Goal: Task Accomplishment & Management: Use online tool/utility

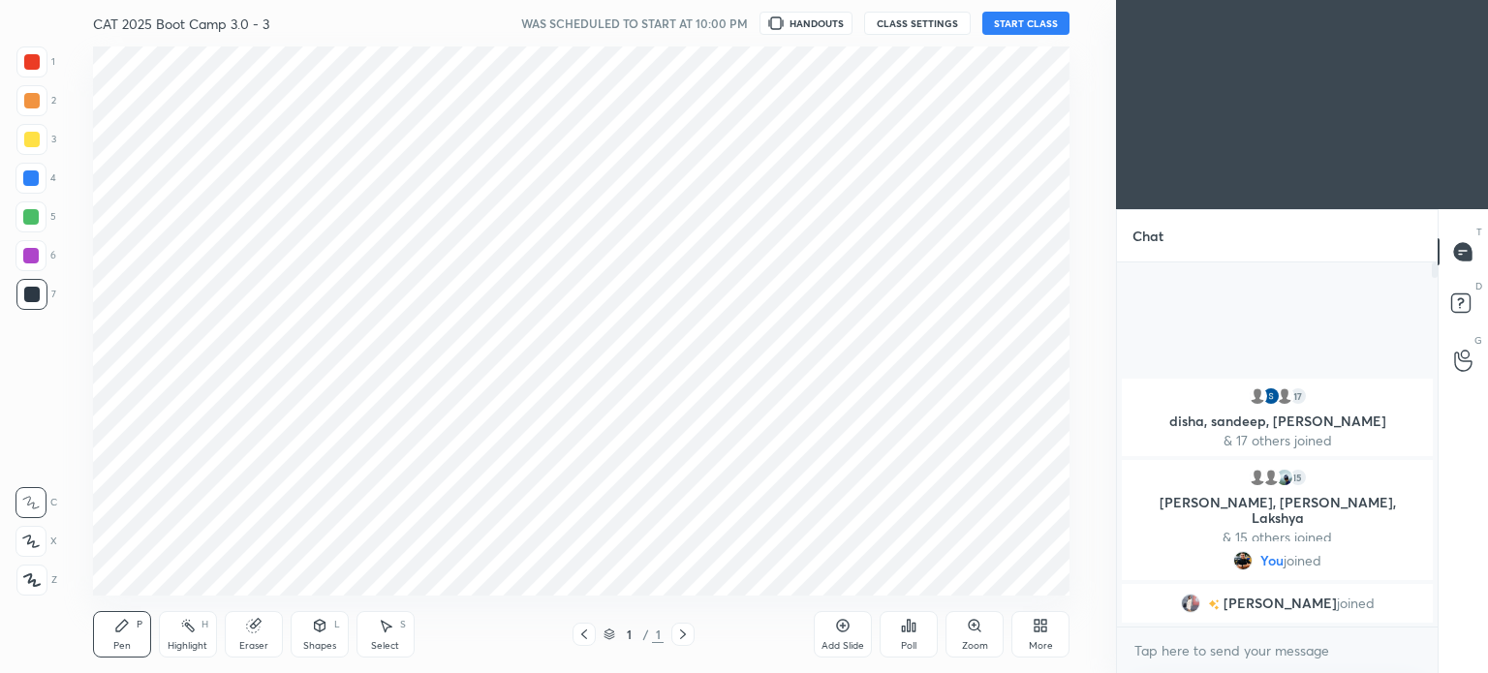
scroll to position [96311, 95822]
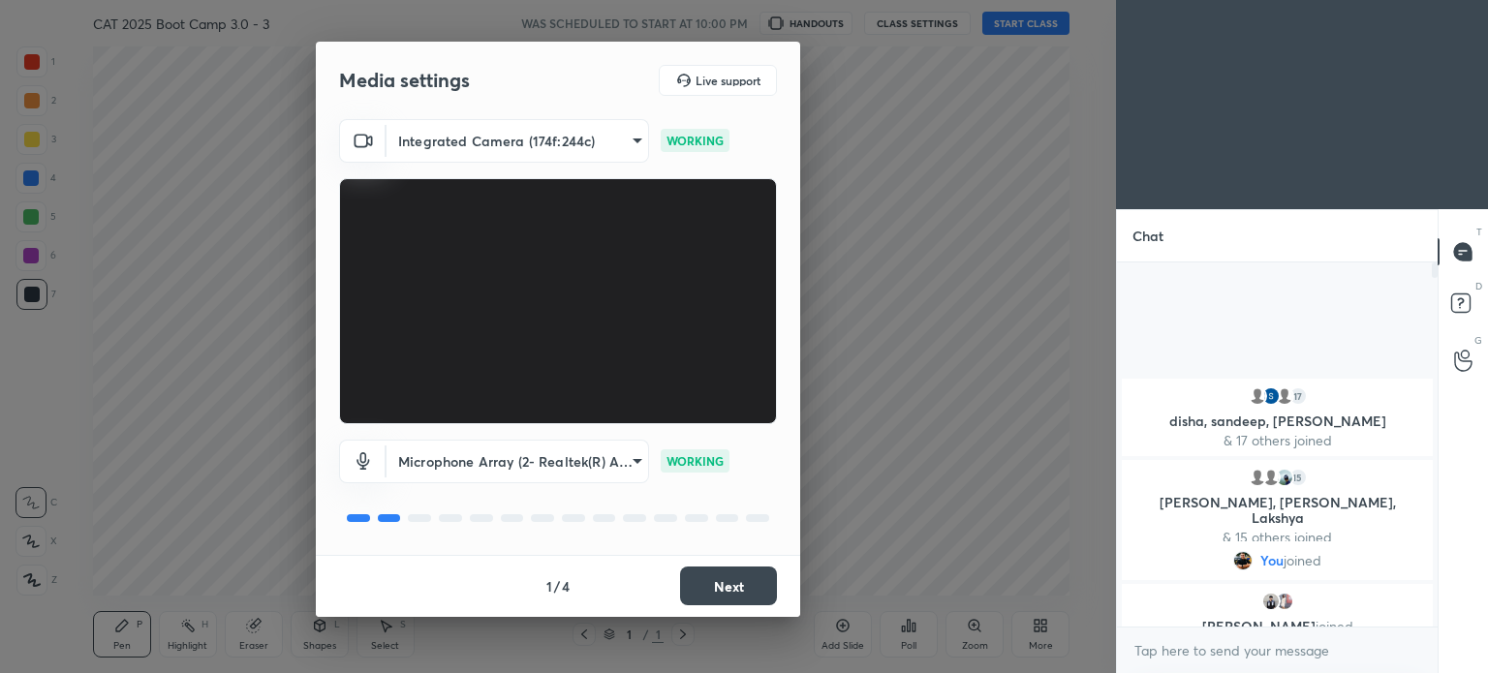
click at [612, 460] on body "1 2 3 4 5 6 7 C X Z C X Z E E Erase all H H CAT 2025 Boot Camp 3.0 - 3 WAS SCHE…" at bounding box center [744, 336] width 1488 height 673
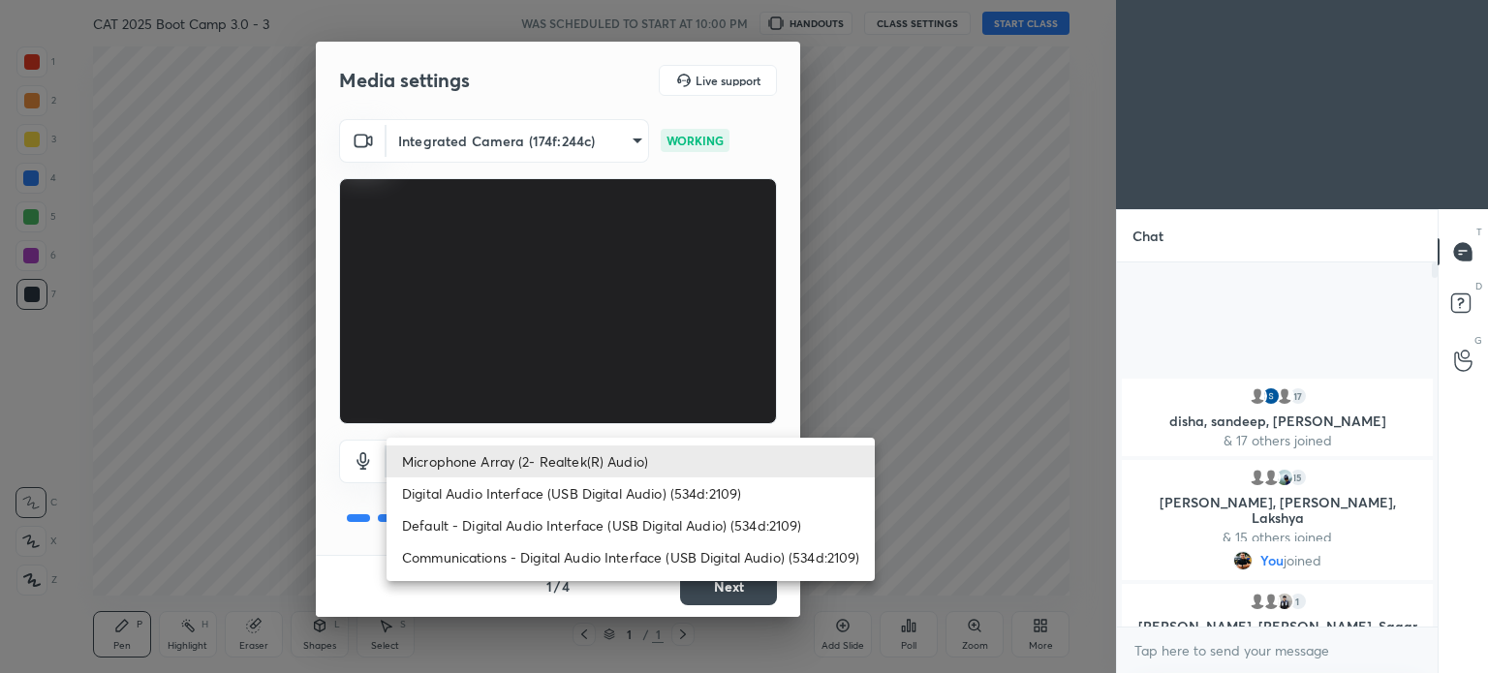
click at [591, 459] on li "Microphone Array (2- Realtek(R) Audio)" at bounding box center [630, 462] width 488 height 32
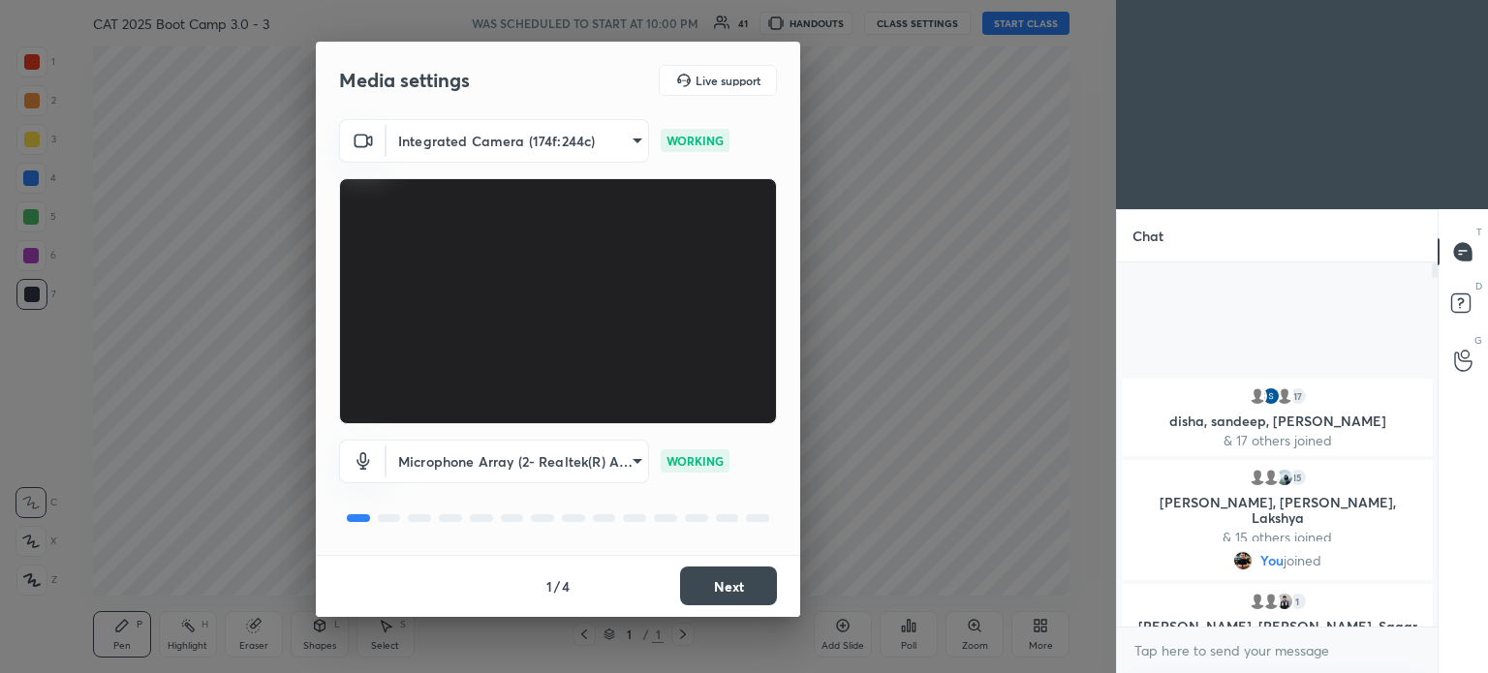
click at [739, 584] on button "Next" at bounding box center [728, 586] width 97 height 39
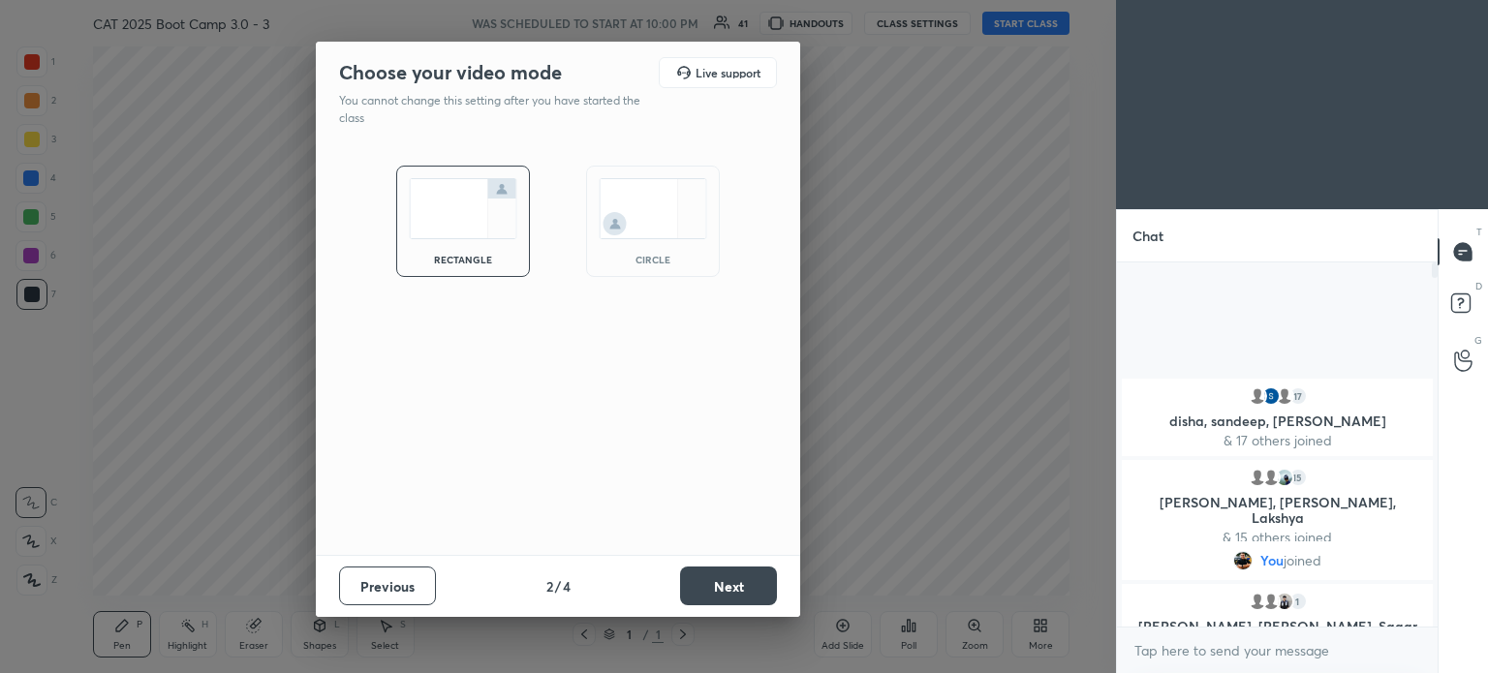
click at [727, 579] on button "Next" at bounding box center [728, 586] width 97 height 39
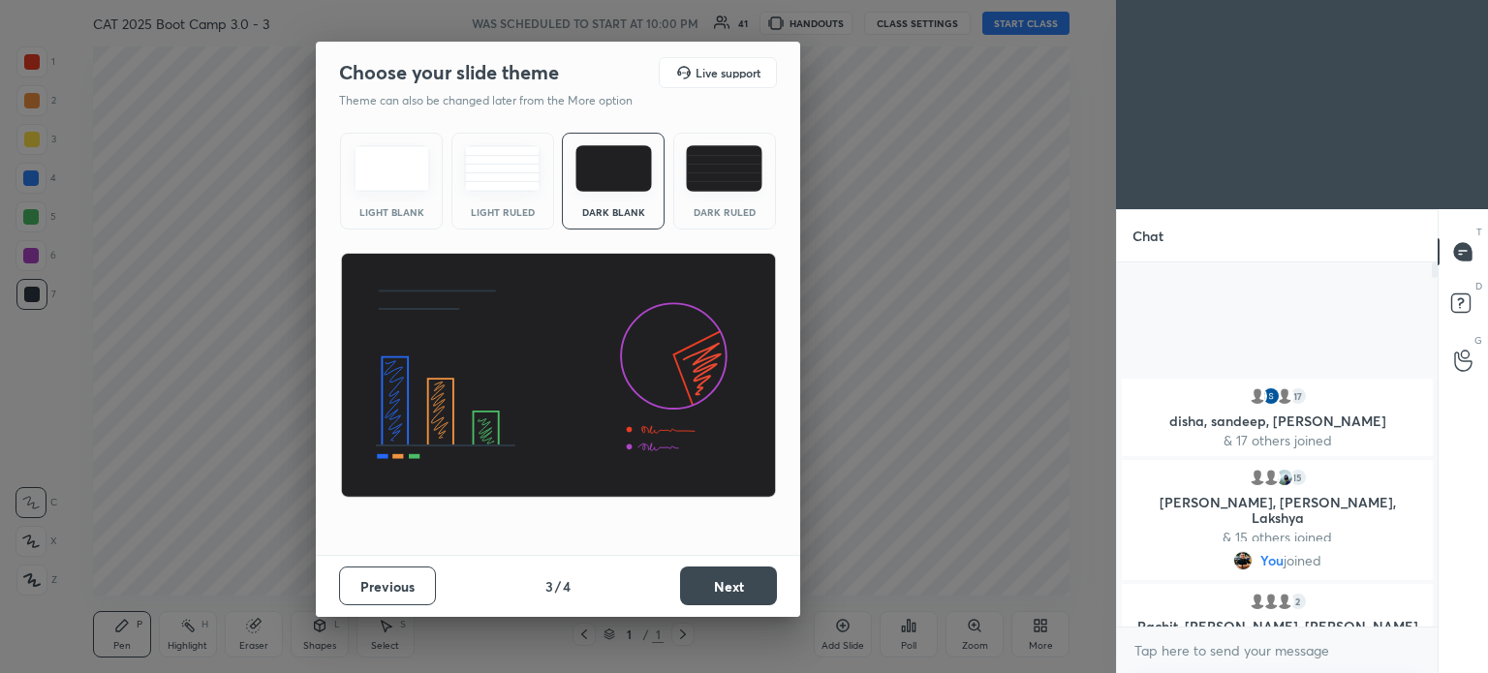
click at [706, 574] on button "Next" at bounding box center [728, 586] width 97 height 39
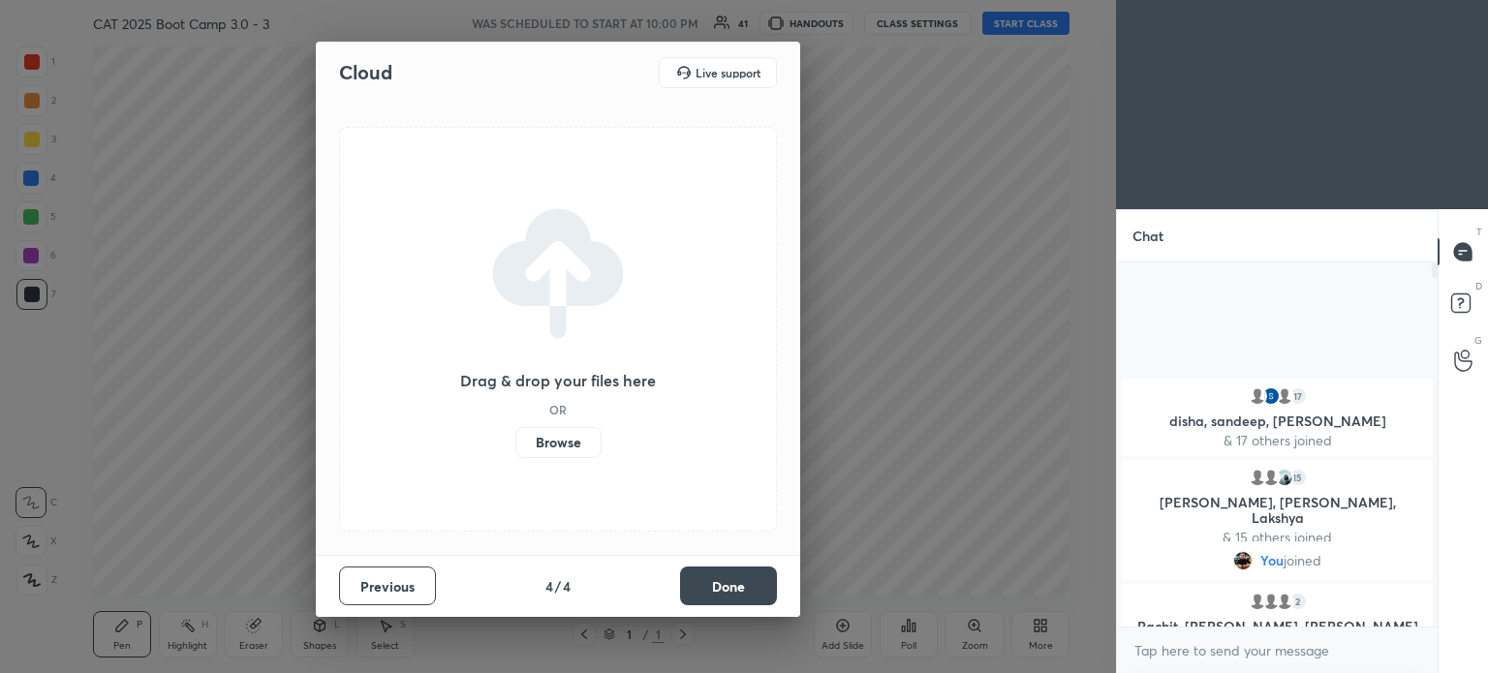
click at [560, 445] on label "Browse" at bounding box center [558, 442] width 86 height 31
click at [515, 445] on input "Browse" at bounding box center [515, 442] width 0 height 31
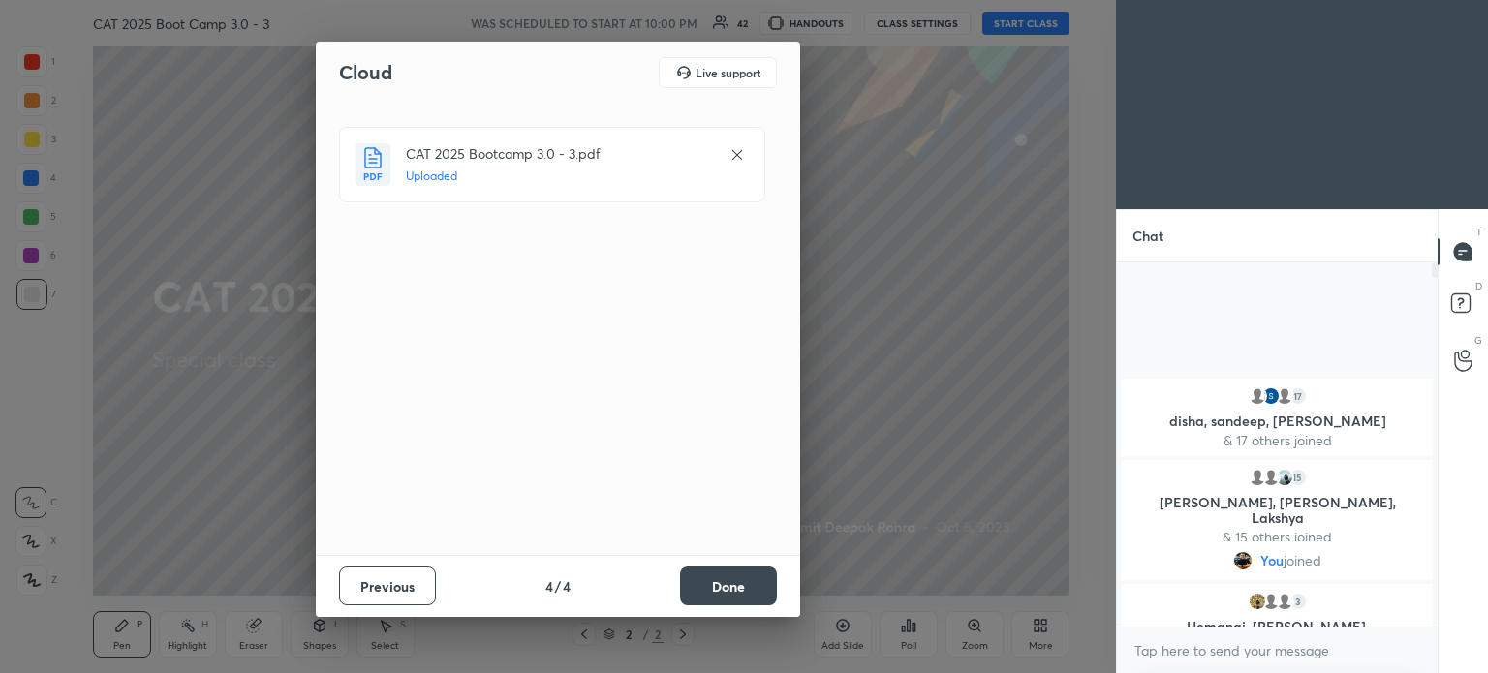
click at [725, 582] on button "Done" at bounding box center [728, 586] width 97 height 39
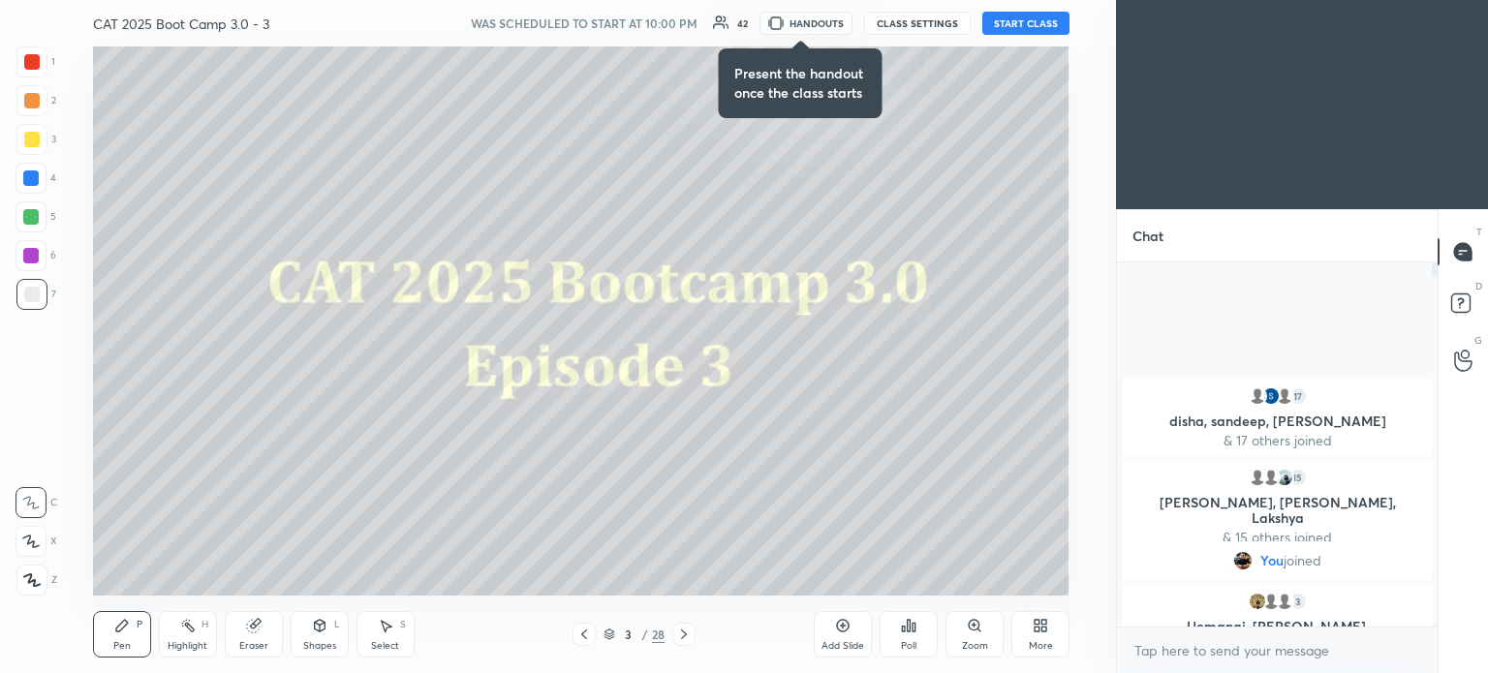
click at [1034, 20] on button "START CLASS" at bounding box center [1025, 23] width 87 height 23
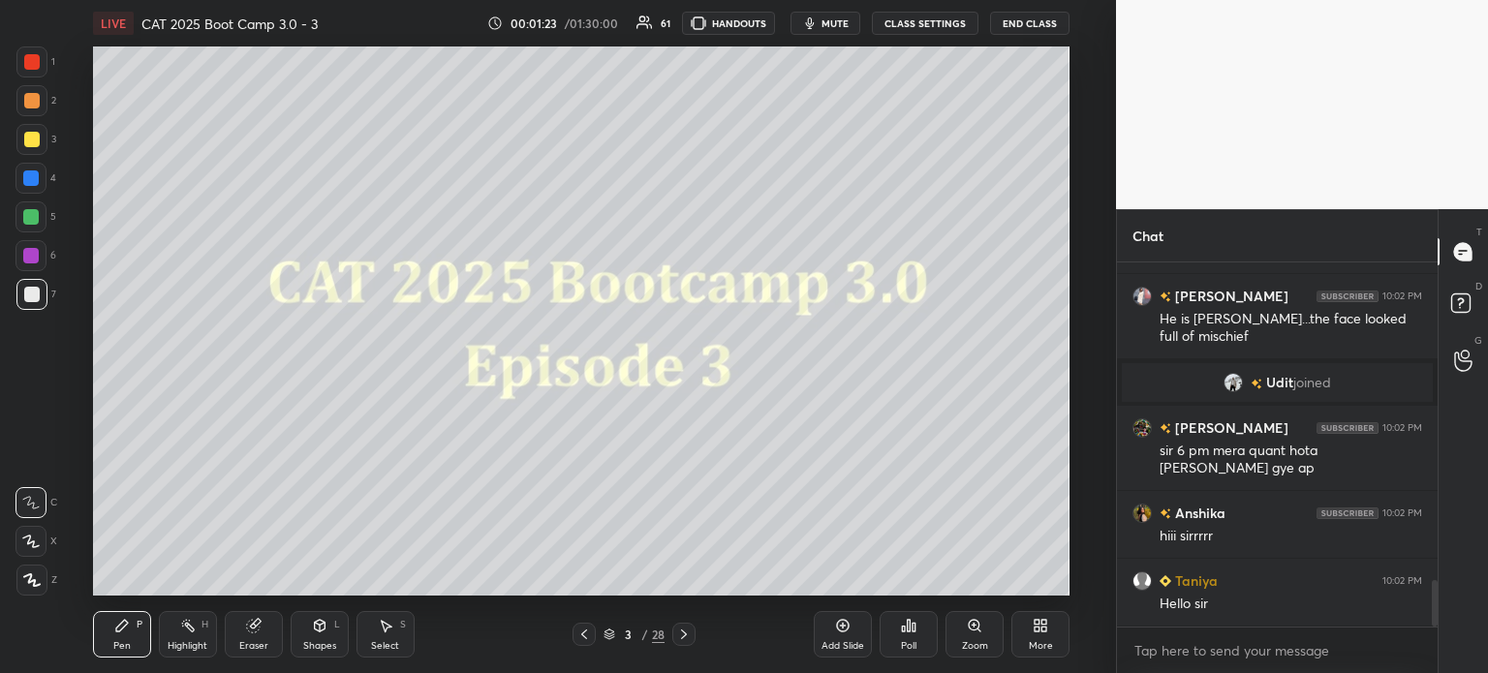
scroll to position [2495, 0]
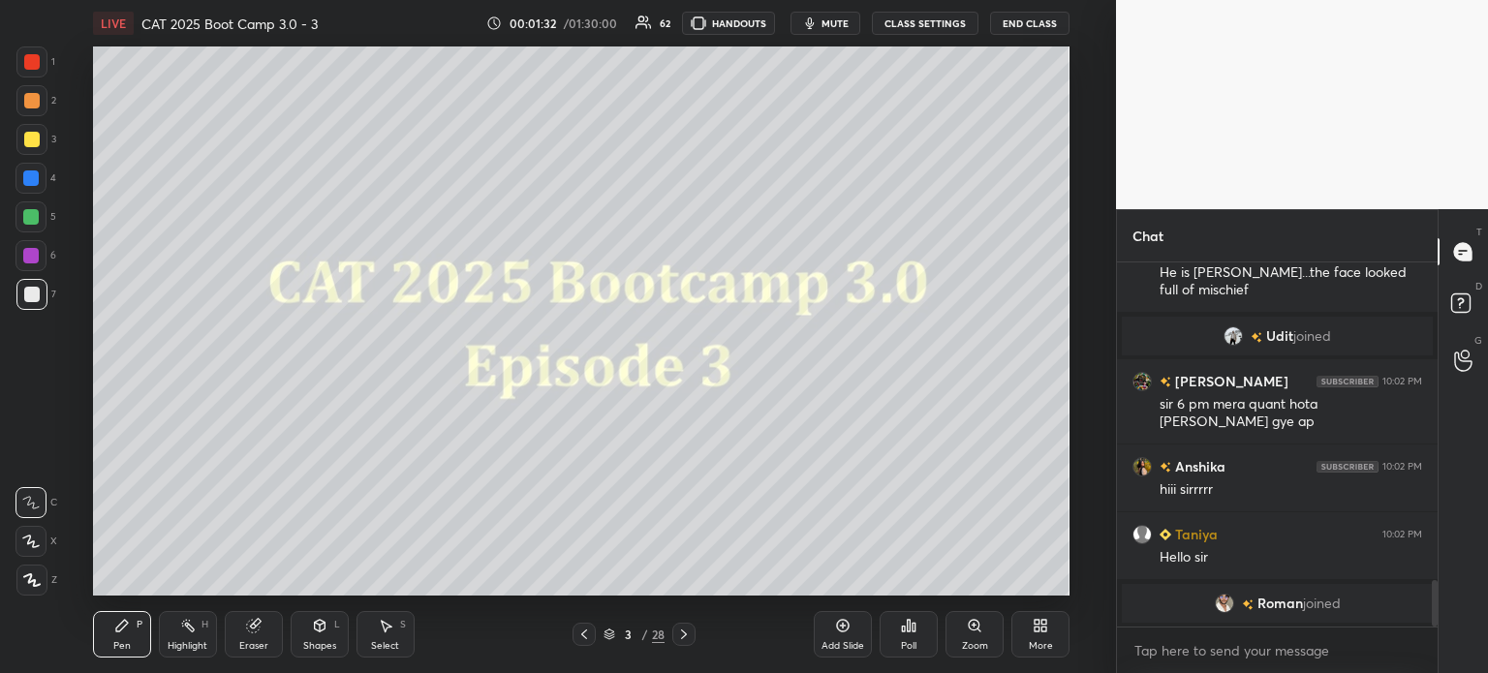
click at [29, 61] on div at bounding box center [31, 61] width 15 height 15
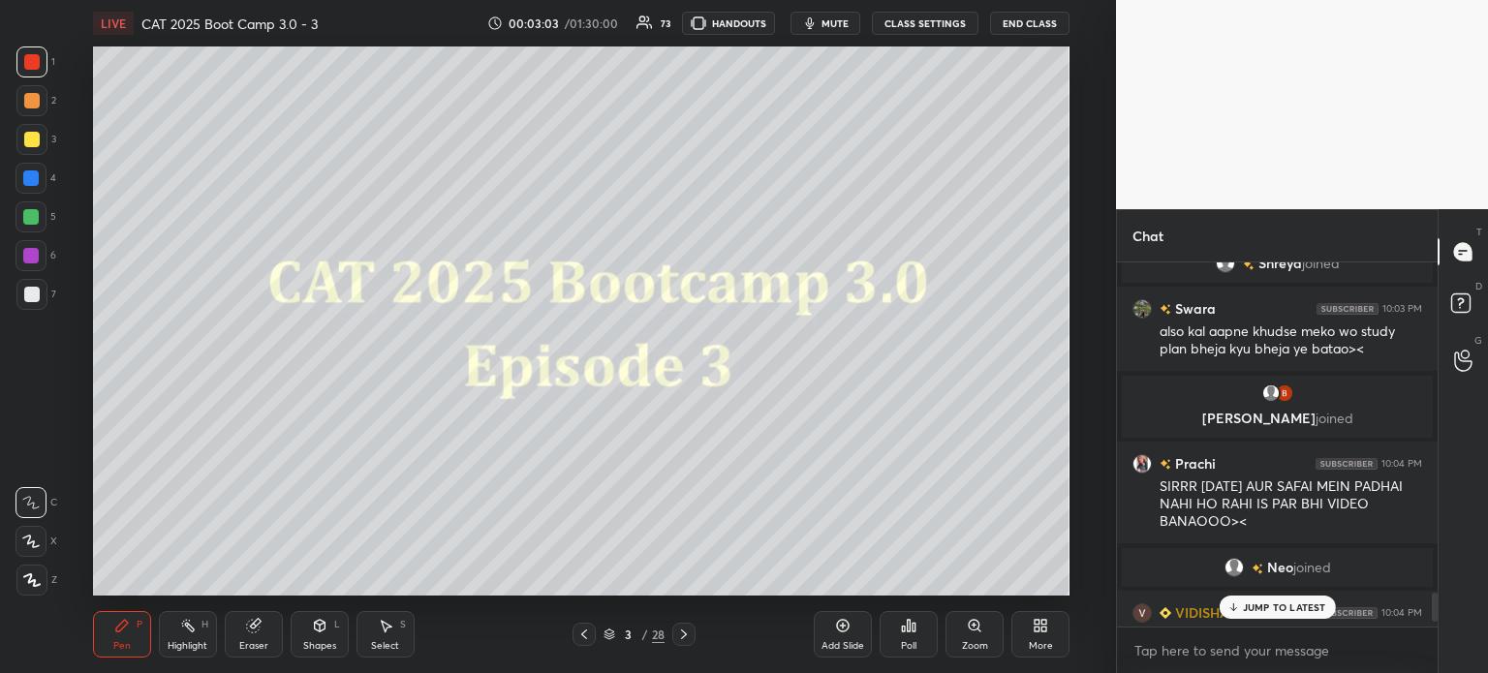
scroll to position [4180, 0]
click at [250, 632] on icon at bounding box center [252, 626] width 13 height 13
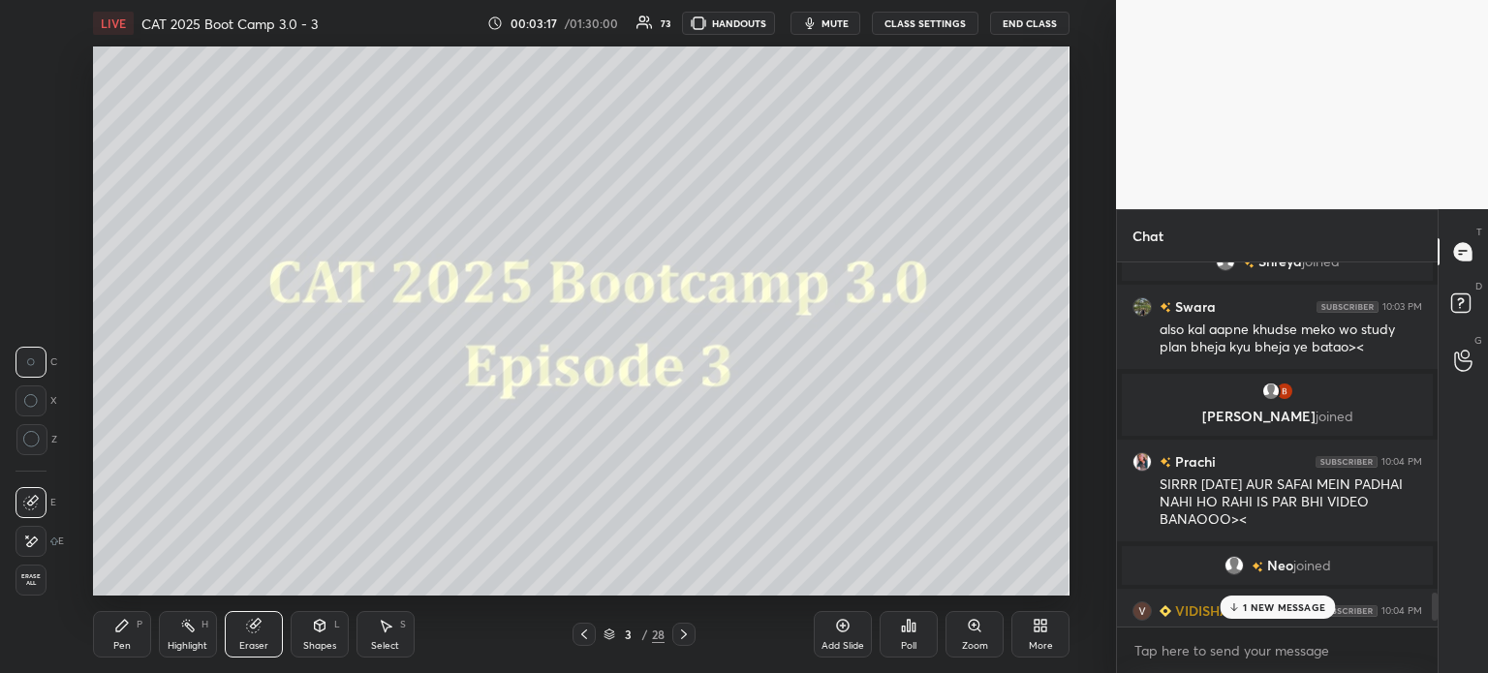
click at [32, 577] on span "Erase all" at bounding box center [30, 580] width 29 height 14
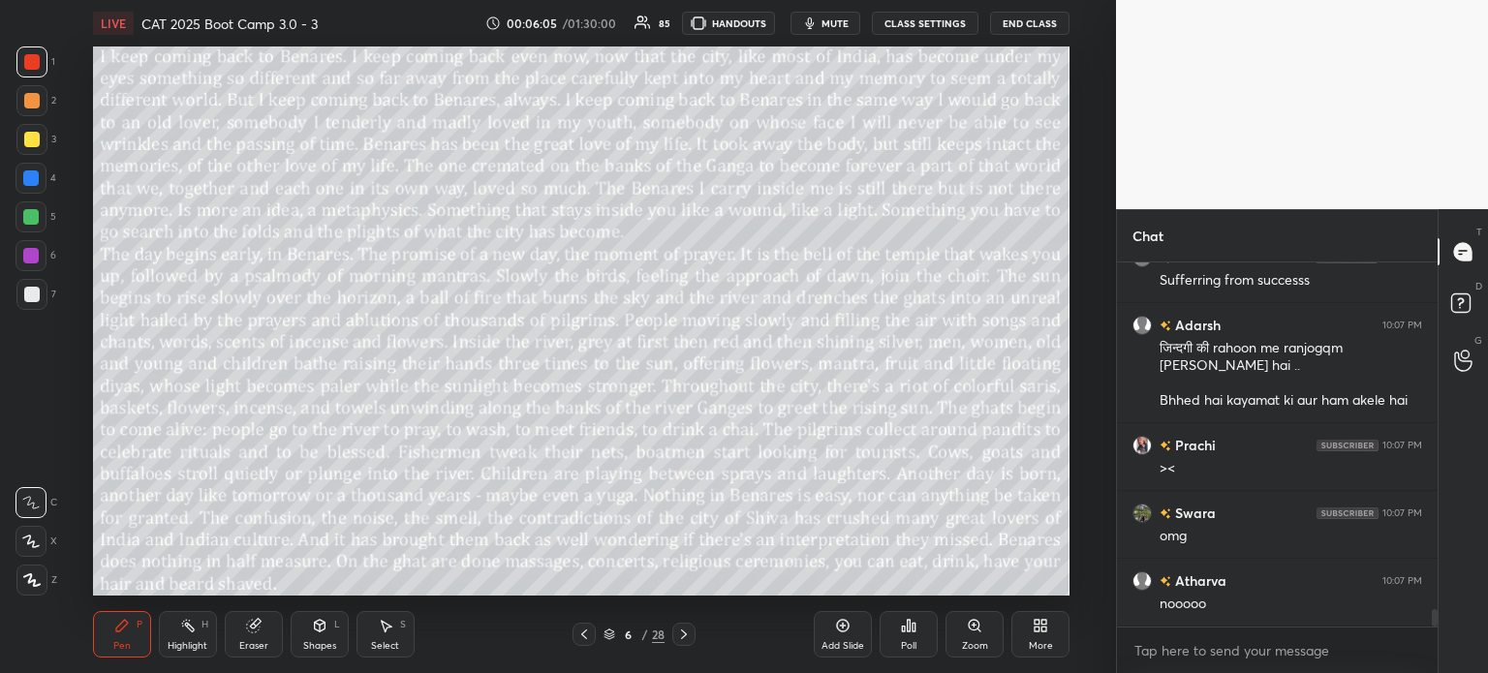
scroll to position [7485, 0]
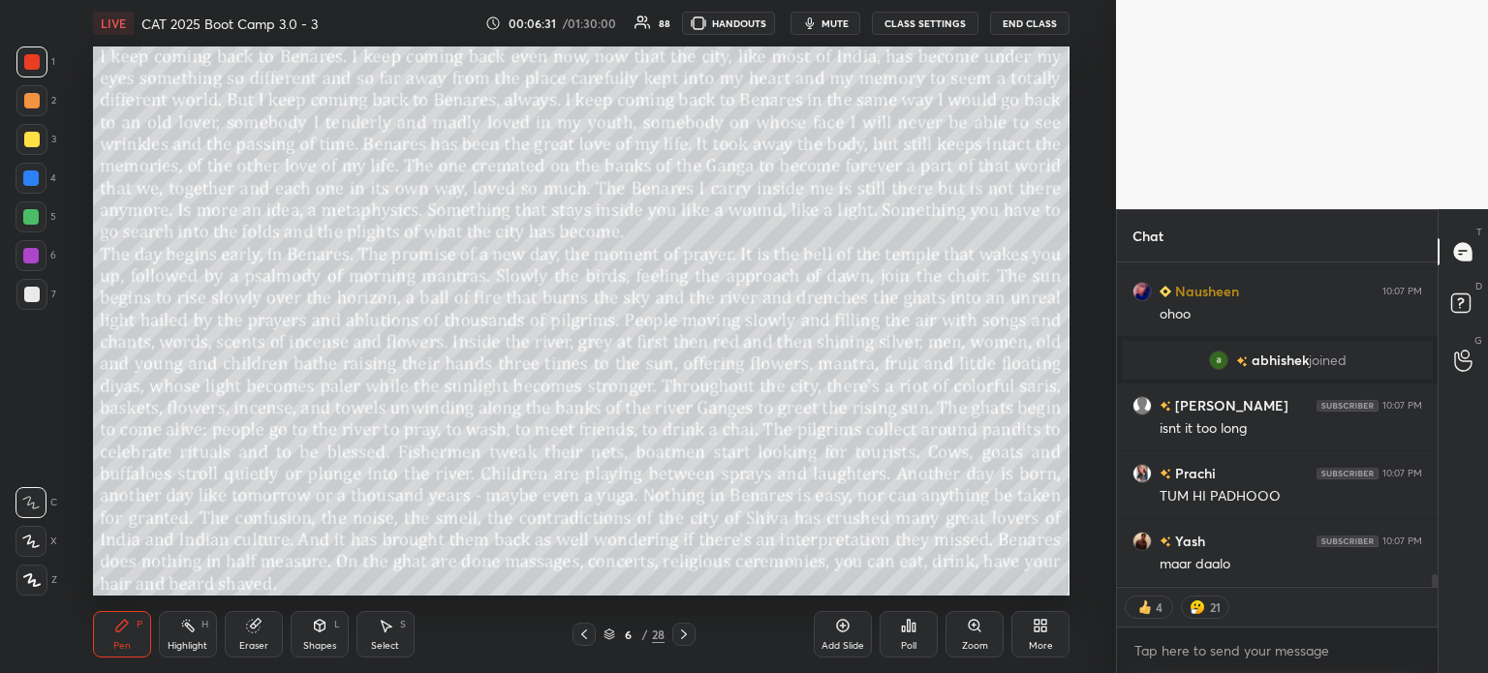
type textarea "x"
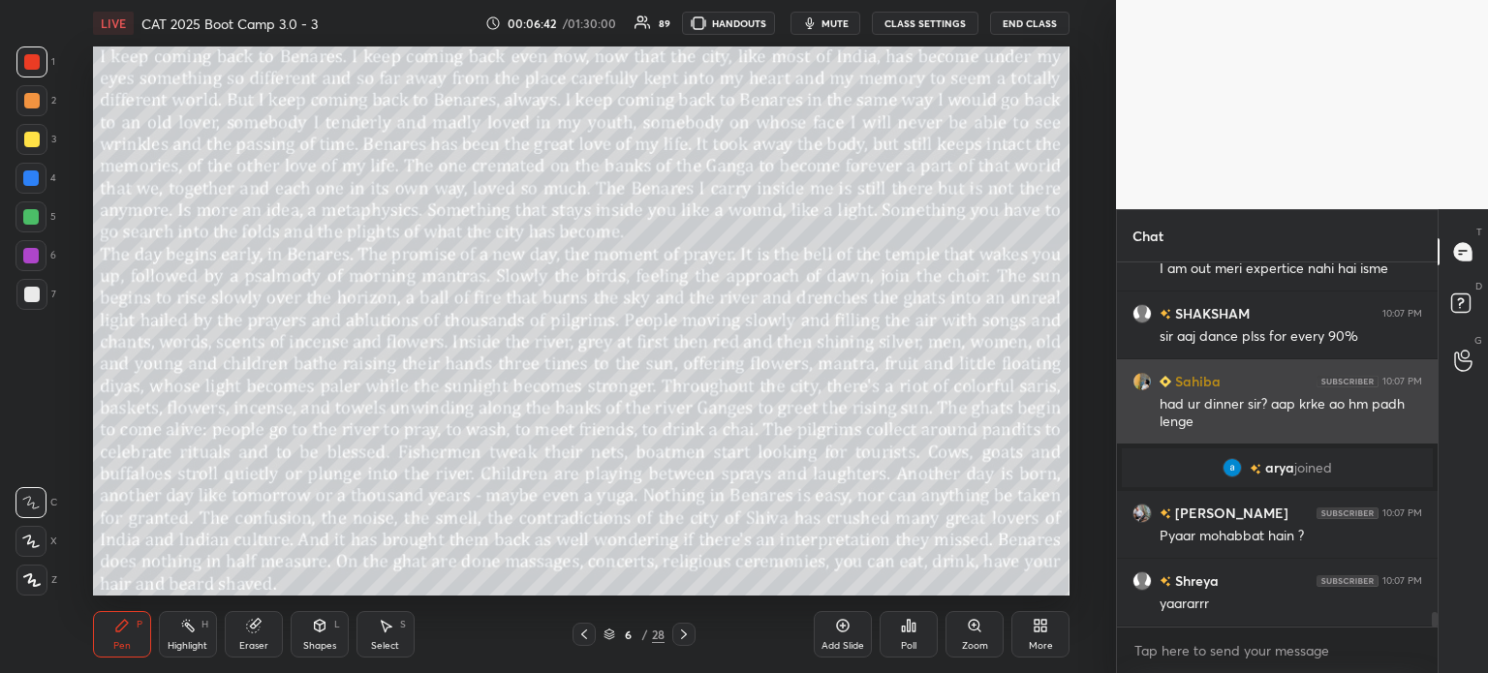
click at [938, 23] on button "CLASS SETTINGS" at bounding box center [925, 23] width 107 height 23
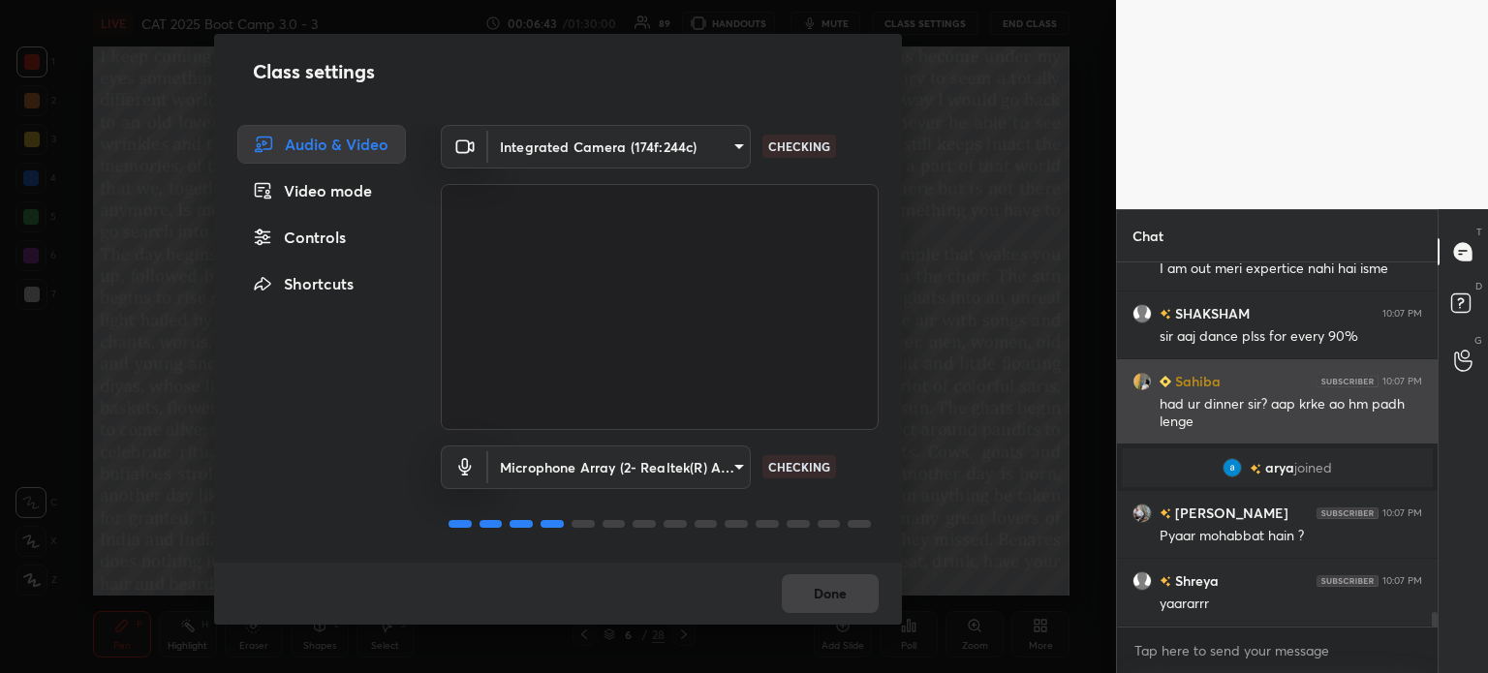
click at [333, 231] on div "Controls" at bounding box center [321, 237] width 169 height 39
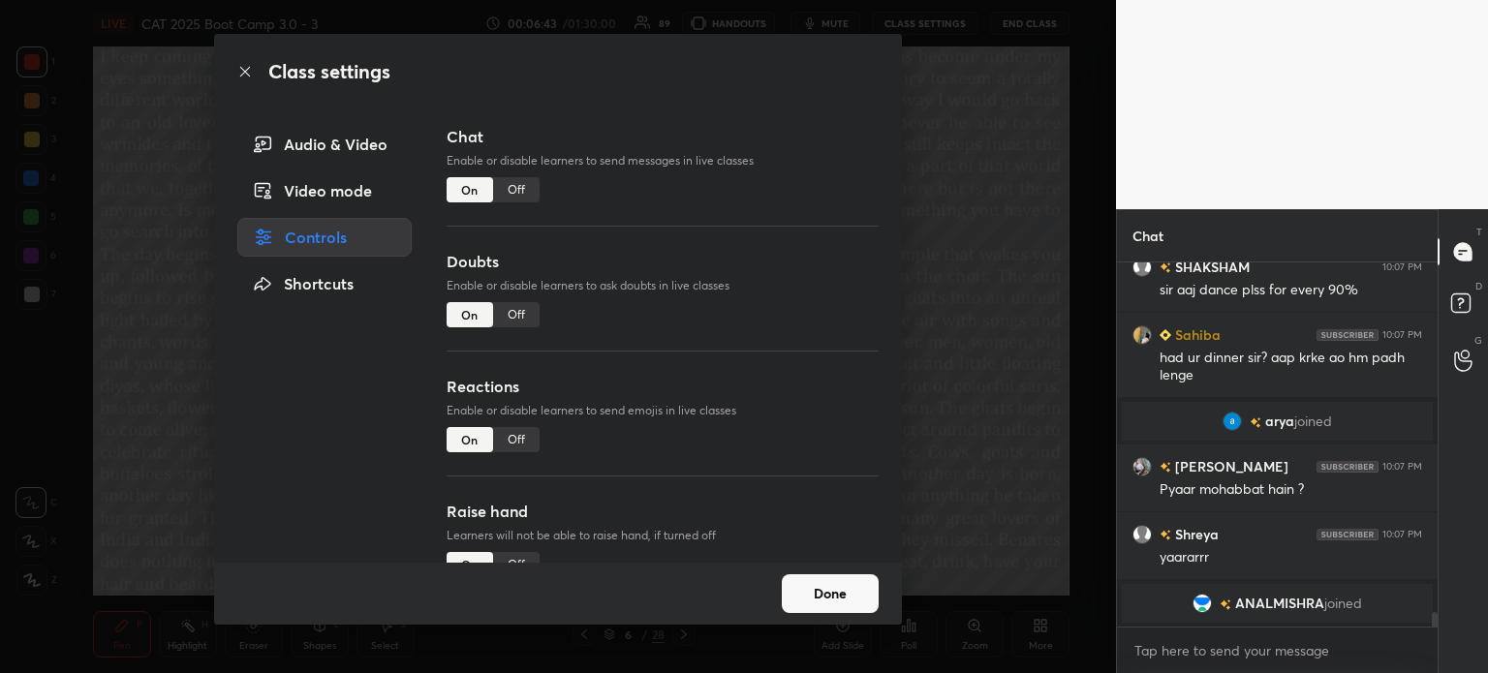
click at [515, 183] on div "Off" at bounding box center [516, 189] width 46 height 25
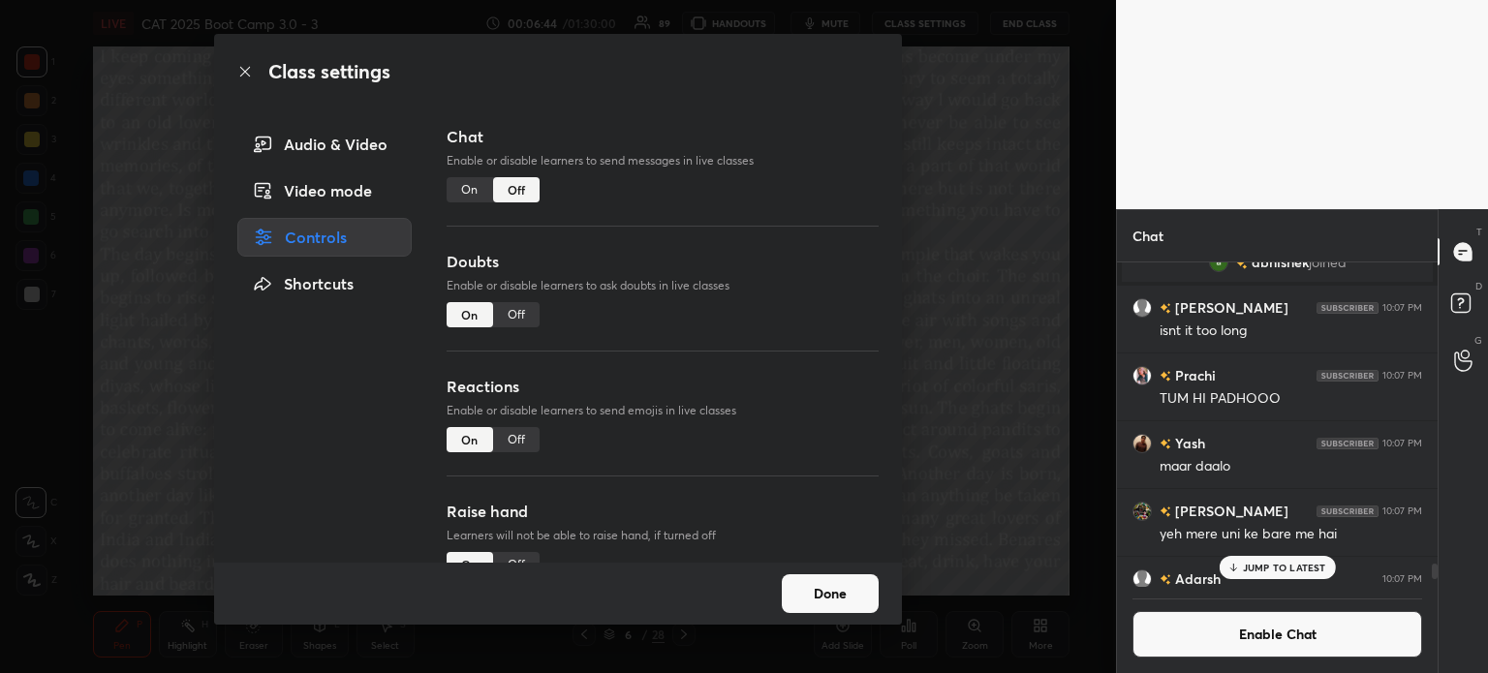
click at [511, 313] on div "Off" at bounding box center [516, 314] width 46 height 25
click at [829, 598] on button "Done" at bounding box center [830, 593] width 97 height 39
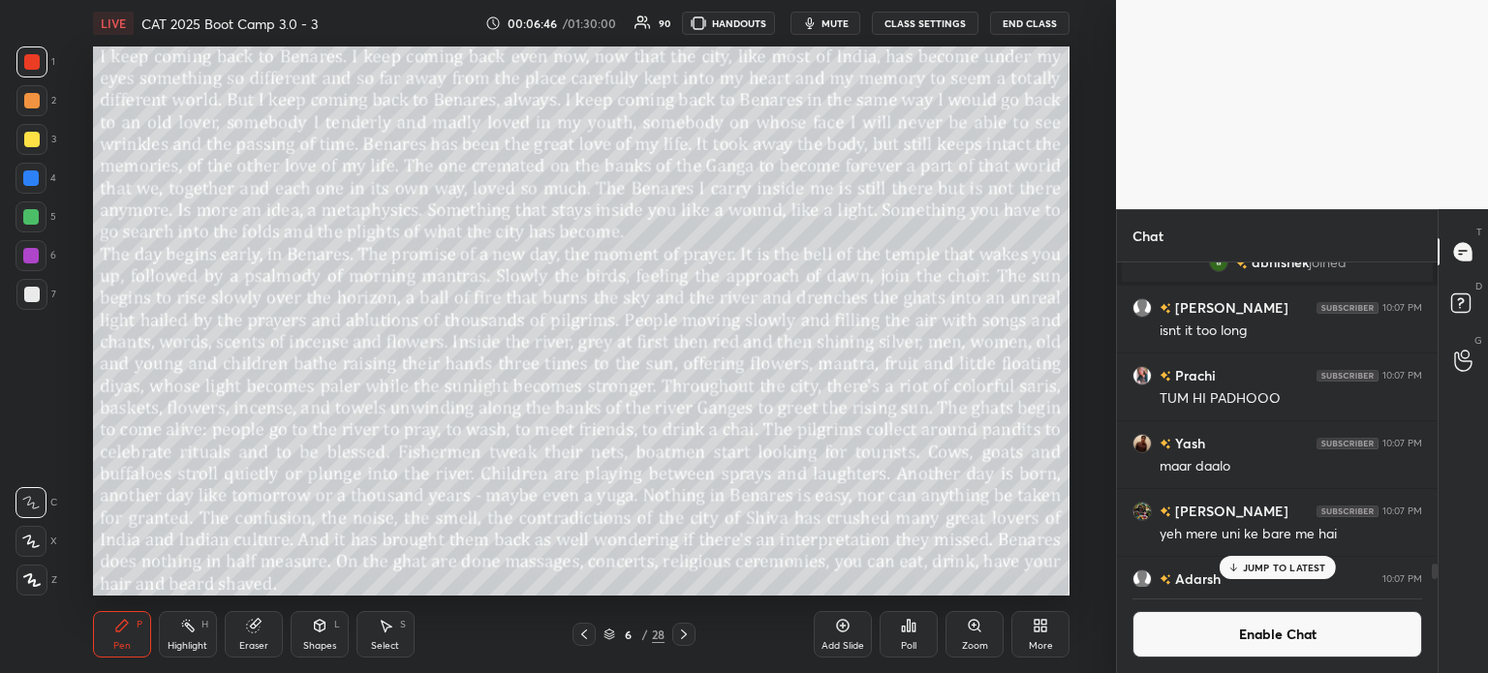
click at [1259, 565] on p "JUMP TO LATEST" at bounding box center [1284, 568] width 83 height 12
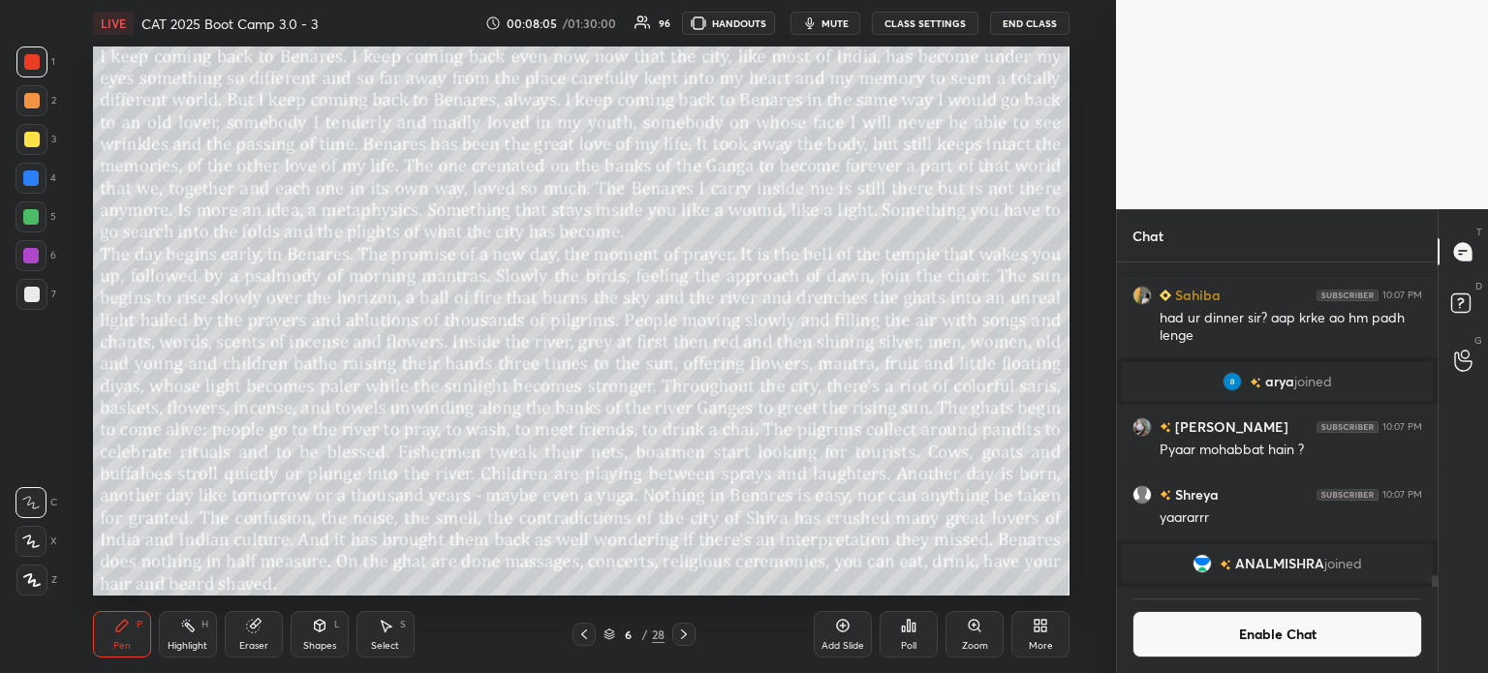
click at [818, 22] on icon "button" at bounding box center [809, 22] width 15 height 15
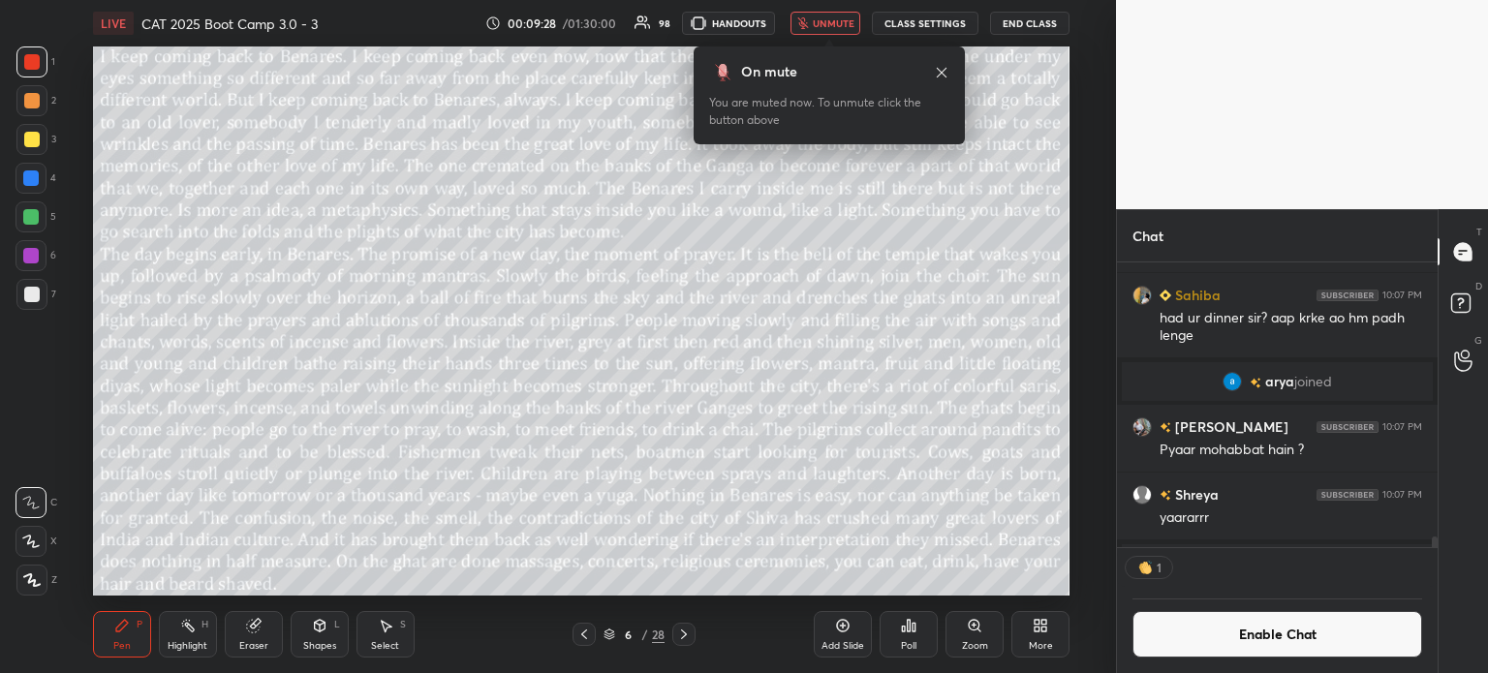
scroll to position [6, 6]
click at [247, 632] on icon at bounding box center [253, 625] width 15 height 15
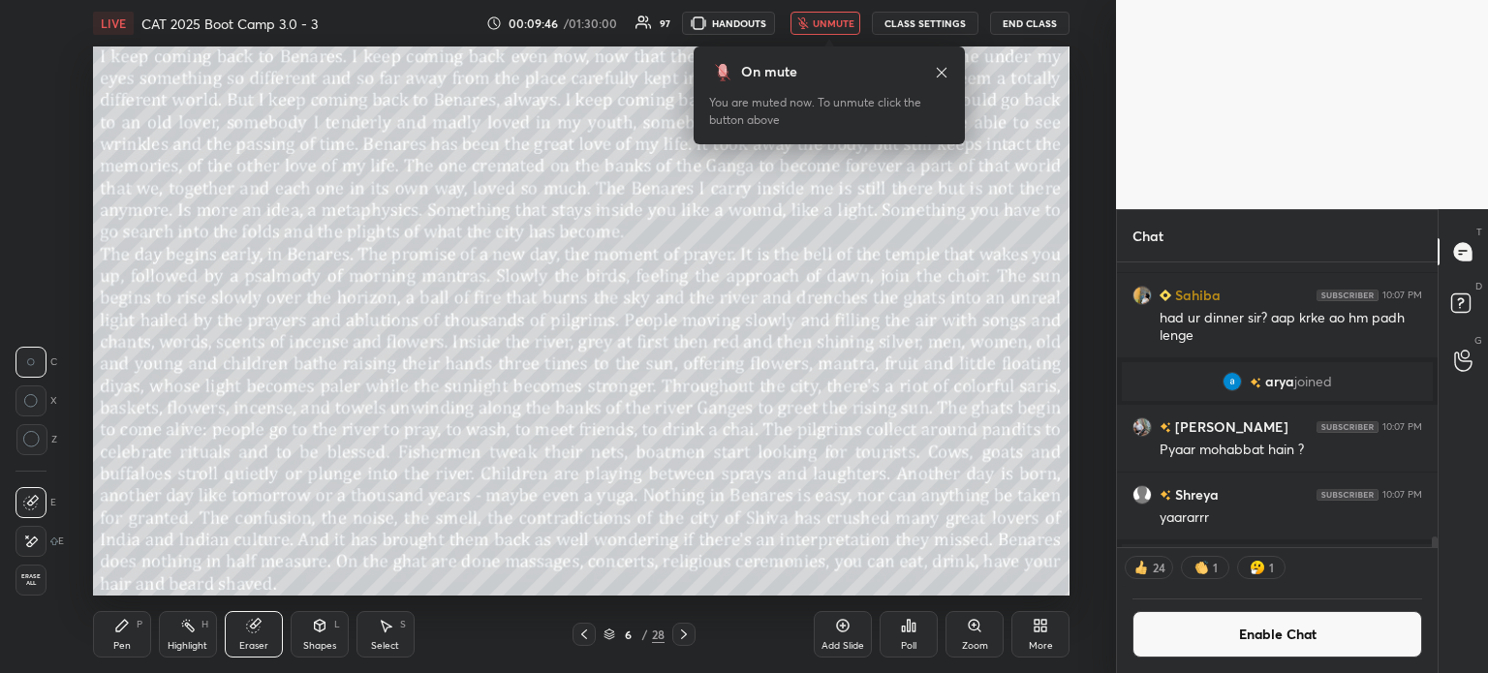
click at [24, 579] on span "Erase all" at bounding box center [30, 580] width 29 height 14
click at [943, 65] on icon at bounding box center [941, 72] width 15 height 15
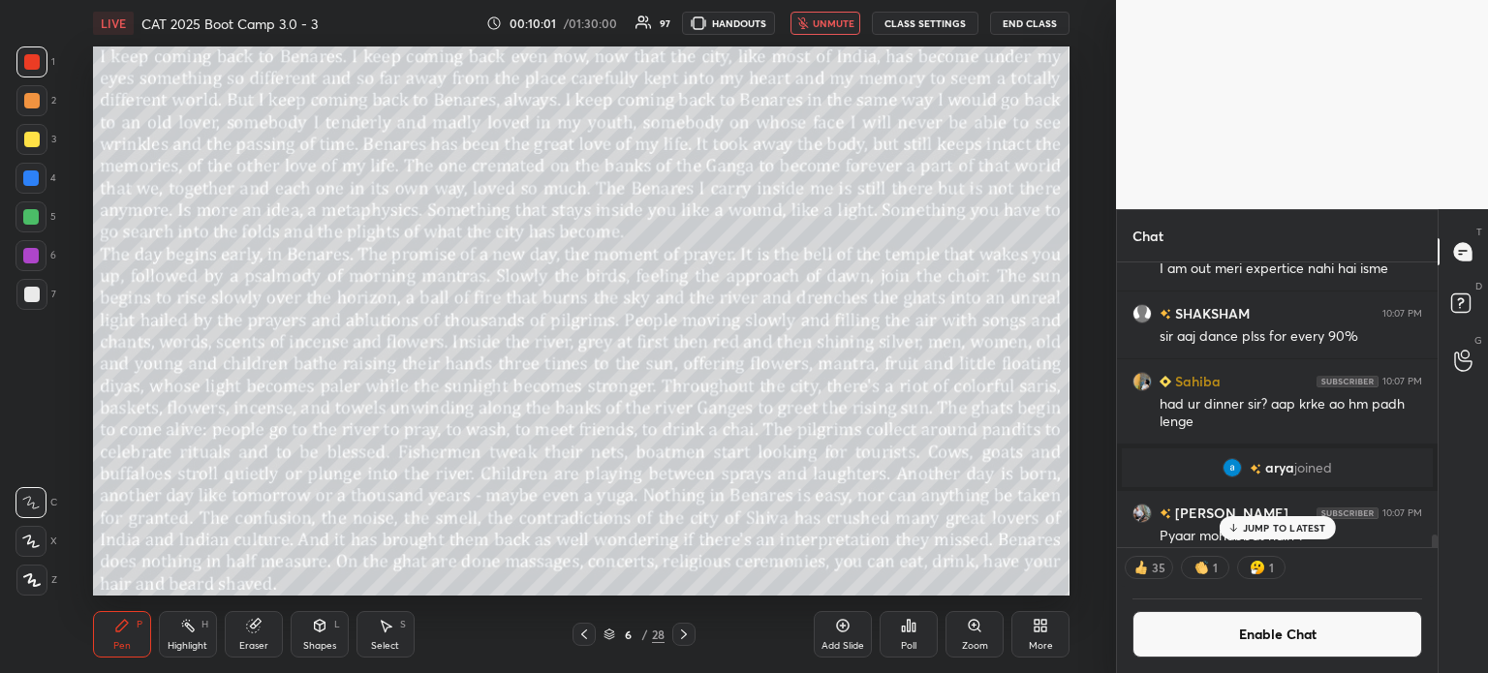
scroll to position [8764, 0]
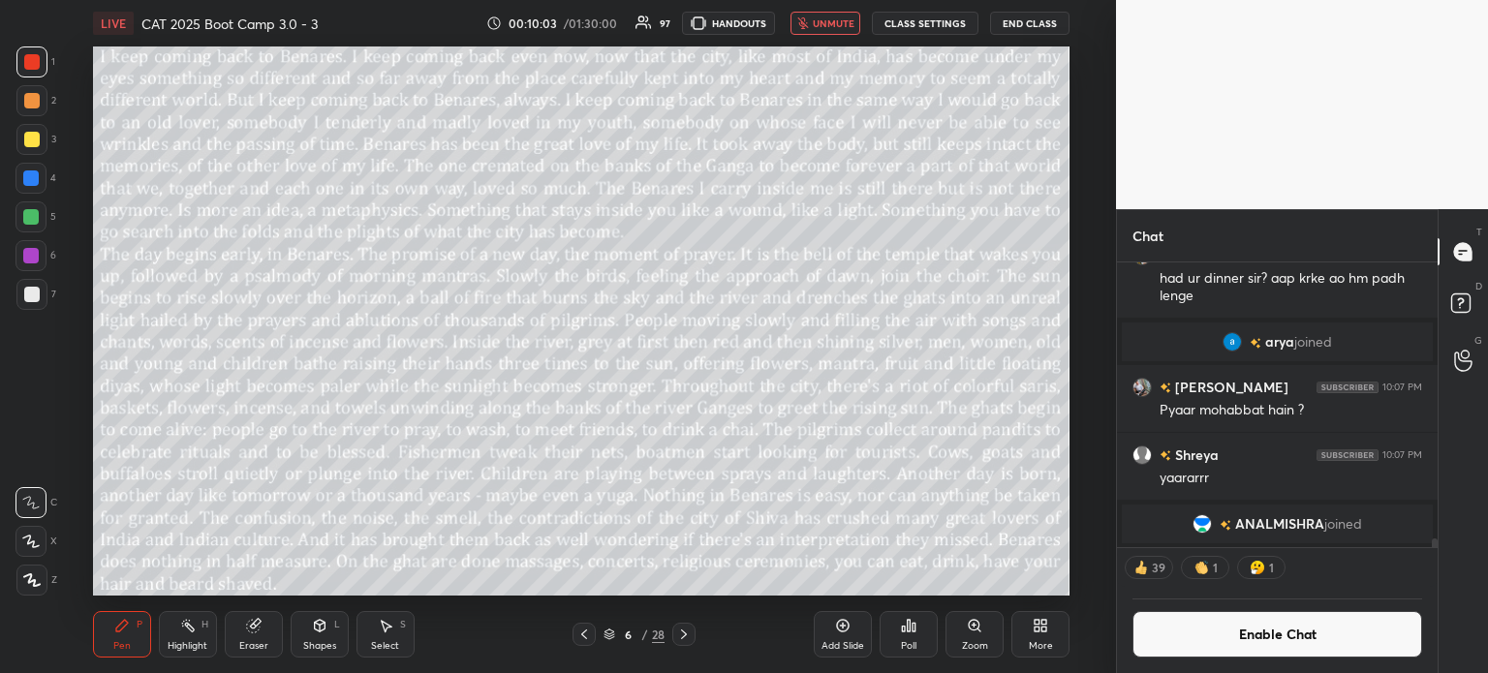
click at [823, 15] on button "unmute" at bounding box center [825, 23] width 70 height 23
click at [1227, 638] on button "Enable Chat" at bounding box center [1277, 634] width 290 height 46
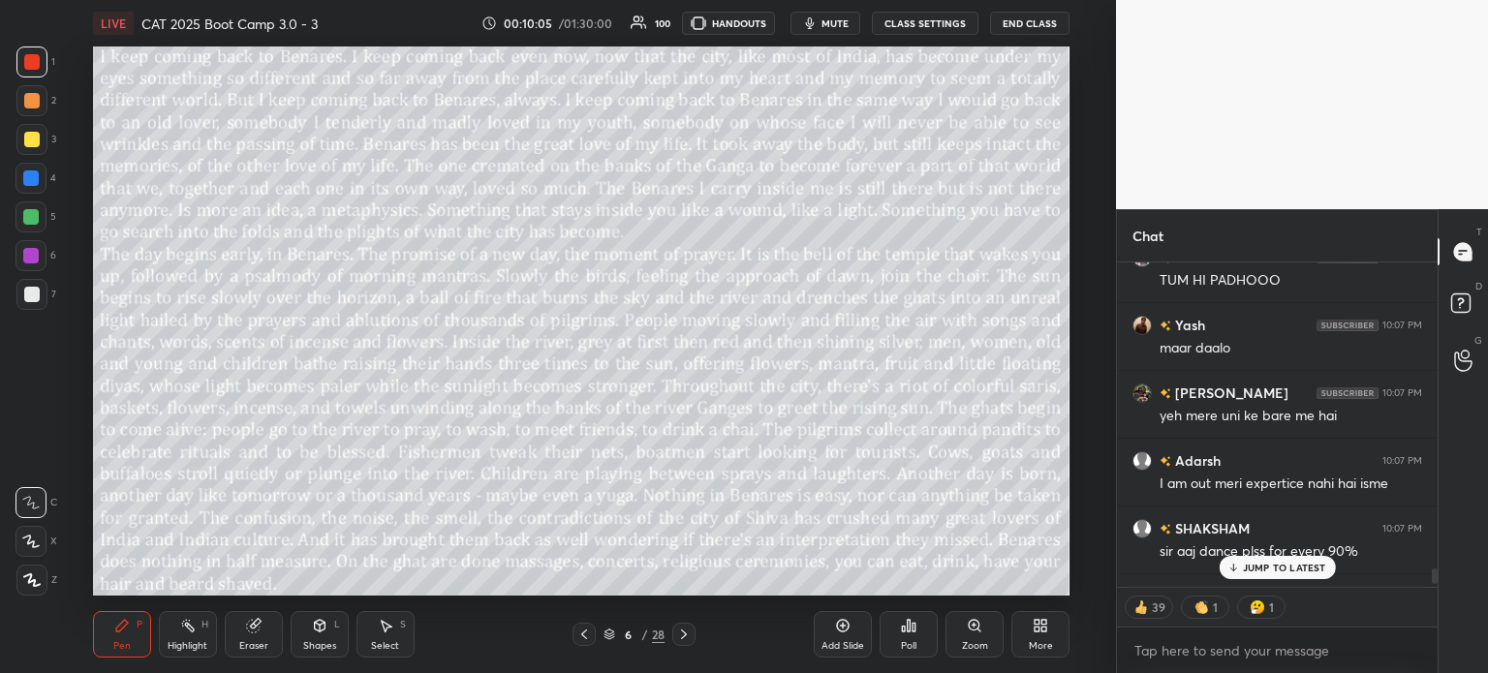
click at [1263, 566] on p "JUMP TO LATEST" at bounding box center [1284, 568] width 83 height 12
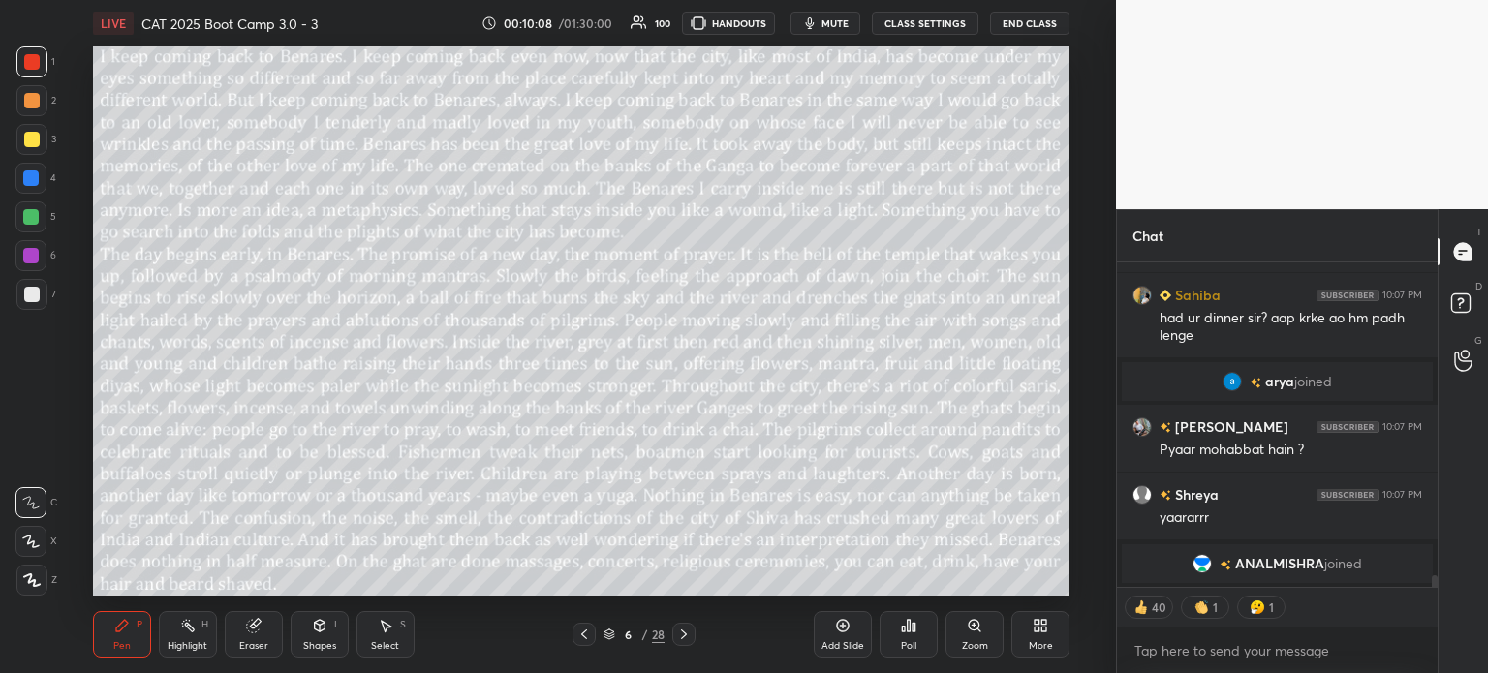
click at [917, 23] on button "CLASS SETTINGS" at bounding box center [925, 23] width 107 height 23
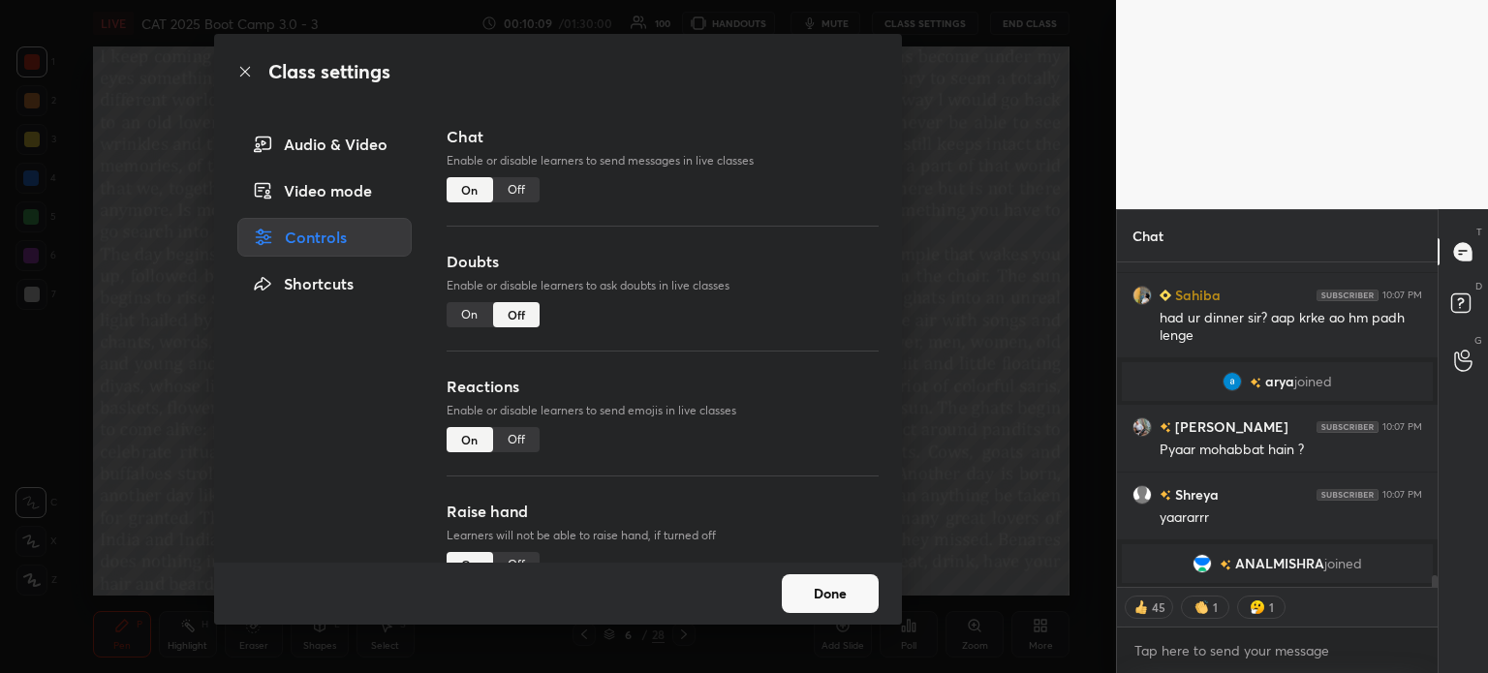
click at [458, 321] on div "On" at bounding box center [470, 314] width 46 height 25
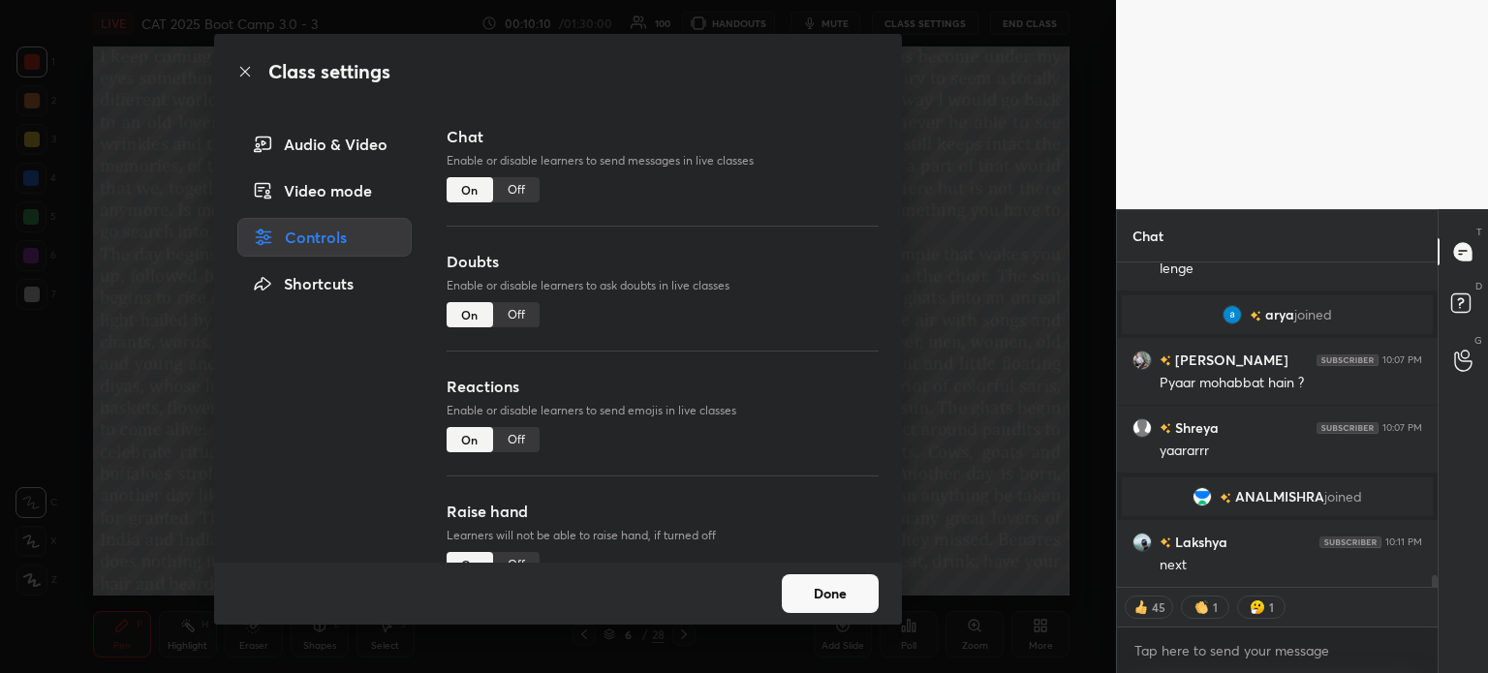
click at [837, 591] on button "Done" at bounding box center [830, 593] width 97 height 39
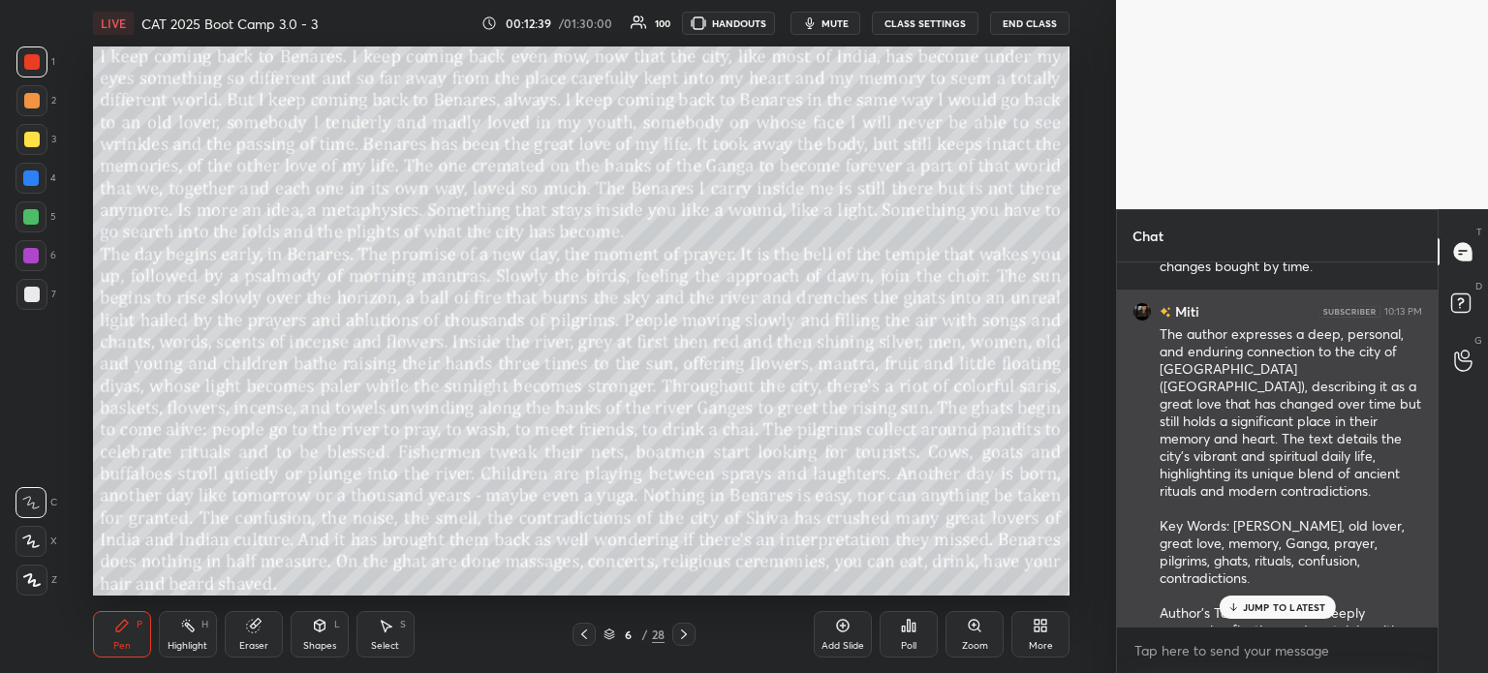
scroll to position [14228, 0]
click at [1354, 355] on div "The author expresses a deep, personal, and enduring connection to the city of B…" at bounding box center [1290, 517] width 262 height 386
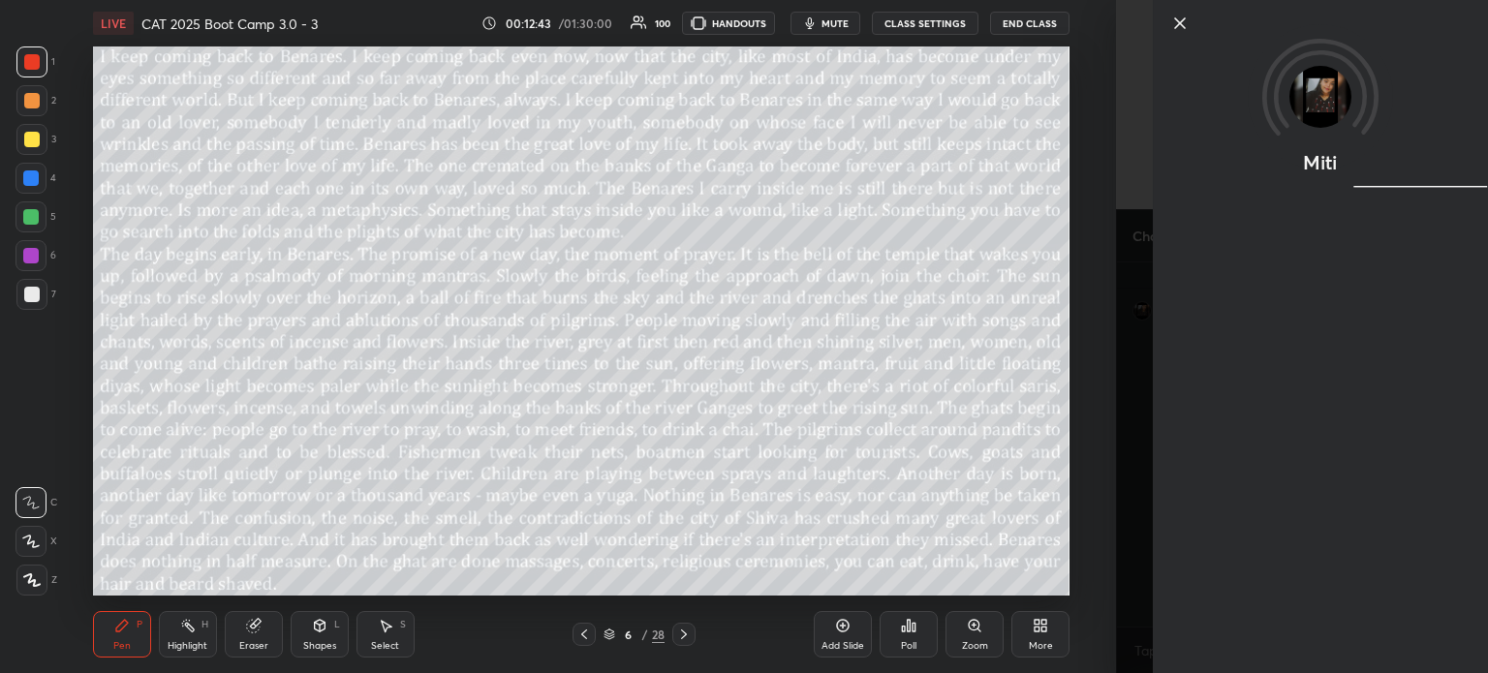
click at [1175, 26] on icon at bounding box center [1179, 23] width 23 height 23
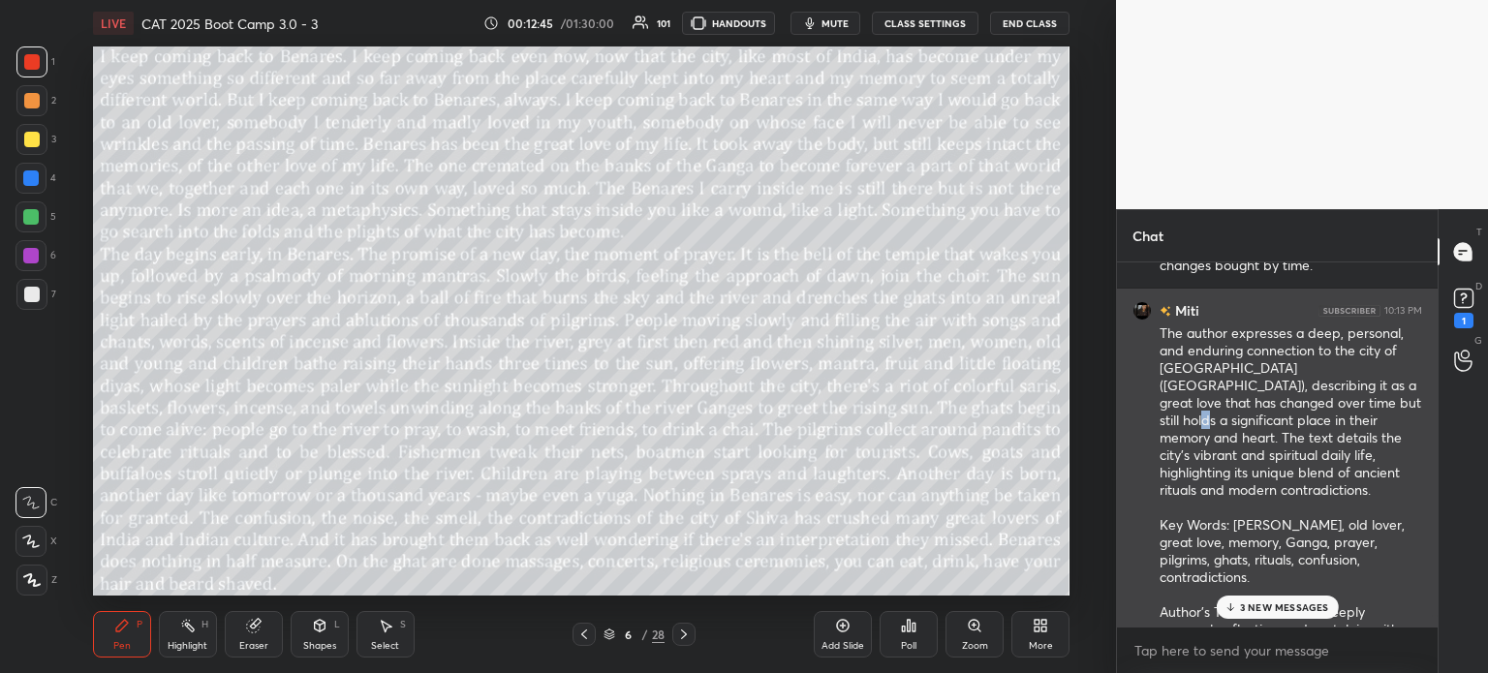
click at [1354, 448] on div "The author expresses a deep, personal, and enduring connection to the city of B…" at bounding box center [1290, 517] width 262 height 386
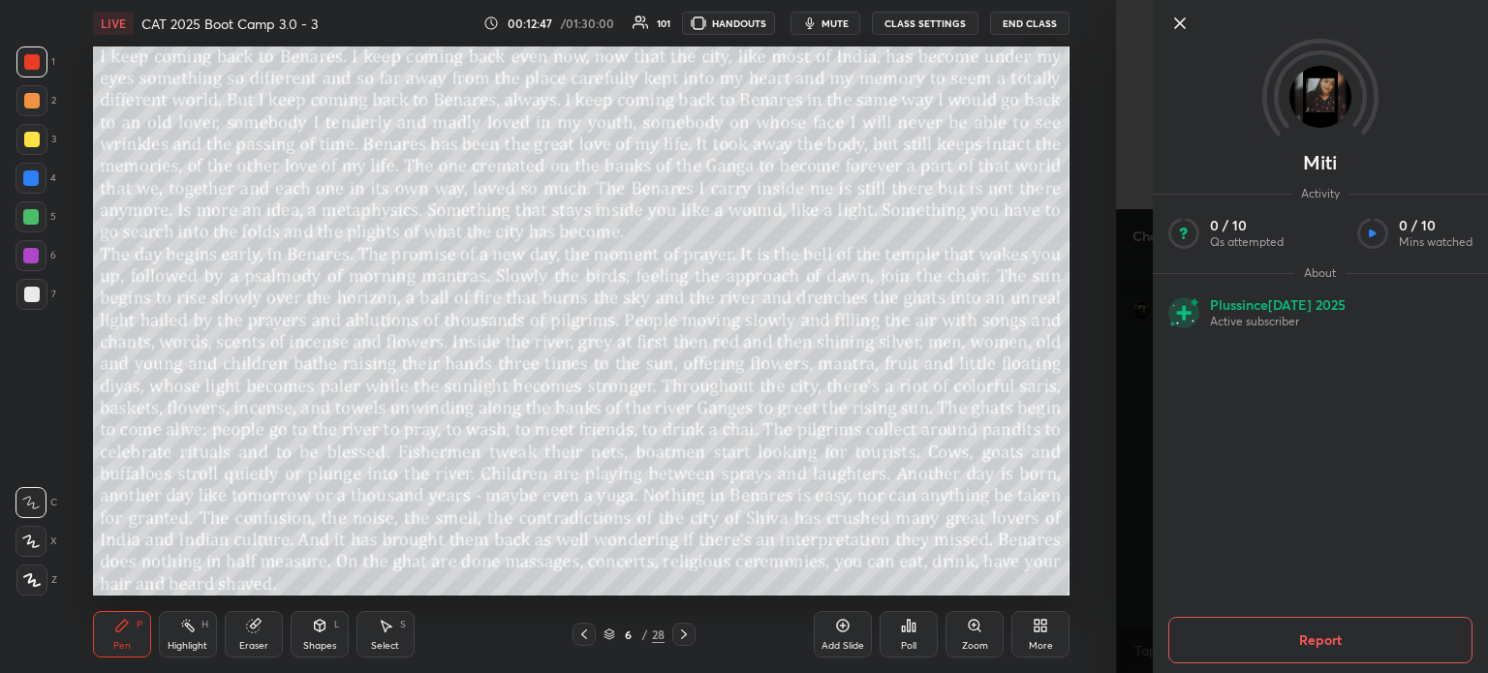
click at [1174, 19] on icon at bounding box center [1179, 23] width 23 height 23
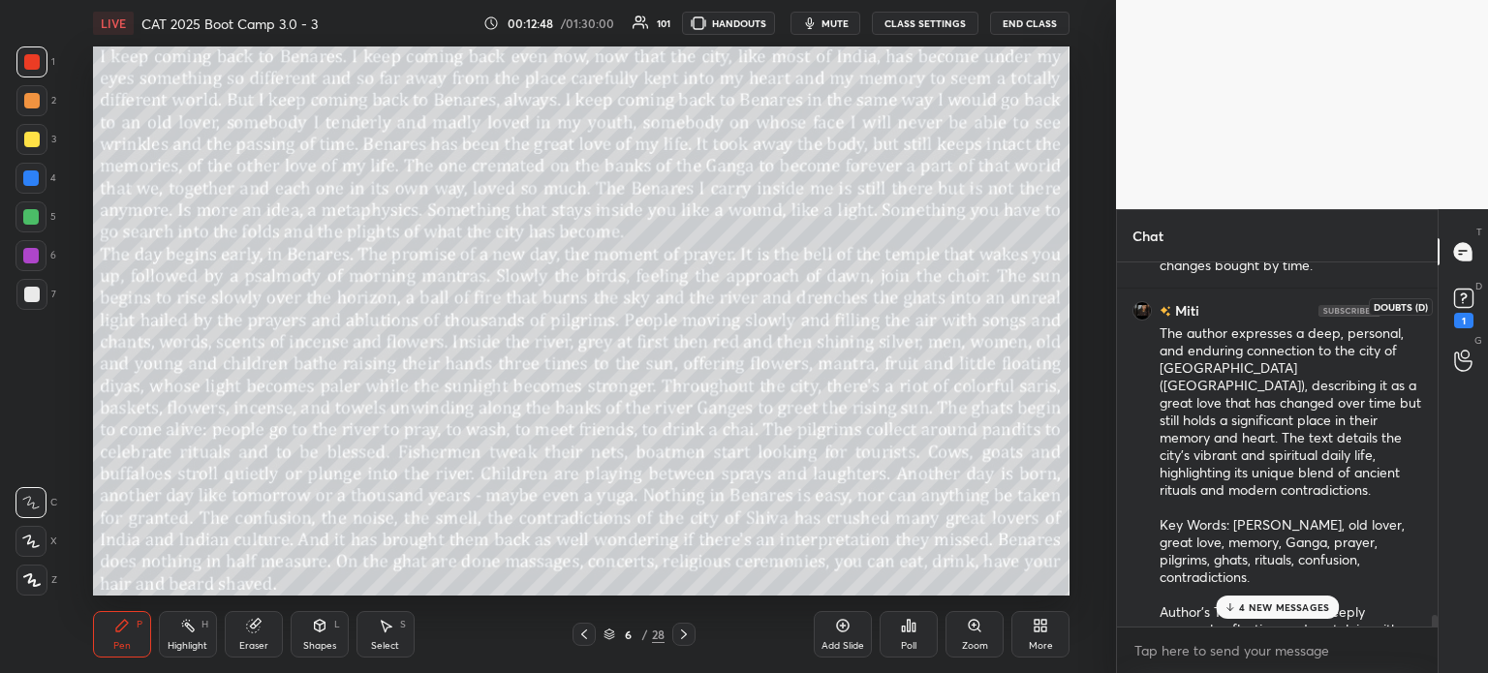
click at [1461, 309] on icon at bounding box center [1463, 298] width 29 height 29
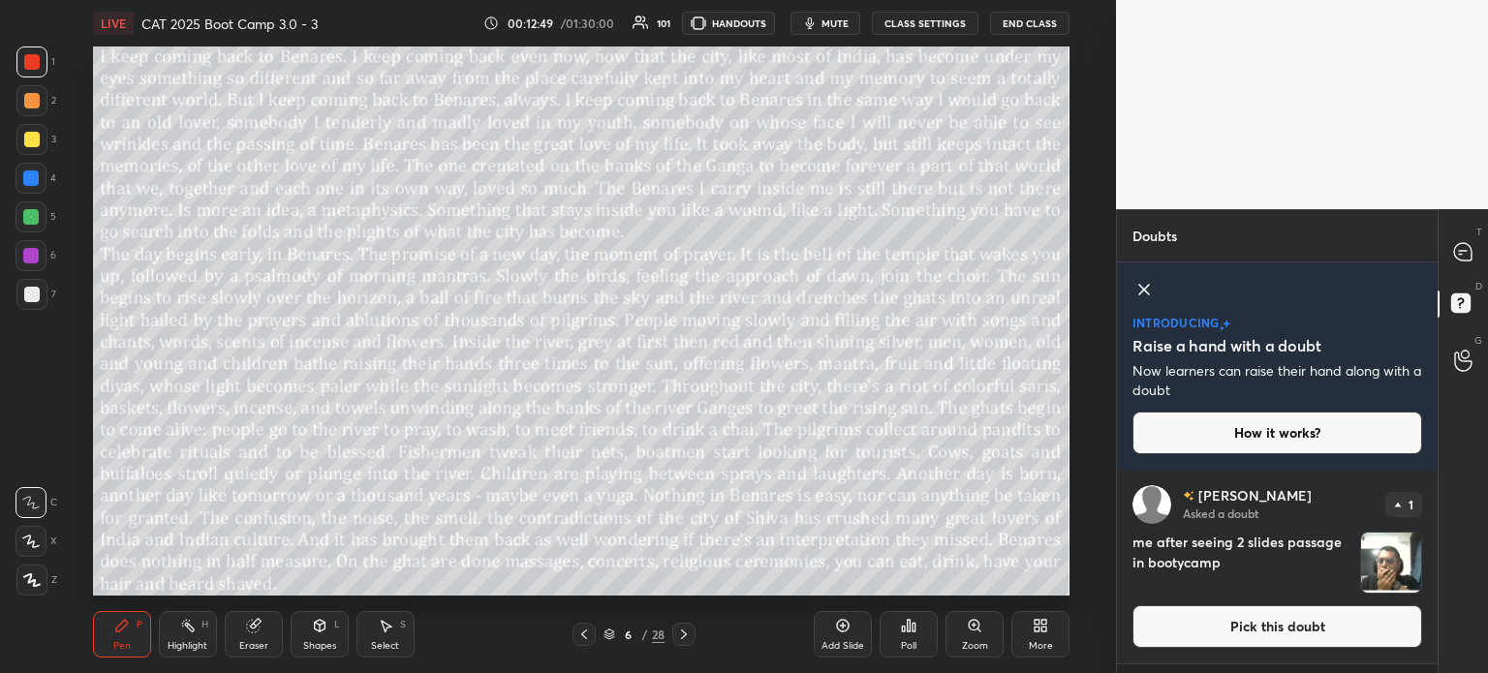
click at [1144, 288] on icon at bounding box center [1144, 290] width 10 height 10
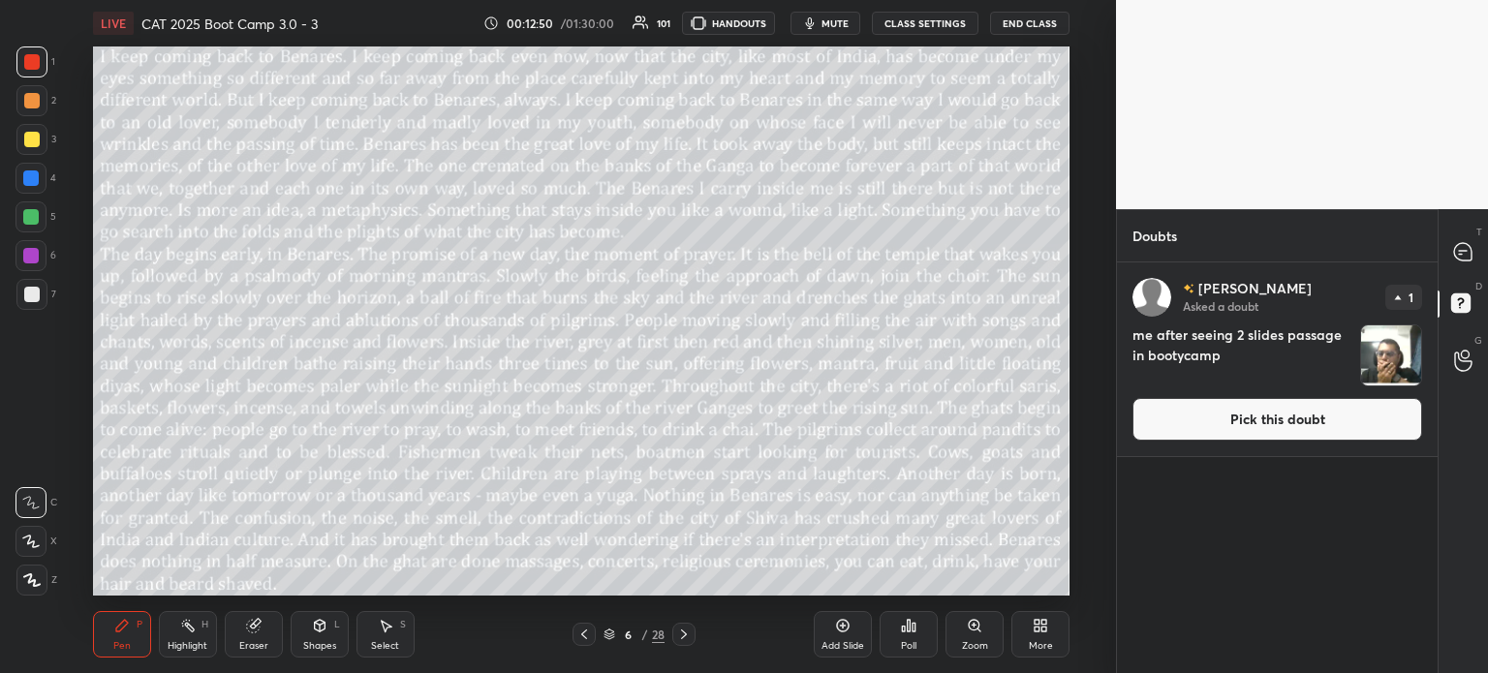
scroll to position [405, 315]
click at [1461, 255] on icon at bounding box center [1462, 251] width 17 height 17
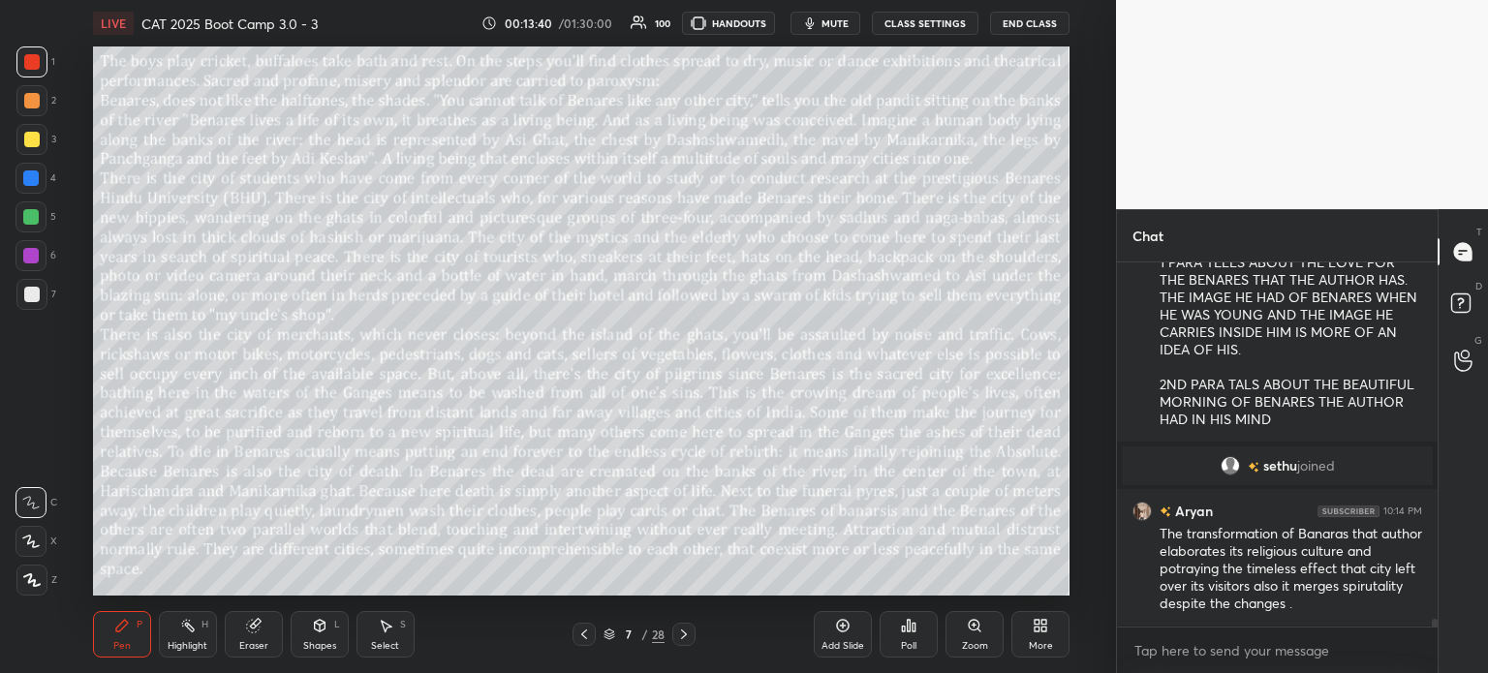
scroll to position [16672, 0]
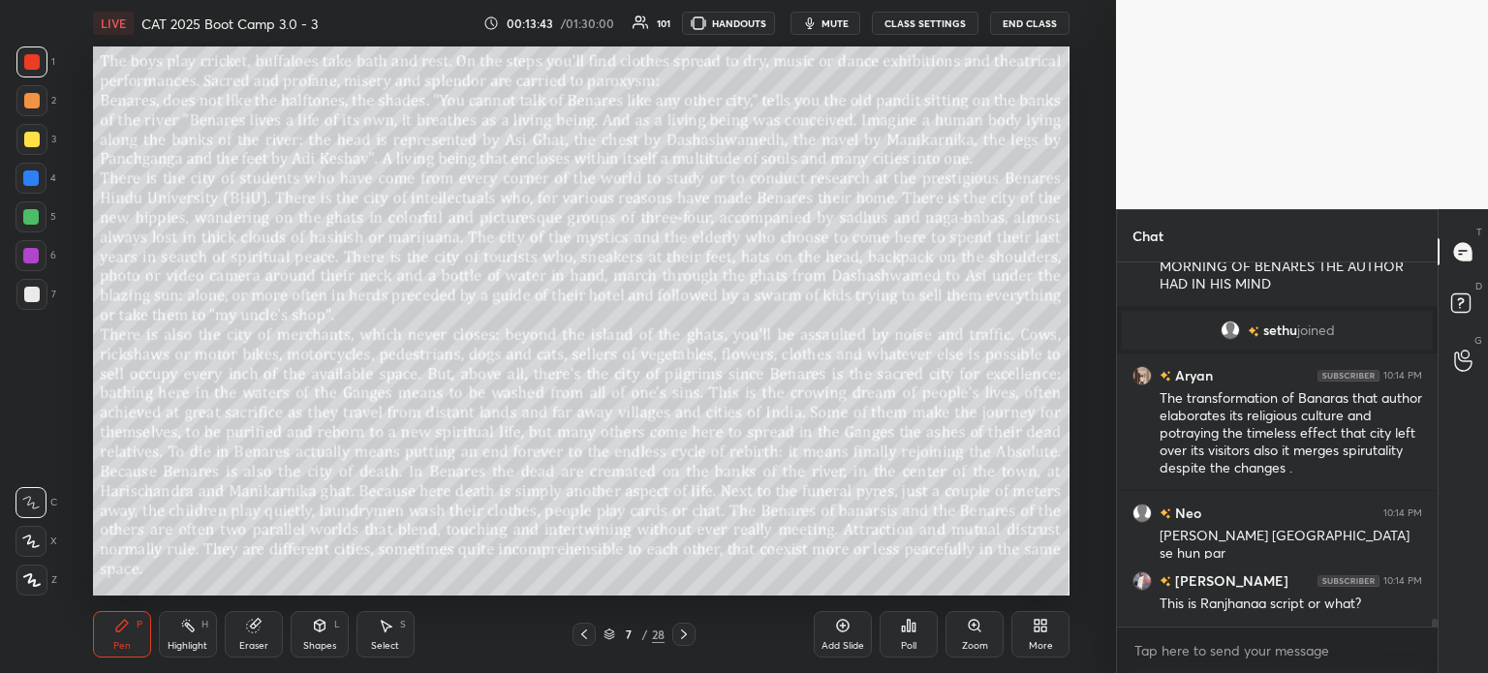
click at [908, 26] on button "CLASS SETTINGS" at bounding box center [925, 23] width 107 height 23
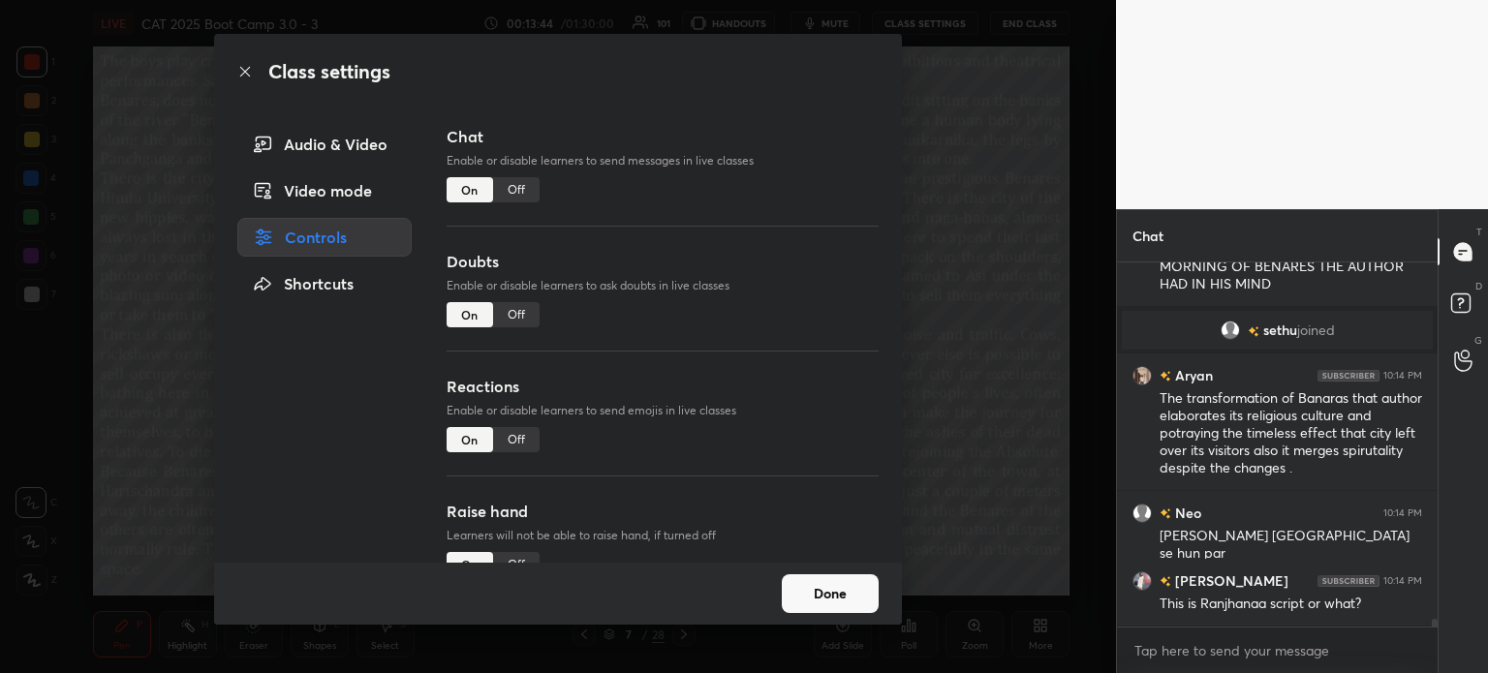
type textarea "x"
click at [509, 191] on div "Off" at bounding box center [516, 189] width 46 height 25
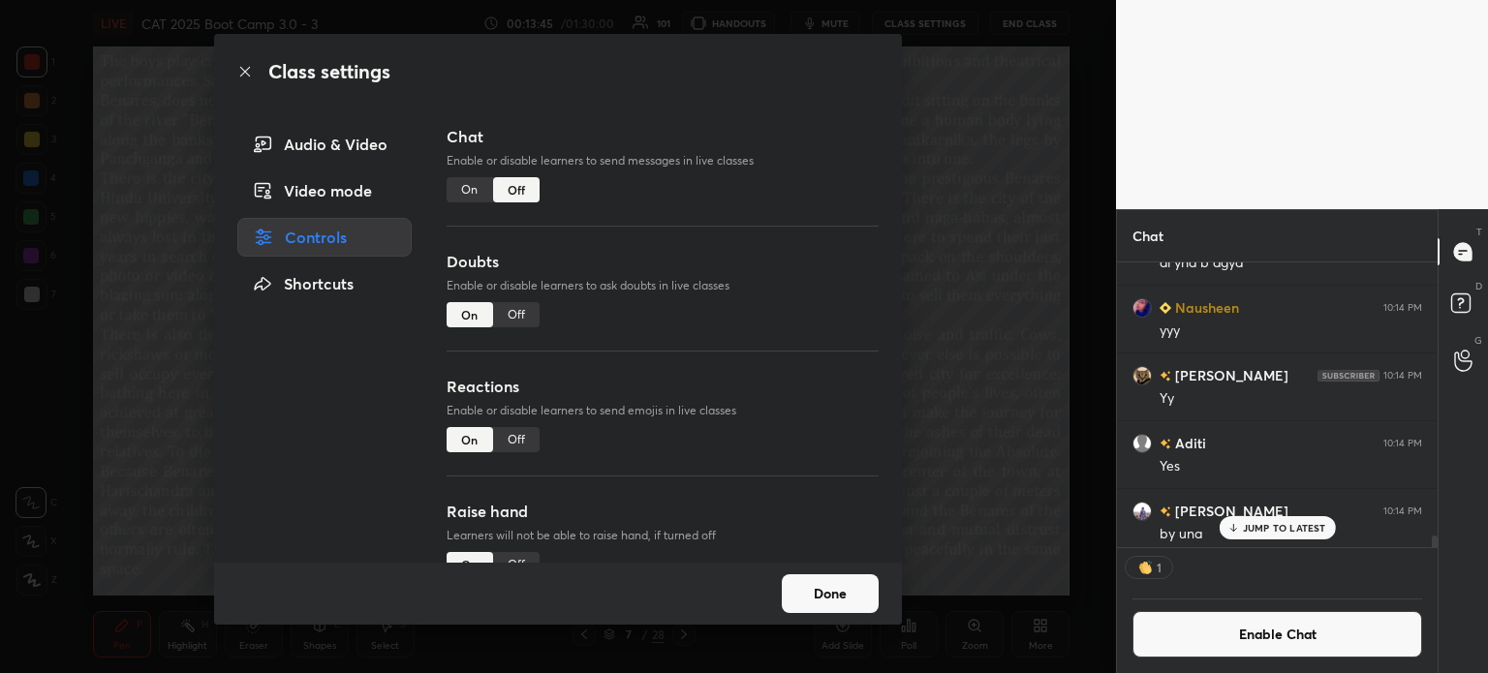
click at [521, 311] on div "Off" at bounding box center [516, 314] width 46 height 25
click at [831, 593] on button "Done" at bounding box center [830, 593] width 97 height 39
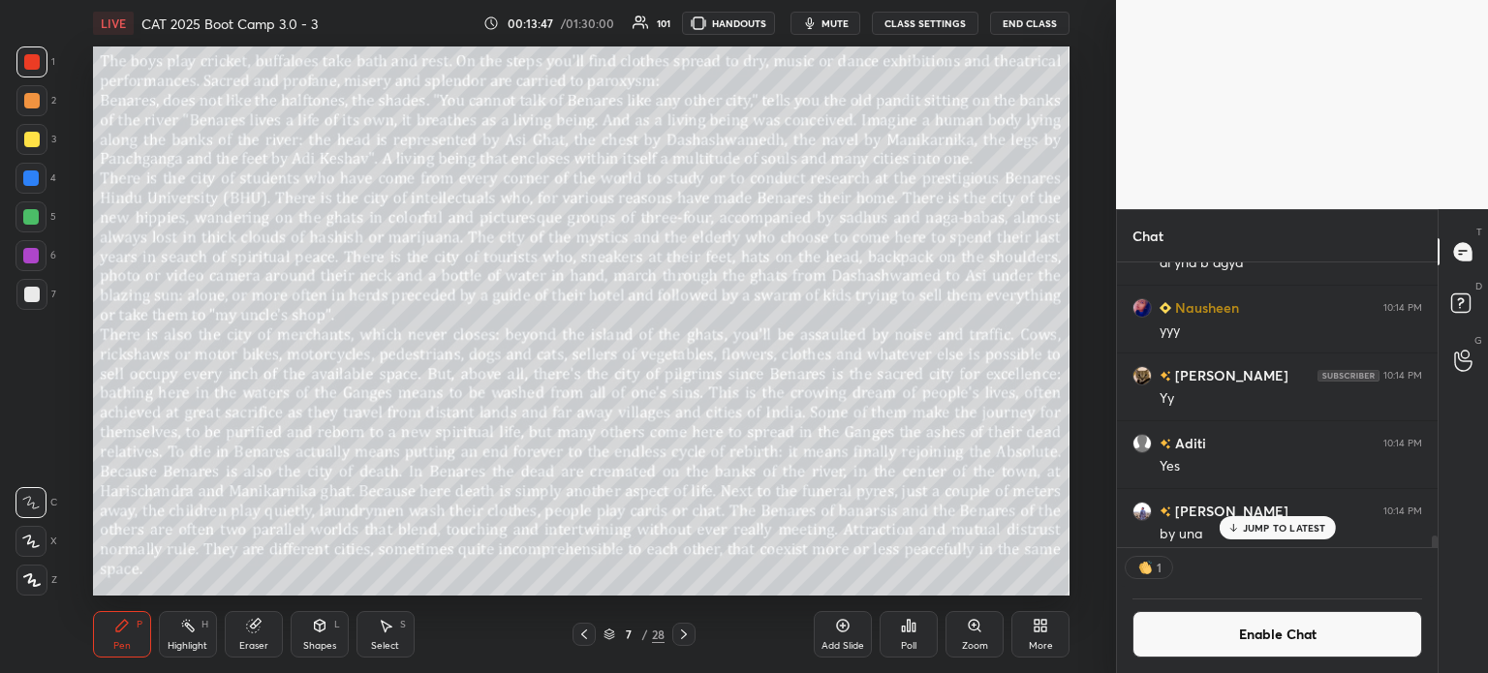
click at [1302, 527] on p "JUMP TO LATEST" at bounding box center [1284, 528] width 83 height 12
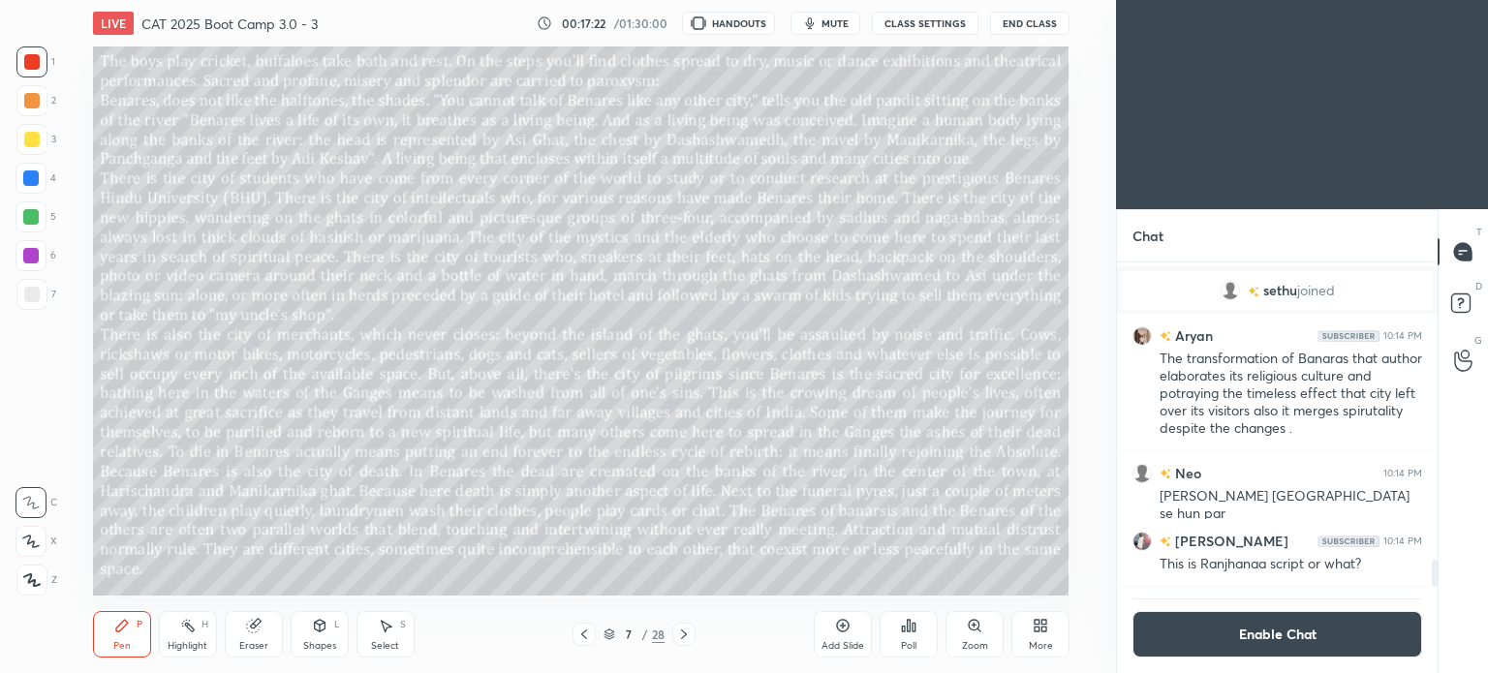
scroll to position [96311, 95822]
click at [1042, 630] on icon at bounding box center [1044, 629] width 5 height 5
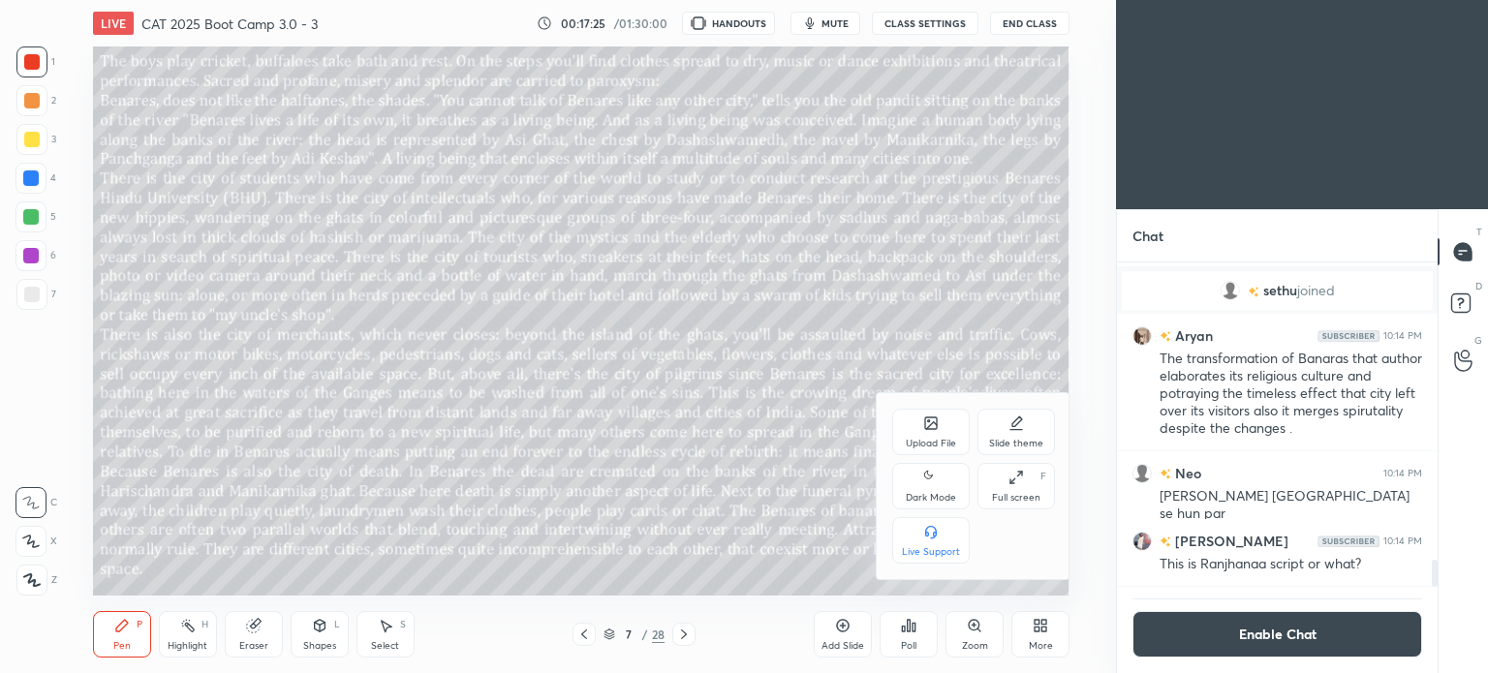
click at [927, 486] on icon at bounding box center [930, 477] width 15 height 23
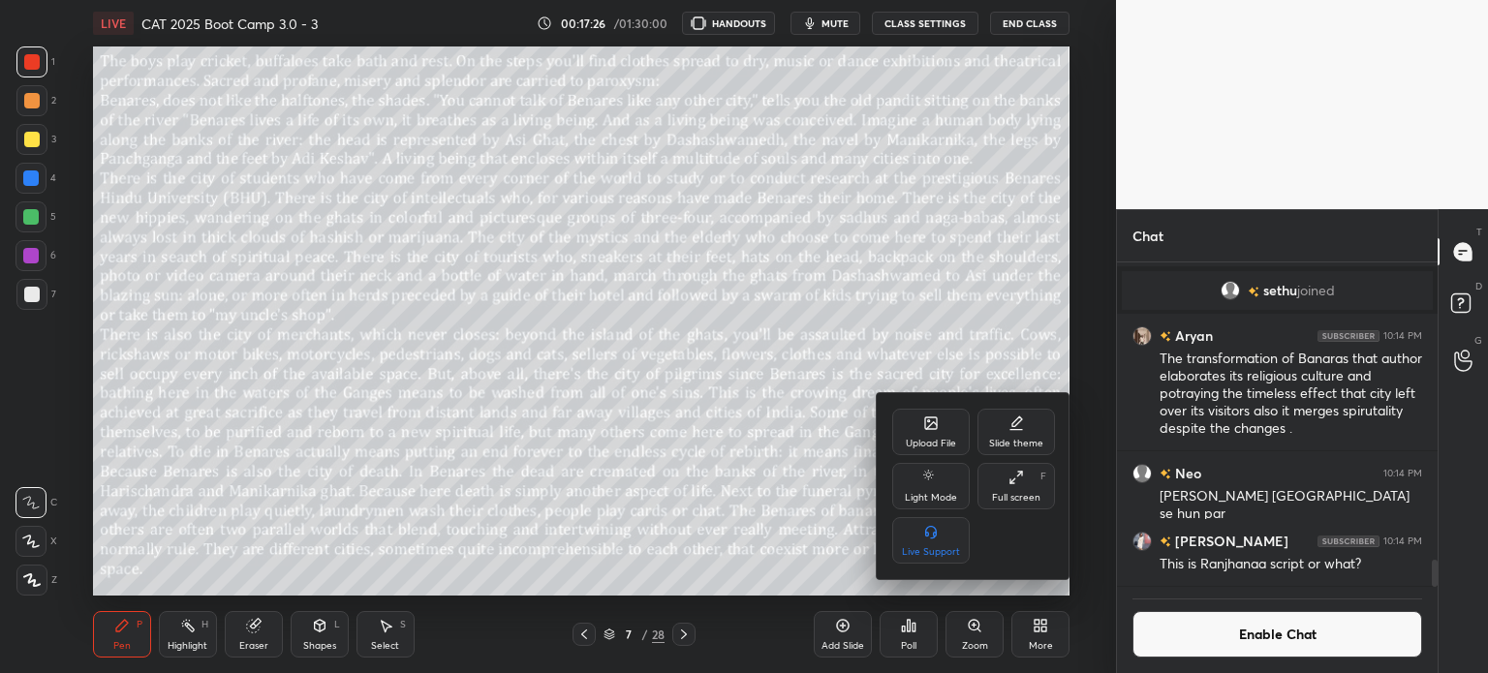
click at [1032, 632] on div at bounding box center [744, 336] width 1488 height 673
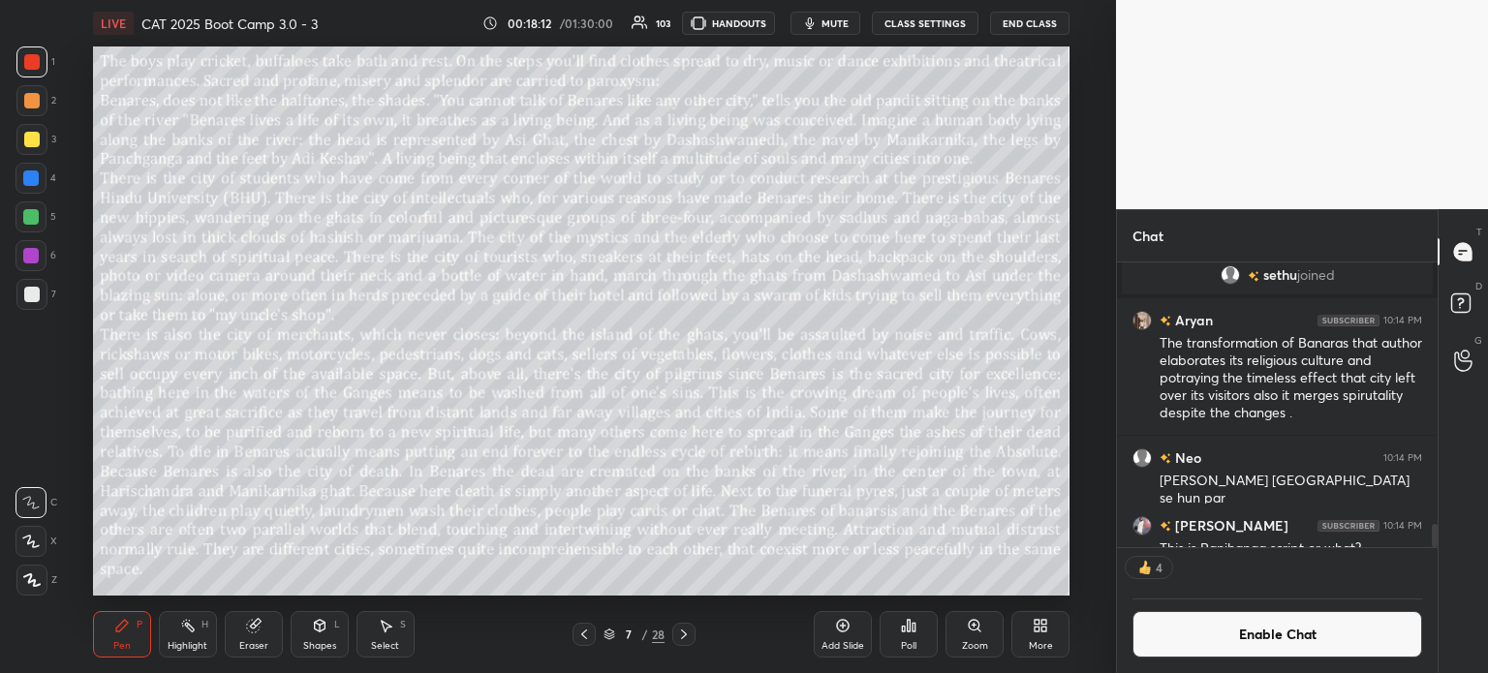
scroll to position [0, 0]
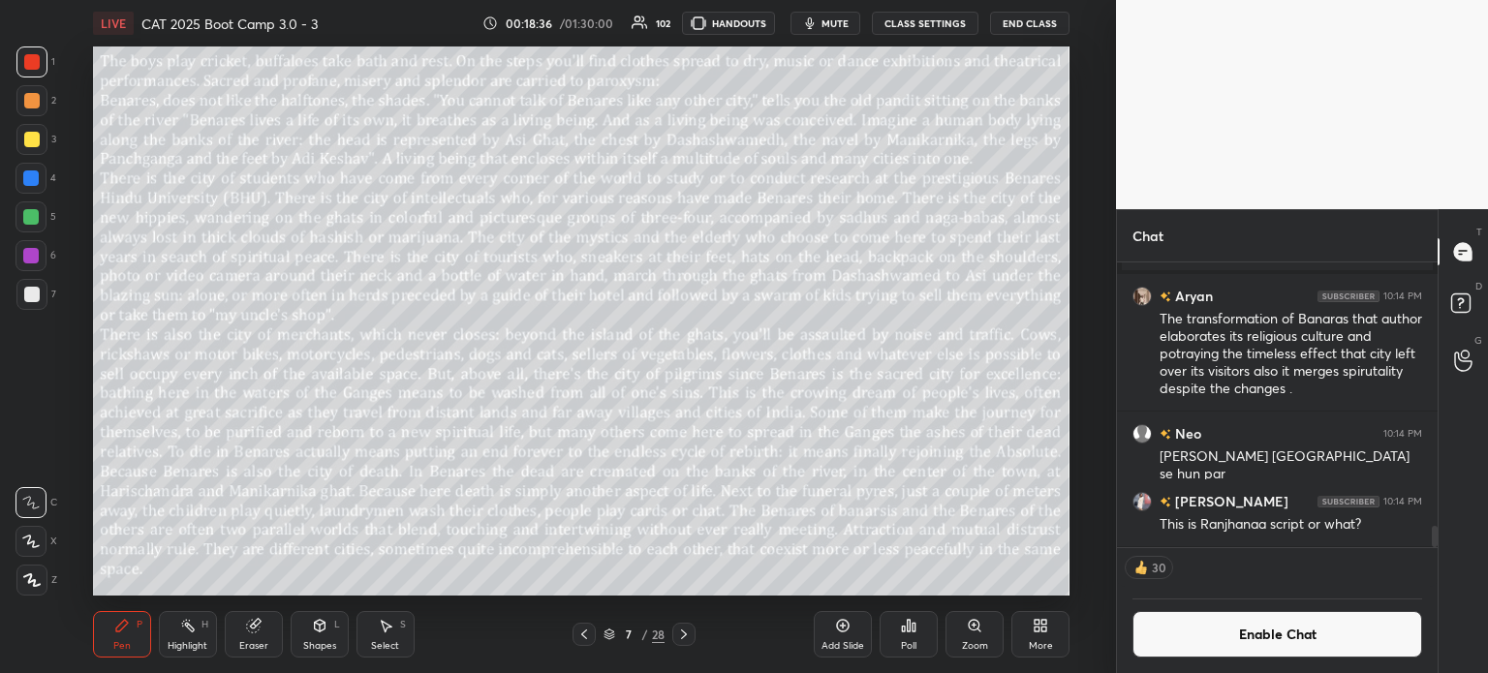
click at [908, 22] on button "CLASS SETTINGS" at bounding box center [925, 23] width 107 height 23
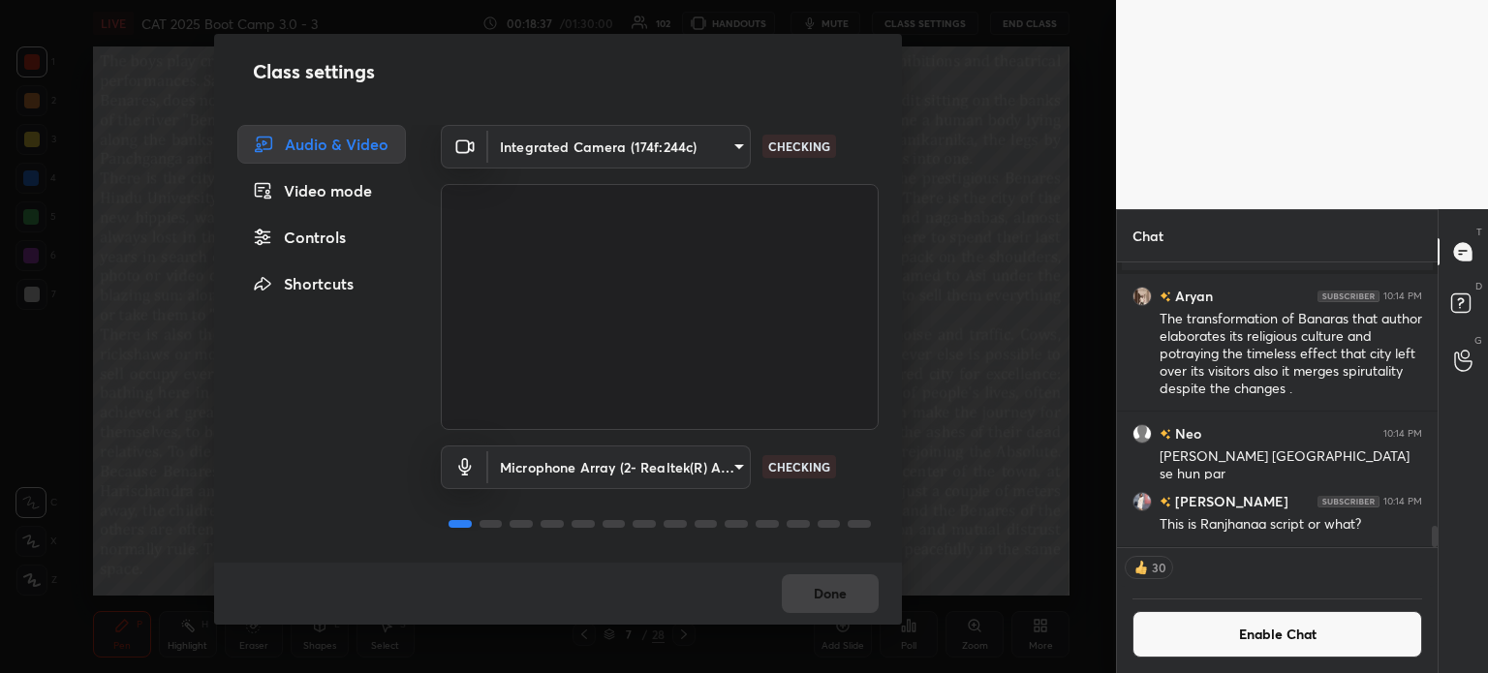
click at [319, 240] on div "Controls" at bounding box center [321, 237] width 169 height 39
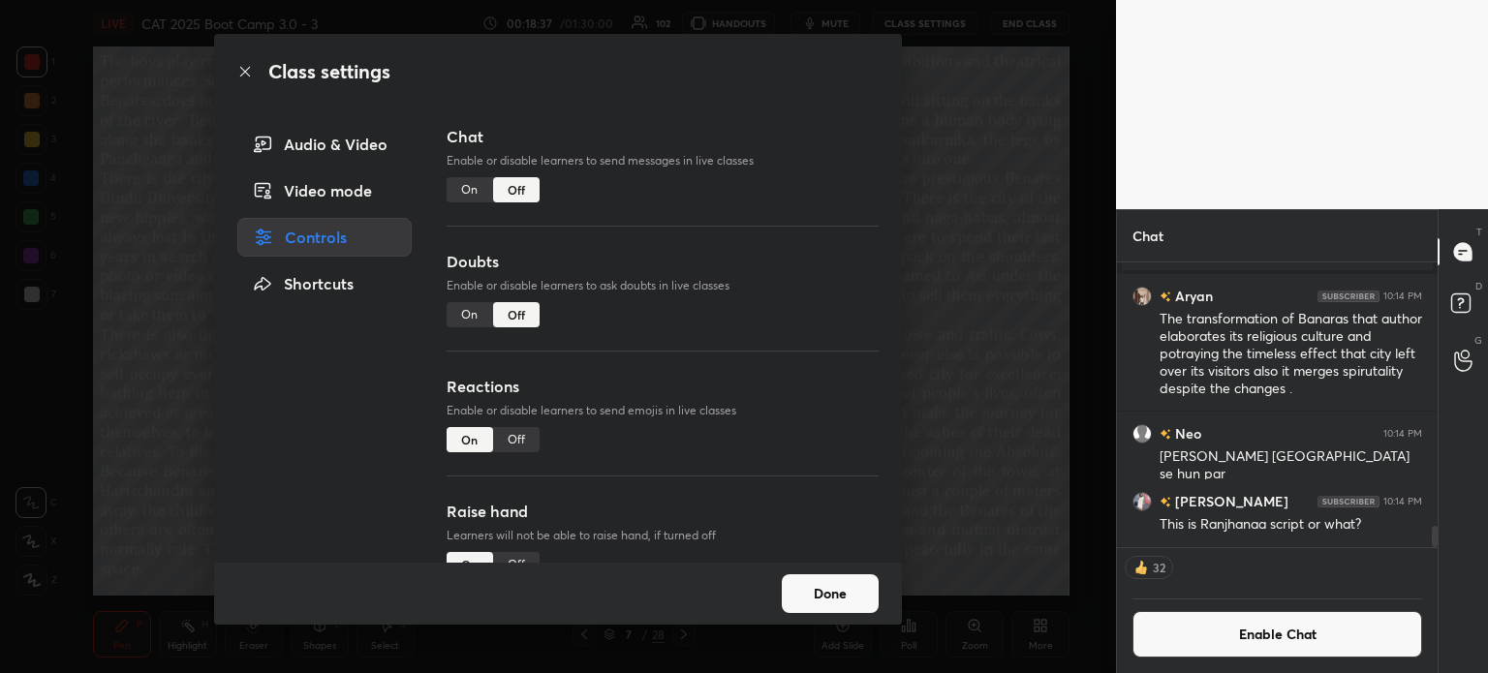
click at [465, 186] on div "On" at bounding box center [470, 189] width 46 height 25
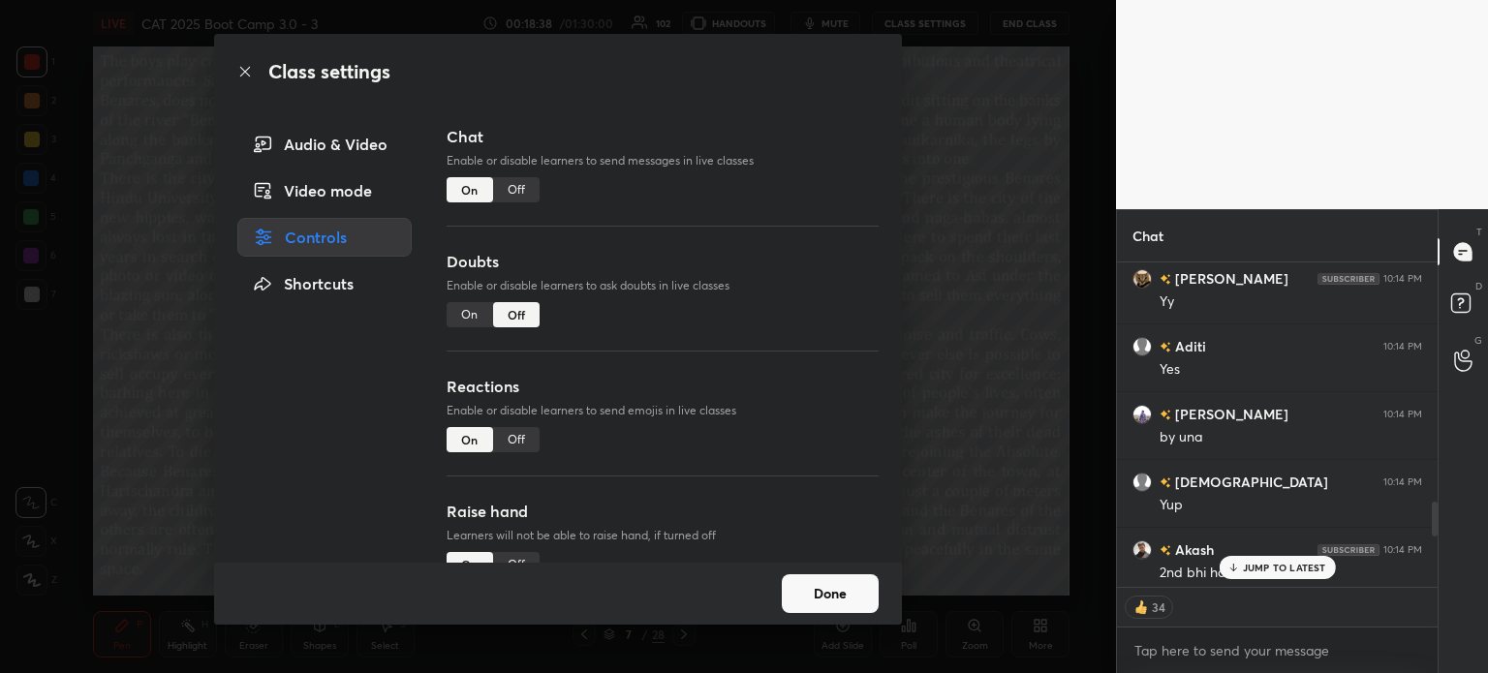
click at [461, 312] on div "On" at bounding box center [470, 314] width 46 height 25
click at [827, 598] on button "Done" at bounding box center [830, 593] width 97 height 39
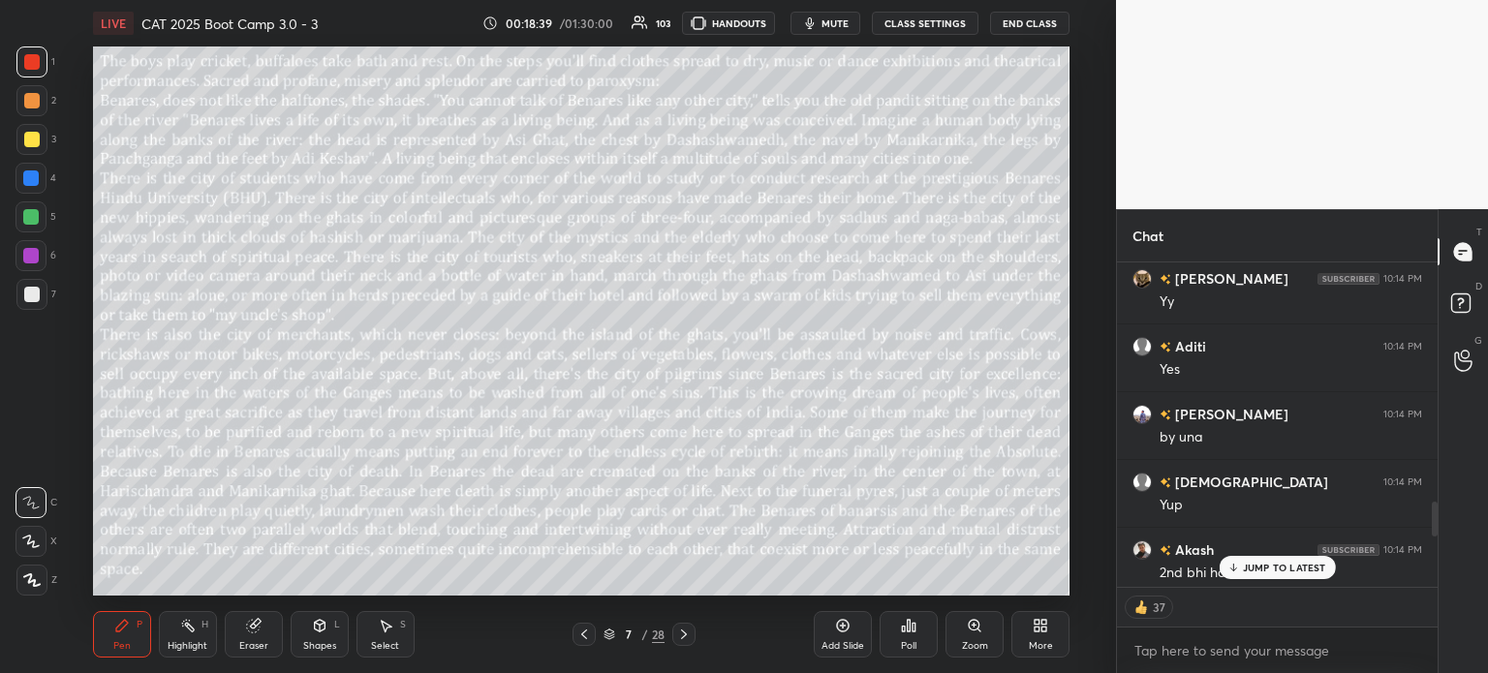
click at [1262, 571] on p "JUMP TO LATEST" at bounding box center [1284, 568] width 83 height 12
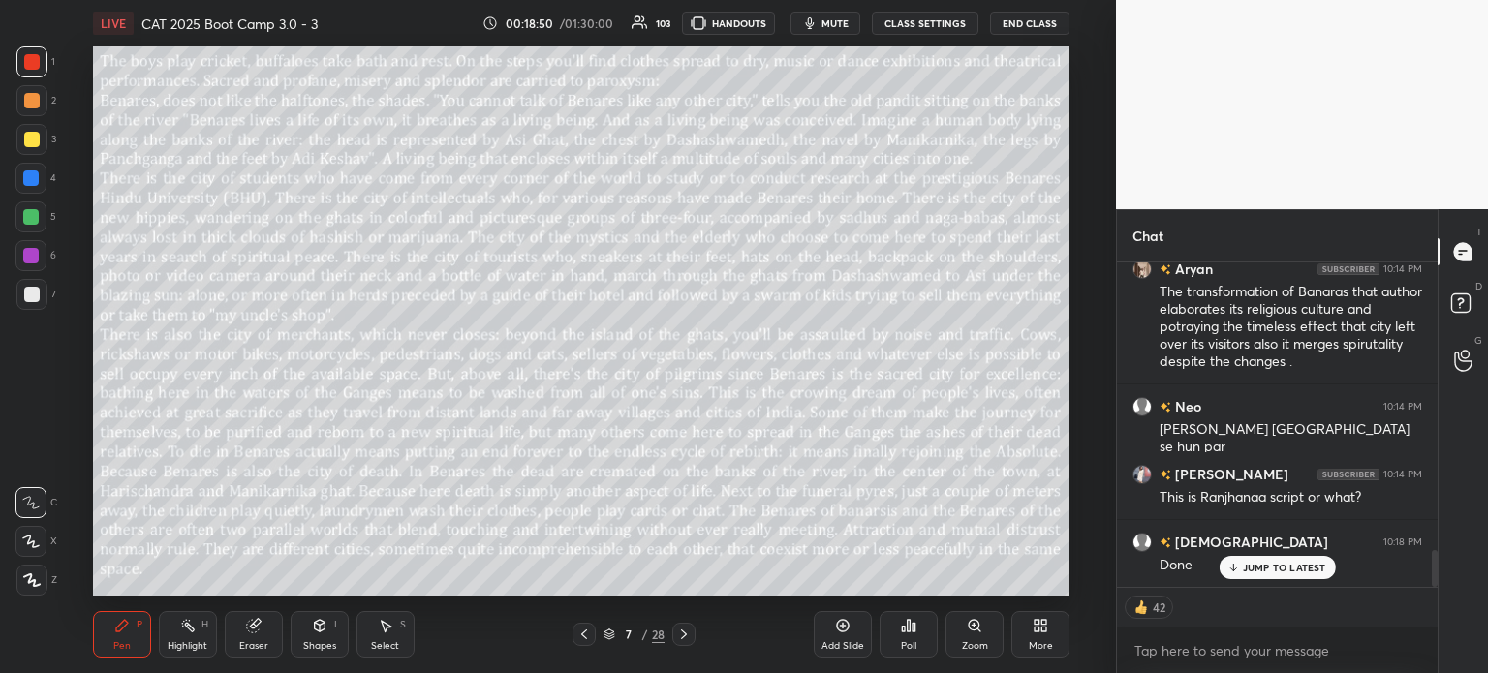
scroll to position [2561, 0]
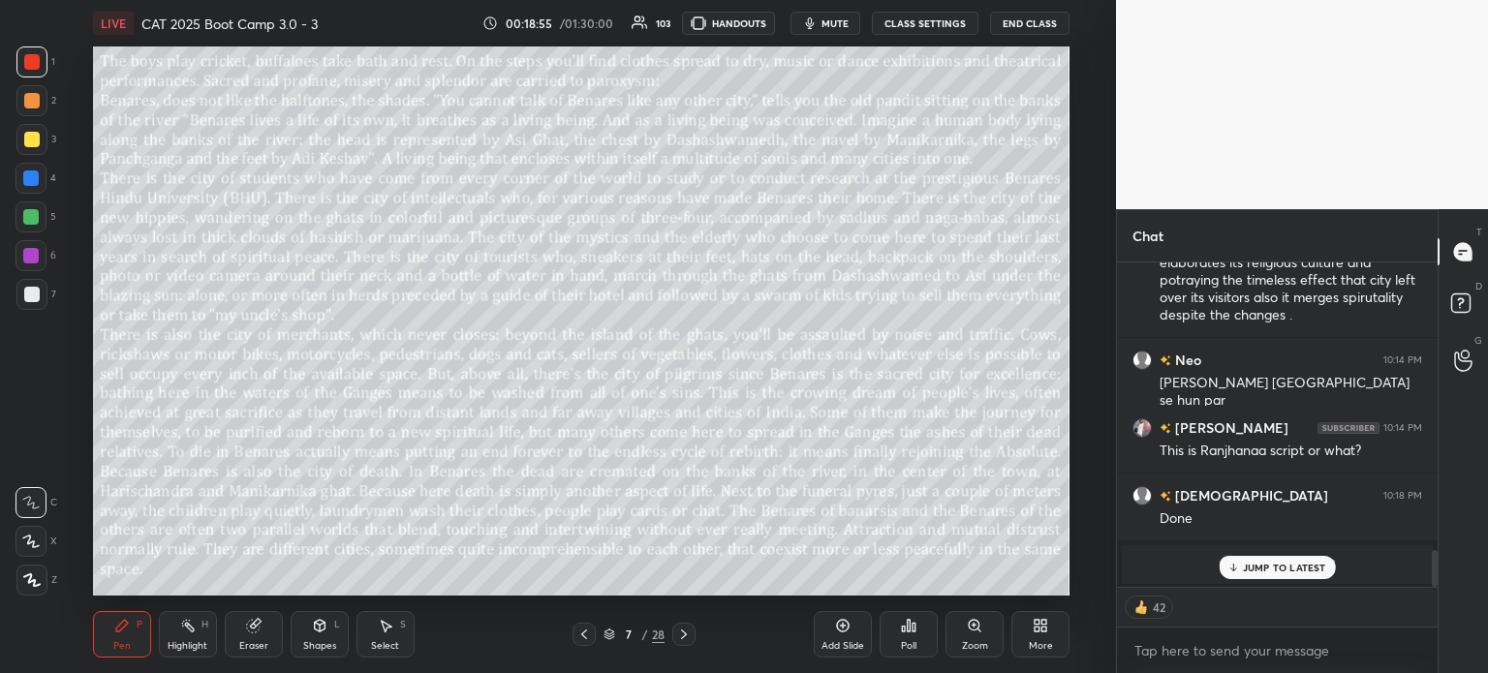
click at [1261, 564] on p "JUMP TO LATEST" at bounding box center [1284, 568] width 83 height 12
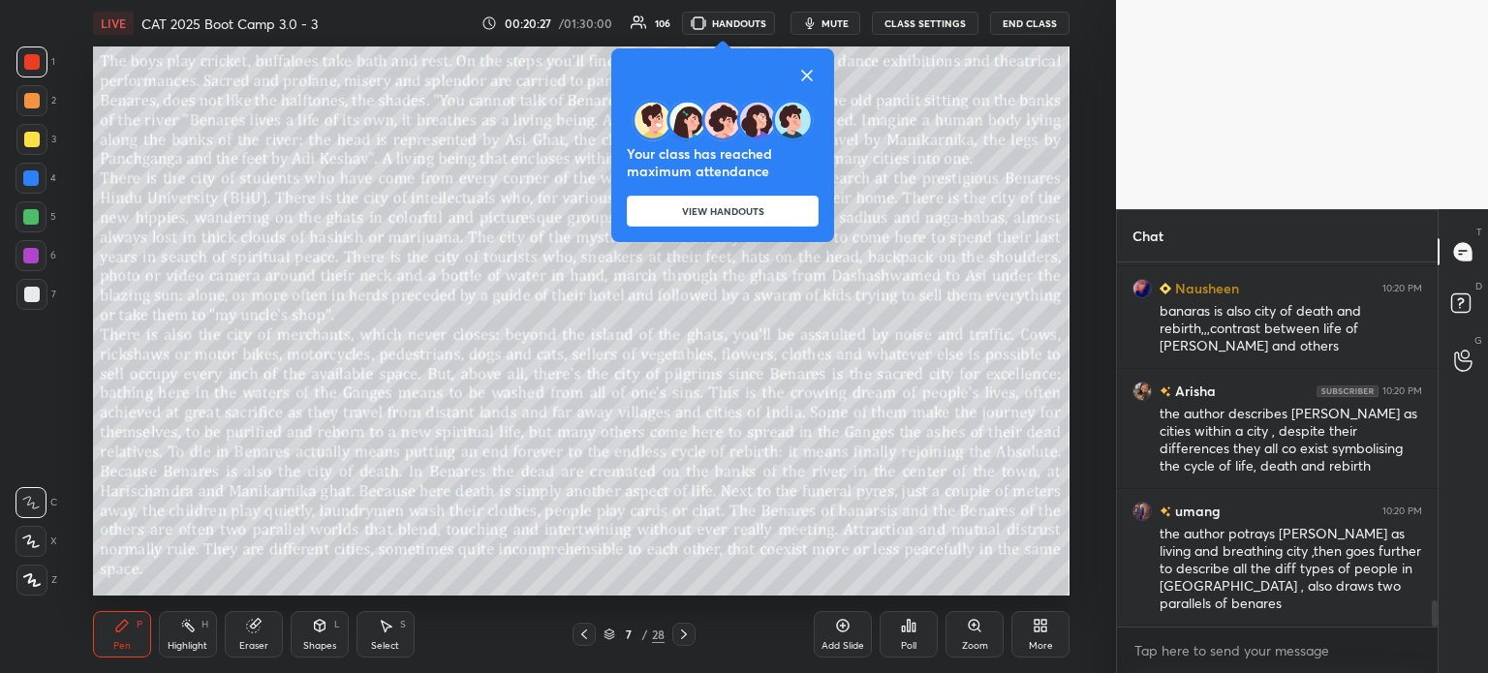
scroll to position [4845, 0]
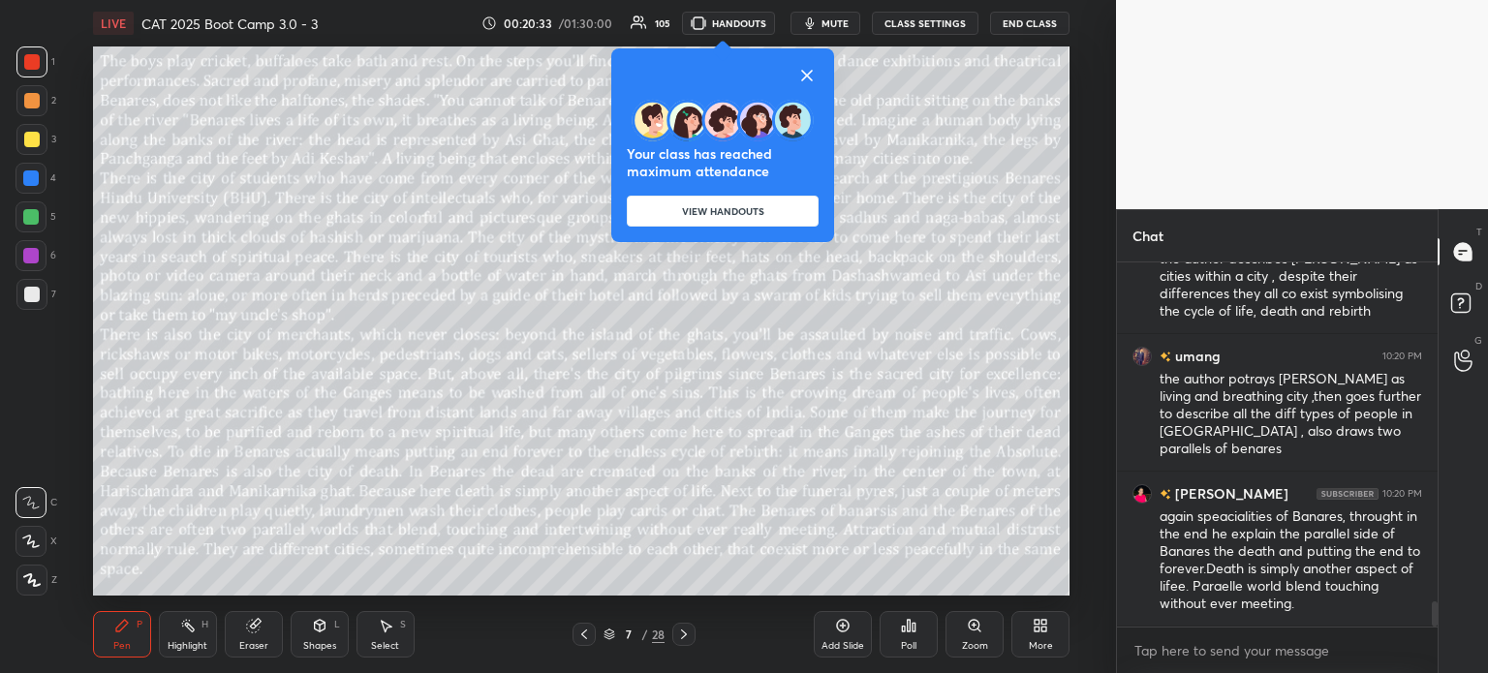
click at [814, 69] on icon at bounding box center [806, 75] width 23 height 23
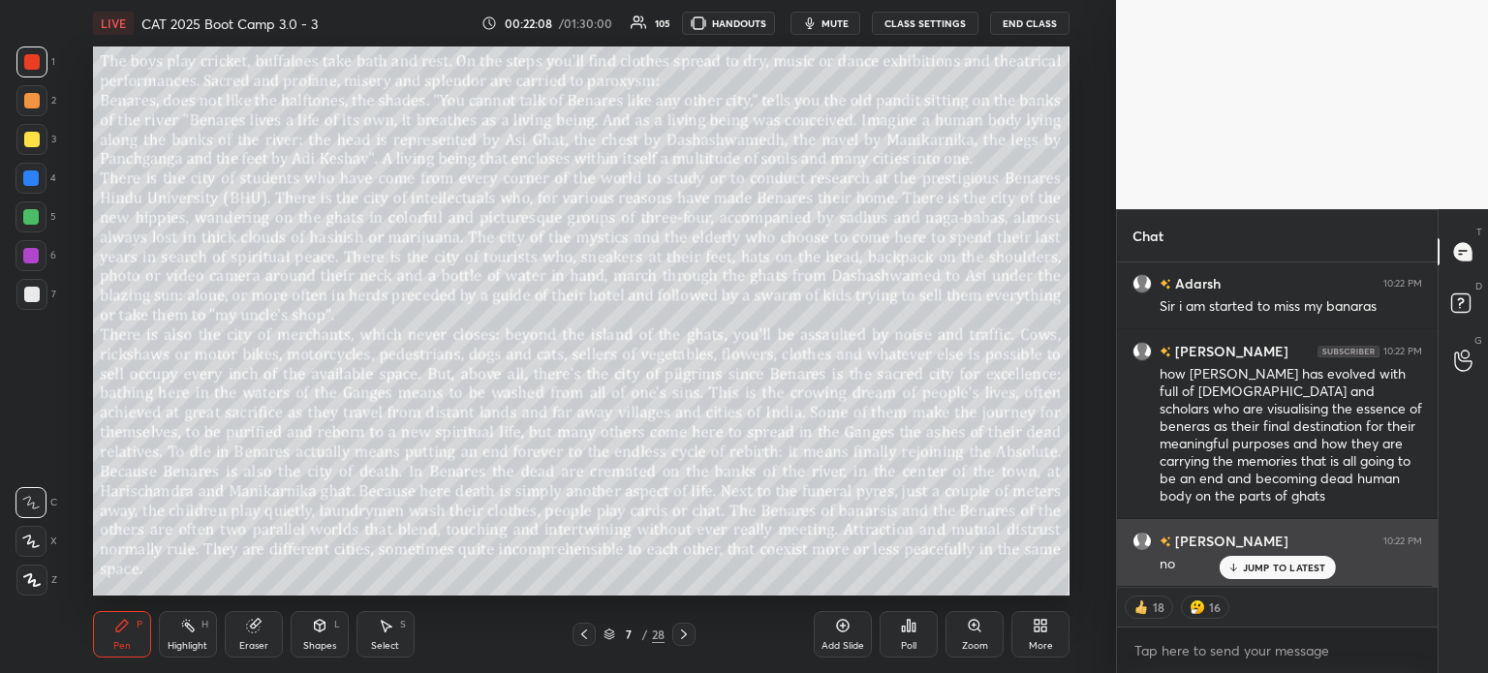
scroll to position [8117, 0]
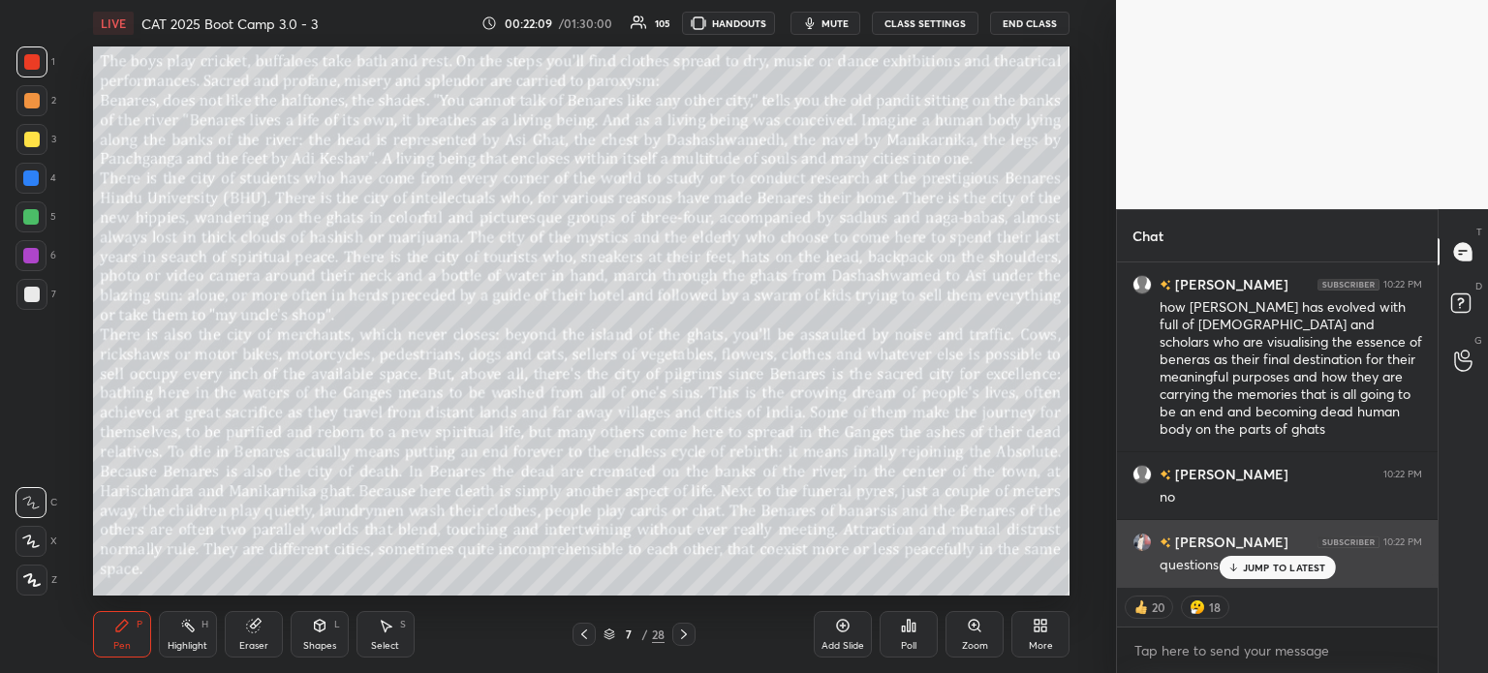
click at [1272, 569] on p "JUMP TO LATEST" at bounding box center [1284, 568] width 83 height 12
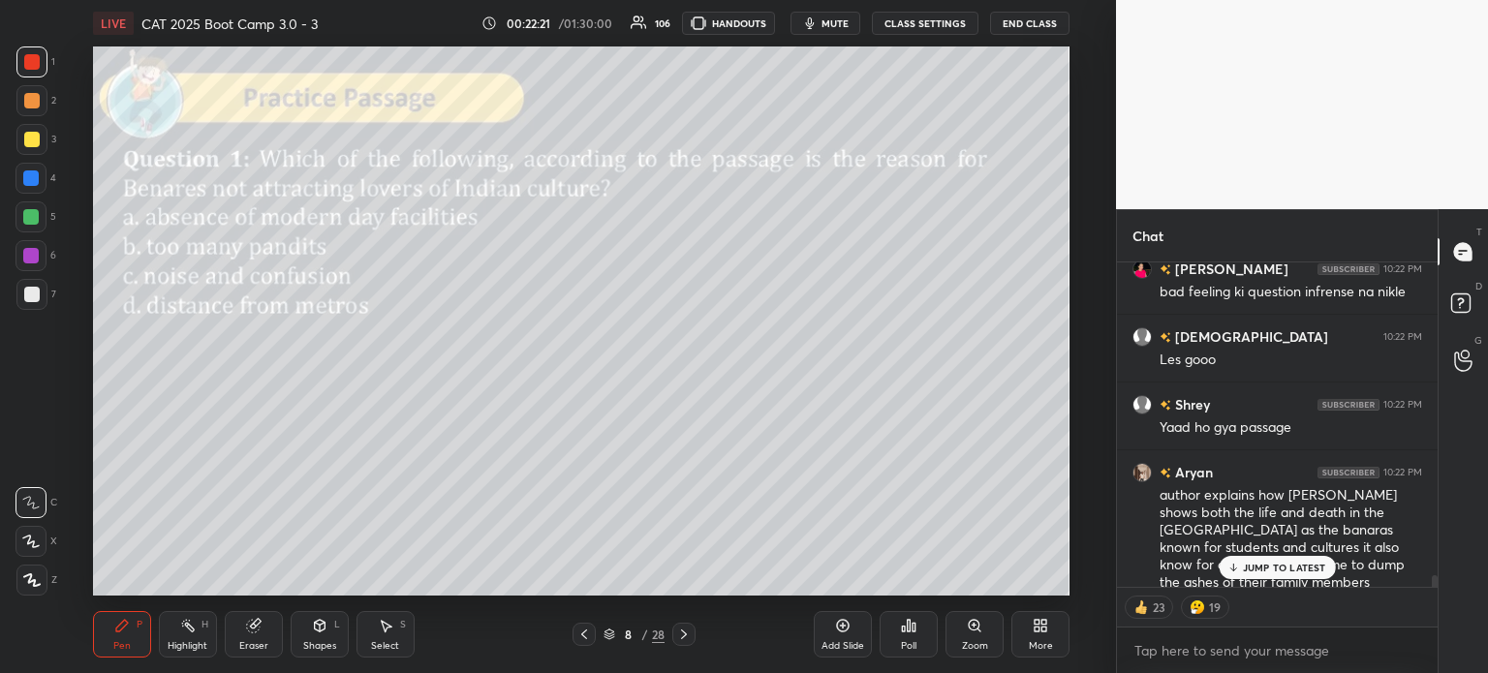
scroll to position [8434, 0]
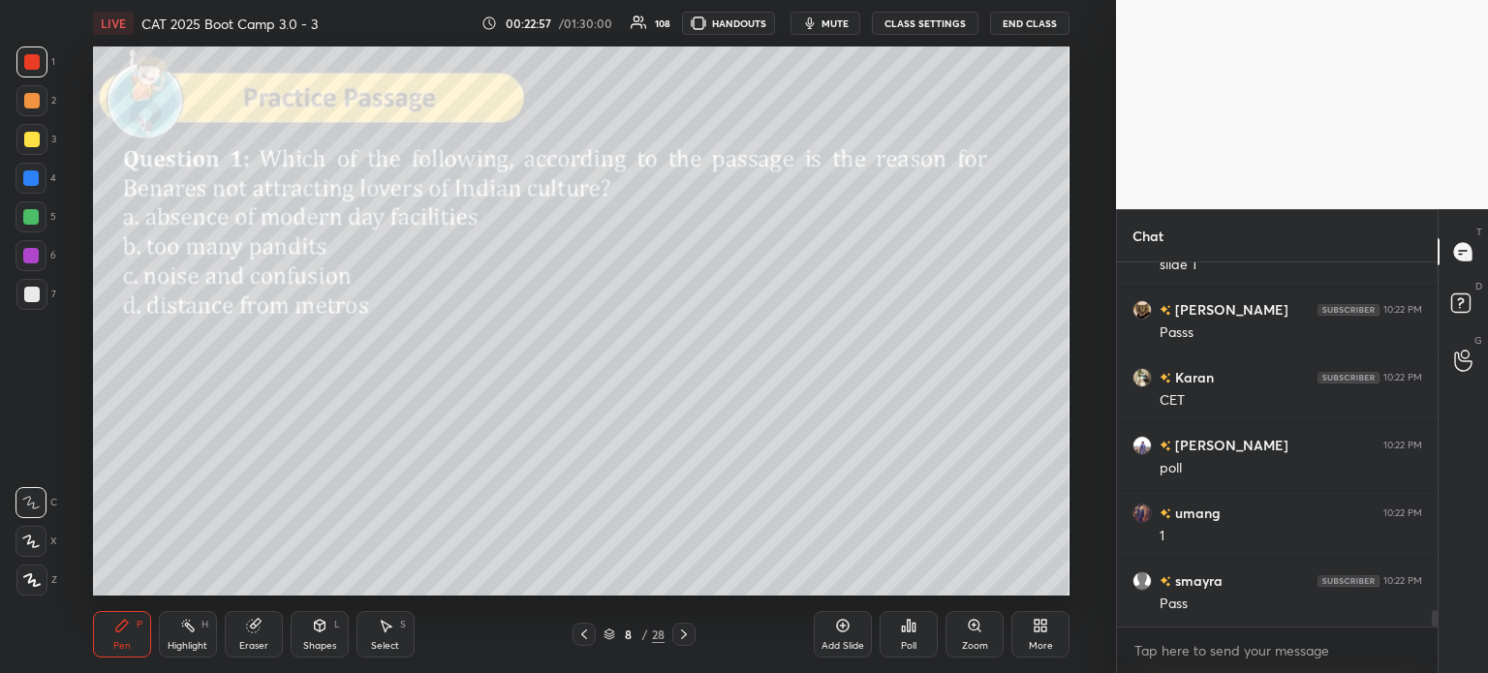
click at [647, 633] on div "/" at bounding box center [645, 635] width 6 height 12
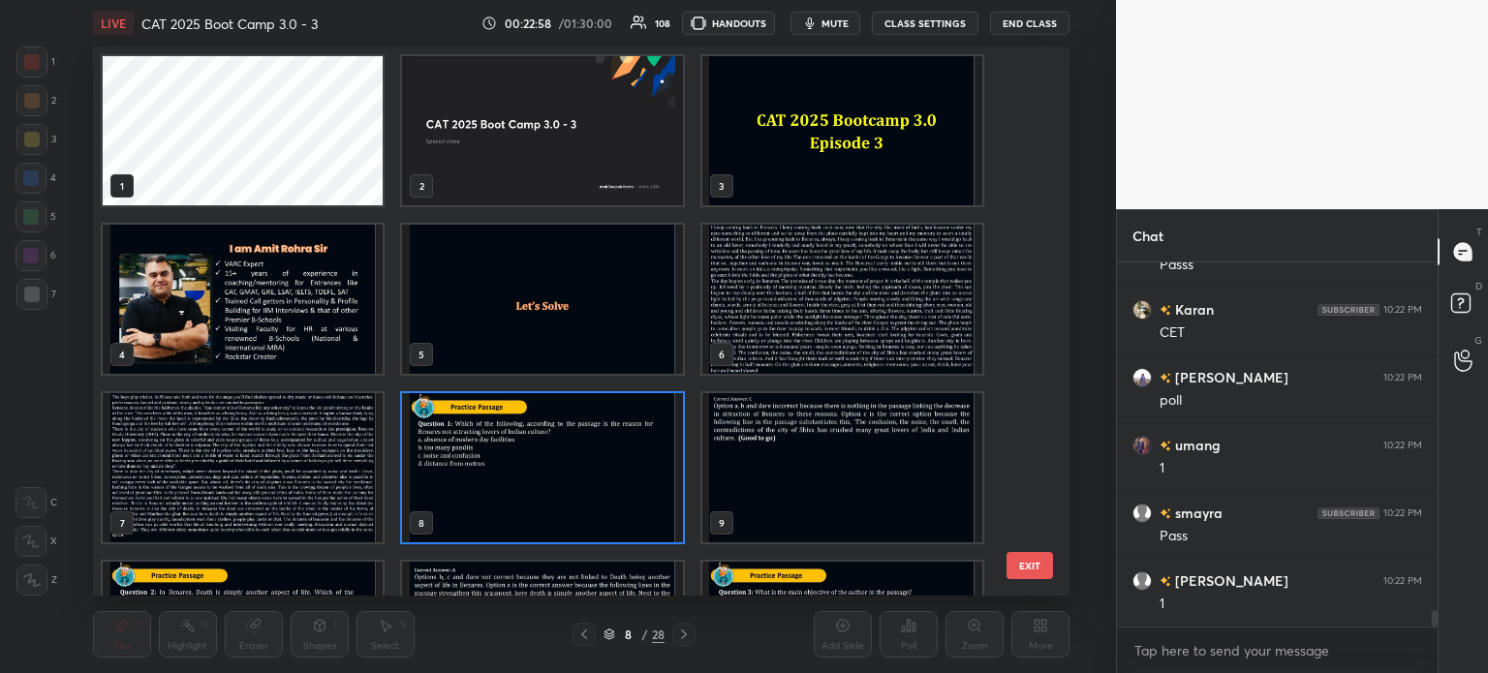
click at [798, 295] on img "grid" at bounding box center [841, 299] width 280 height 149
click at [798, 287] on img "grid" at bounding box center [841, 299] width 280 height 149
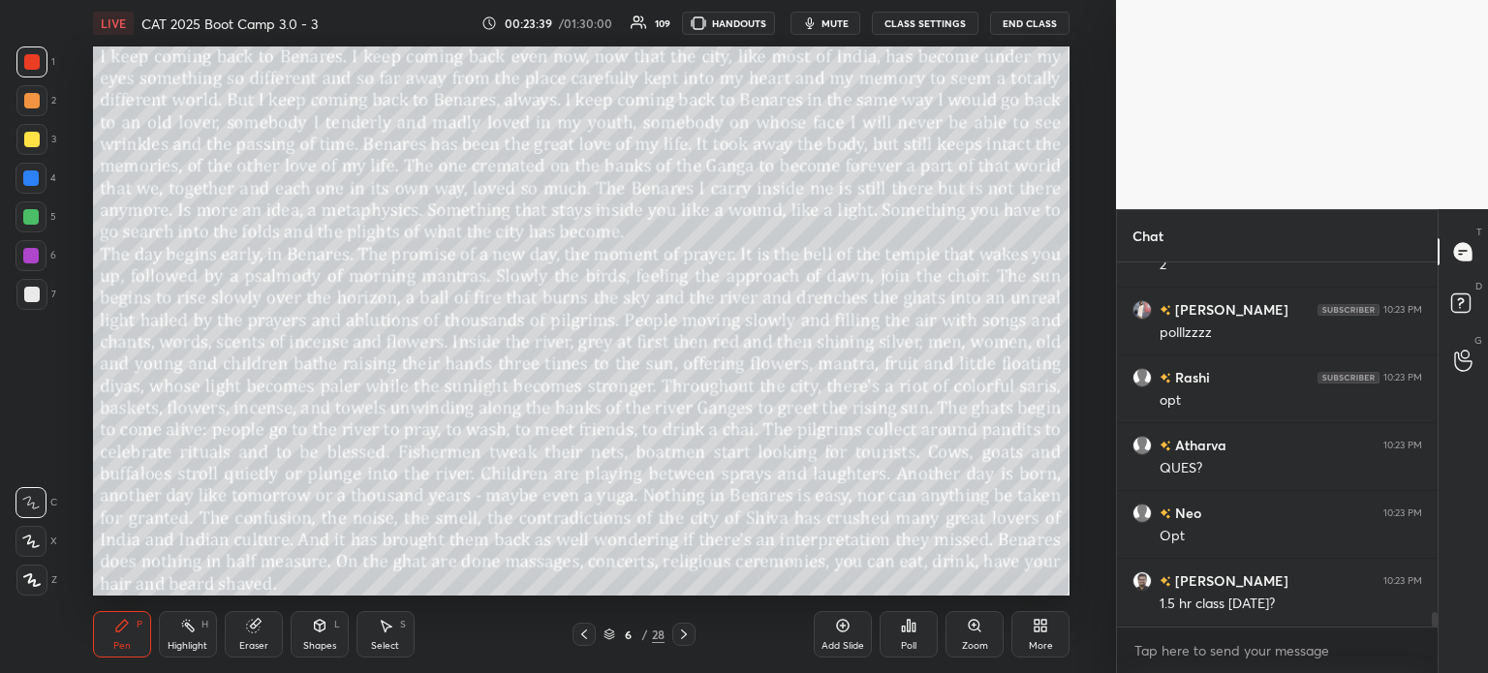
scroll to position [8832, 0]
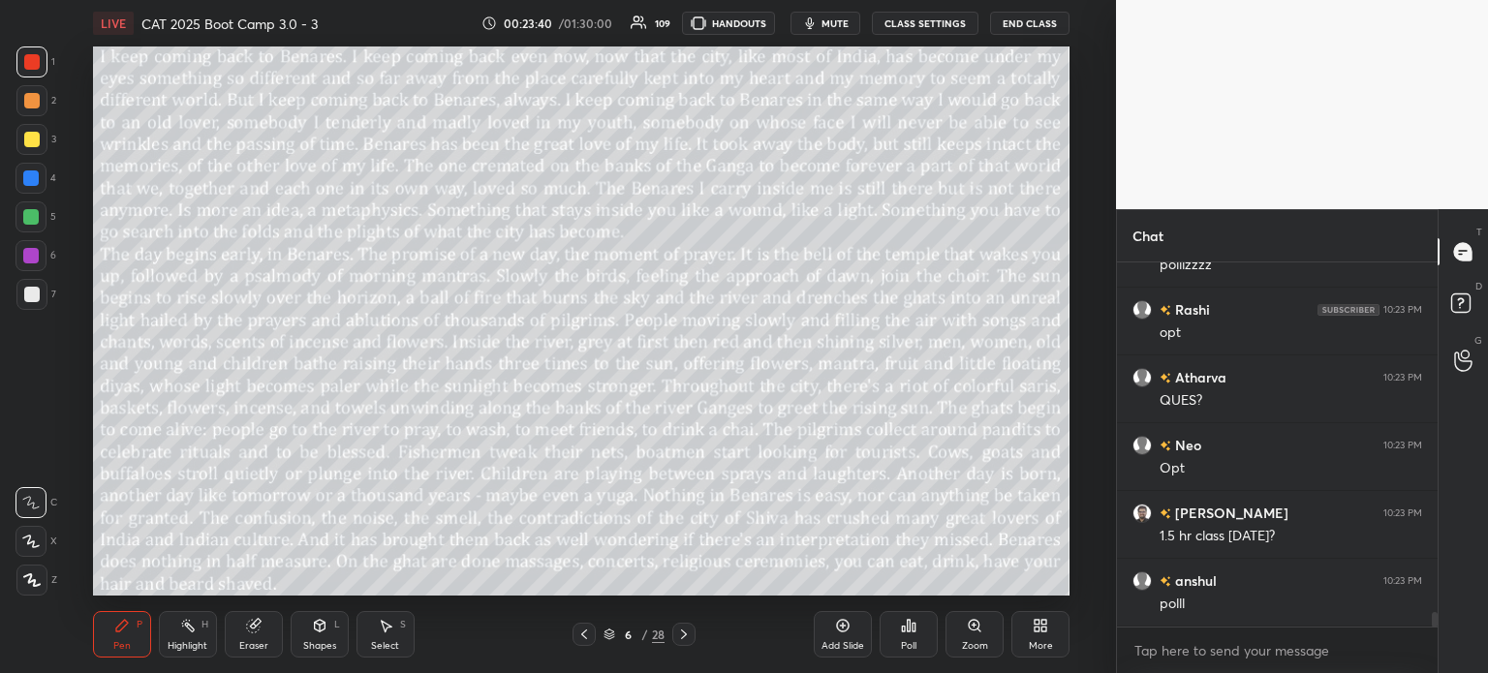
click at [631, 633] on div "6" at bounding box center [628, 635] width 19 height 12
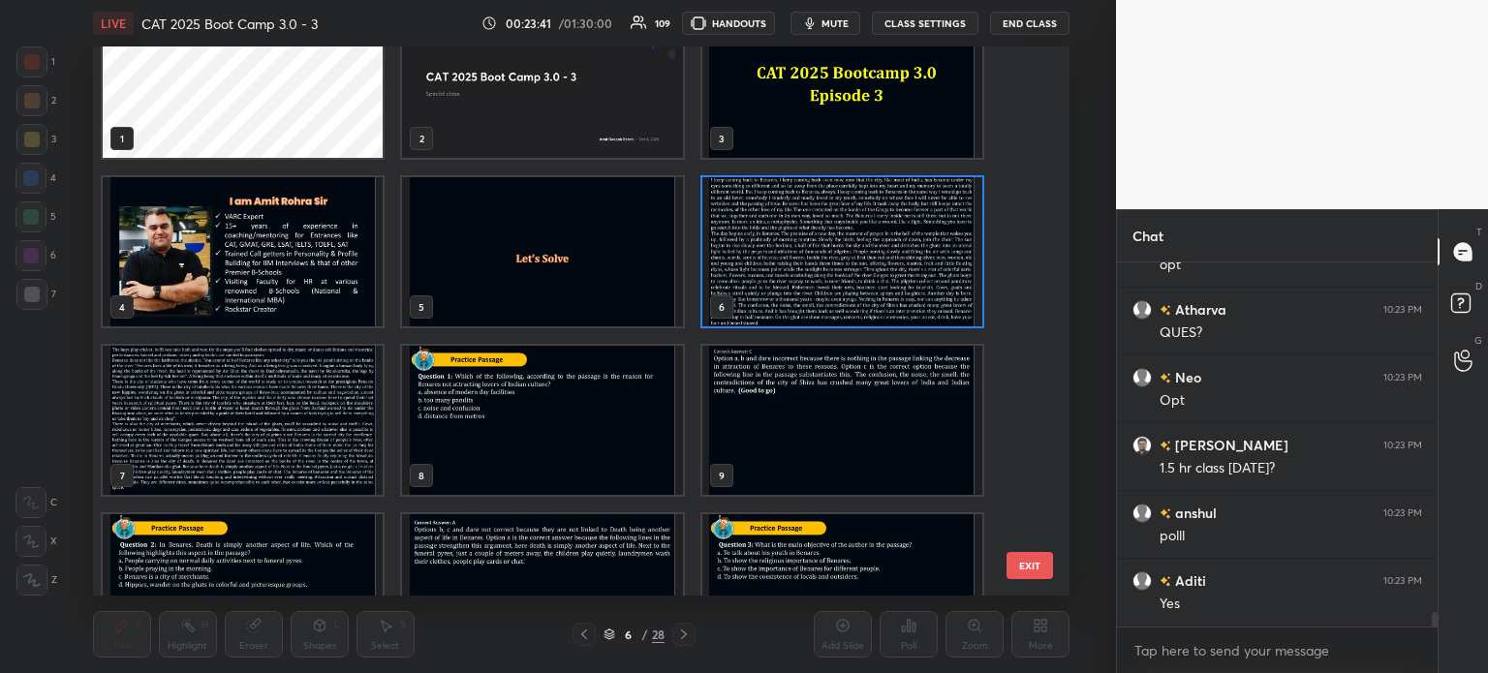
scroll to position [59, 0]
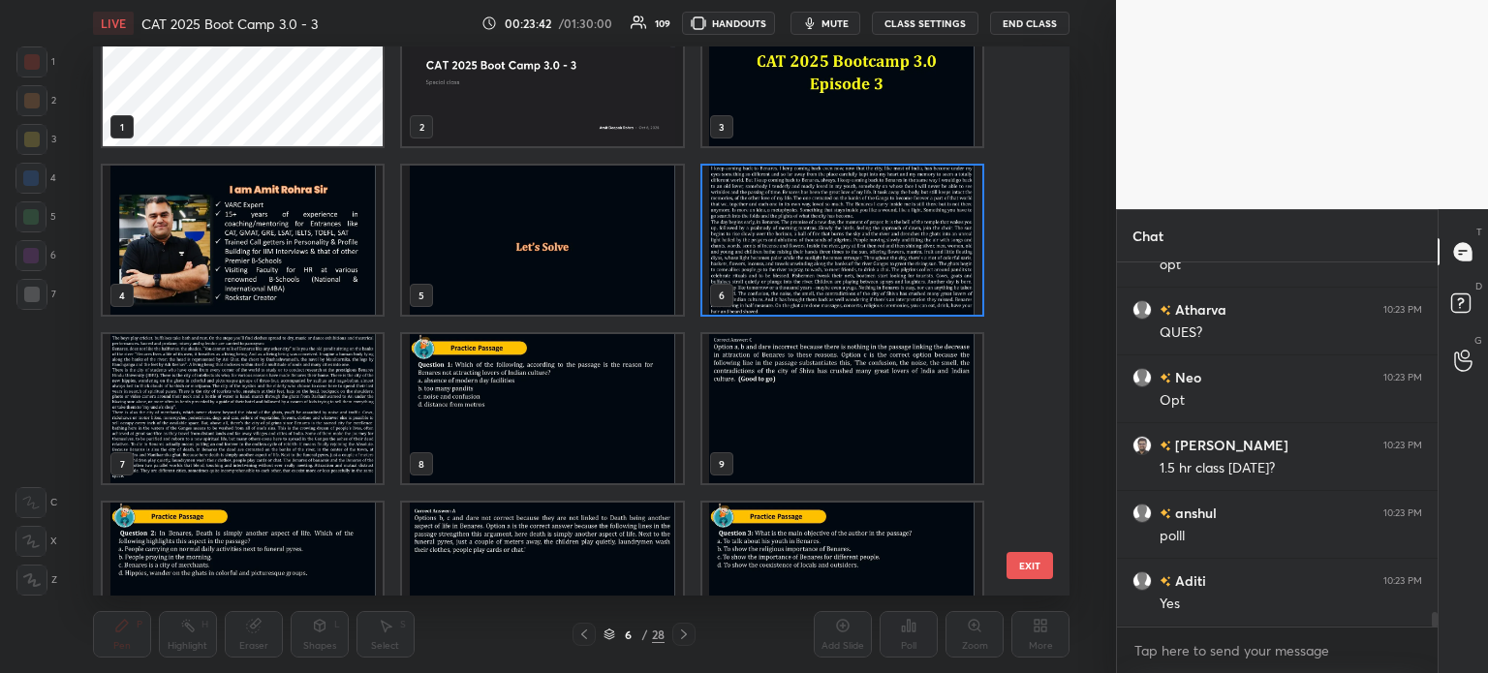
click at [560, 410] on img "grid" at bounding box center [542, 408] width 280 height 149
click at [555, 411] on img "grid" at bounding box center [542, 408] width 280 height 149
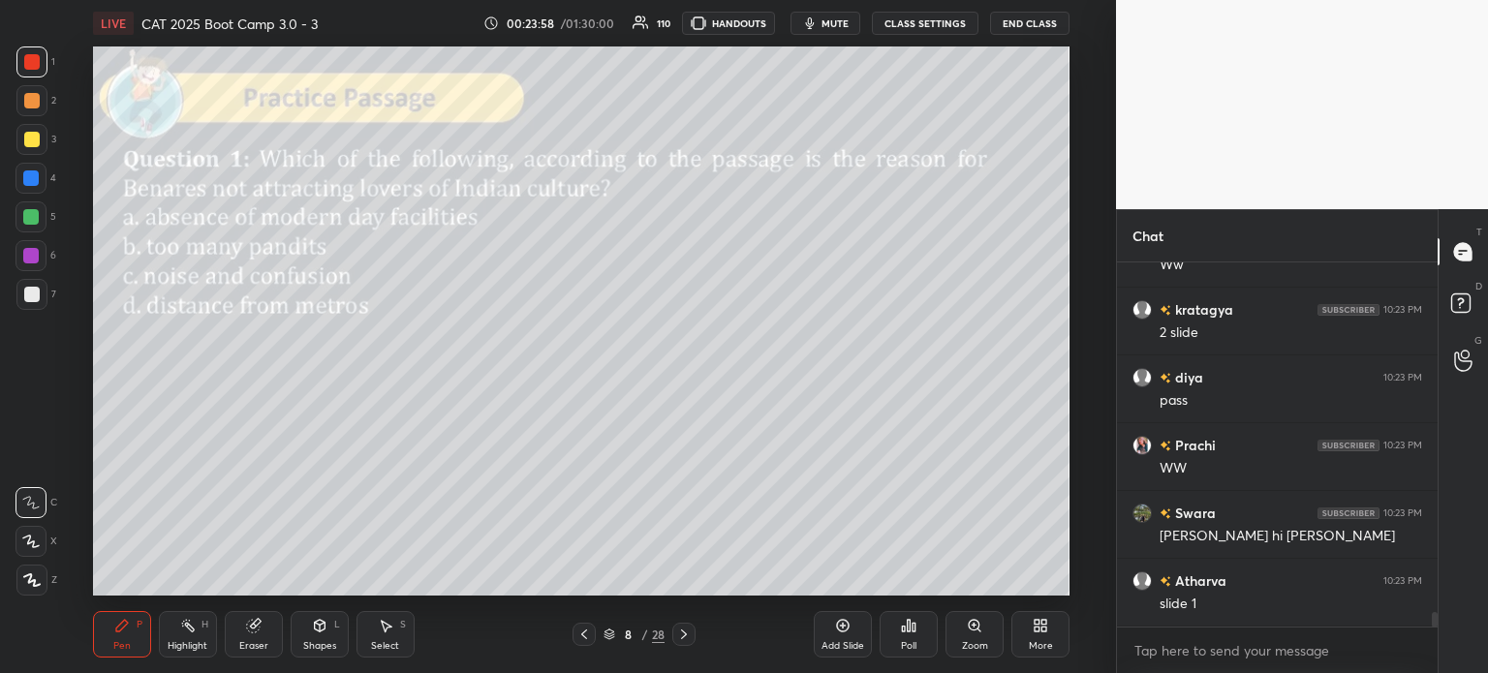
scroll to position [8652, 0]
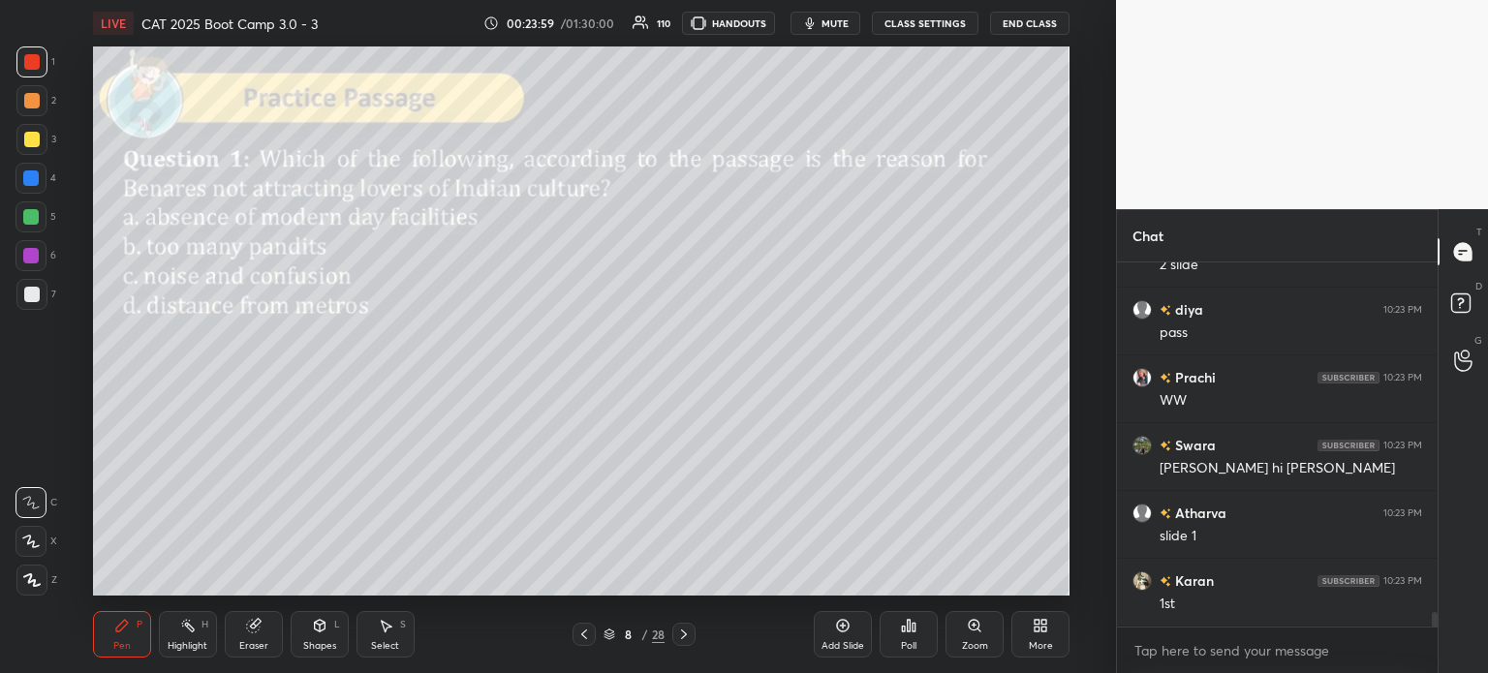
click at [633, 634] on div "8" at bounding box center [628, 635] width 19 height 12
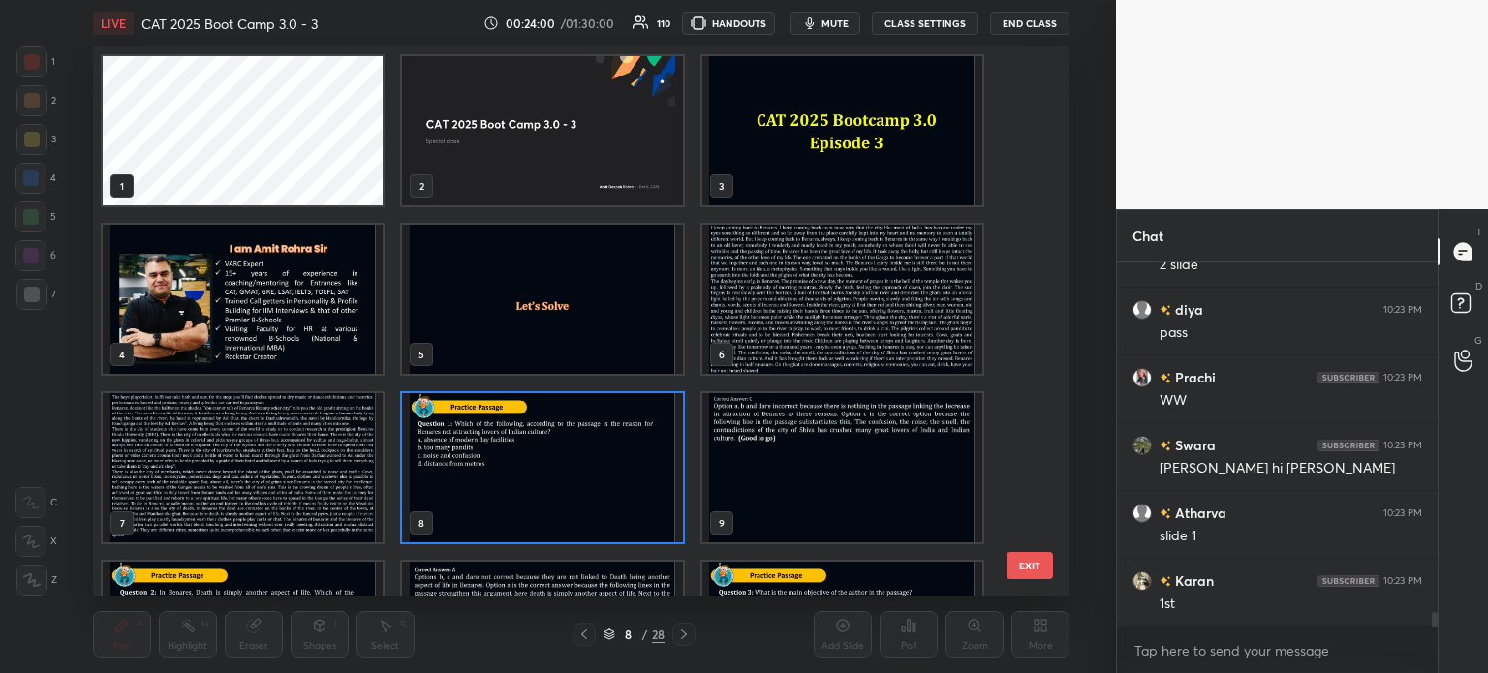
scroll to position [543, 968]
click at [756, 297] on img "grid" at bounding box center [841, 299] width 280 height 149
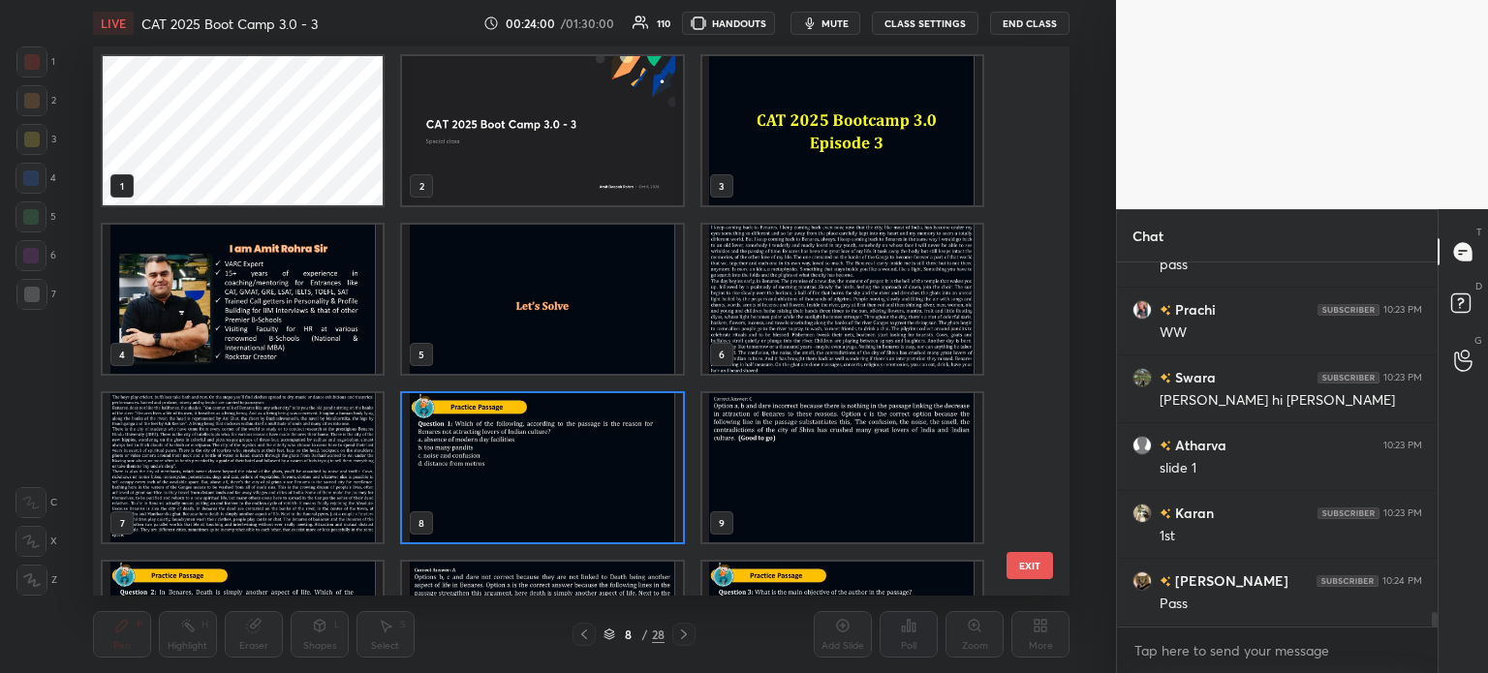
click at [760, 297] on img "grid" at bounding box center [841, 299] width 280 height 149
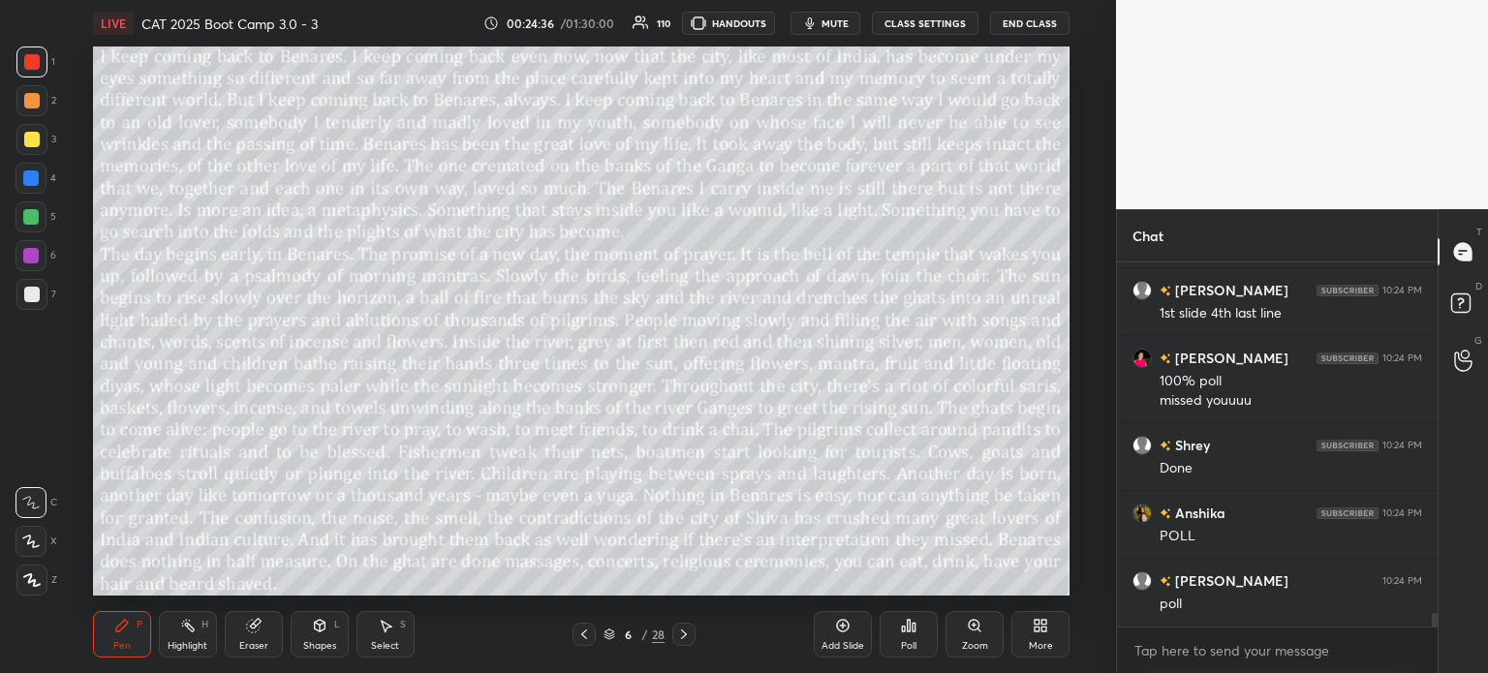
scroll to position [9485, 0]
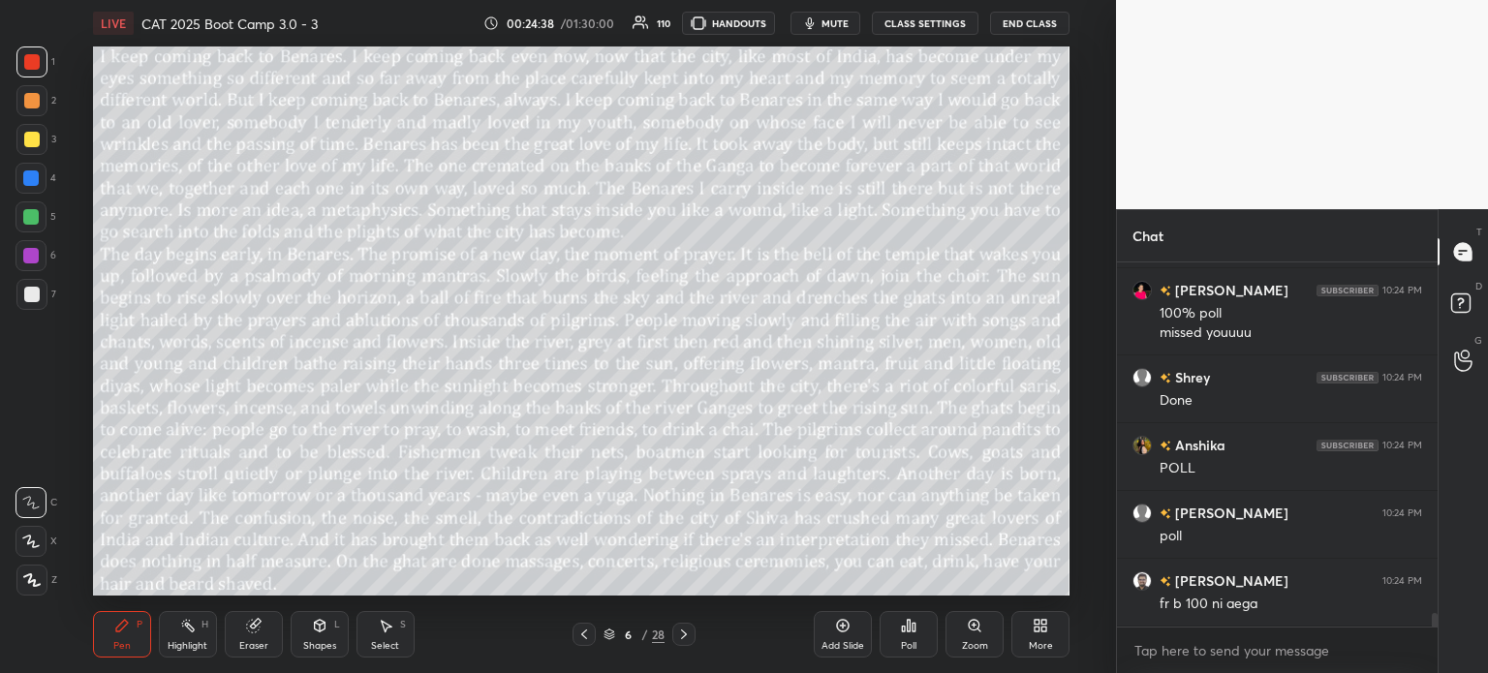
click at [631, 630] on div "6" at bounding box center [628, 635] width 19 height 12
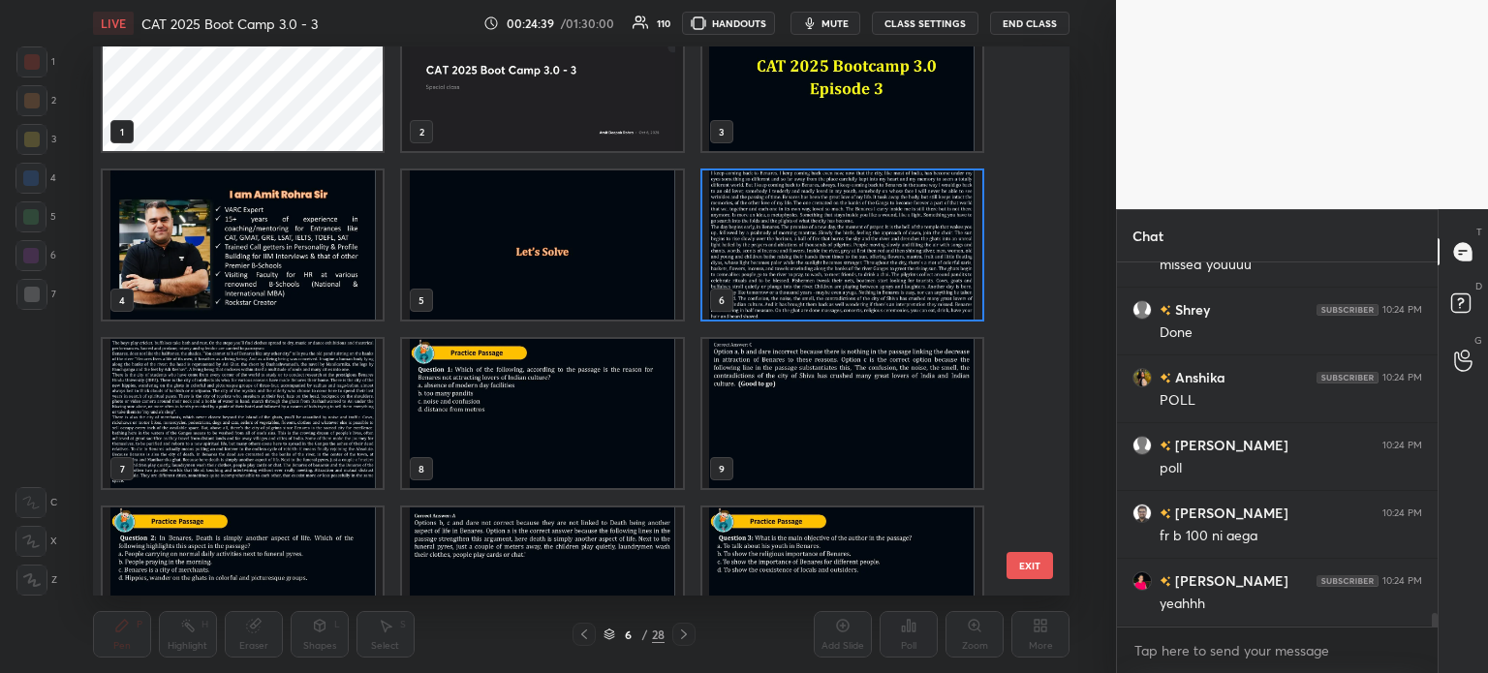
scroll to position [74, 0]
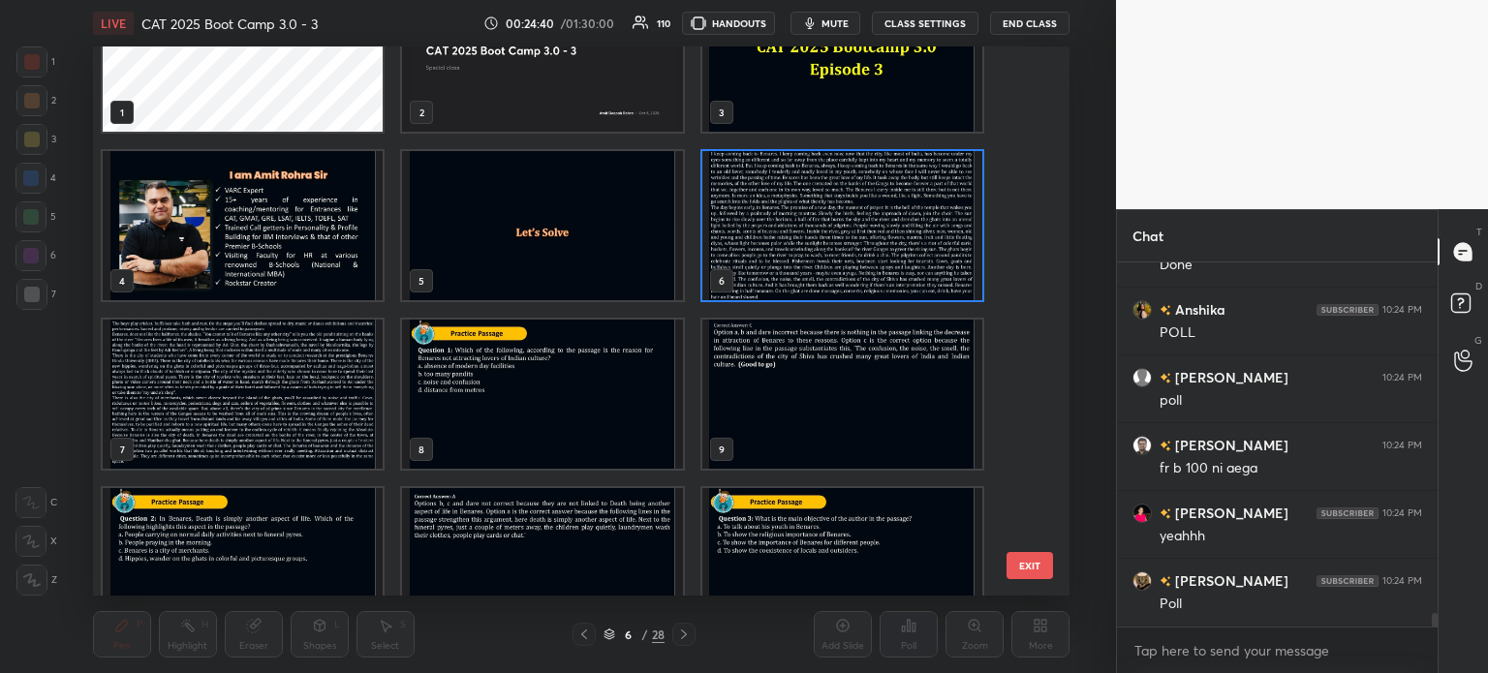
click at [583, 386] on img "grid" at bounding box center [542, 394] width 280 height 149
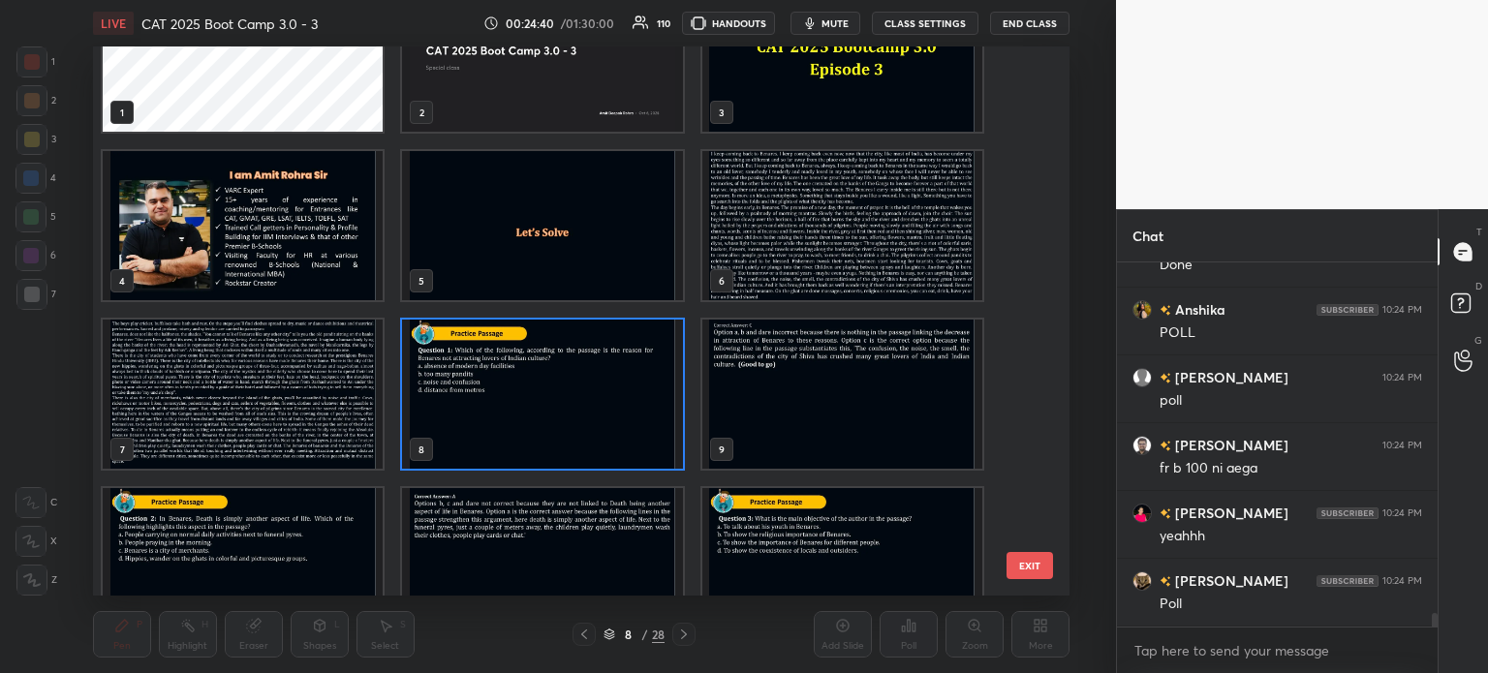
click at [575, 386] on img "grid" at bounding box center [542, 394] width 280 height 149
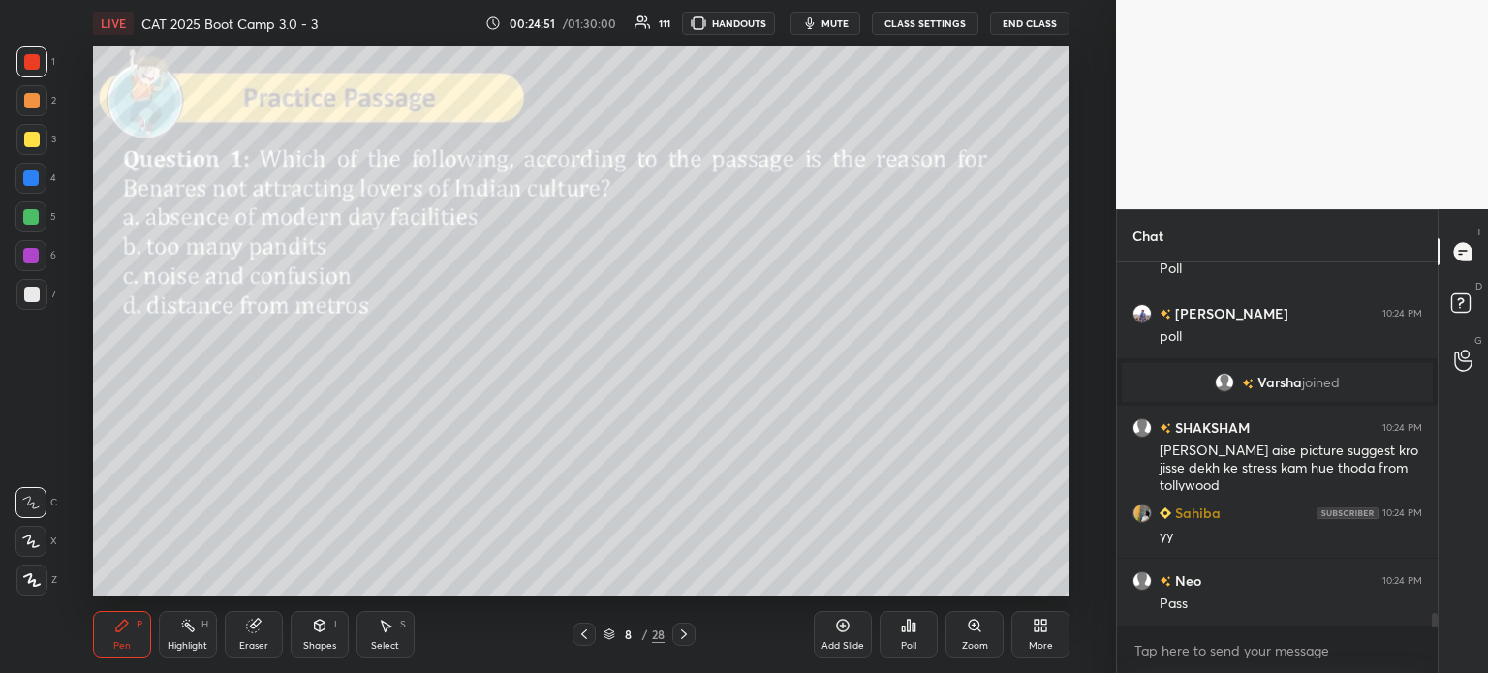
scroll to position [9289, 0]
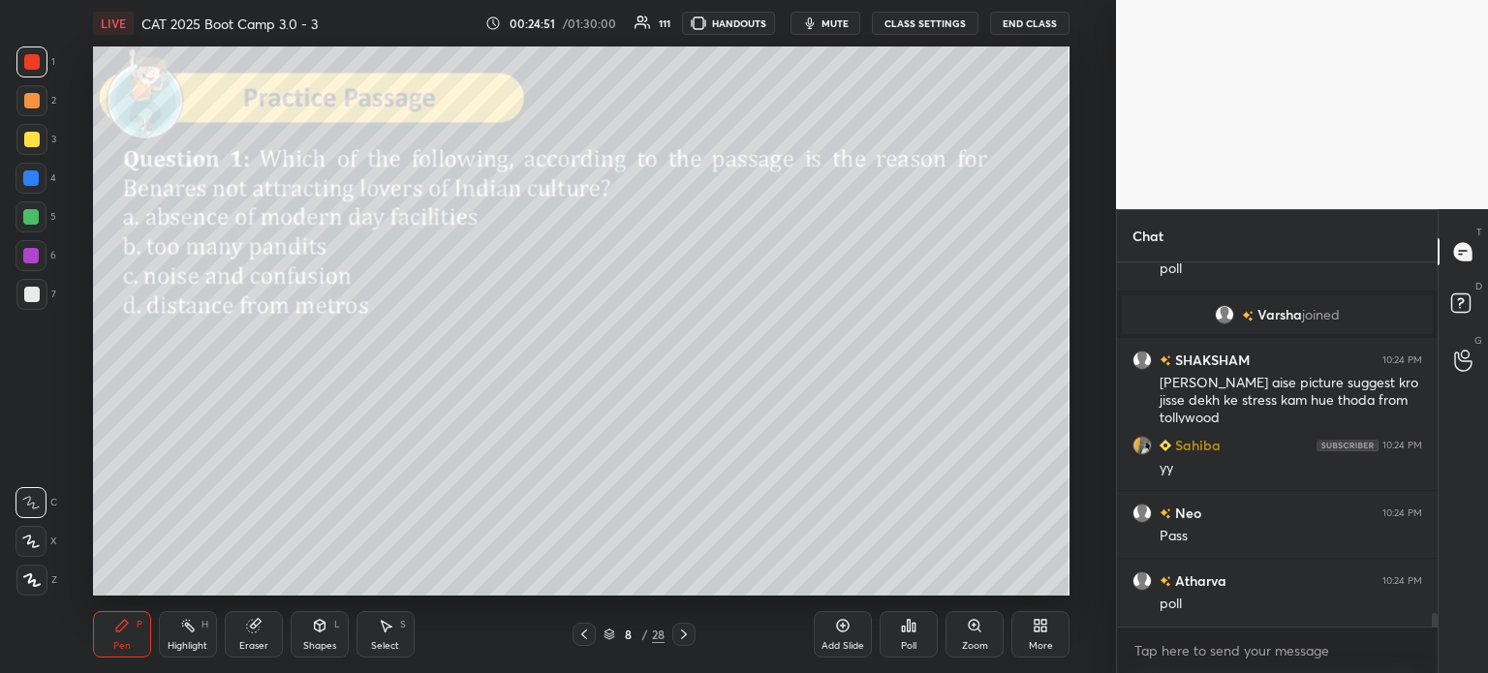
click at [903, 634] on div "Poll" at bounding box center [908, 634] width 58 height 46
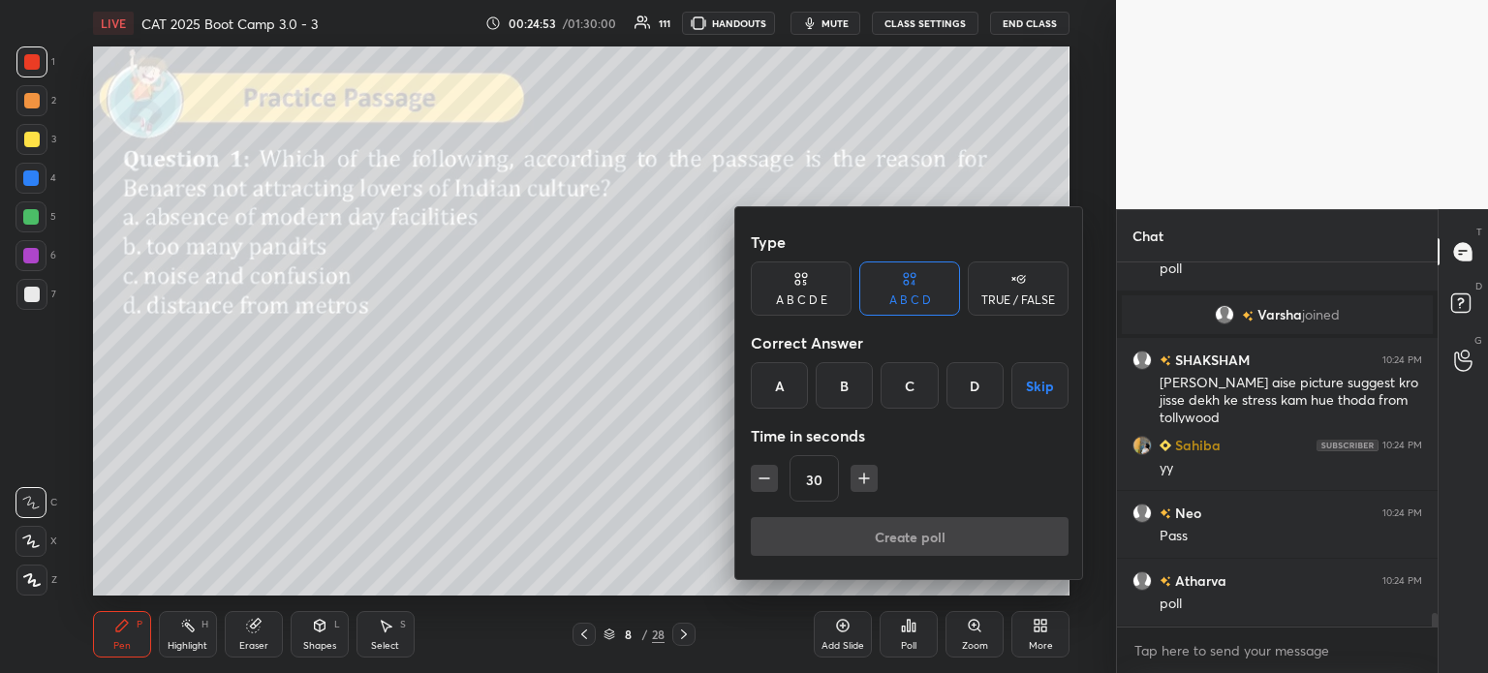
click at [898, 386] on div "C" at bounding box center [908, 385] width 57 height 46
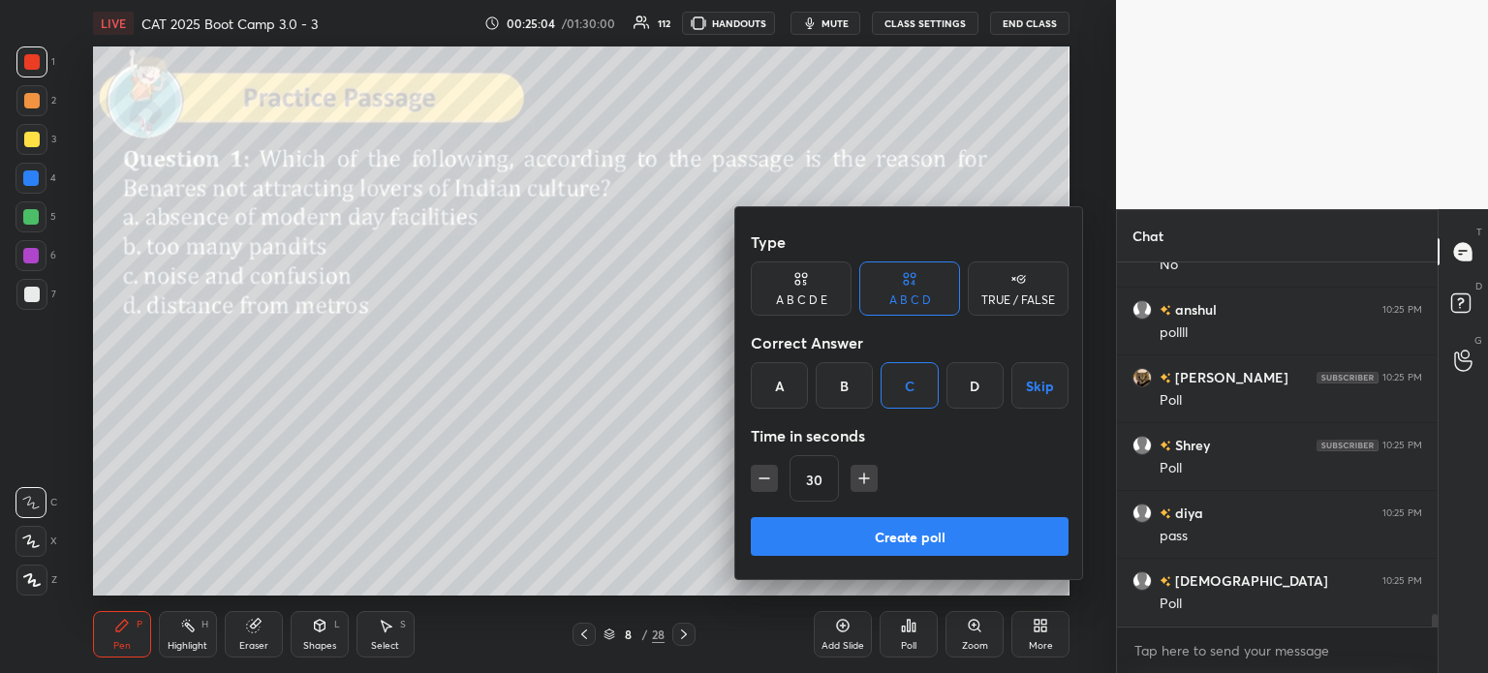
scroll to position [9899, 0]
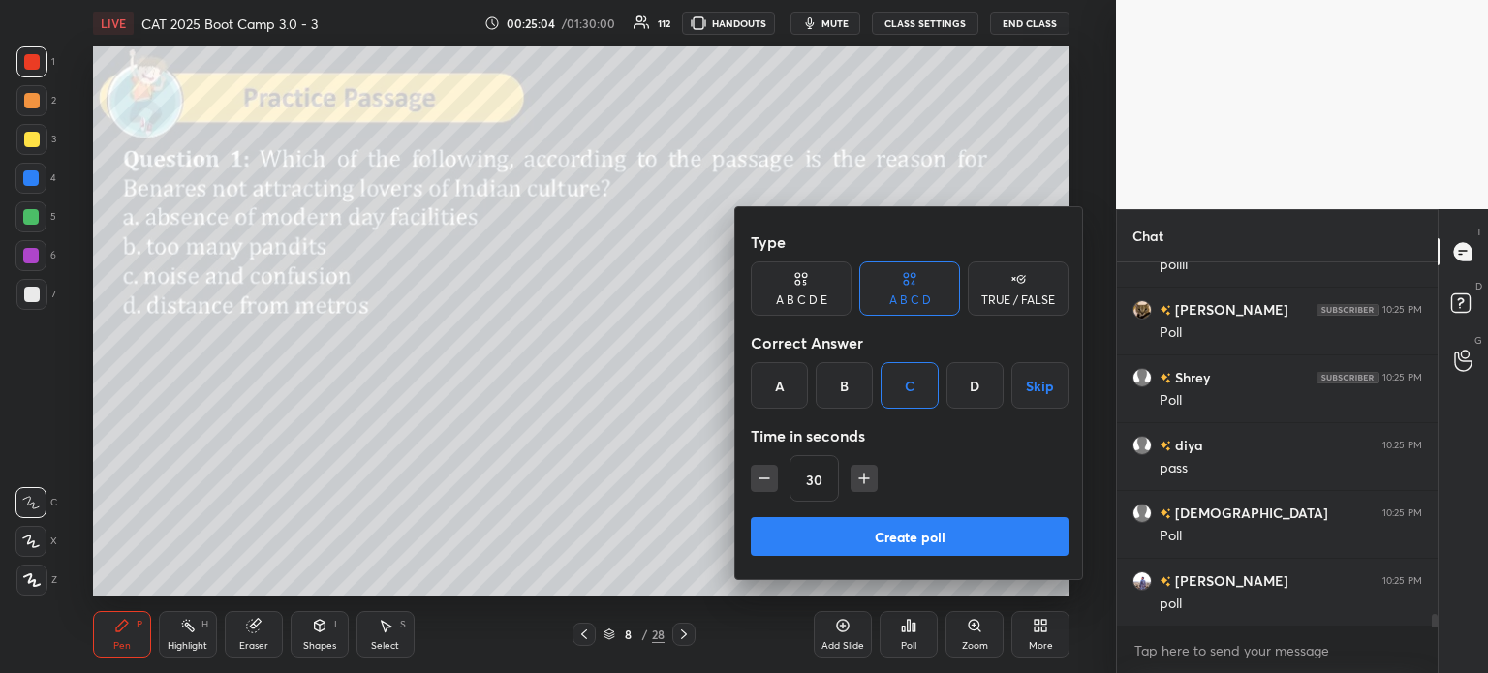
click at [934, 534] on button "Create poll" at bounding box center [910, 536] width 318 height 39
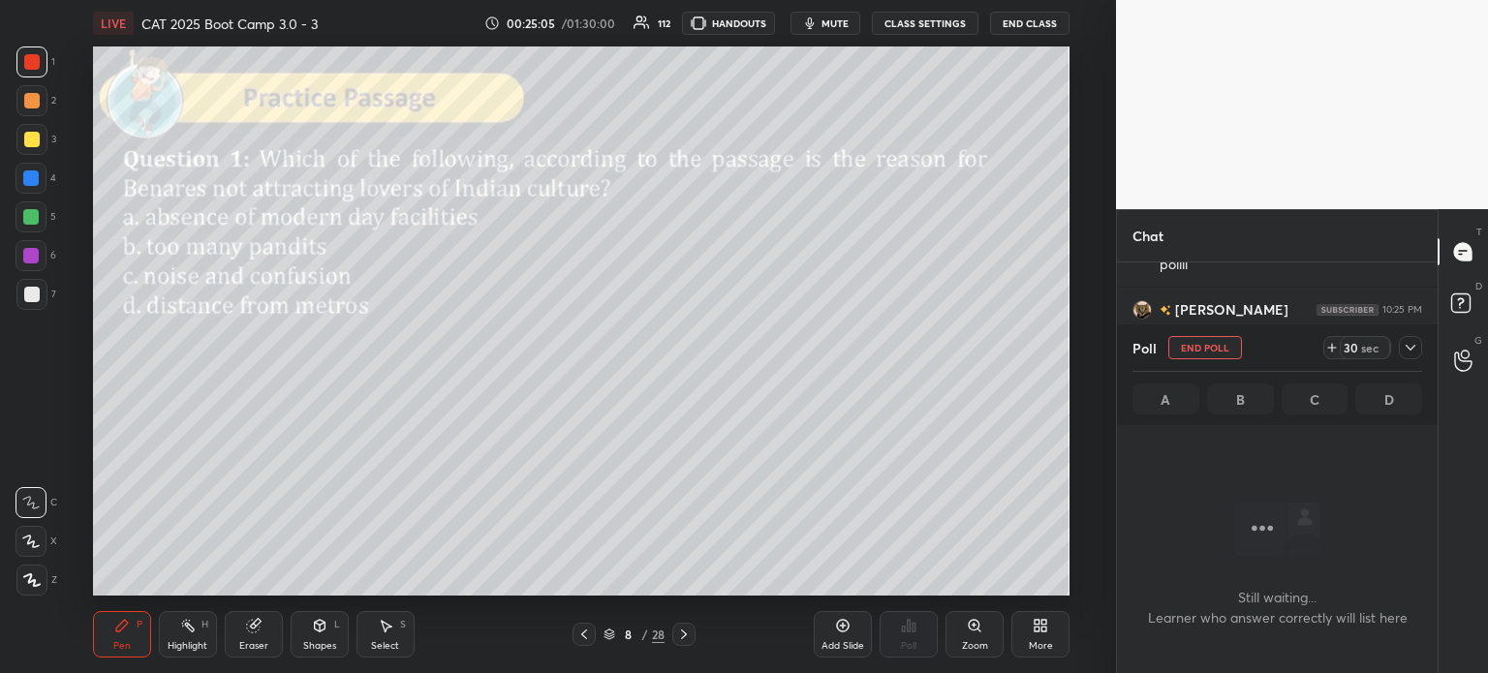
scroll to position [5, 6]
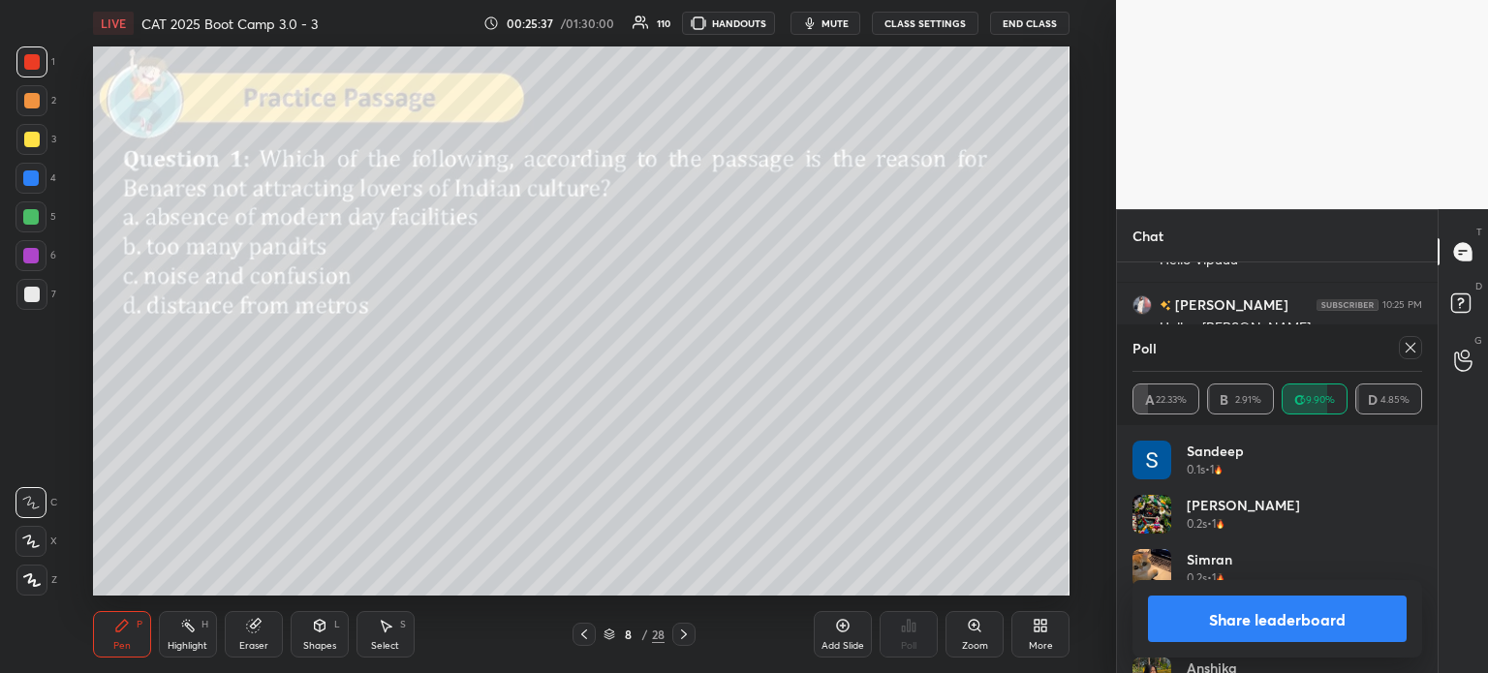
click at [1209, 618] on button "Share leaderboard" at bounding box center [1277, 619] width 259 height 46
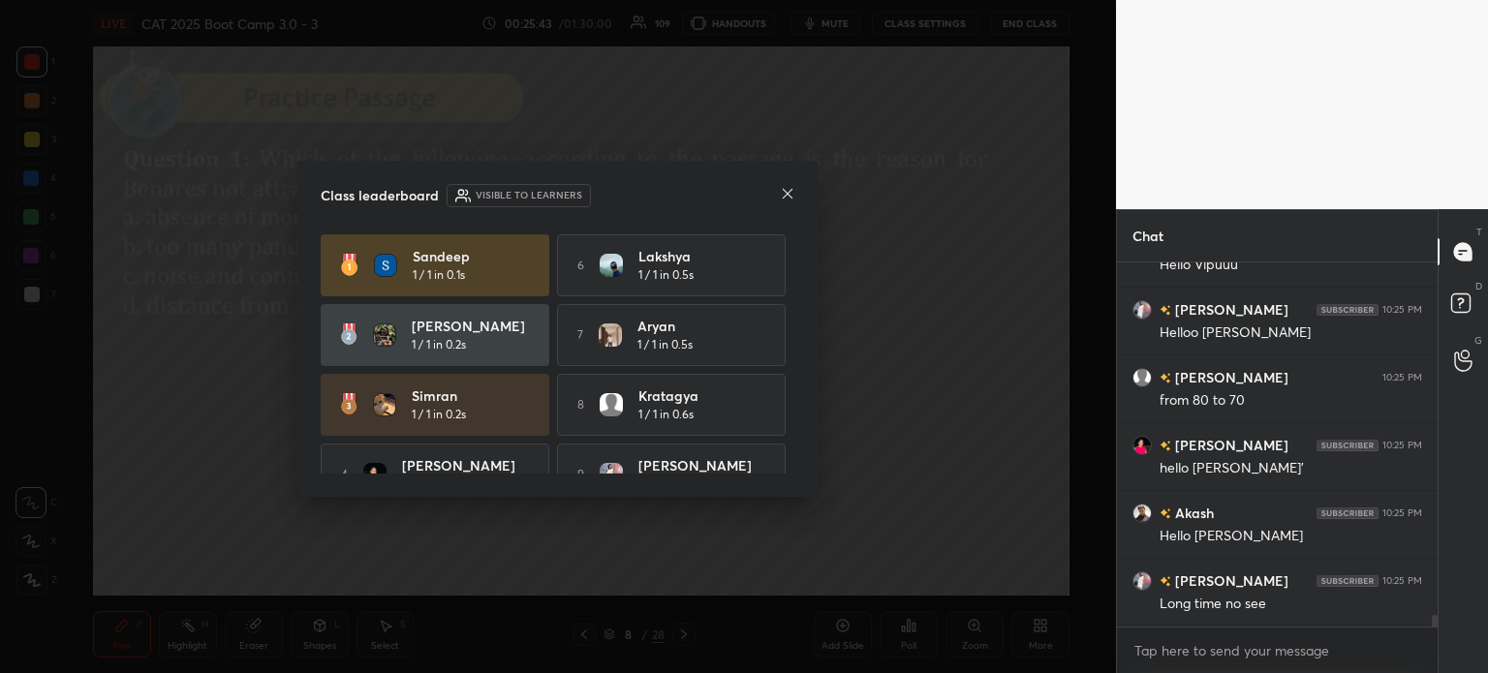
click at [783, 197] on icon at bounding box center [787, 193] width 15 height 15
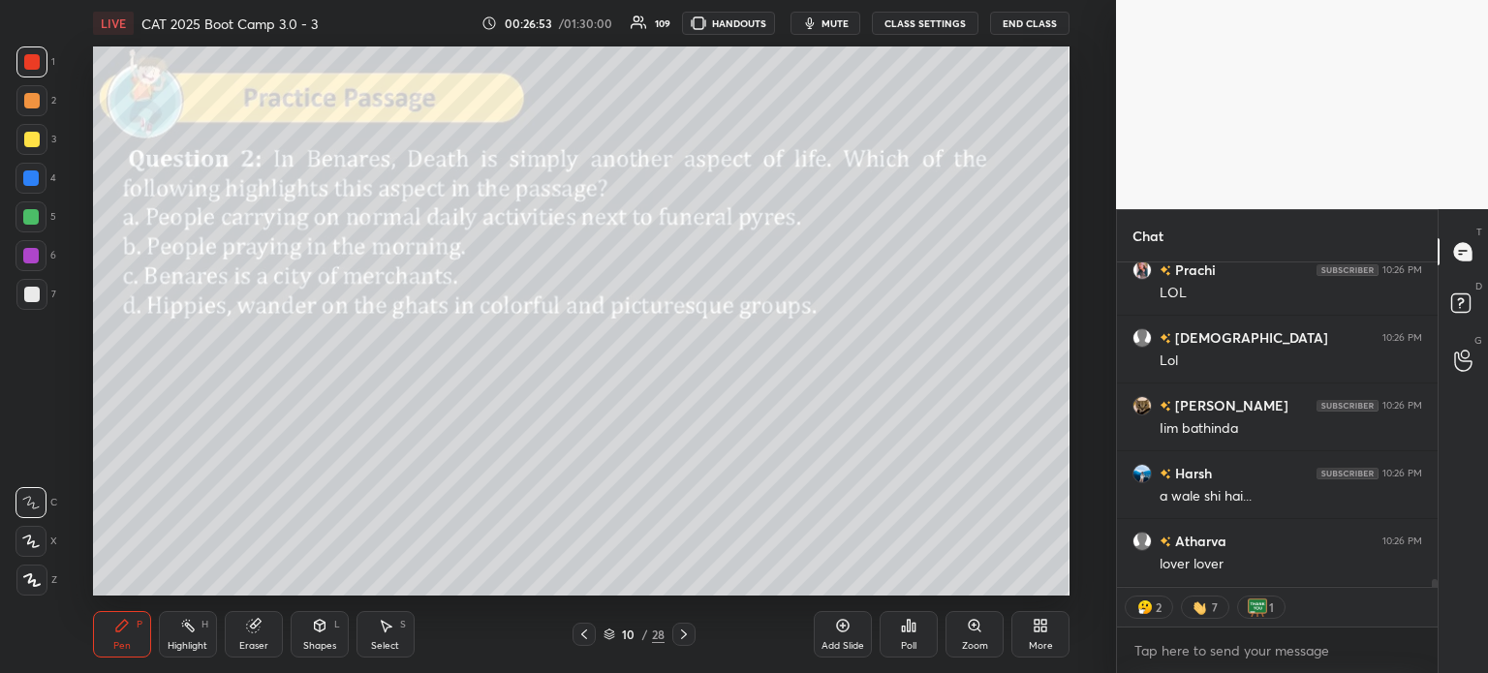
scroll to position [349, 315]
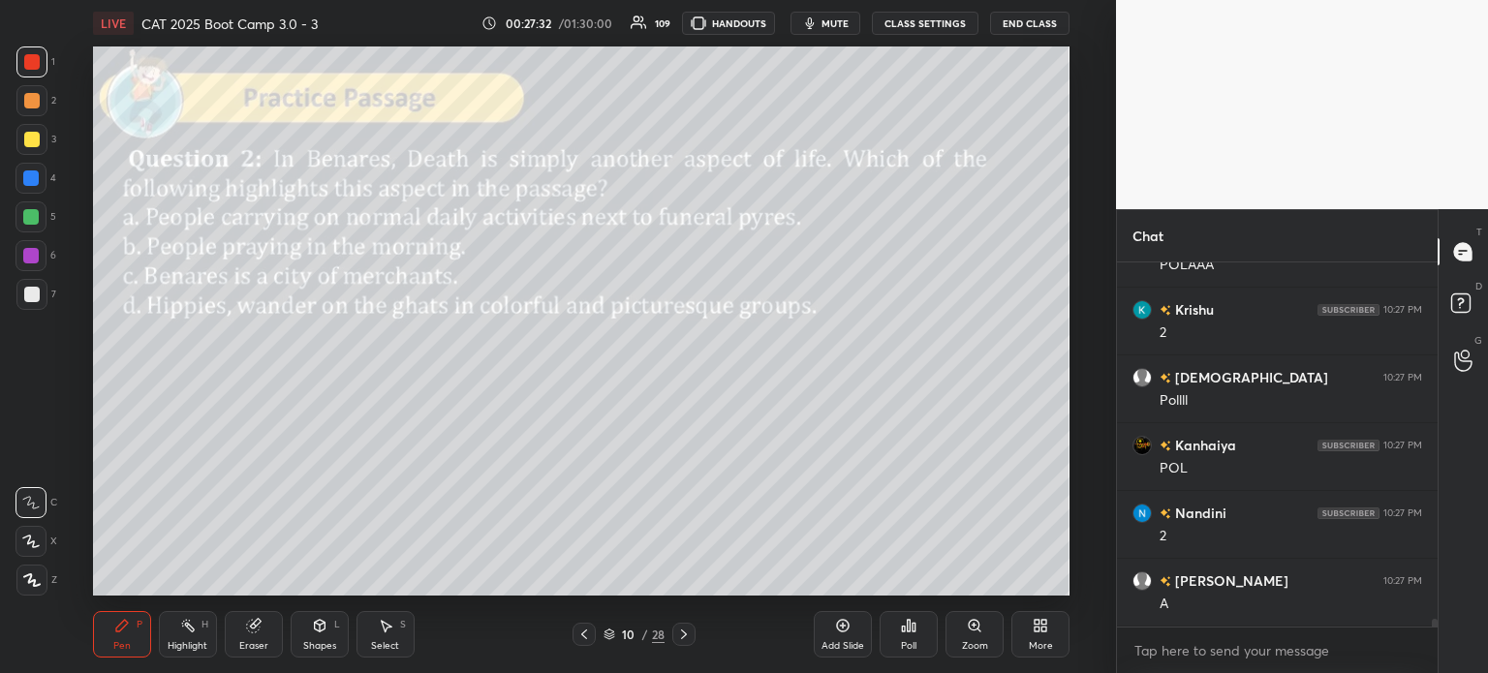
click at [638, 636] on div "10 / 28" at bounding box center [633, 634] width 61 height 17
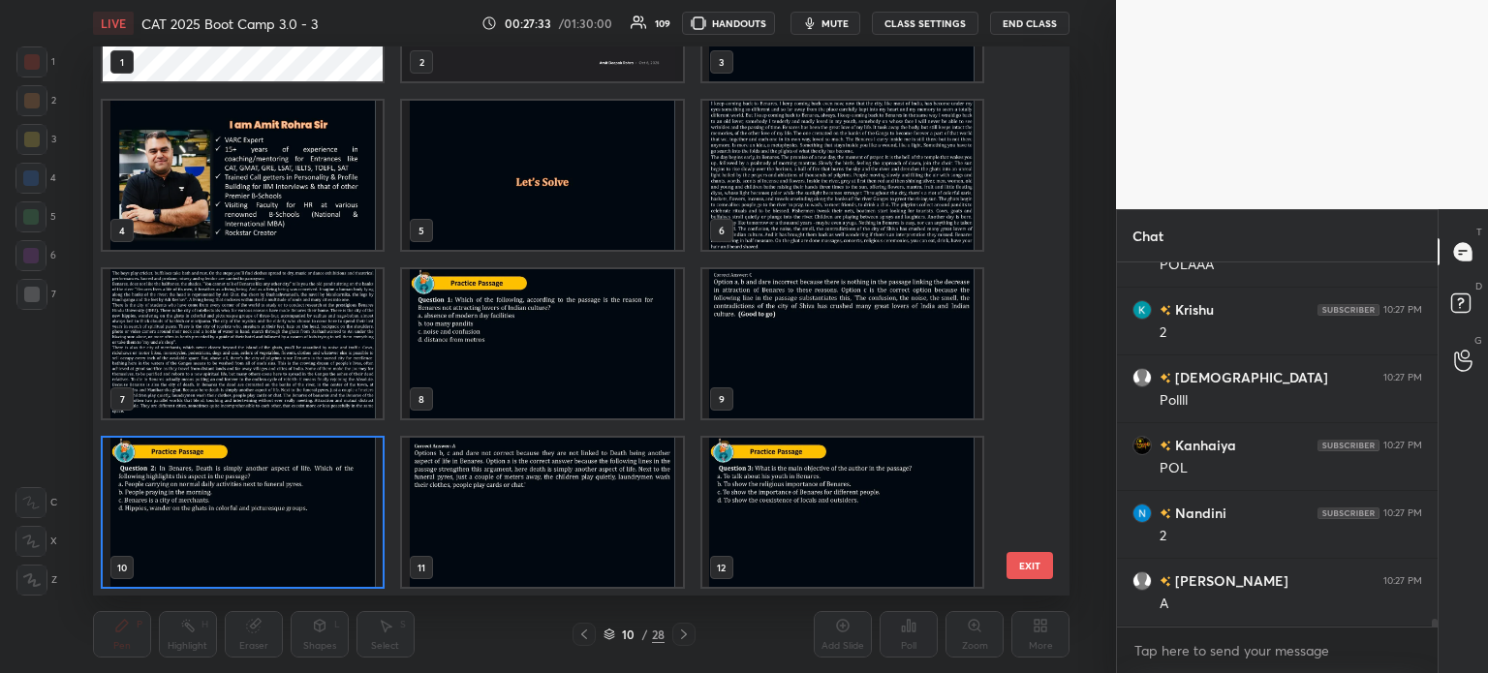
click at [318, 331] on img "grid" at bounding box center [243, 343] width 280 height 149
click at [327, 319] on img "grid" at bounding box center [243, 343] width 280 height 149
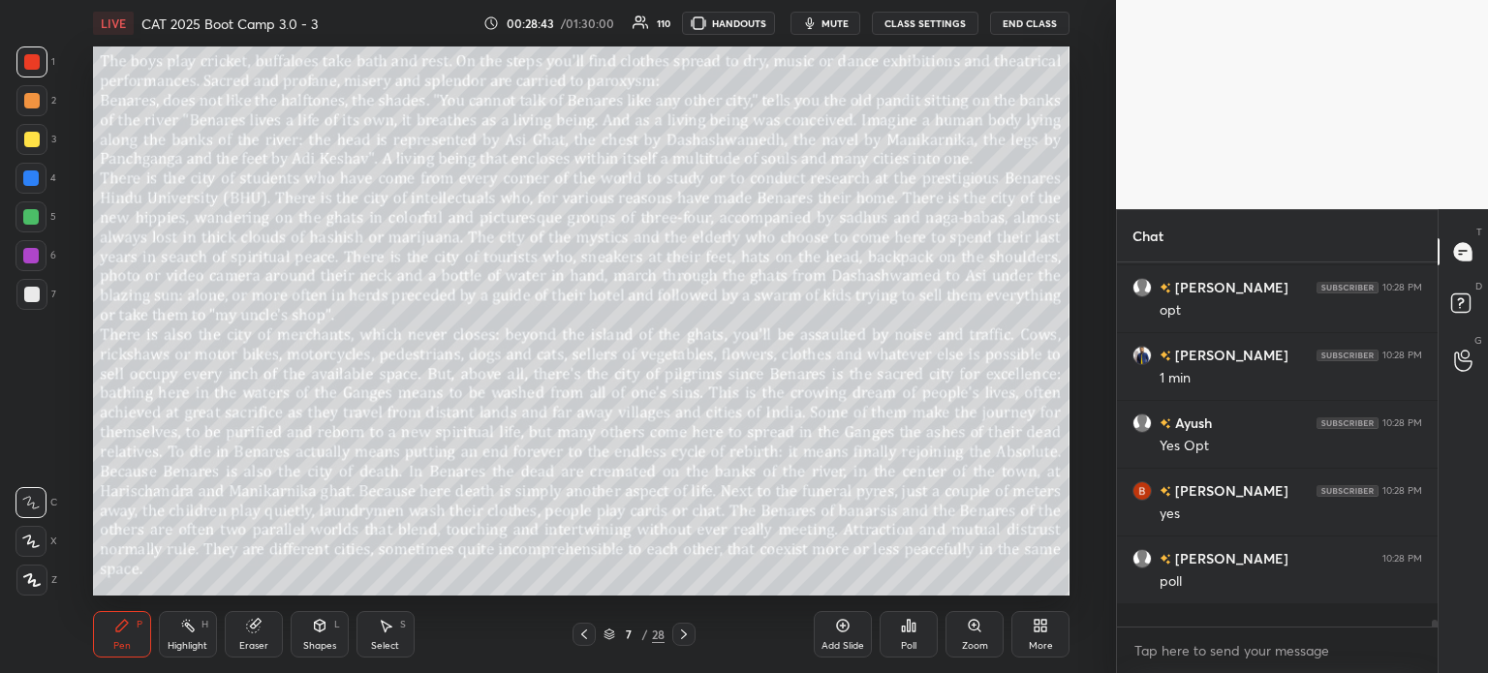
scroll to position [18995, 0]
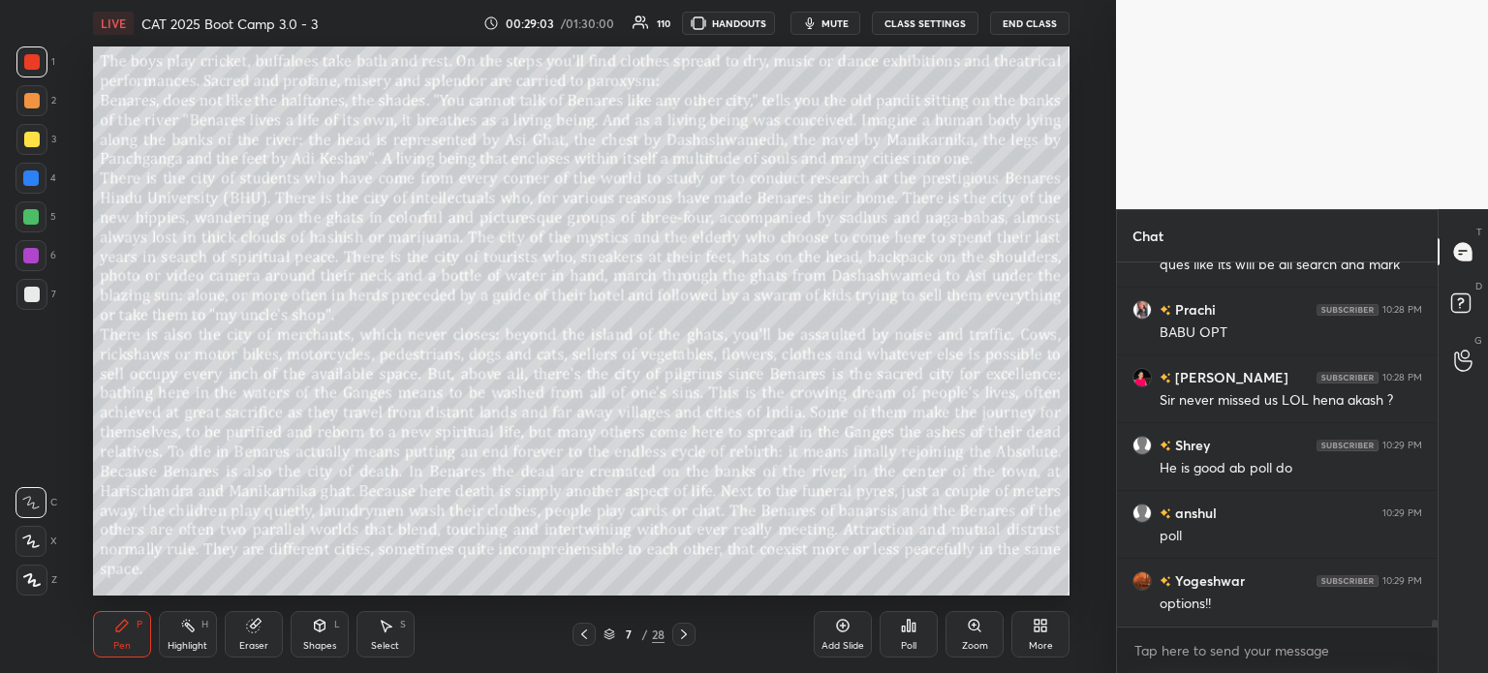
click at [638, 633] on div "7 / 28" at bounding box center [633, 634] width 61 height 17
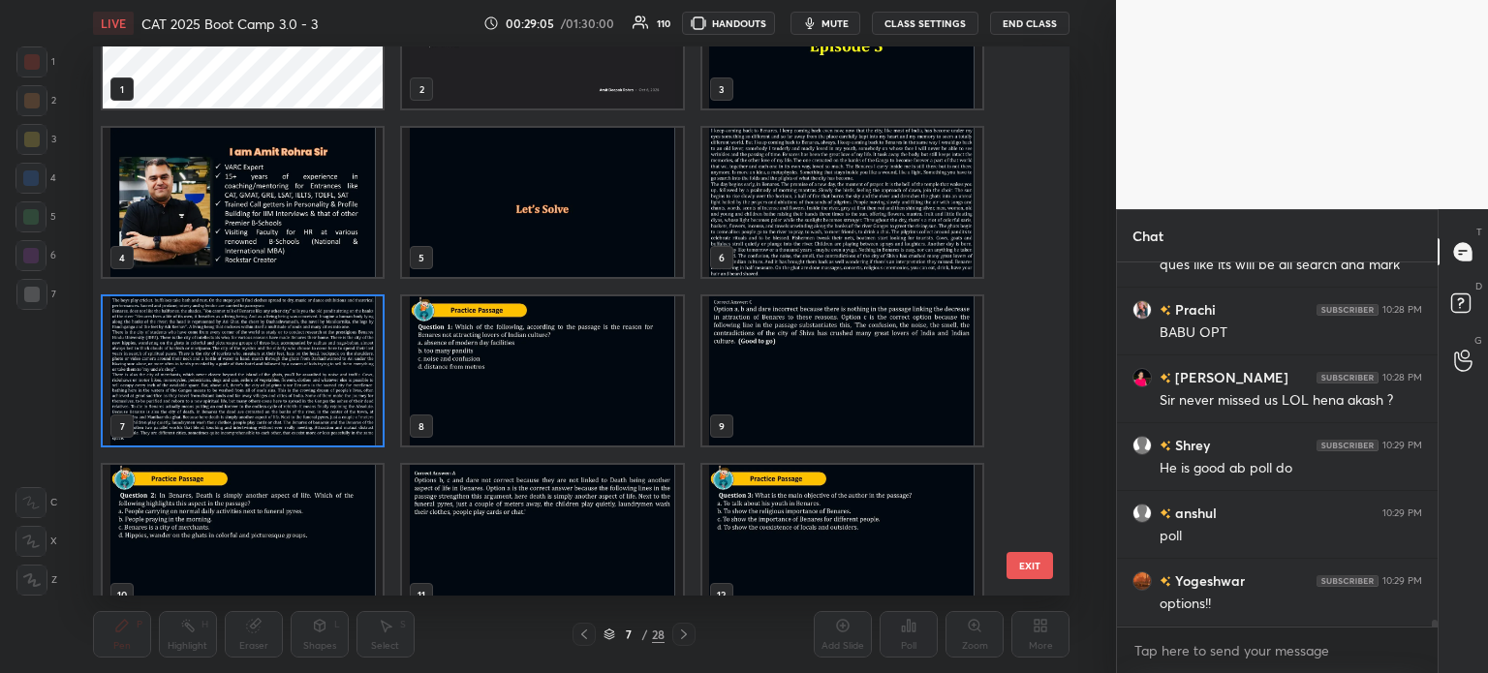
click at [289, 510] on img "grid" at bounding box center [243, 539] width 280 height 149
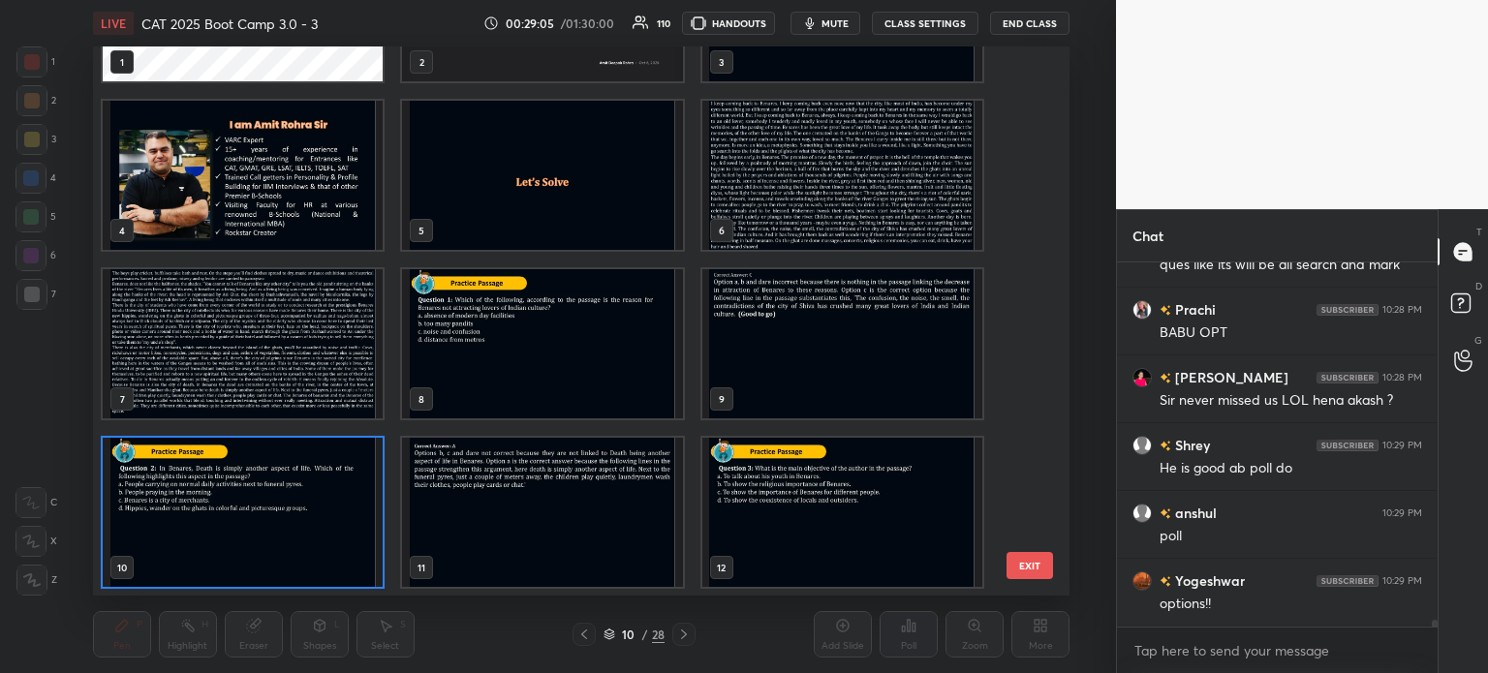
click at [289, 505] on div "1 2 3 4 5 6 7 8 9 10 11 12" at bounding box center [564, 320] width 942 height 549
click at [279, 499] on img "grid" at bounding box center [243, 512] width 280 height 149
click at [287, 491] on img "grid" at bounding box center [243, 512] width 280 height 149
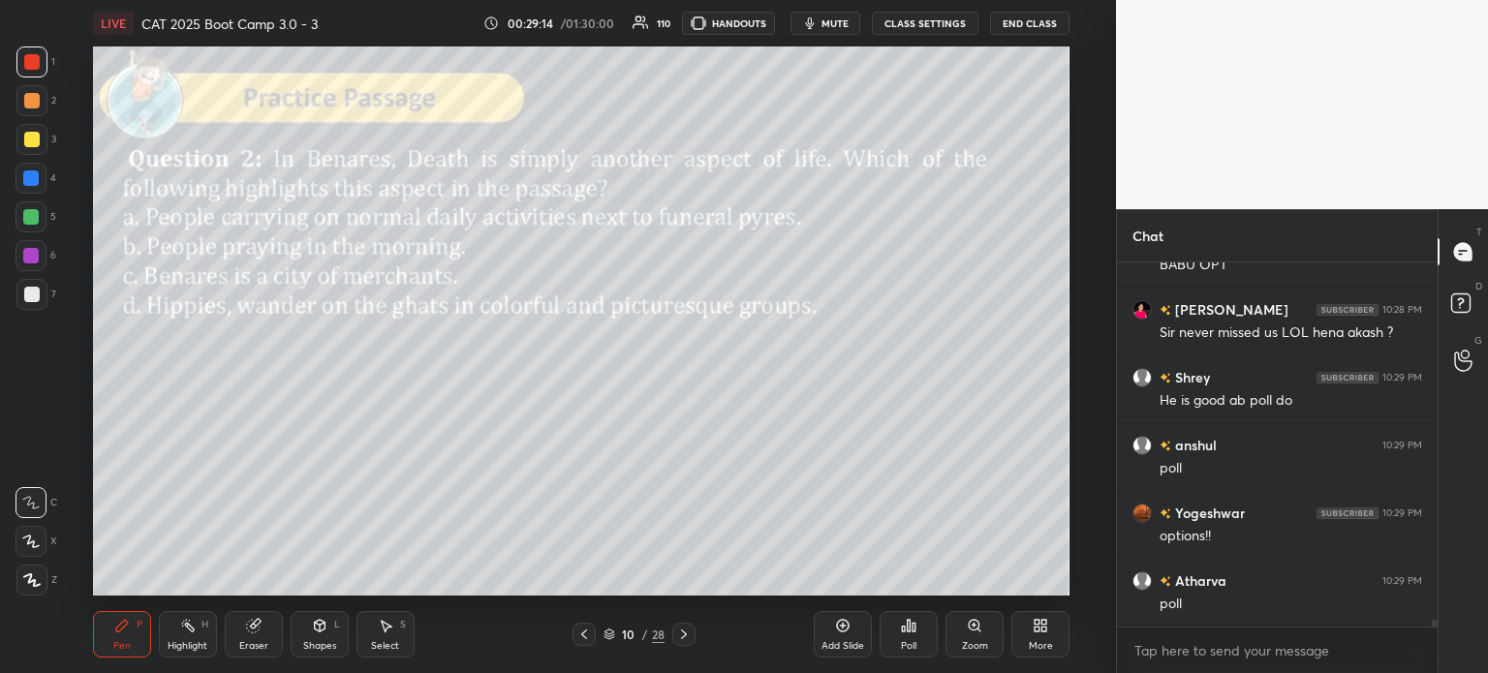
click at [898, 623] on div "Poll" at bounding box center [908, 634] width 58 height 46
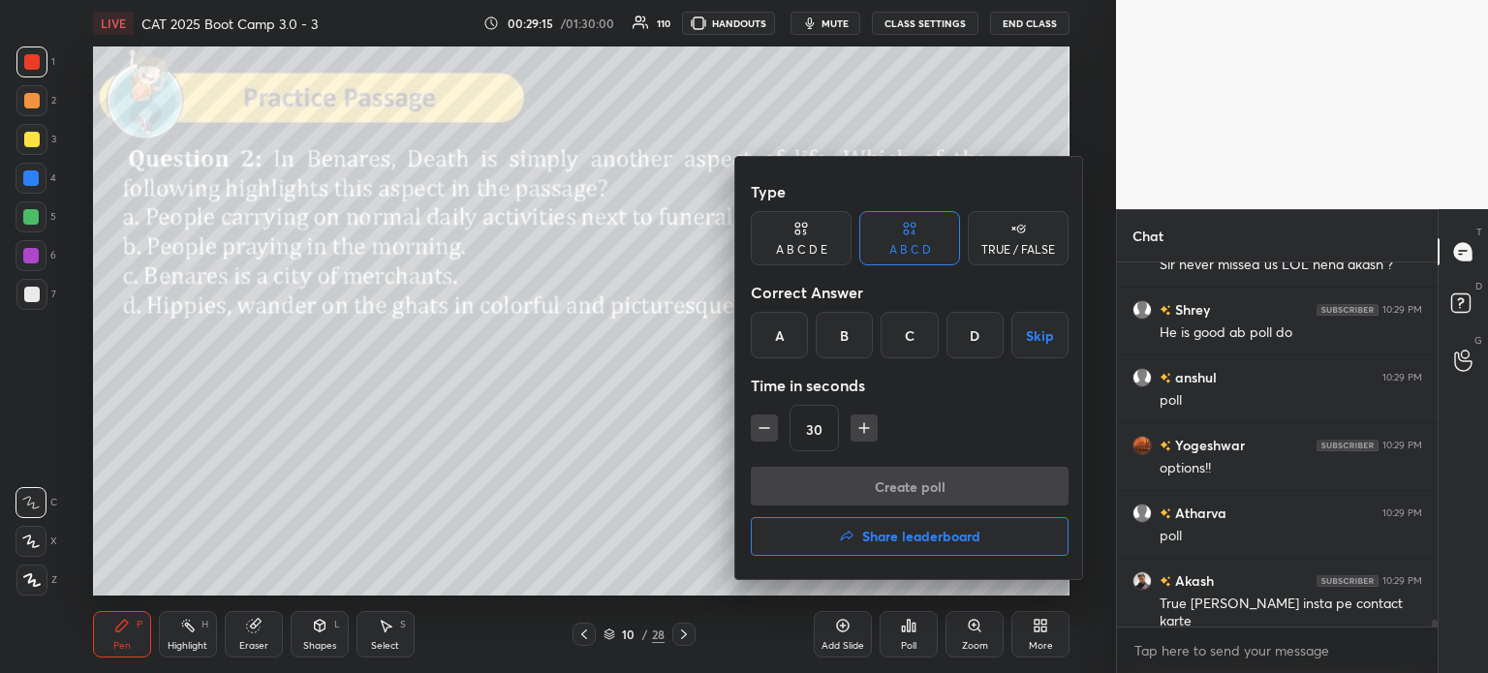
click at [787, 332] on div "A" at bounding box center [779, 335] width 57 height 46
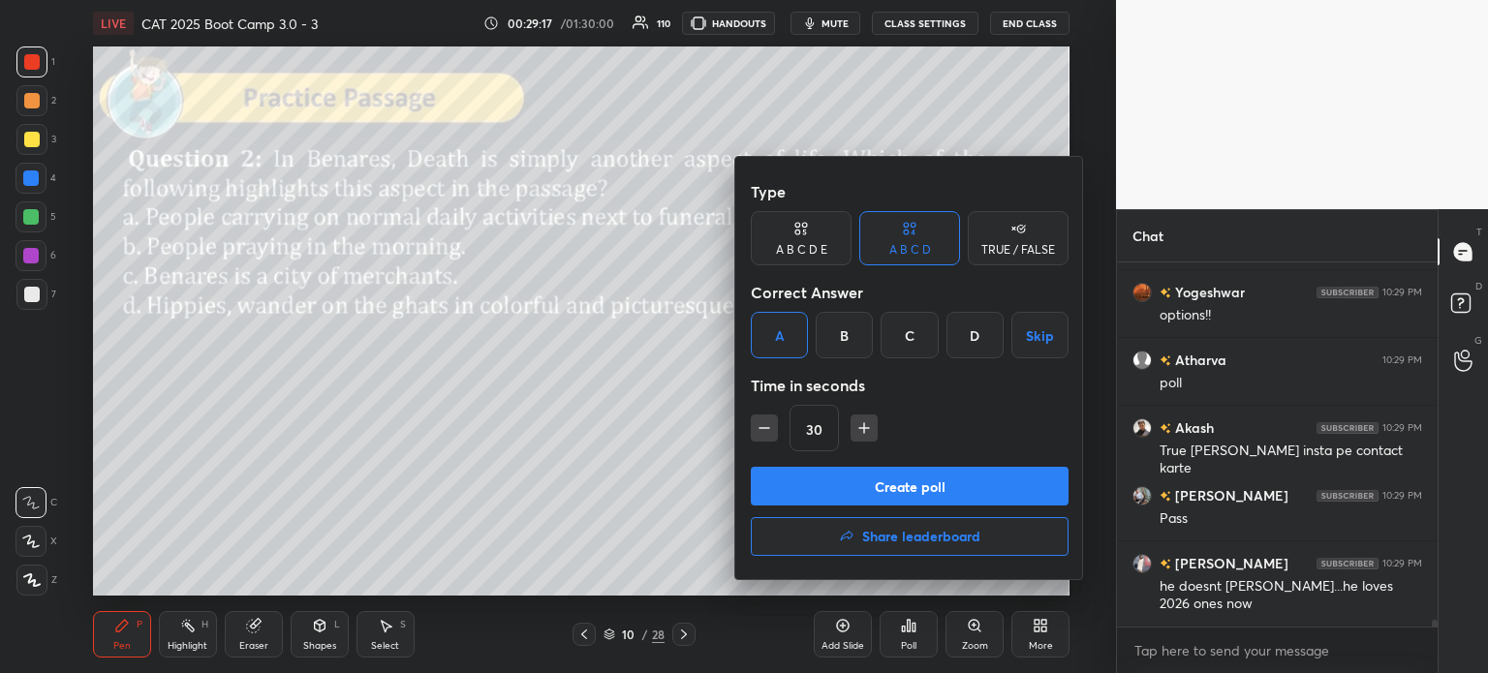
click at [952, 482] on button "Create poll" at bounding box center [910, 486] width 318 height 39
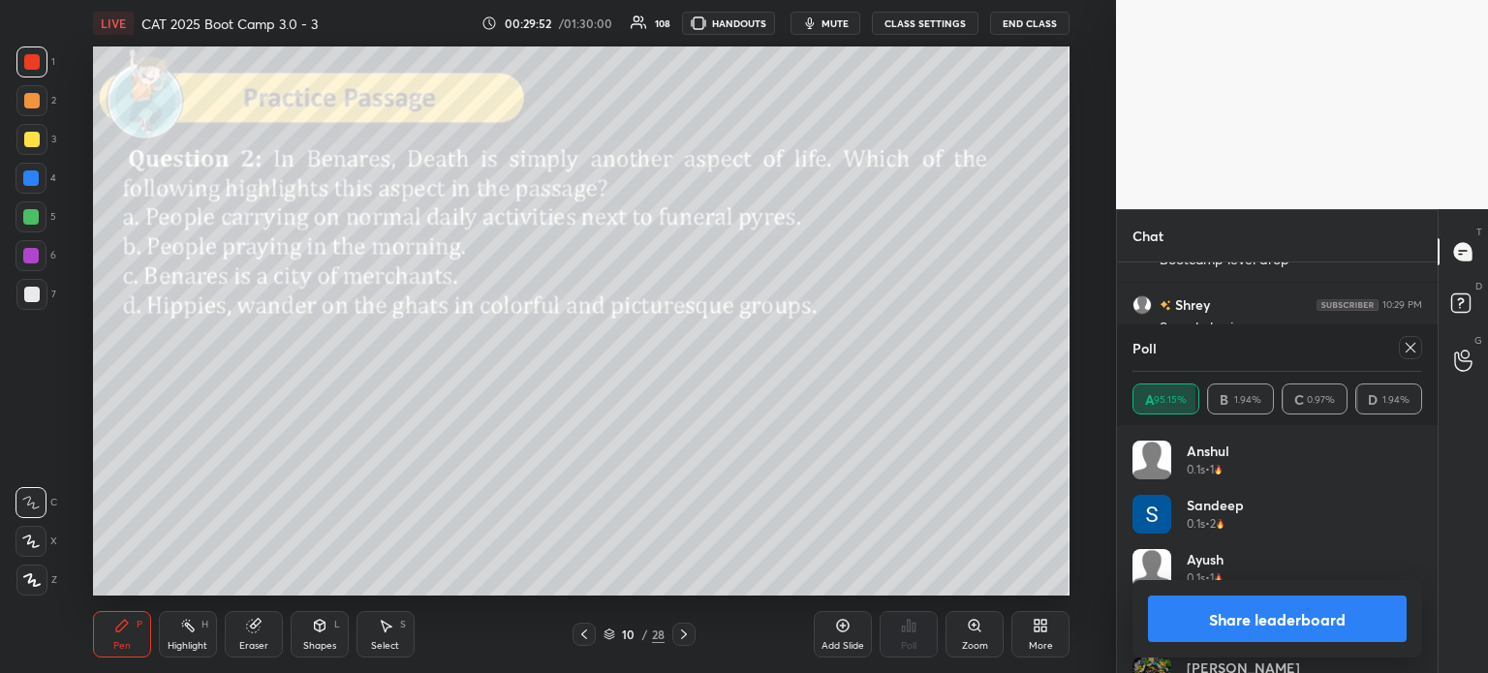
click at [1215, 619] on button "Share leaderboard" at bounding box center [1277, 619] width 259 height 46
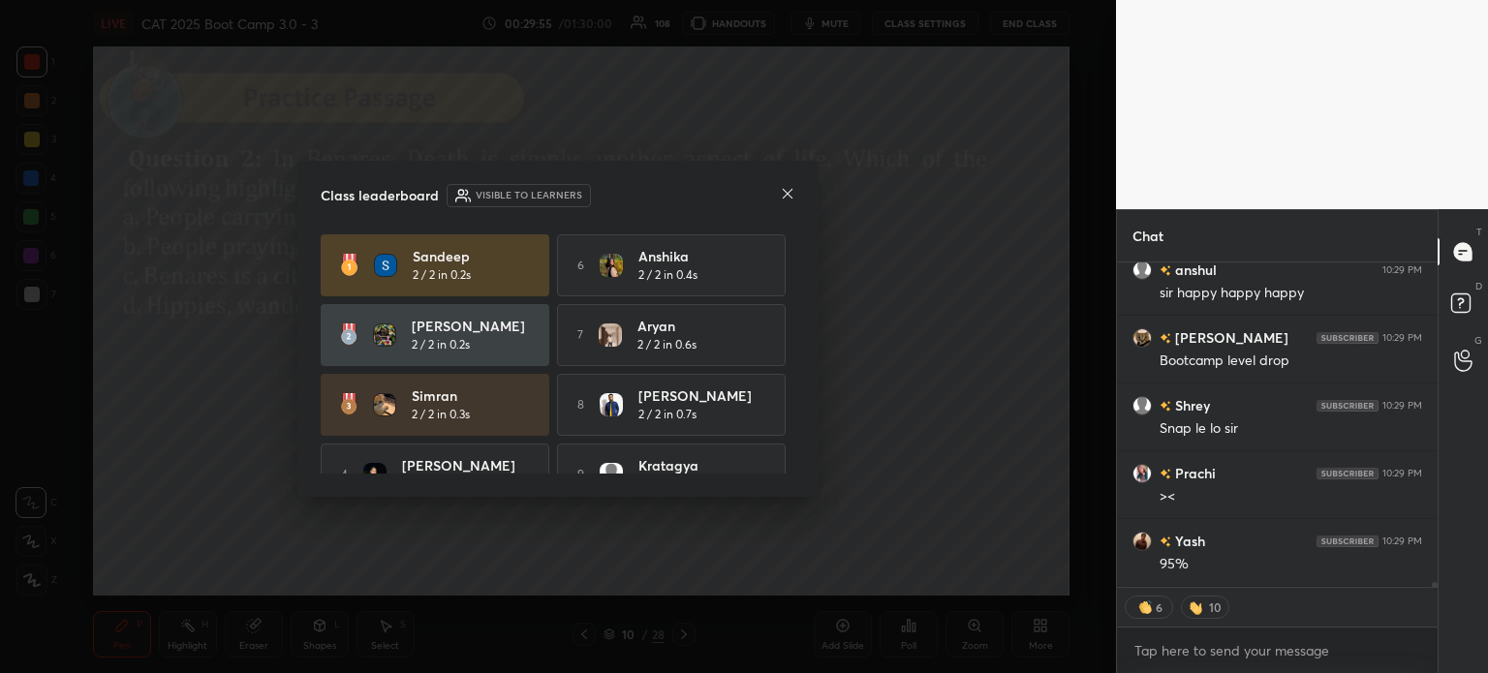
click at [782, 188] on icon at bounding box center [787, 193] width 15 height 15
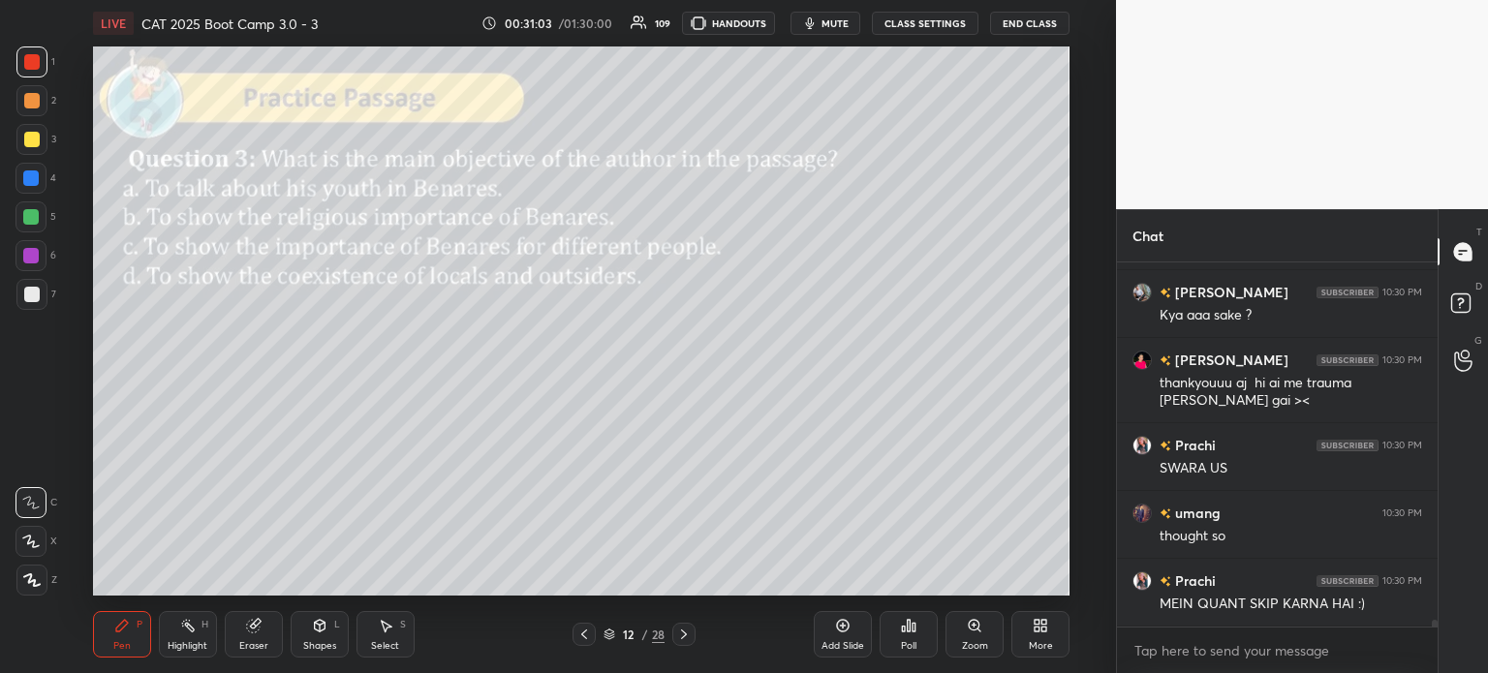
scroll to position [20182, 0]
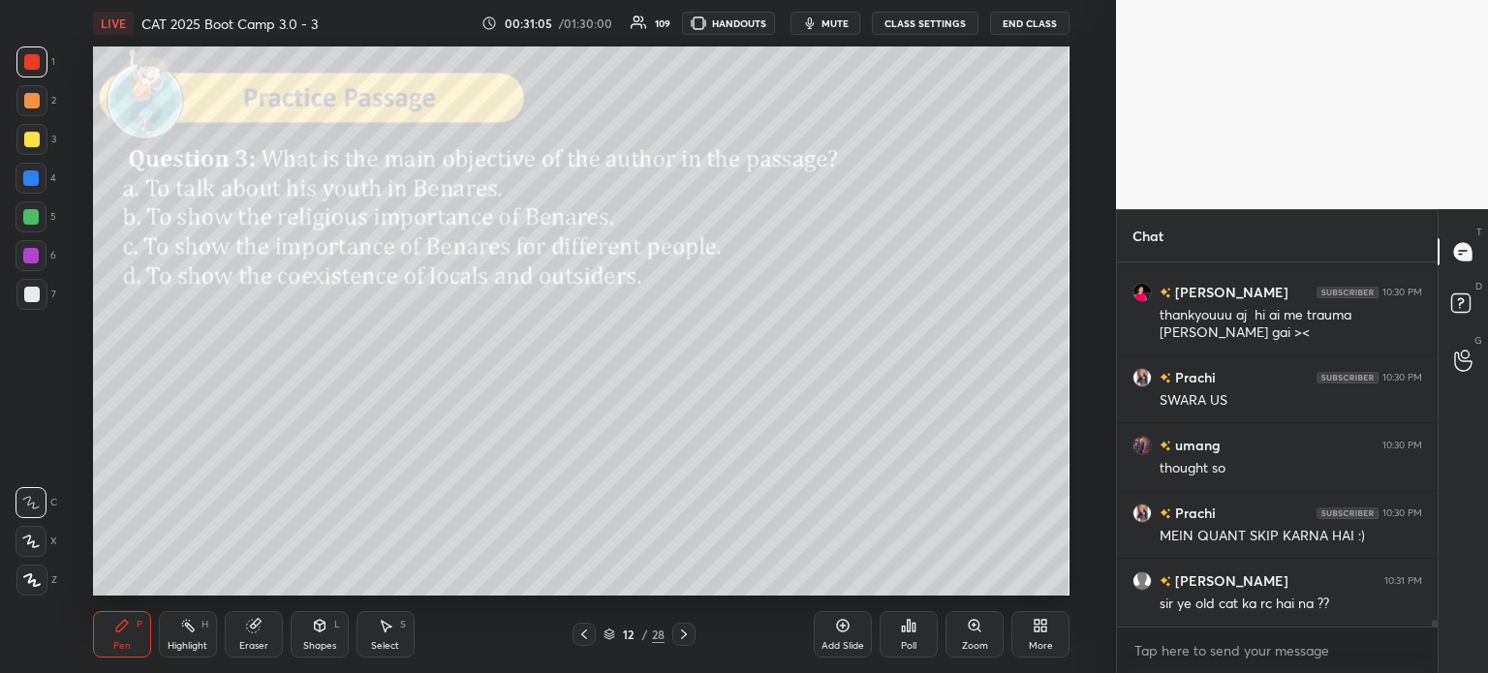
click at [831, 27] on span "mute" at bounding box center [834, 23] width 27 height 14
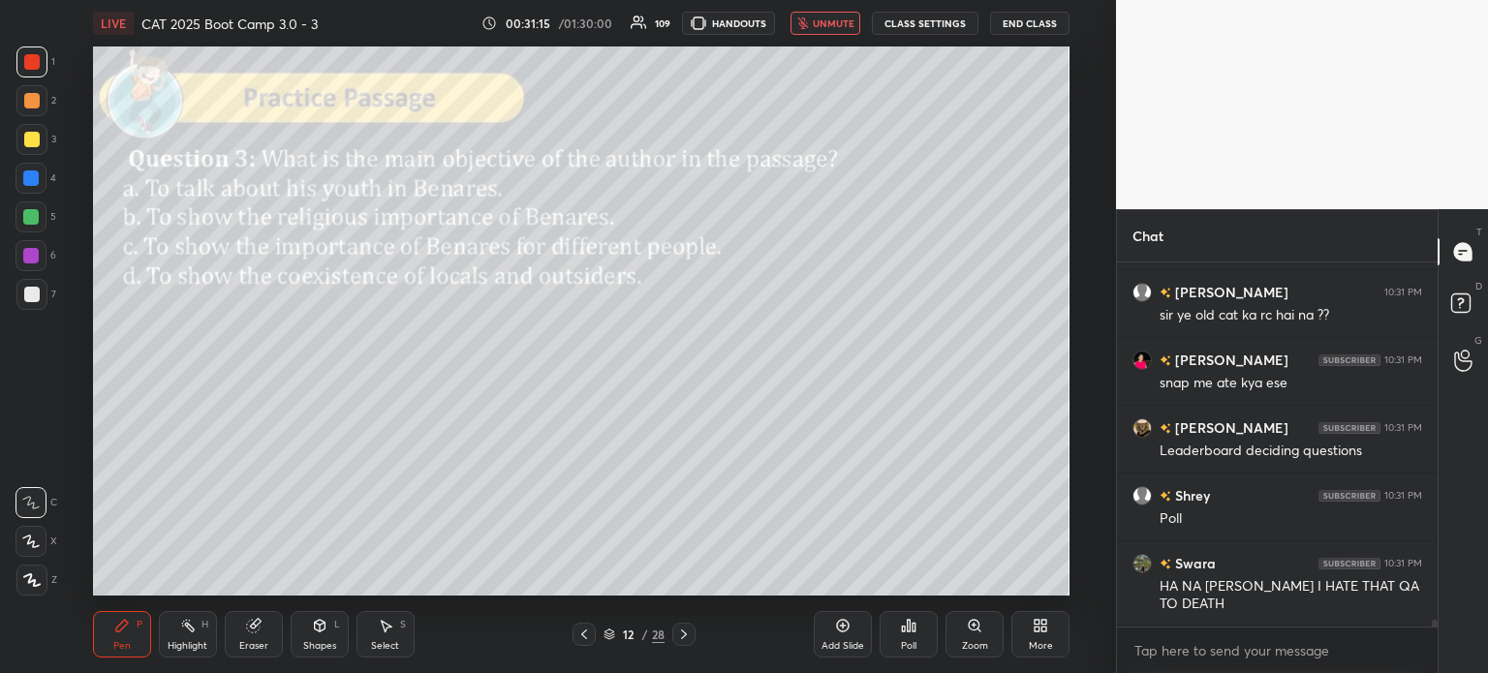
scroll to position [6, 6]
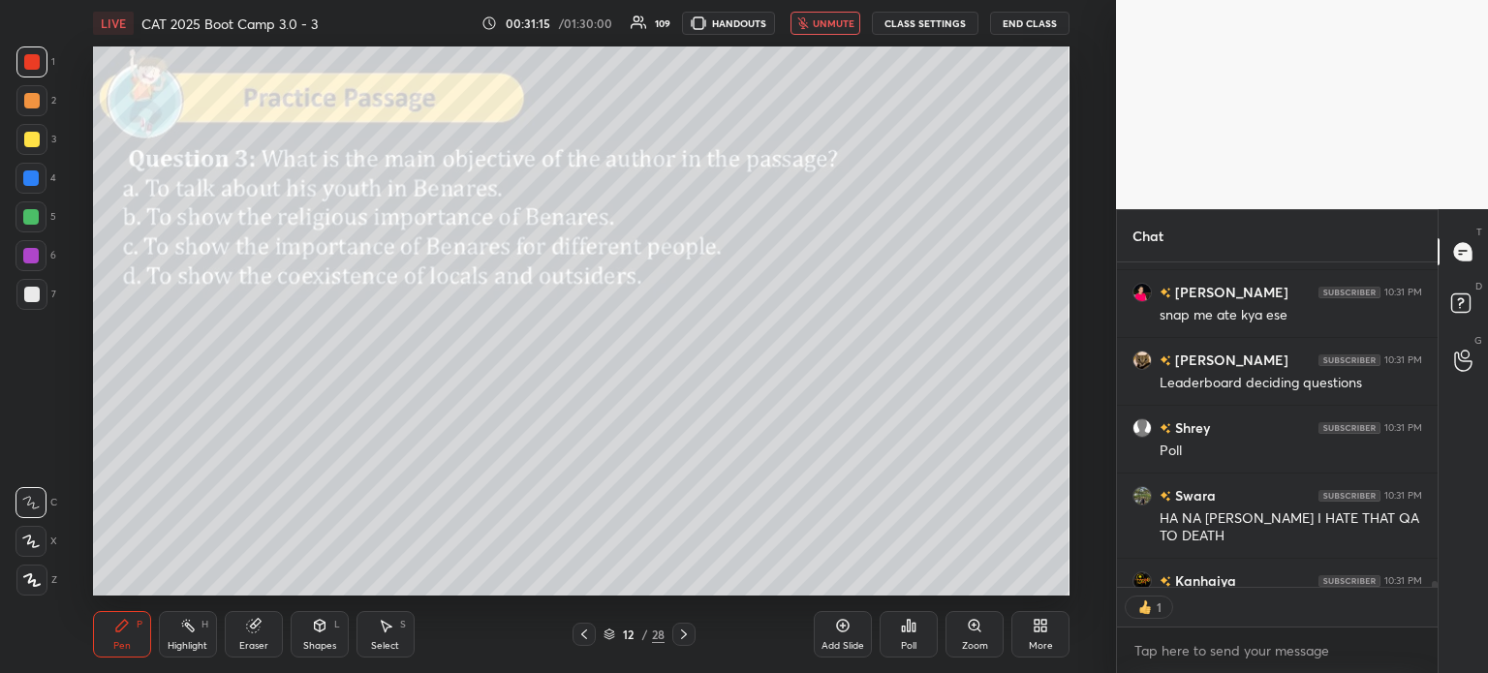
click at [833, 22] on span "unmute" at bounding box center [834, 23] width 42 height 14
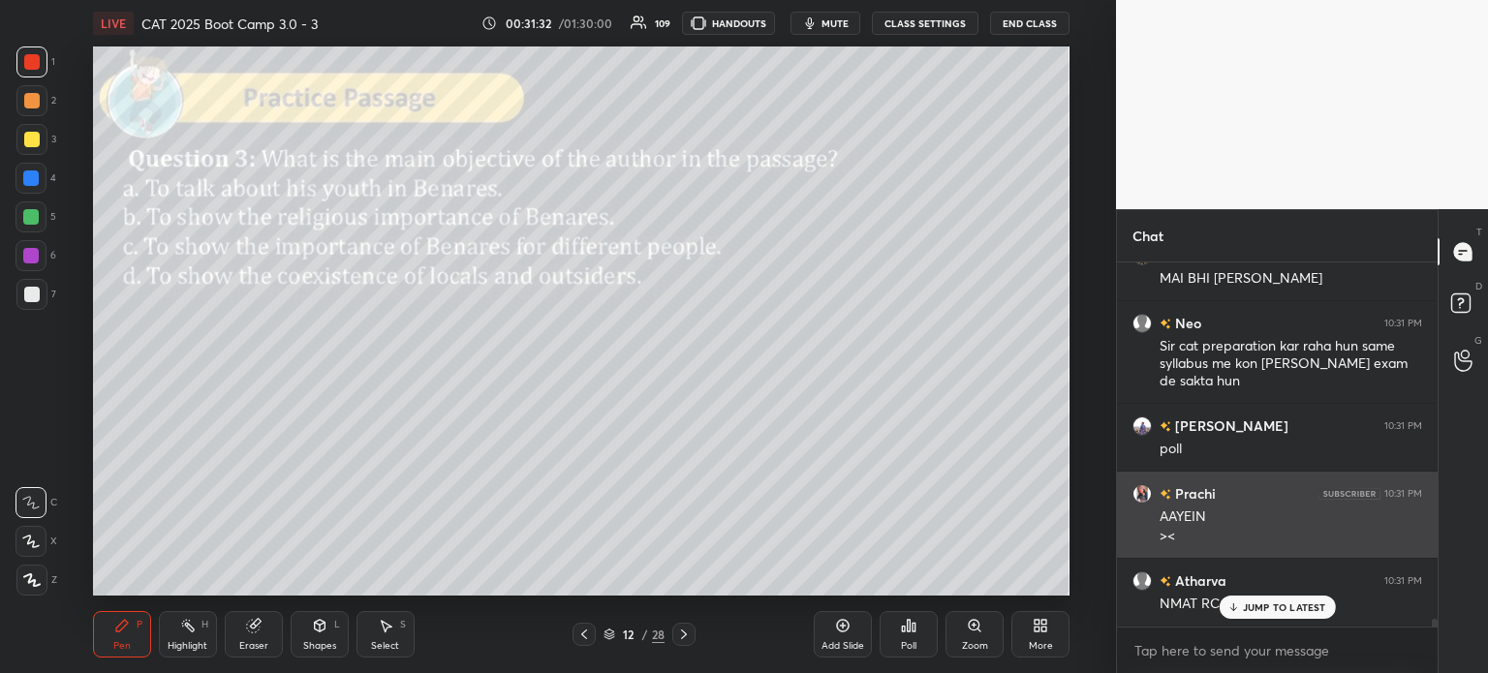
scroll to position [21069, 0]
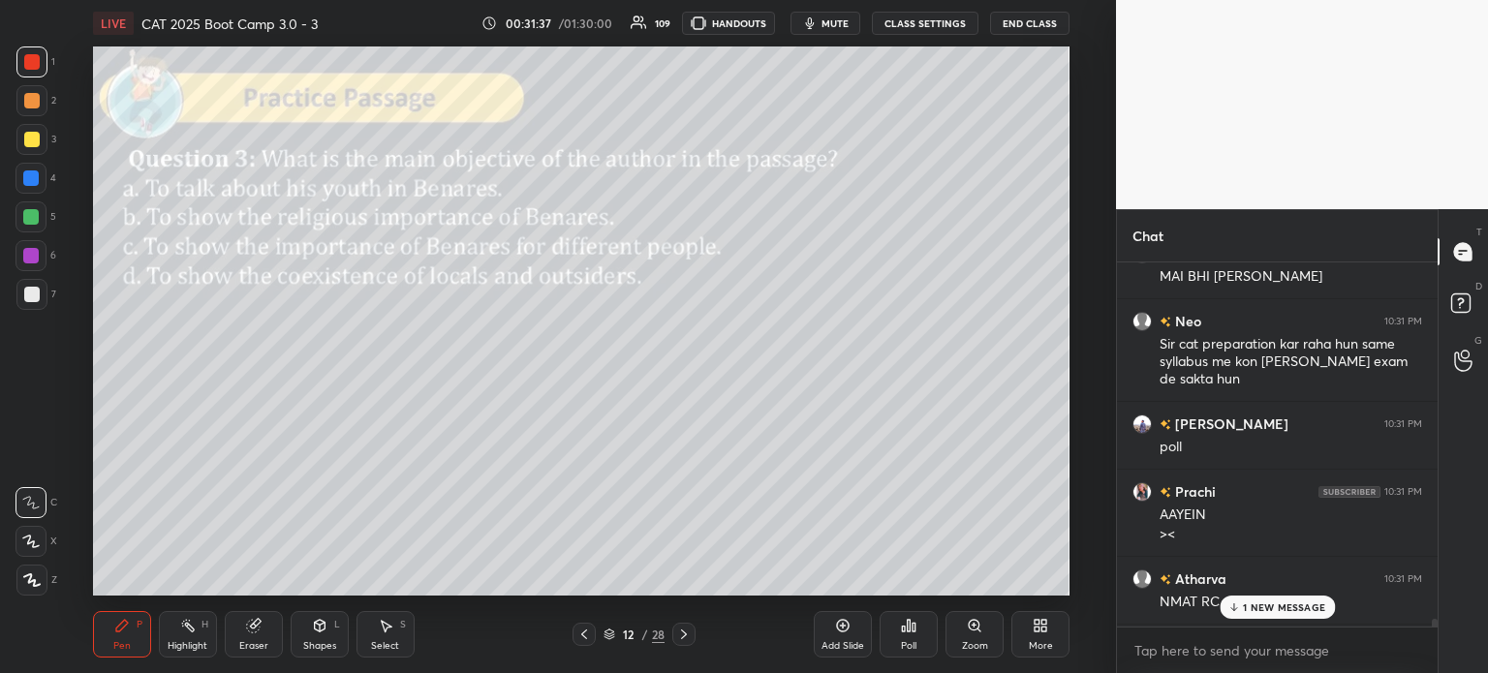
click at [1256, 605] on p "1 NEW MESSAGE" at bounding box center [1284, 608] width 82 height 12
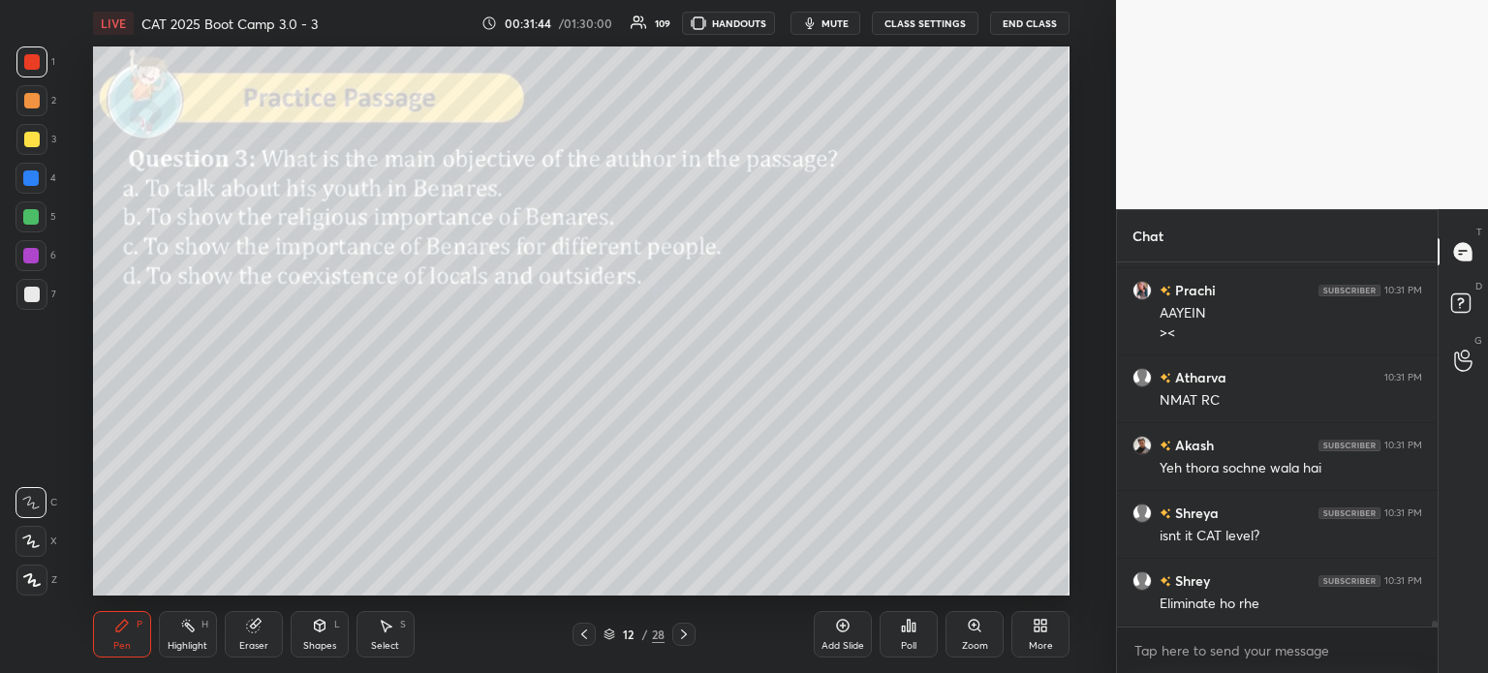
scroll to position [21338, 0]
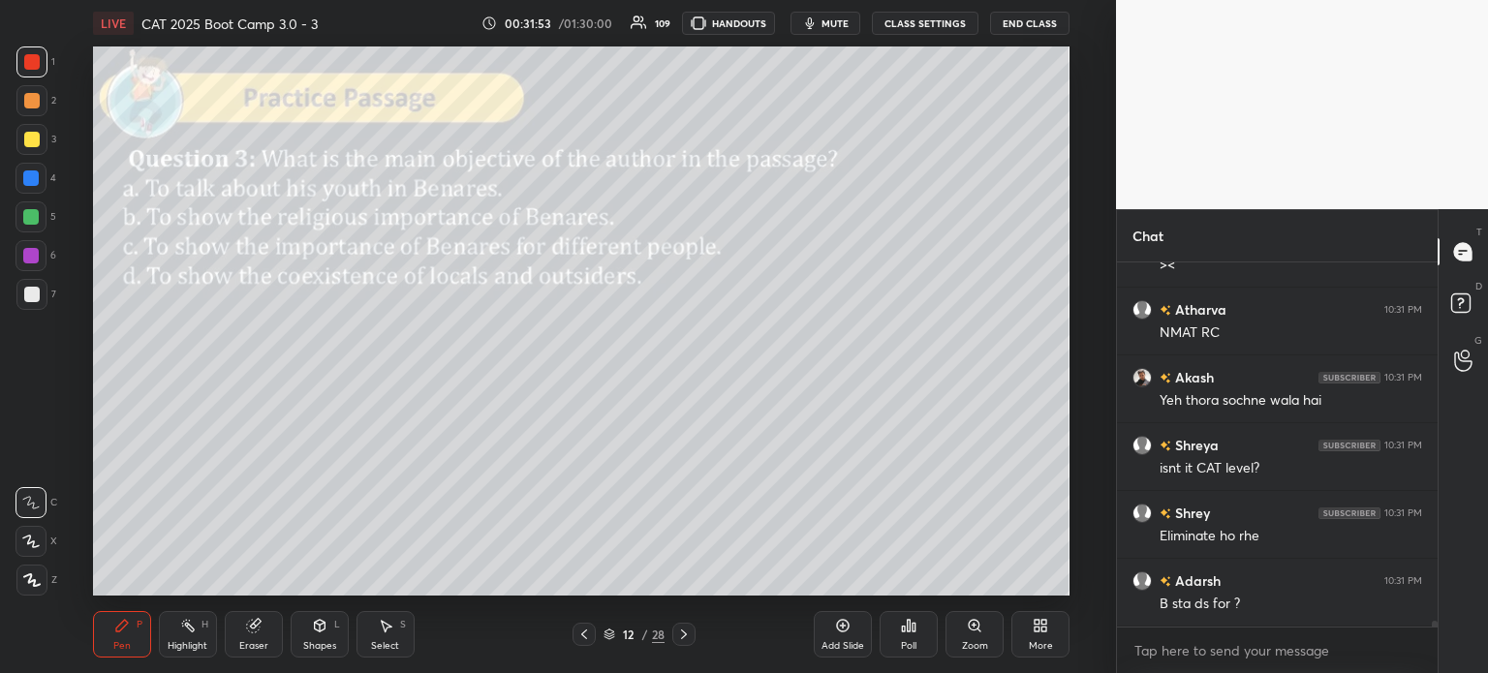
click at [250, 625] on icon at bounding box center [252, 626] width 13 height 13
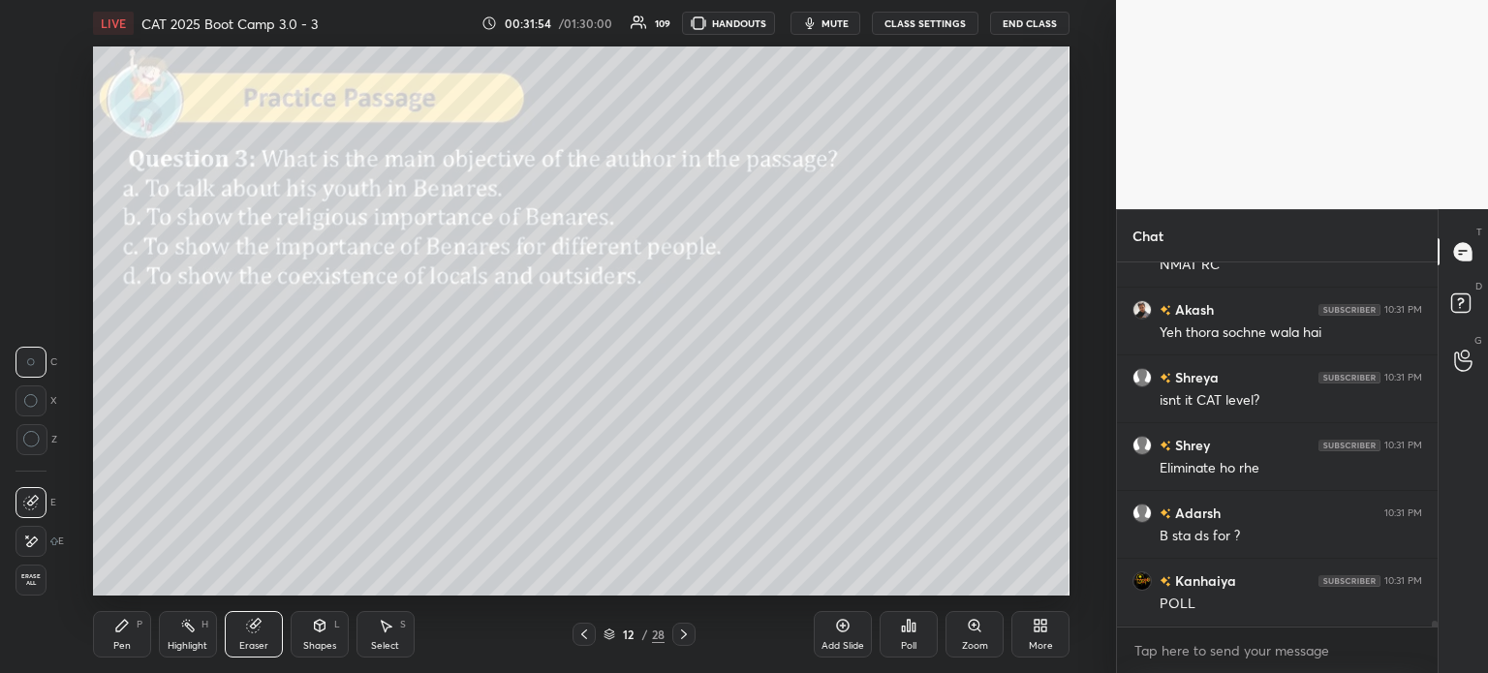
click at [31, 584] on span "Erase all" at bounding box center [30, 580] width 29 height 14
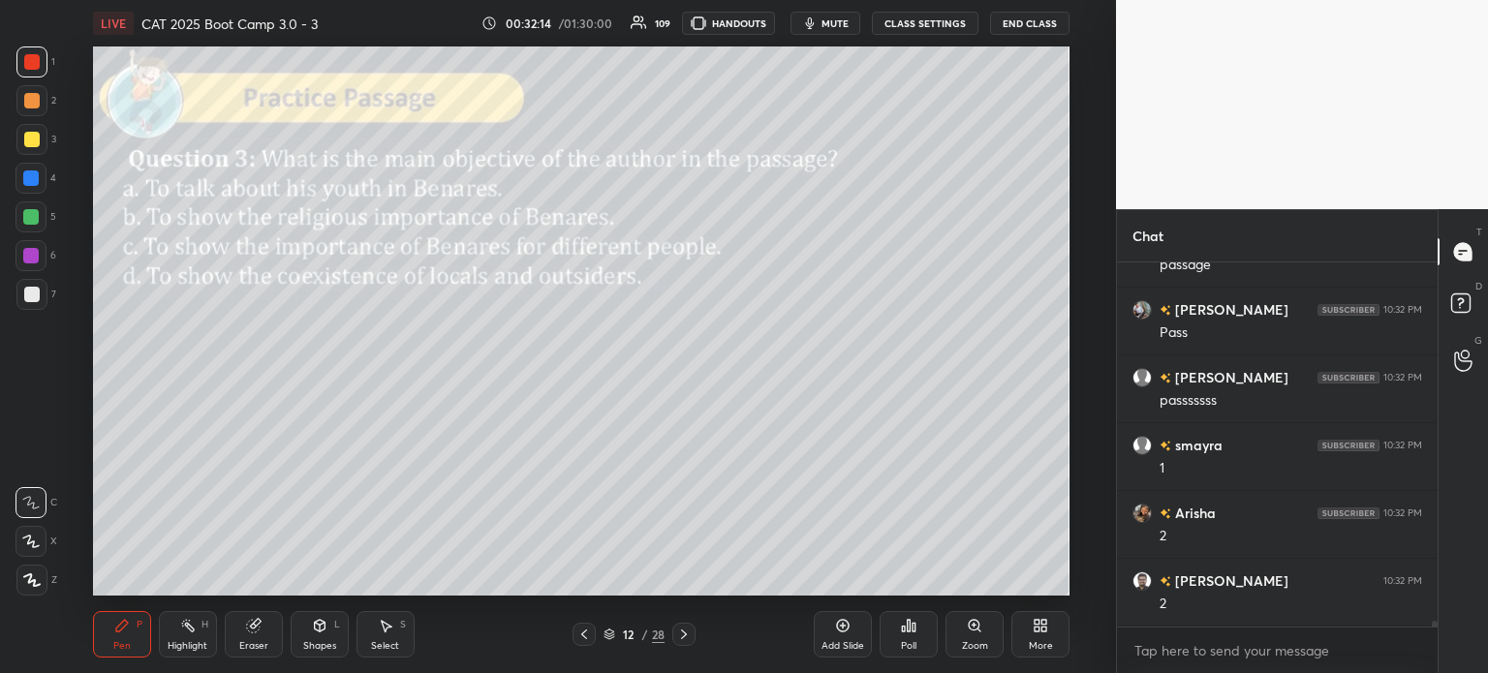
scroll to position [22983, 0]
click at [640, 630] on div "12 / 28" at bounding box center [633, 634] width 61 height 17
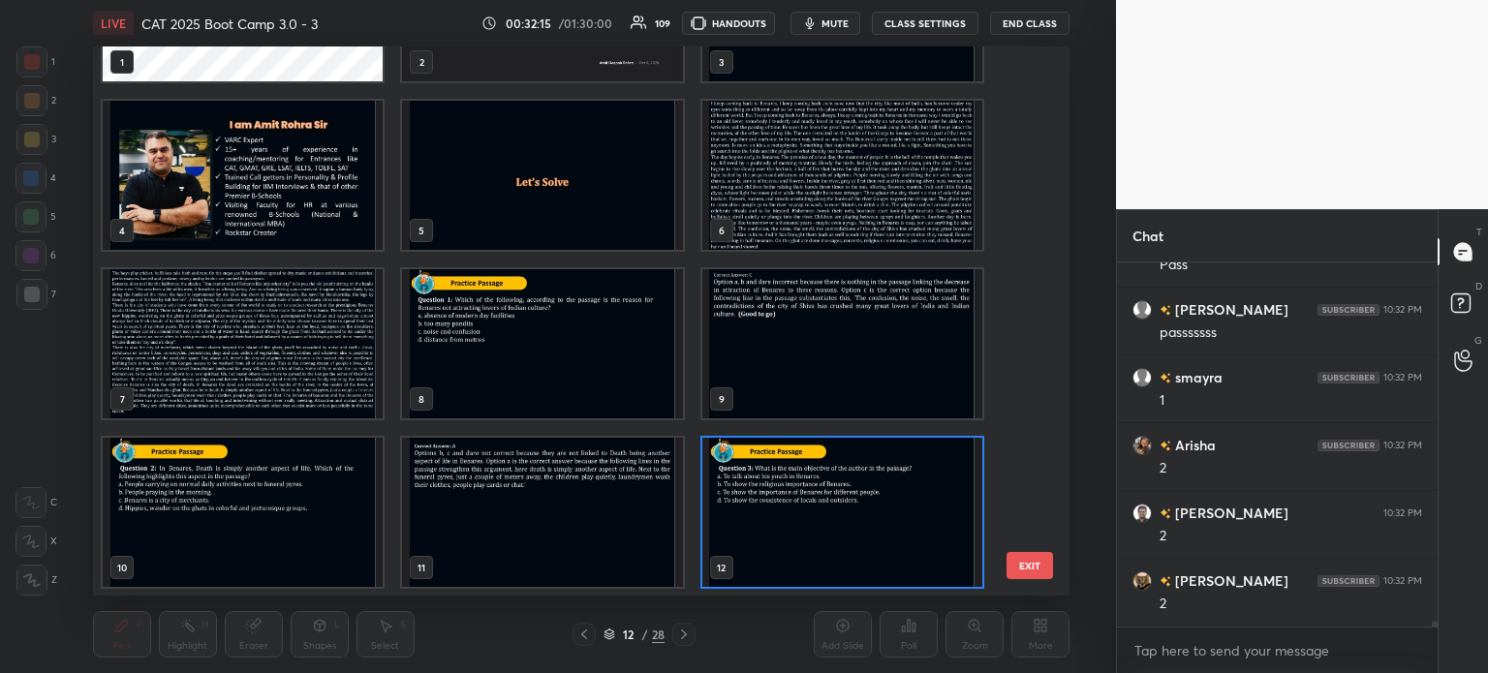
scroll to position [23051, 0]
click at [755, 193] on img "grid" at bounding box center [841, 175] width 280 height 149
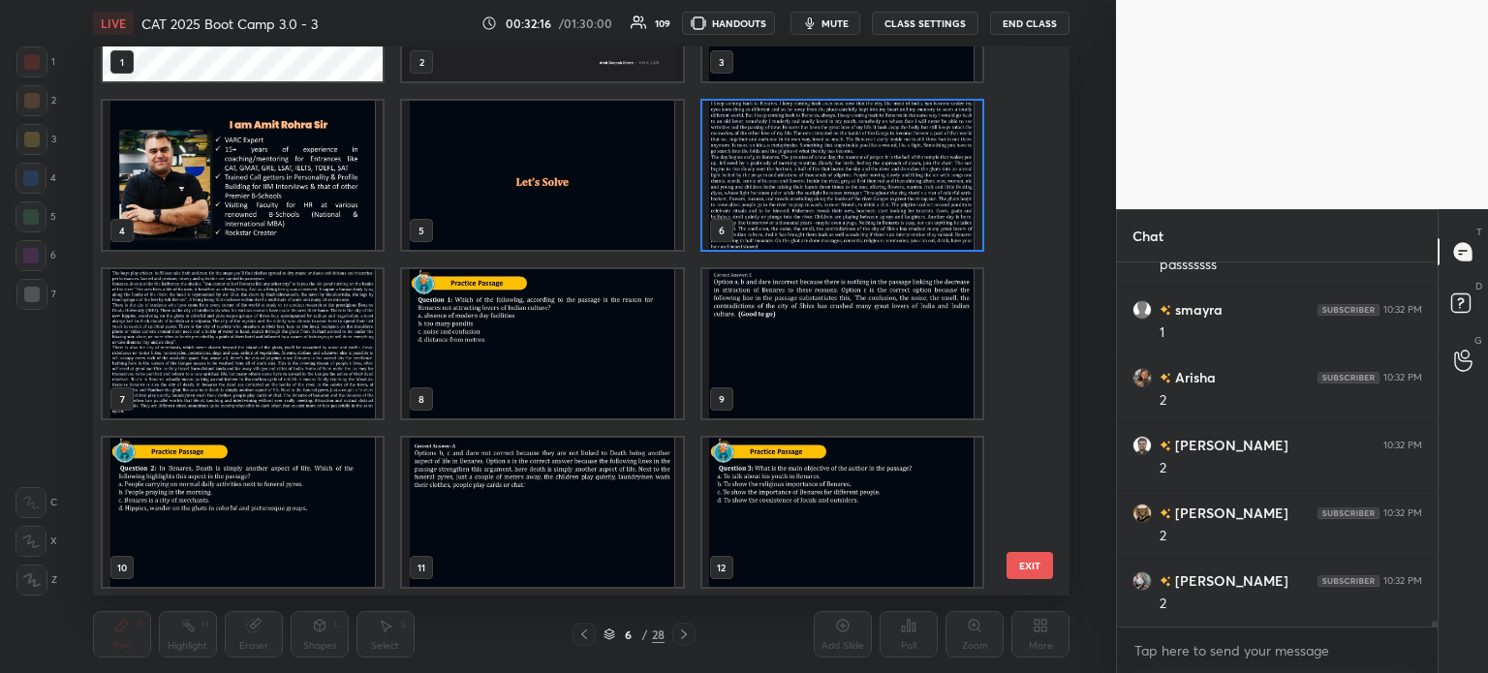
scroll to position [23187, 0]
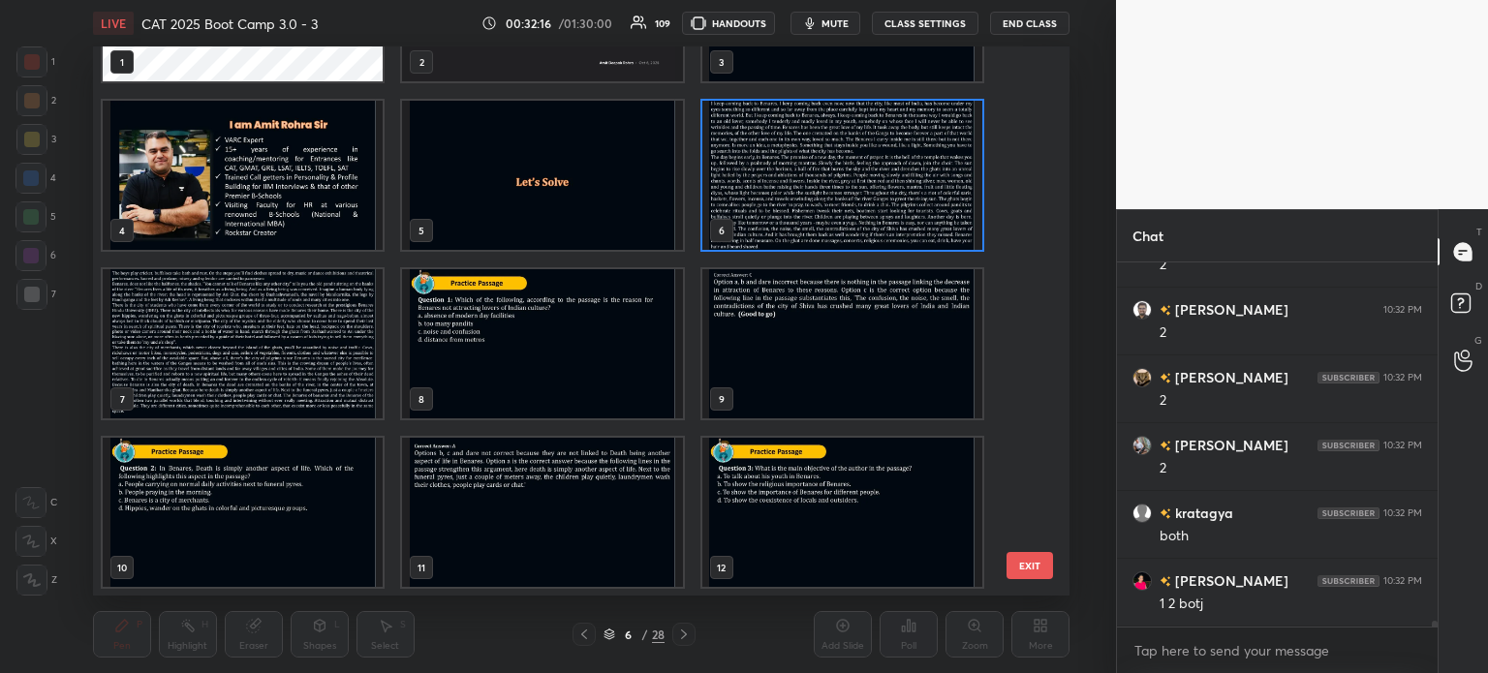
click at [764, 204] on img "grid" at bounding box center [841, 175] width 280 height 149
click at [770, 203] on img "grid" at bounding box center [841, 175] width 280 height 149
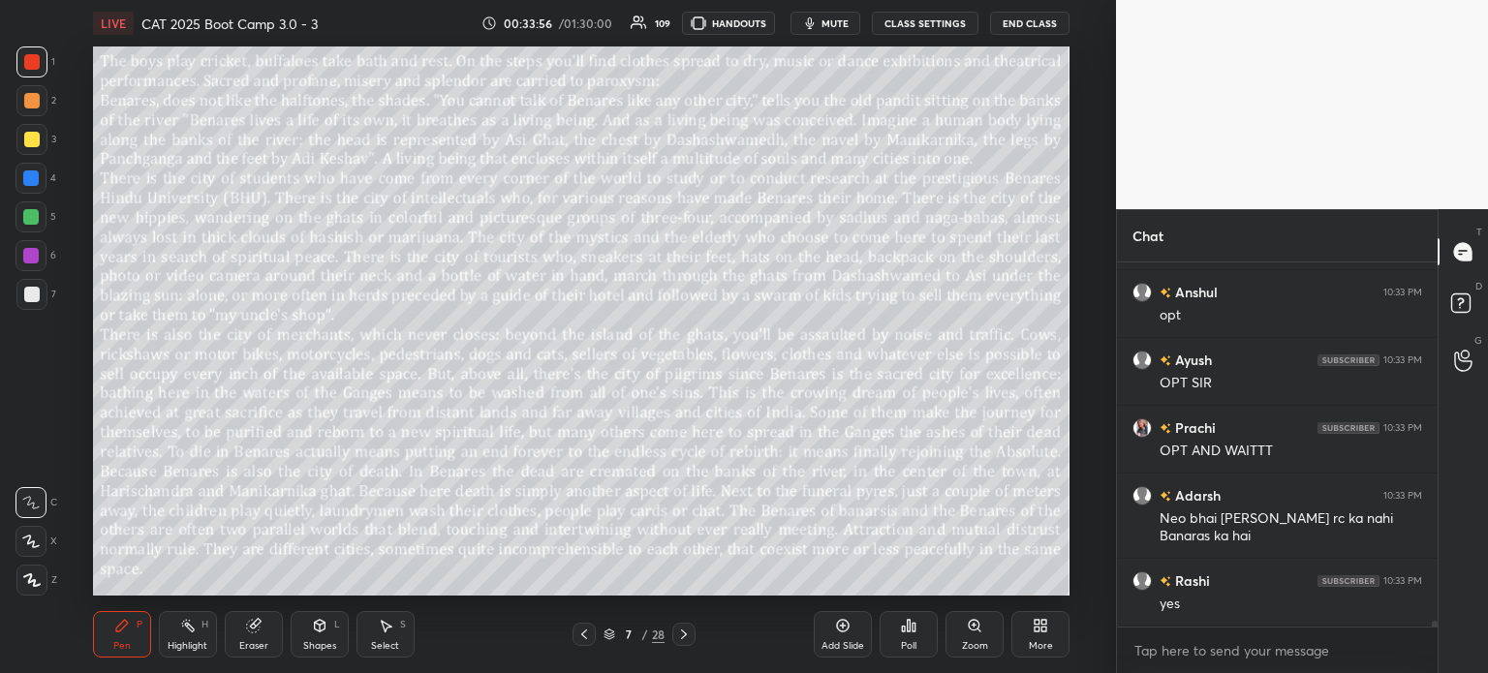
scroll to position [23506, 0]
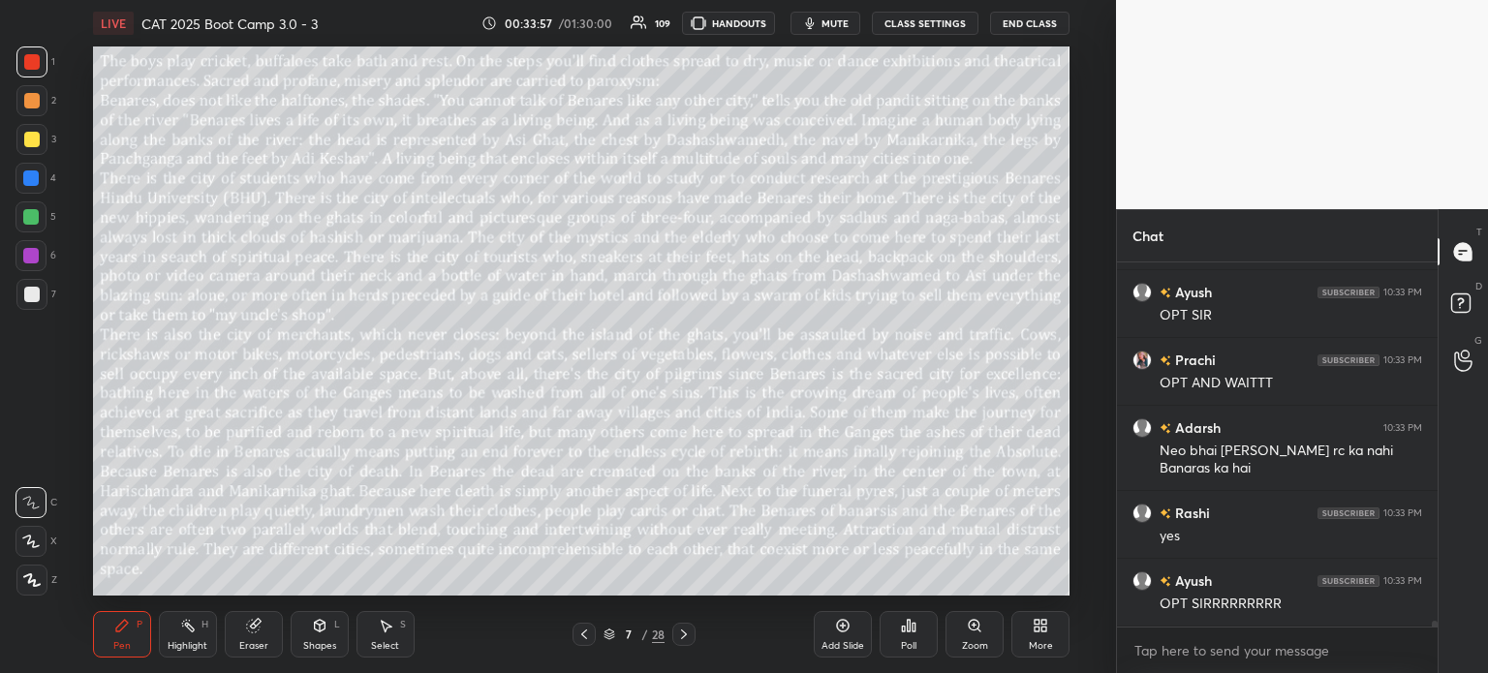
click at [634, 634] on div "7" at bounding box center [628, 635] width 19 height 12
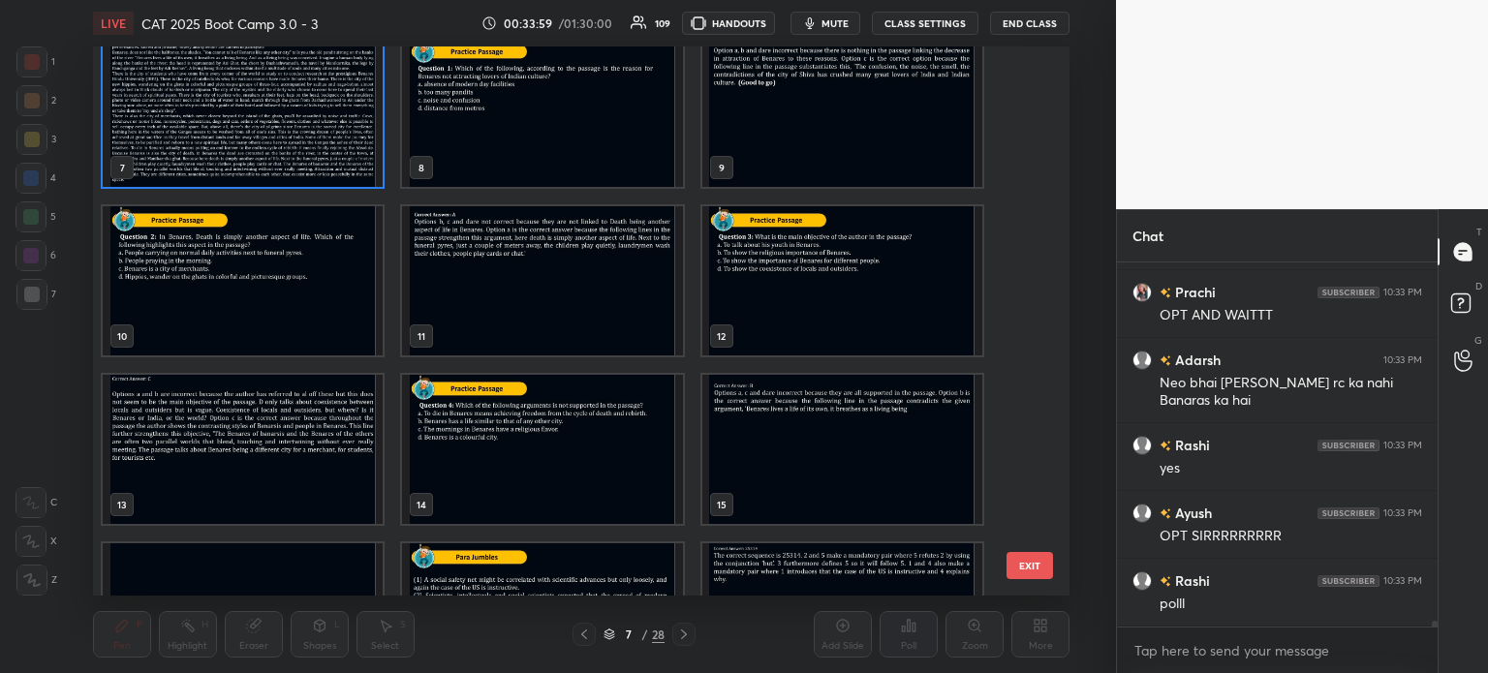
scroll to position [23642, 0]
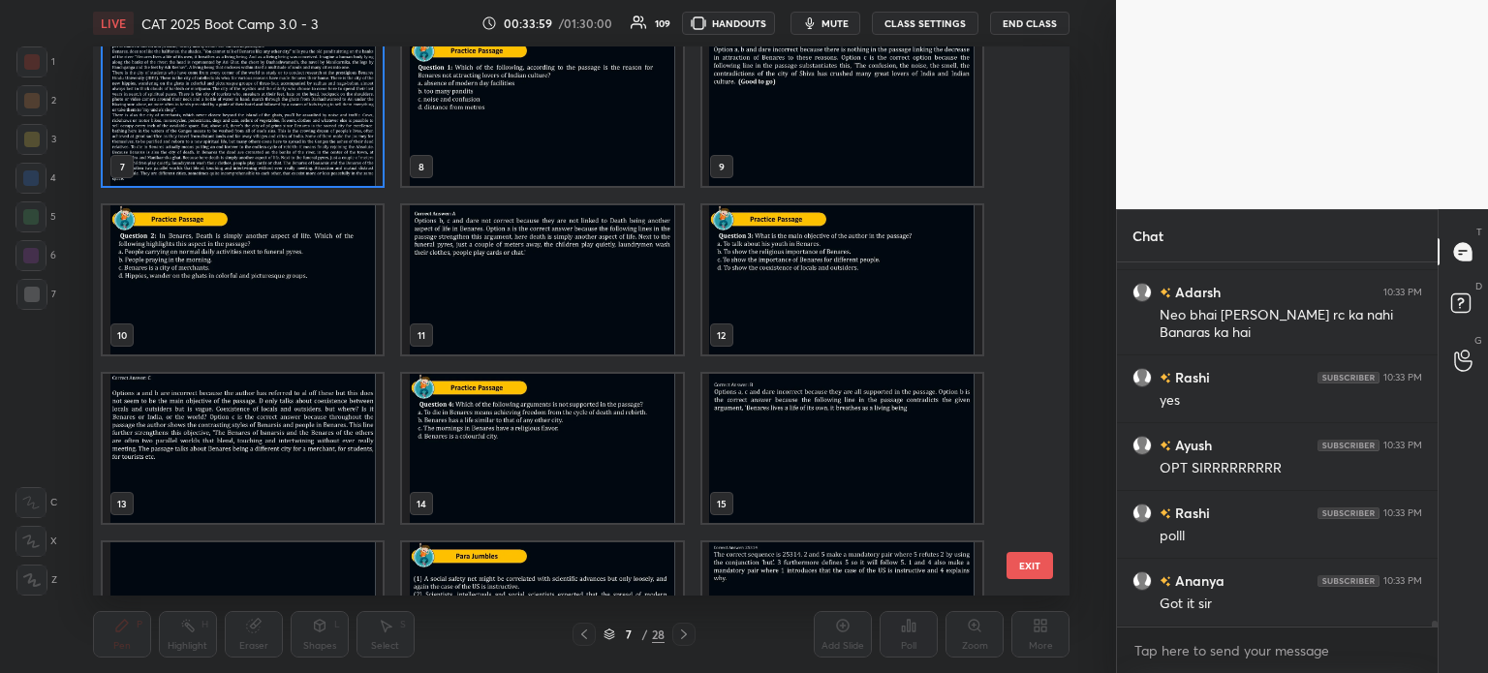
click at [779, 284] on img "grid" at bounding box center [841, 279] width 280 height 149
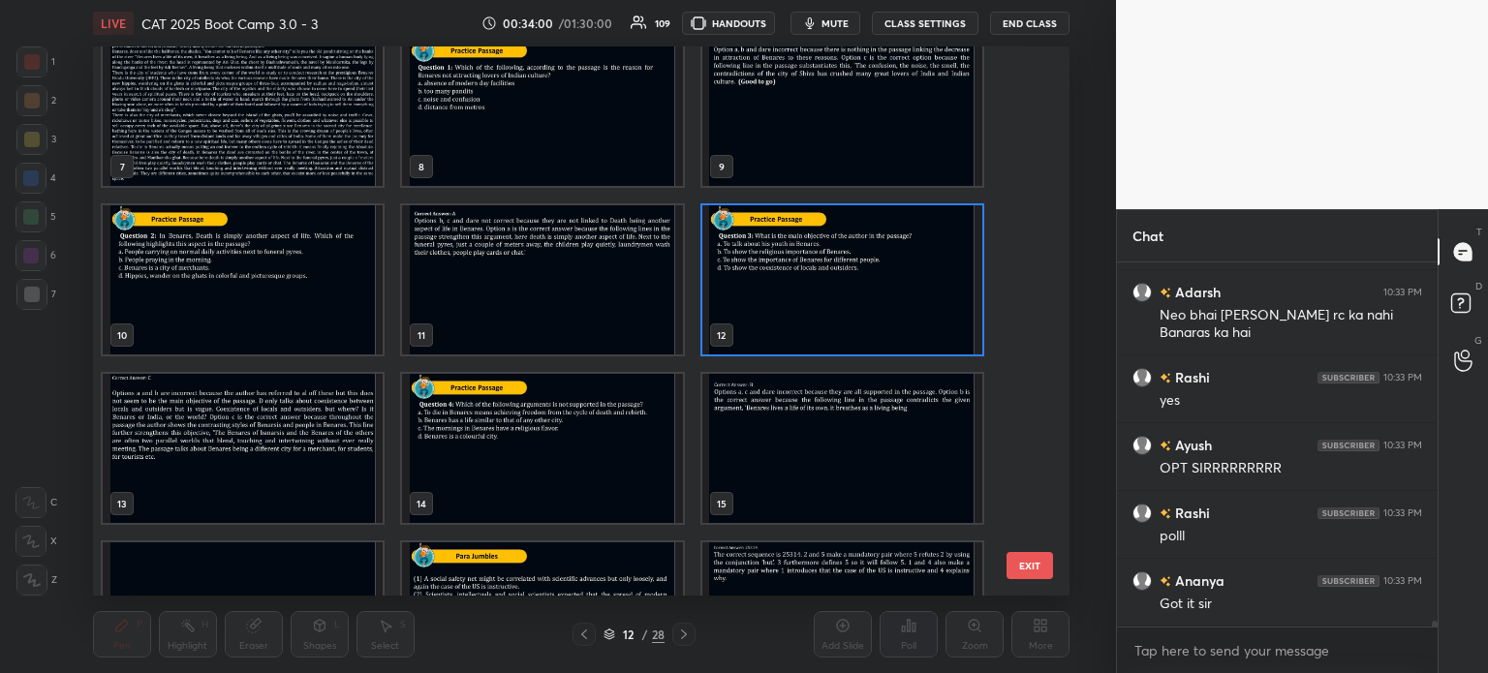
click at [789, 281] on img "grid" at bounding box center [841, 279] width 280 height 149
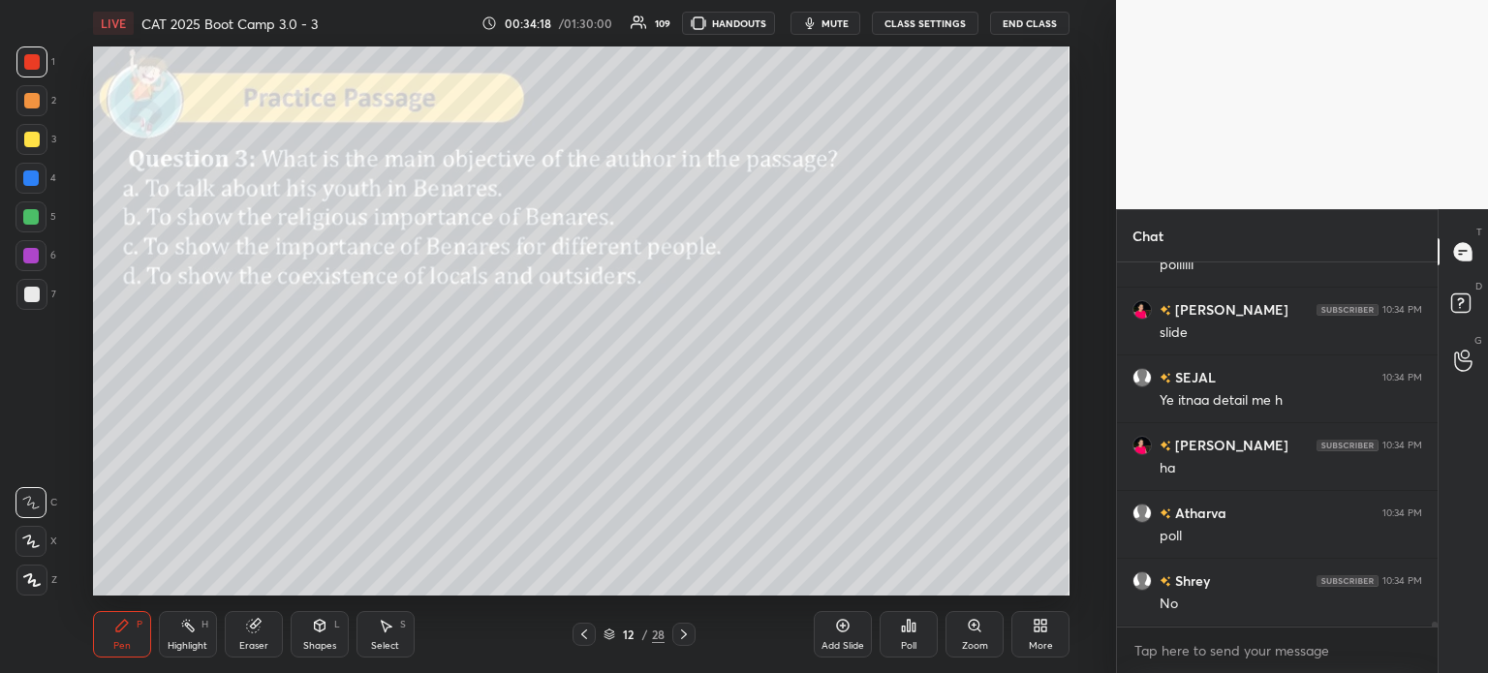
scroll to position [24659, 0]
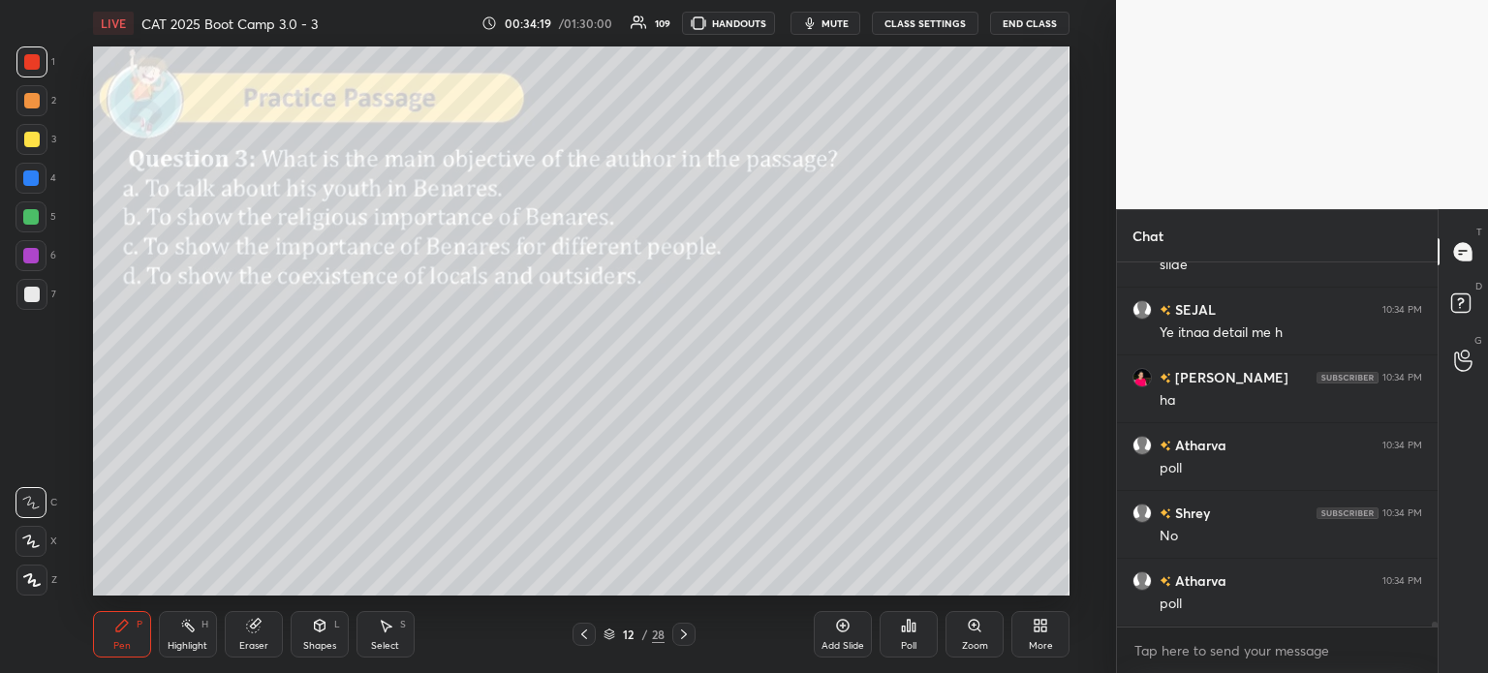
click at [636, 631] on div "12" at bounding box center [628, 635] width 19 height 12
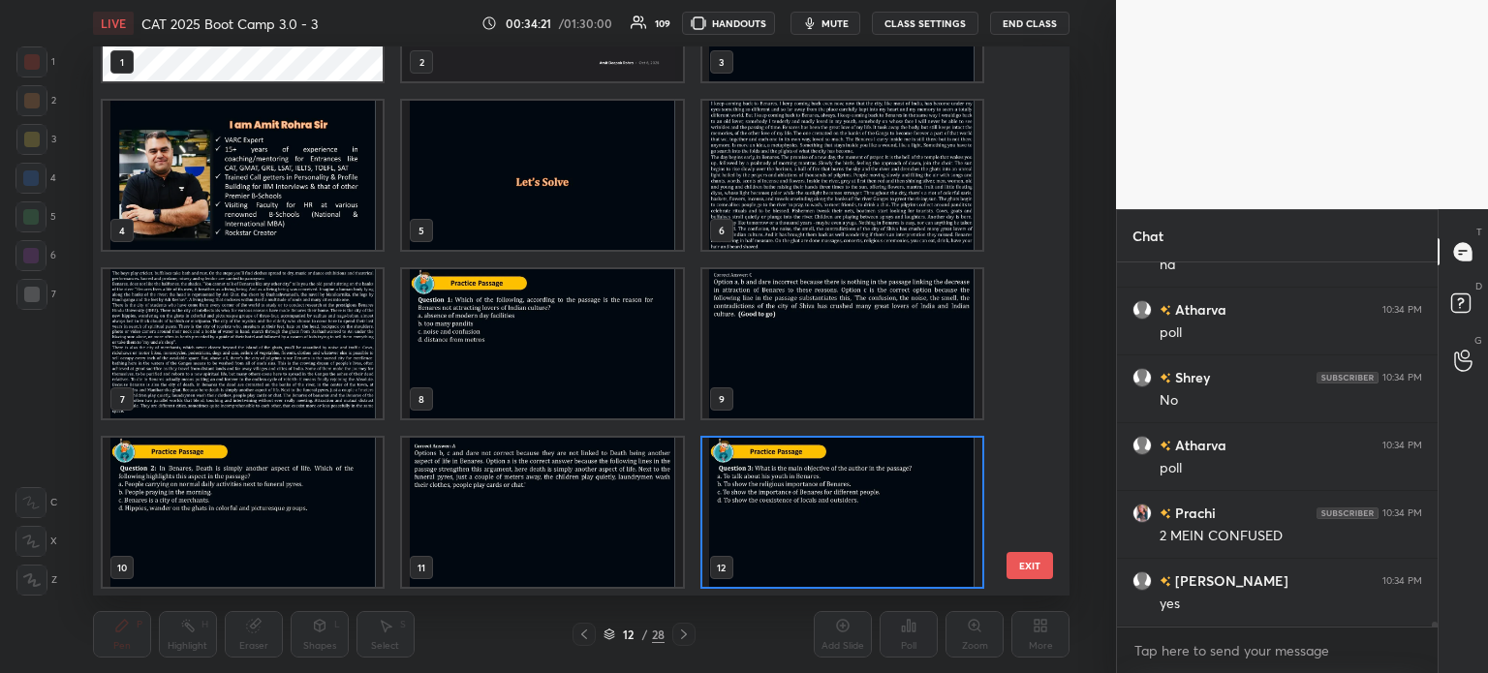
scroll to position [24862, 0]
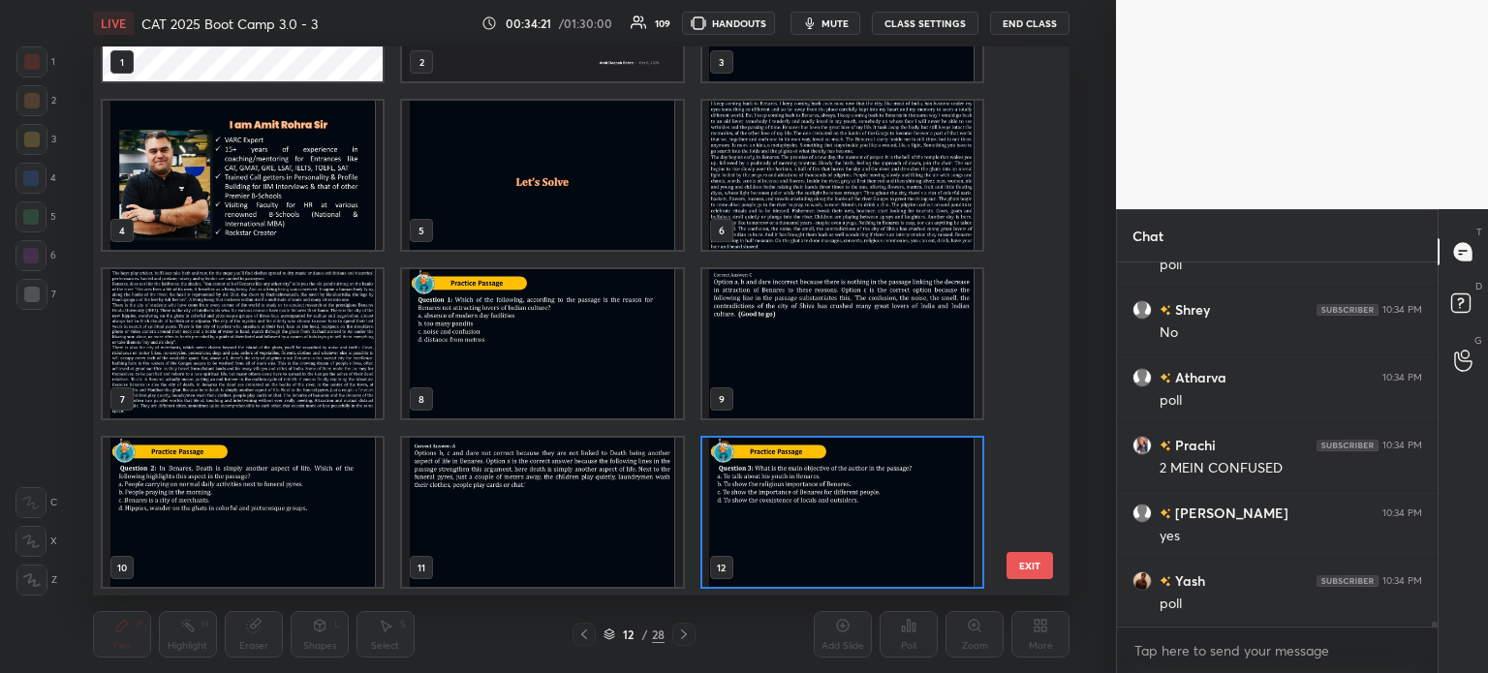
click at [267, 323] on img "grid" at bounding box center [243, 343] width 280 height 149
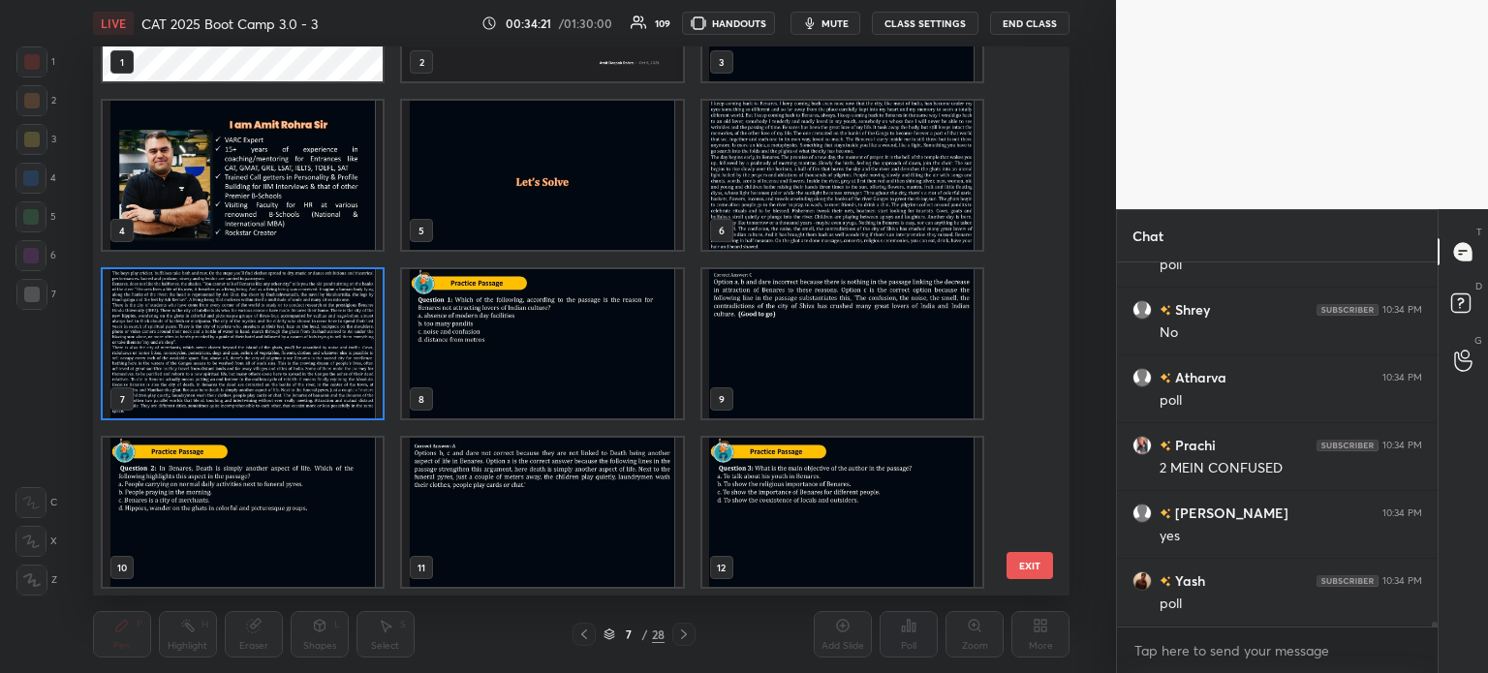
click at [272, 316] on img "grid" at bounding box center [243, 343] width 280 height 149
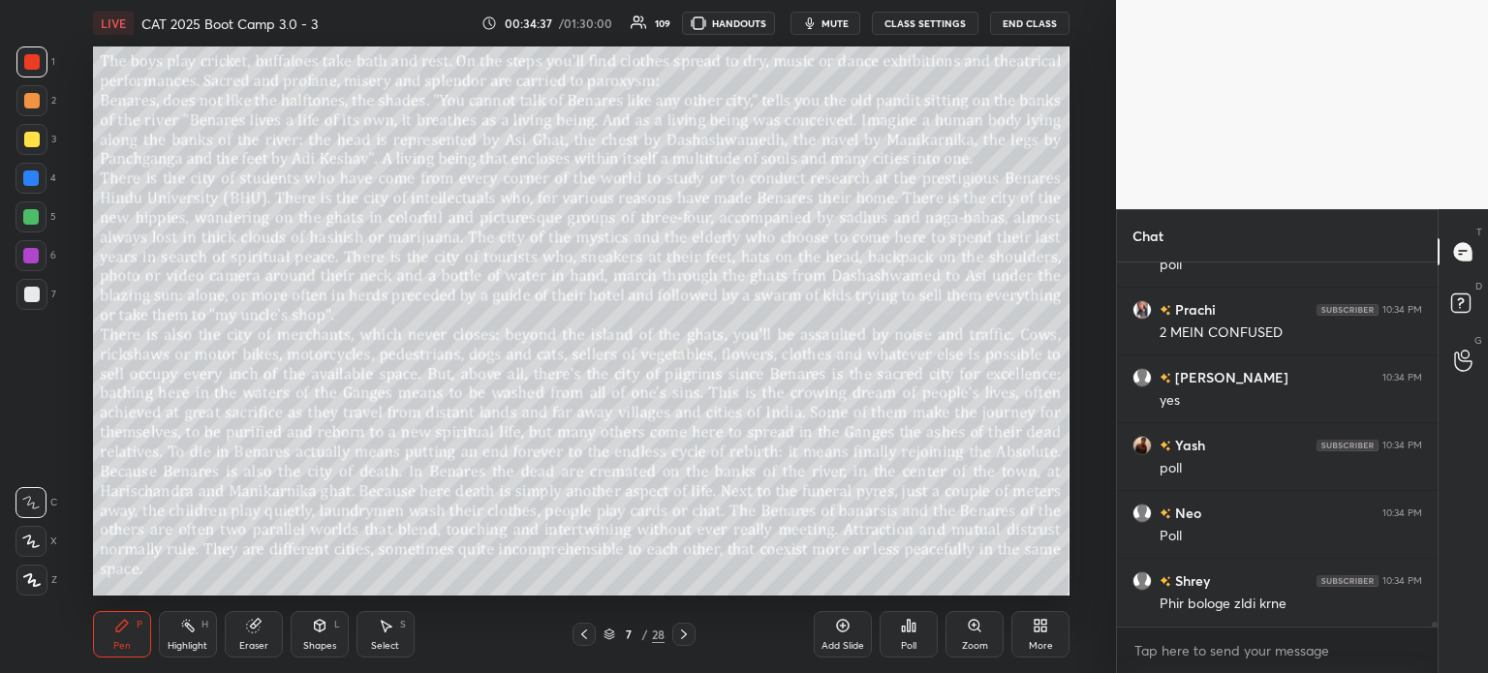
scroll to position [25066, 0]
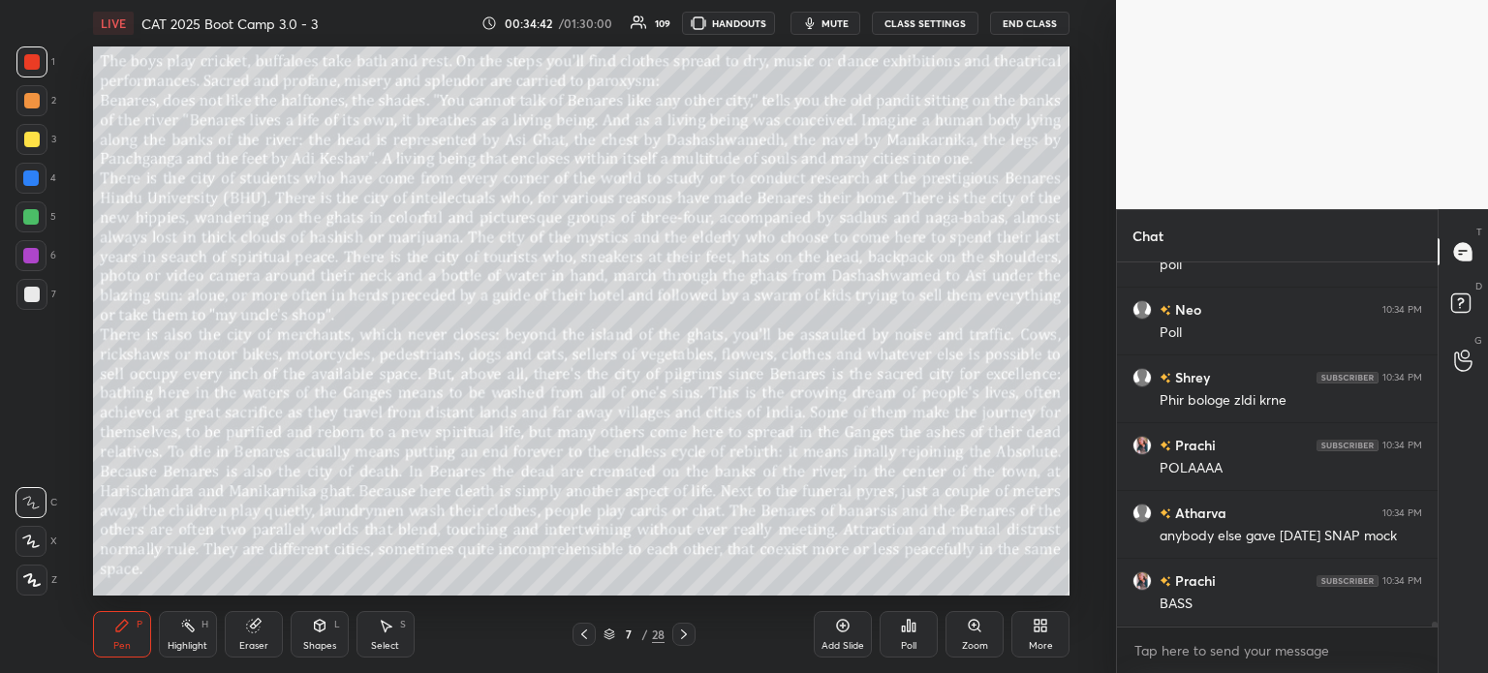
click at [636, 638] on div "7" at bounding box center [628, 635] width 19 height 12
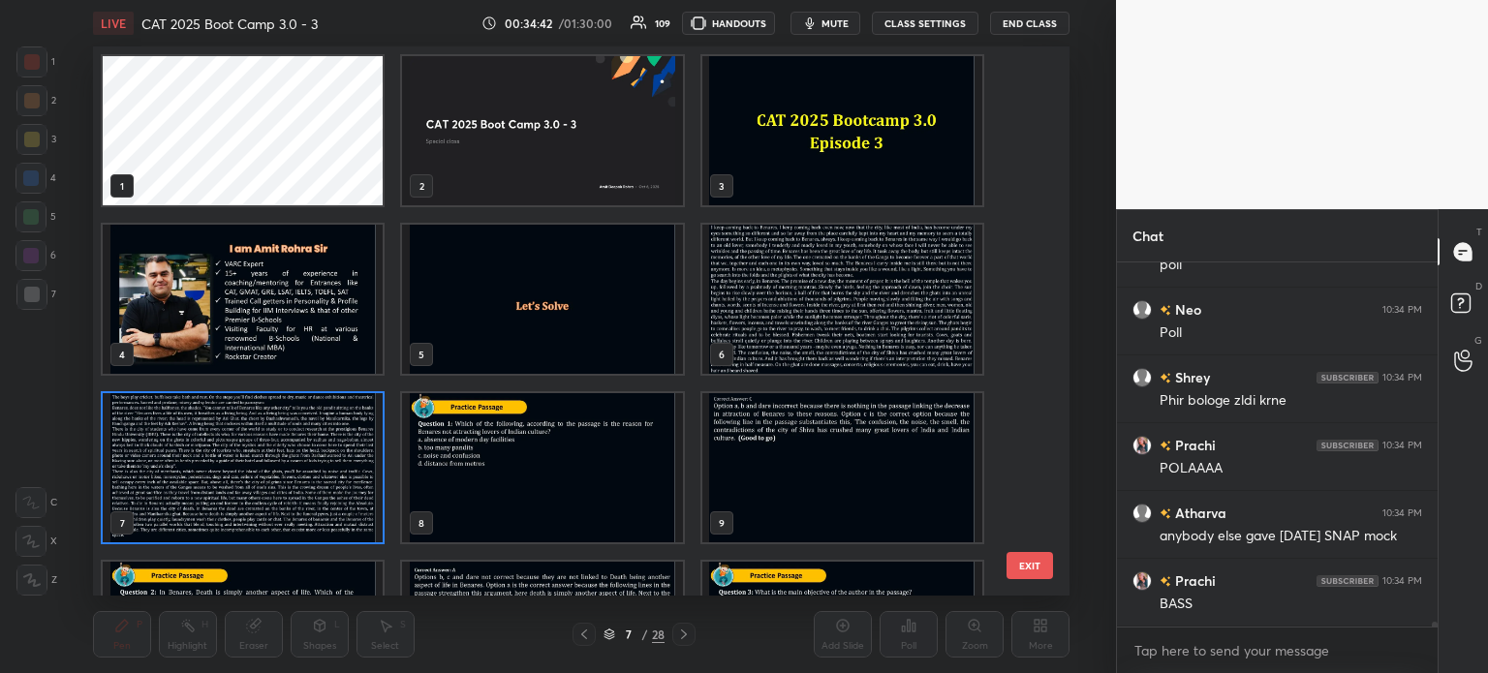
scroll to position [6, 10]
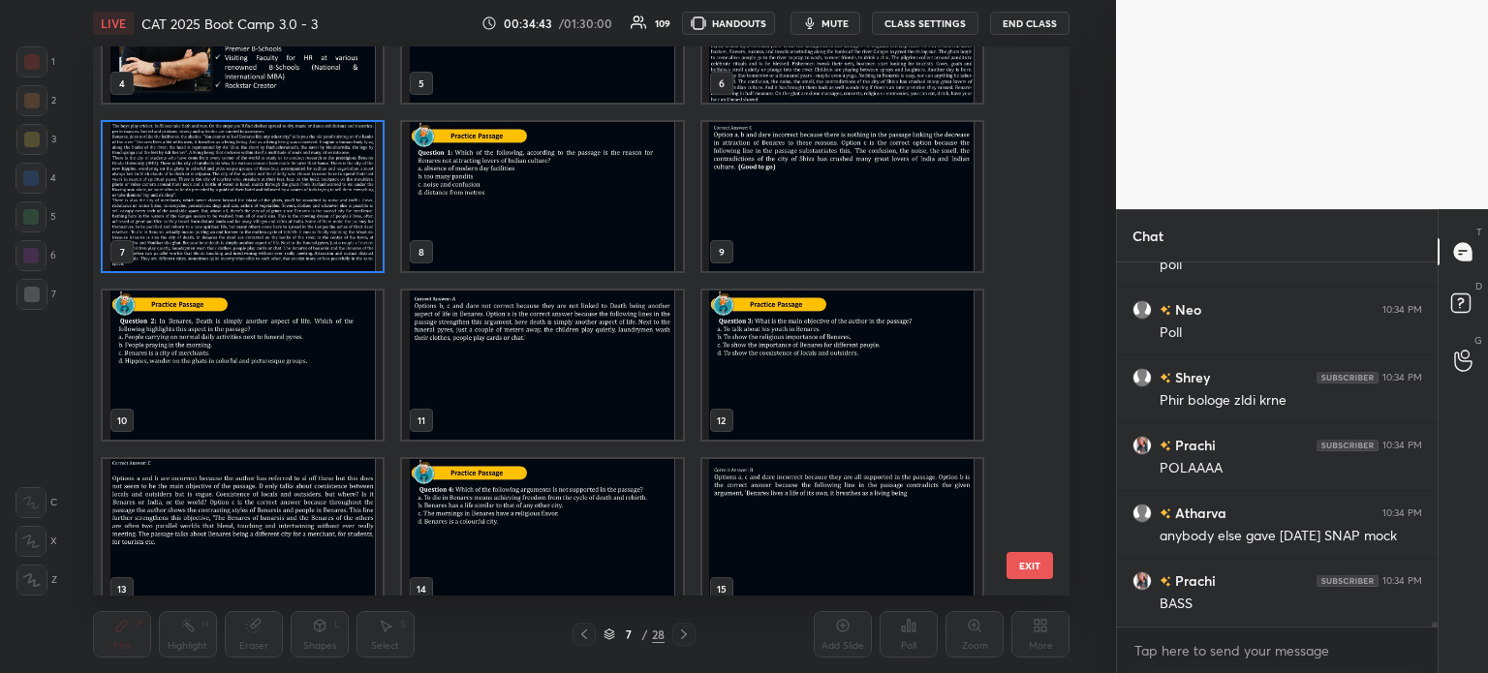
click at [734, 375] on img "grid" at bounding box center [841, 365] width 280 height 149
click at [736, 373] on img "grid" at bounding box center [841, 365] width 280 height 149
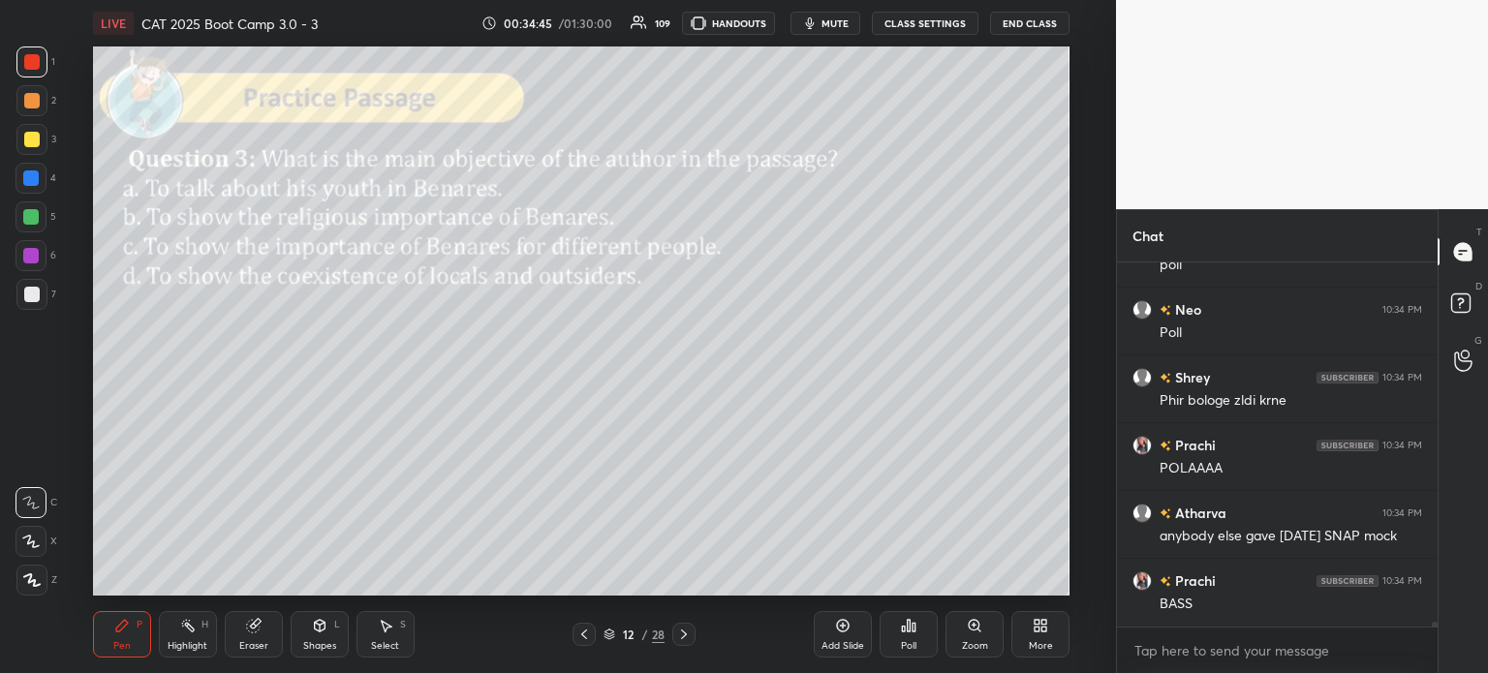
click at [907, 623] on icon at bounding box center [908, 625] width 15 height 15
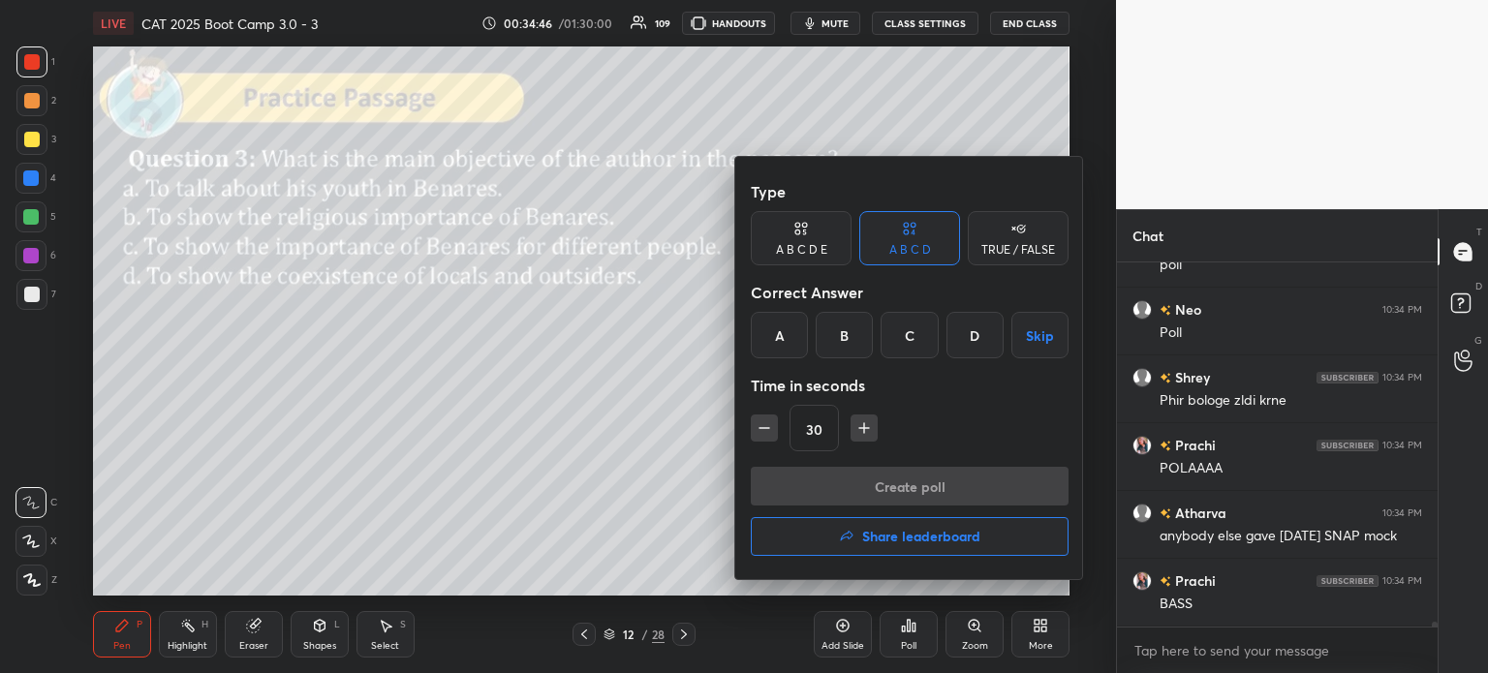
click at [905, 336] on div "C" at bounding box center [908, 335] width 57 height 46
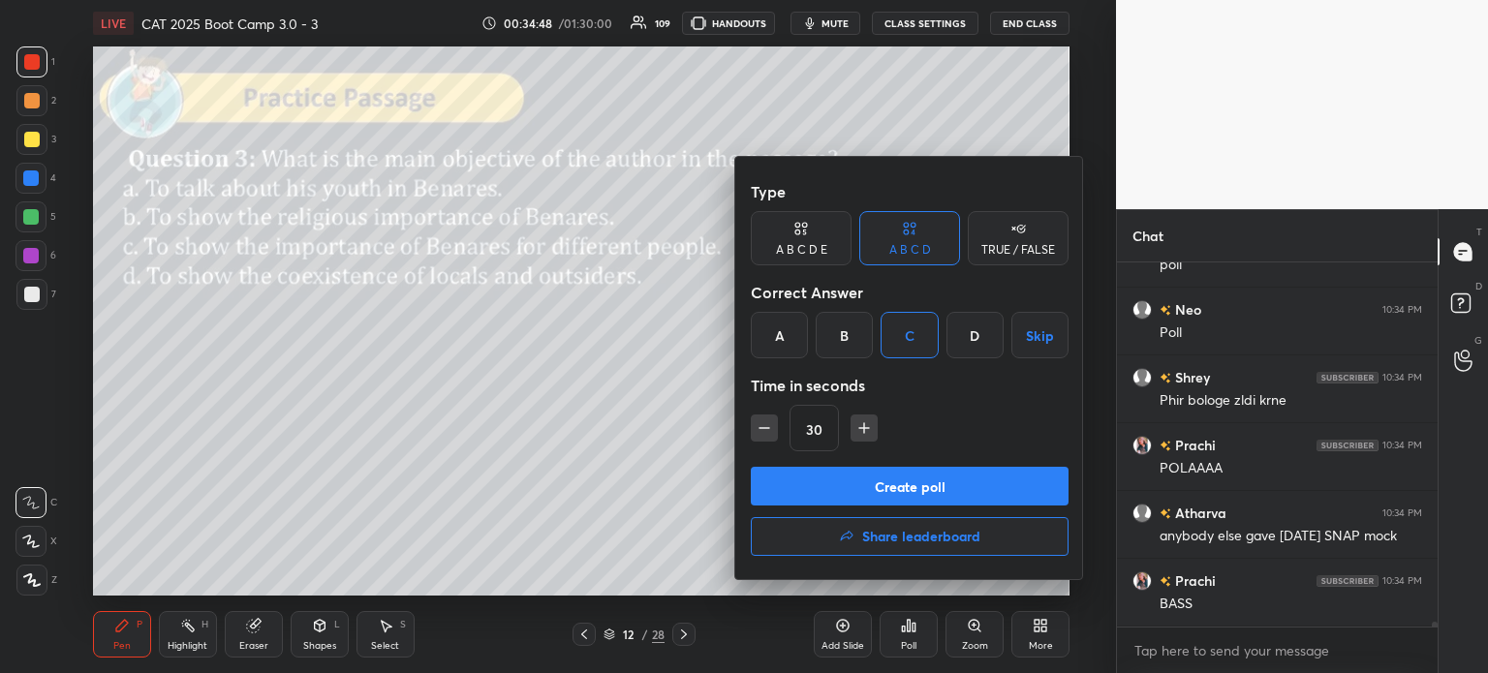
click at [939, 481] on button "Create poll" at bounding box center [910, 486] width 318 height 39
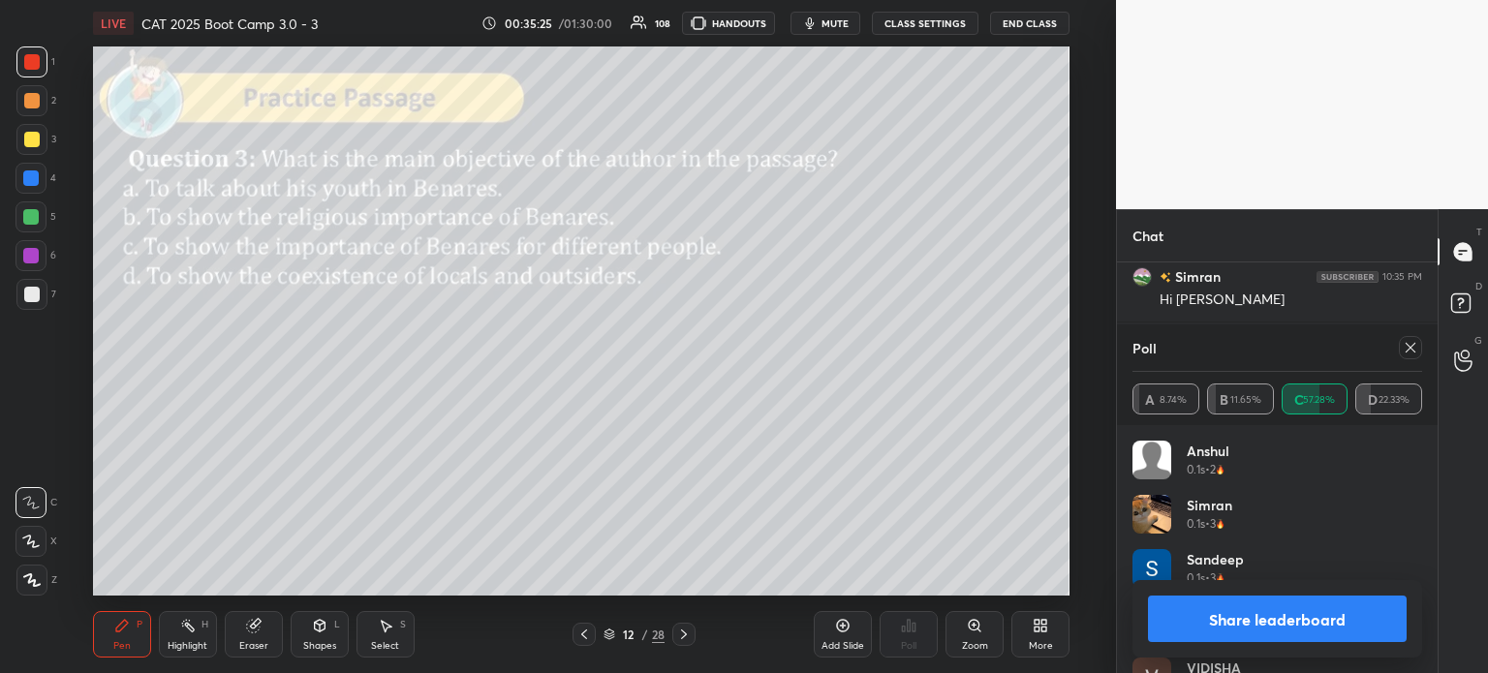
click at [1211, 612] on button "Share leaderboard" at bounding box center [1277, 619] width 259 height 46
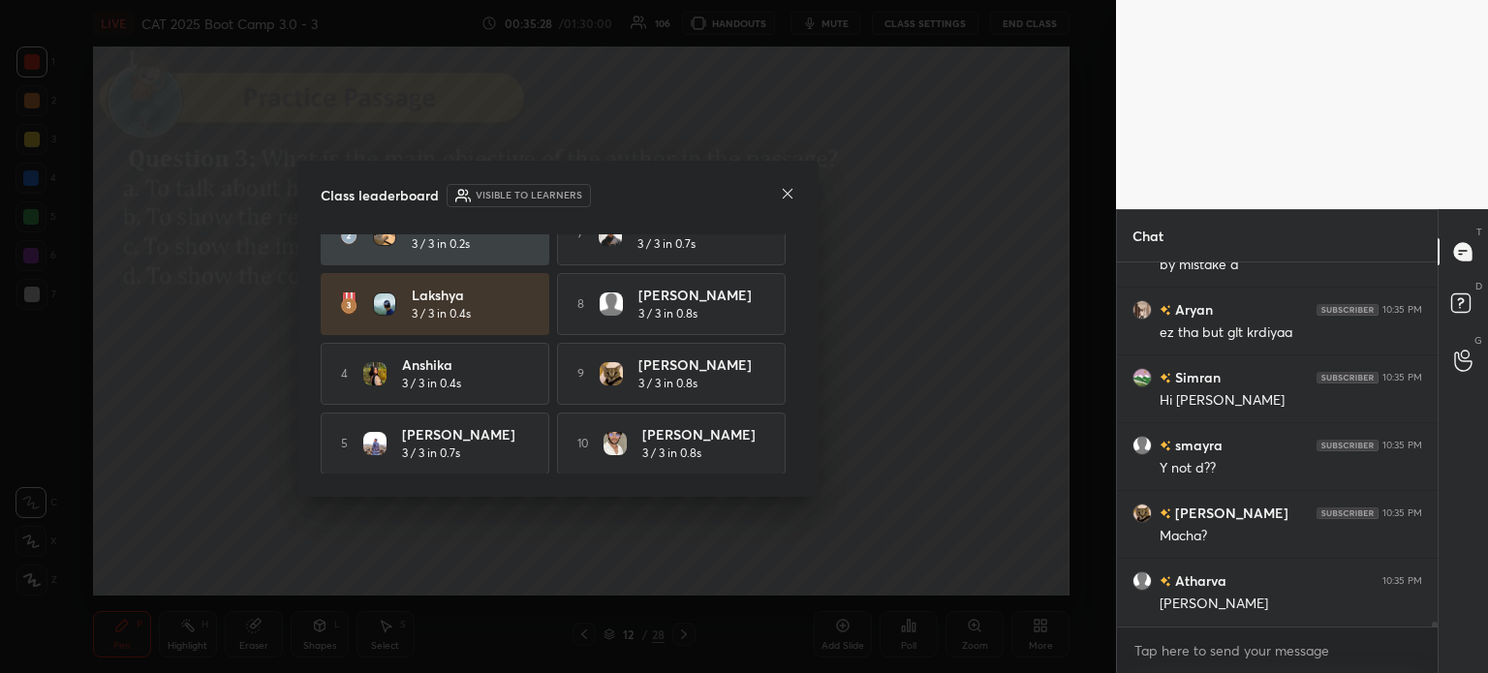
click at [781, 192] on icon at bounding box center [787, 193] width 15 height 15
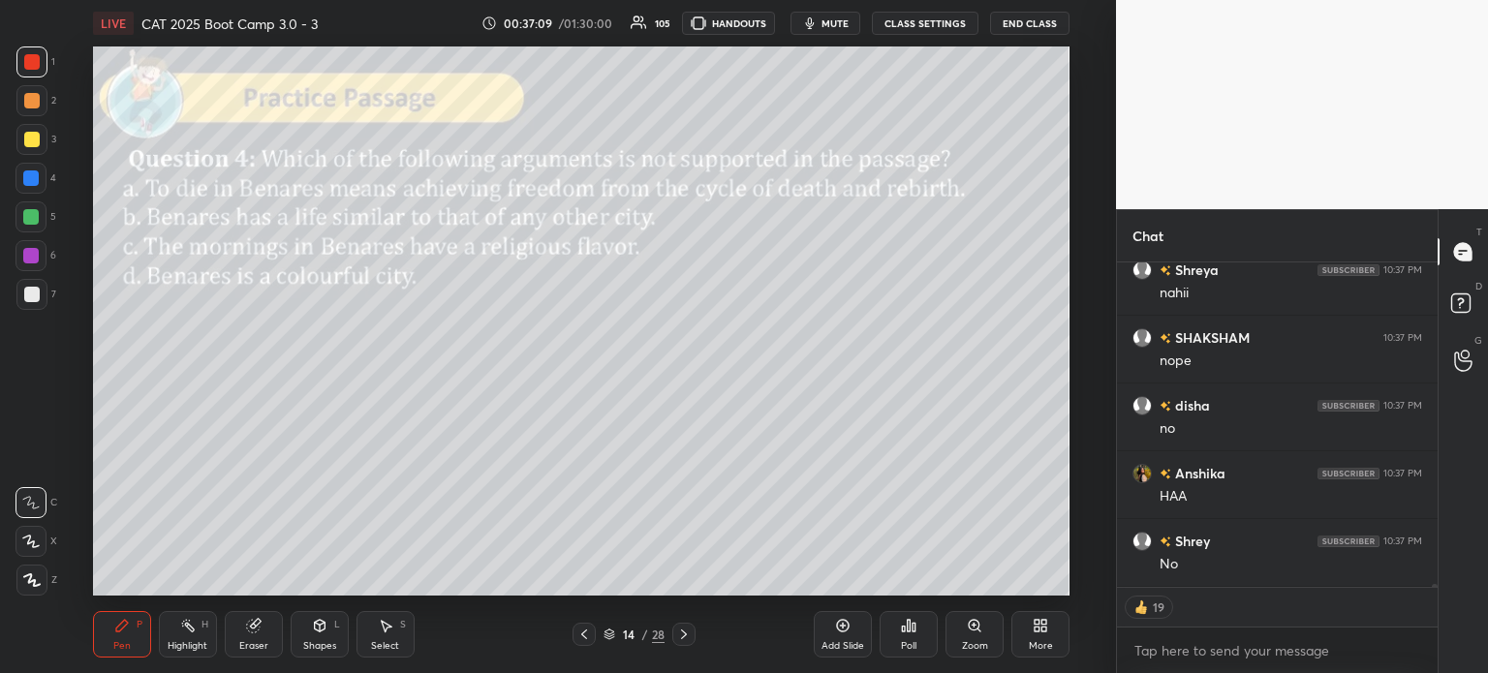
scroll to position [31344, 0]
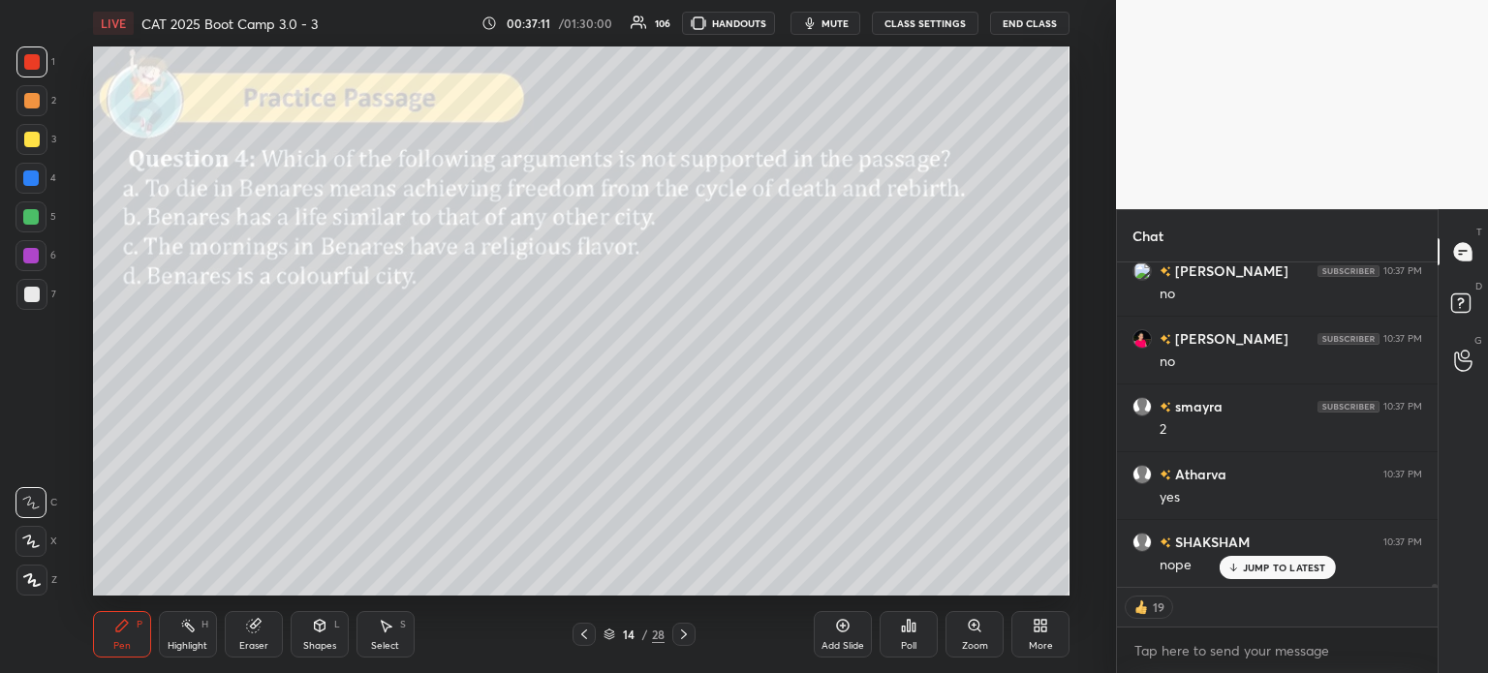
click at [628, 634] on div "14" at bounding box center [628, 635] width 19 height 12
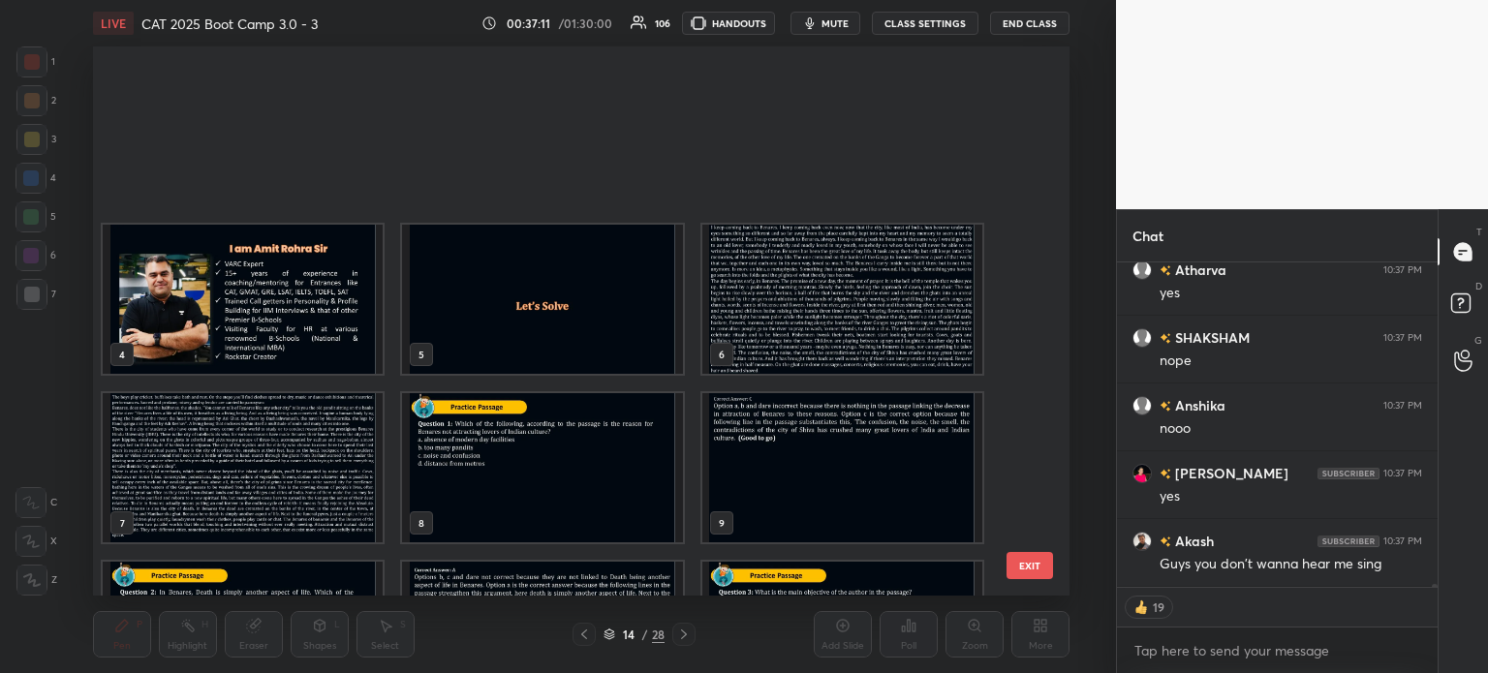
scroll to position [6, 10]
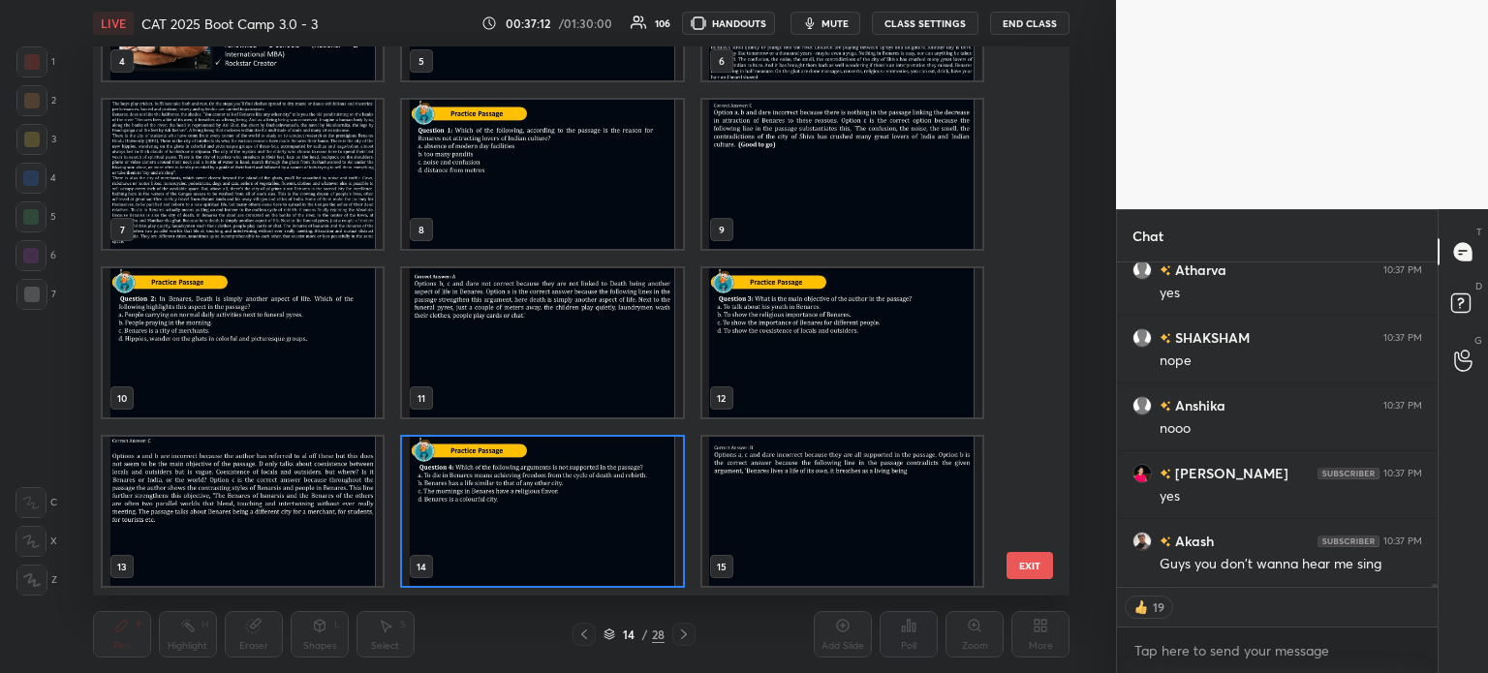
click at [289, 230] on img "grid" at bounding box center [243, 174] width 280 height 149
click at [295, 220] on img "grid" at bounding box center [243, 174] width 280 height 149
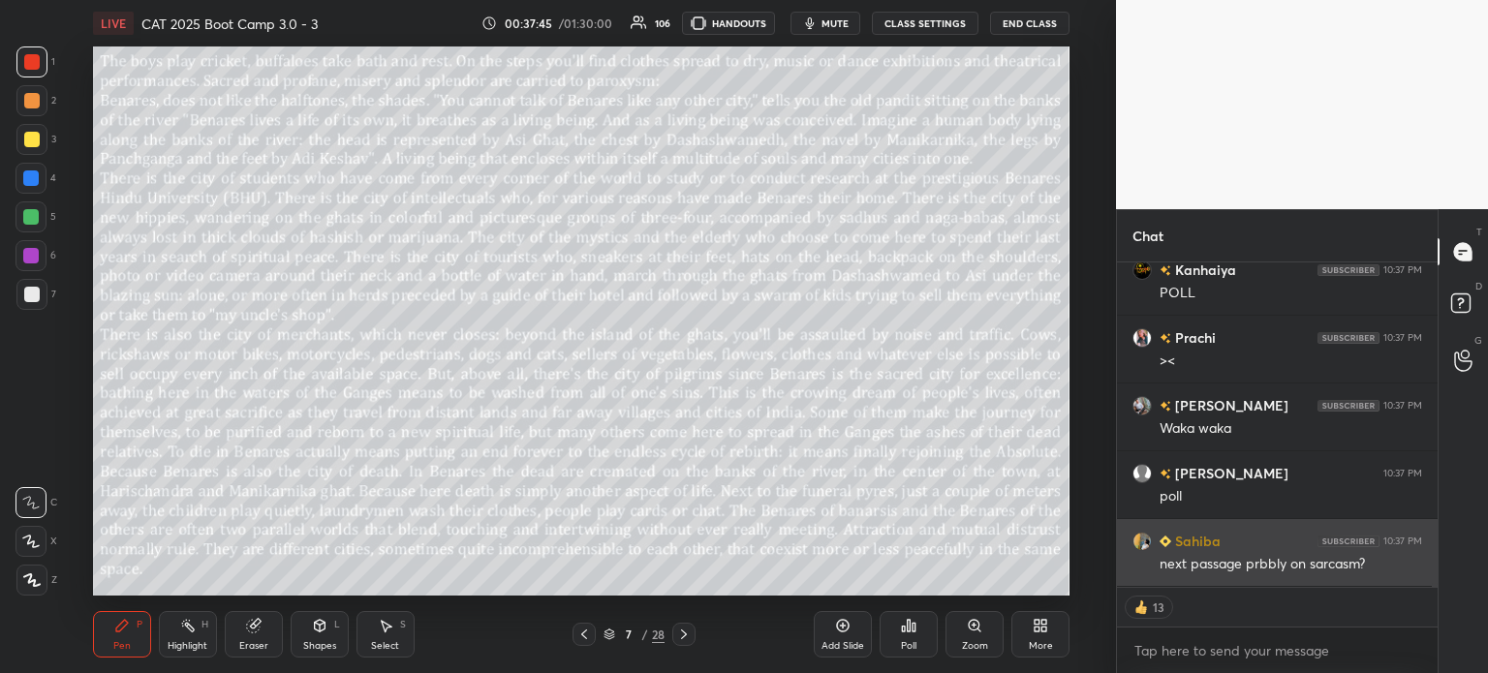
click at [1244, 556] on div "next passage prbbly on sarcasm?" at bounding box center [1290, 564] width 262 height 19
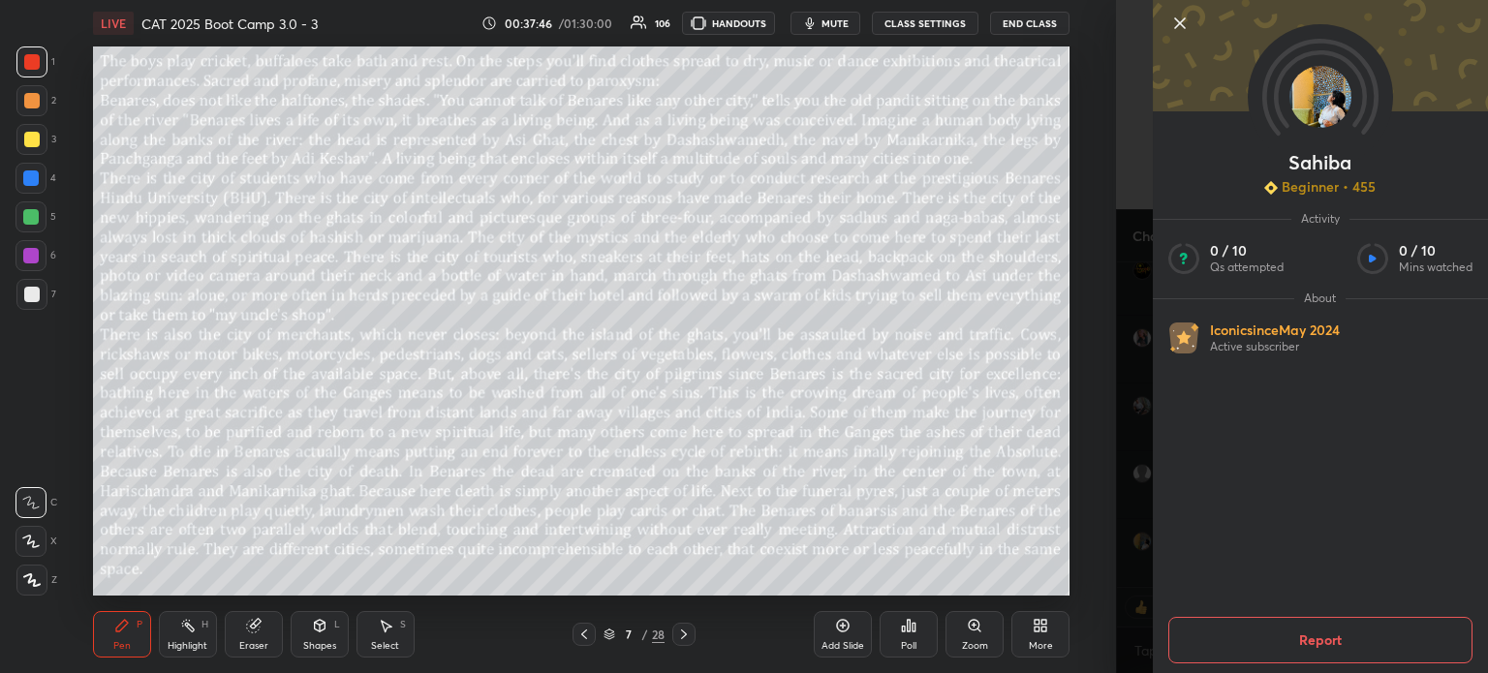
click at [1174, 23] on icon at bounding box center [1179, 23] width 23 height 23
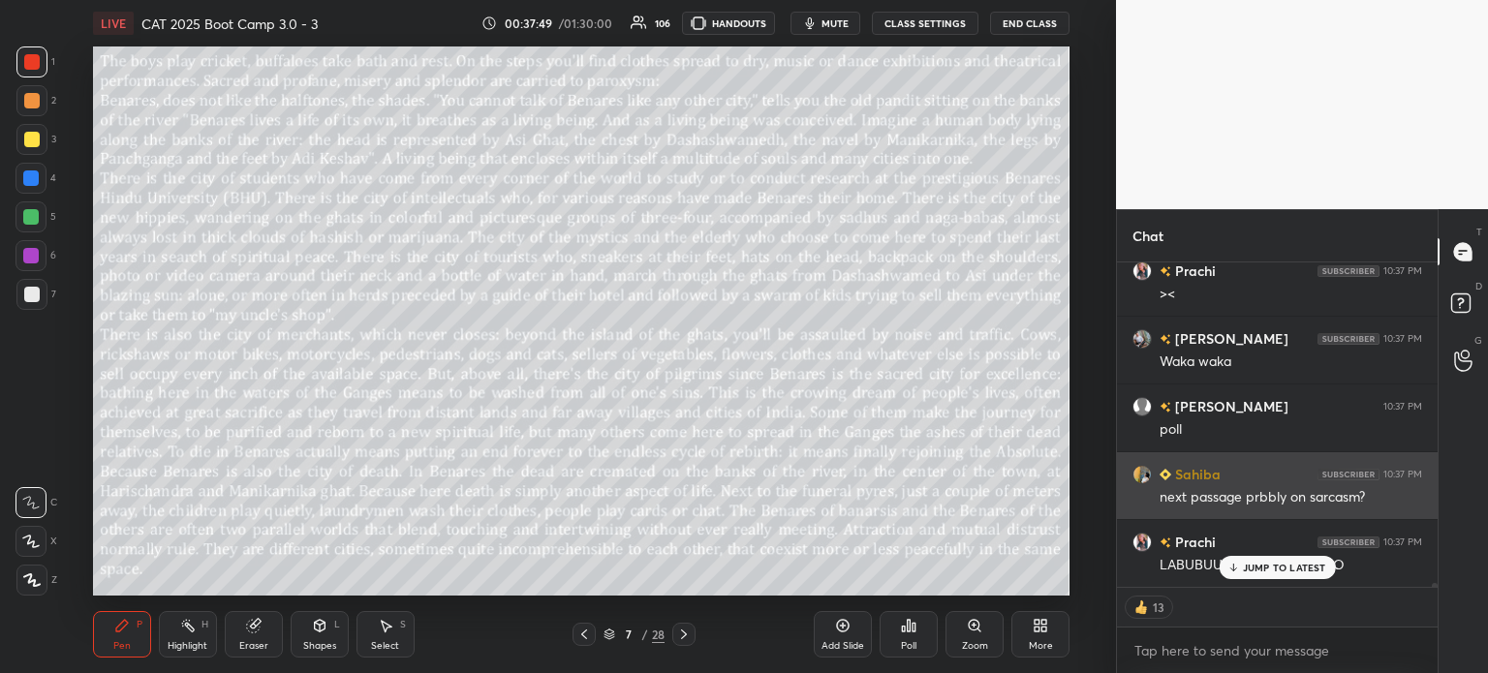
click at [1251, 562] on p "JUMP TO LATEST" at bounding box center [1284, 568] width 83 height 12
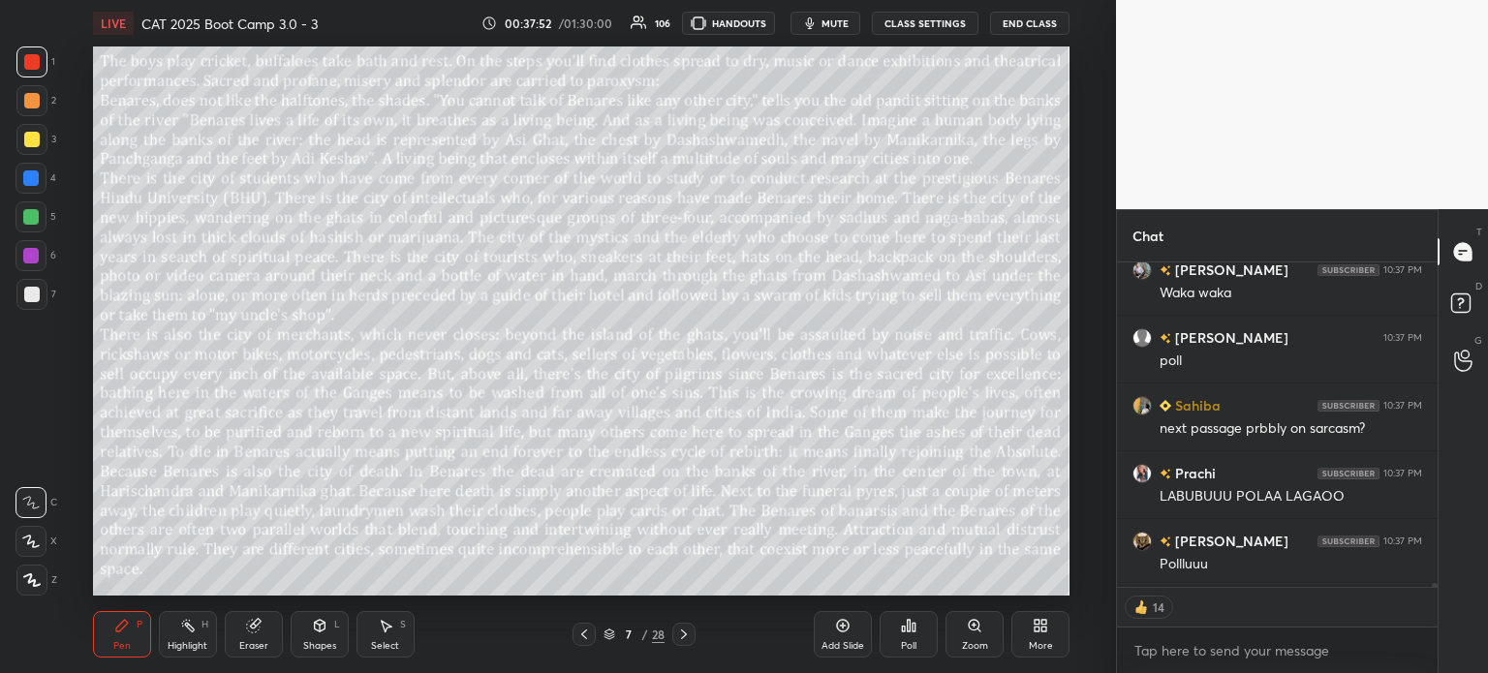
click at [634, 635] on div "7" at bounding box center [628, 635] width 19 height 12
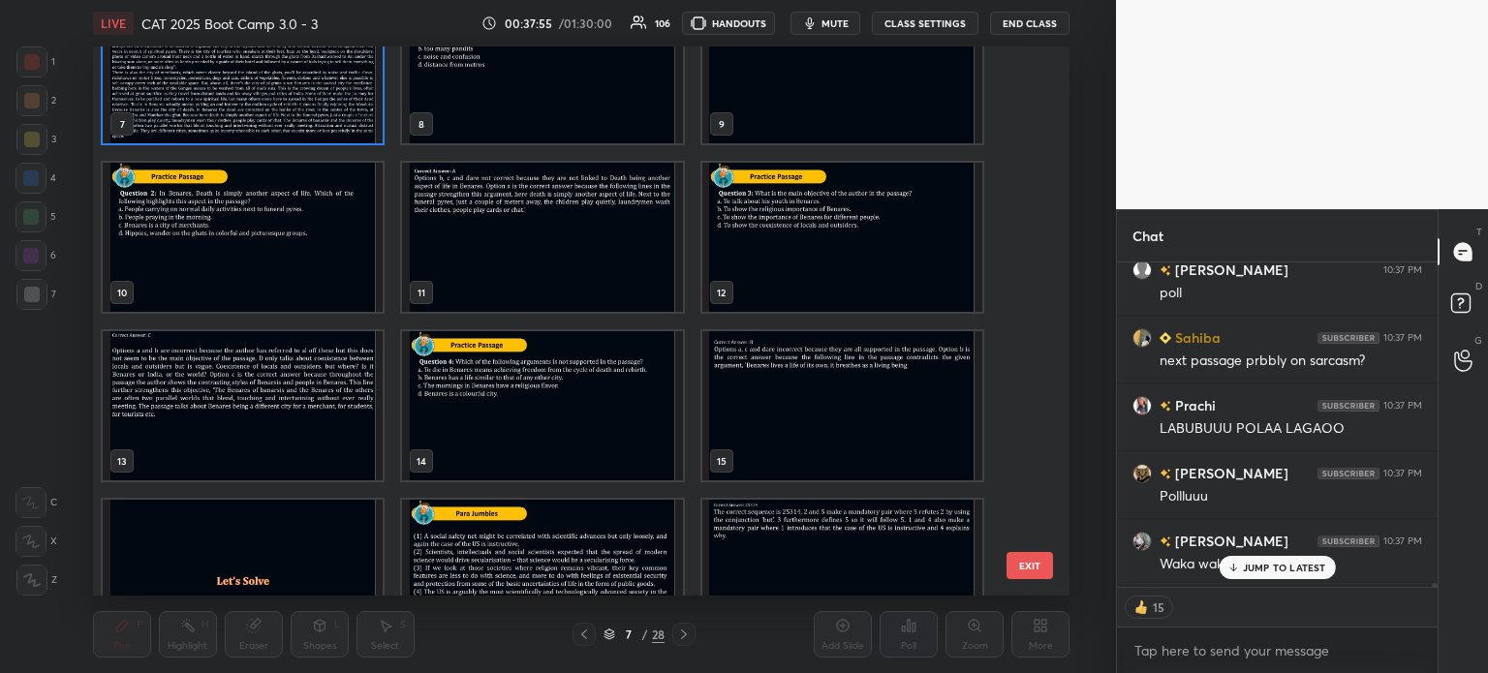
click at [565, 387] on img "grid" at bounding box center [542, 405] width 280 height 149
click at [576, 383] on img "grid" at bounding box center [542, 405] width 280 height 149
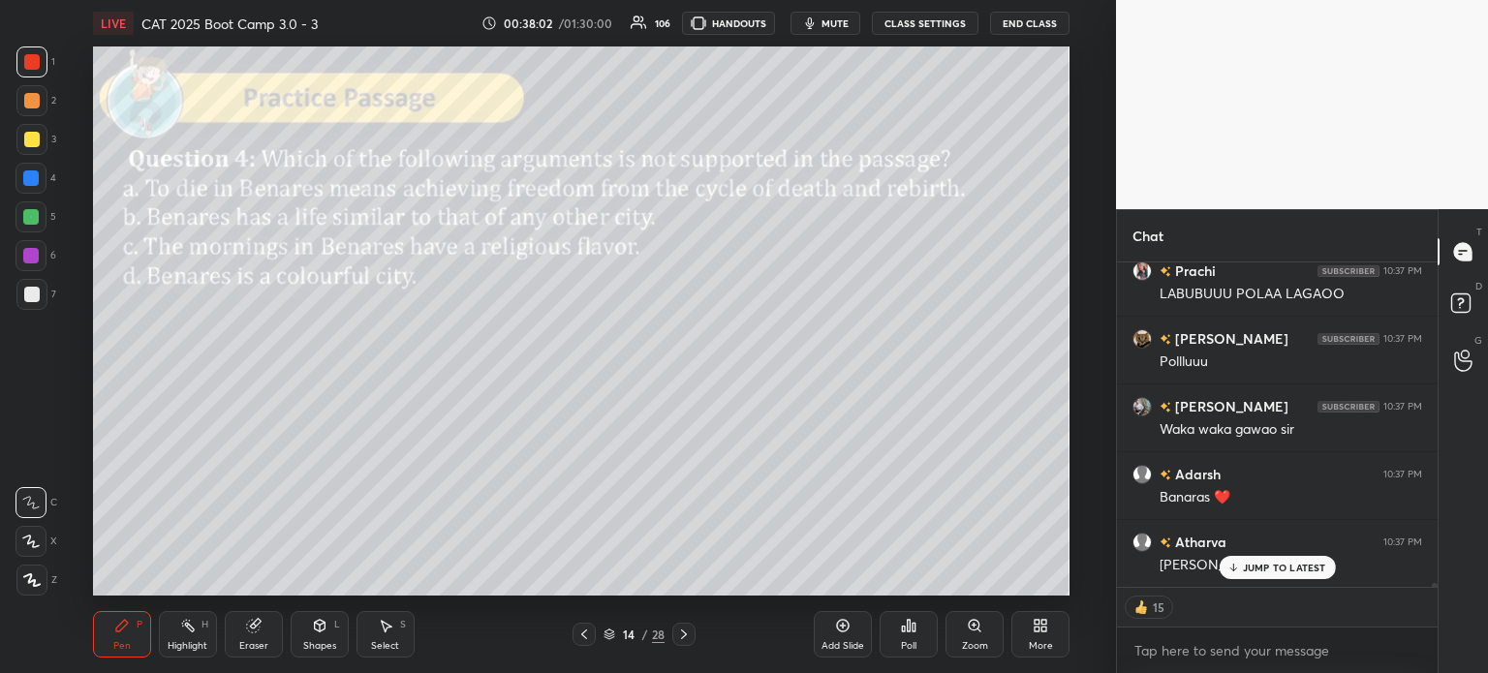
click at [903, 632] on icon at bounding box center [904, 629] width 3 height 5
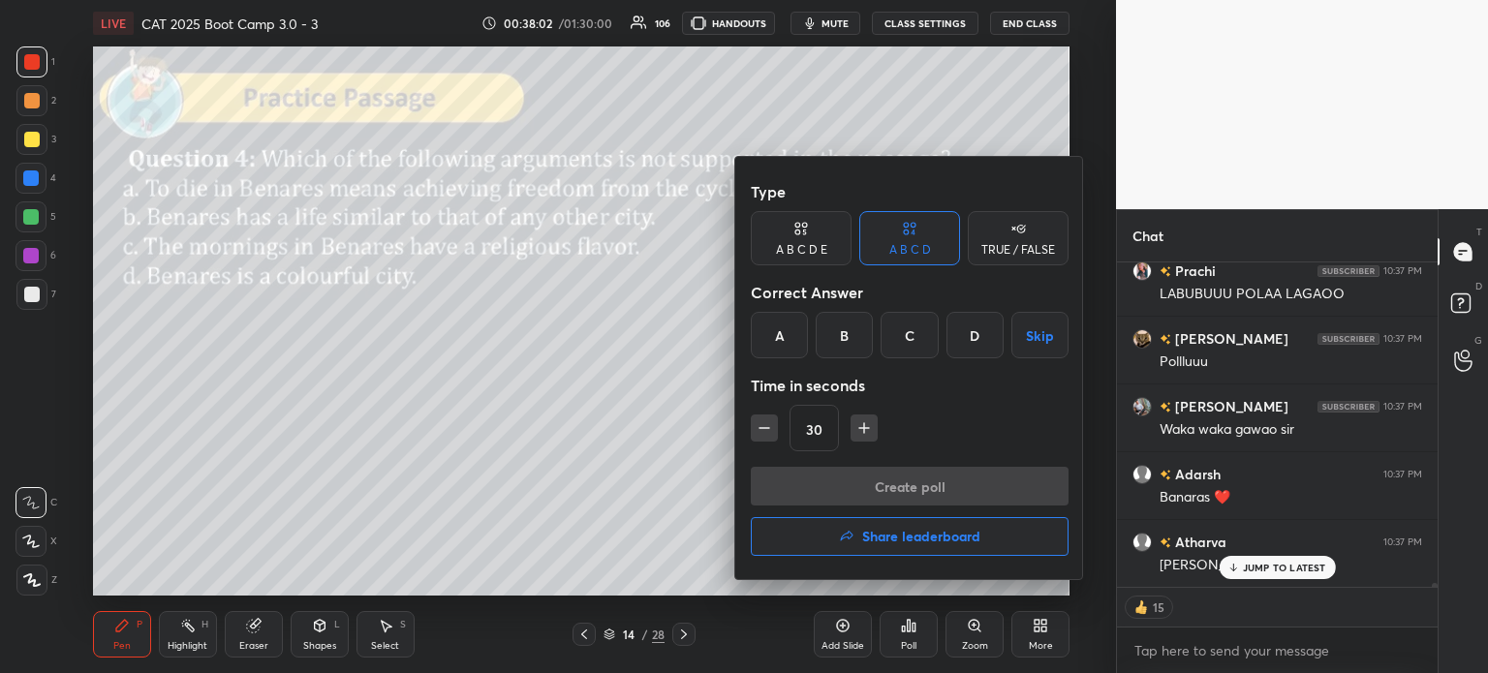
click at [837, 333] on div "B" at bounding box center [844, 335] width 57 height 46
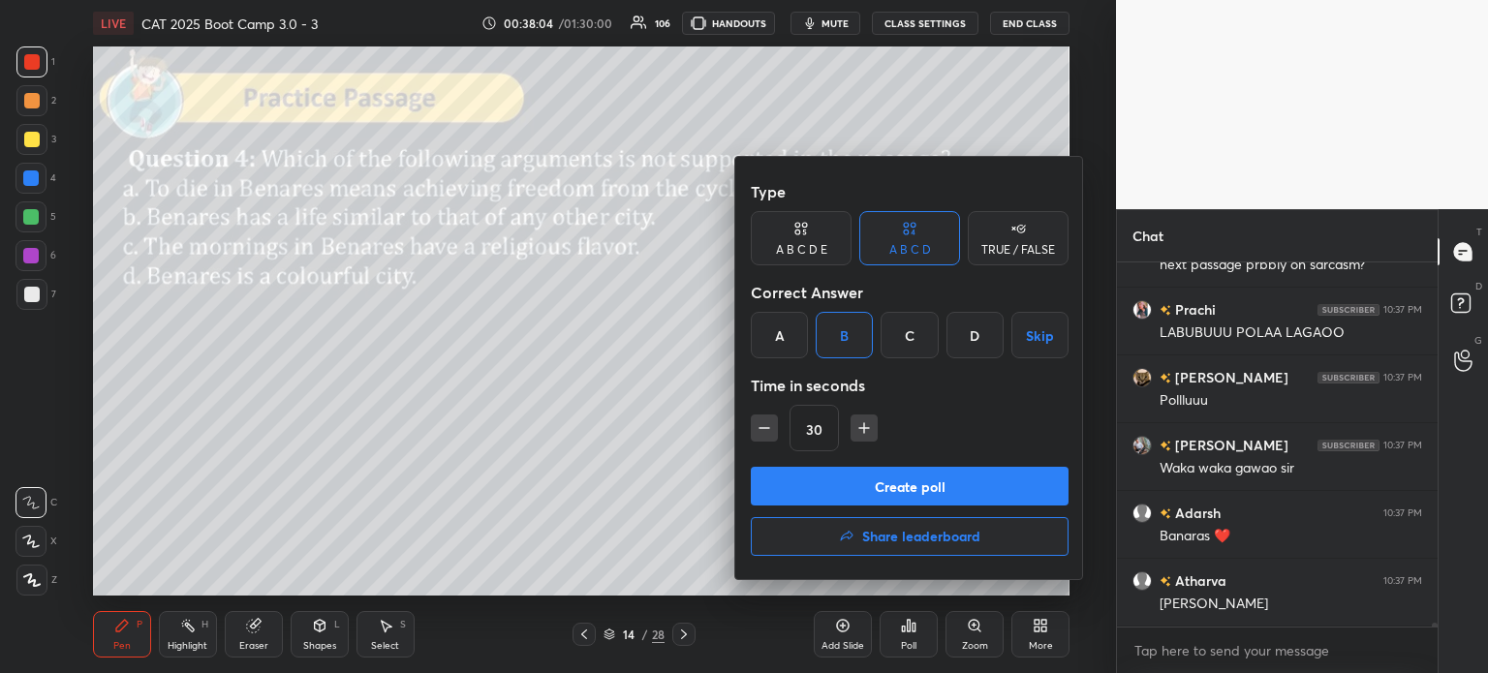
click at [968, 483] on button "Create poll" at bounding box center [910, 486] width 318 height 39
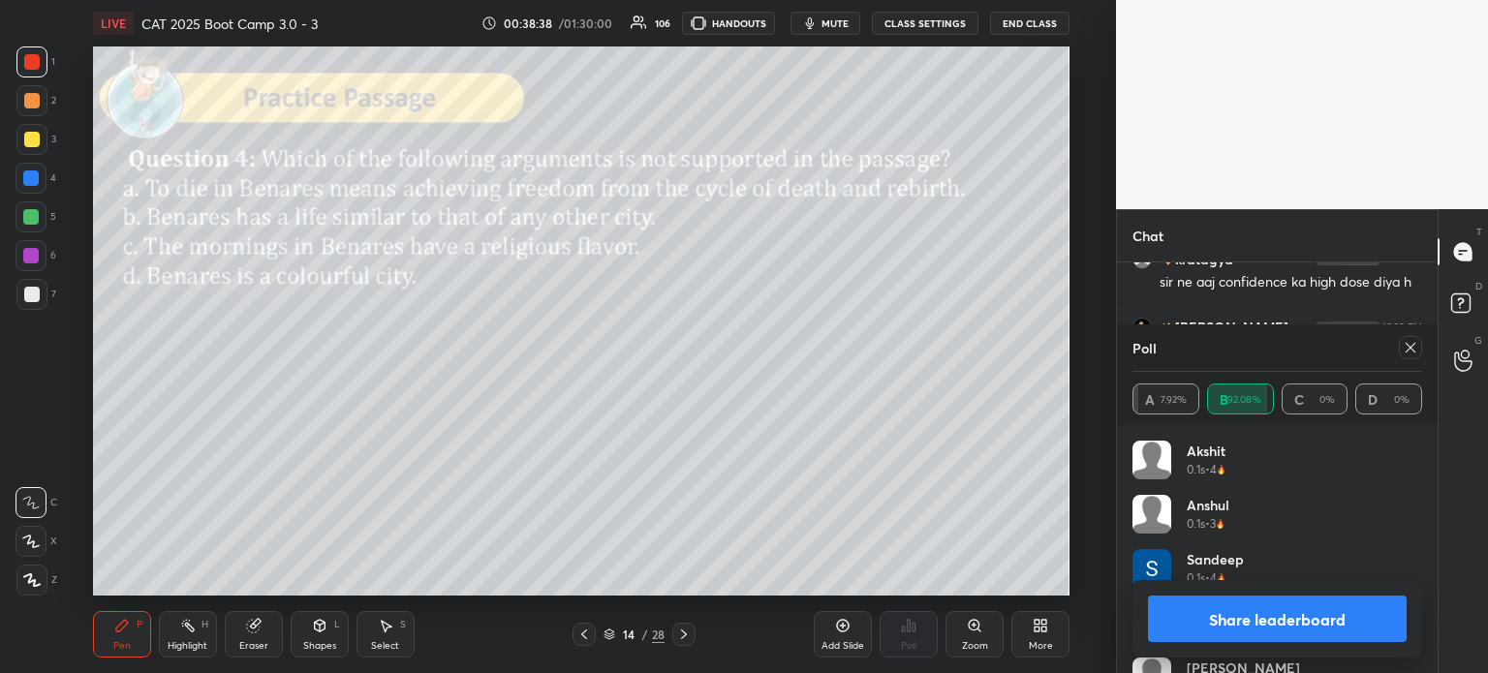
click at [1212, 613] on button "Share leaderboard" at bounding box center [1277, 619] width 259 height 46
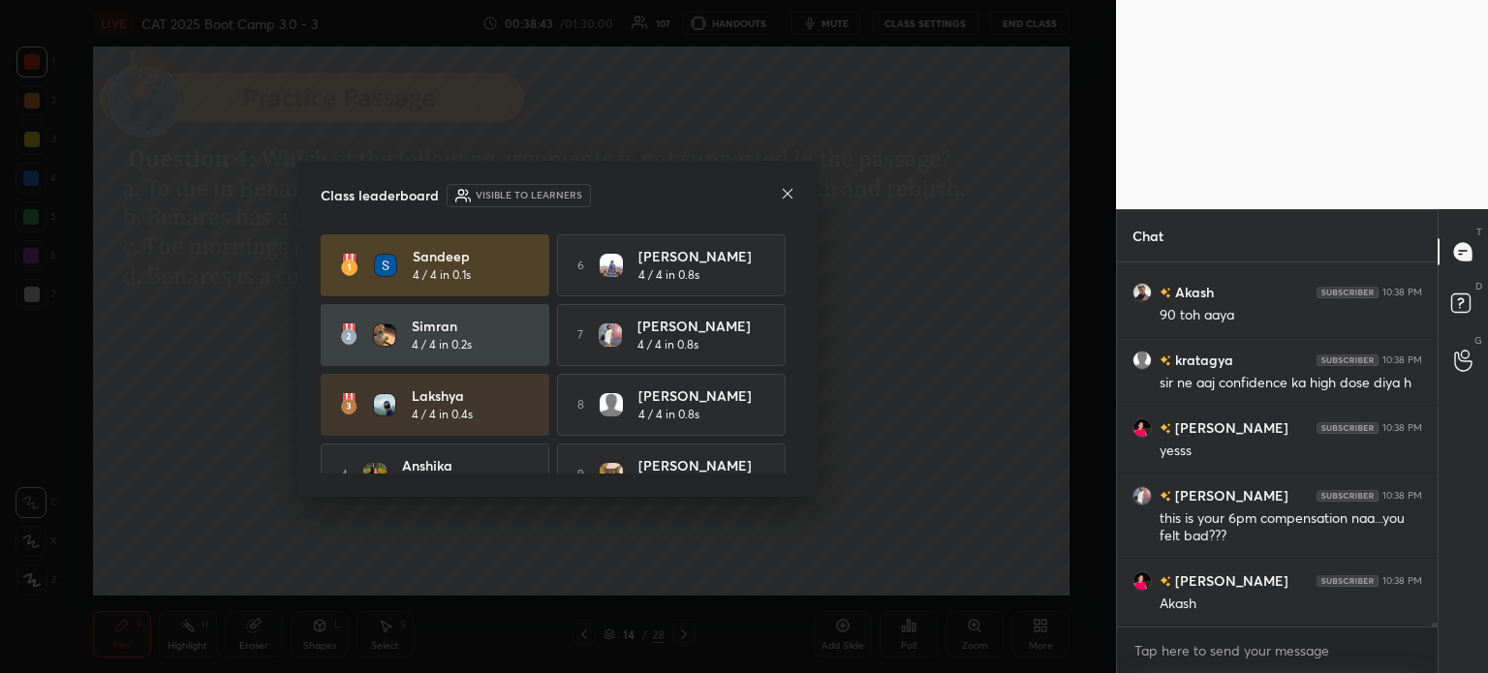
click at [786, 194] on icon at bounding box center [787, 193] width 15 height 15
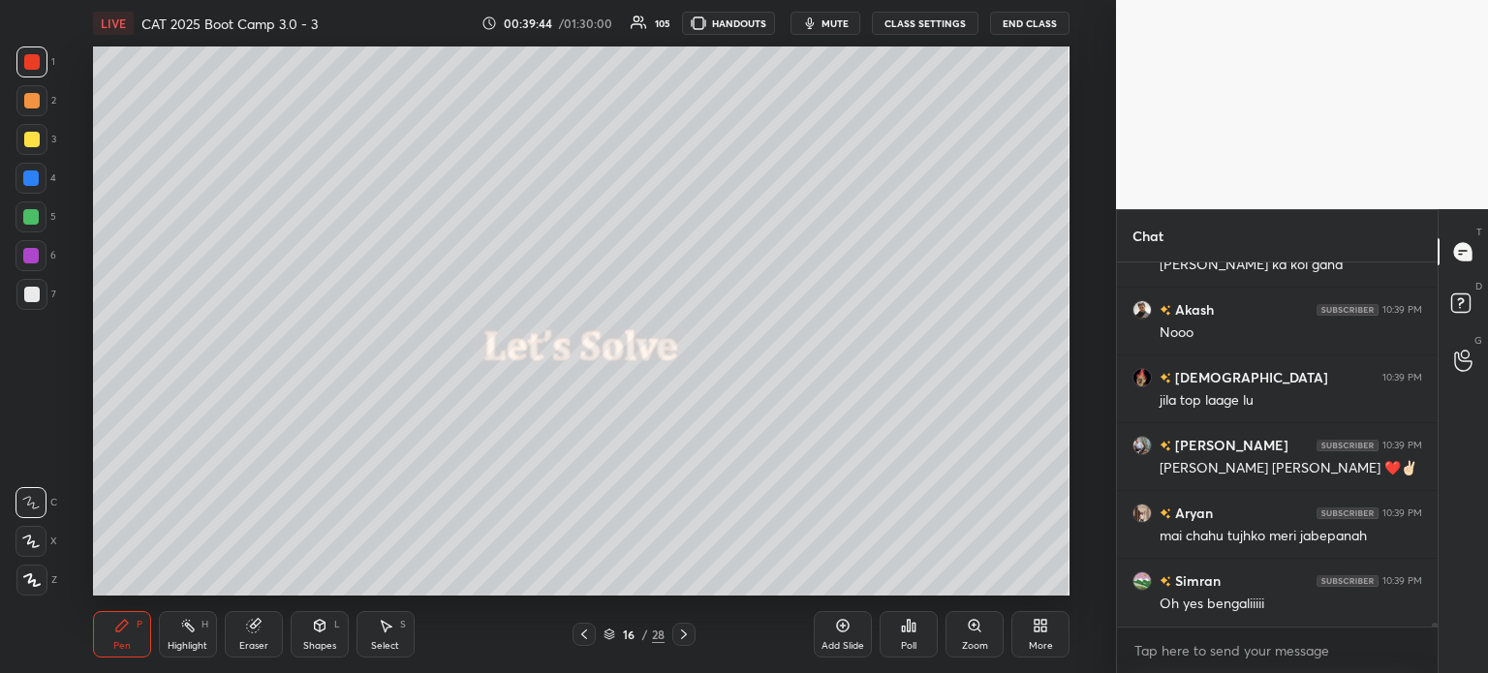
click at [1089, 530] on div "Setting up your live class Poll for secs No correct answer Start poll" at bounding box center [581, 320] width 1038 height 549
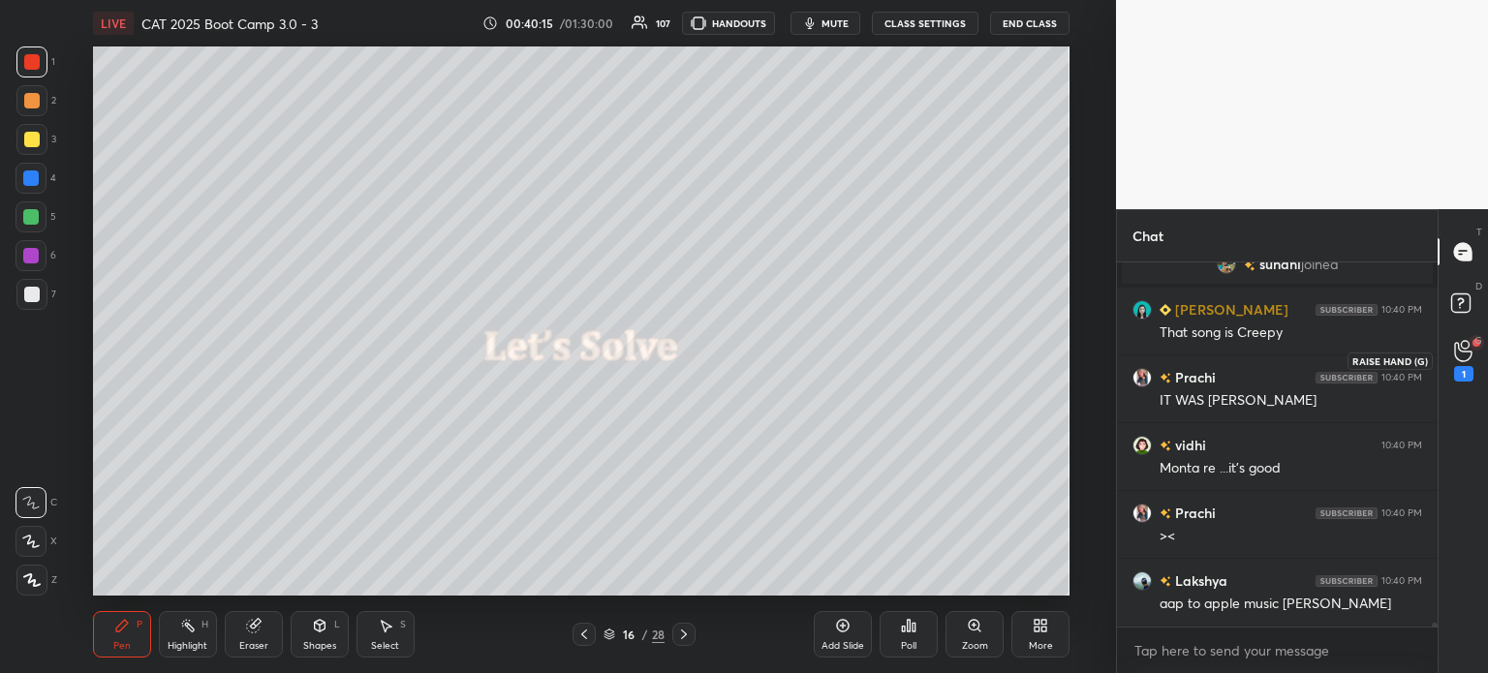
click at [1461, 358] on icon at bounding box center [1463, 351] width 18 height 22
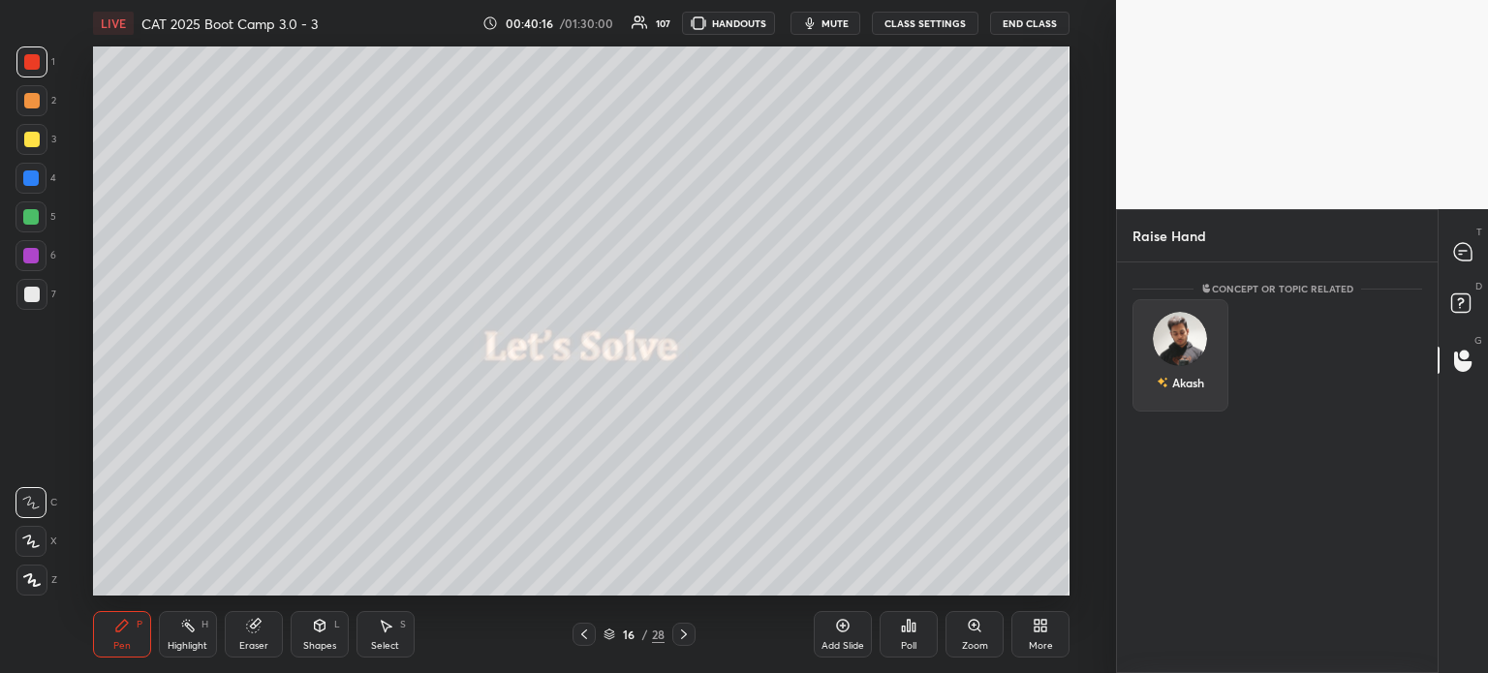
click at [1179, 373] on div "Akash" at bounding box center [1180, 382] width 47 height 33
click at [1180, 401] on button "INVITE" at bounding box center [1180, 396] width 78 height 25
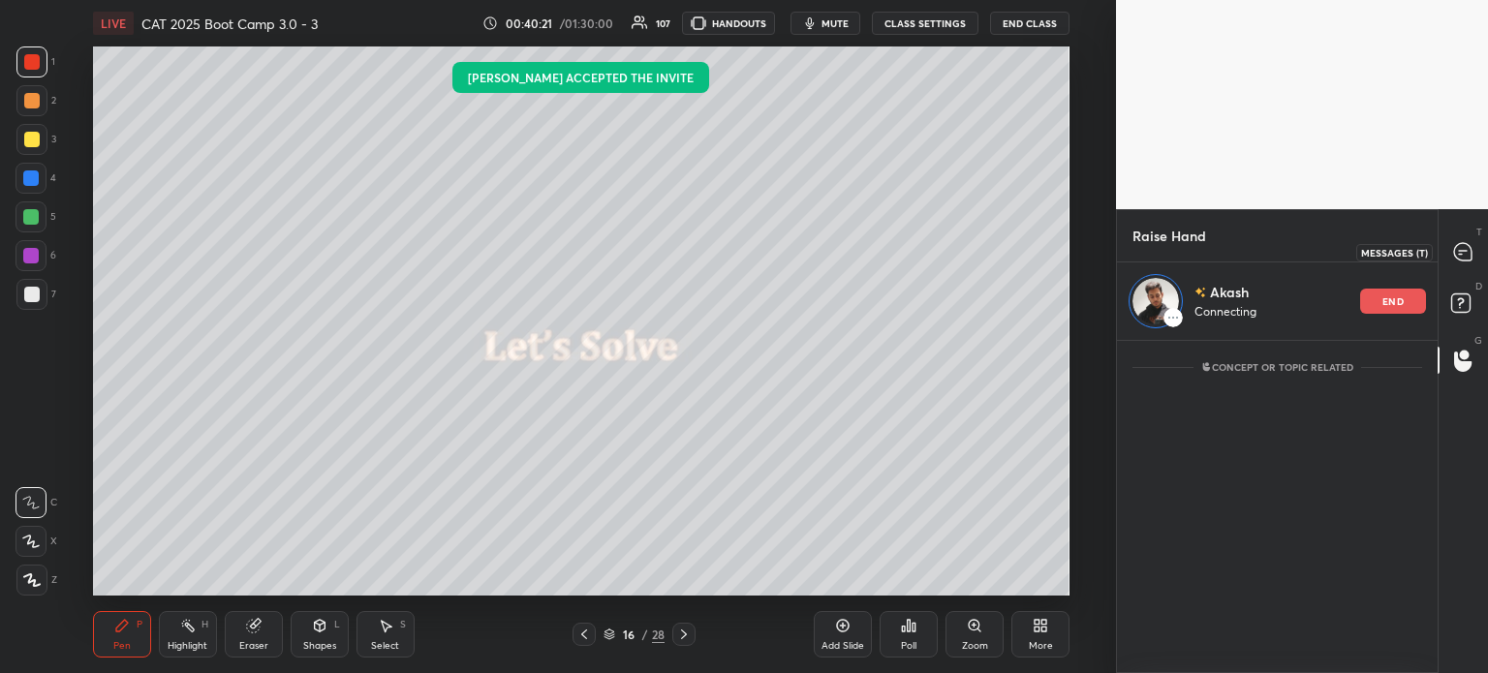
click at [1461, 249] on icon at bounding box center [1462, 251] width 17 height 17
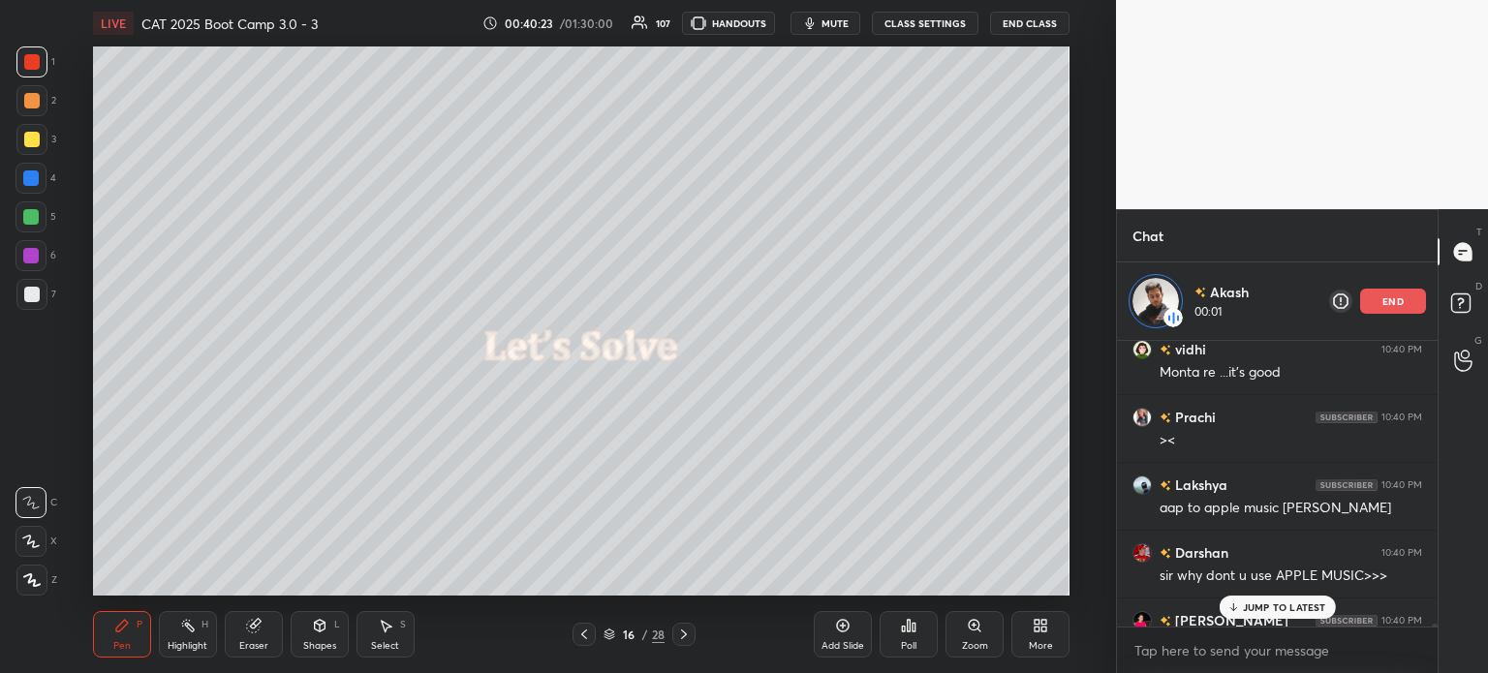
click at [1283, 605] on p "JUMP TO LATEST" at bounding box center [1284, 608] width 83 height 12
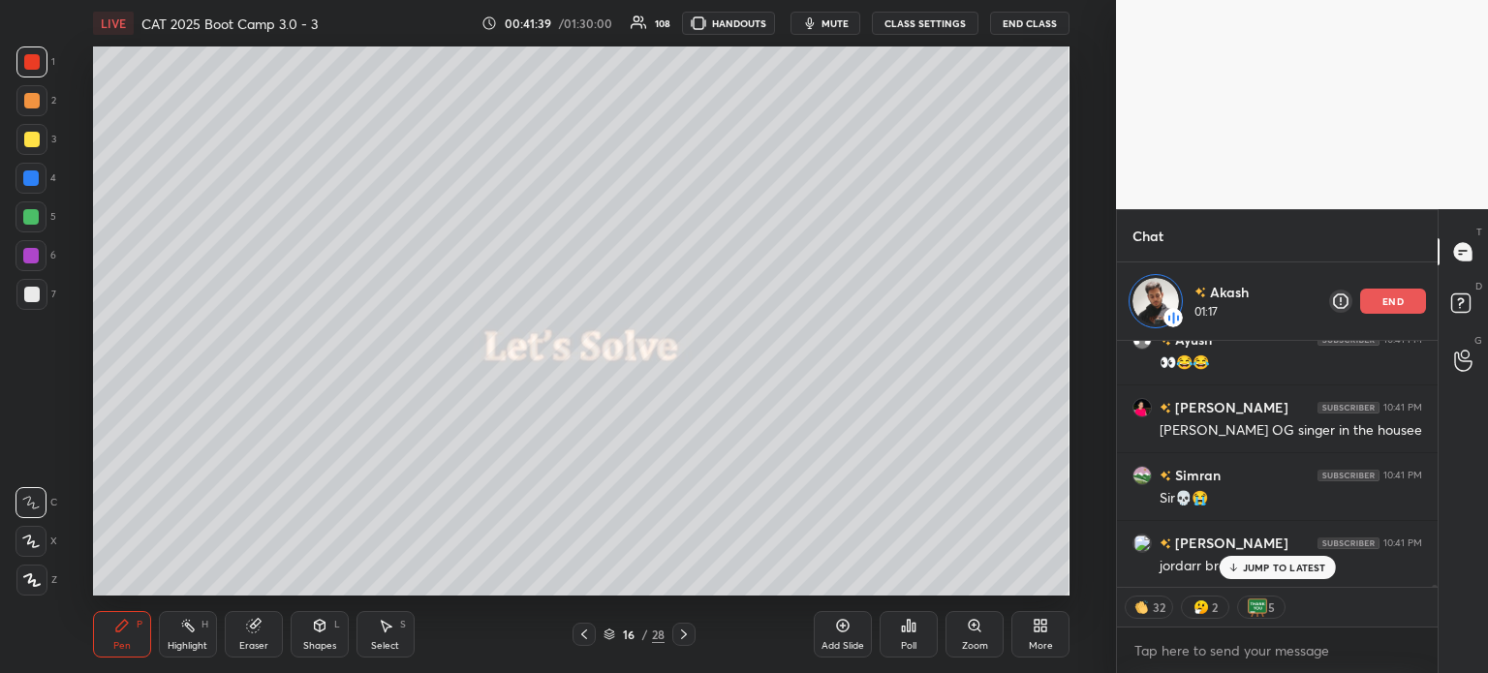
scroll to position [37927, 0]
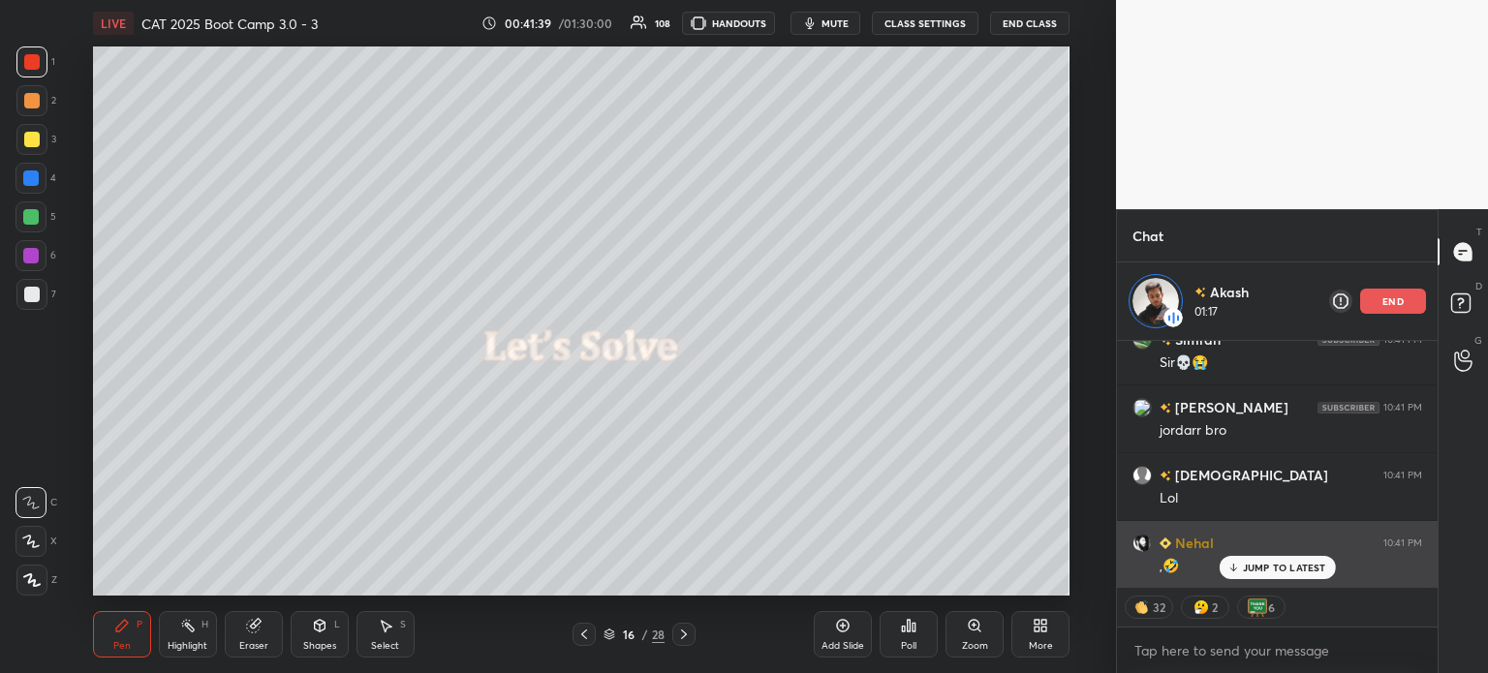
click at [1266, 563] on p "JUMP TO LATEST" at bounding box center [1284, 568] width 83 height 12
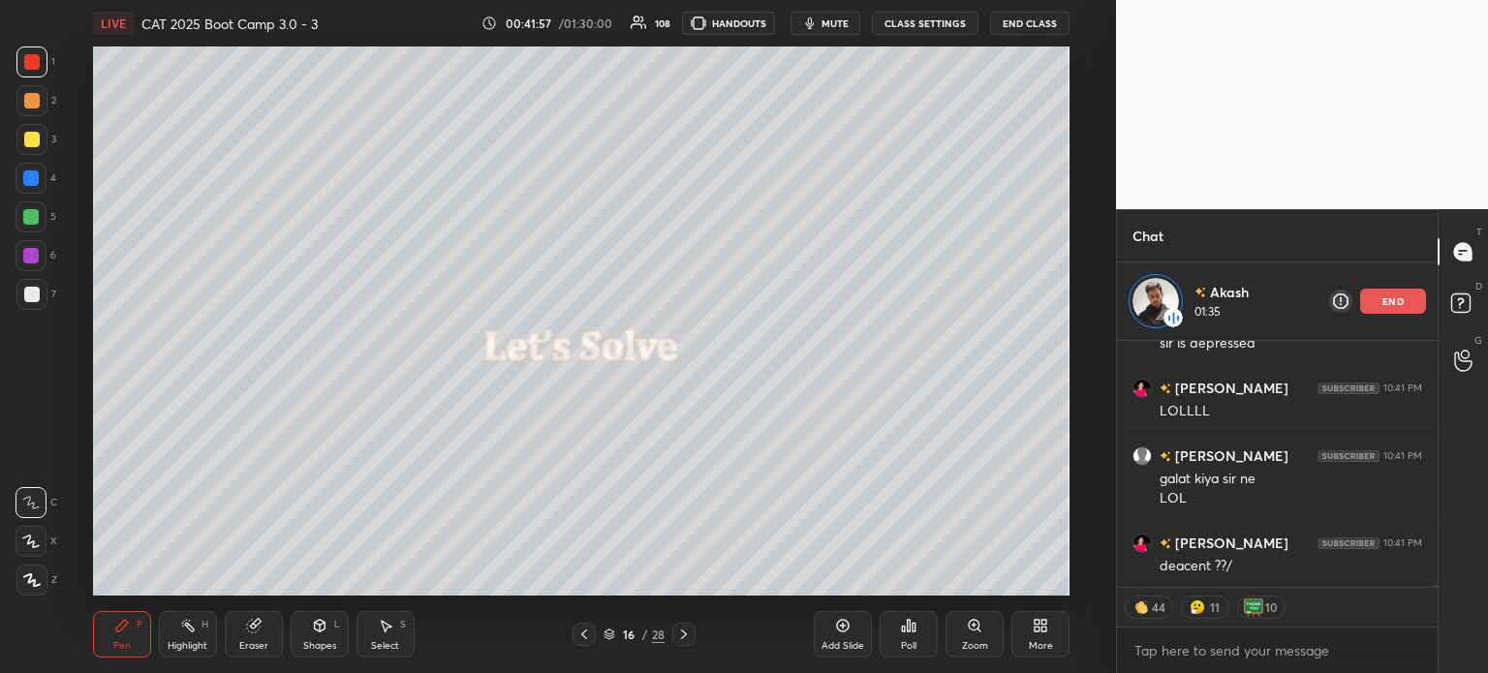
scroll to position [39100, 0]
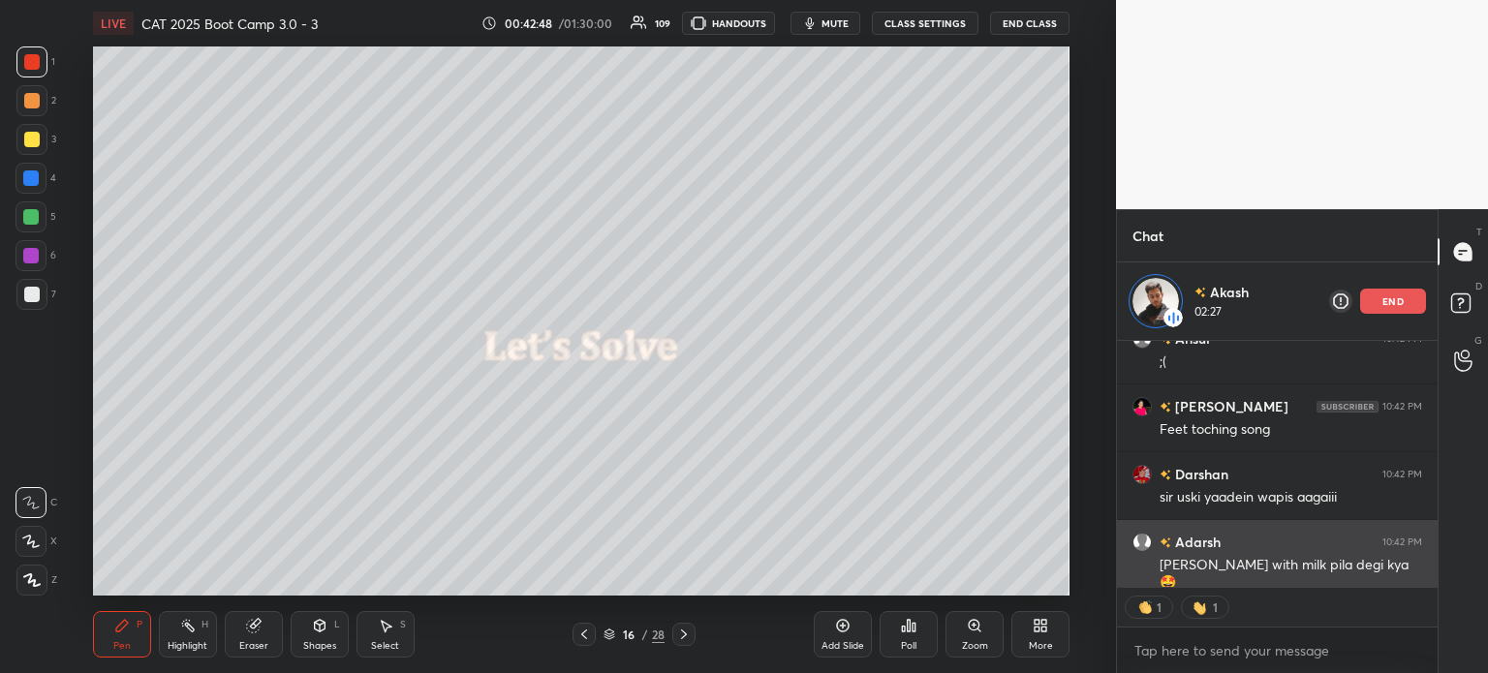
click at [1279, 566] on div "Eno with milk pila degi kya 🤩" at bounding box center [1290, 574] width 262 height 37
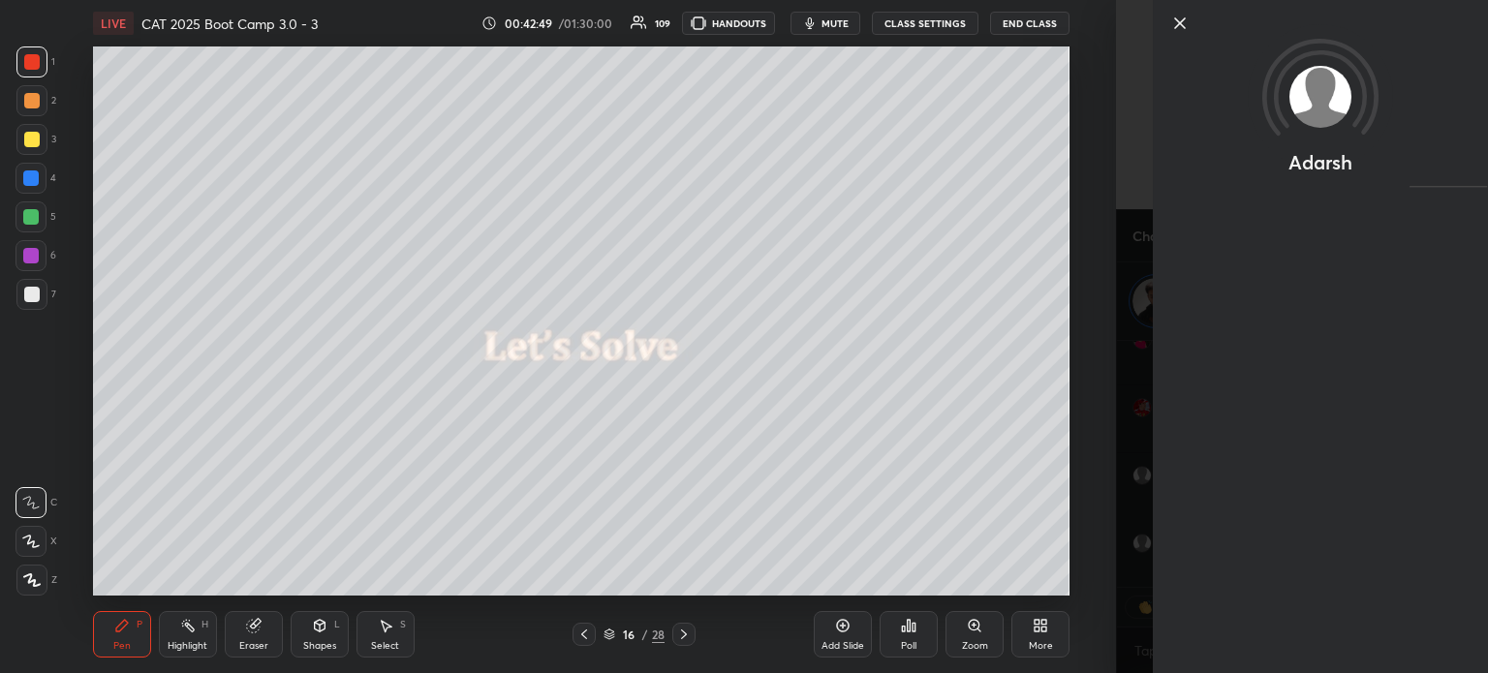
click at [1178, 18] on icon at bounding box center [1179, 23] width 23 height 23
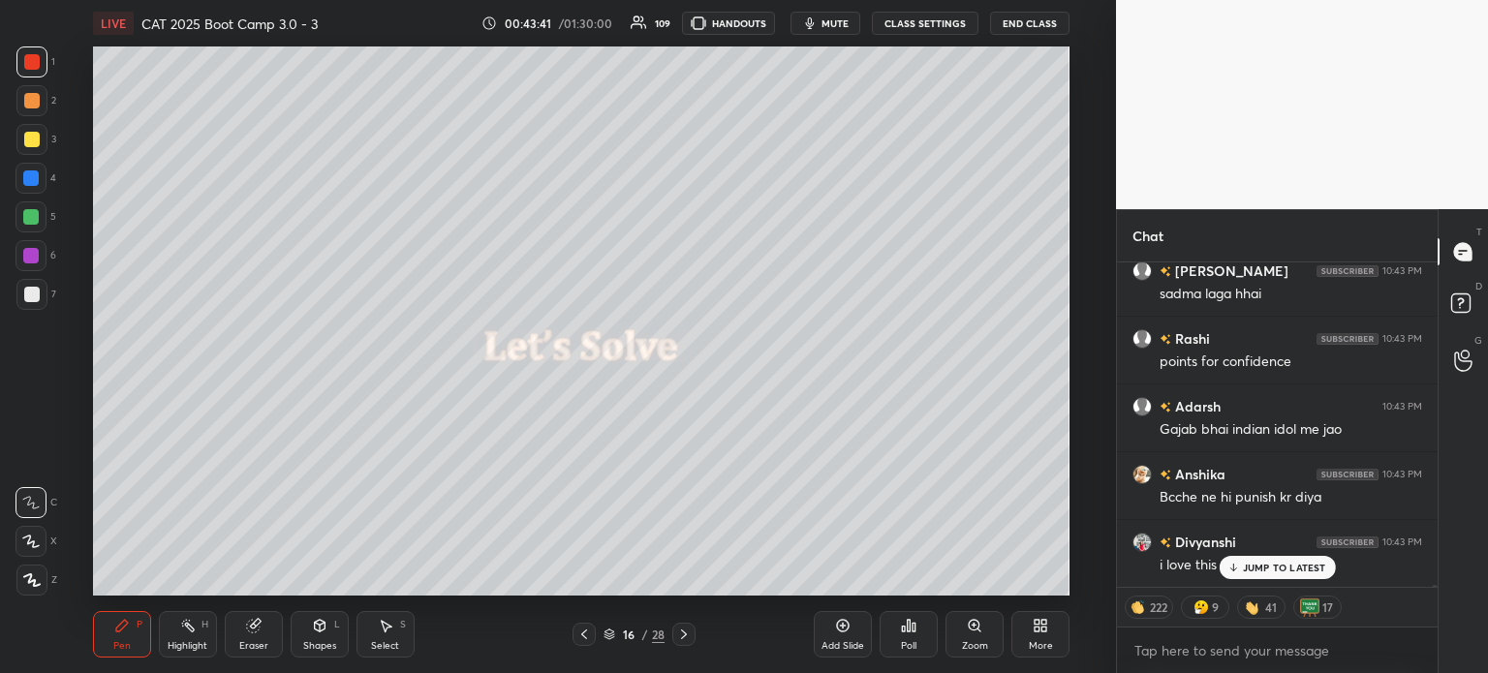
click at [635, 625] on div "16 / 28" at bounding box center [633, 634] width 123 height 23
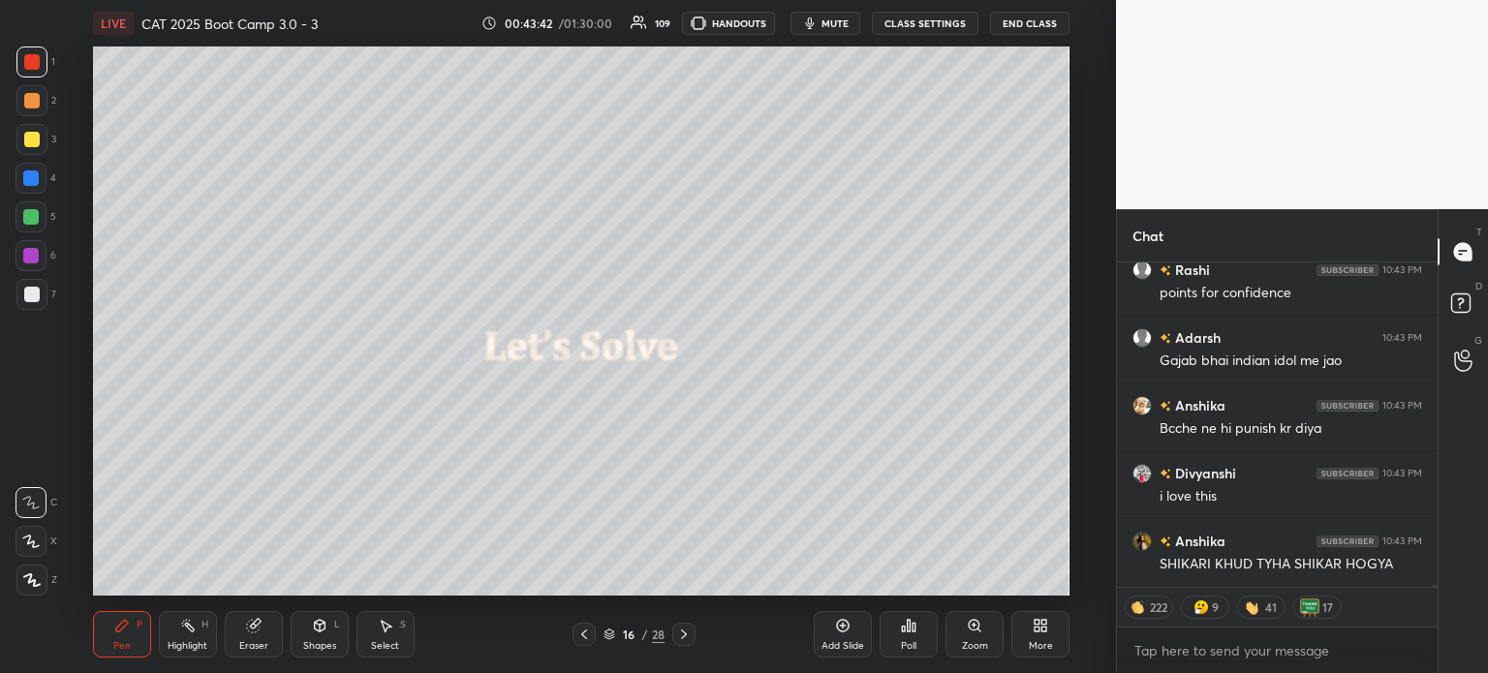
click at [636, 638] on div "16" at bounding box center [628, 635] width 19 height 12
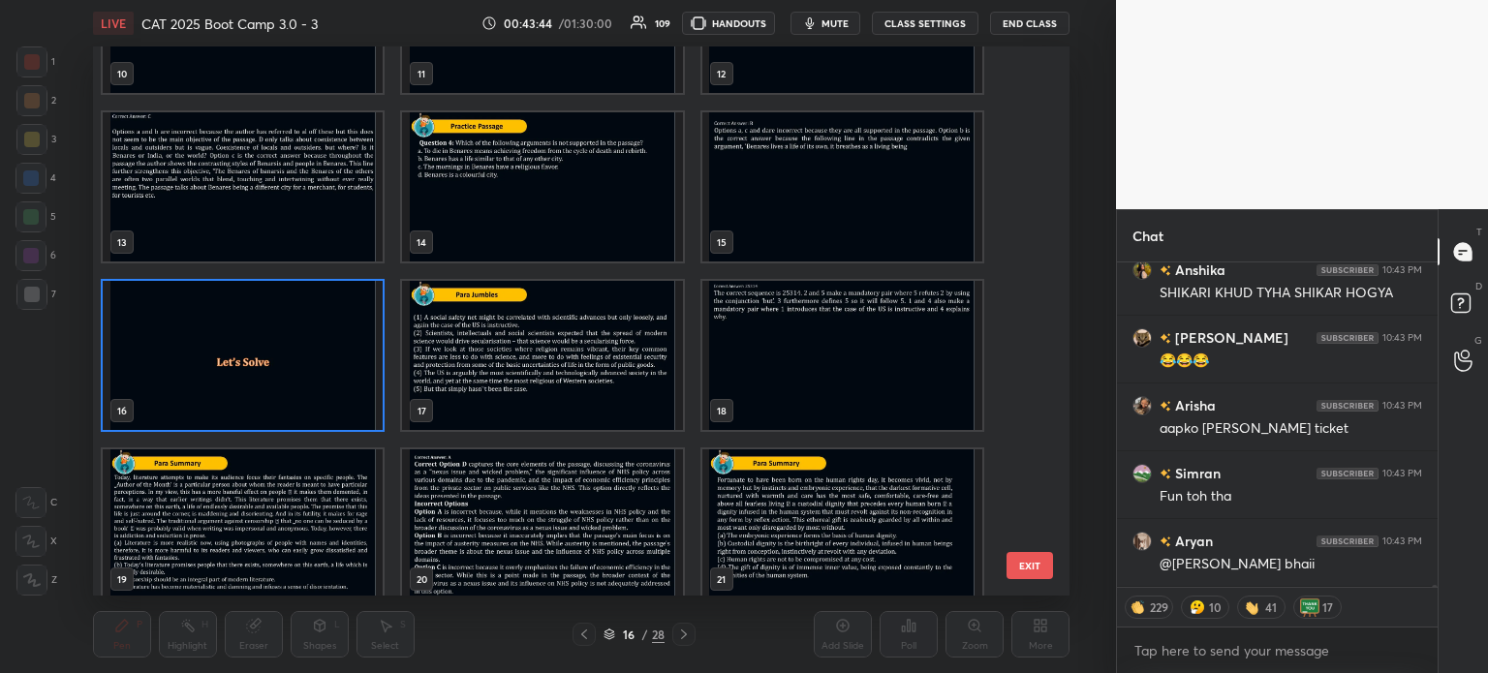
click at [244, 501] on img "grid" at bounding box center [243, 523] width 280 height 149
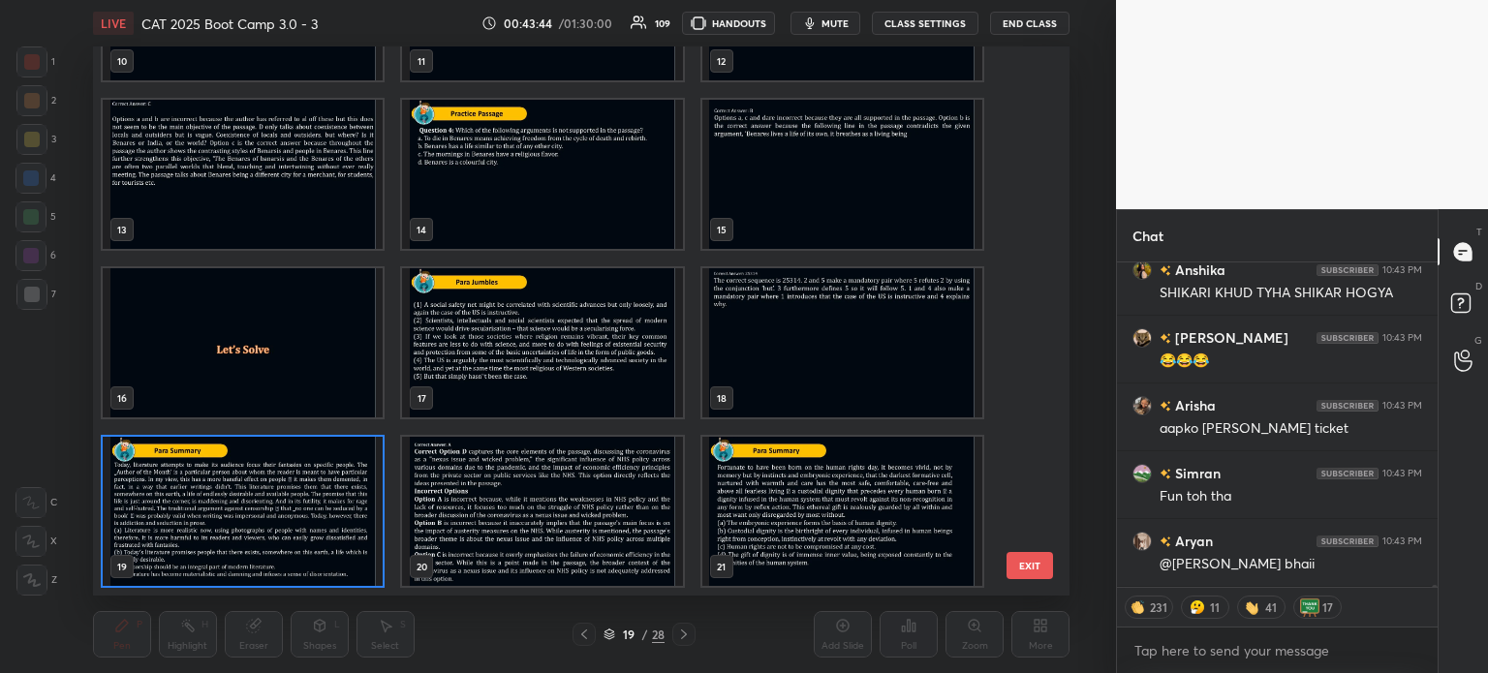
click at [264, 498] on div "10 11 12 13 14 15 16 17 18 19 20 21 22 23 24 25 26 27" at bounding box center [564, 320] width 942 height 549
click at [271, 509] on img "grid" at bounding box center [243, 511] width 280 height 149
click at [283, 507] on img "grid" at bounding box center [243, 511] width 280 height 149
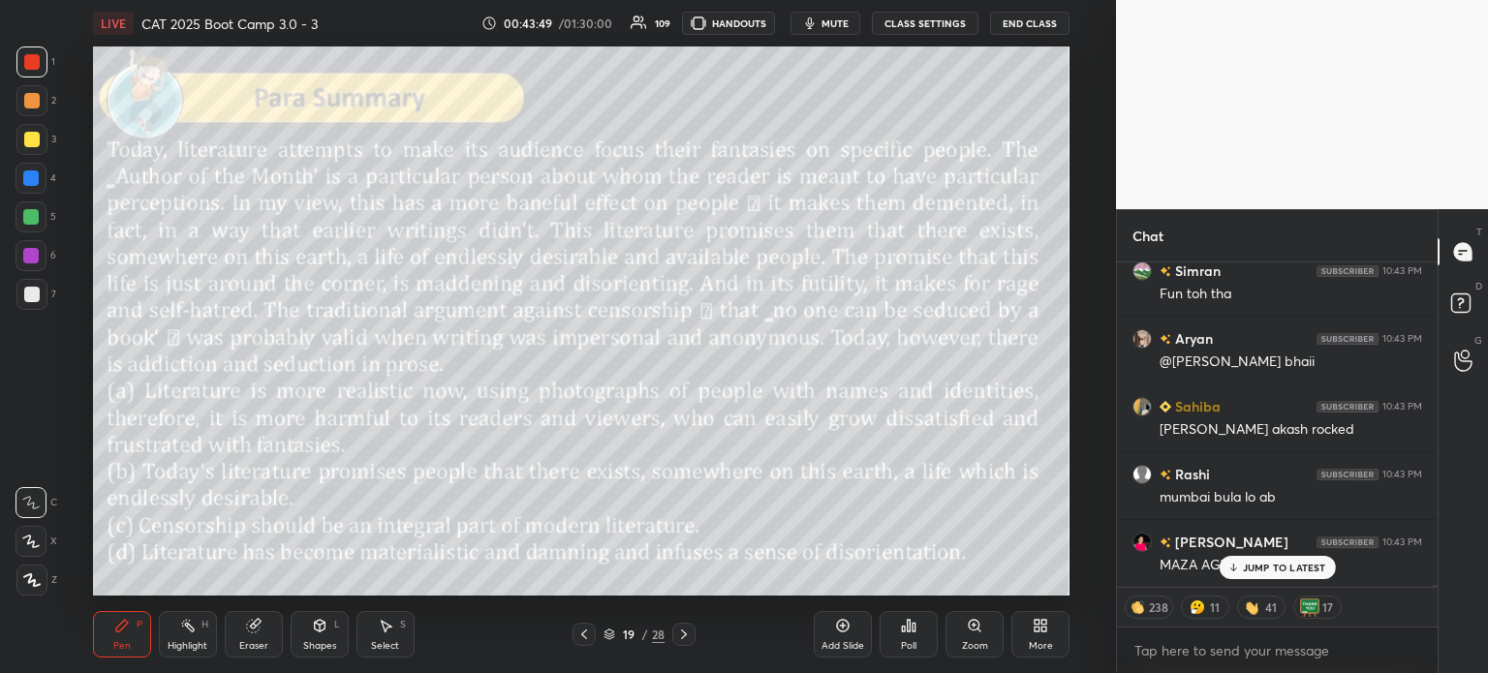
click at [1285, 558] on div "JUMP TO LATEST" at bounding box center [1277, 567] width 116 height 23
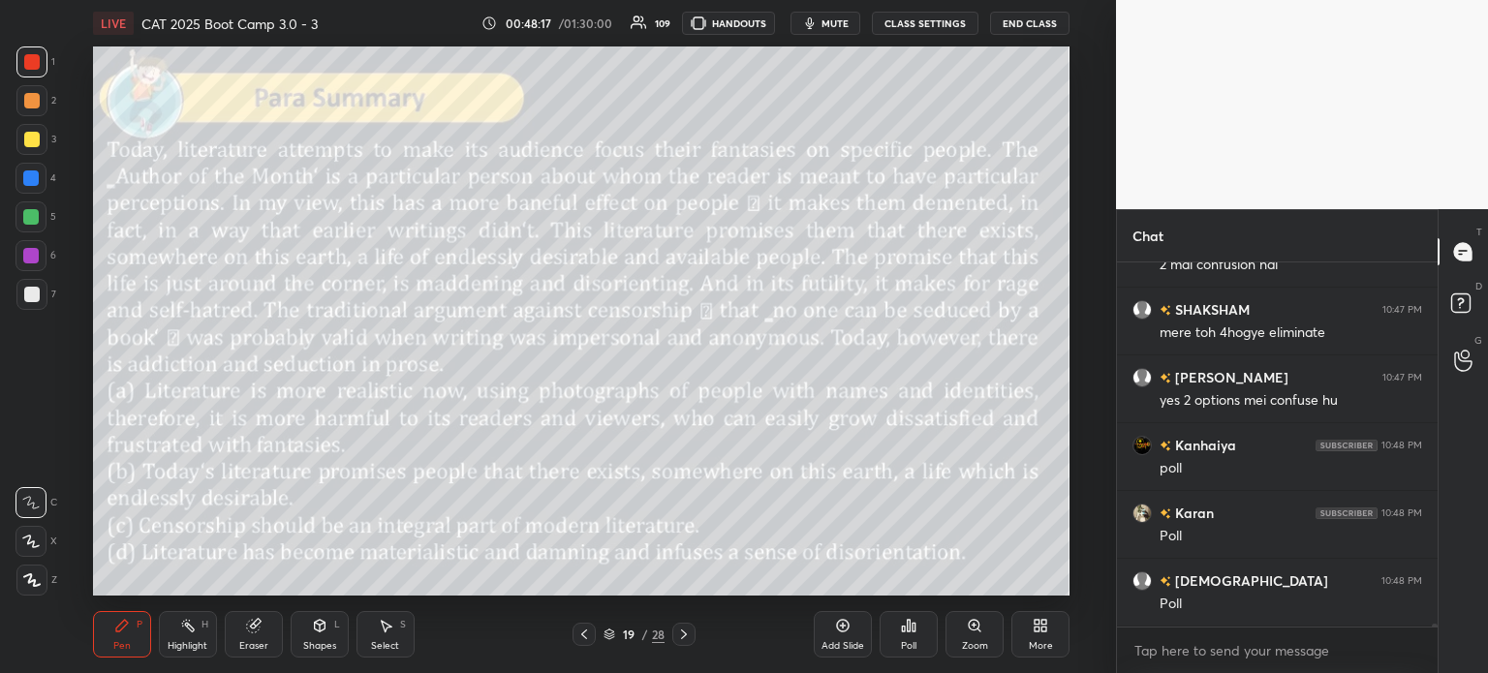
scroll to position [46968, 0]
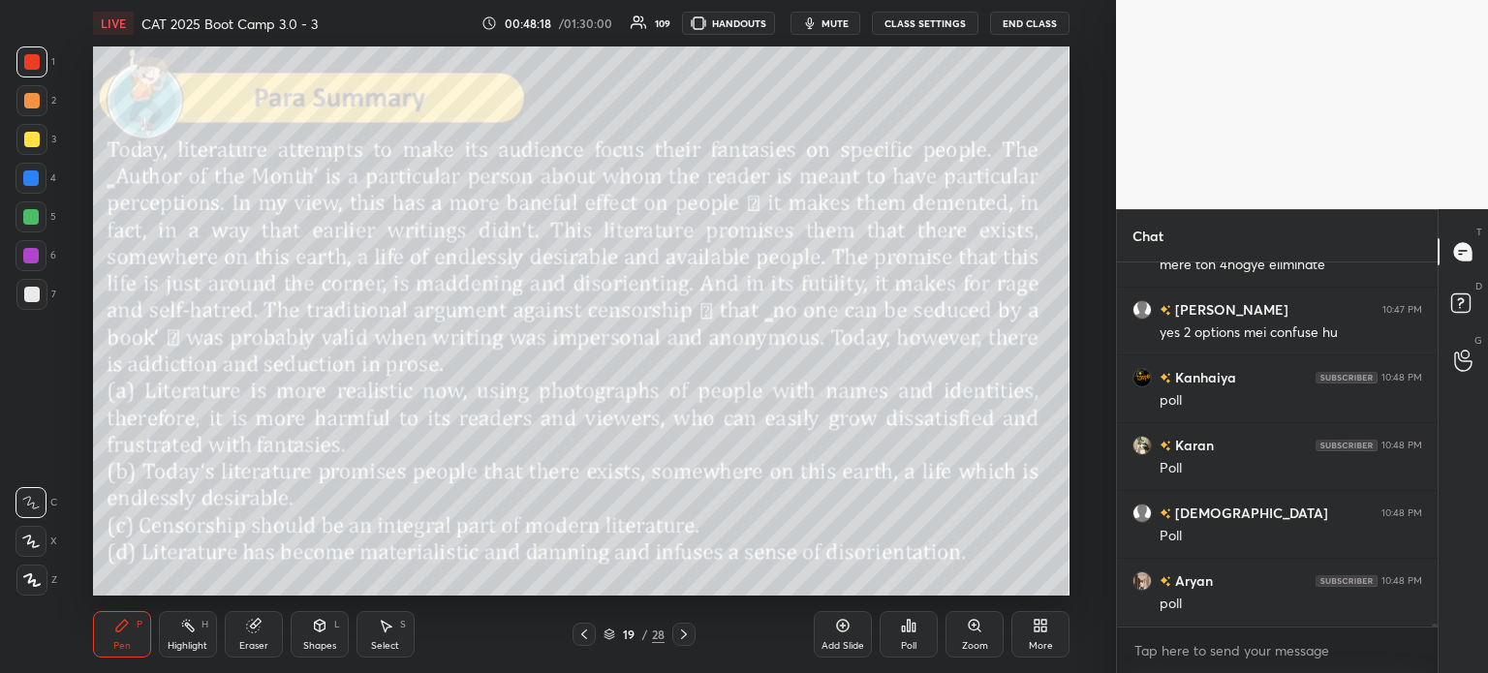
click at [1095, 538] on div "Setting up your live class Poll for secs No correct answer Start poll" at bounding box center [581, 320] width 1038 height 549
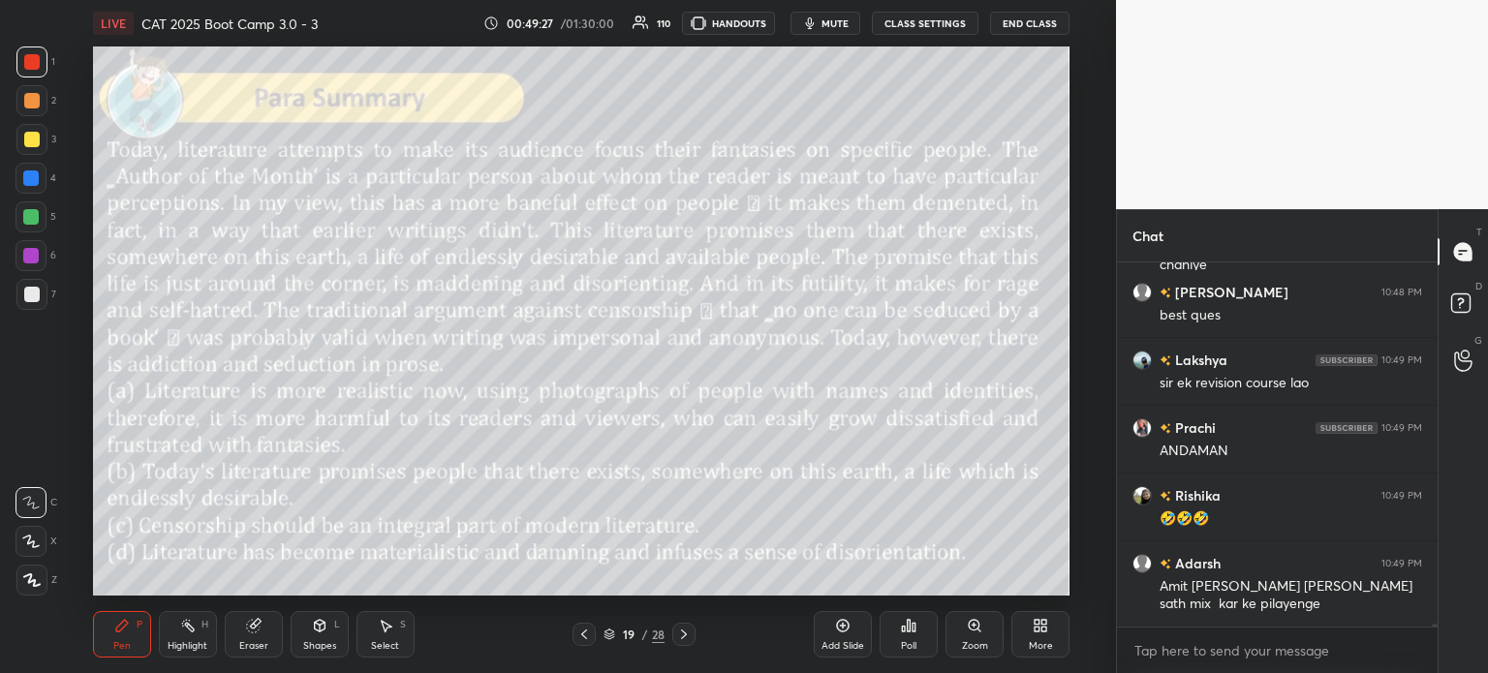
scroll to position [48376, 0]
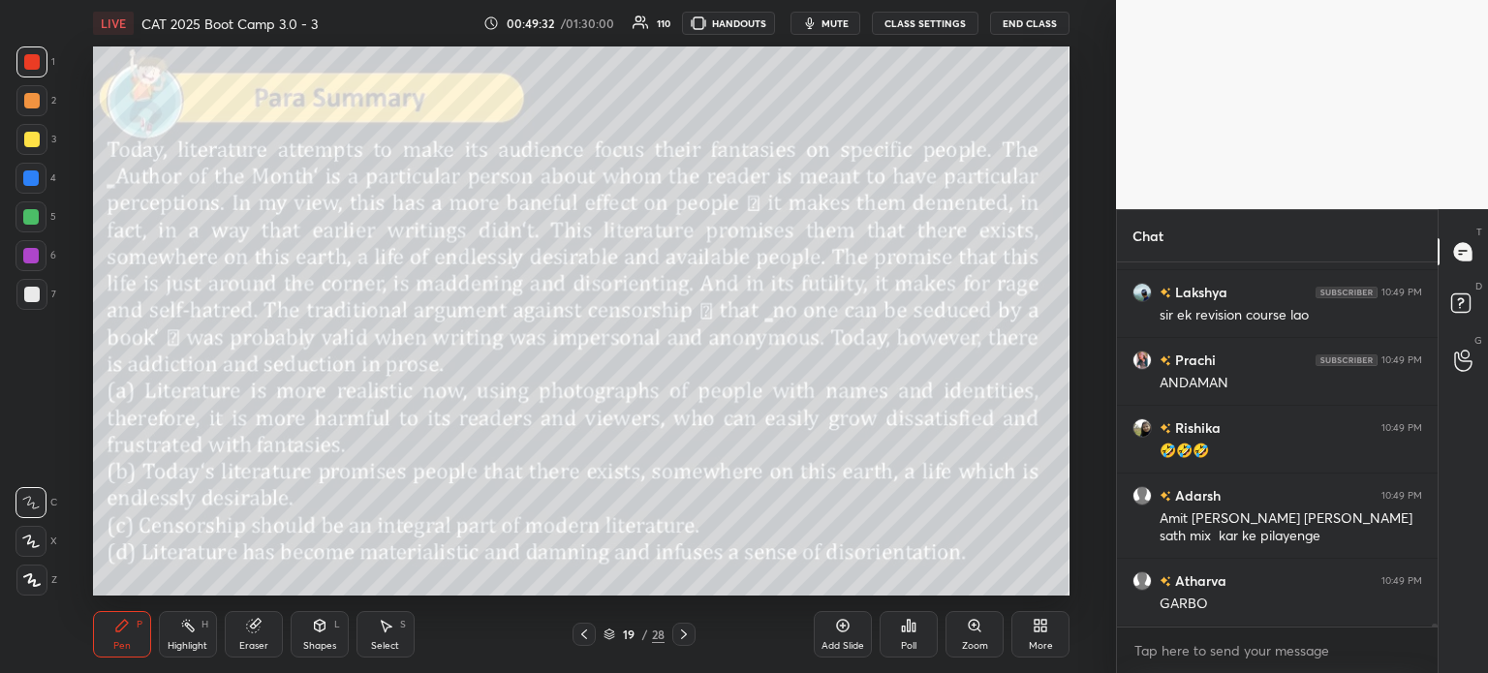
click at [908, 633] on icon at bounding box center [908, 625] width 15 height 15
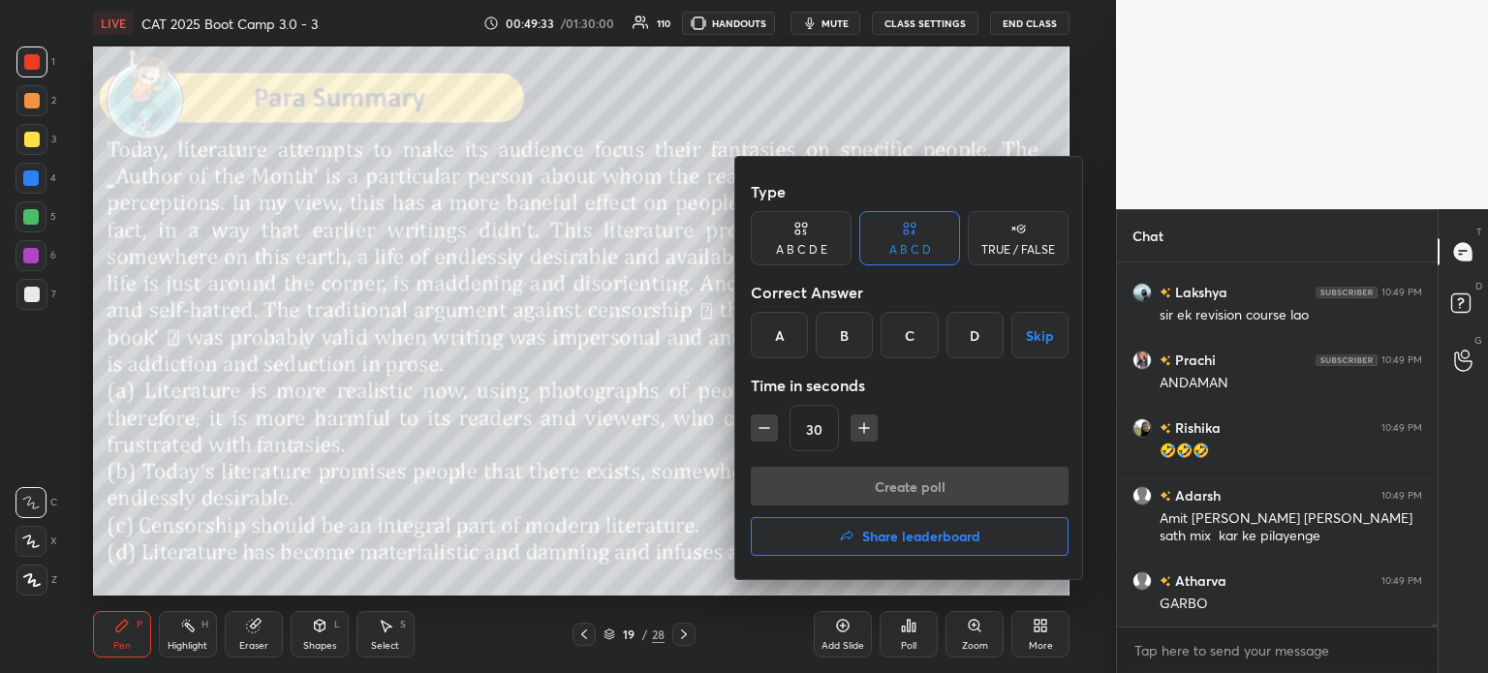
click at [965, 347] on div "D" at bounding box center [974, 335] width 57 height 46
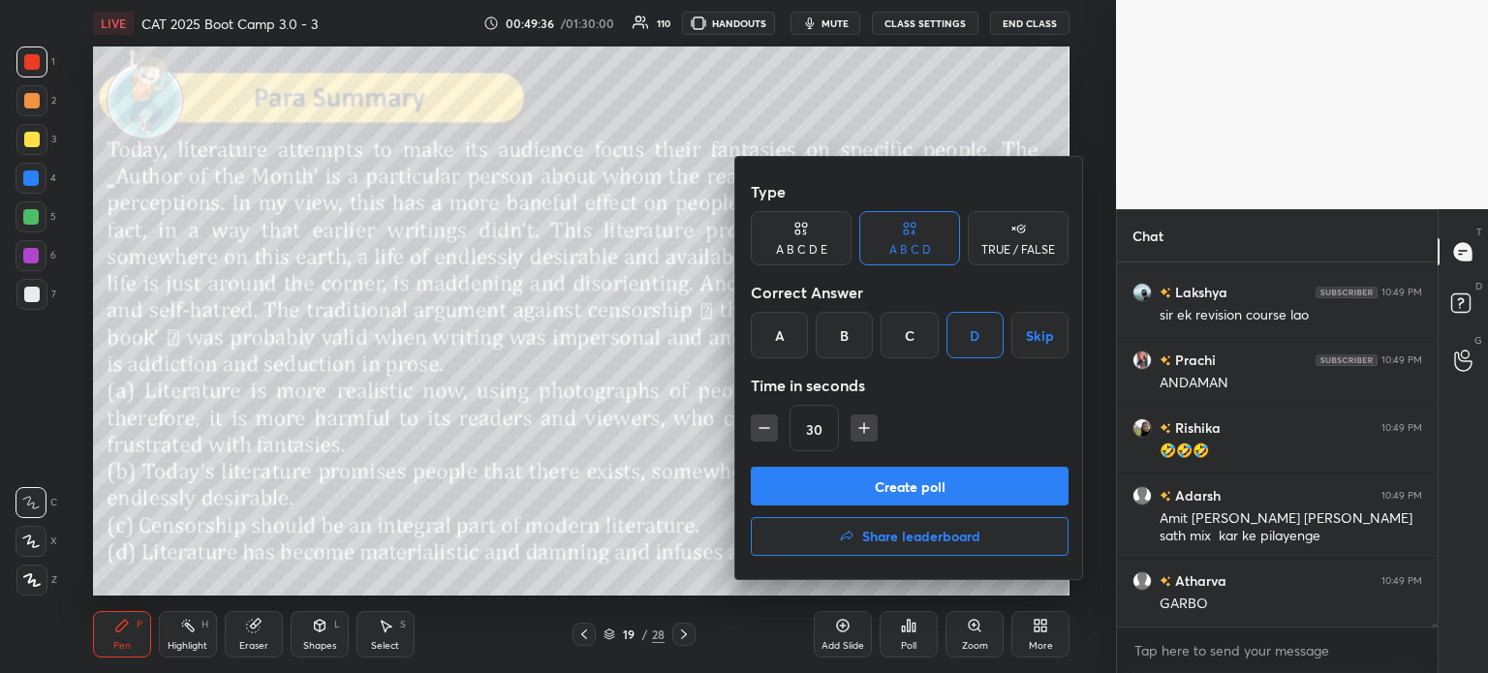
click at [937, 483] on button "Create poll" at bounding box center [910, 486] width 318 height 39
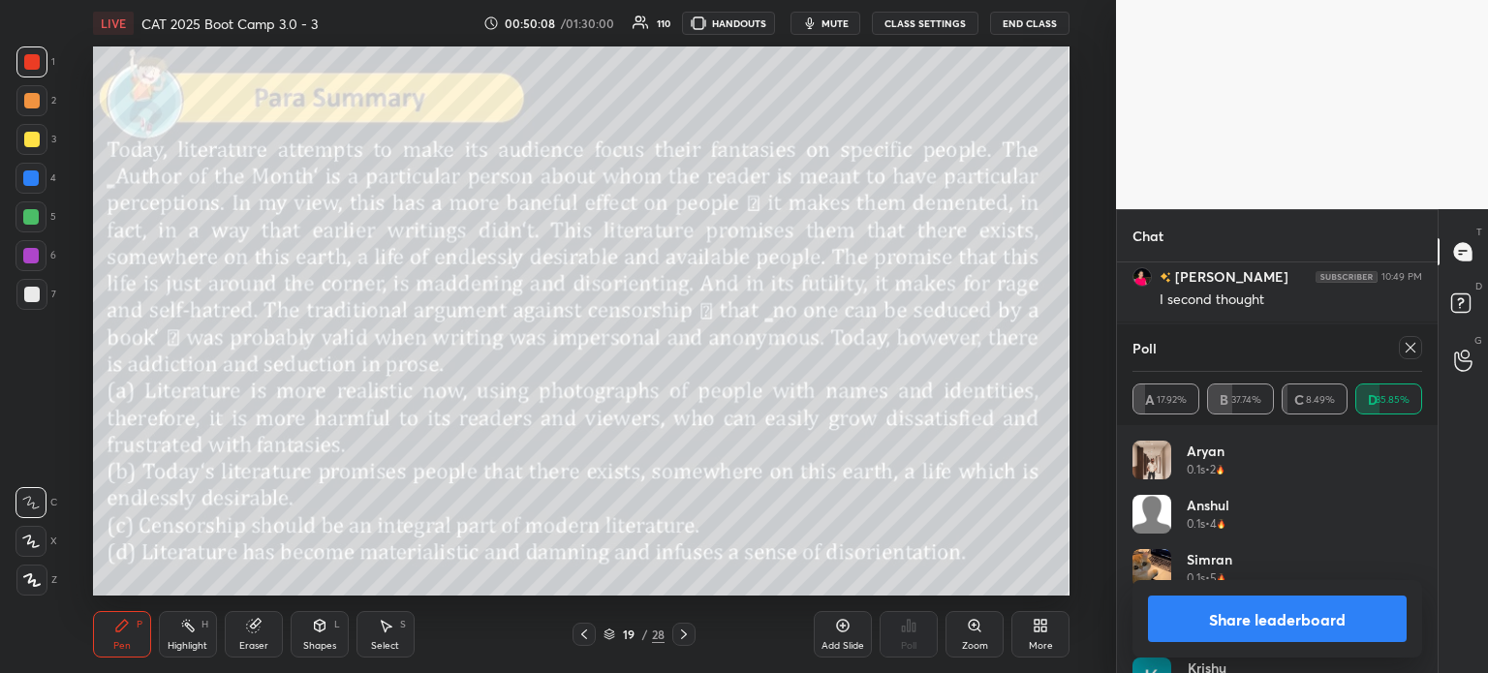
scroll to position [49426, 0]
click at [1190, 616] on button "Share leaderboard" at bounding box center [1277, 619] width 259 height 46
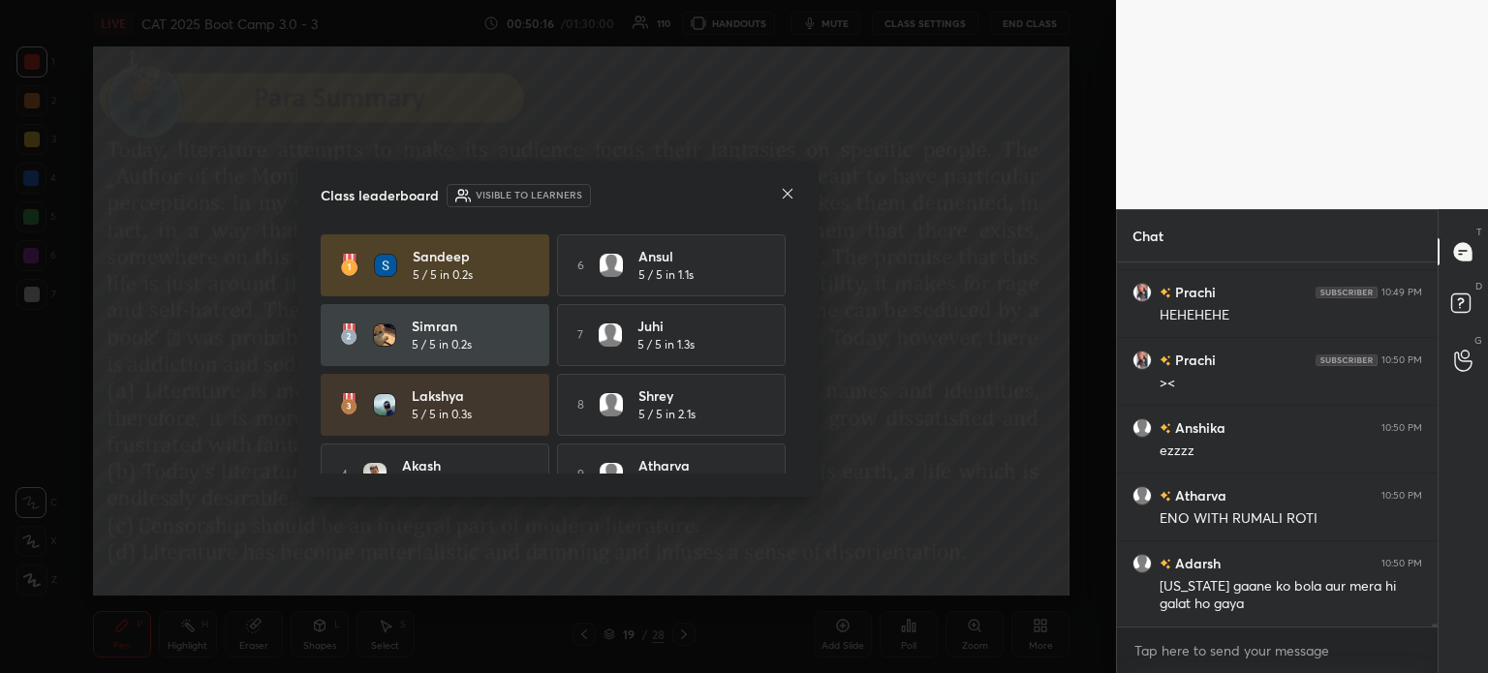
click at [782, 188] on icon at bounding box center [787, 193] width 15 height 15
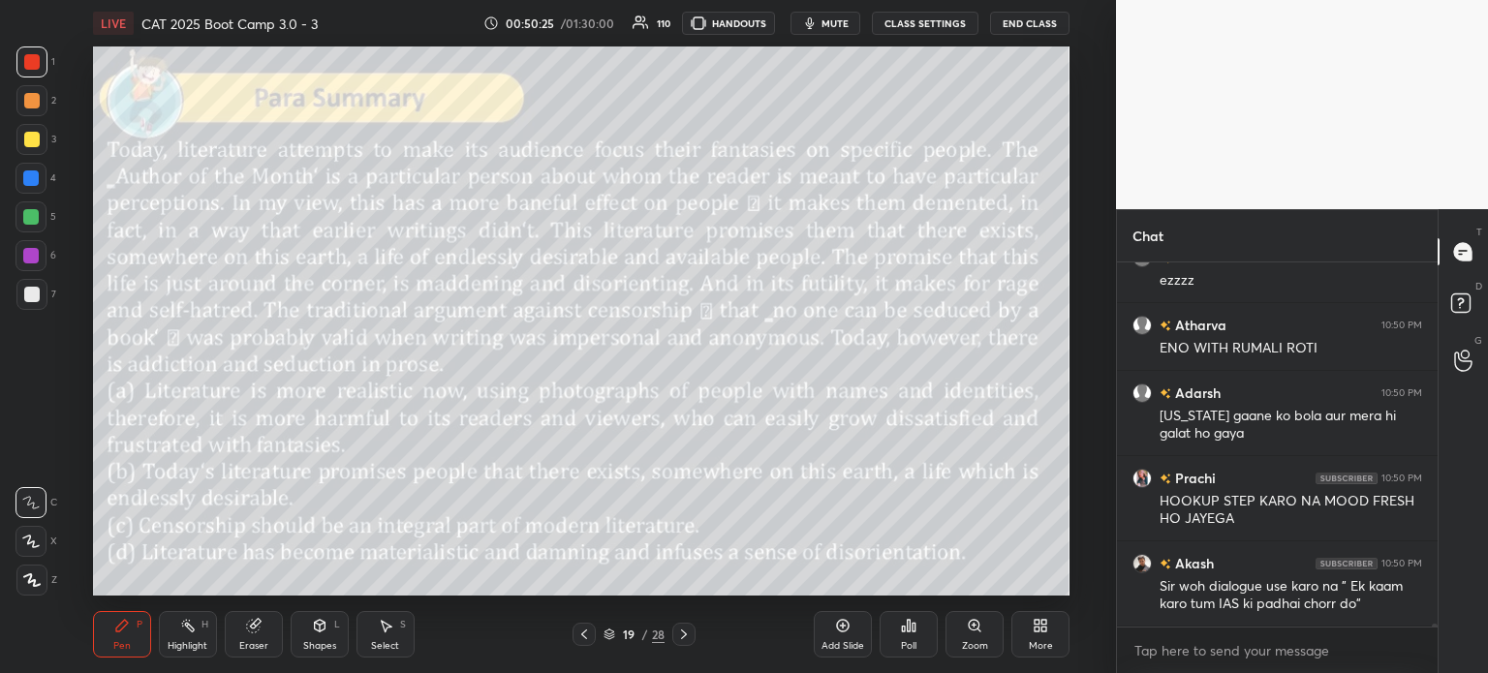
click at [249, 631] on icon at bounding box center [252, 626] width 13 height 13
click at [33, 578] on span "Erase all" at bounding box center [30, 580] width 29 height 14
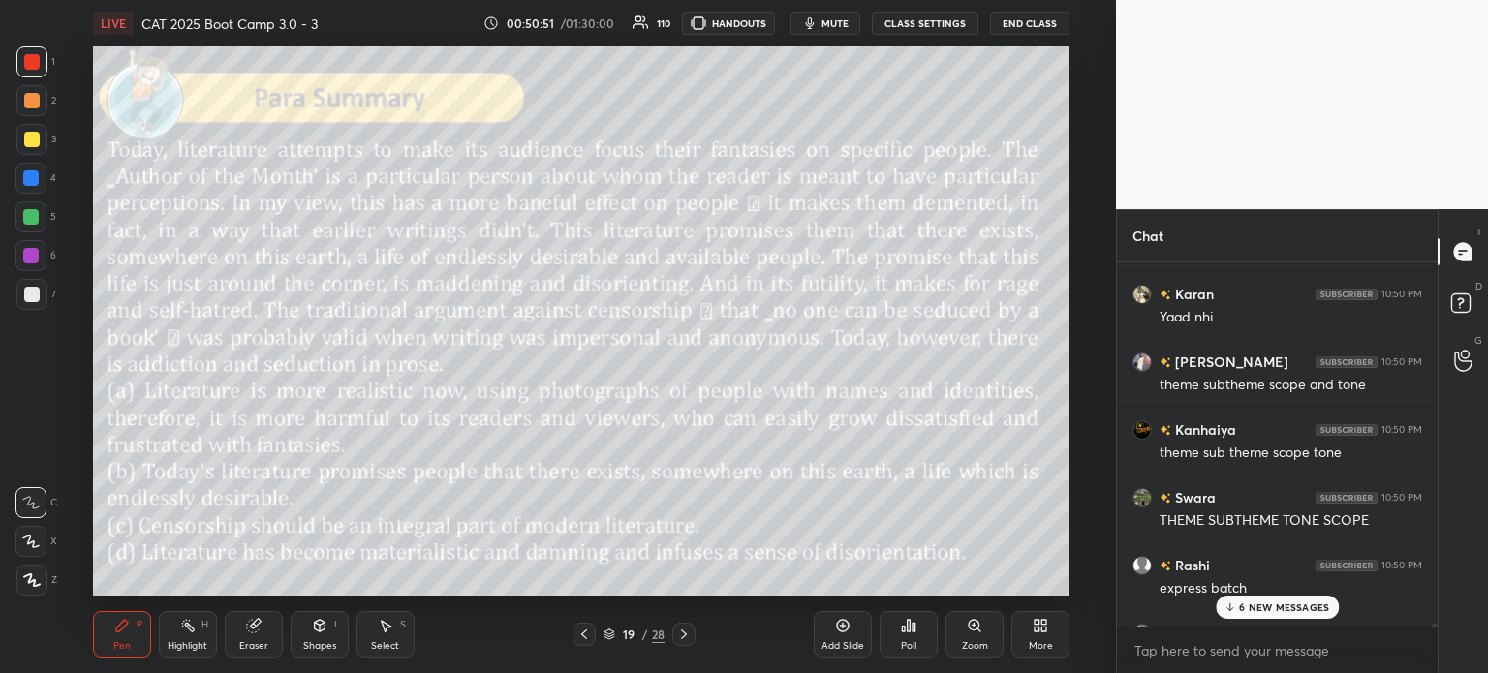
click at [1254, 607] on p "6 NEW MESSAGES" at bounding box center [1284, 608] width 90 height 12
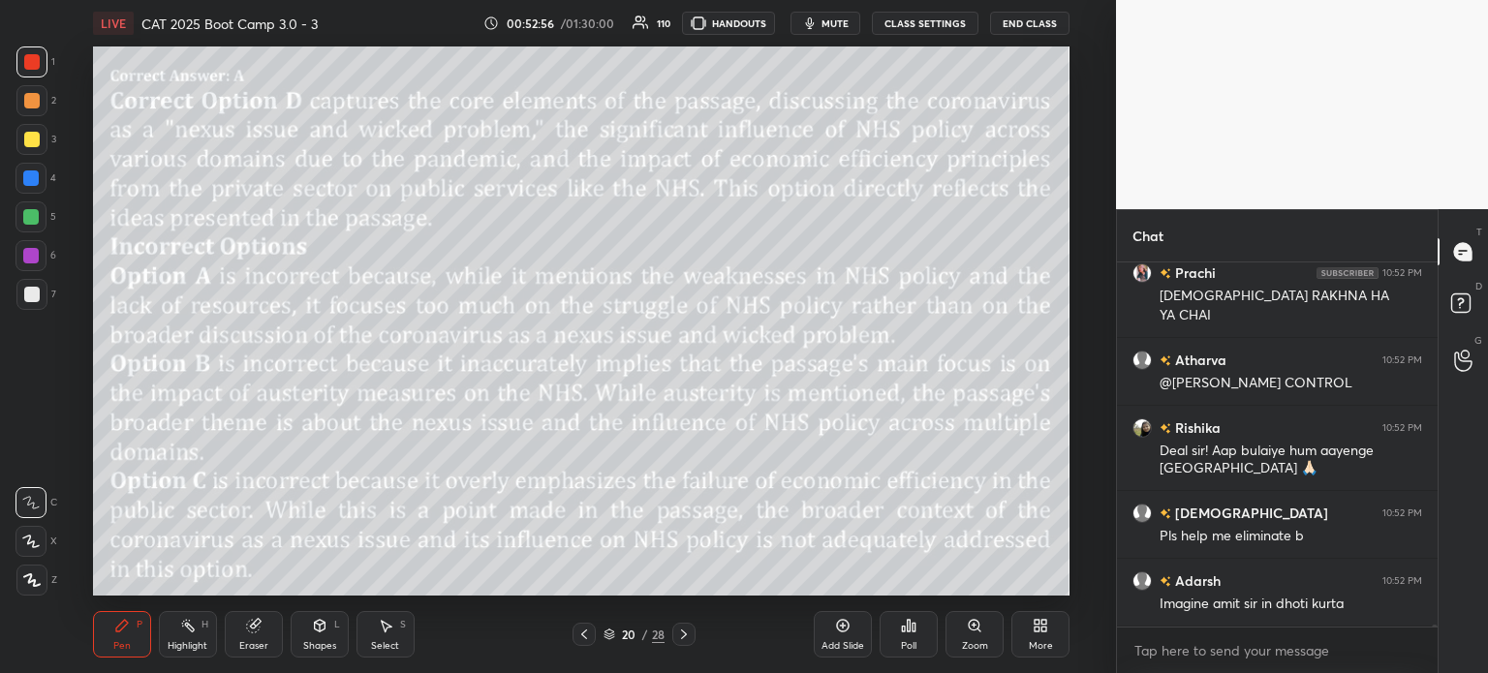
scroll to position [57264, 0]
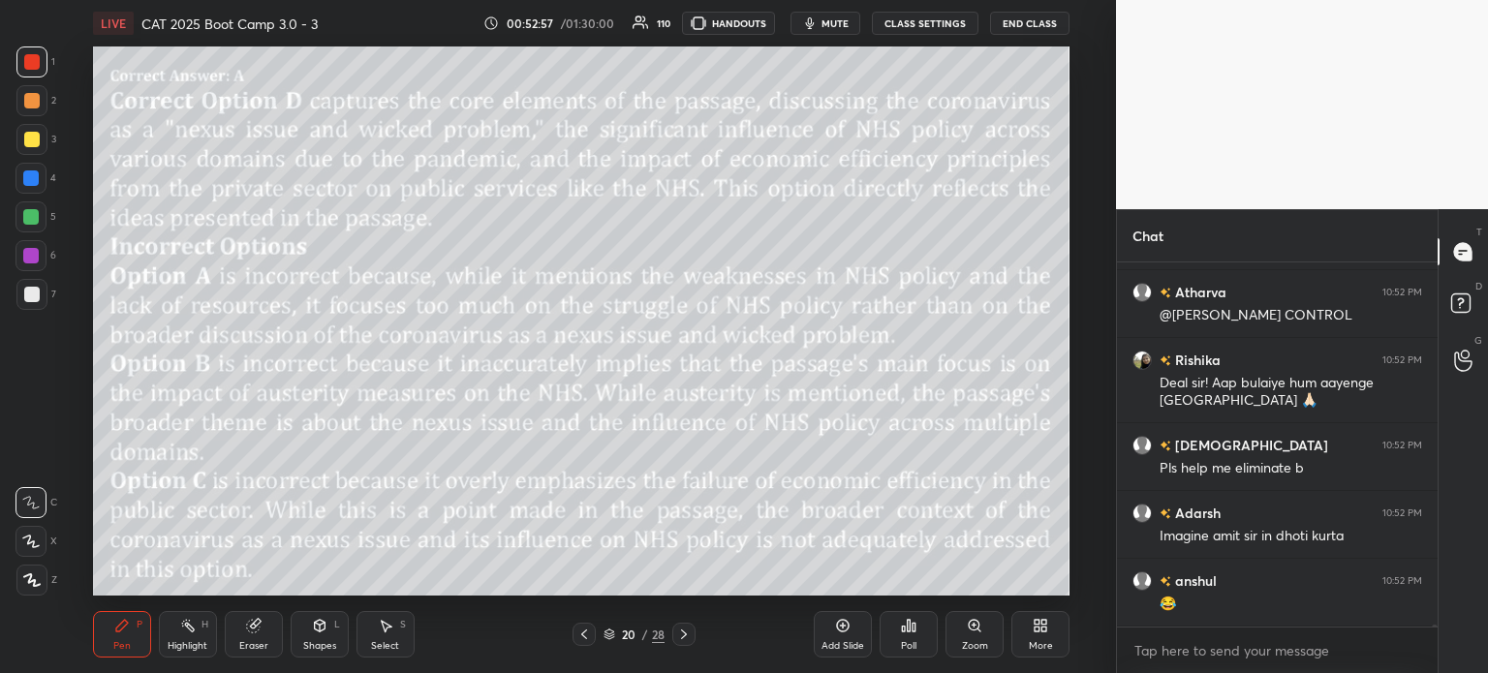
click at [632, 632] on div "20" at bounding box center [628, 635] width 19 height 12
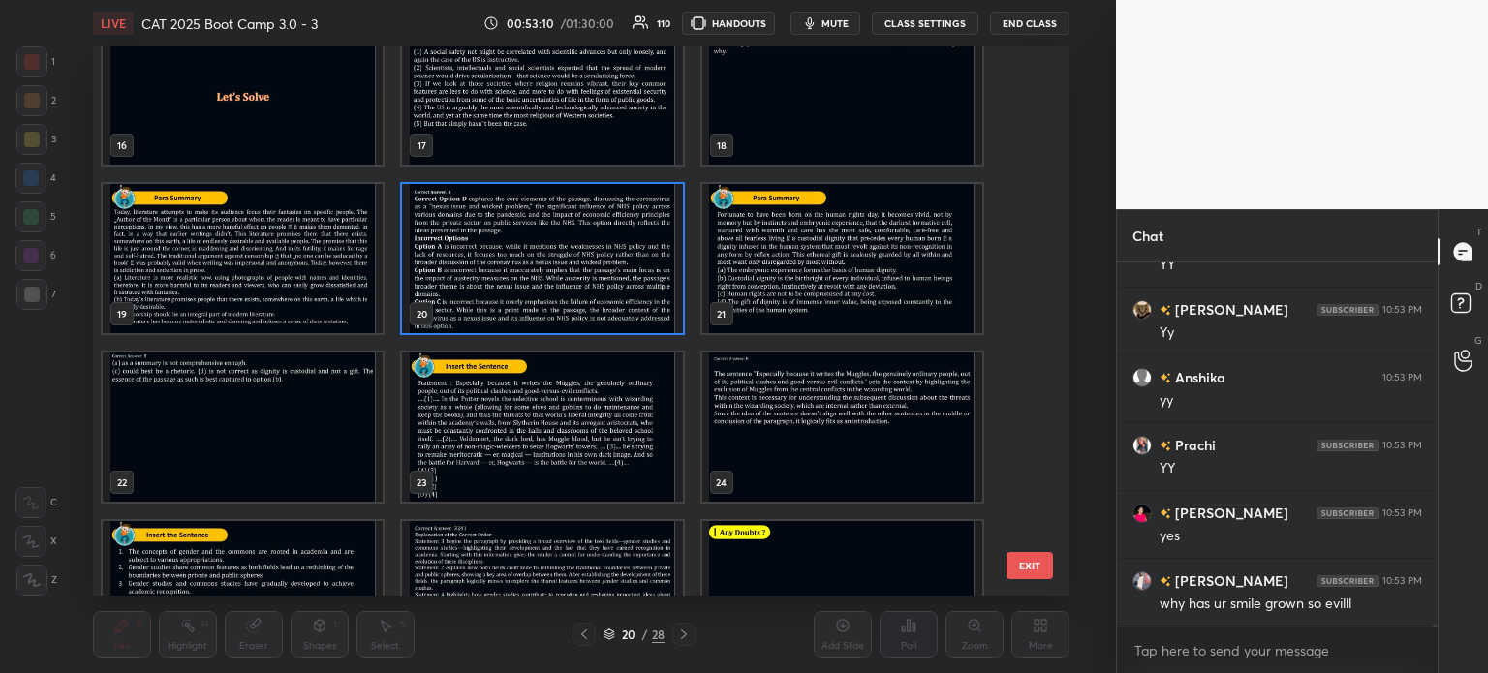
scroll to position [58213, 0]
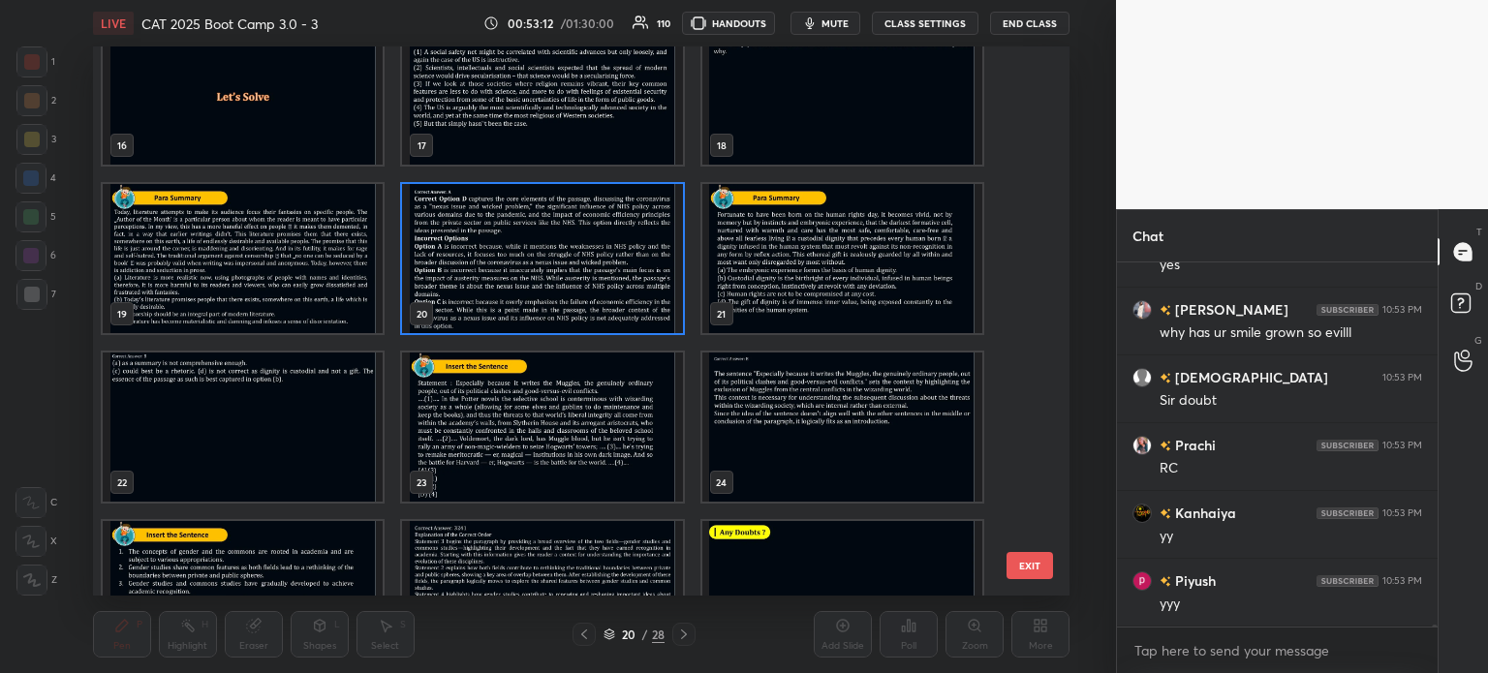
click at [549, 439] on img "grid" at bounding box center [542, 427] width 280 height 149
click at [553, 436] on img "grid" at bounding box center [542, 427] width 280 height 149
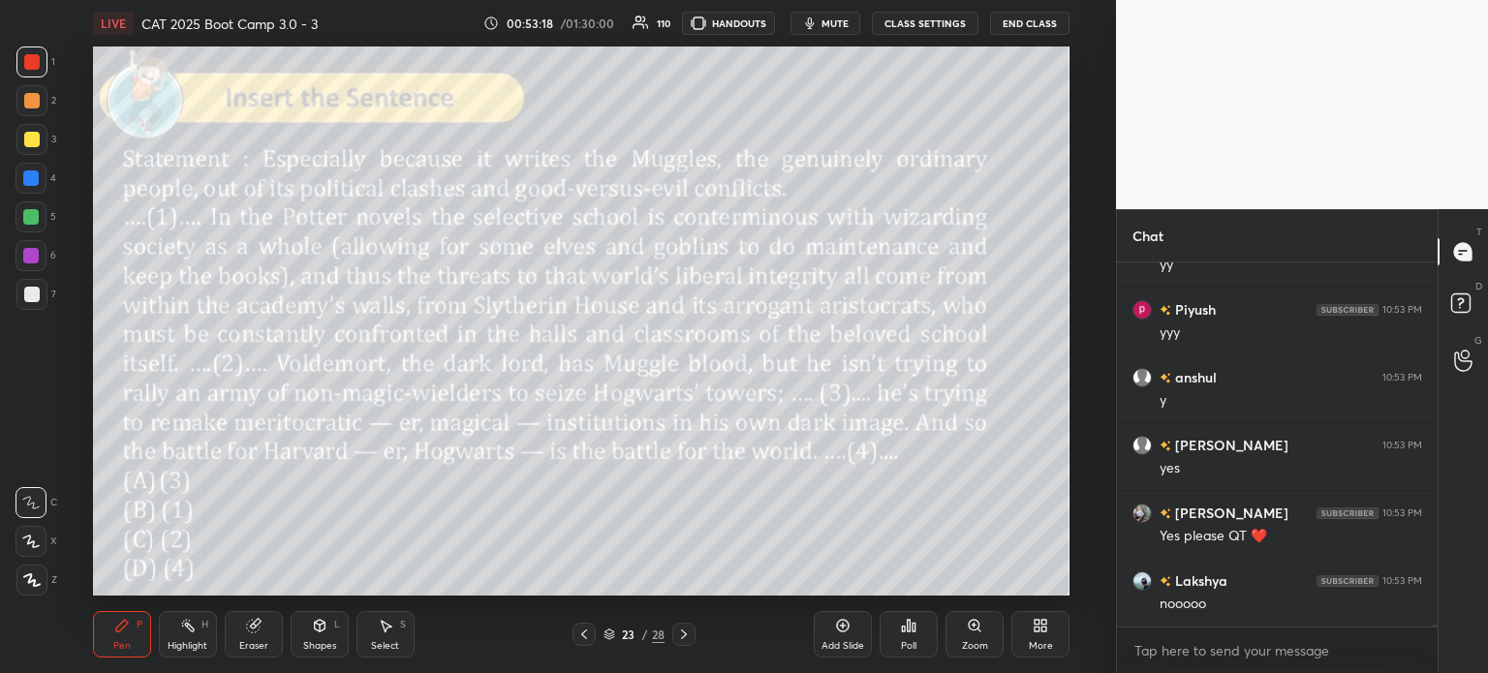
scroll to position [58552, 0]
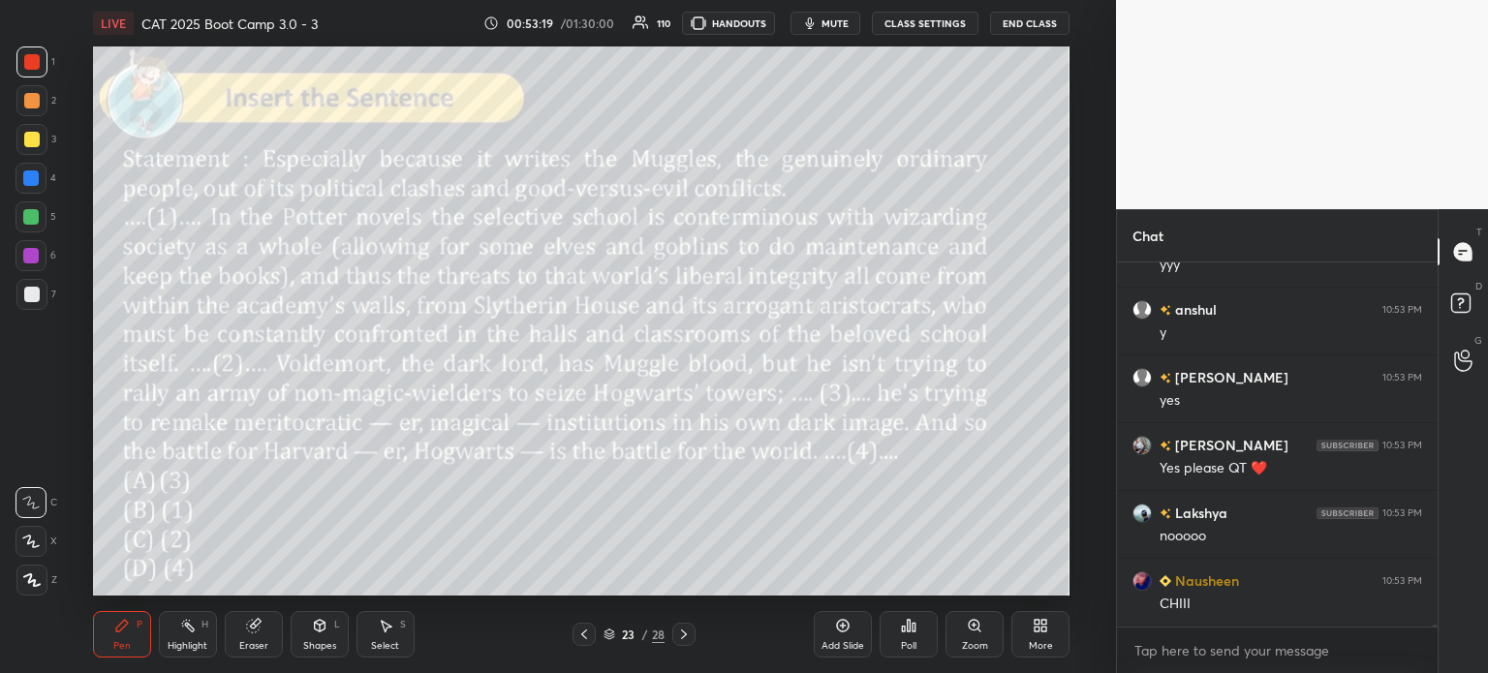
click at [244, 631] on div "Eraser" at bounding box center [254, 634] width 58 height 46
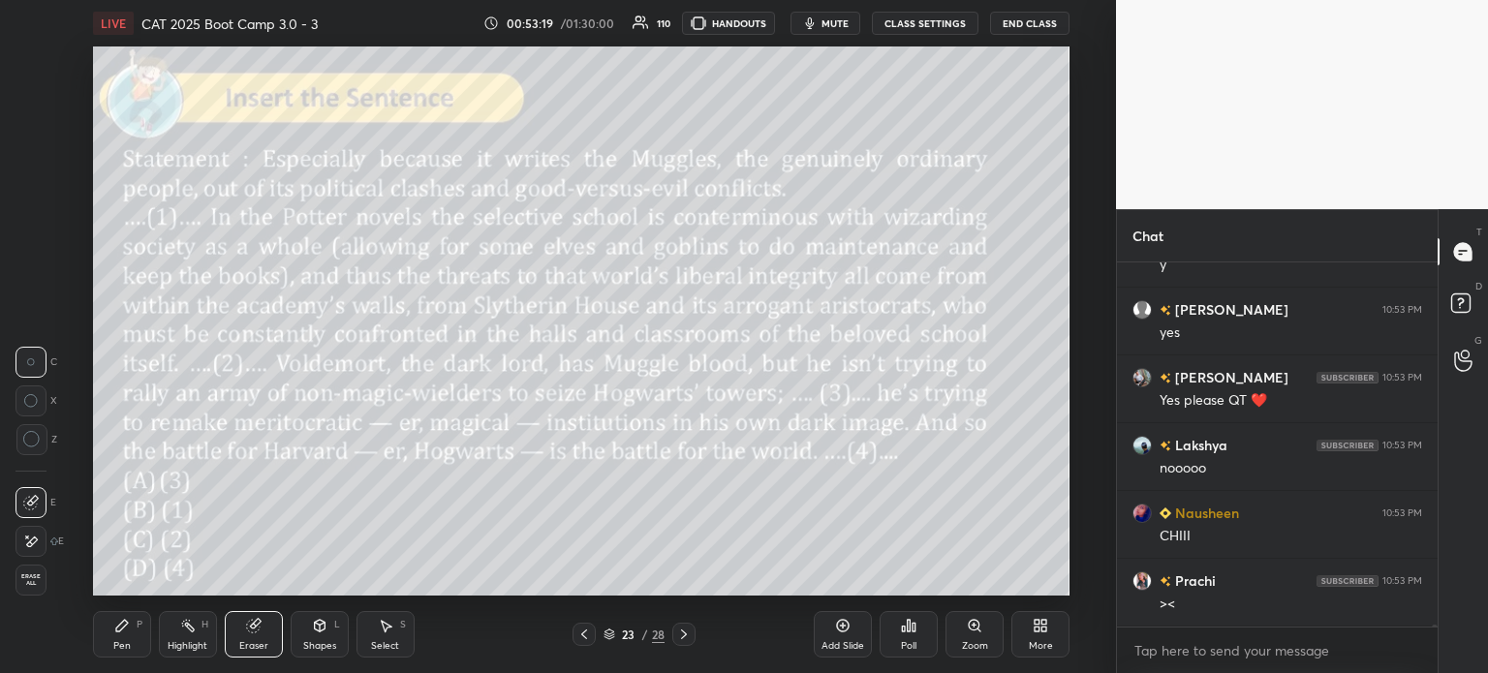
click at [27, 580] on span "Erase all" at bounding box center [30, 580] width 29 height 14
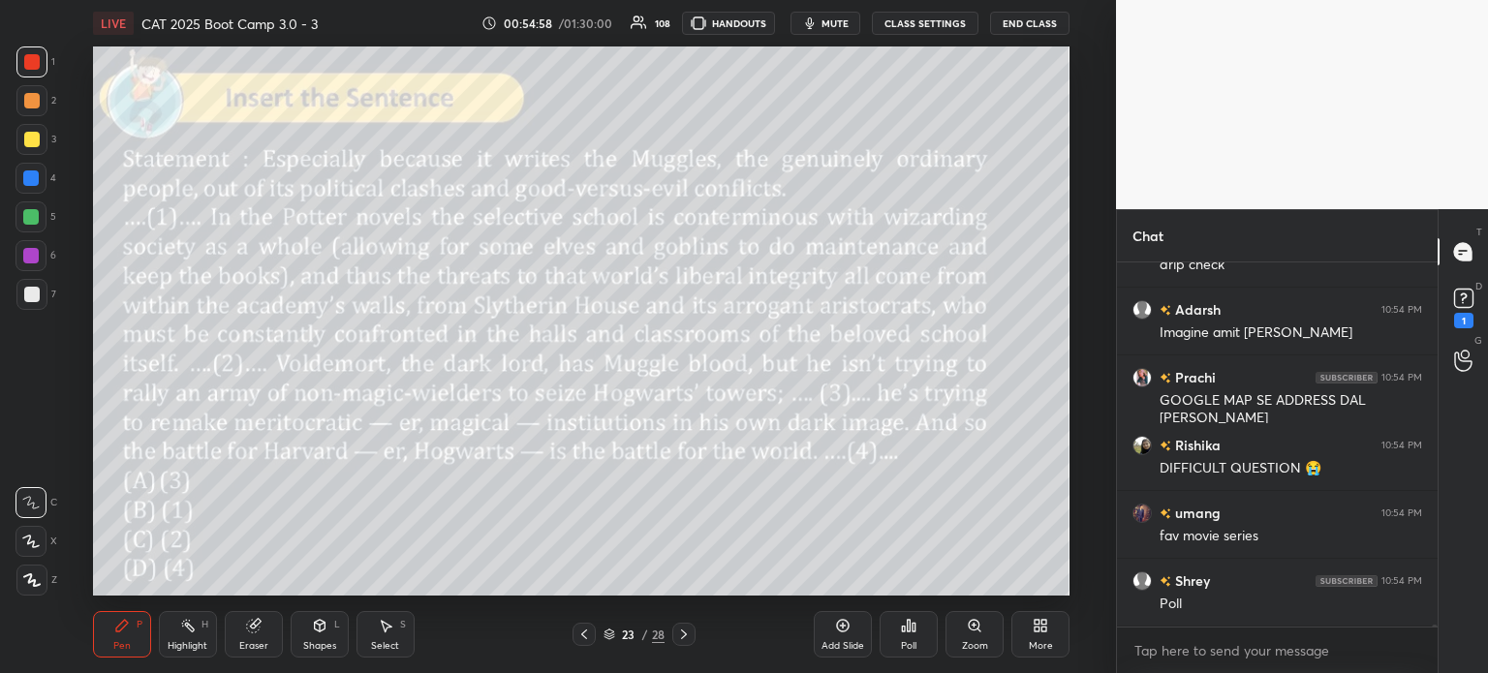
scroll to position [57037, 0]
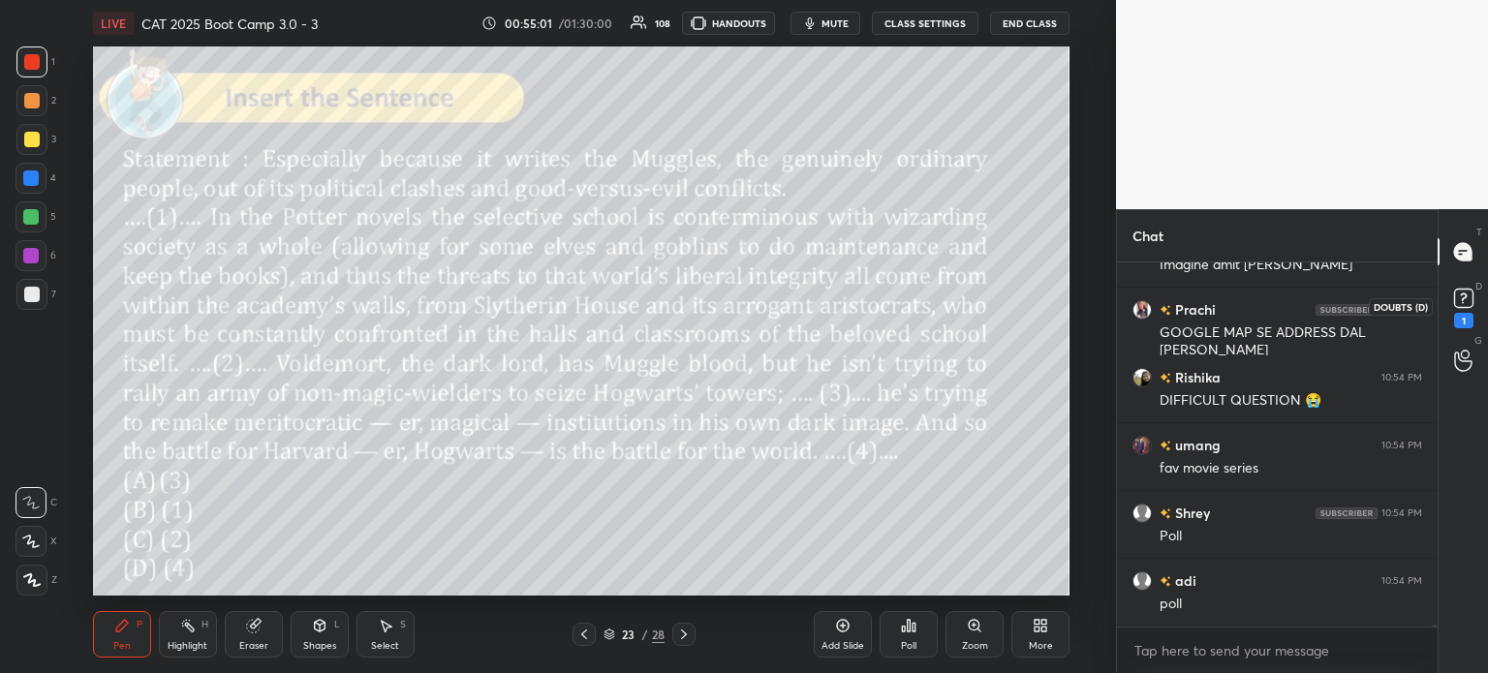
click at [1463, 295] on rect at bounding box center [1463, 299] width 18 height 18
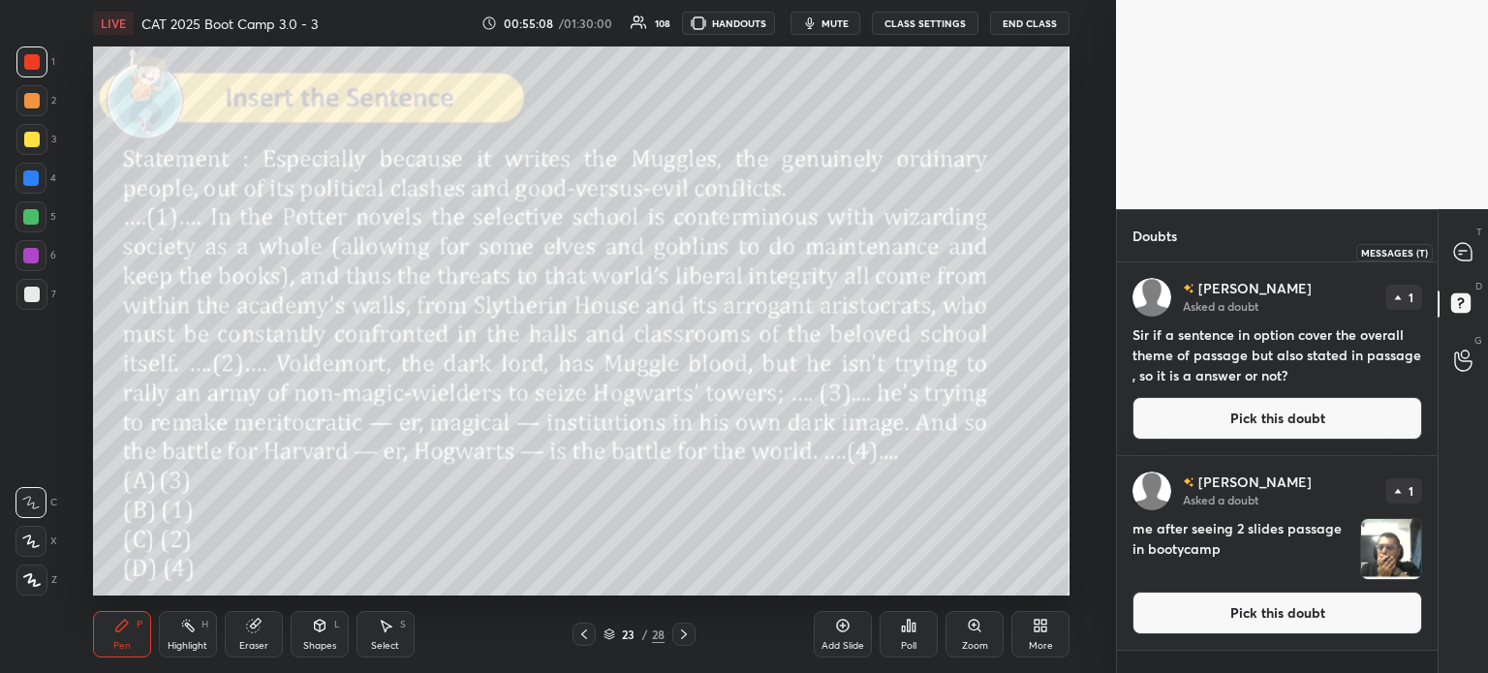
click at [1462, 243] on icon at bounding box center [1462, 251] width 17 height 17
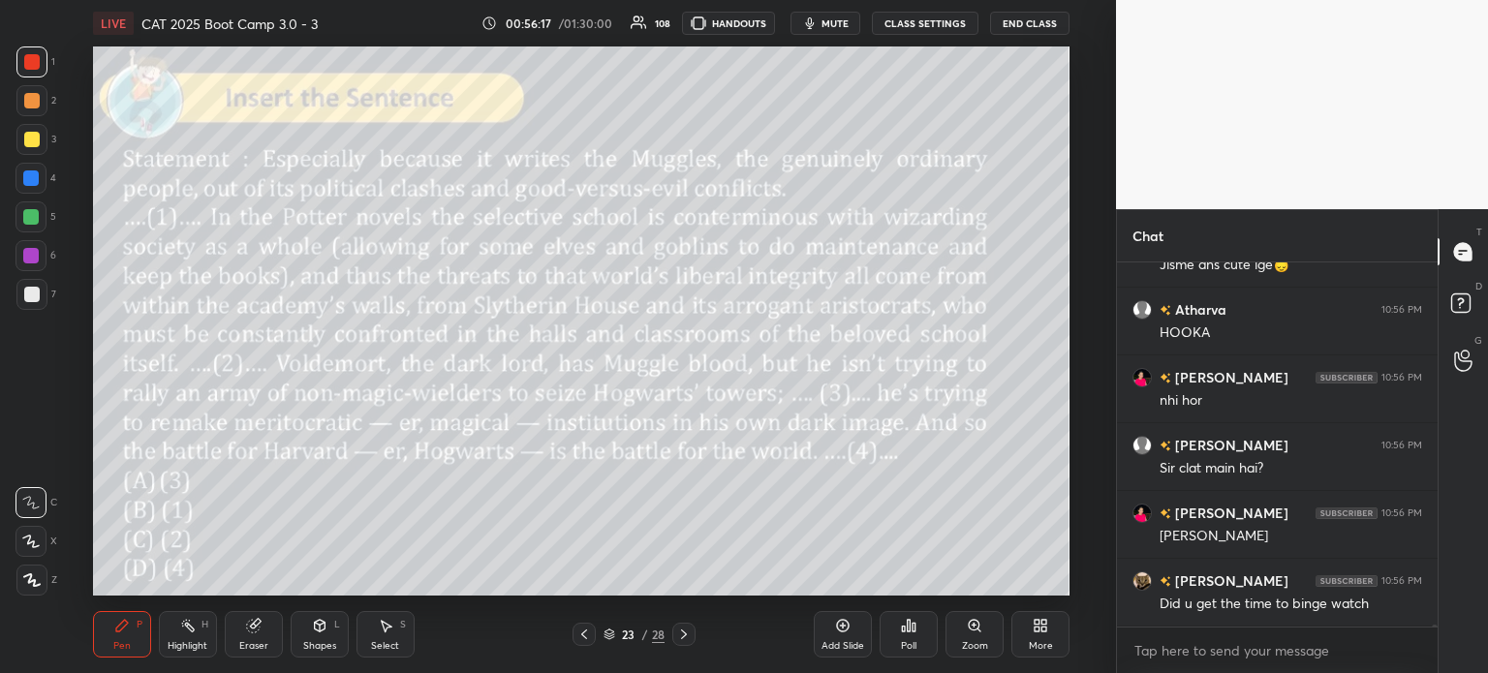
scroll to position [59147, 0]
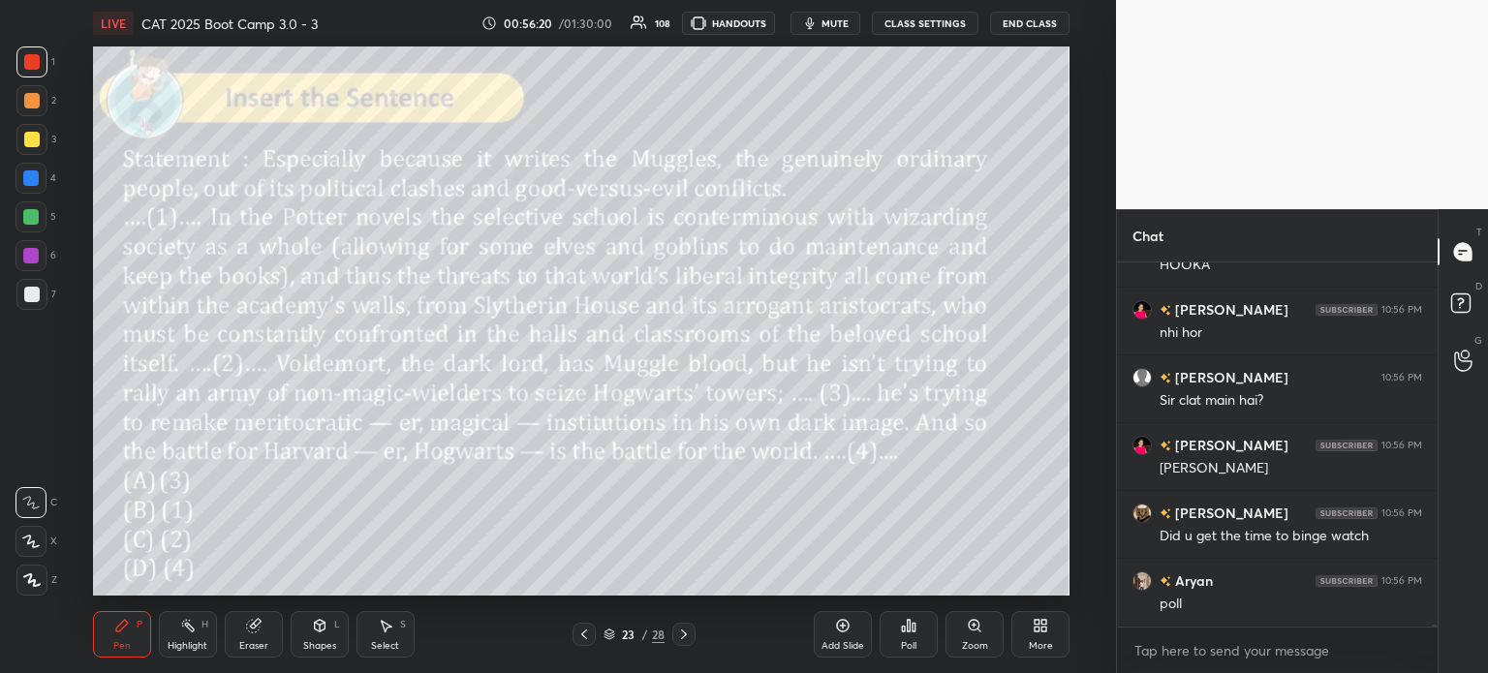
click at [240, 633] on div "Eraser" at bounding box center [254, 634] width 58 height 46
click at [35, 579] on span "Erase all" at bounding box center [30, 580] width 29 height 14
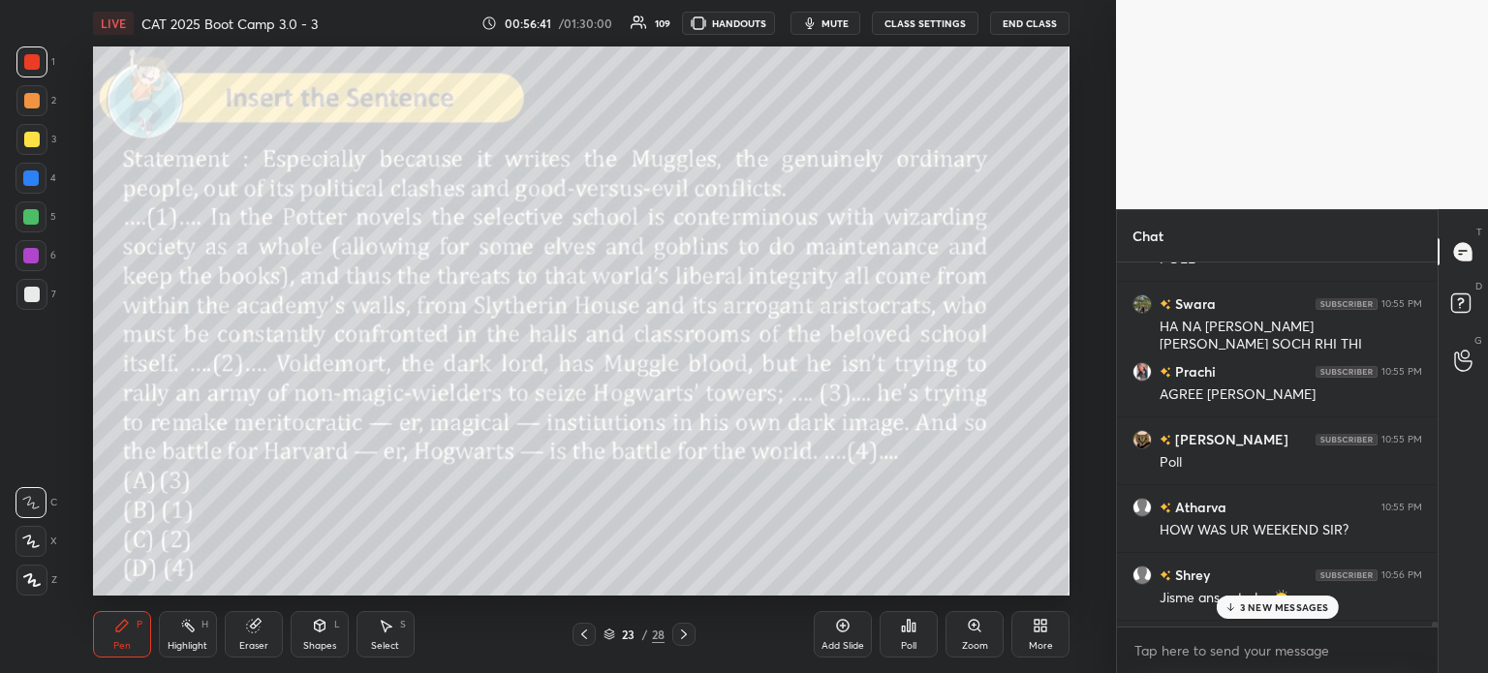
scroll to position [58727, 0]
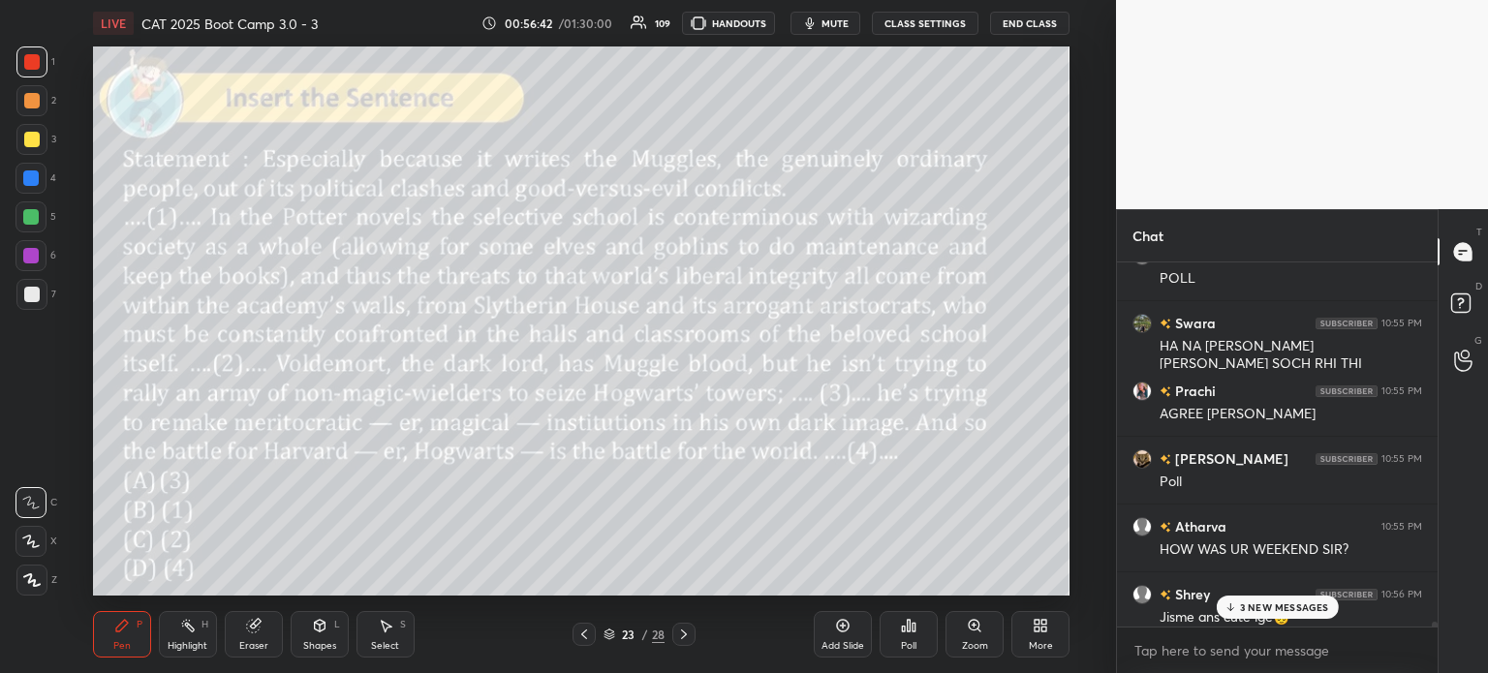
click at [1278, 603] on p "3 NEW MESSAGES" at bounding box center [1284, 608] width 89 height 12
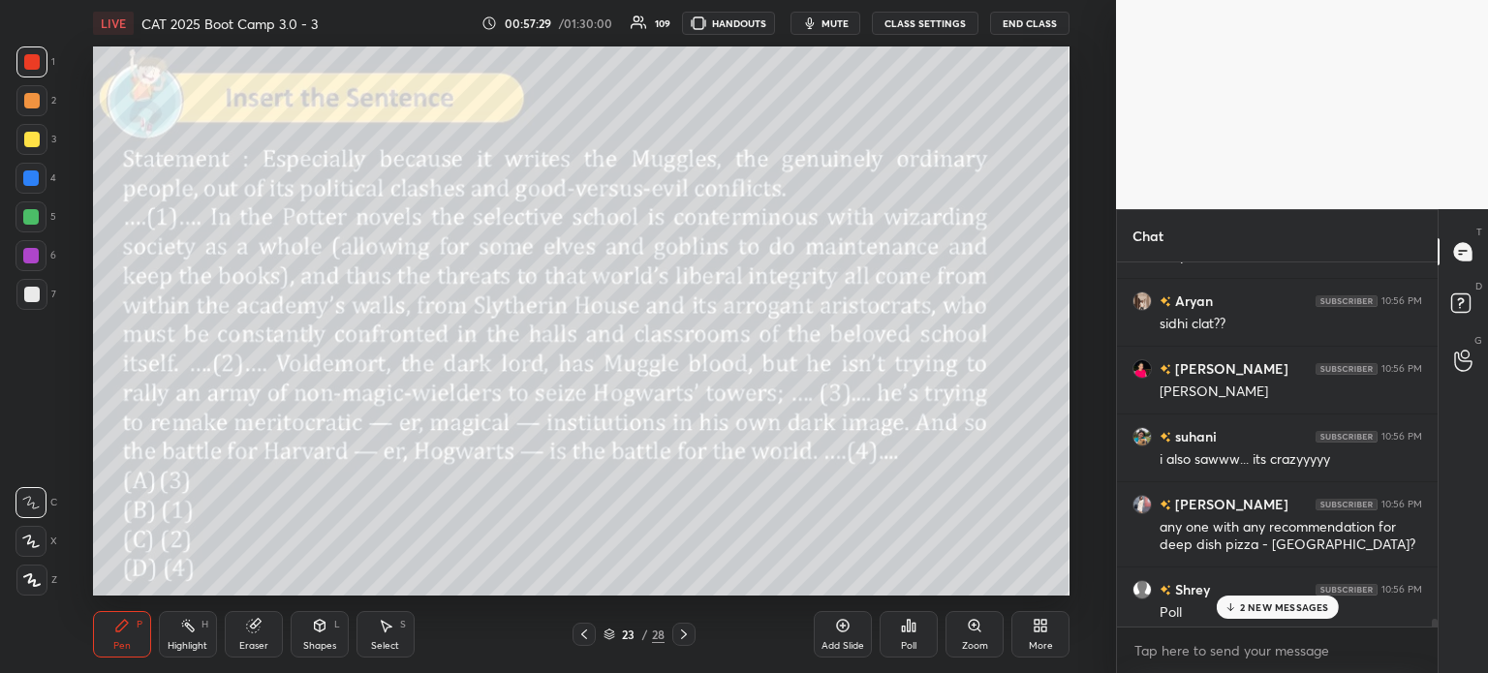
scroll to position [59960, 0]
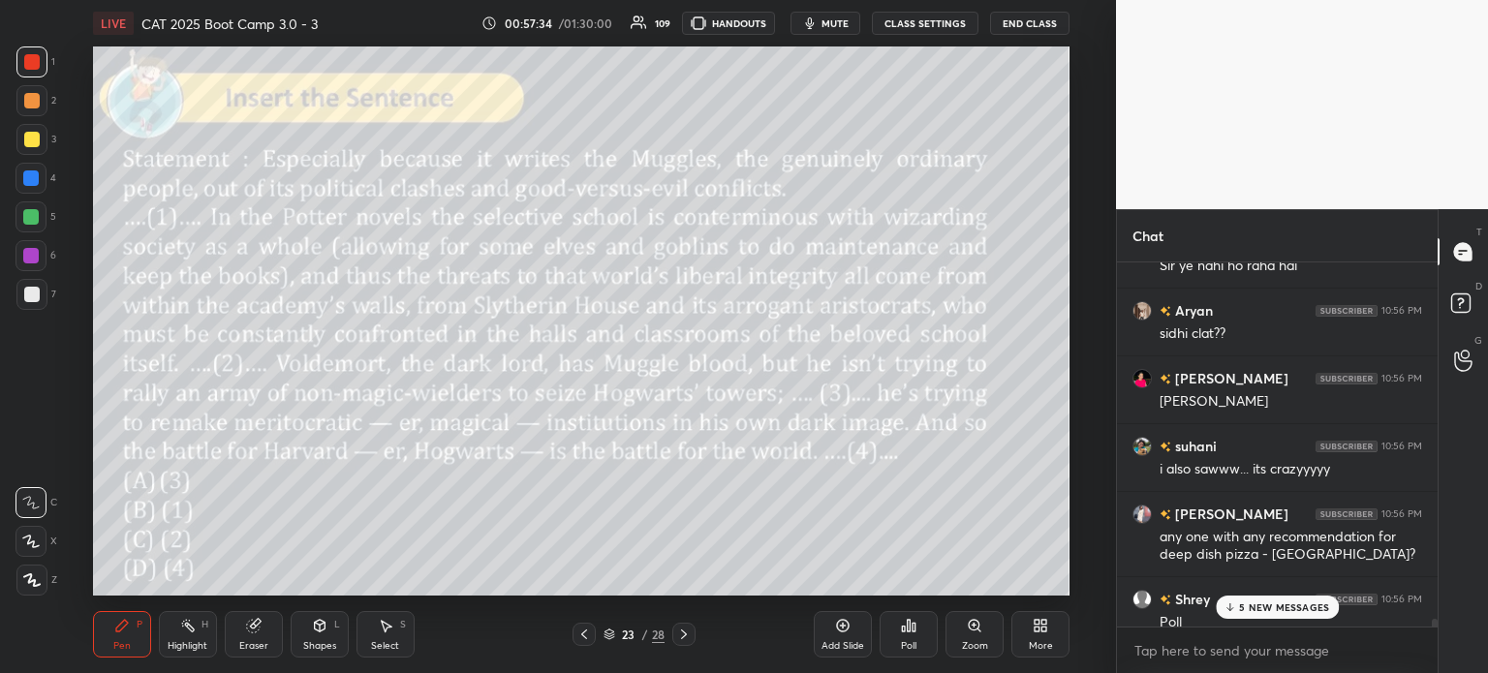
click at [1274, 603] on p "5 NEW MESSAGES" at bounding box center [1284, 608] width 90 height 12
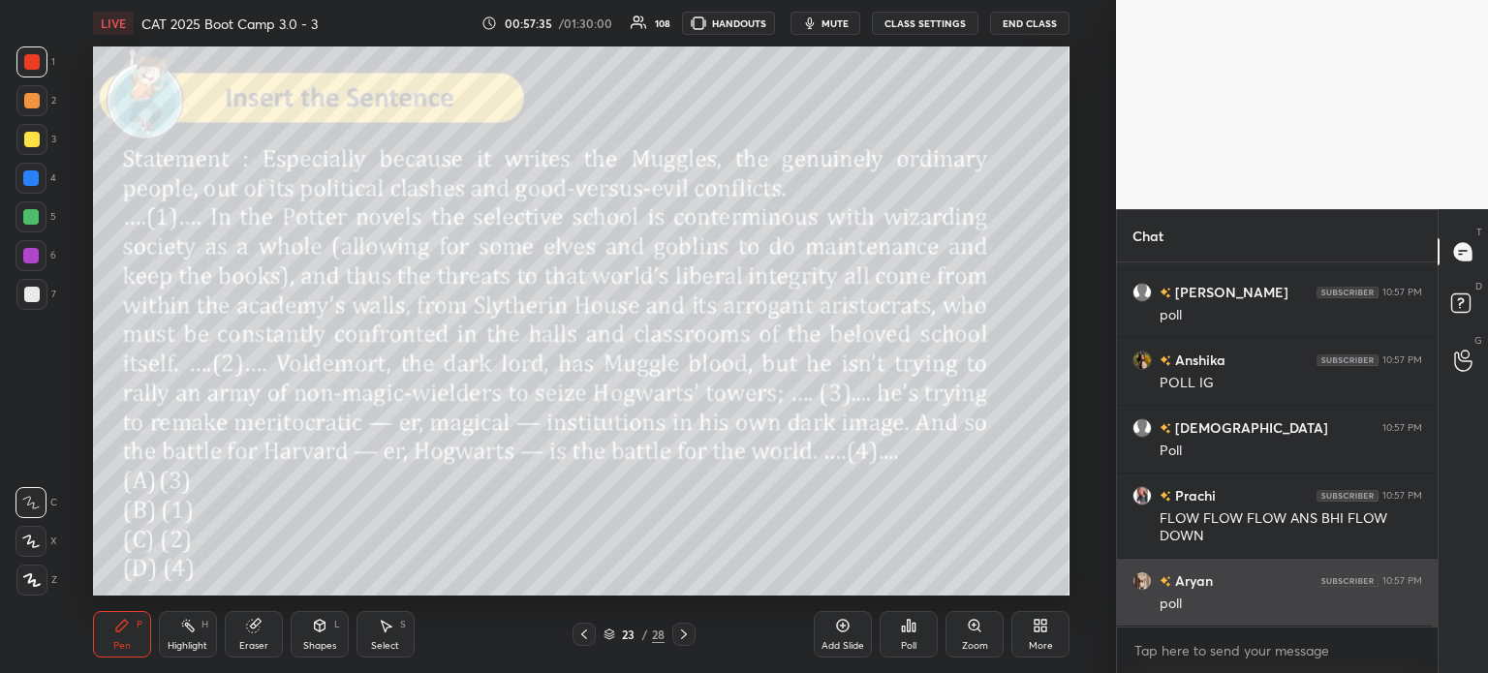
scroll to position [61216, 0]
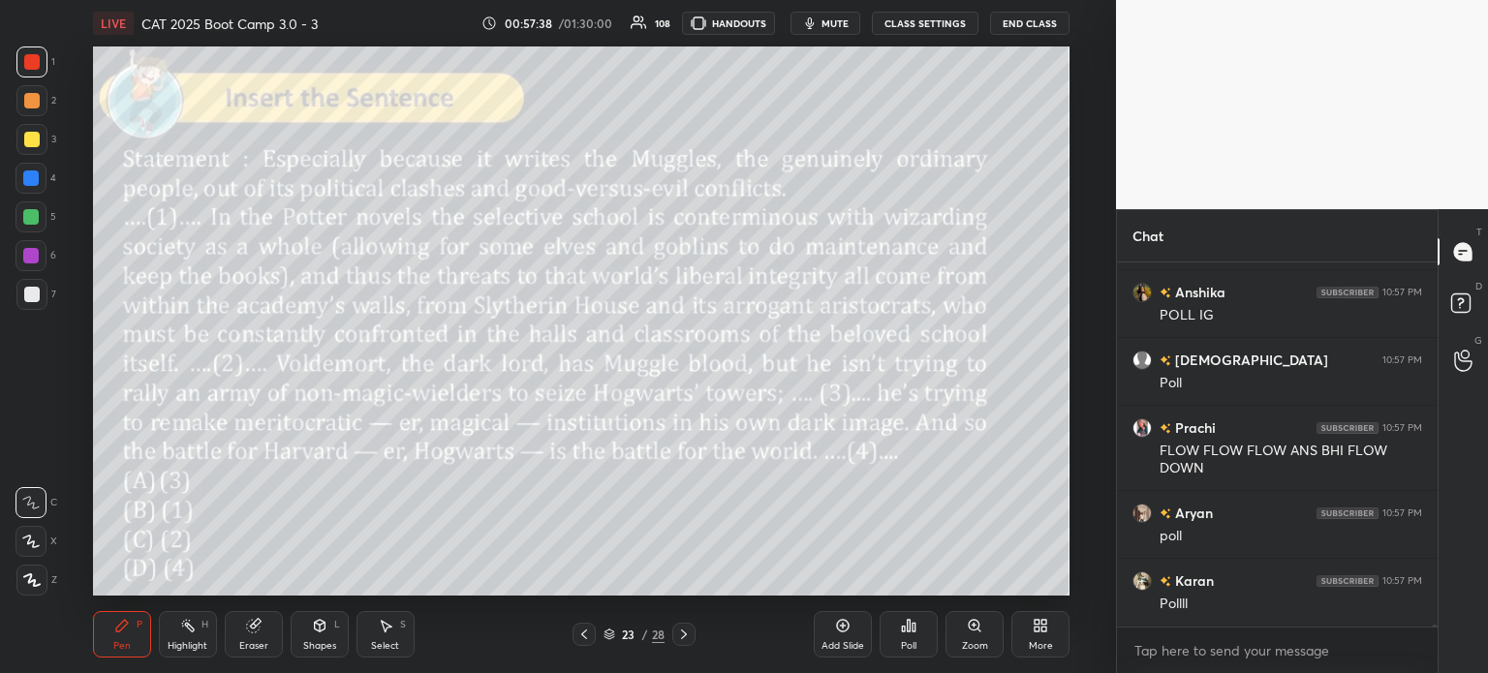
click at [260, 627] on icon at bounding box center [253, 625] width 15 height 15
click at [34, 580] on span "Erase all" at bounding box center [30, 580] width 29 height 14
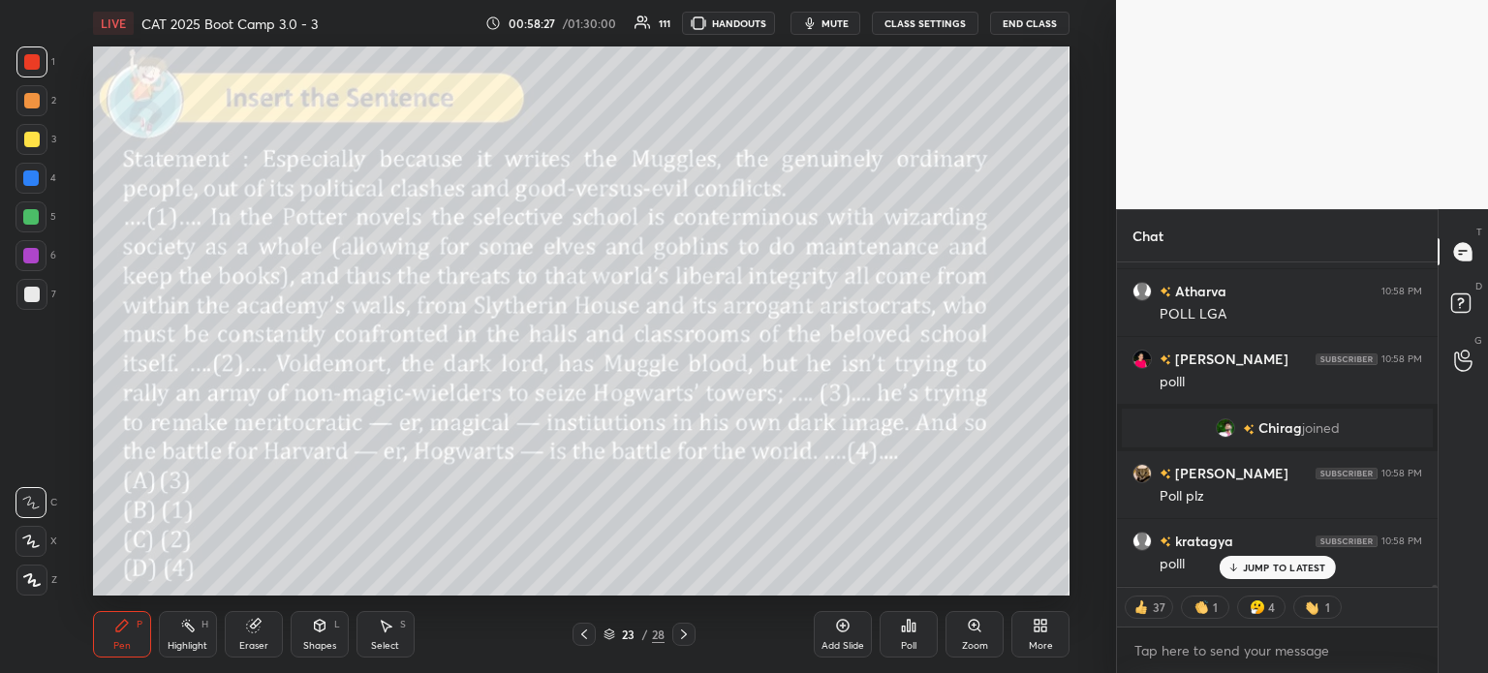
scroll to position [60030, 0]
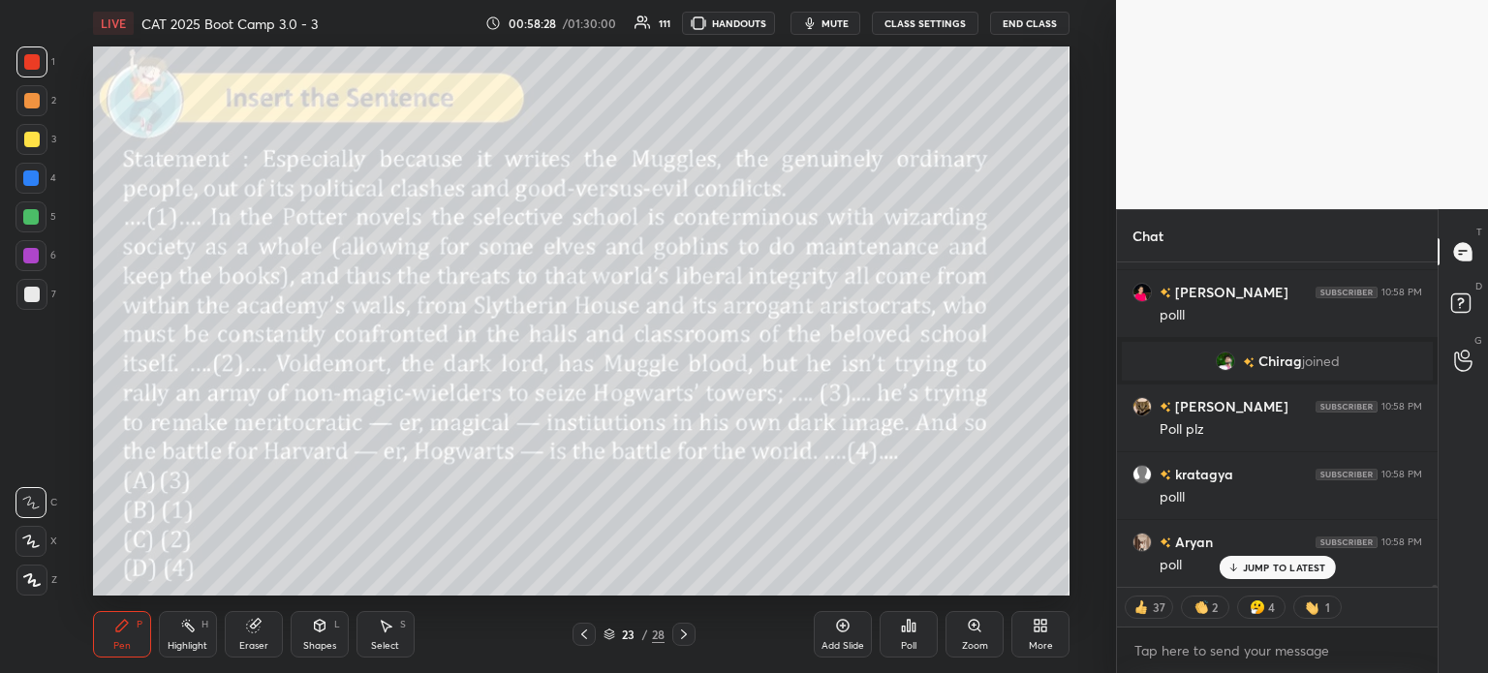
click at [1239, 569] on icon at bounding box center [1232, 568] width 13 height 12
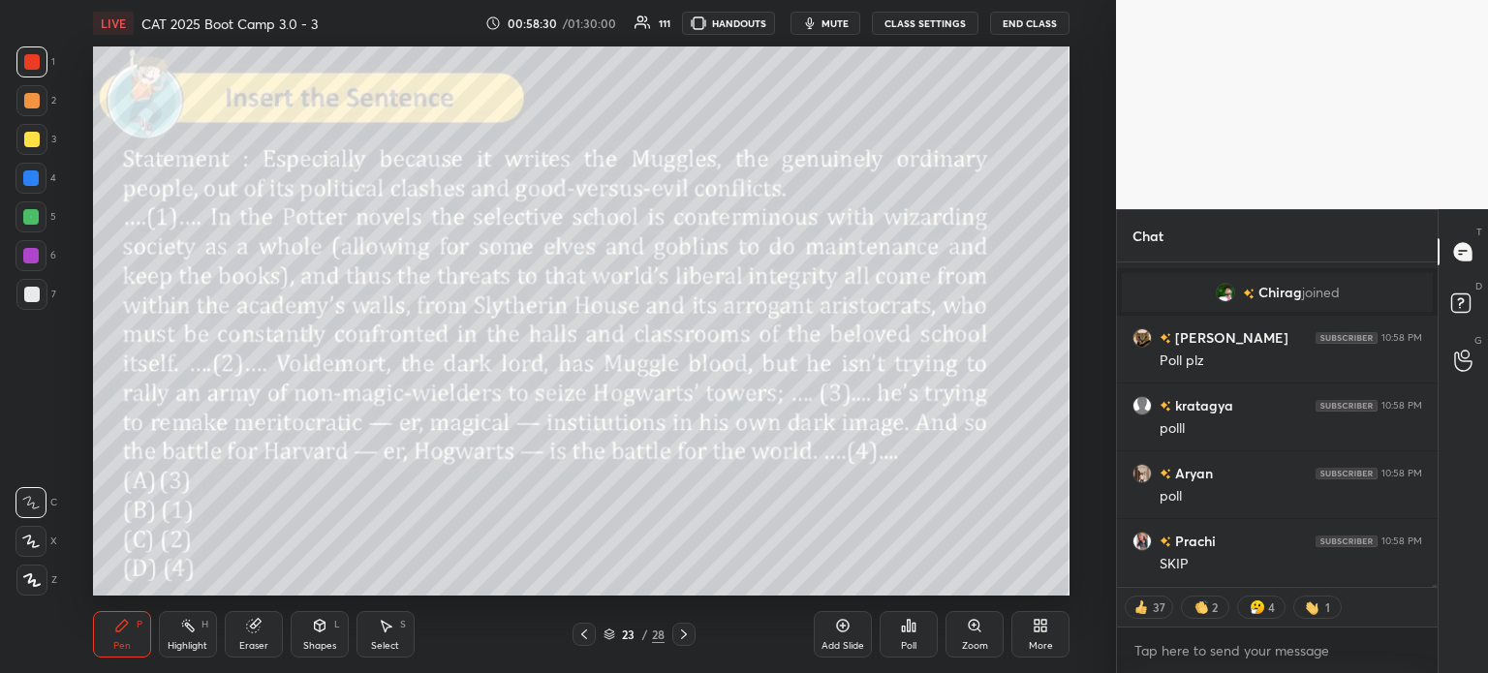
scroll to position [60166, 0]
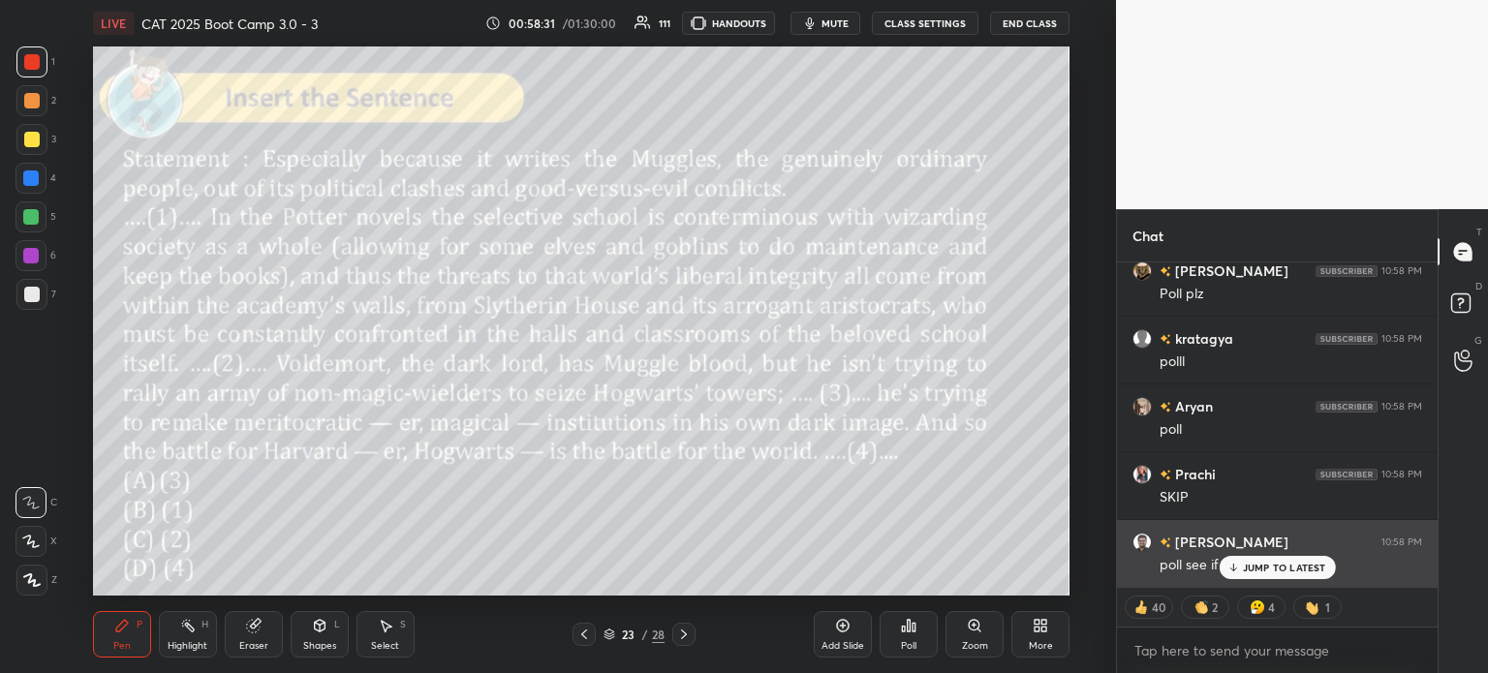
click at [1304, 563] on p "JUMP TO LATEST" at bounding box center [1284, 568] width 83 height 12
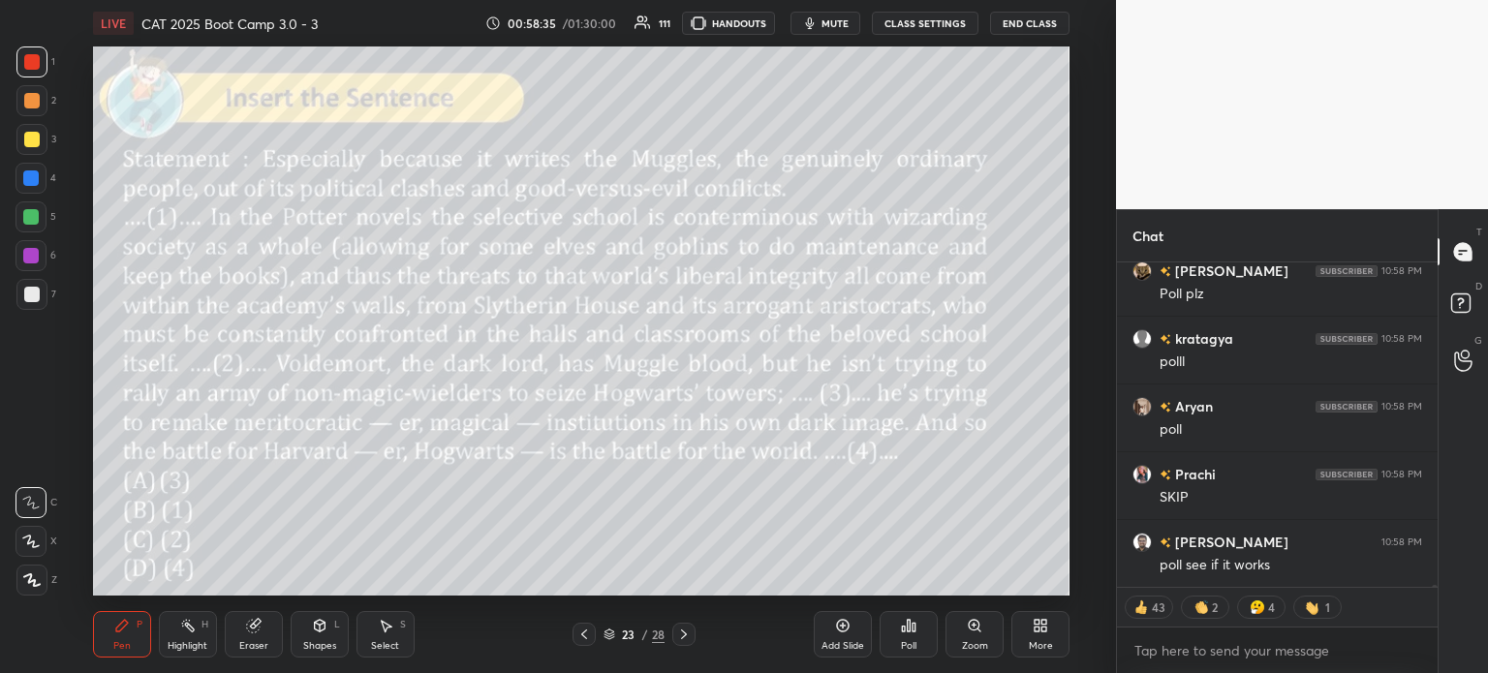
click at [907, 642] on div "Poll" at bounding box center [908, 646] width 15 height 10
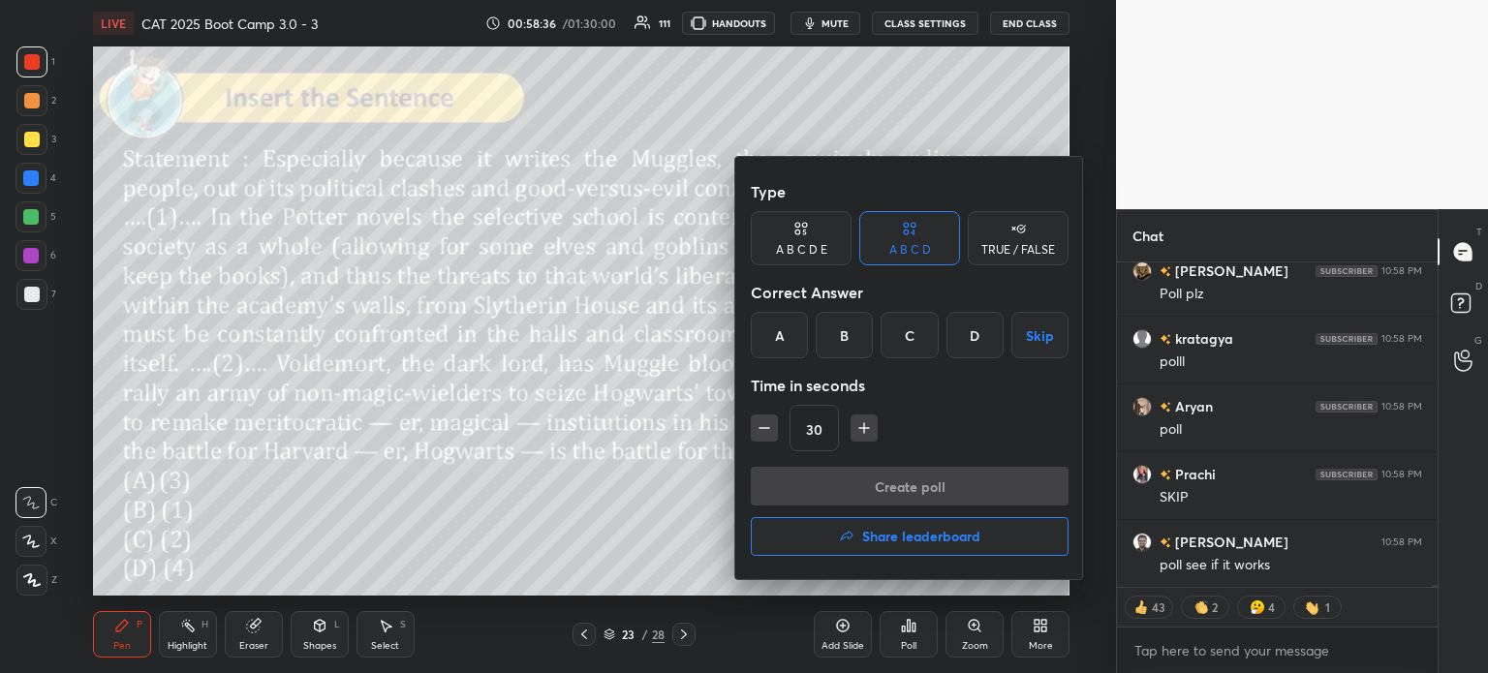
click at [838, 346] on div "B" at bounding box center [844, 335] width 57 height 46
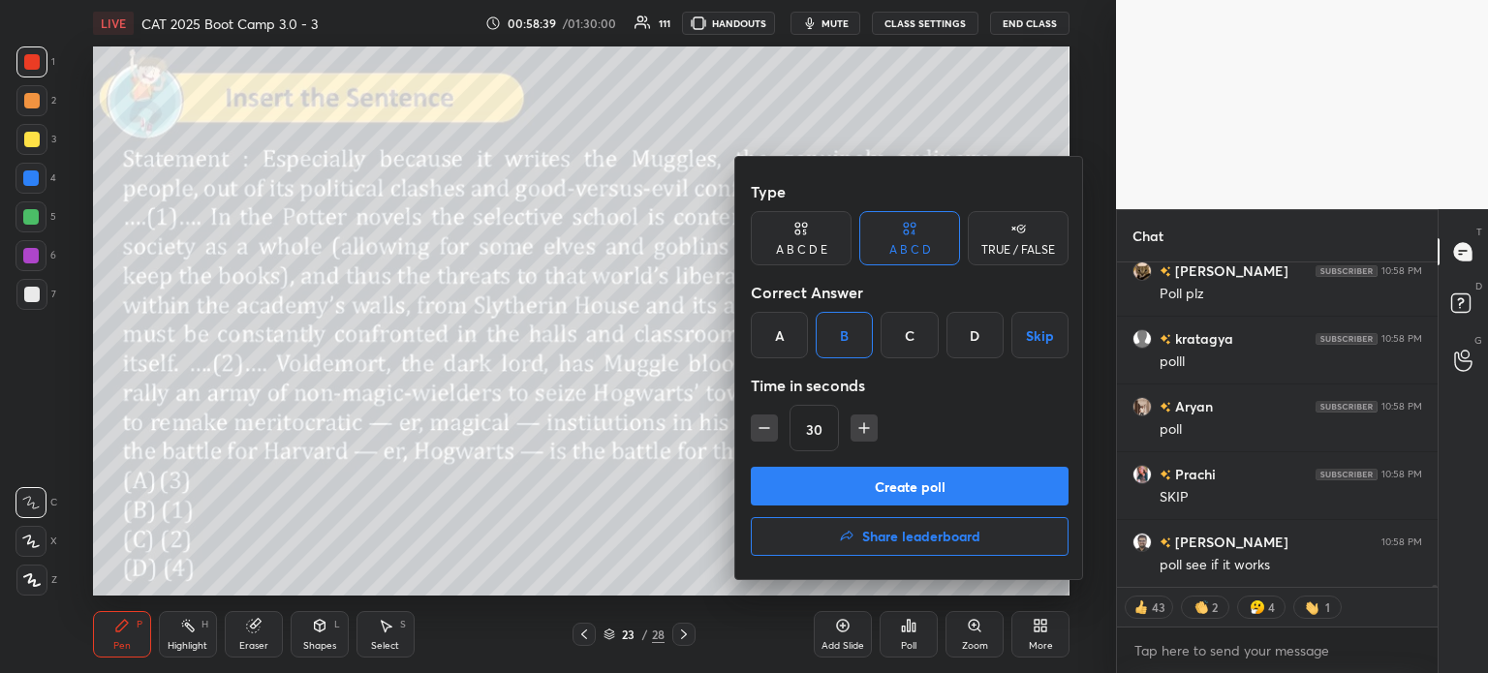
click at [990, 487] on button "Create poll" at bounding box center [910, 486] width 318 height 39
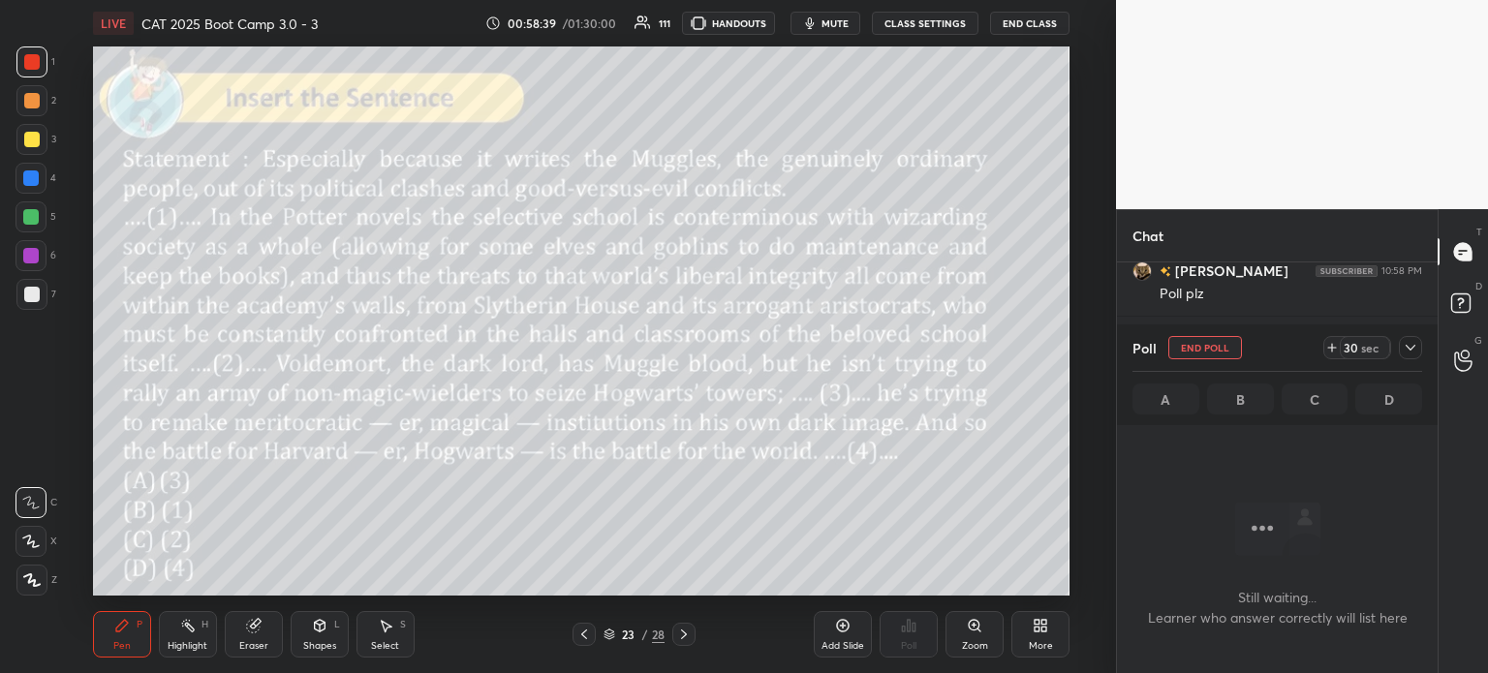
scroll to position [219, 315]
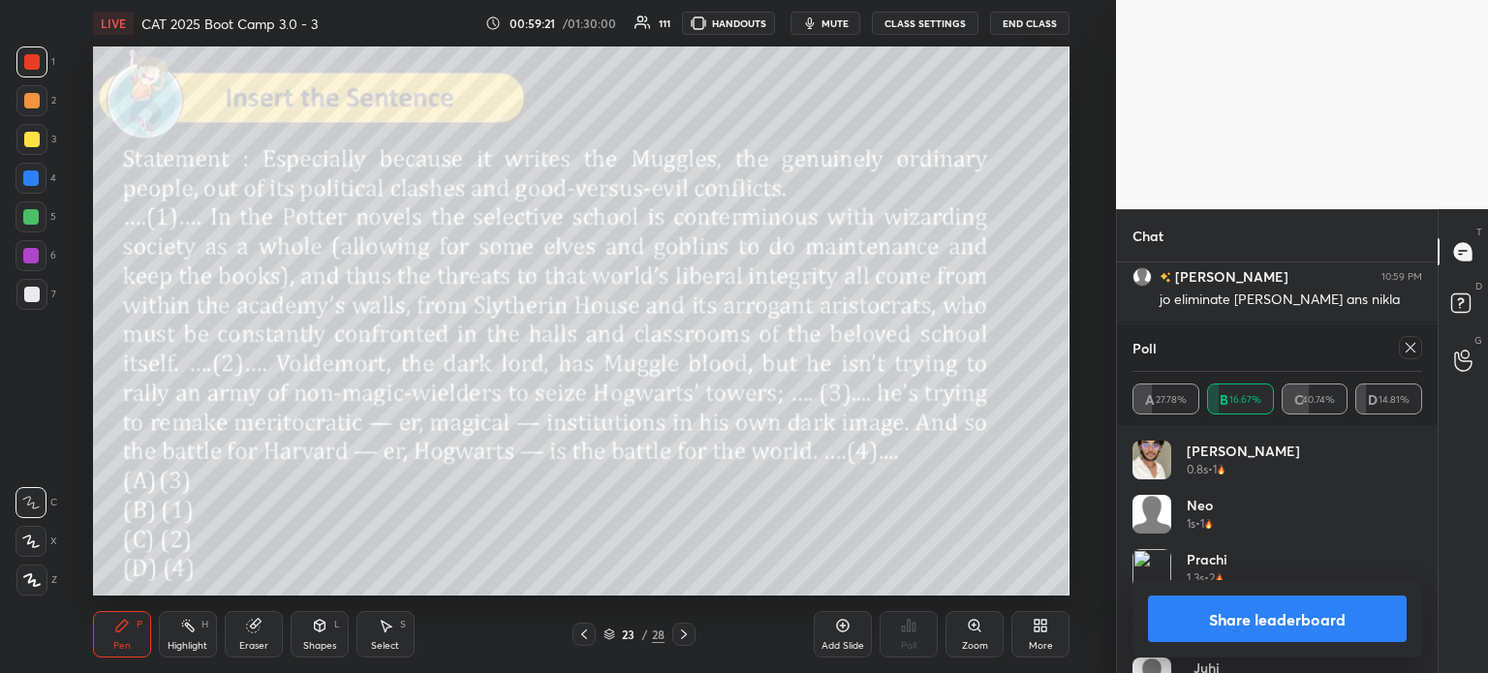
click at [1220, 620] on button "Share leaderboard" at bounding box center [1277, 619] width 259 height 46
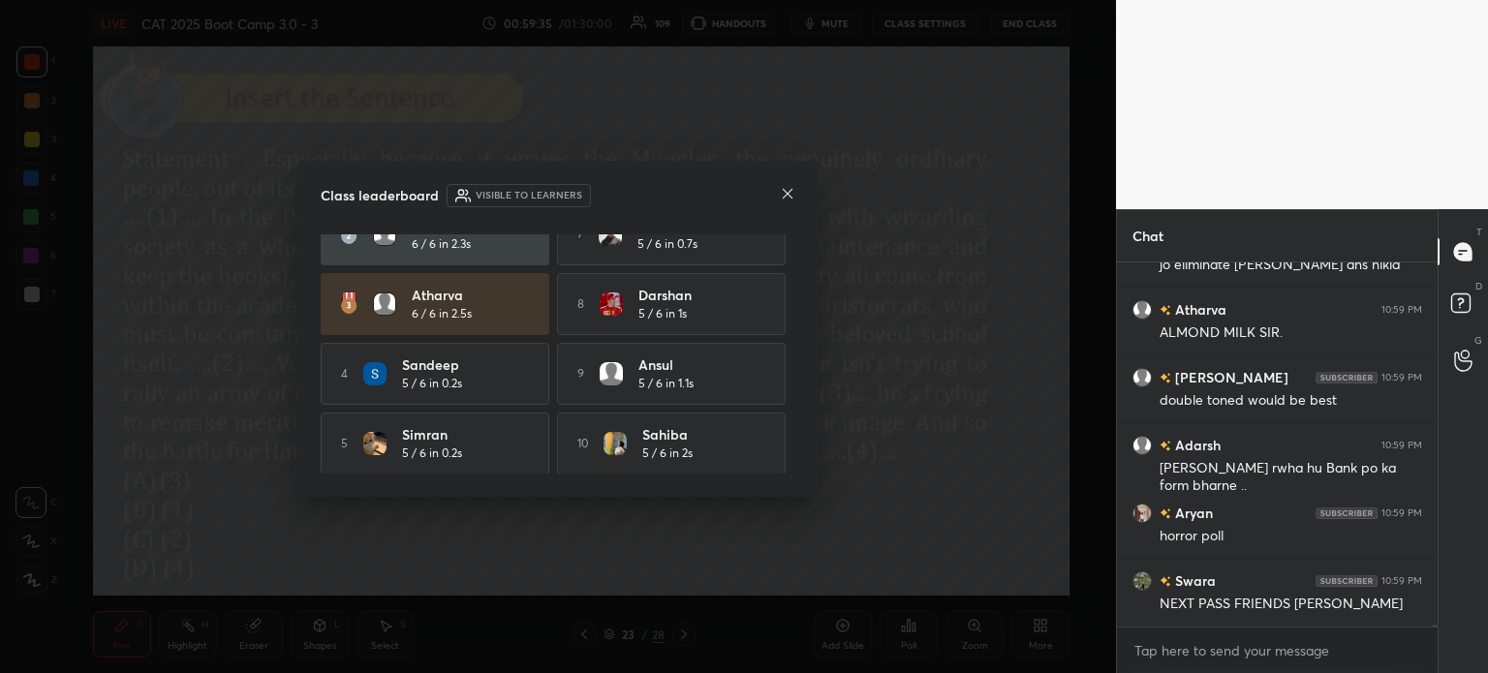
click at [788, 190] on icon at bounding box center [787, 193] width 15 height 15
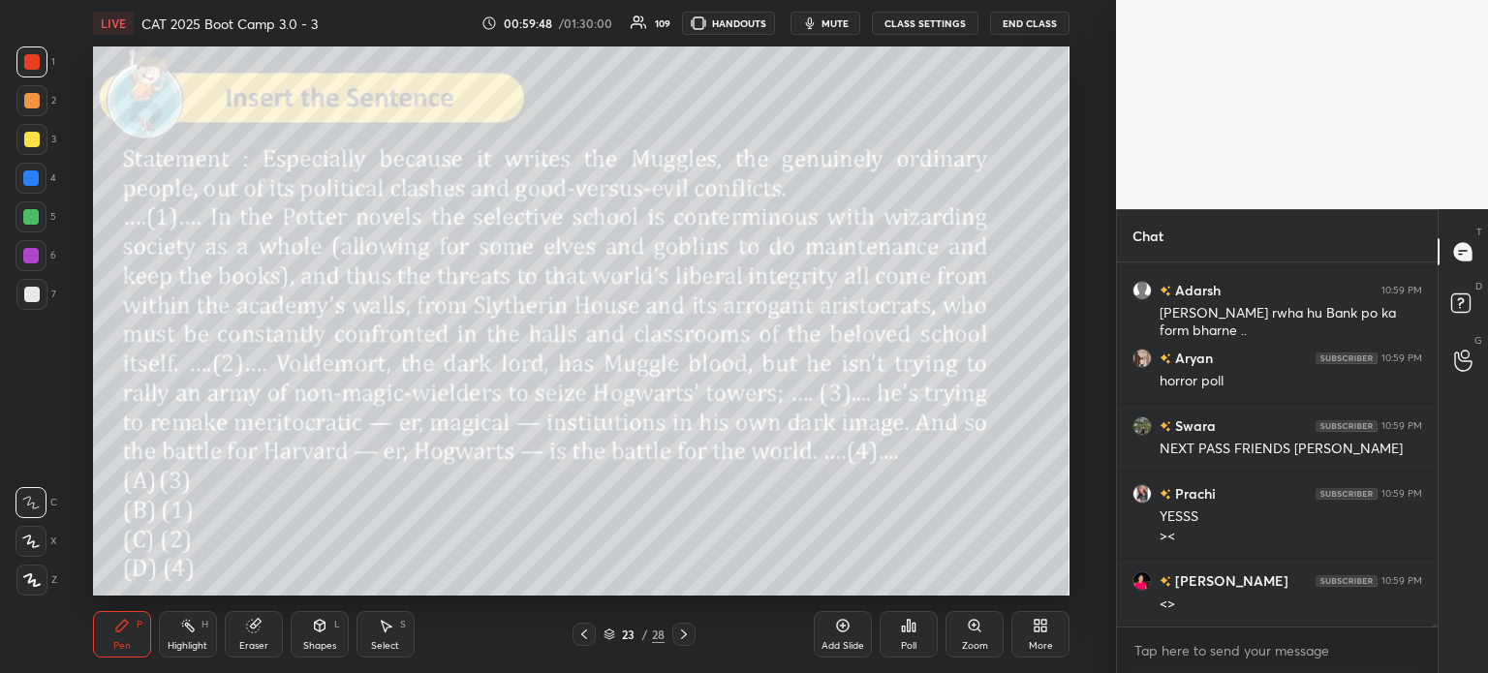
click at [248, 629] on icon at bounding box center [252, 626] width 13 height 13
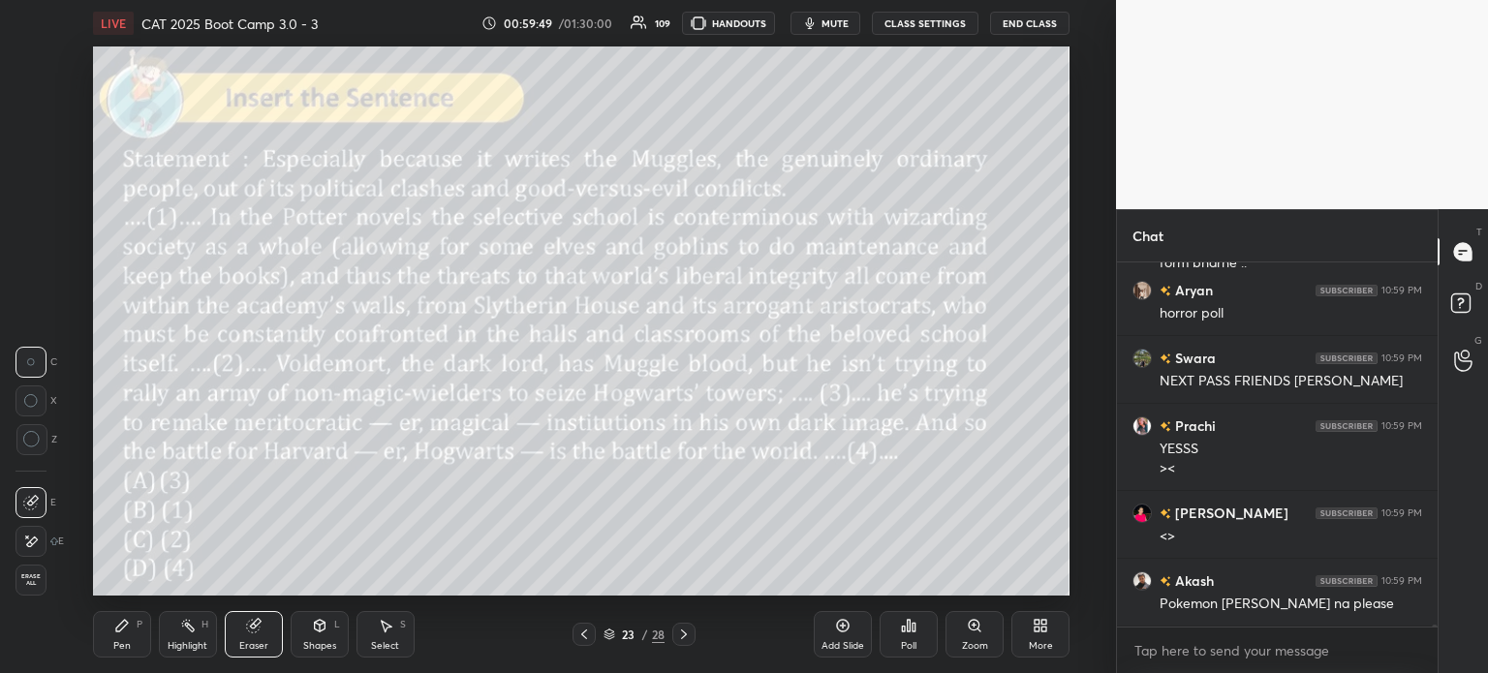
click at [26, 581] on span "Erase all" at bounding box center [30, 580] width 29 height 14
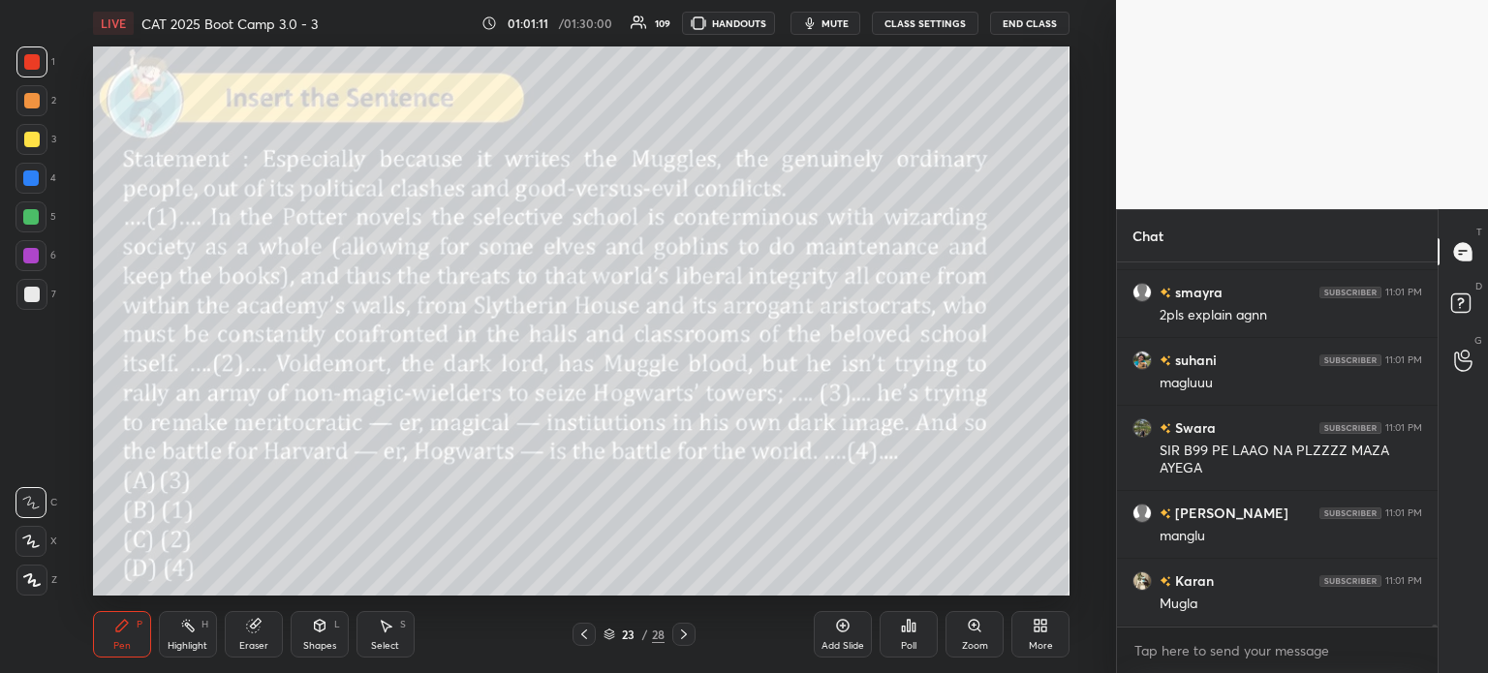
scroll to position [63591, 0]
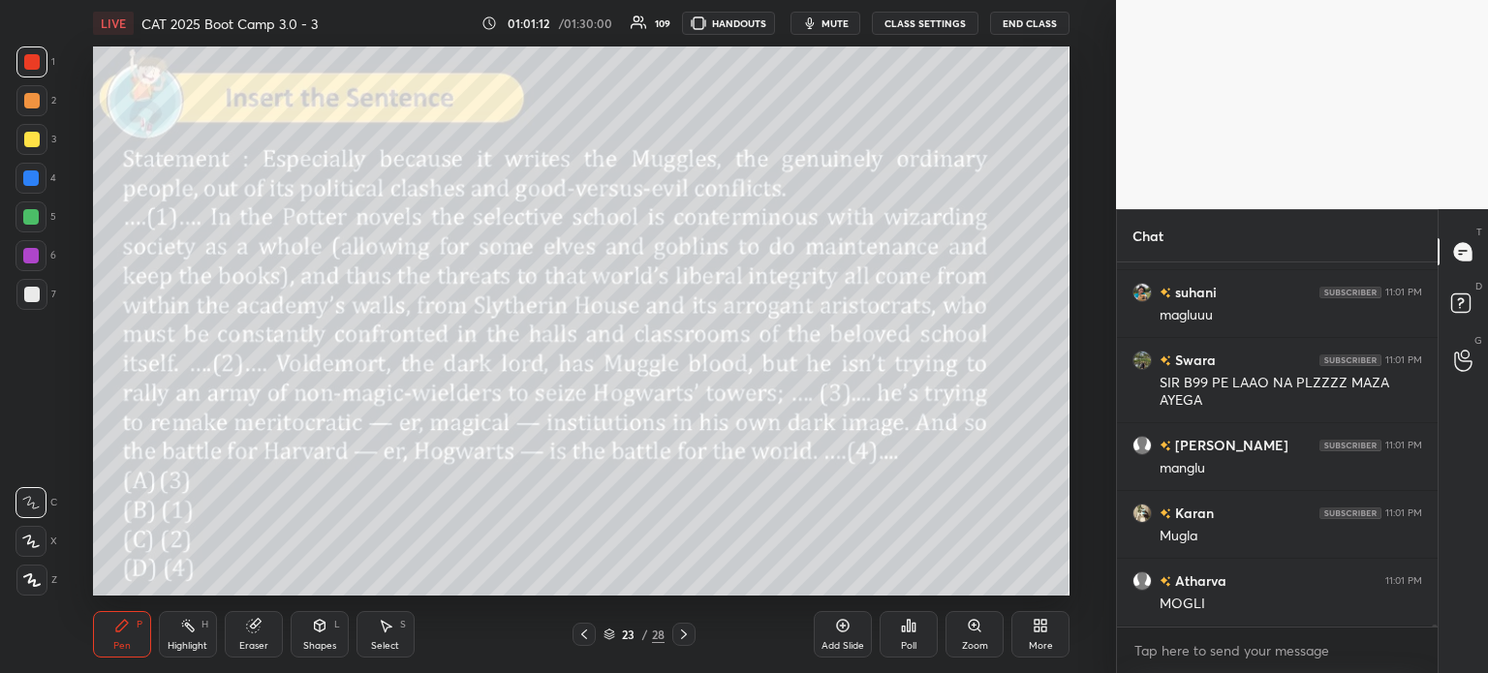
click at [252, 635] on div "Eraser" at bounding box center [254, 634] width 58 height 46
click at [35, 576] on span "Erase all" at bounding box center [30, 580] width 29 height 14
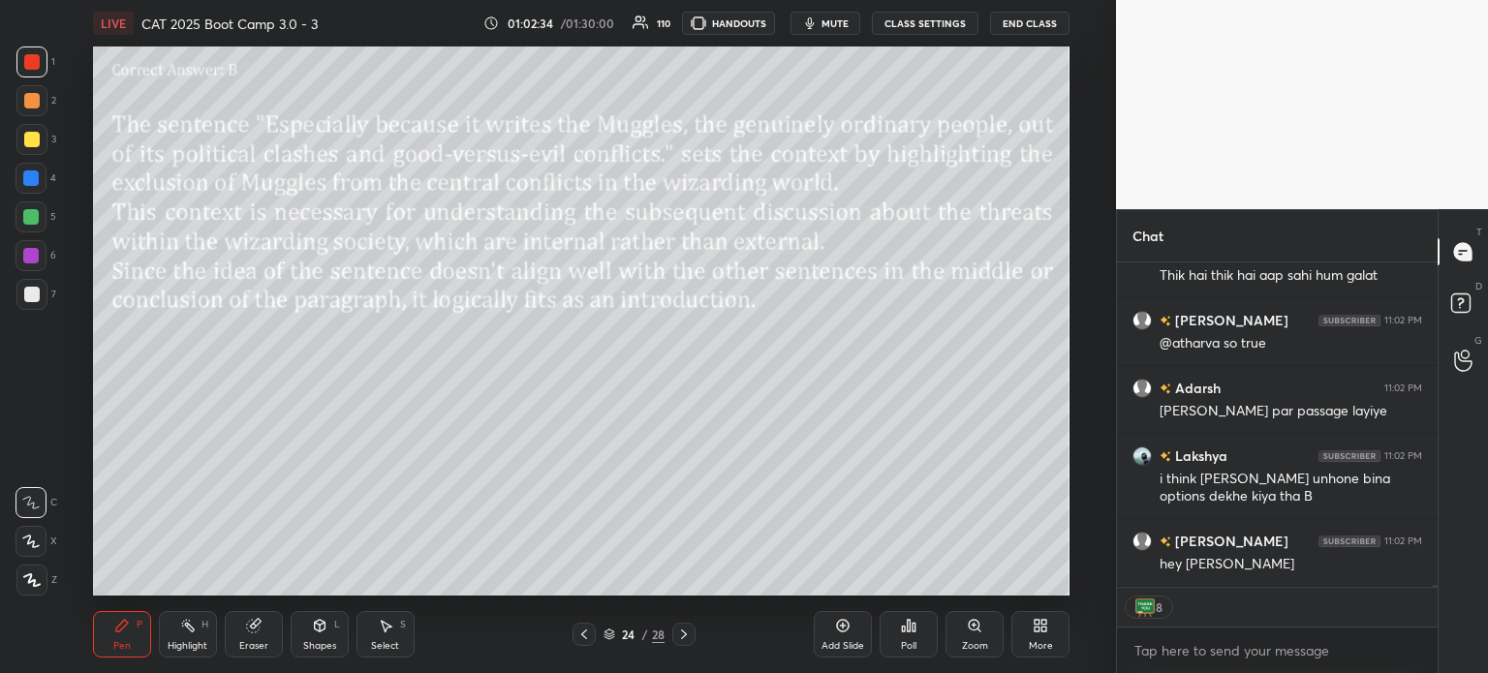
scroll to position [63971, 0]
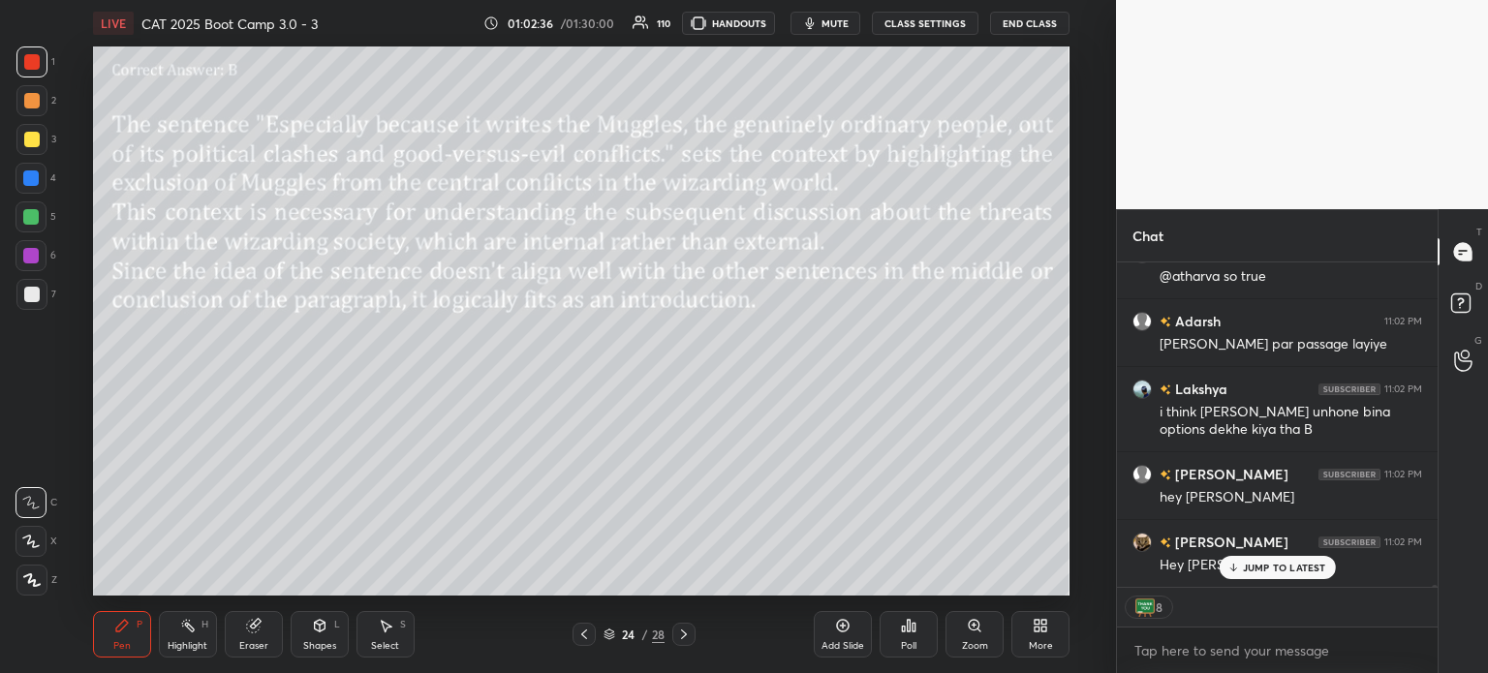
click at [645, 634] on div "/" at bounding box center [645, 635] width 6 height 12
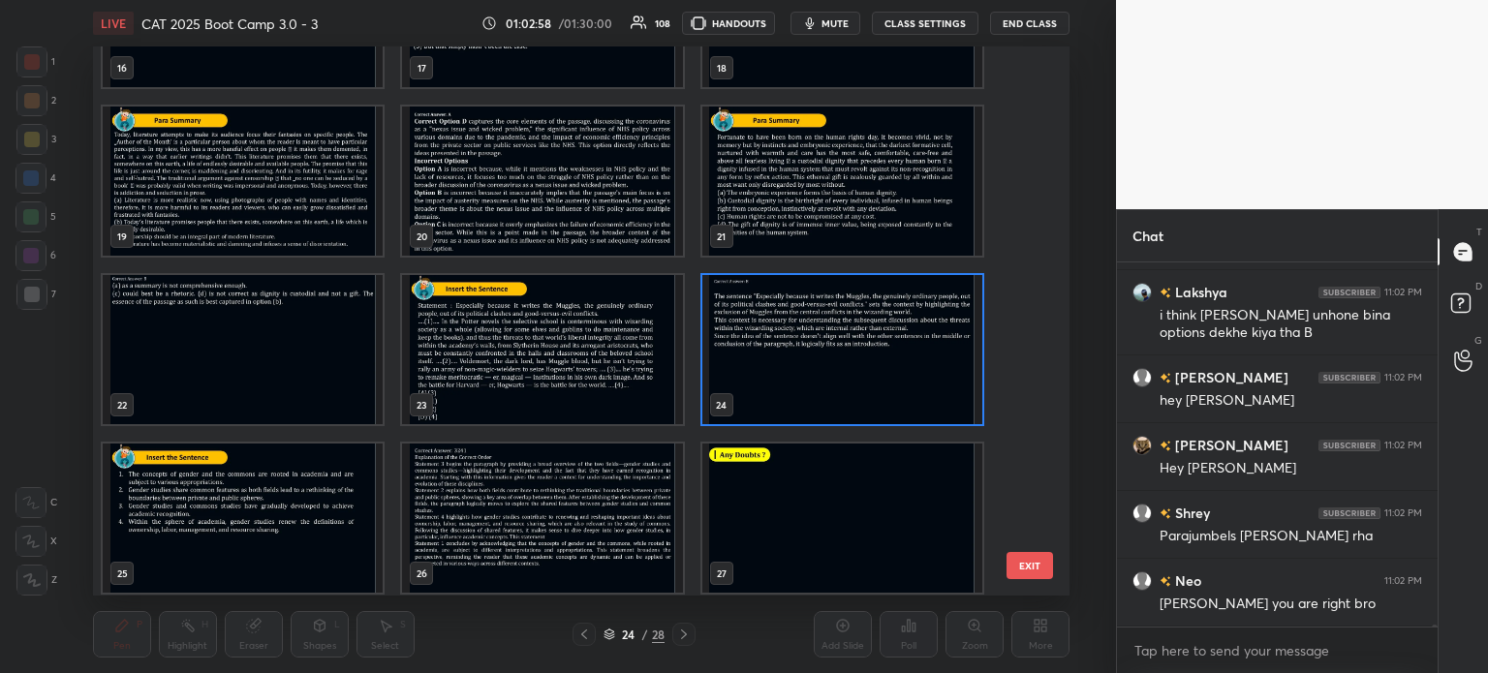
scroll to position [64153, 0]
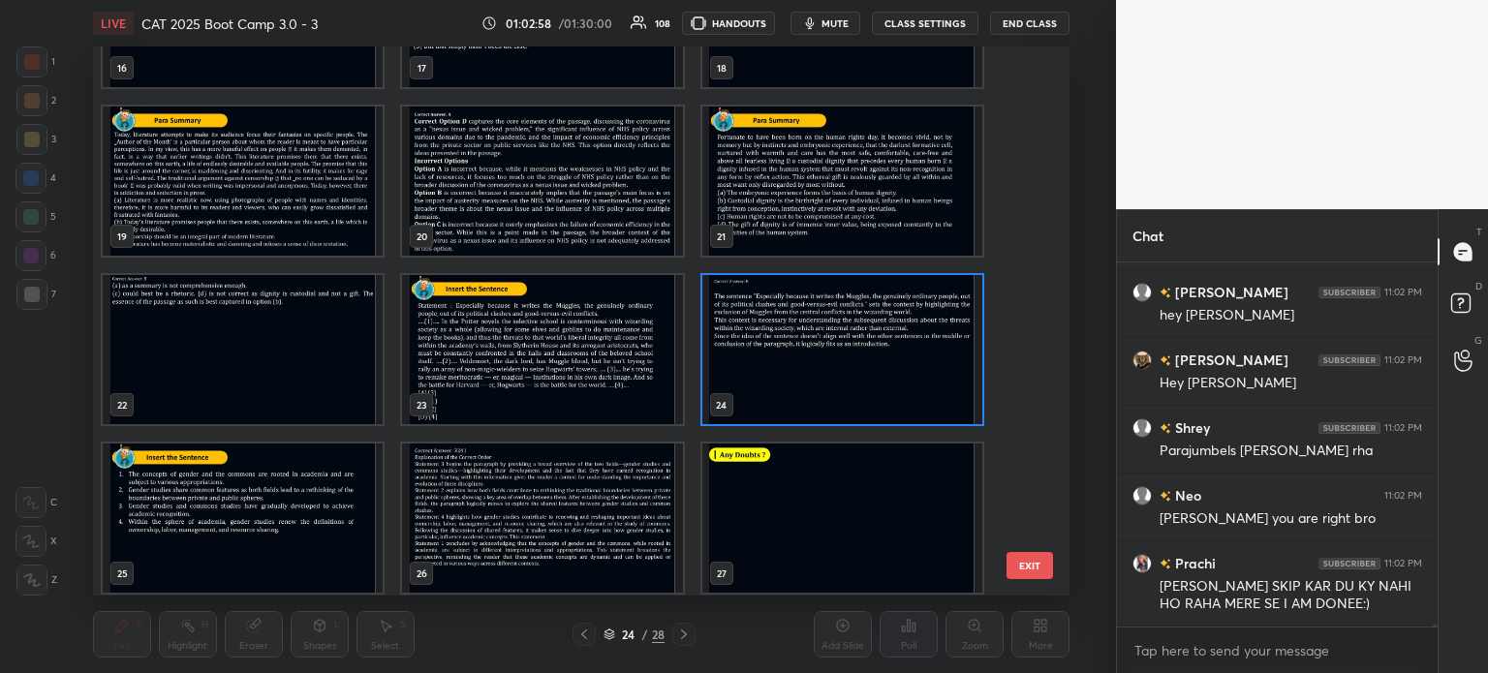
click at [766, 186] on img "grid" at bounding box center [841, 181] width 280 height 149
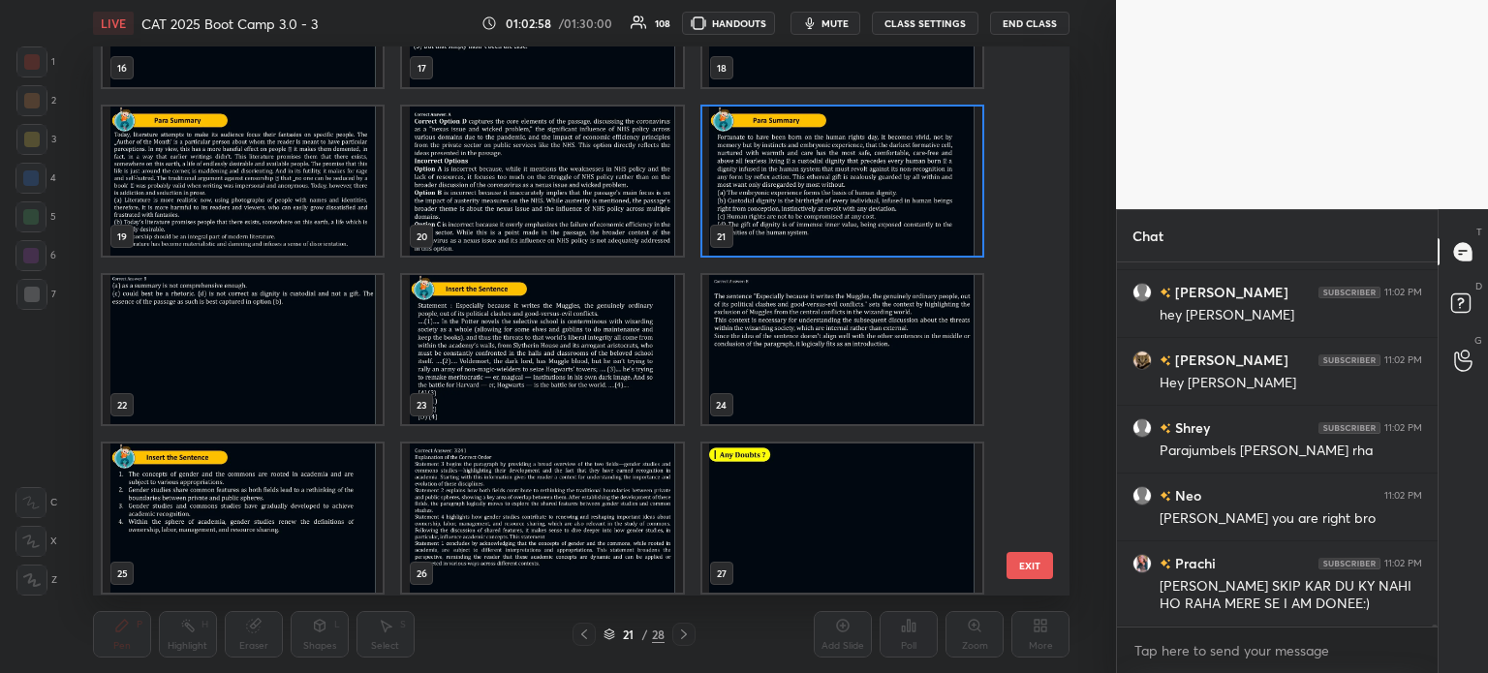
click at [772, 185] on img "grid" at bounding box center [841, 181] width 280 height 149
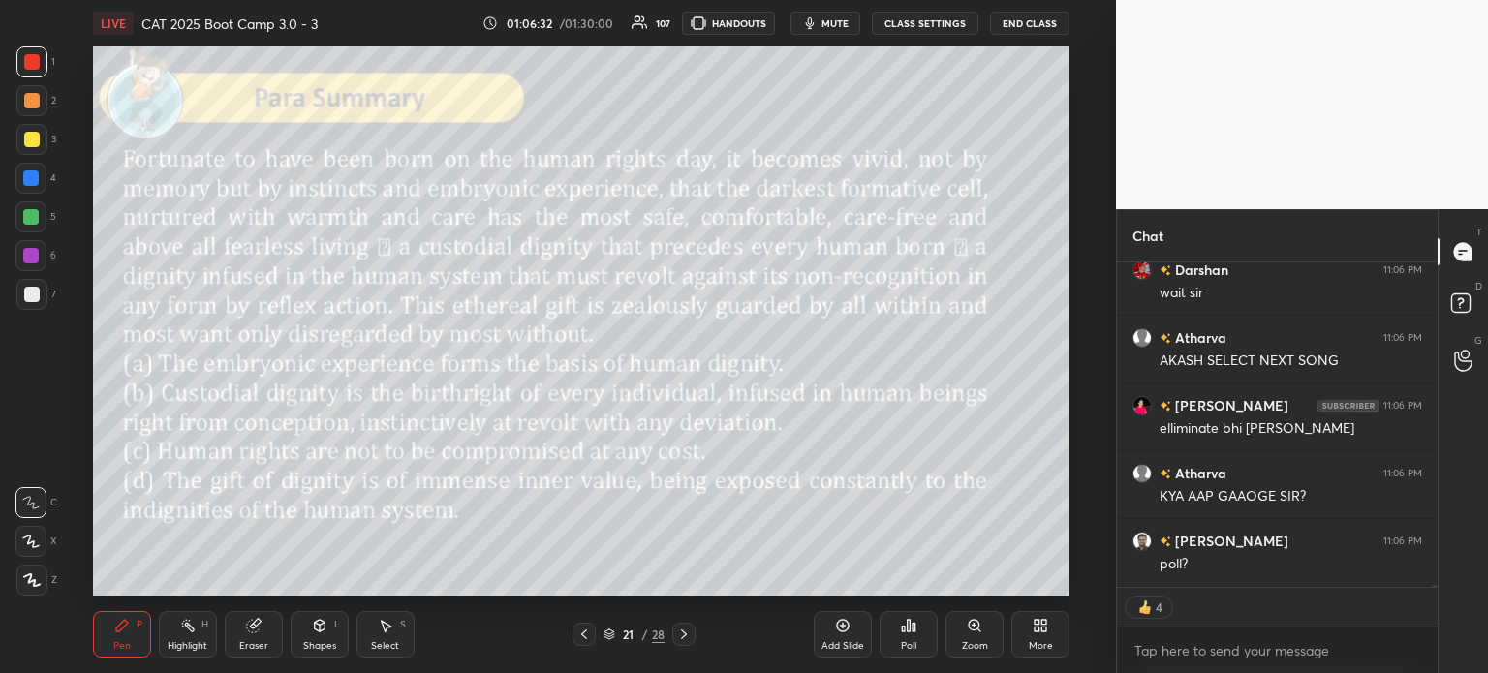
scroll to position [67357, 0]
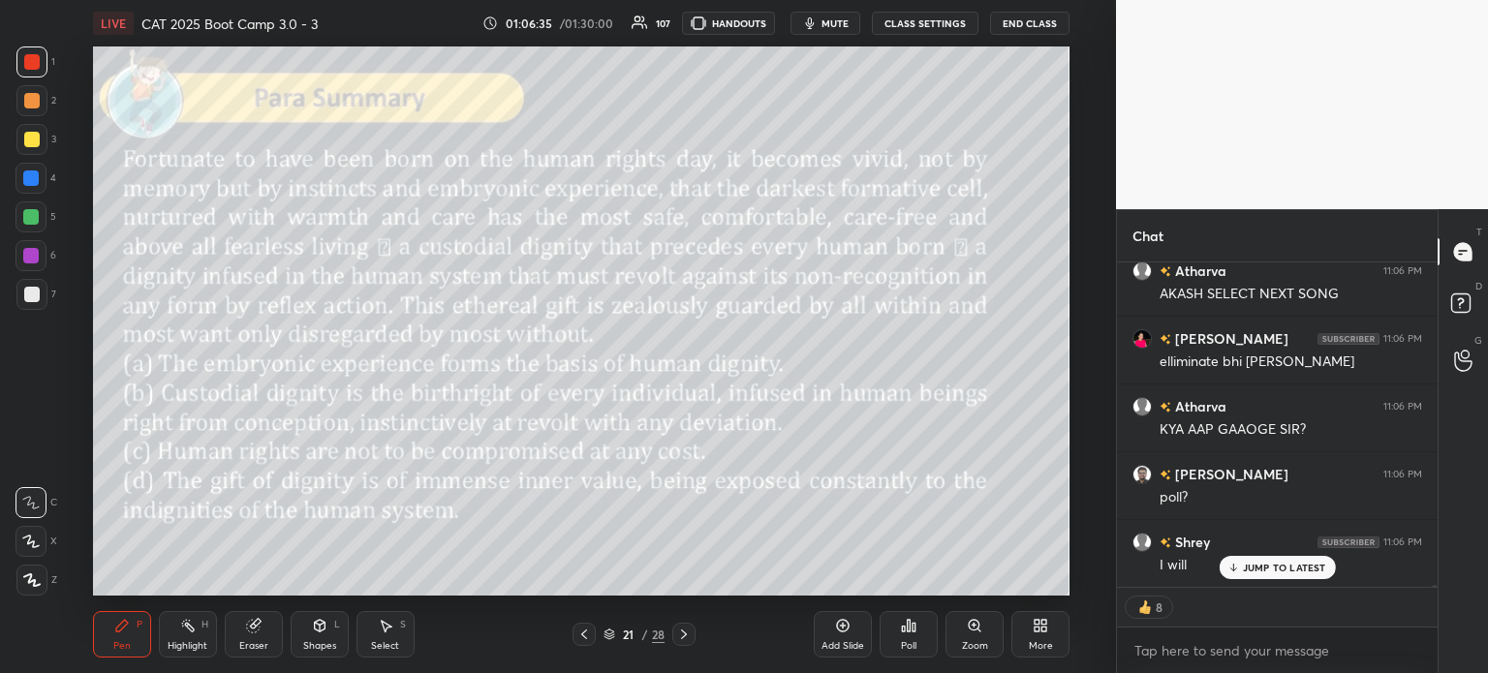
click at [1268, 568] on p "JUMP TO LATEST" at bounding box center [1284, 568] width 83 height 12
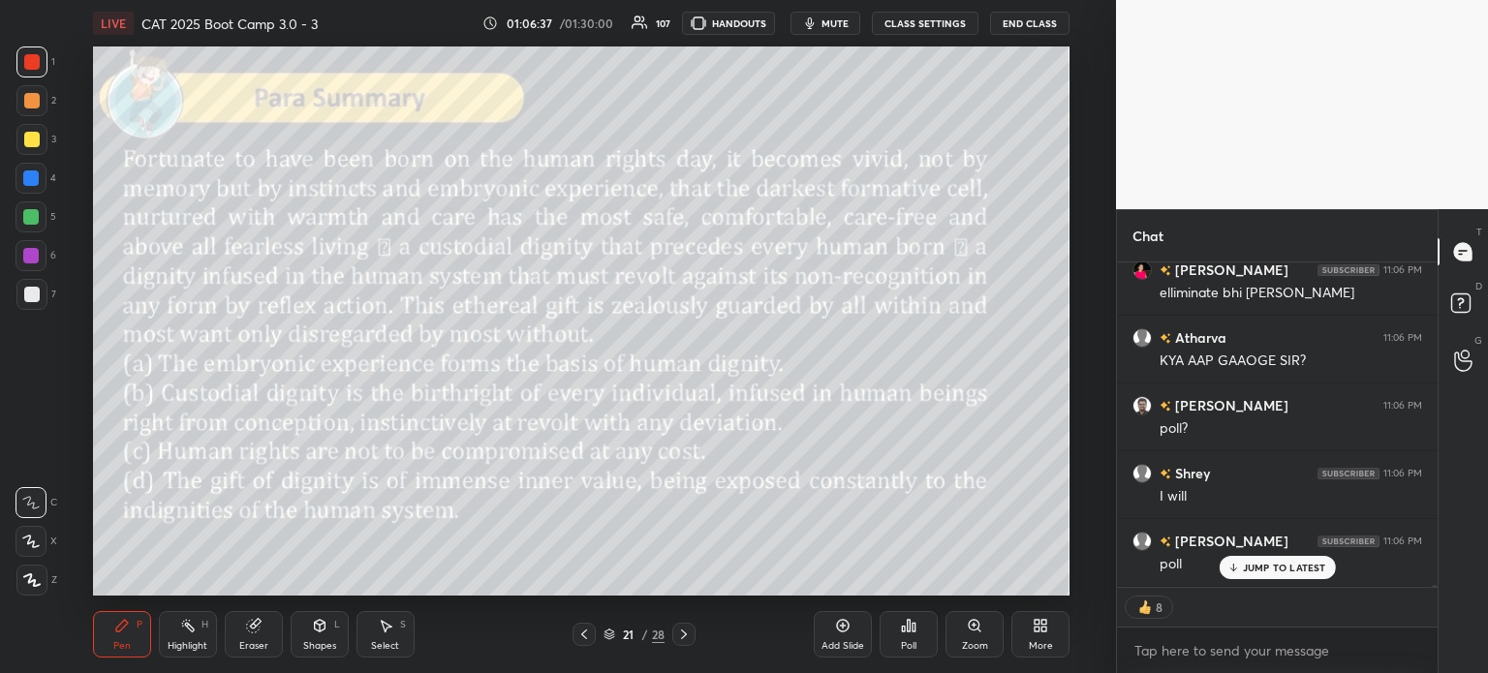
scroll to position [67493, 0]
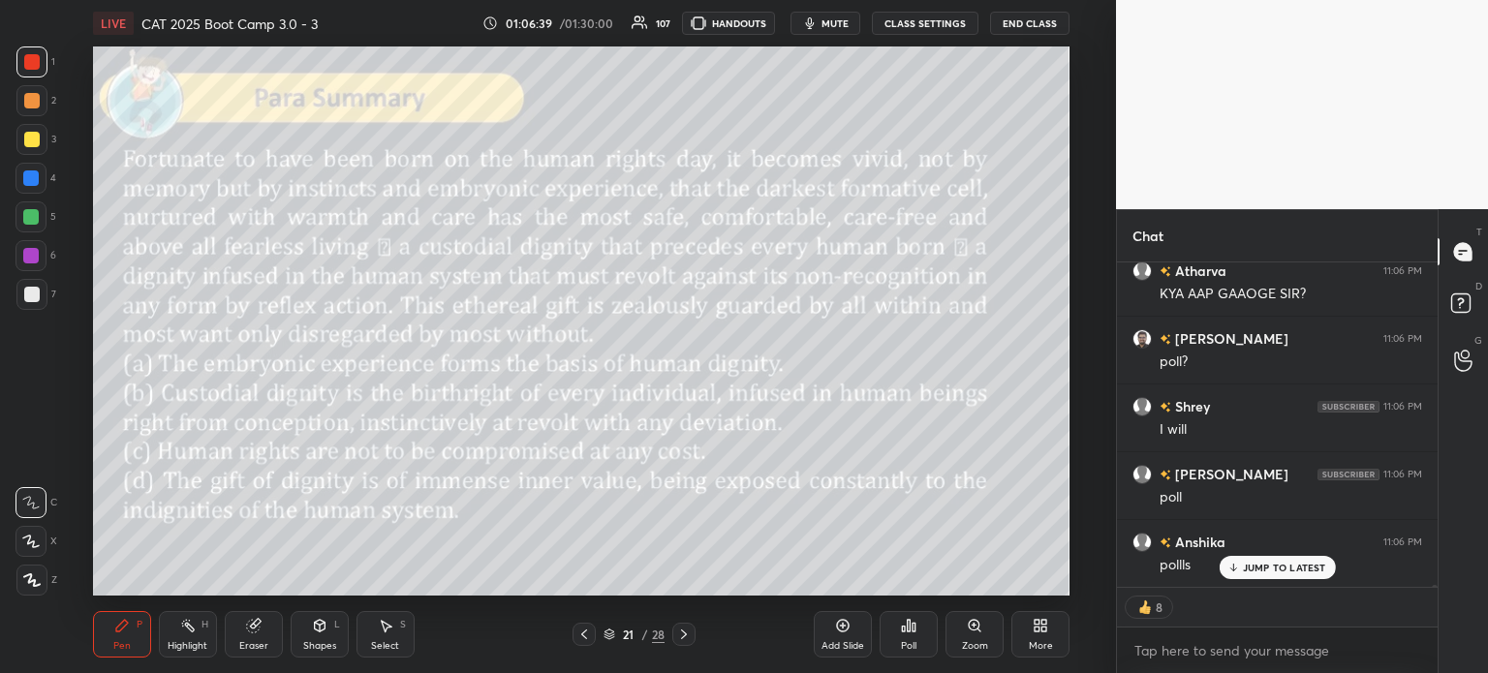
click at [1263, 566] on p "JUMP TO LATEST" at bounding box center [1284, 568] width 83 height 12
click at [907, 638] on div "Poll" at bounding box center [908, 634] width 58 height 46
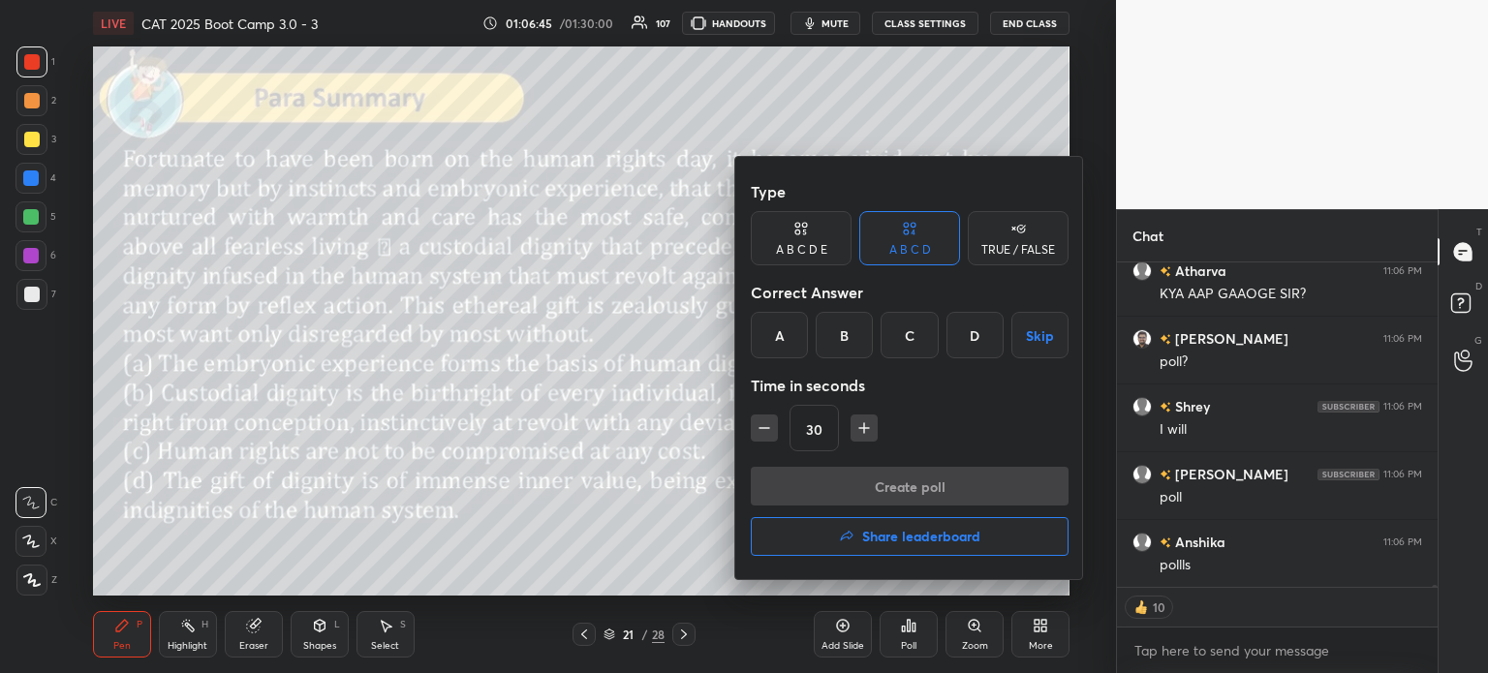
click at [837, 341] on div "B" at bounding box center [844, 335] width 57 height 46
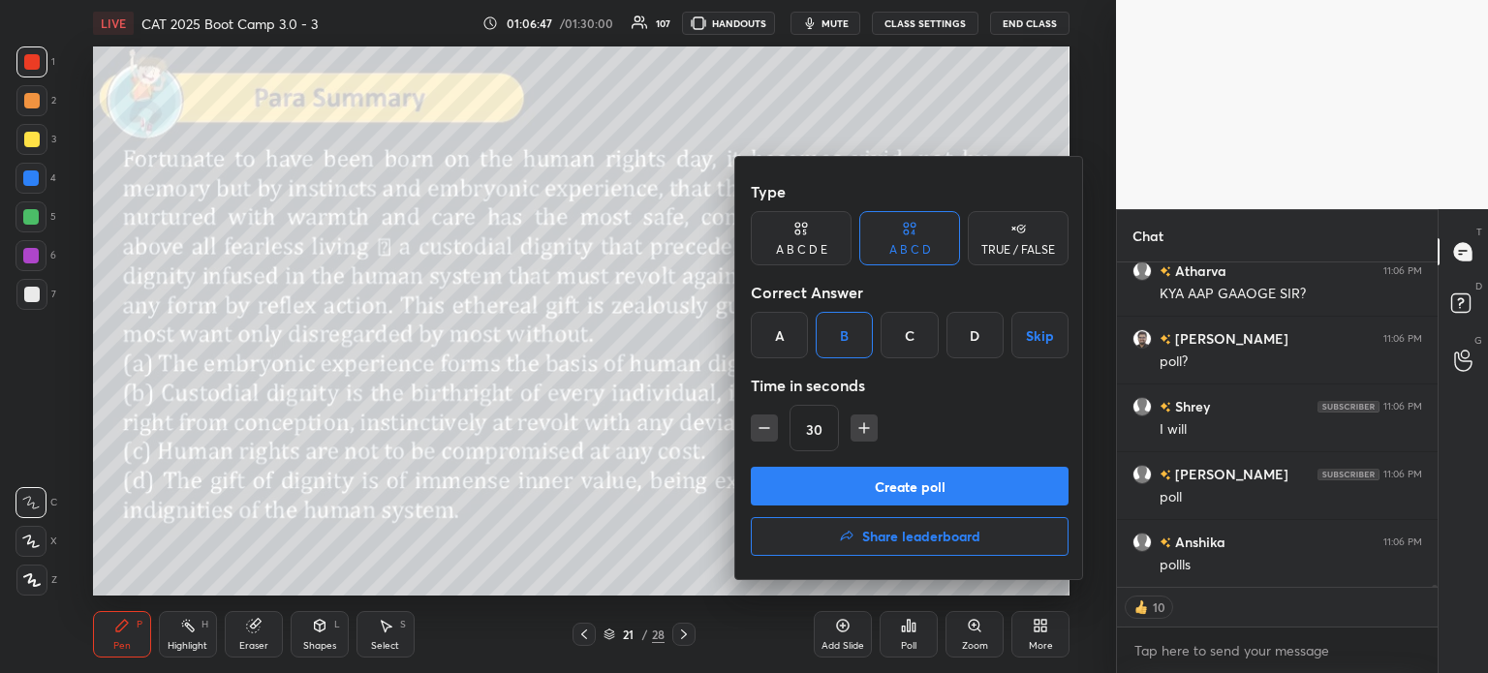
click at [948, 487] on button "Create poll" at bounding box center [910, 486] width 318 height 39
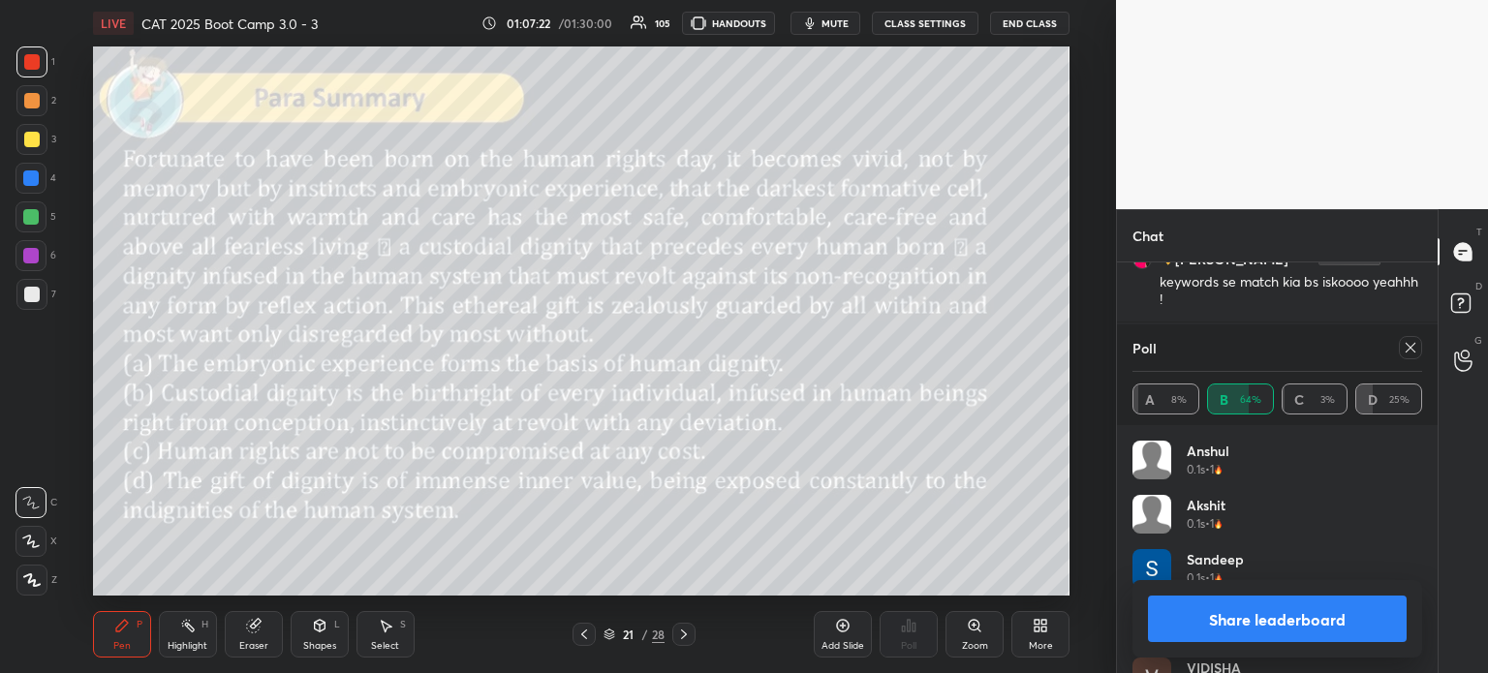
scroll to position [68318, 0]
click at [1213, 619] on button "Share leaderboard" at bounding box center [1277, 619] width 259 height 46
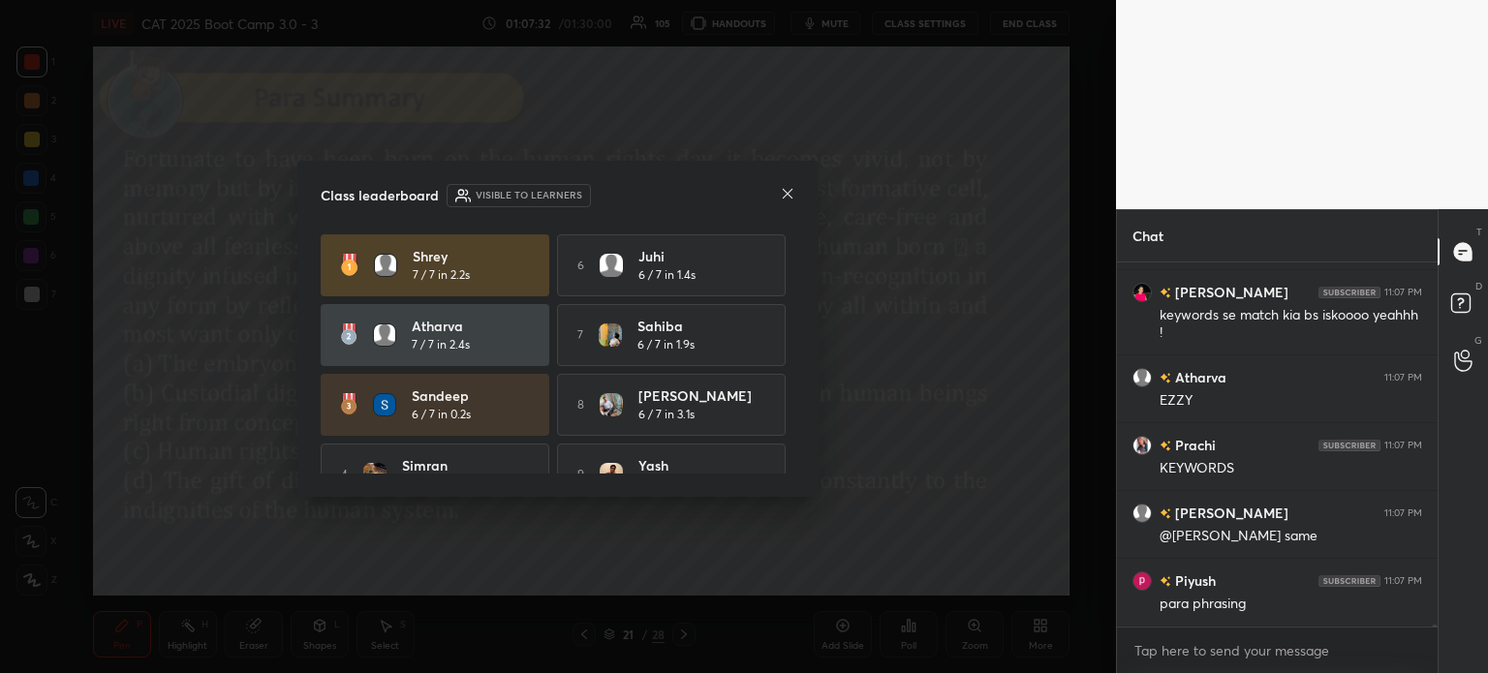
click at [787, 190] on icon at bounding box center [787, 193] width 15 height 15
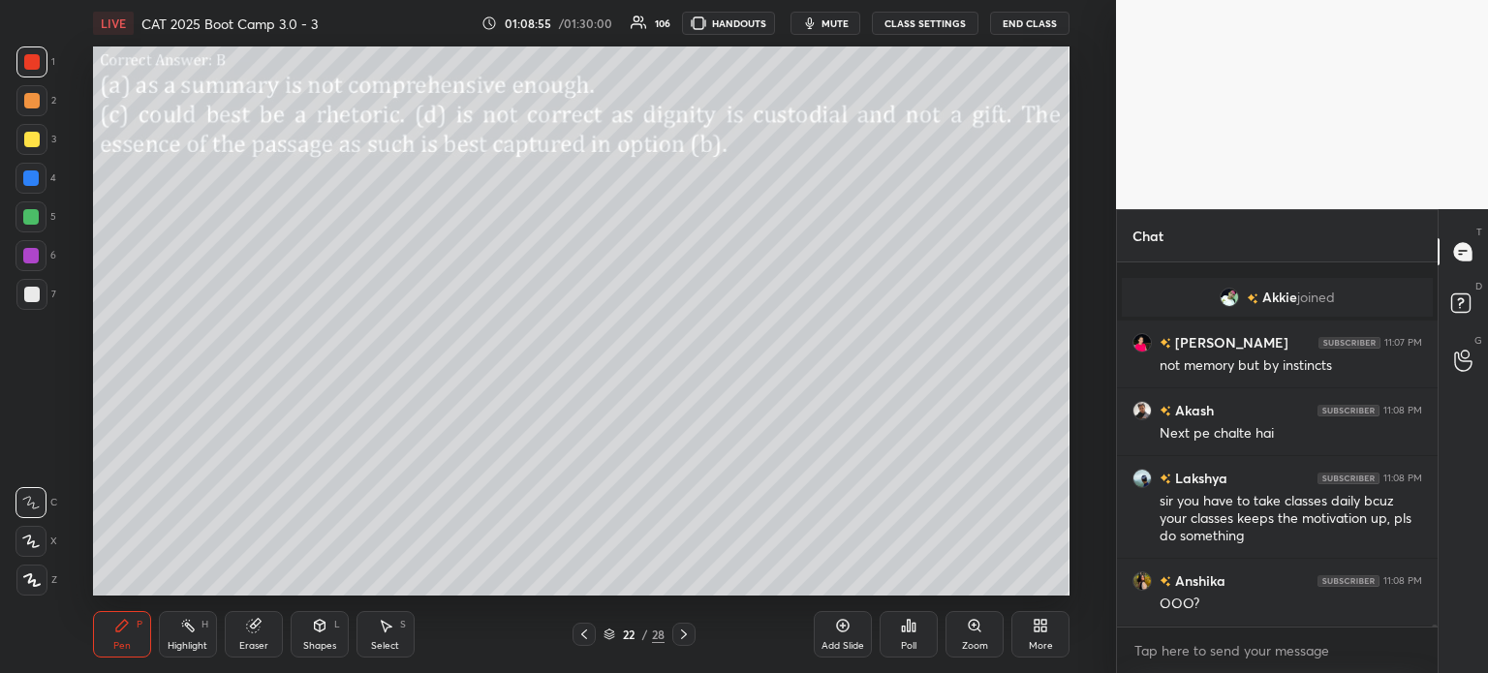
scroll to position [66878, 0]
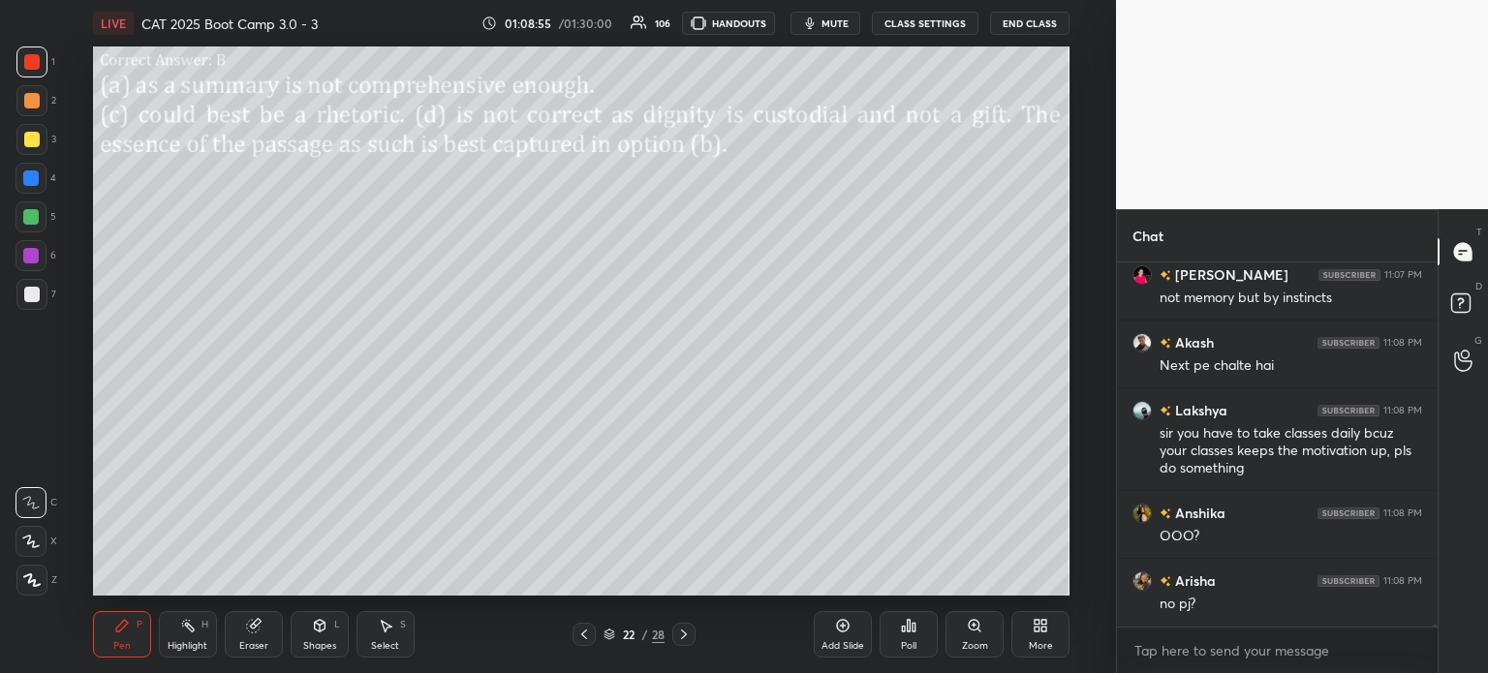
click at [639, 638] on div "22 / 28" at bounding box center [633, 634] width 61 height 17
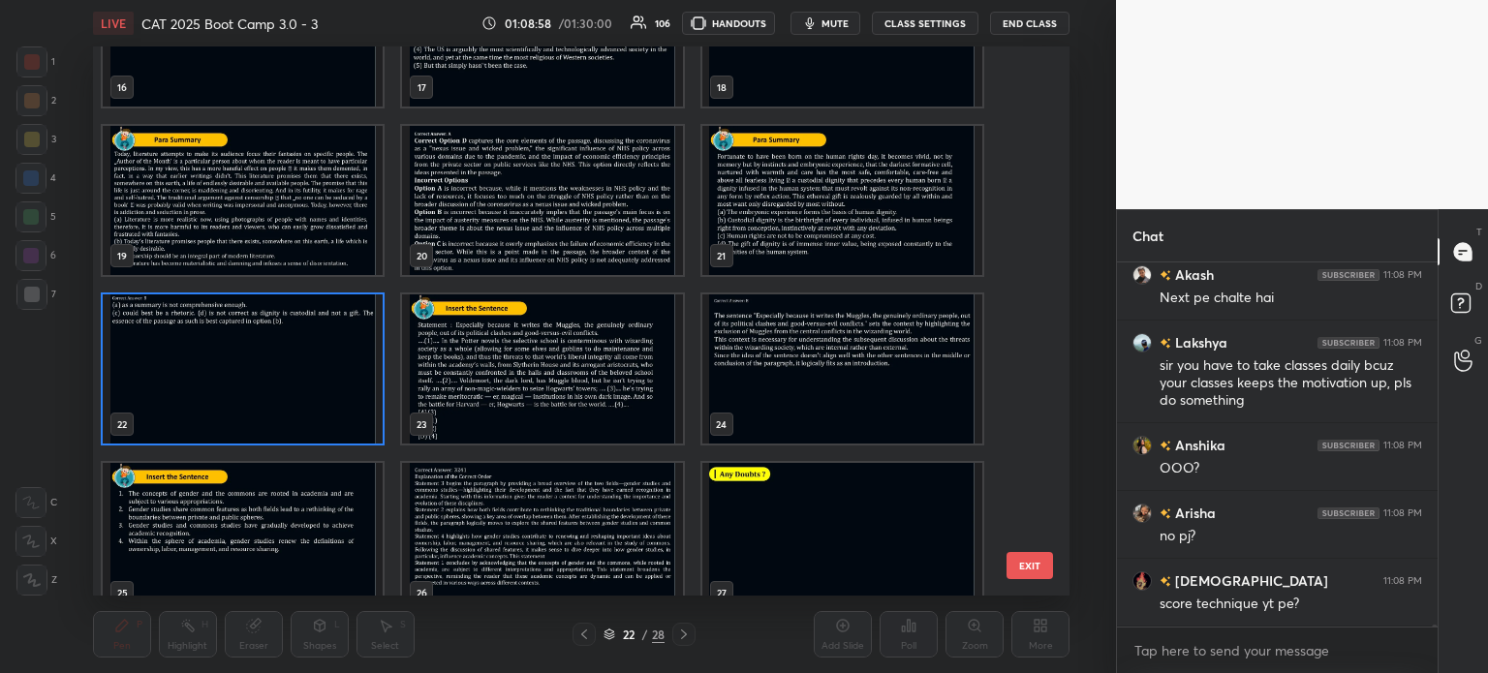
scroll to position [956, 0]
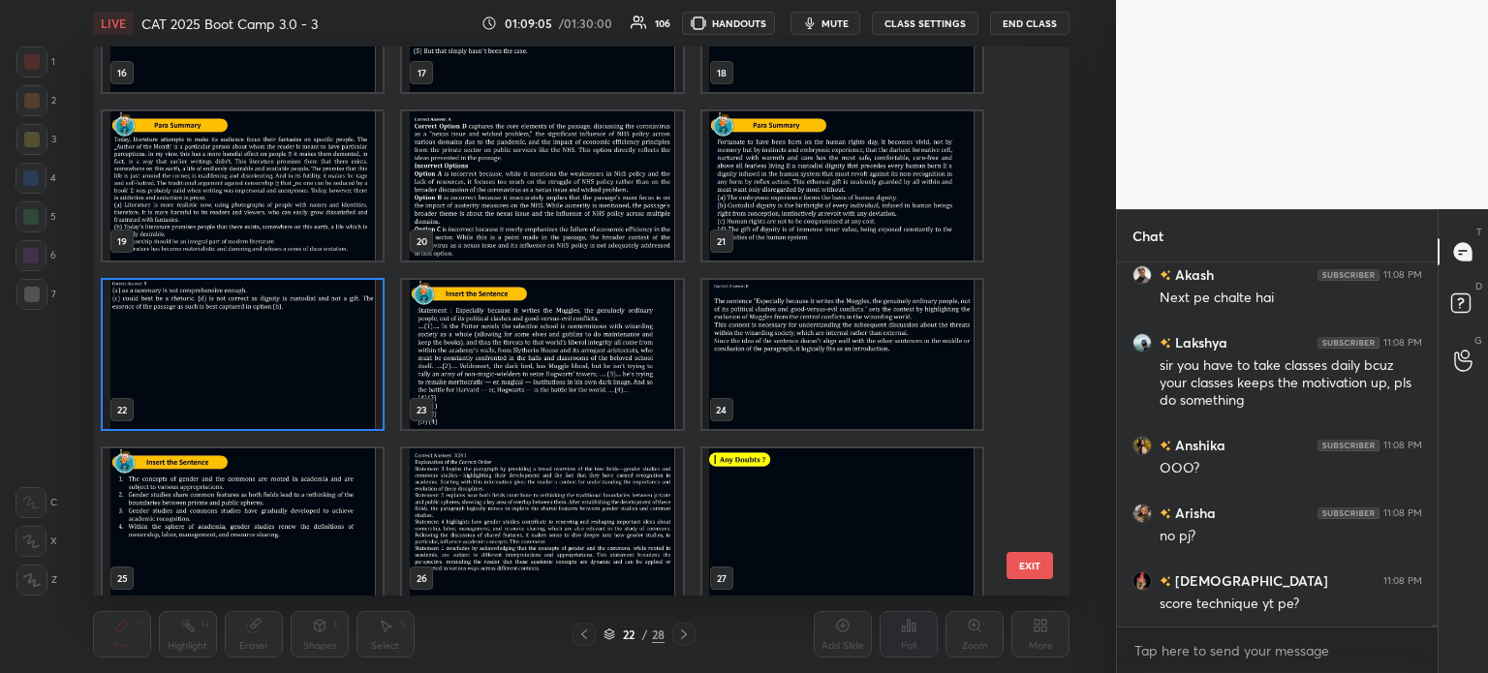
click at [277, 498] on img "grid" at bounding box center [243, 522] width 280 height 149
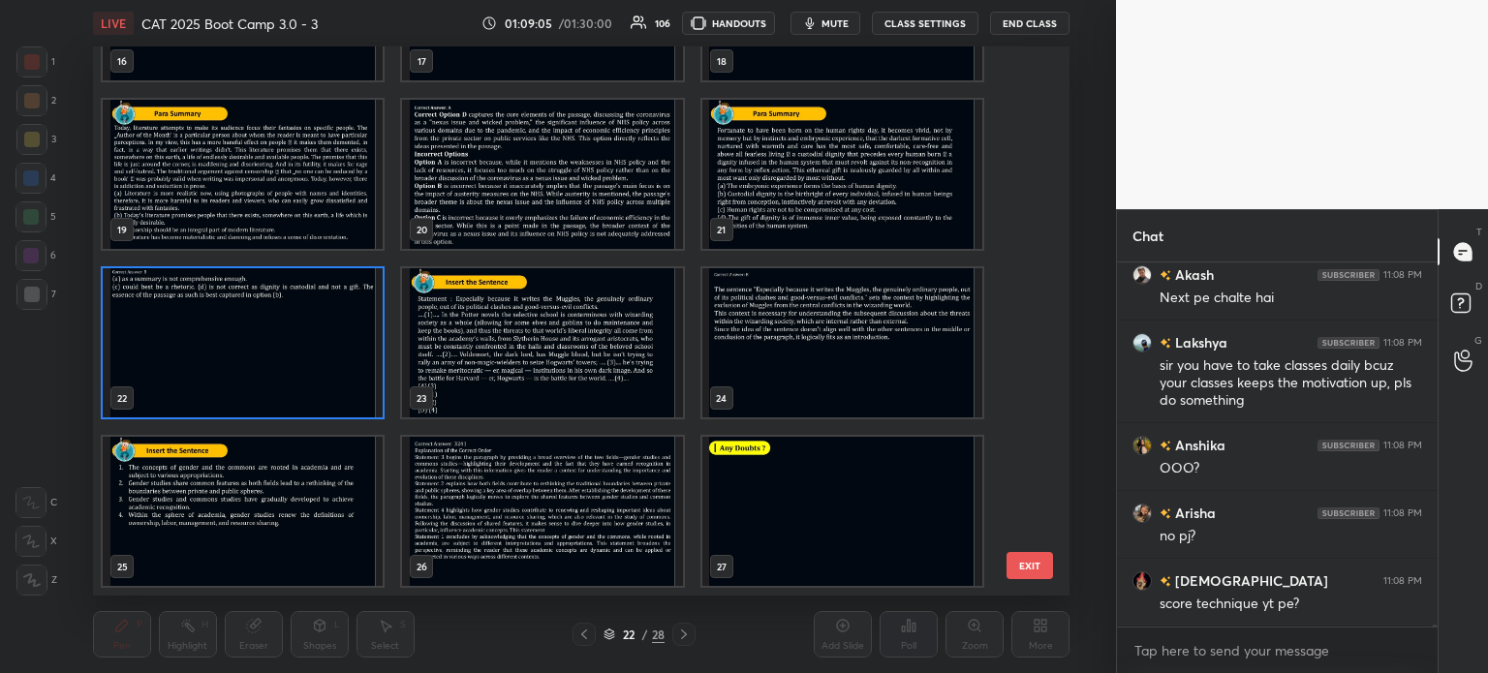
click at [291, 494] on div "16 17 18 19 20 21 22 23 24 25 26 27 28" at bounding box center [564, 320] width 942 height 549
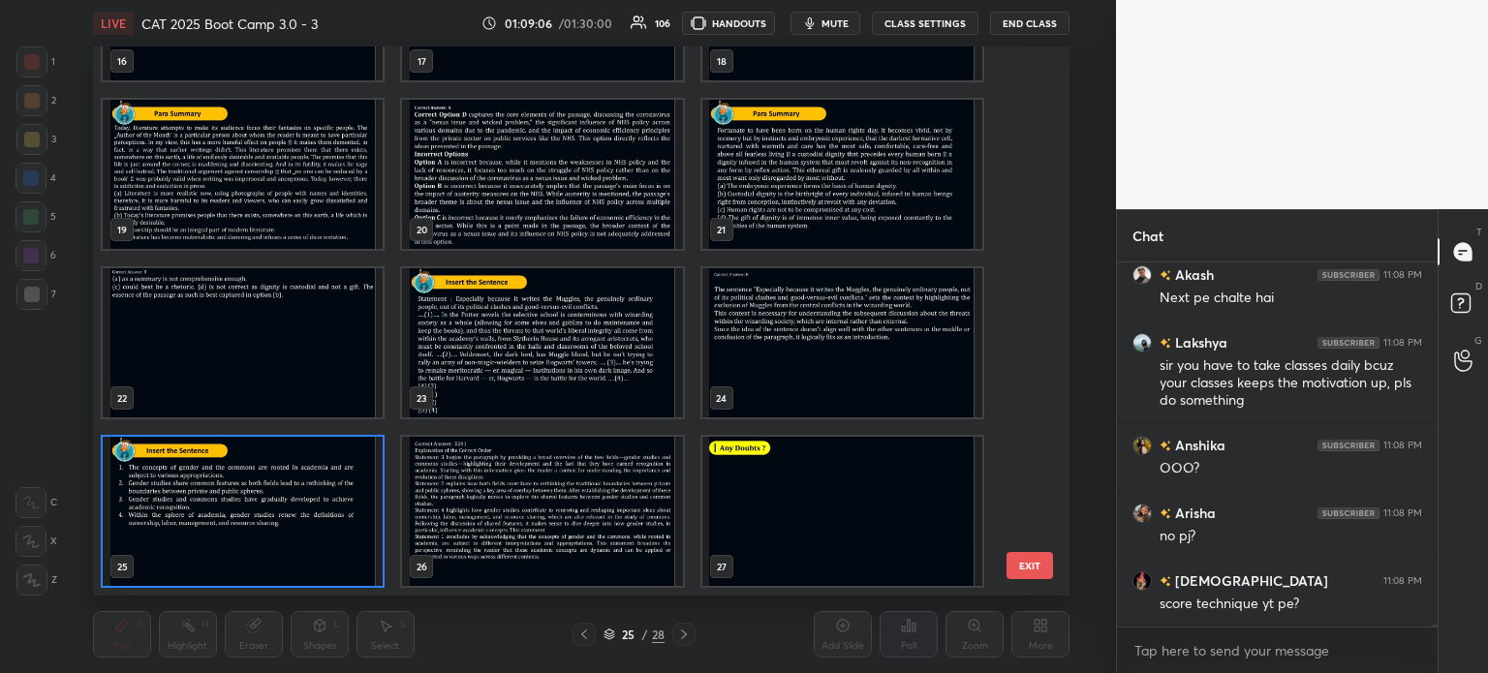
click at [275, 509] on img "grid" at bounding box center [243, 511] width 280 height 149
click at [292, 505] on img "grid" at bounding box center [243, 511] width 280 height 149
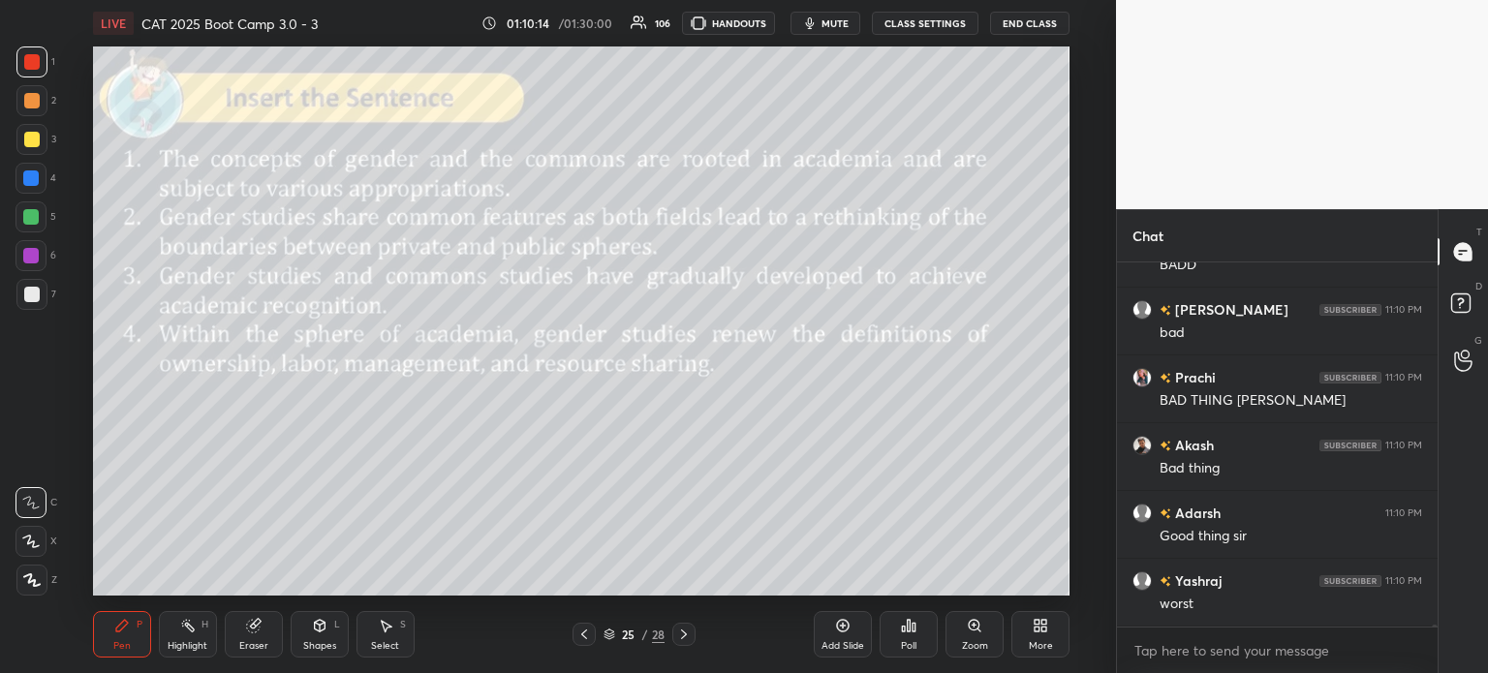
scroll to position [68709, 0]
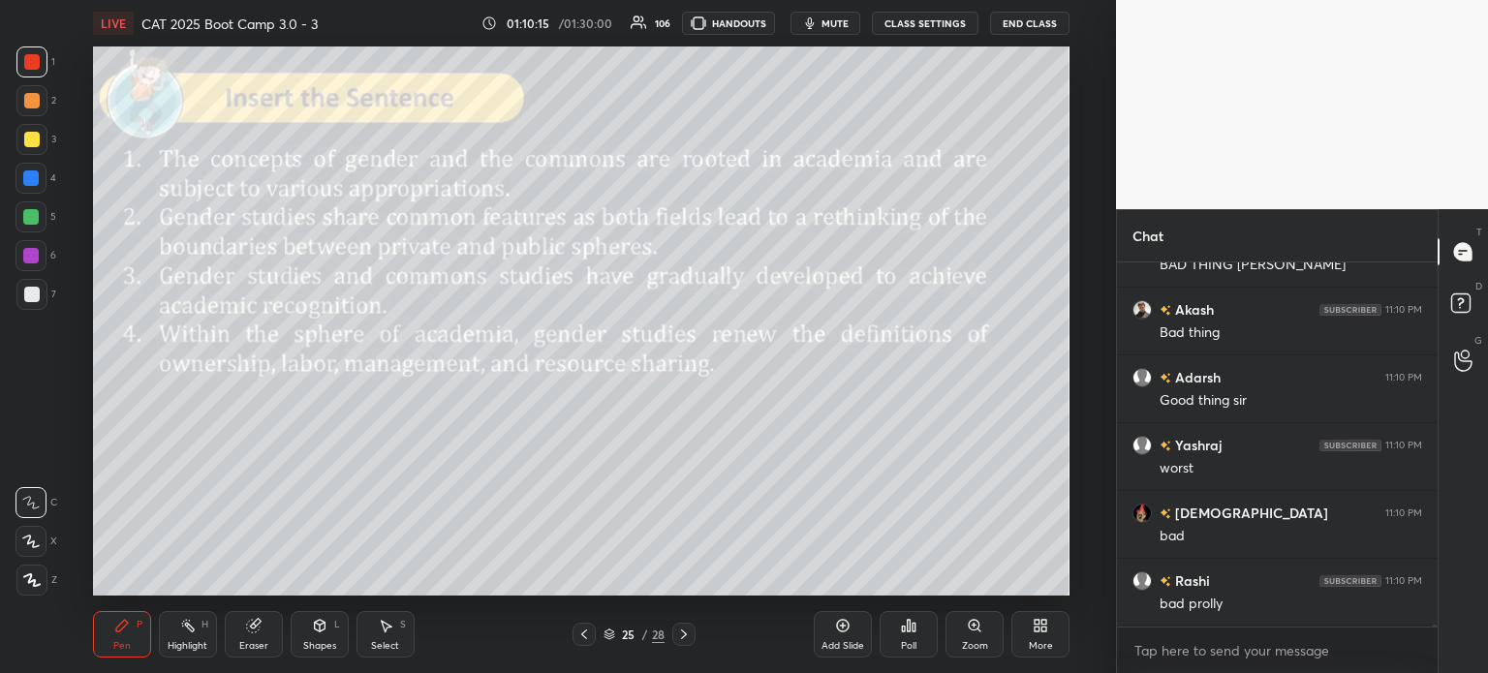
click at [256, 638] on div "Eraser" at bounding box center [254, 634] width 58 height 46
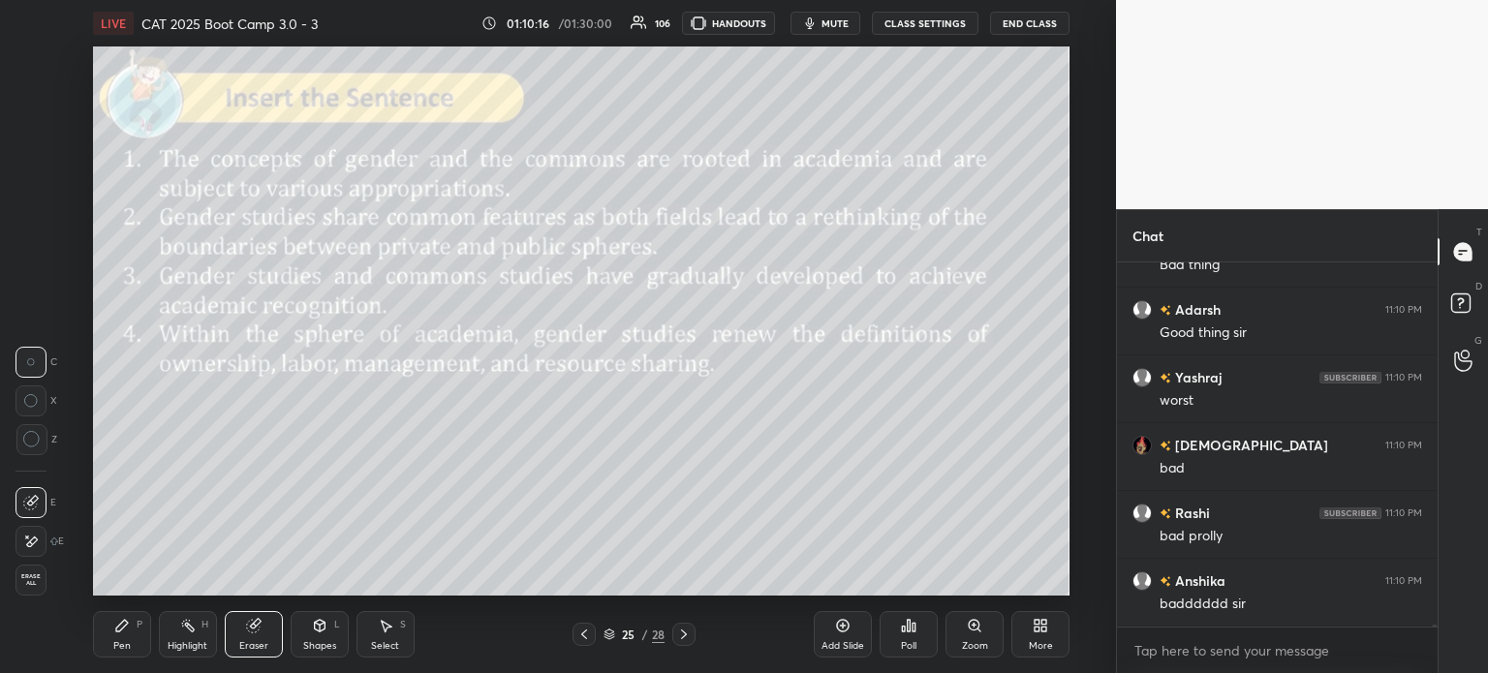
click at [17, 582] on span "Erase all" at bounding box center [30, 580] width 29 height 14
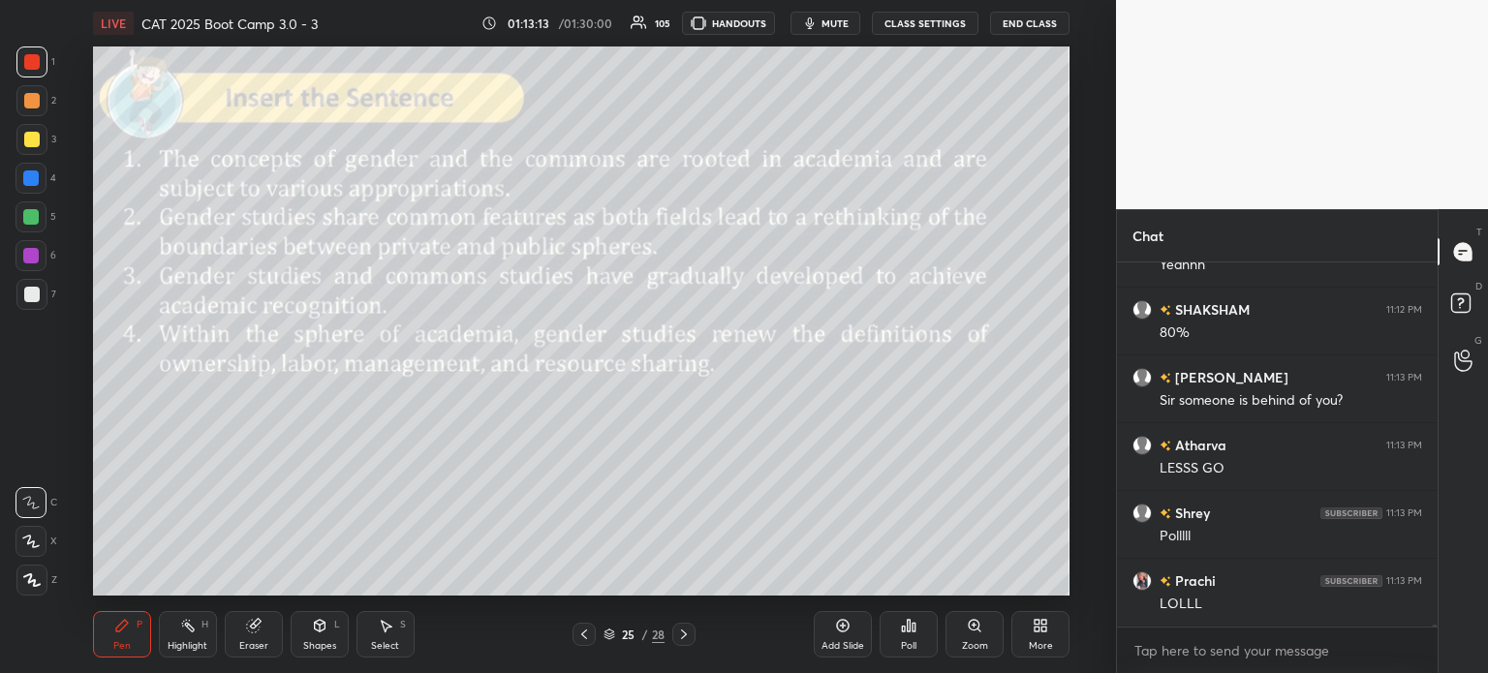
scroll to position [72109, 0]
click at [906, 630] on icon at bounding box center [908, 625] width 15 height 15
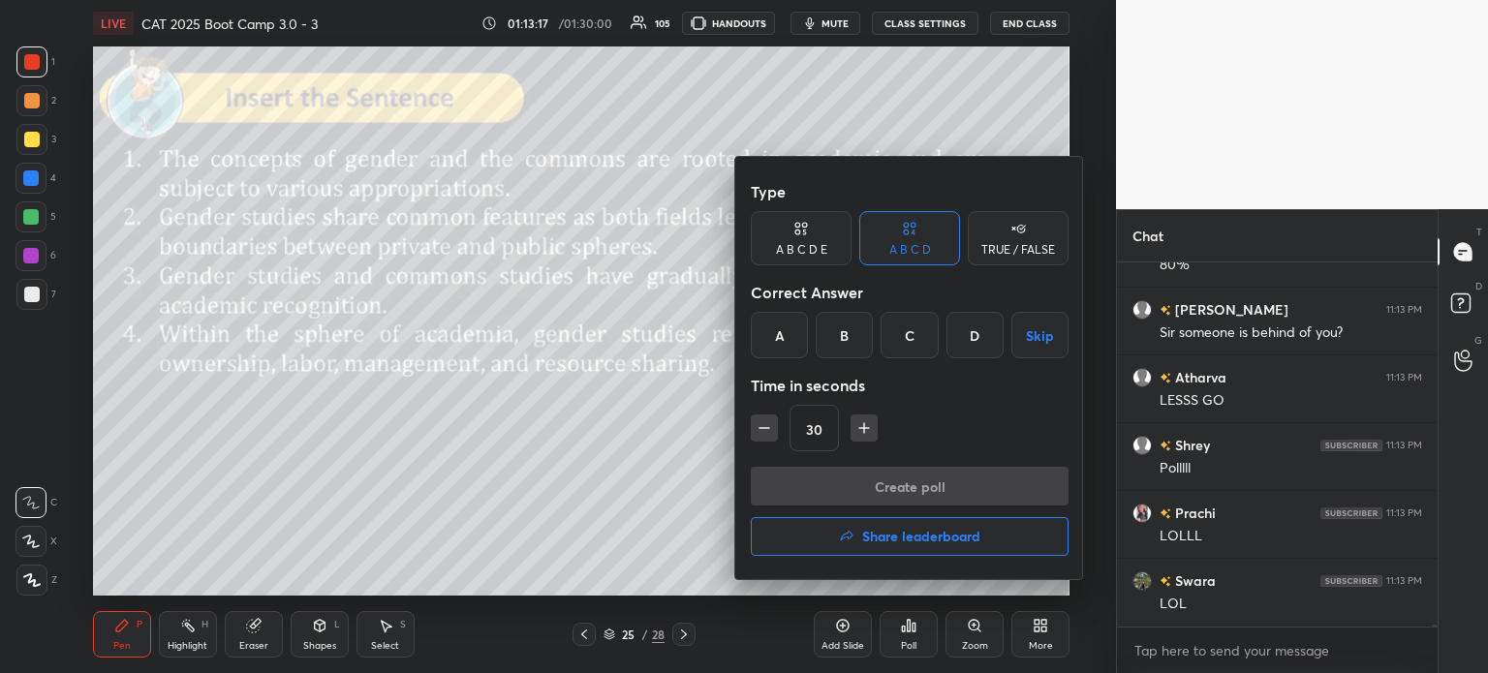
scroll to position [72177, 0]
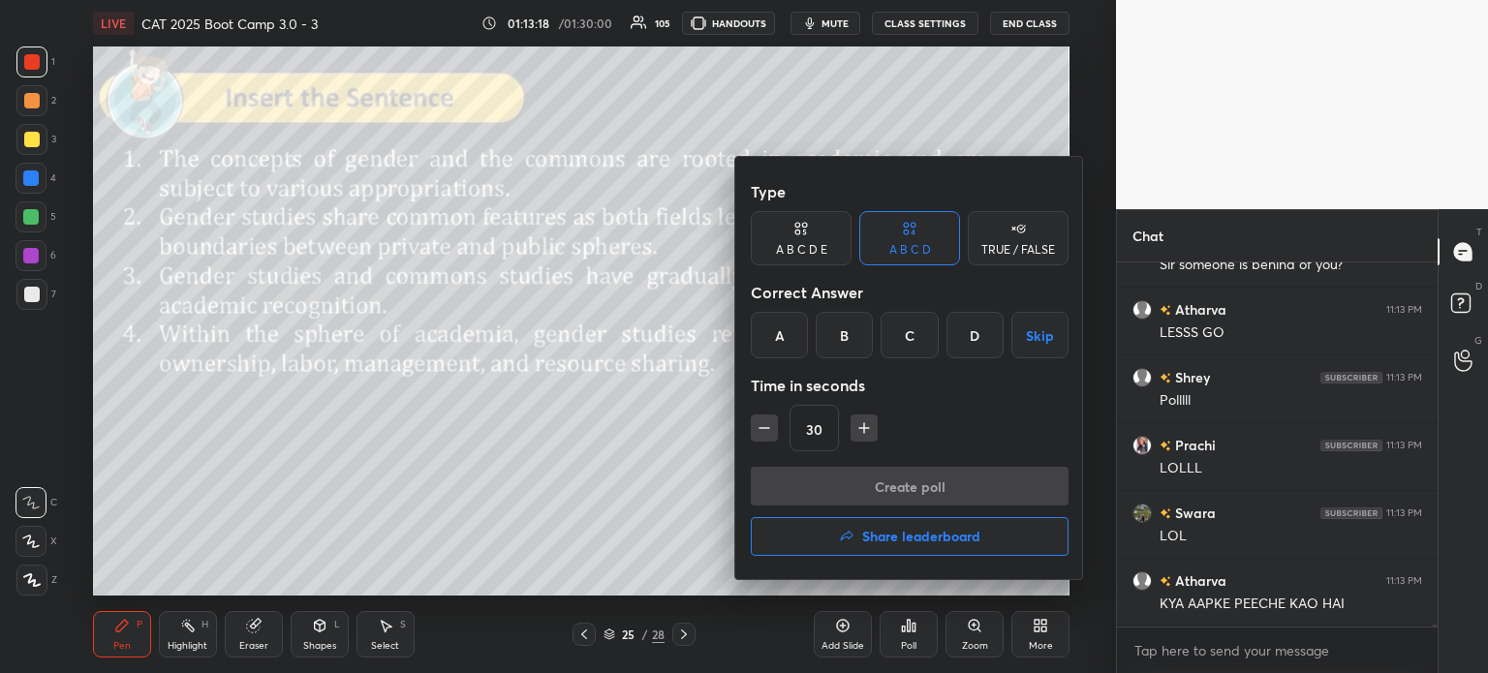
click at [901, 340] on div "C" at bounding box center [908, 335] width 57 height 46
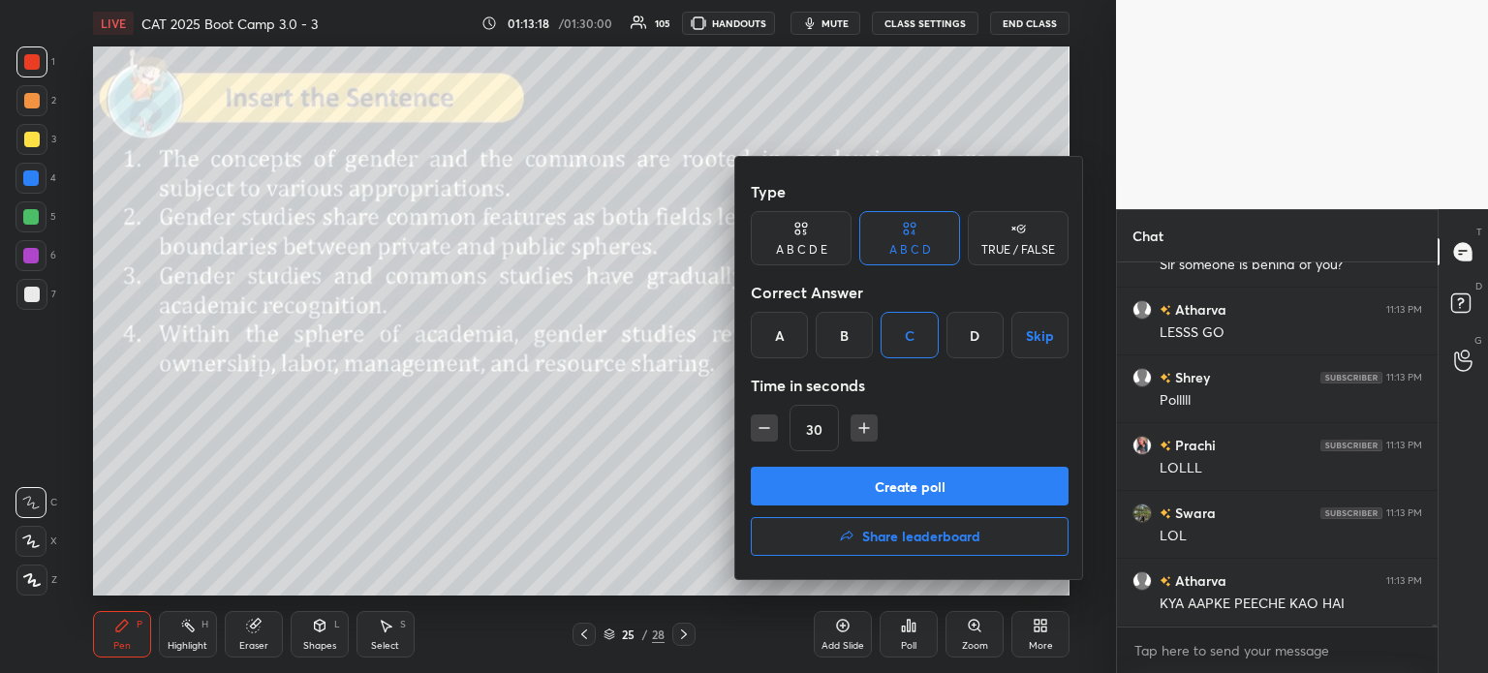
scroll to position [72245, 0]
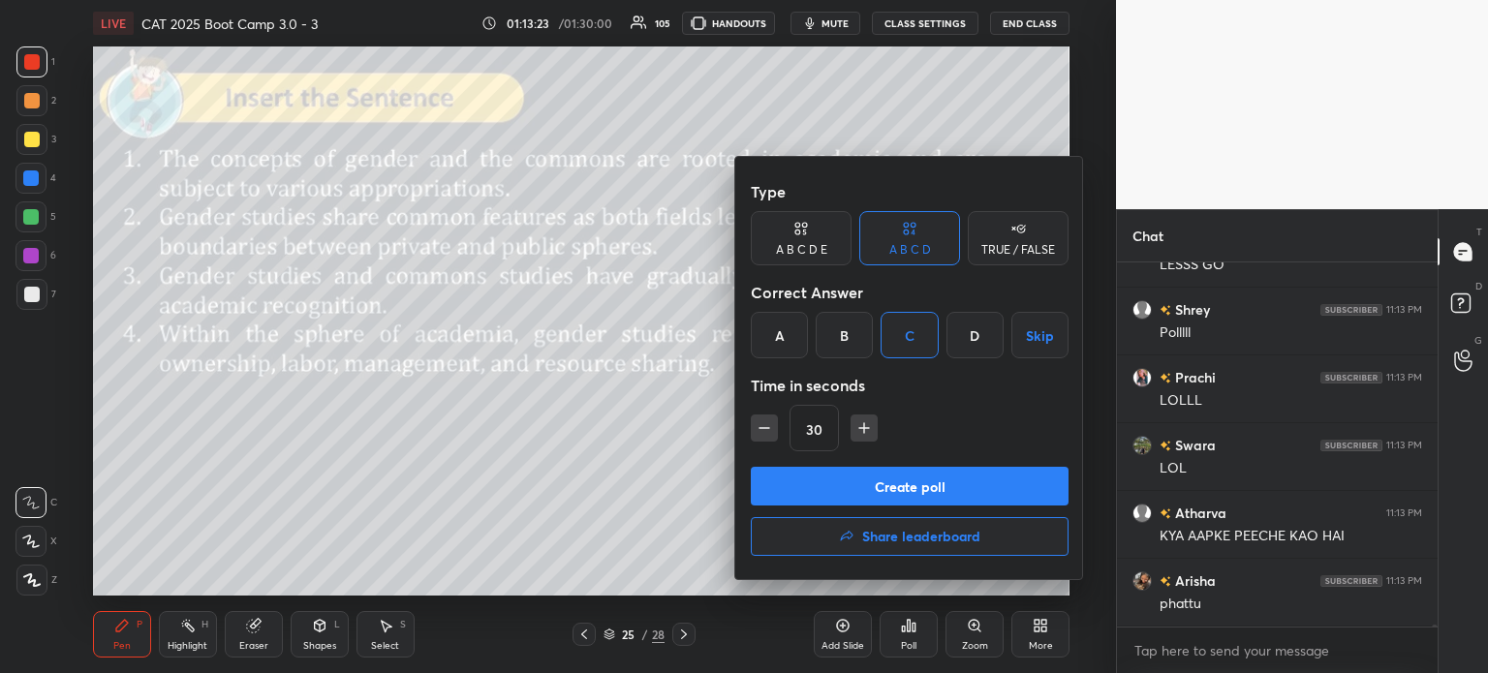
click at [933, 483] on button "Create poll" at bounding box center [910, 486] width 318 height 39
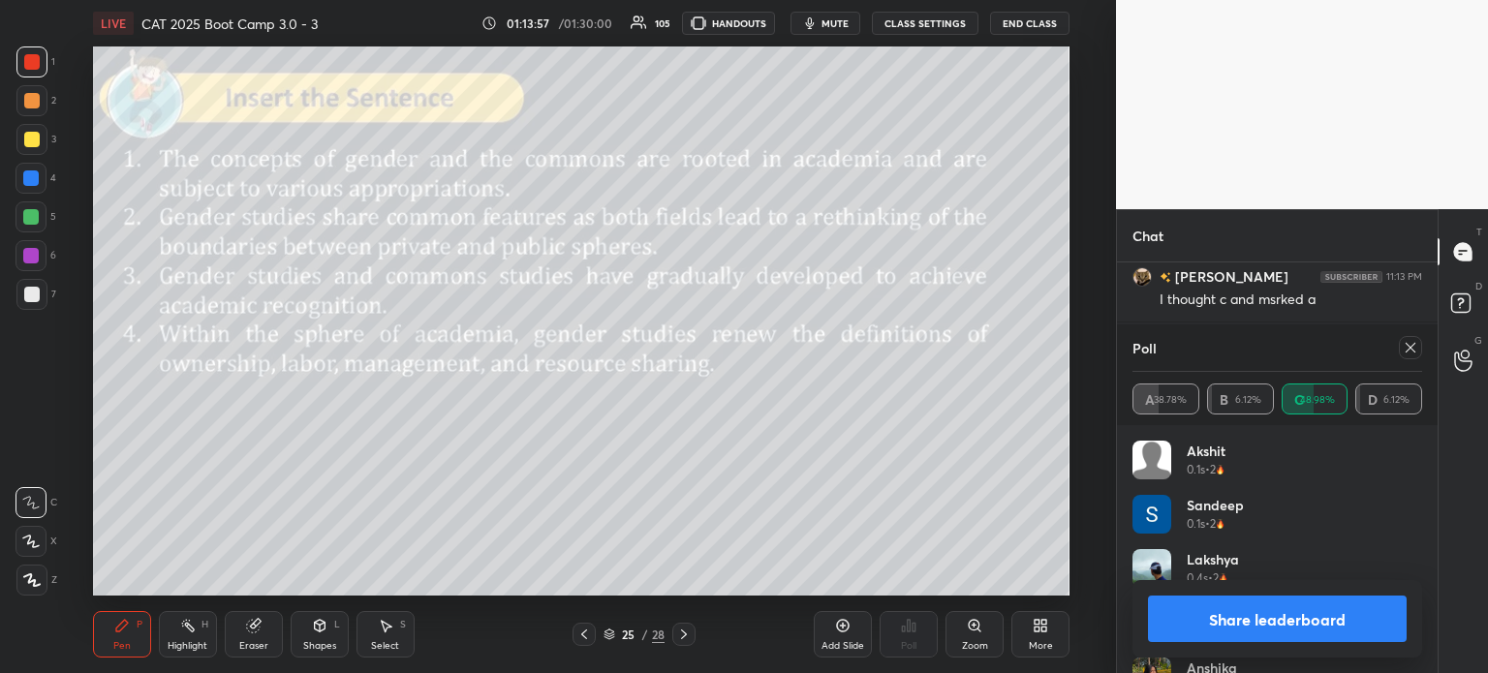
scroll to position [72888, 0]
click at [1211, 618] on button "Share leaderboard" at bounding box center [1277, 619] width 259 height 46
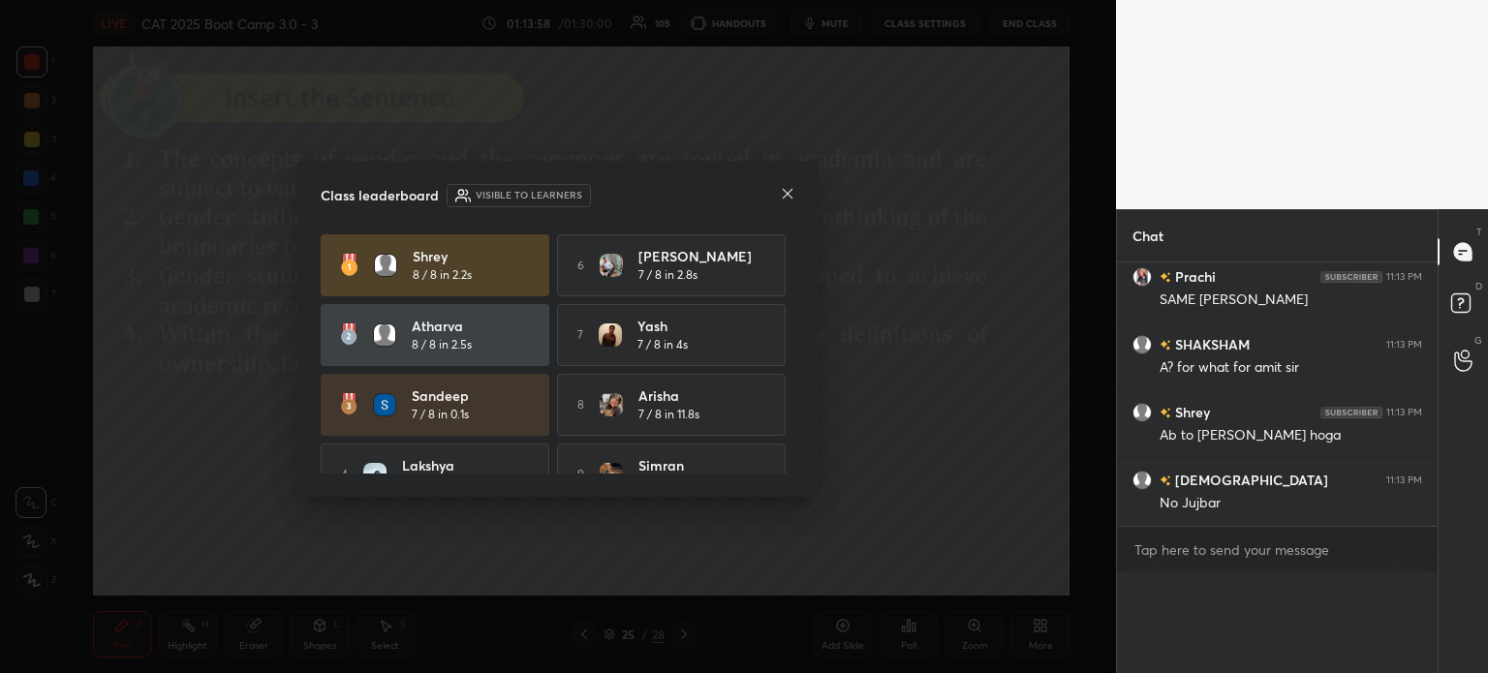
scroll to position [0, 6]
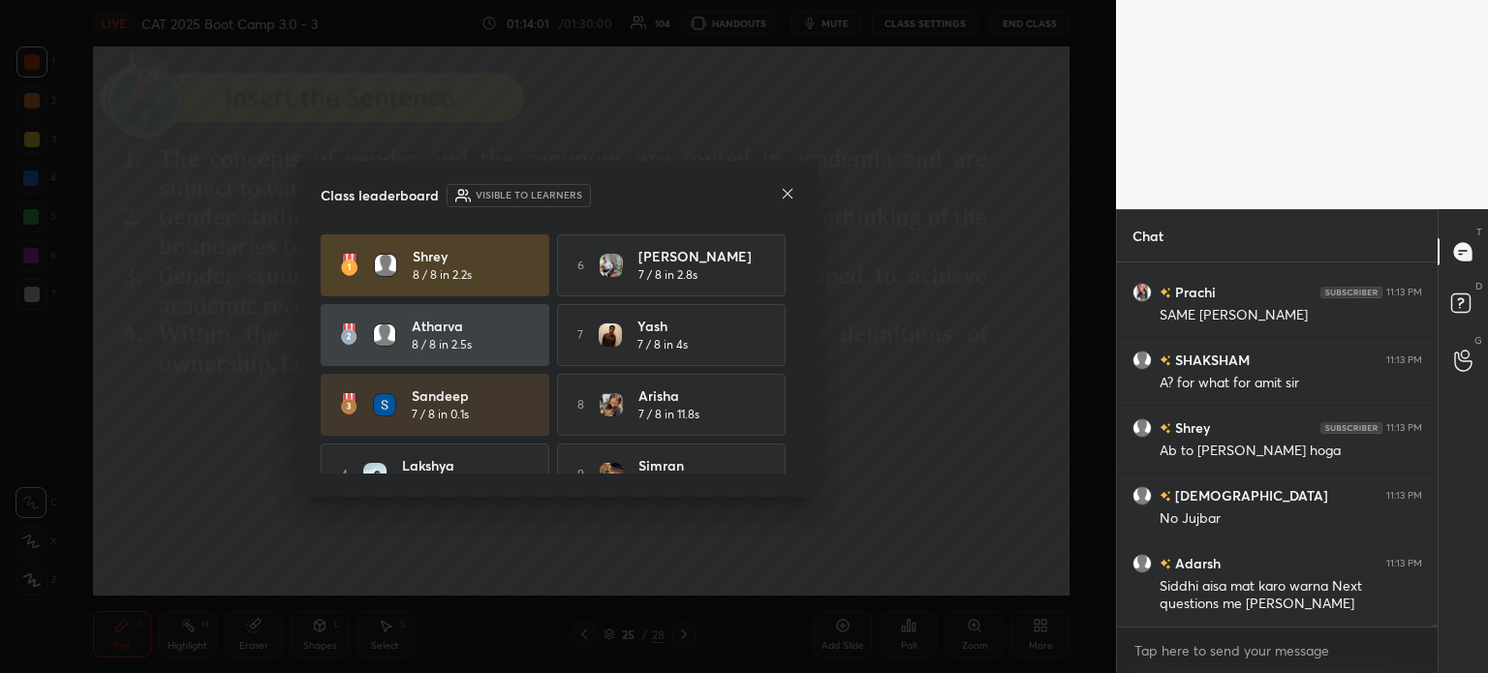
click at [782, 198] on icon at bounding box center [787, 193] width 15 height 15
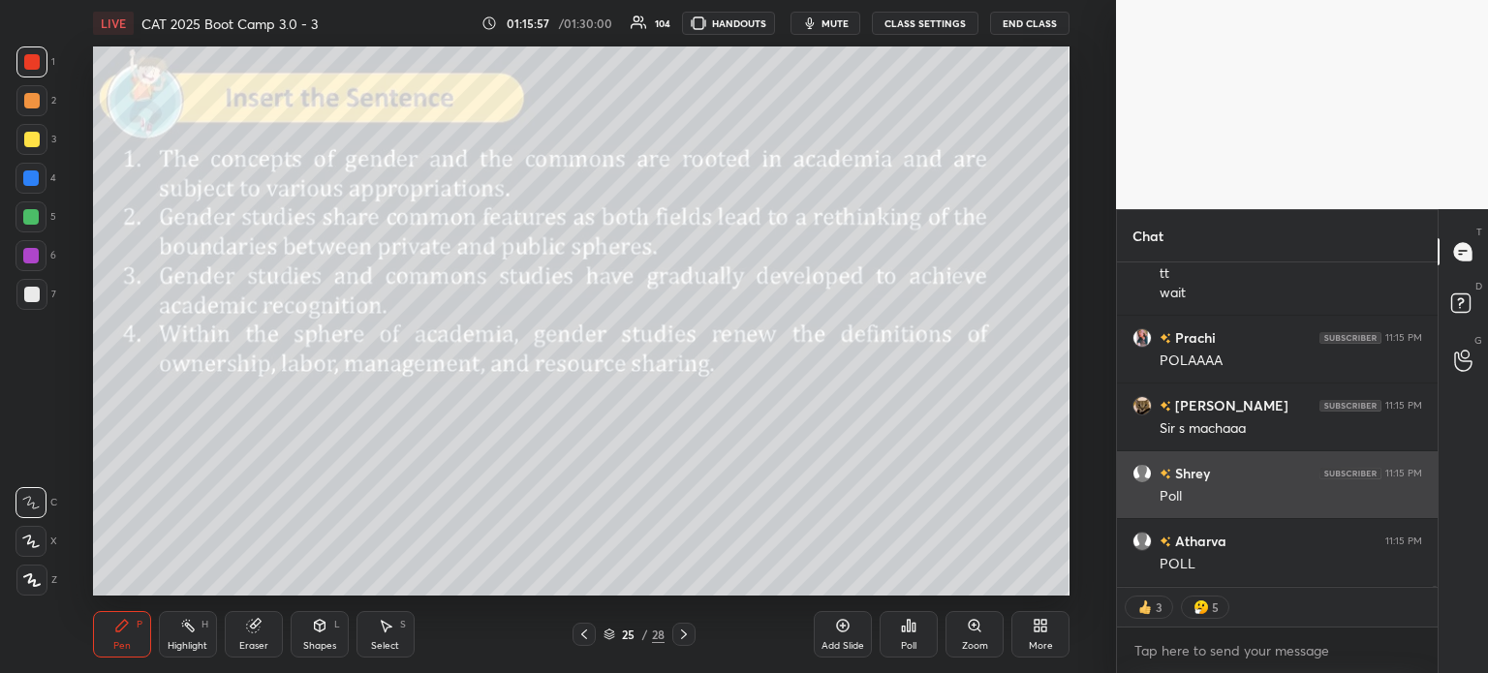
scroll to position [74323, 0]
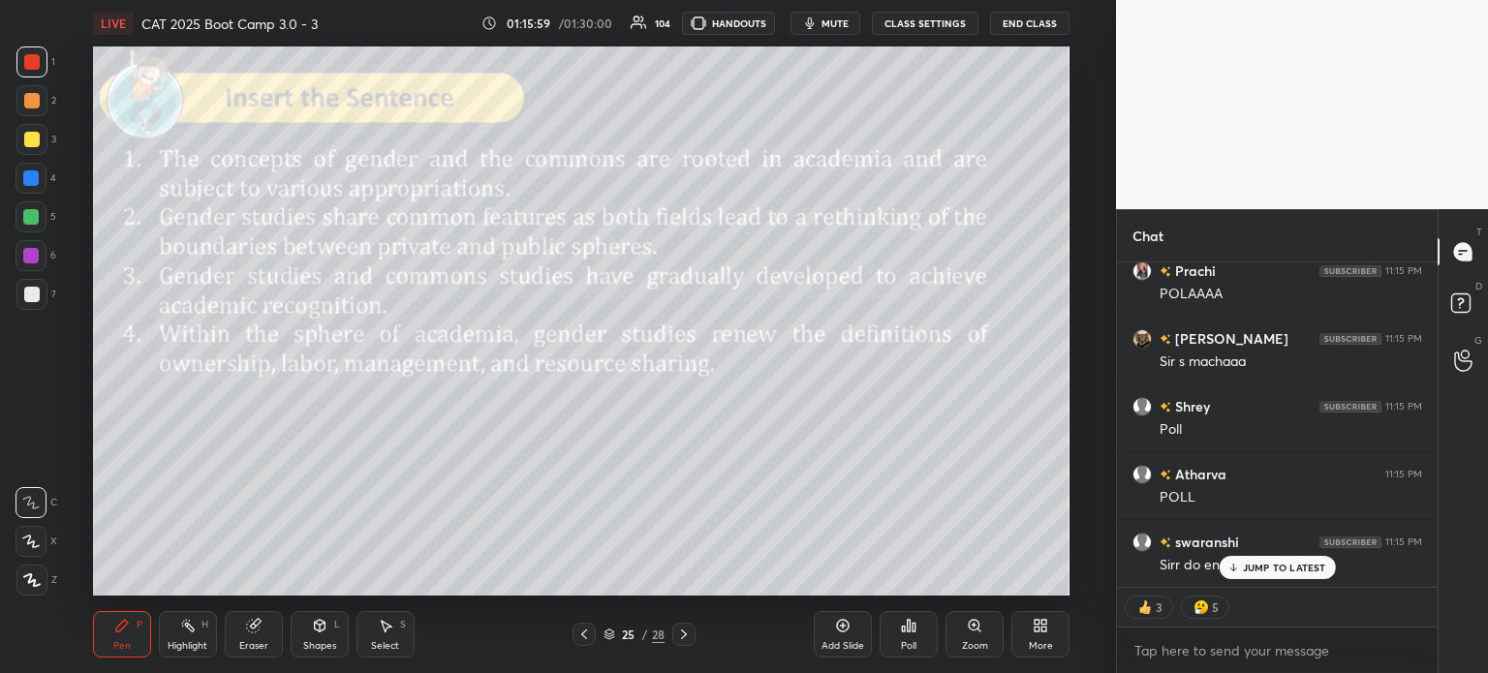
click at [1276, 567] on p "JUMP TO LATEST" at bounding box center [1284, 568] width 83 height 12
click at [909, 635] on div "Poll" at bounding box center [908, 634] width 58 height 46
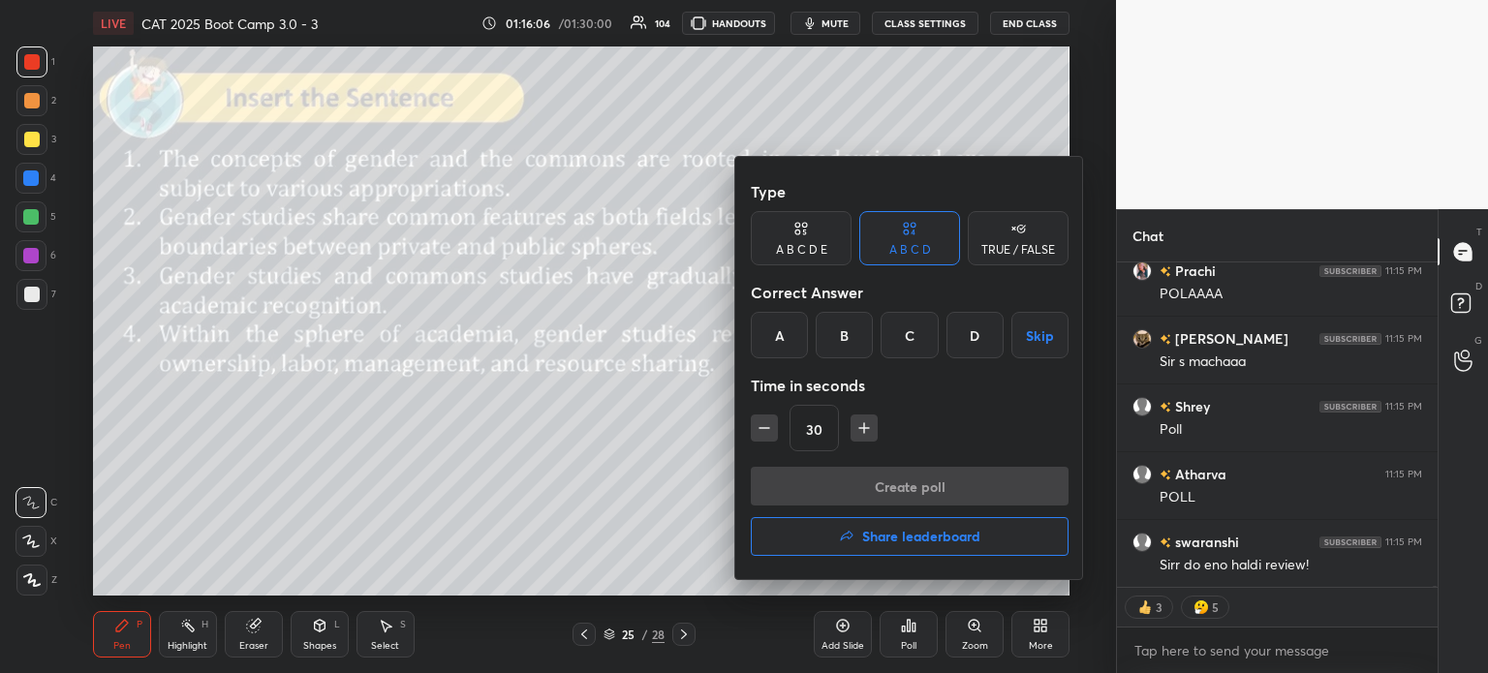
scroll to position [358, 315]
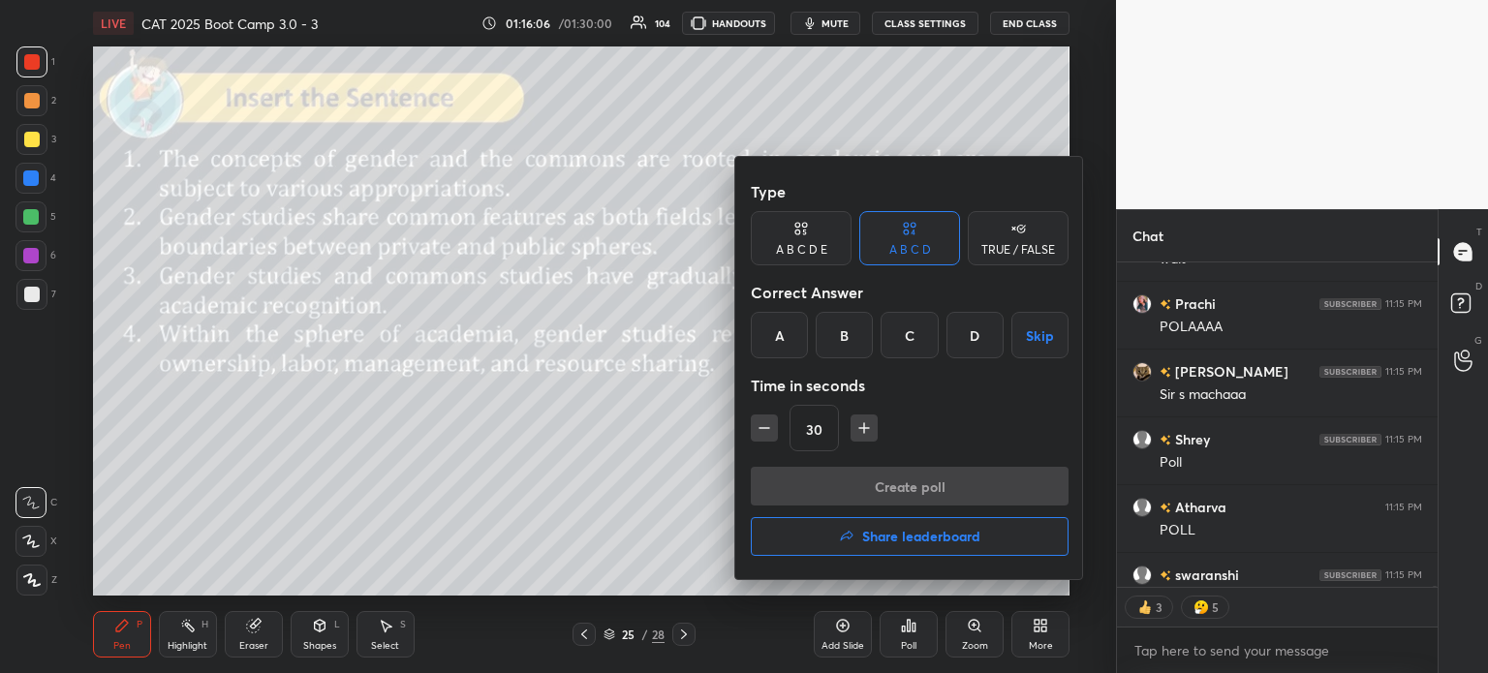
click at [829, 333] on div "B" at bounding box center [844, 335] width 57 height 46
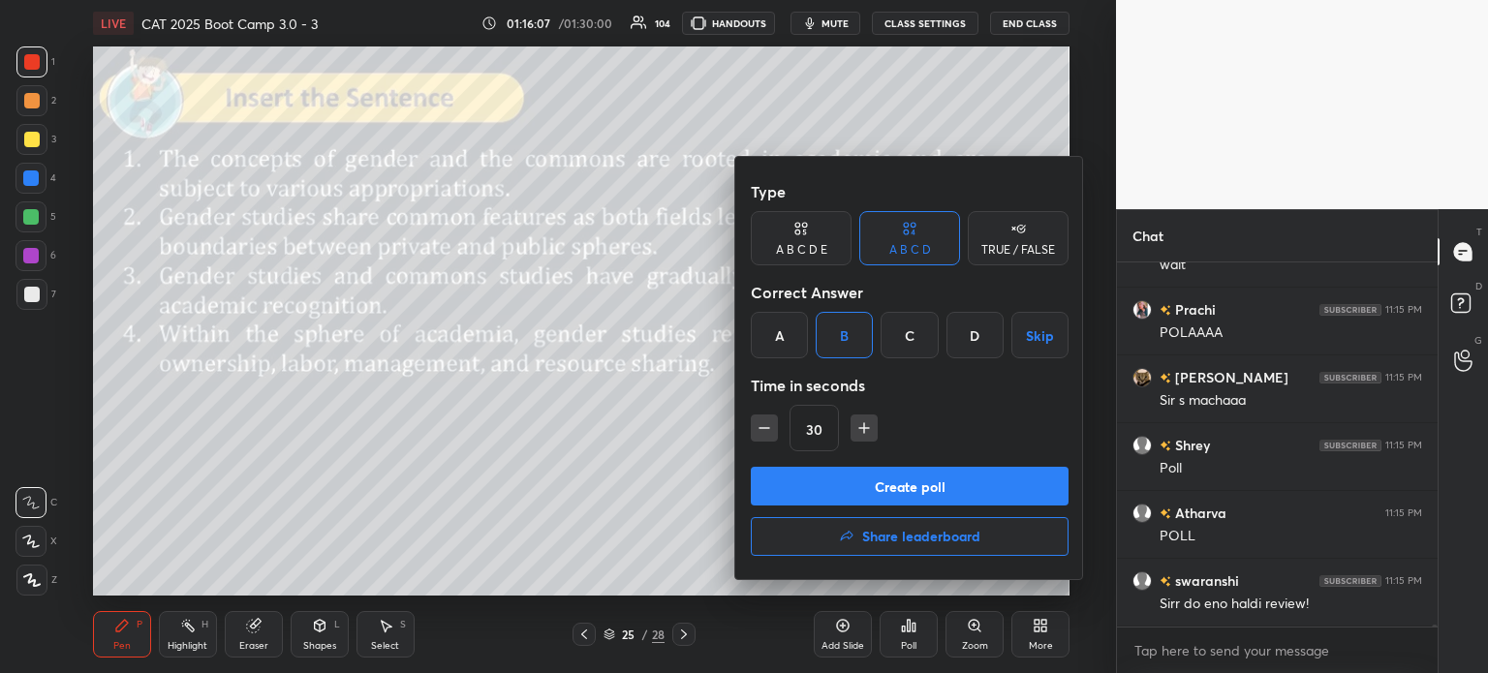
click at [943, 501] on button "Create poll" at bounding box center [910, 486] width 318 height 39
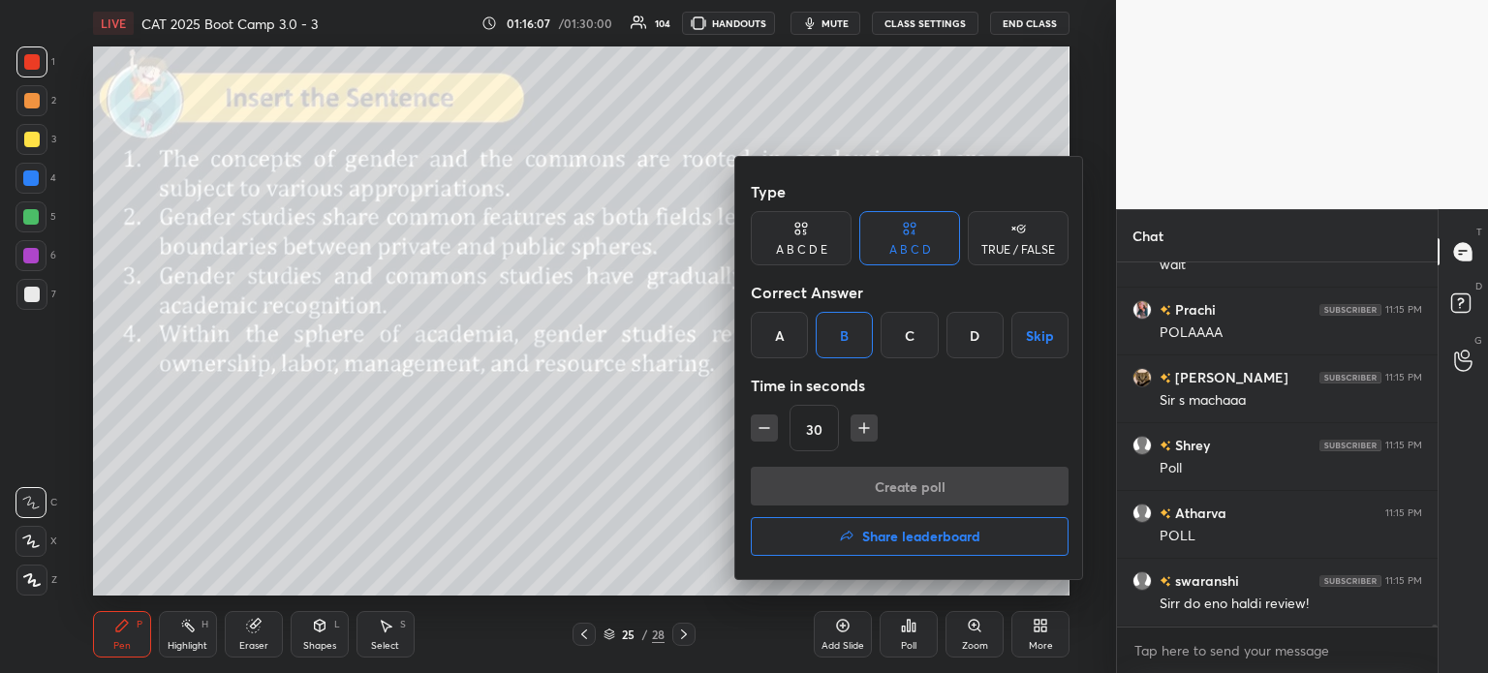
type textarea "x"
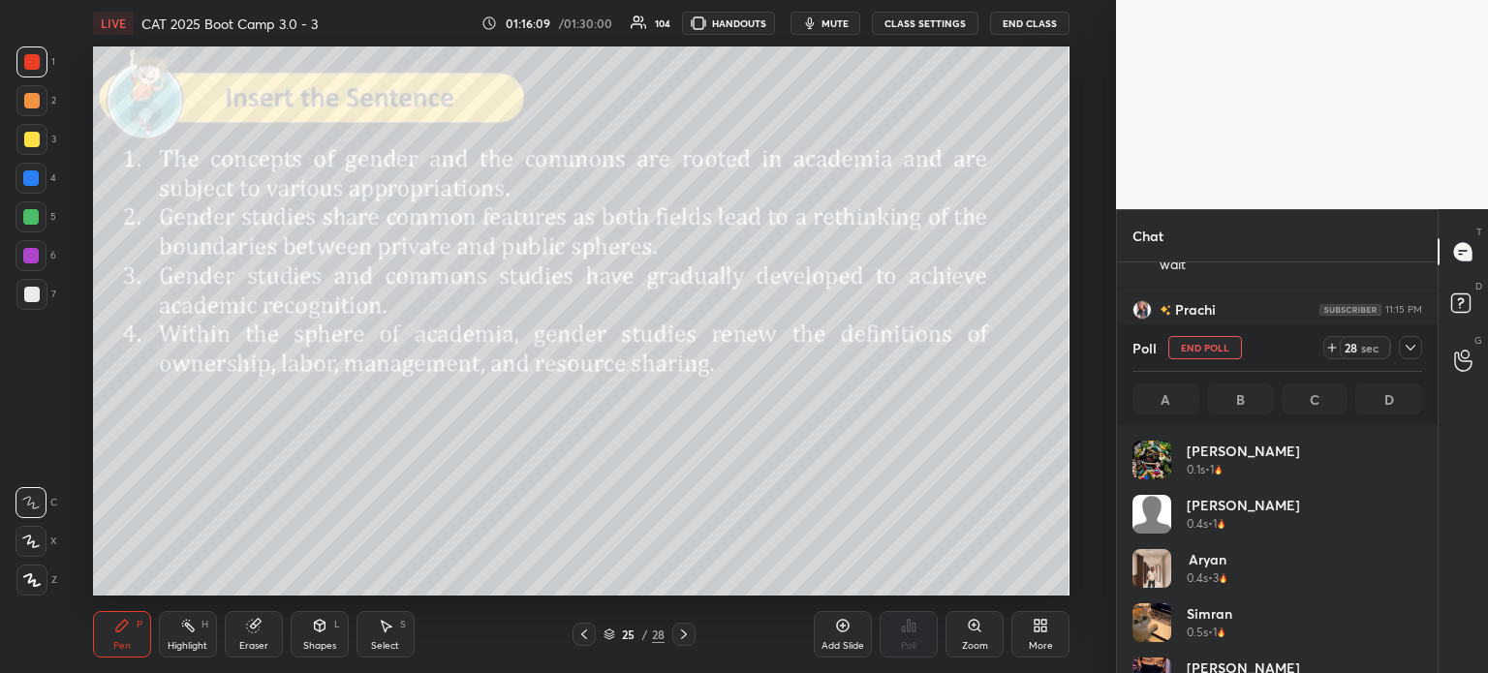
scroll to position [227, 284]
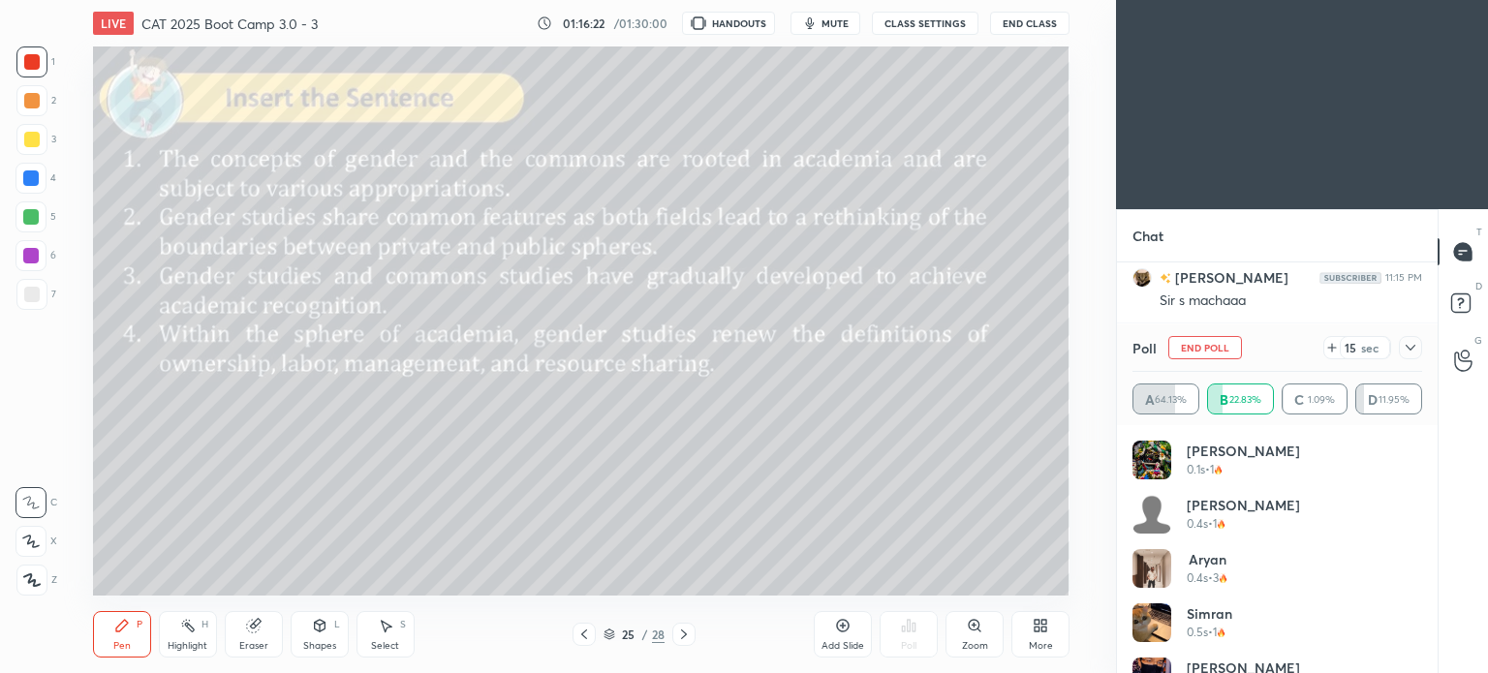
scroll to position [96311, 95822]
click at [1038, 627] on icon at bounding box center [1036, 629] width 5 height 5
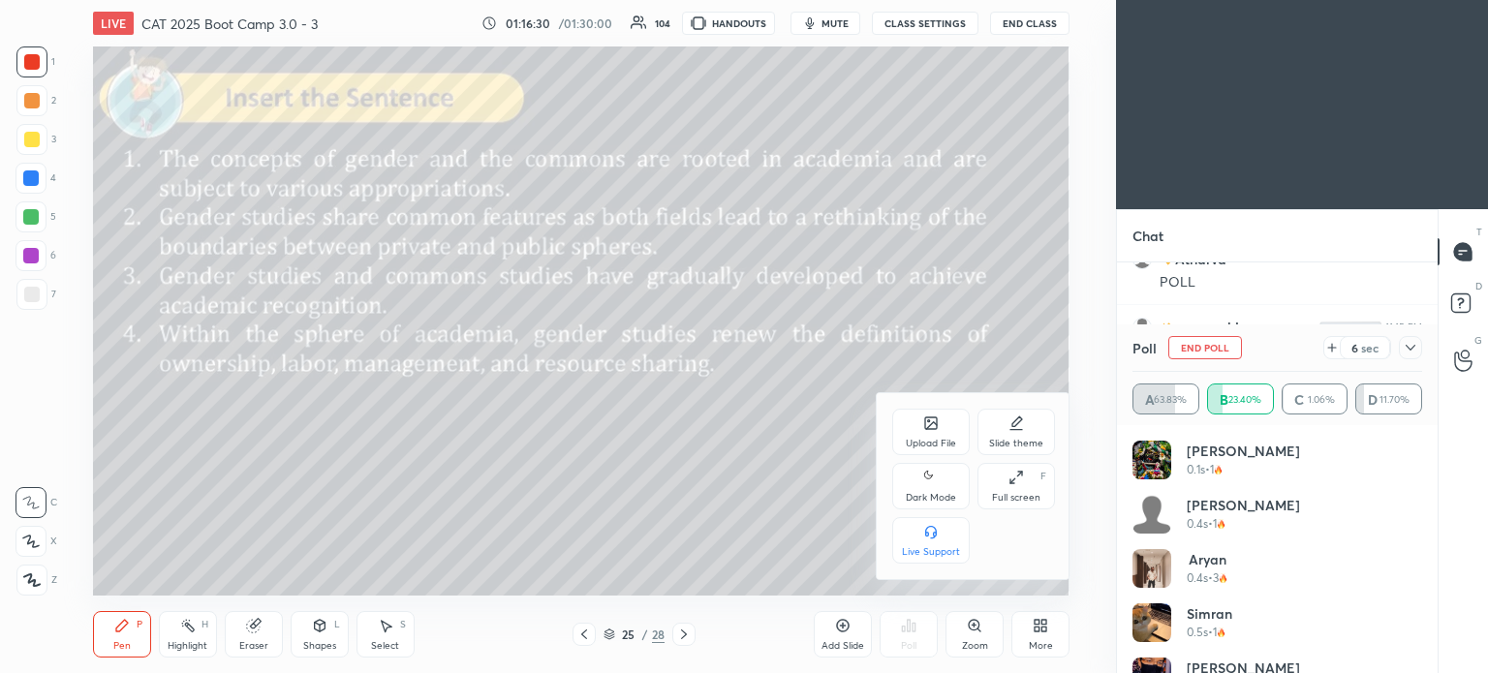
click at [933, 487] on icon at bounding box center [930, 477] width 15 height 23
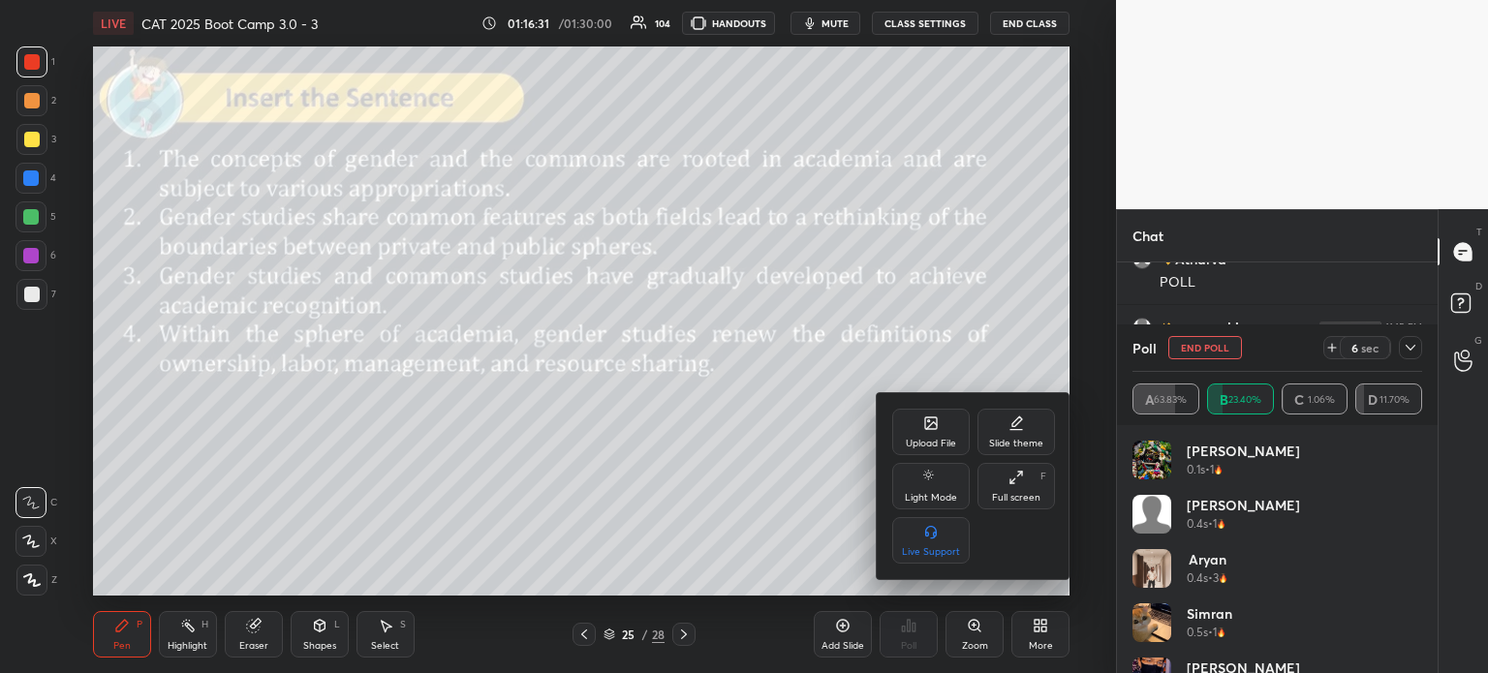
click at [1045, 642] on div at bounding box center [744, 336] width 1488 height 673
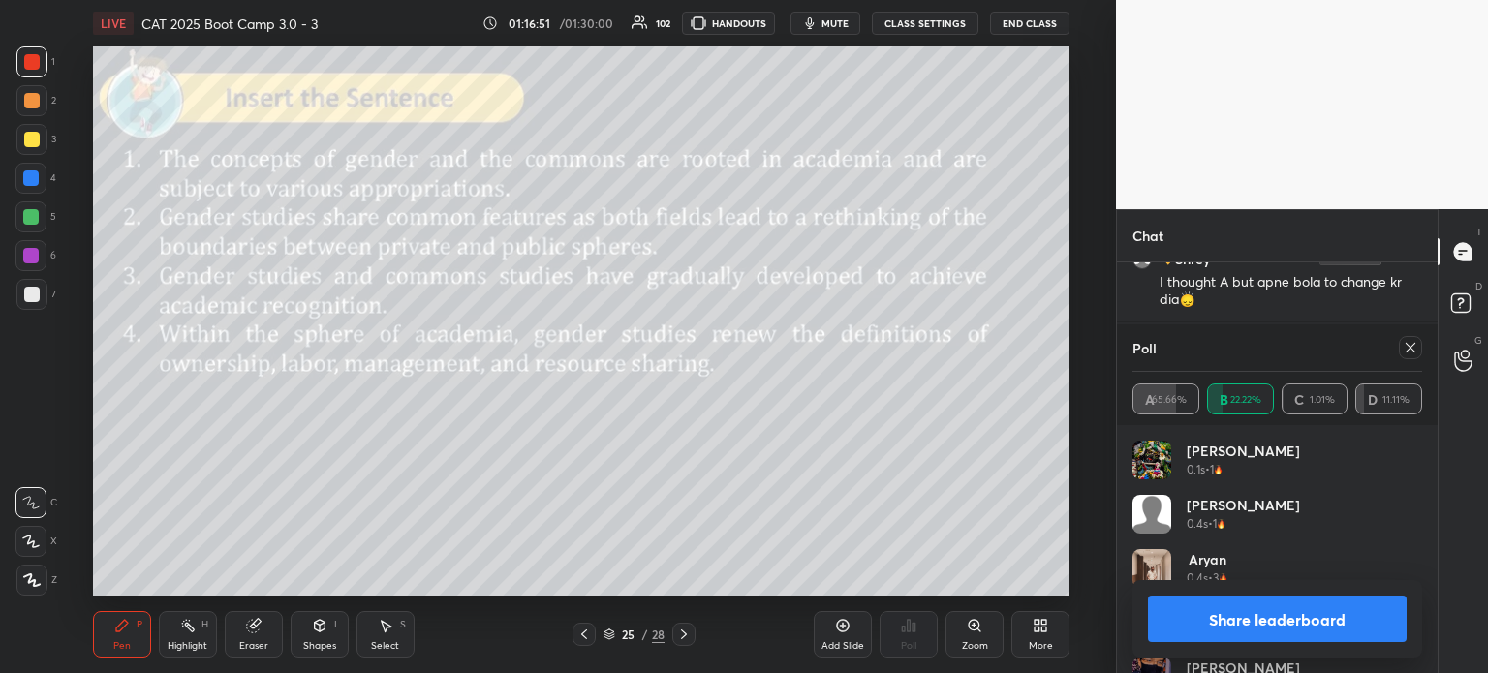
click at [1214, 615] on button "Share leaderboard" at bounding box center [1277, 619] width 259 height 46
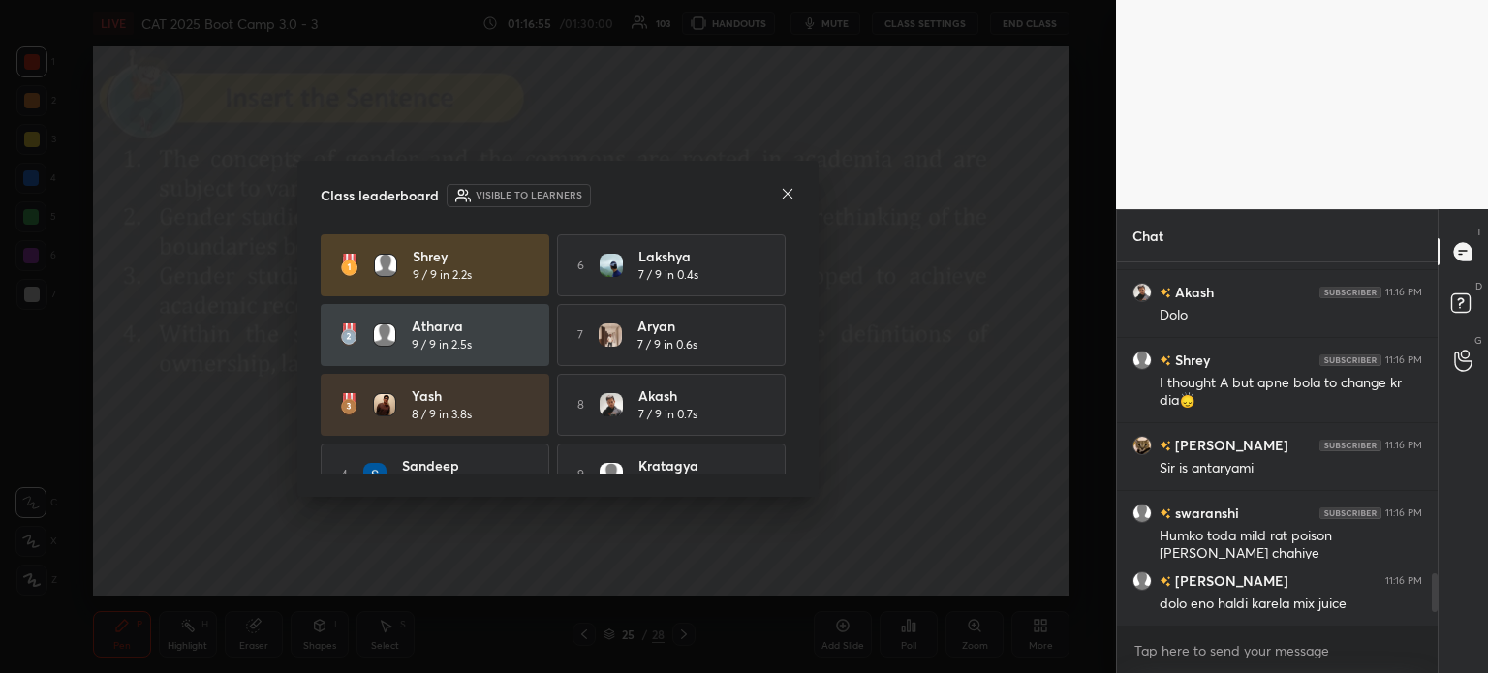
click at [788, 187] on icon at bounding box center [787, 193] width 15 height 15
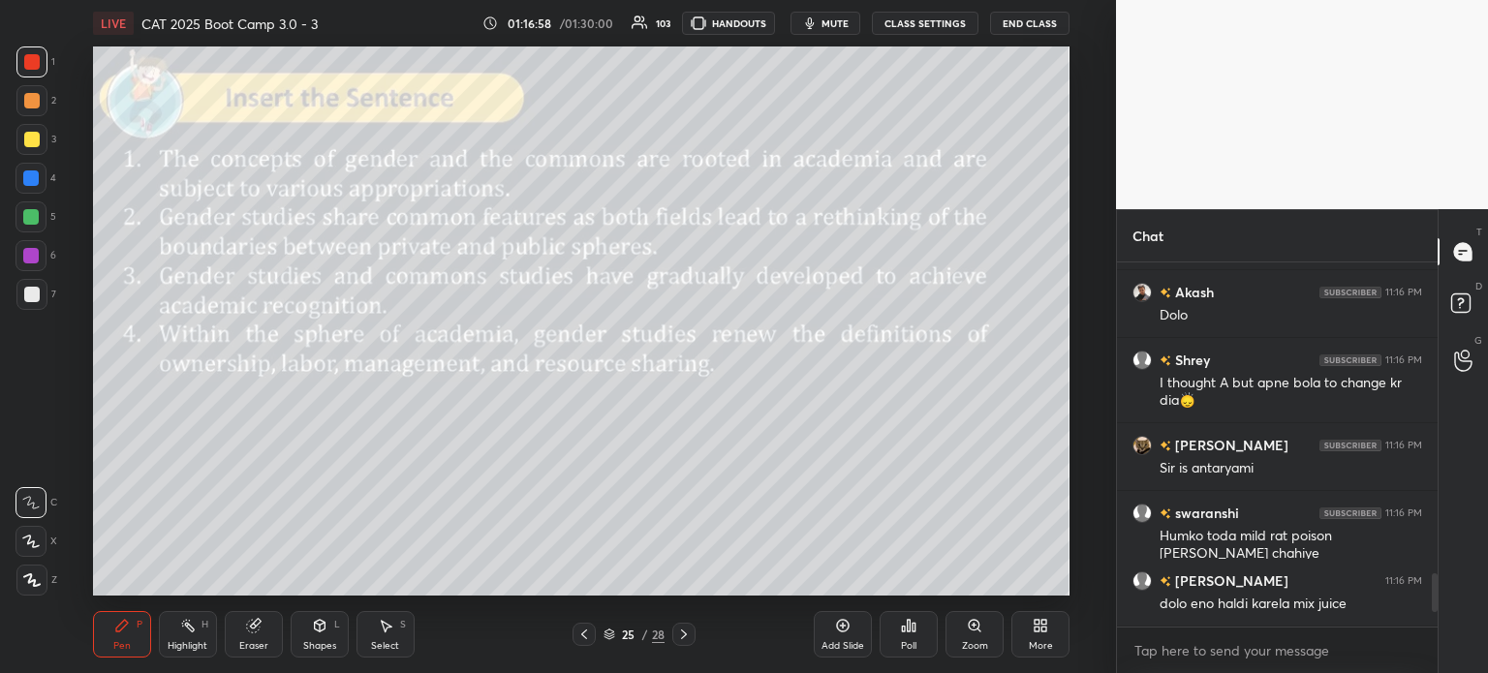
click at [253, 631] on icon at bounding box center [252, 626] width 13 height 13
click at [39, 573] on span "Erase all" at bounding box center [30, 580] width 29 height 14
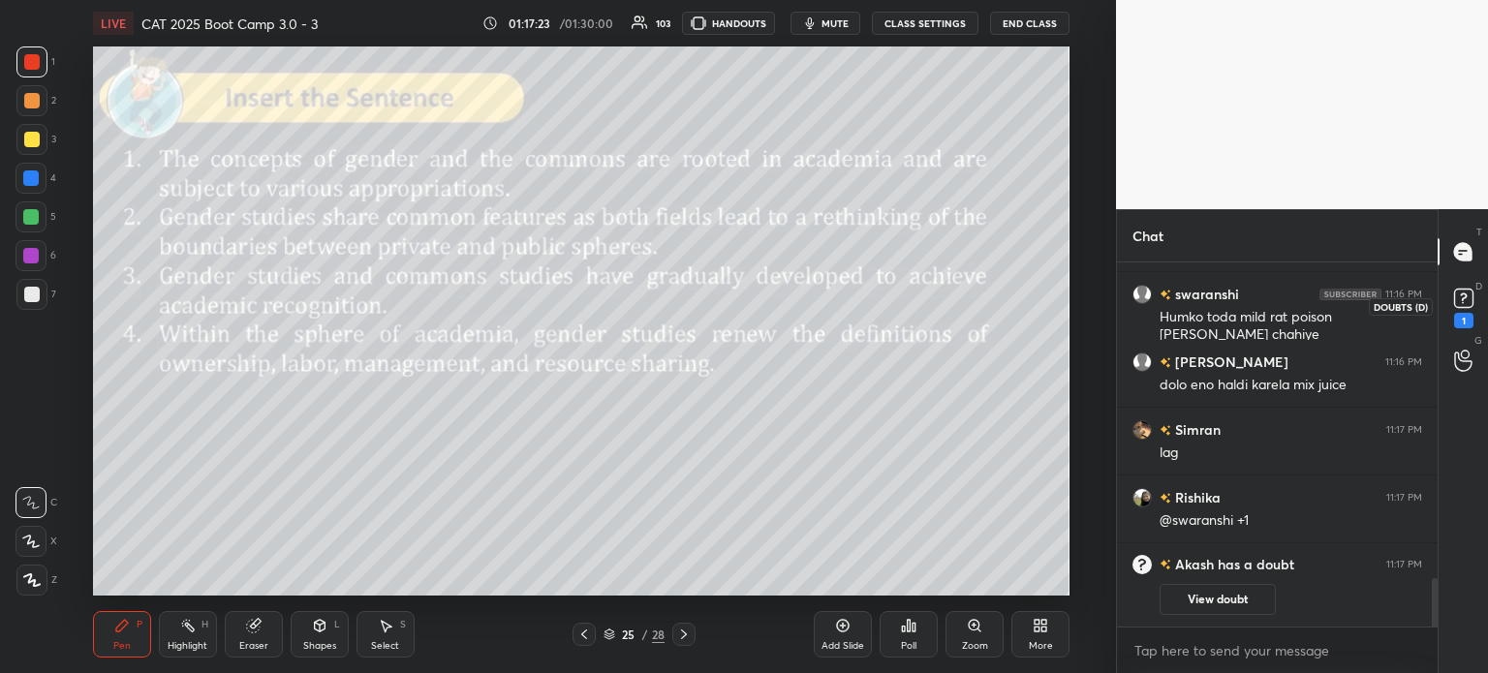
click at [1462, 312] on icon at bounding box center [1463, 298] width 29 height 29
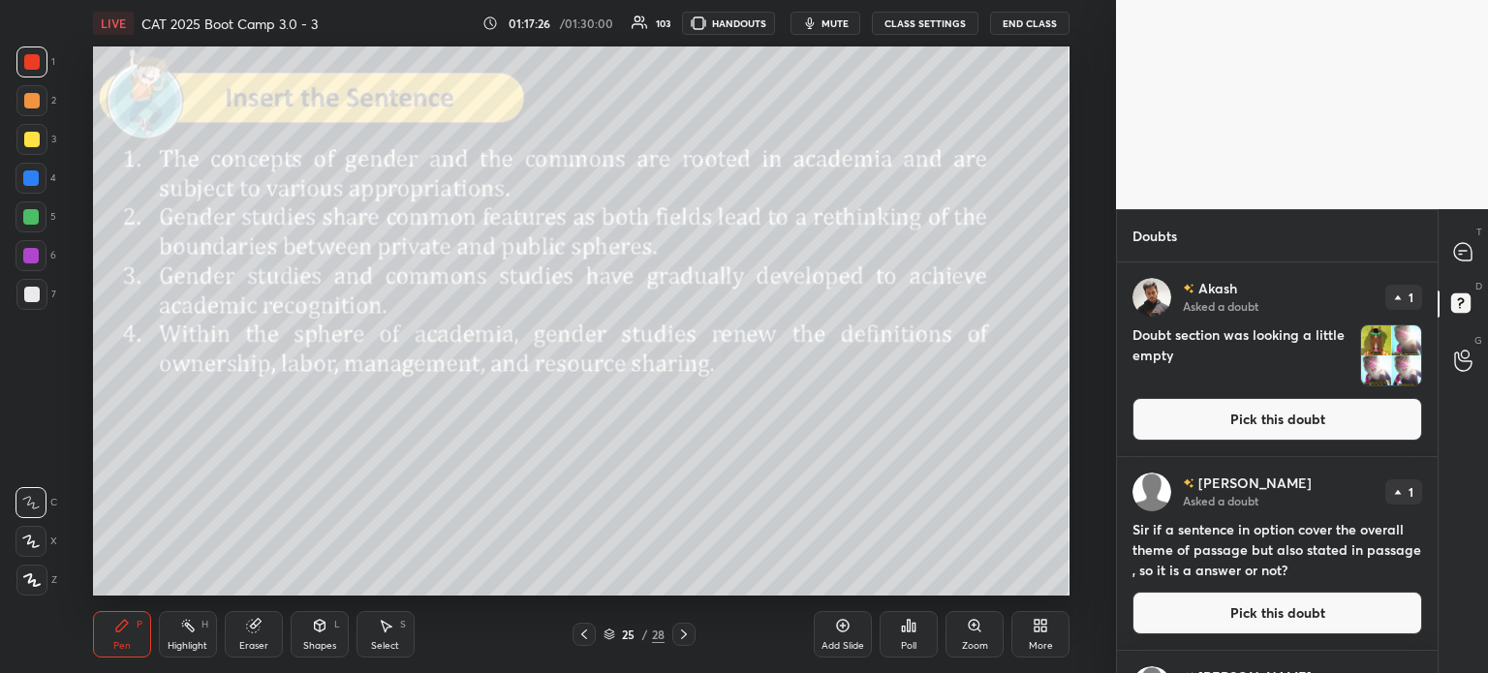
click at [1456, 250] on icon at bounding box center [1462, 251] width 17 height 17
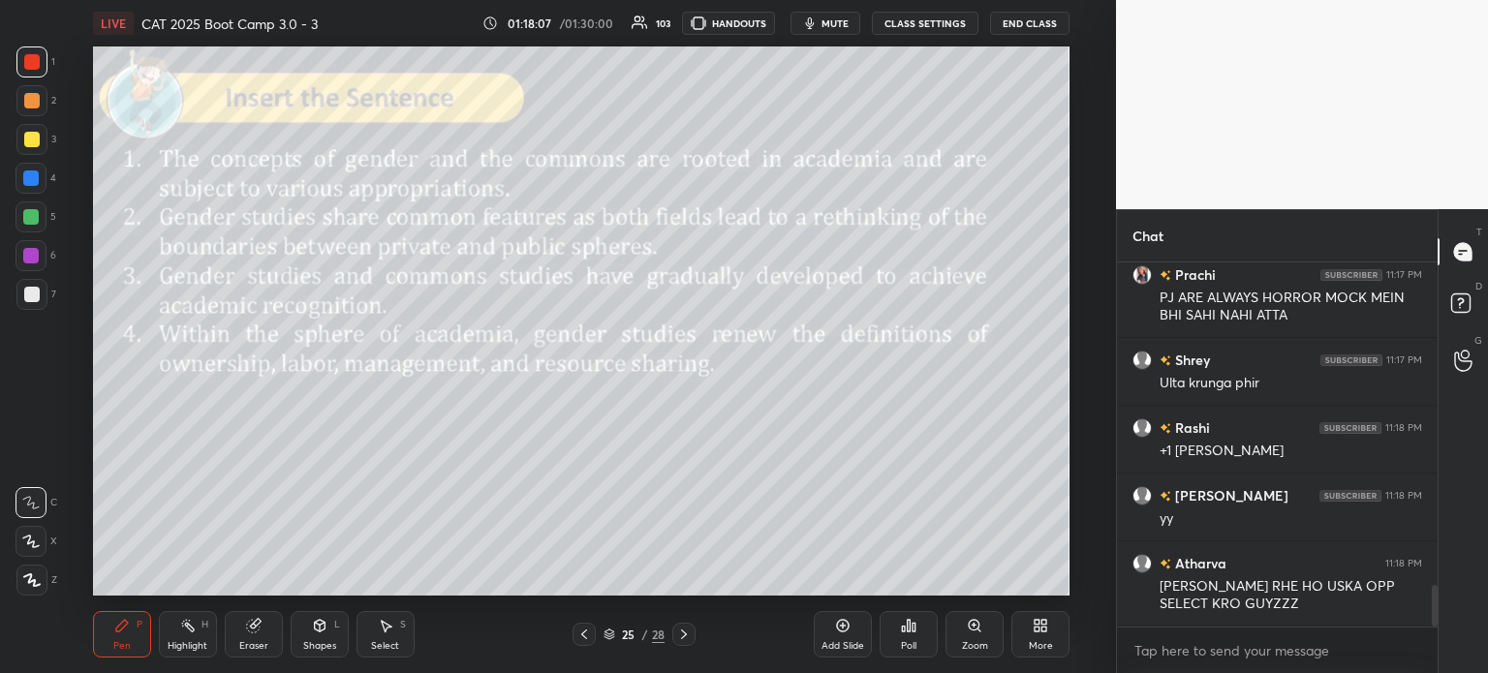
scroll to position [2784, 0]
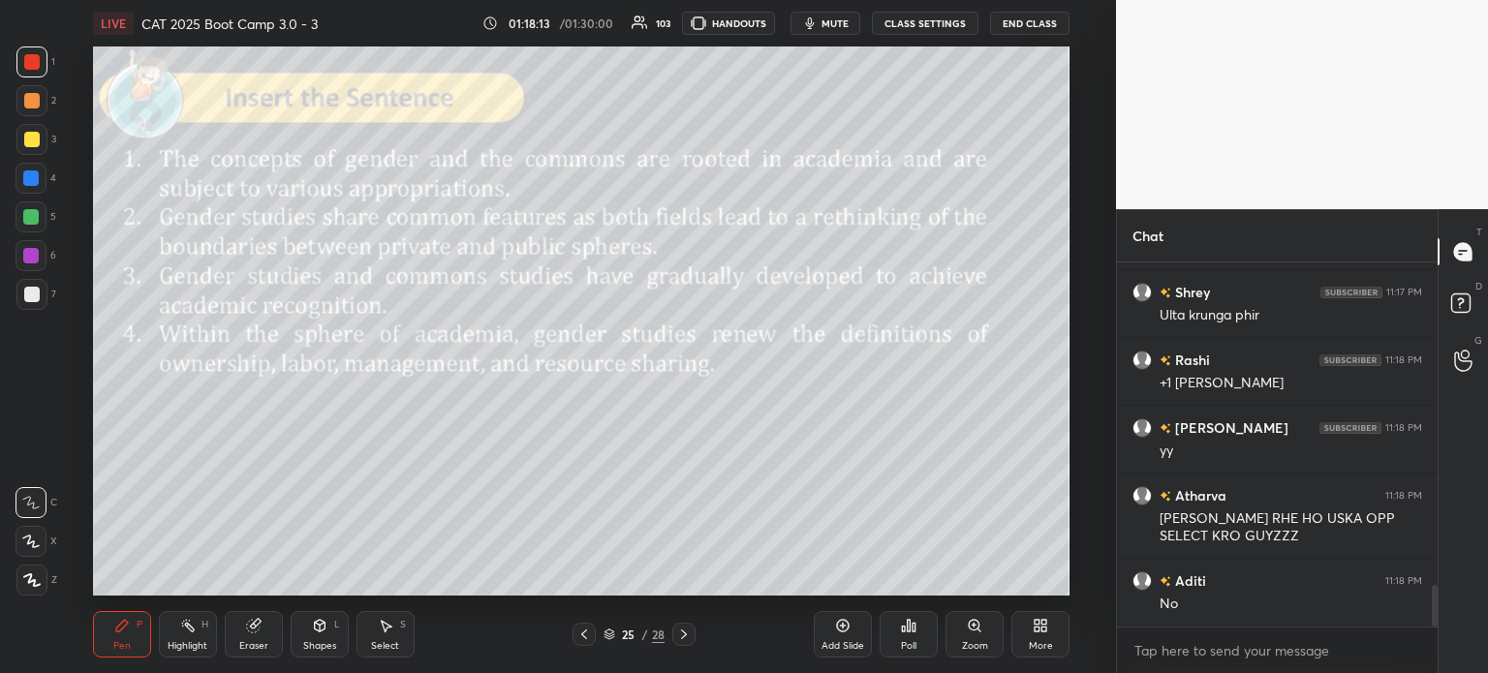
click at [908, 631] on icon at bounding box center [909, 626] width 3 height 12
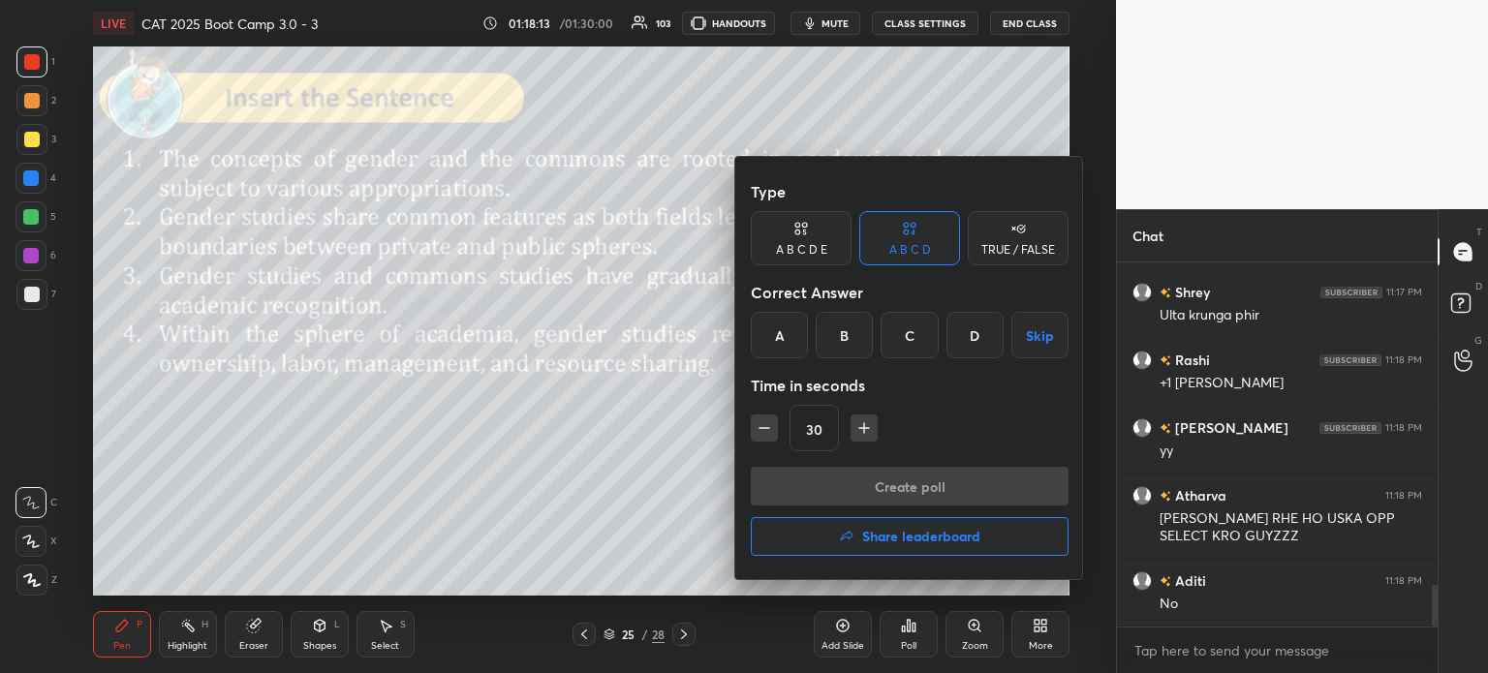
scroll to position [2852, 0]
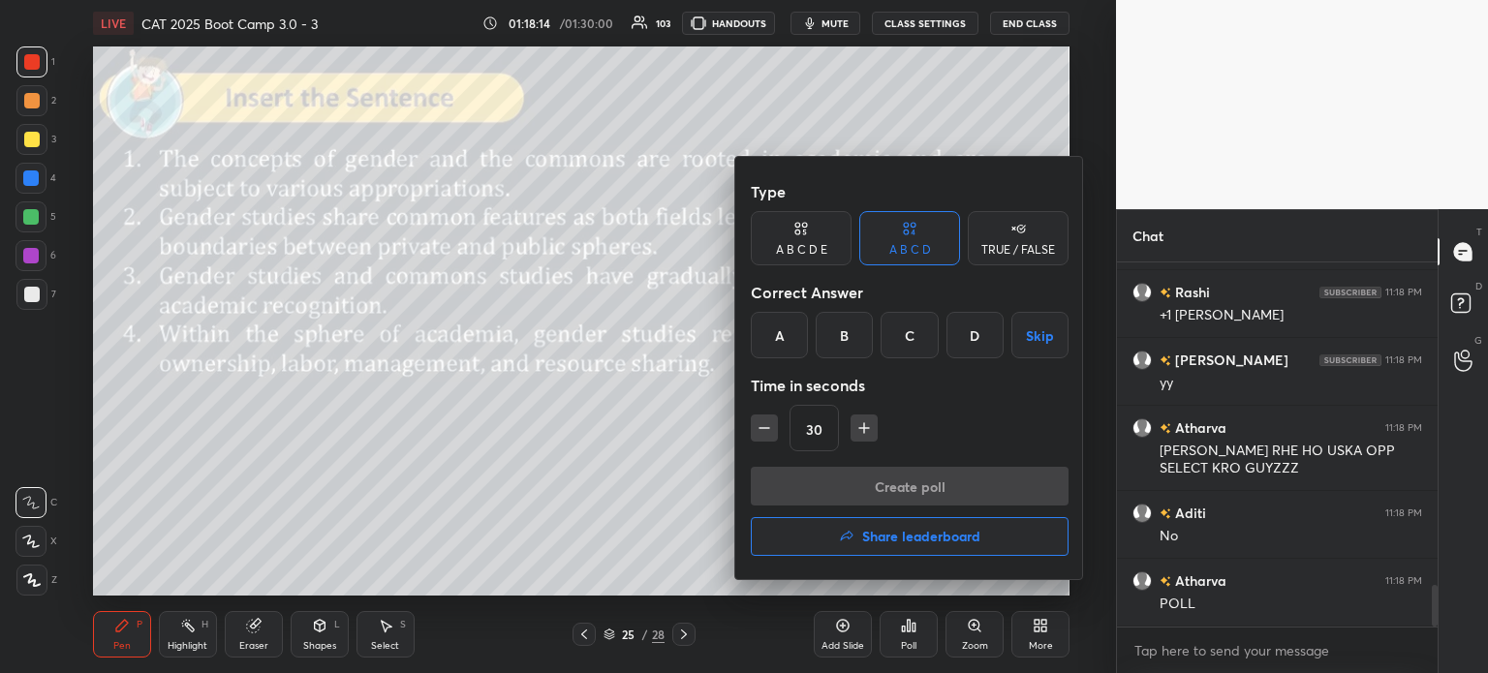
click at [972, 354] on div "D" at bounding box center [974, 335] width 57 height 46
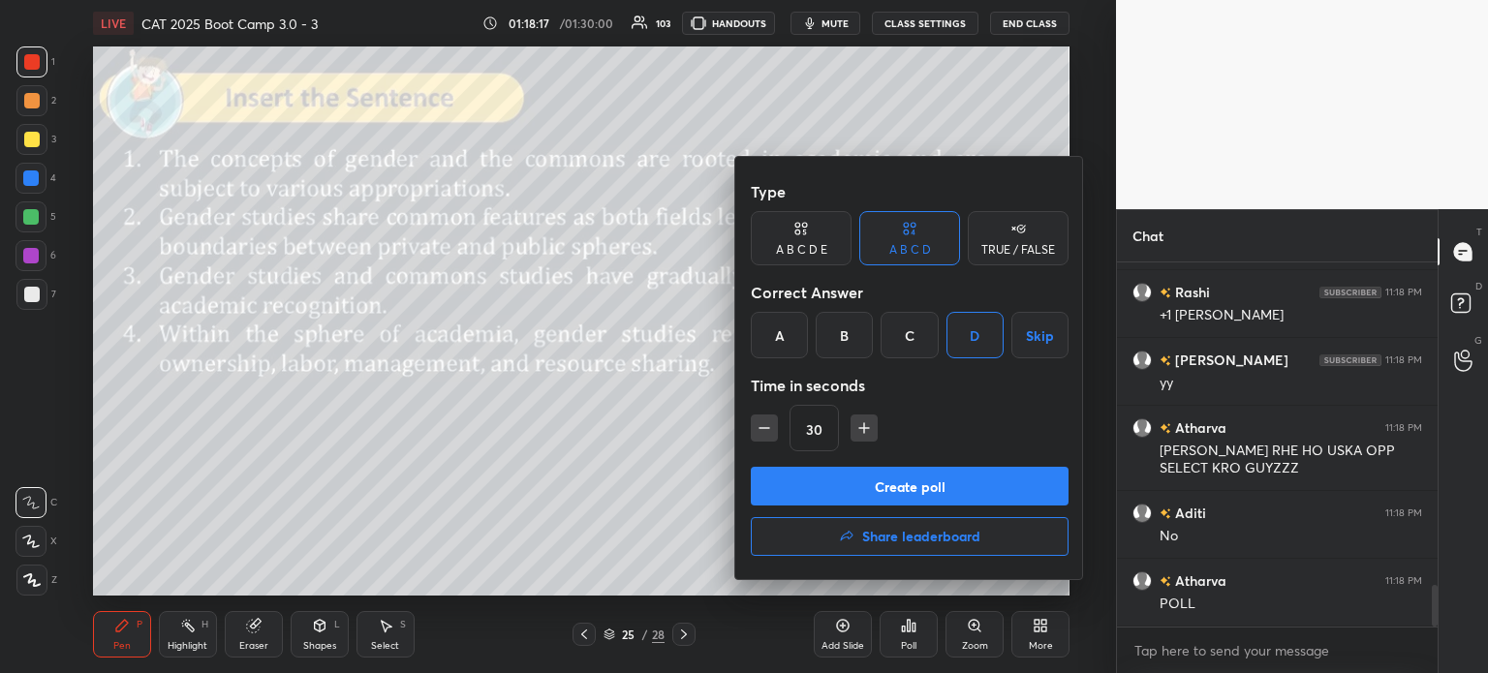
click at [932, 487] on button "Create poll" at bounding box center [910, 486] width 318 height 39
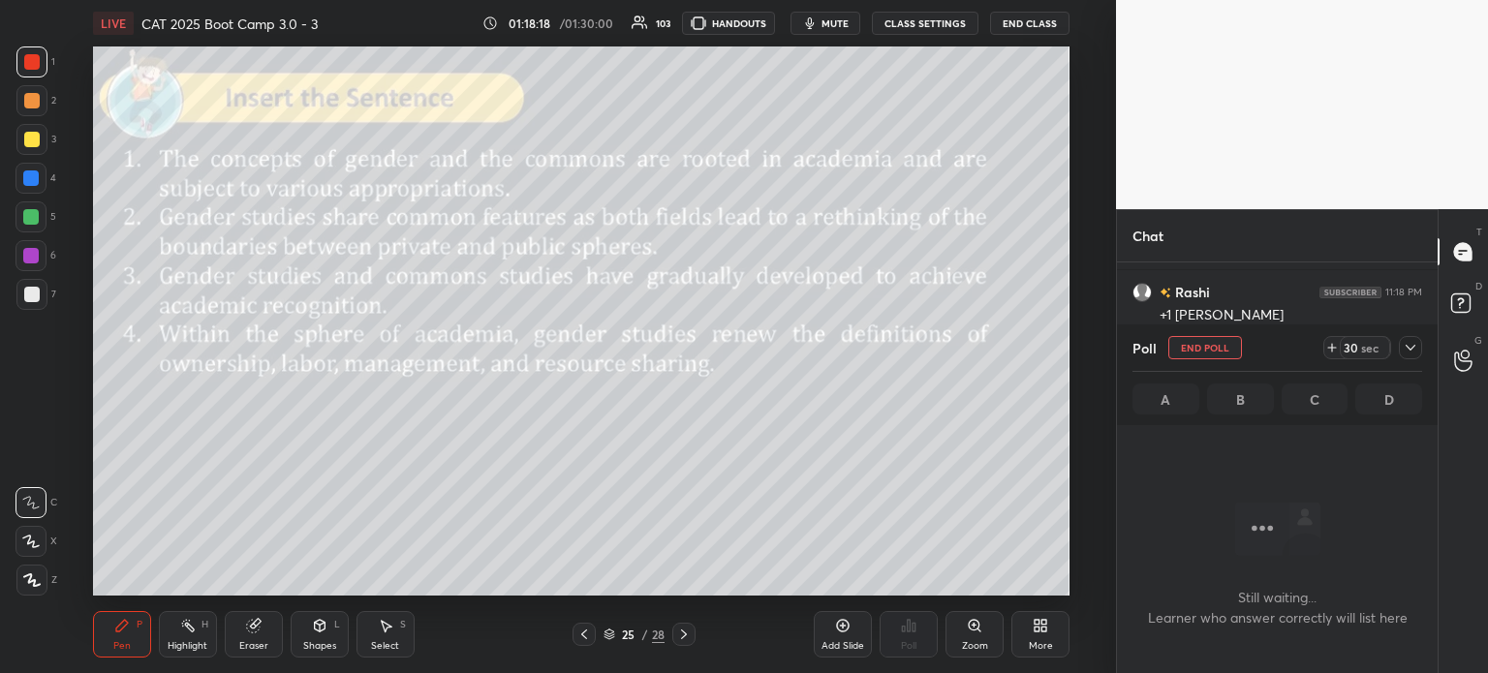
scroll to position [304, 315]
click at [836, 25] on span "mute" at bounding box center [834, 23] width 27 height 14
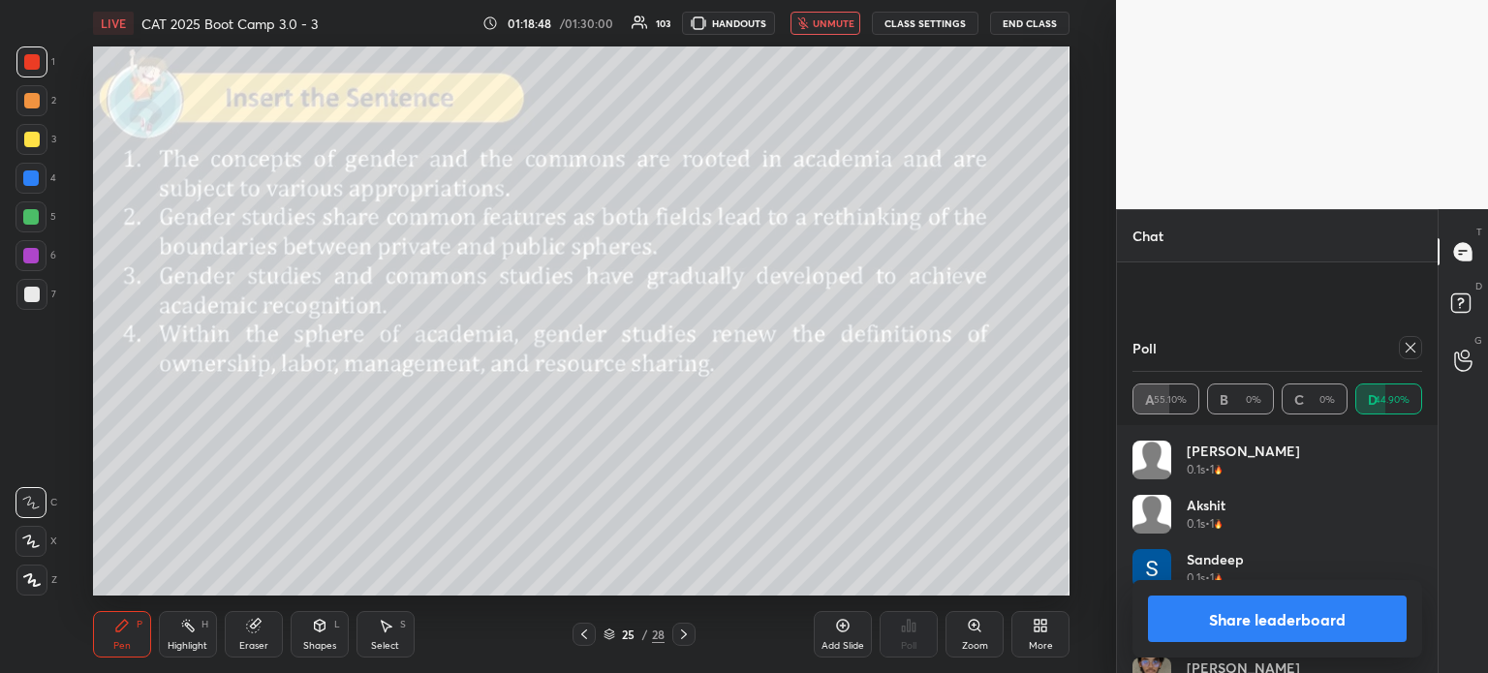
scroll to position [4190, 0]
click at [828, 23] on span "unmute" at bounding box center [834, 23] width 42 height 14
click at [1201, 617] on button "Share leaderboard" at bounding box center [1277, 619] width 259 height 46
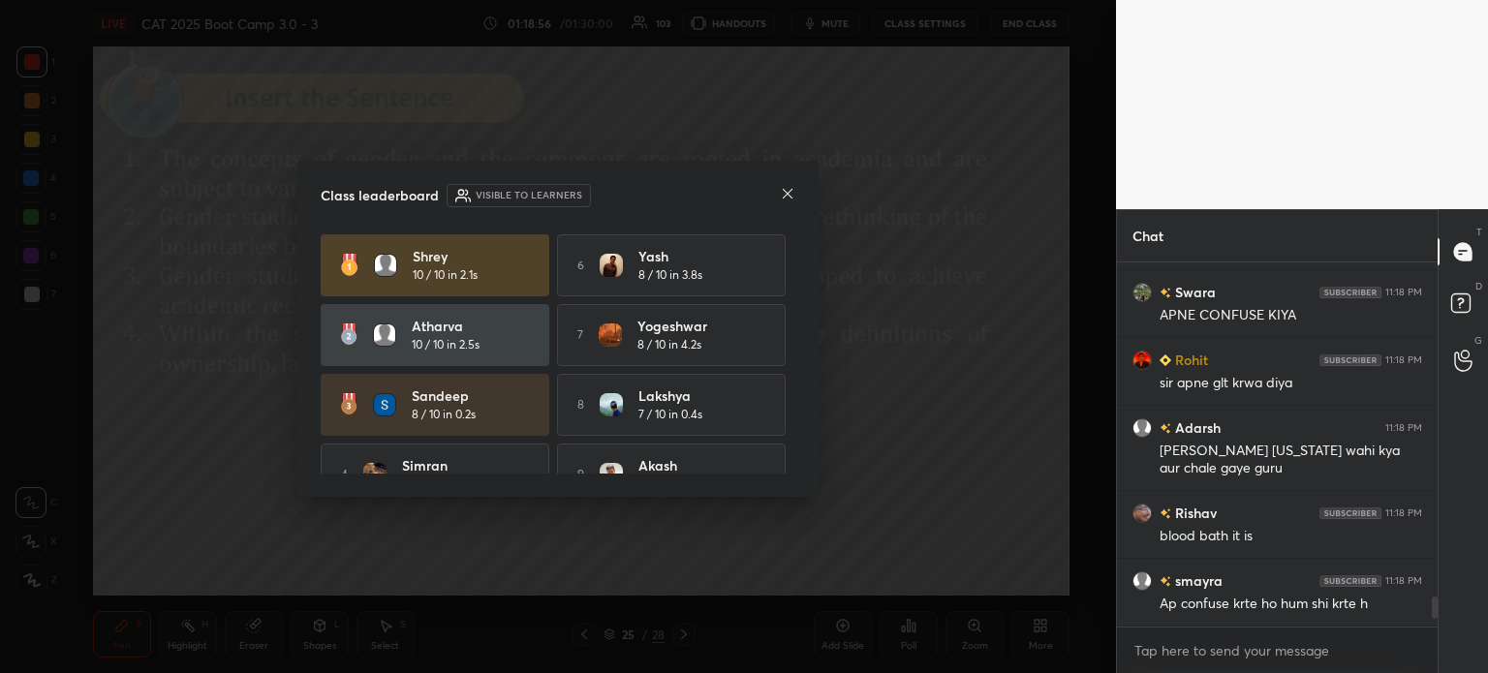
click at [786, 192] on icon at bounding box center [788, 194] width 10 height 10
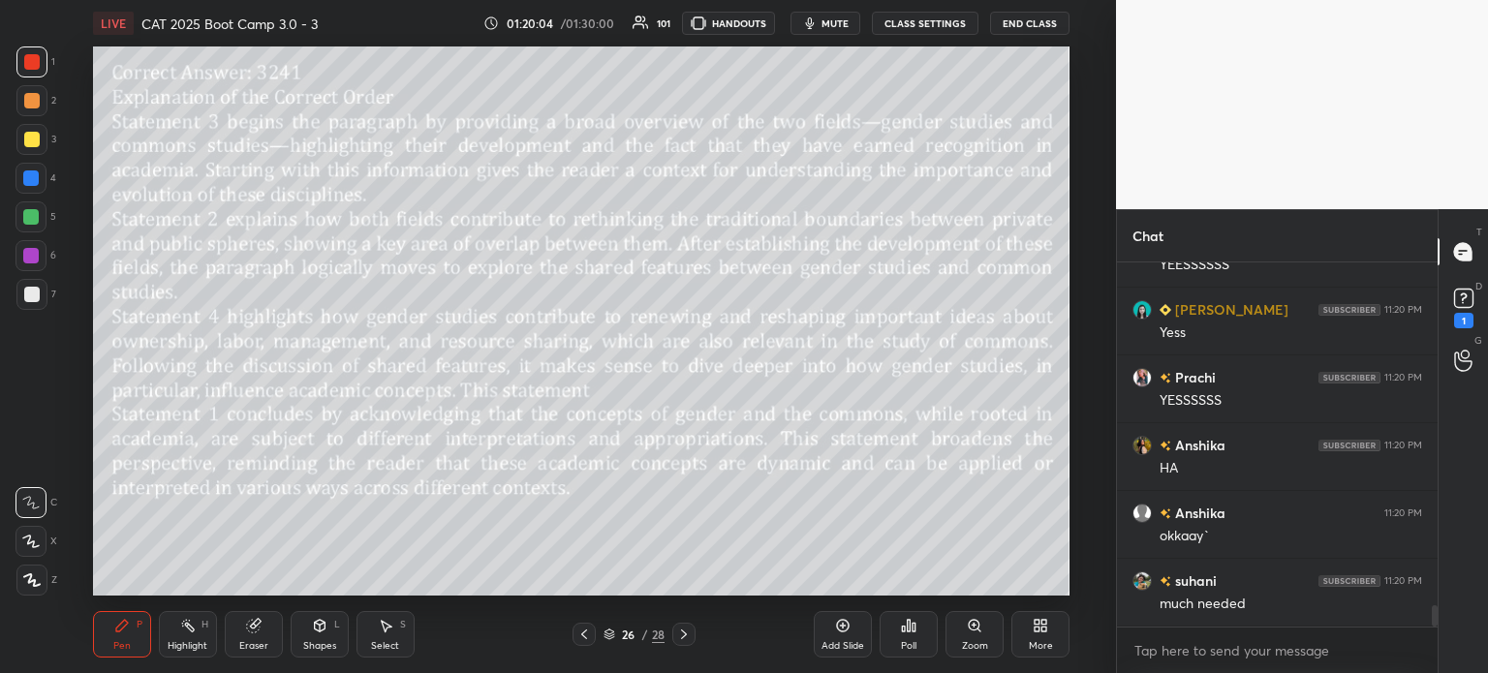
scroll to position [6025, 0]
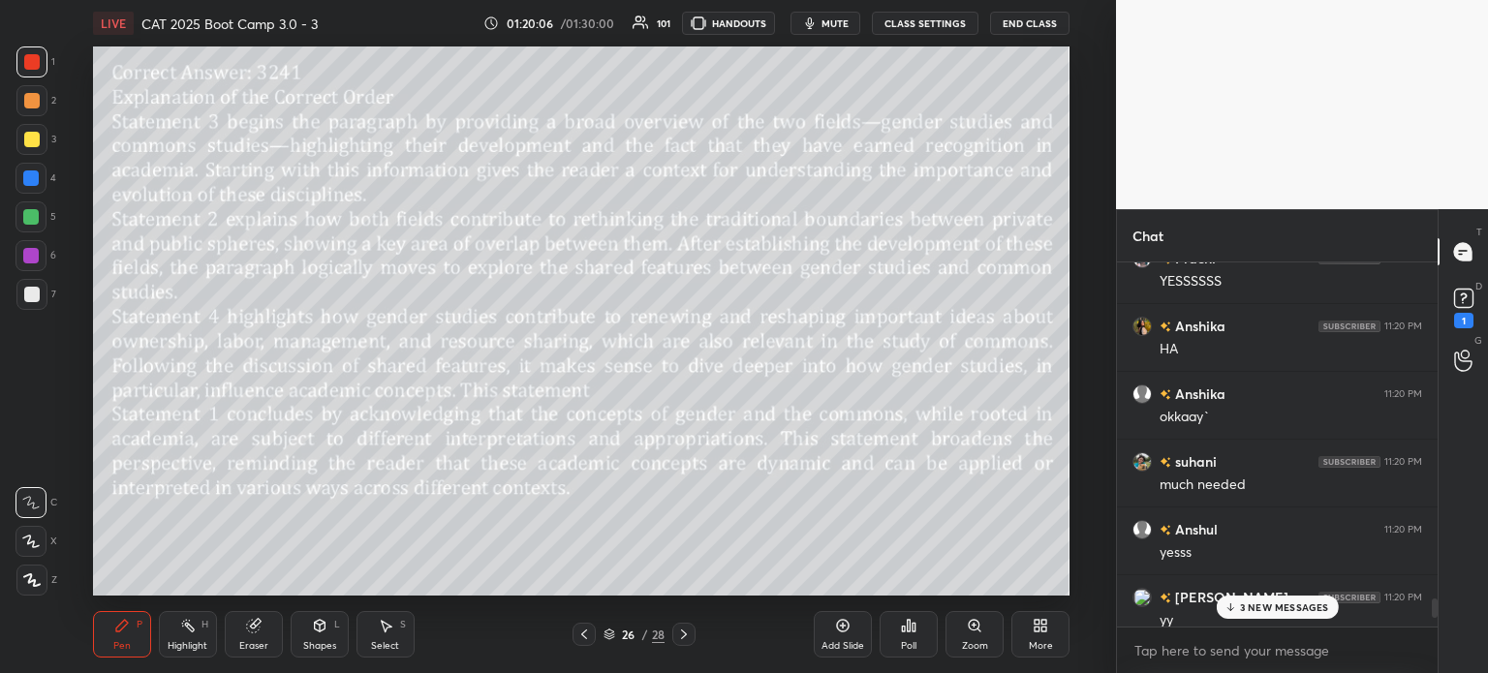
click at [1247, 602] on p "3 NEW MESSAGES" at bounding box center [1284, 608] width 89 height 12
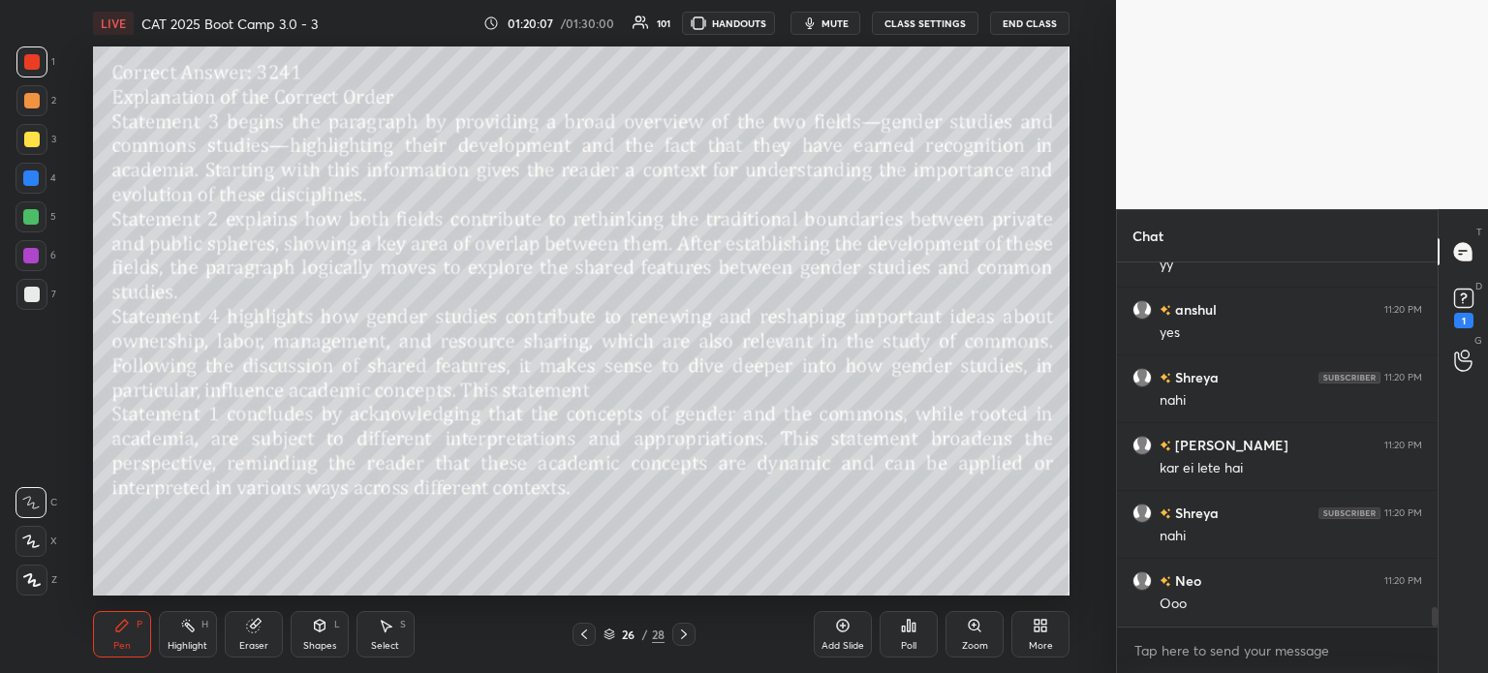
click at [630, 634] on div "26" at bounding box center [628, 635] width 19 height 12
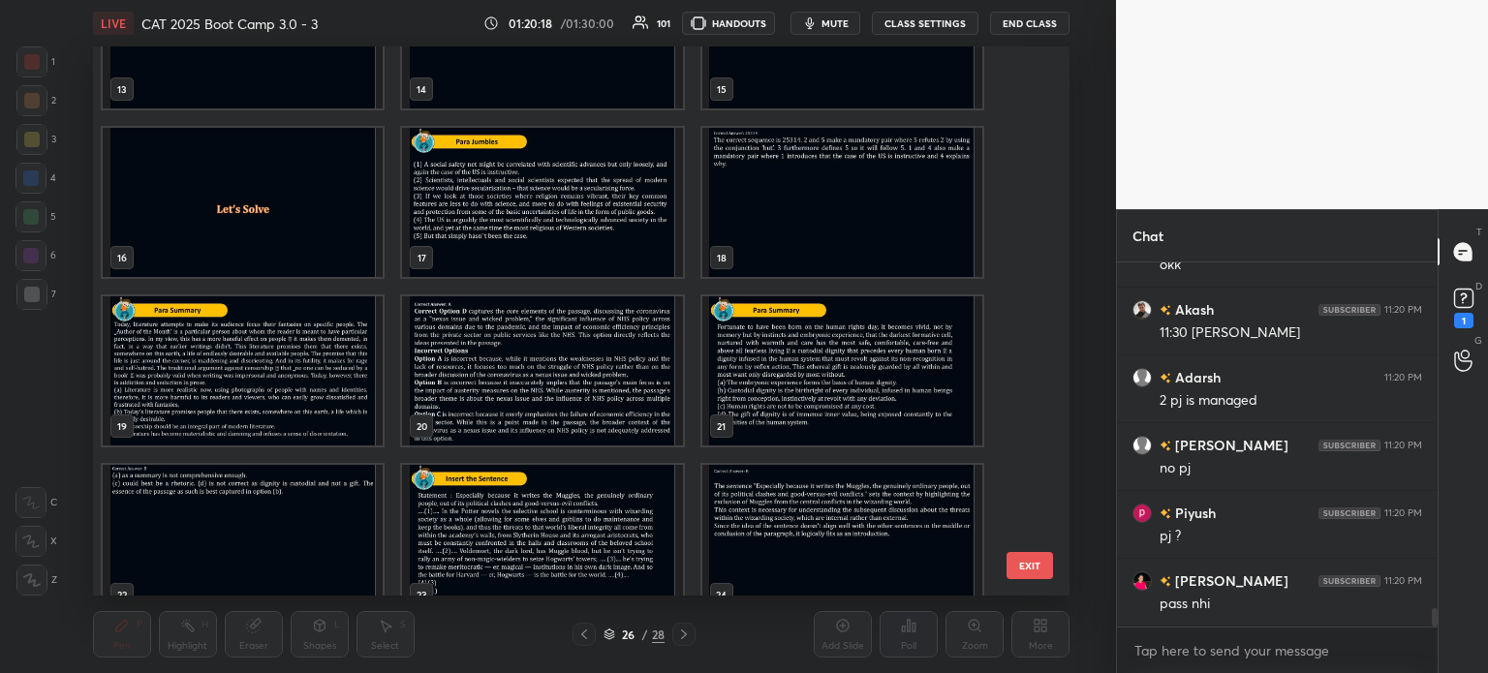
scroll to position [7042, 0]
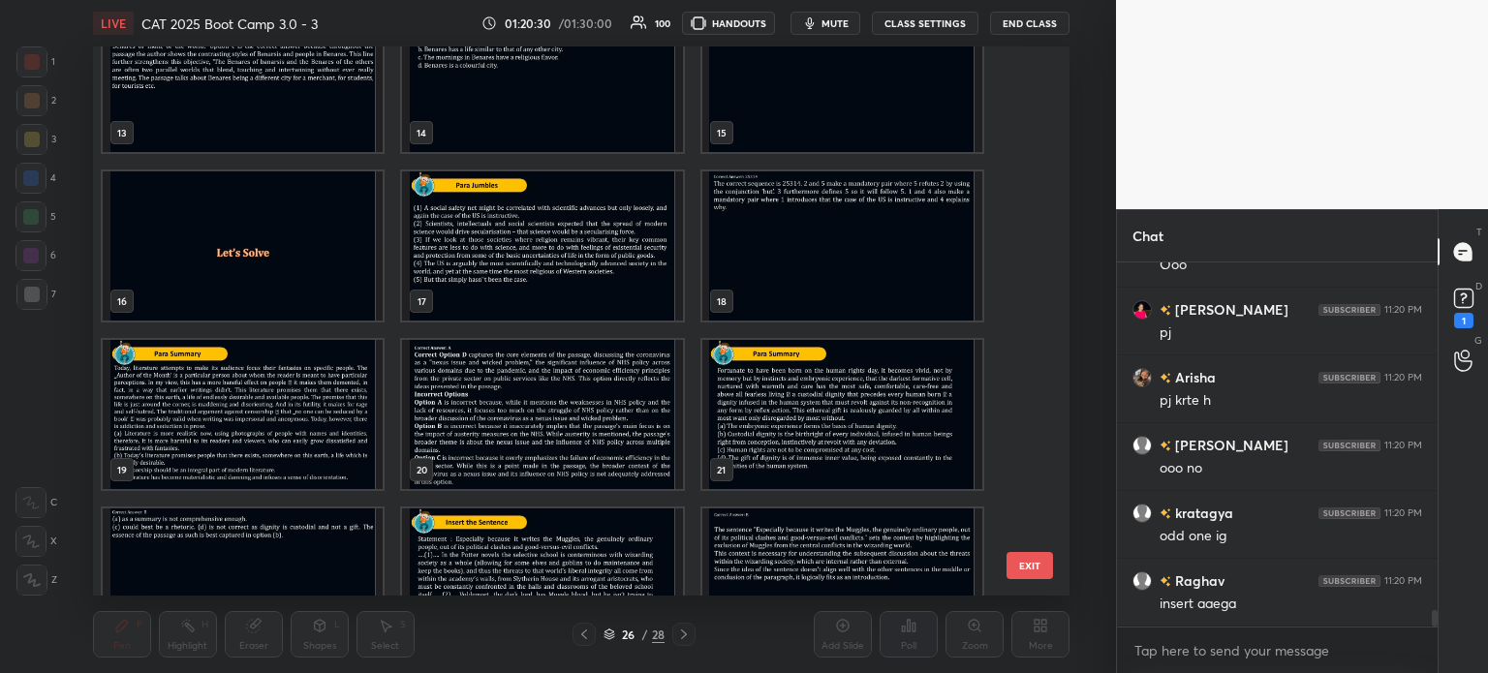
click at [514, 264] on img "grid" at bounding box center [542, 245] width 280 height 149
click at [518, 266] on img "grid" at bounding box center [542, 245] width 280 height 149
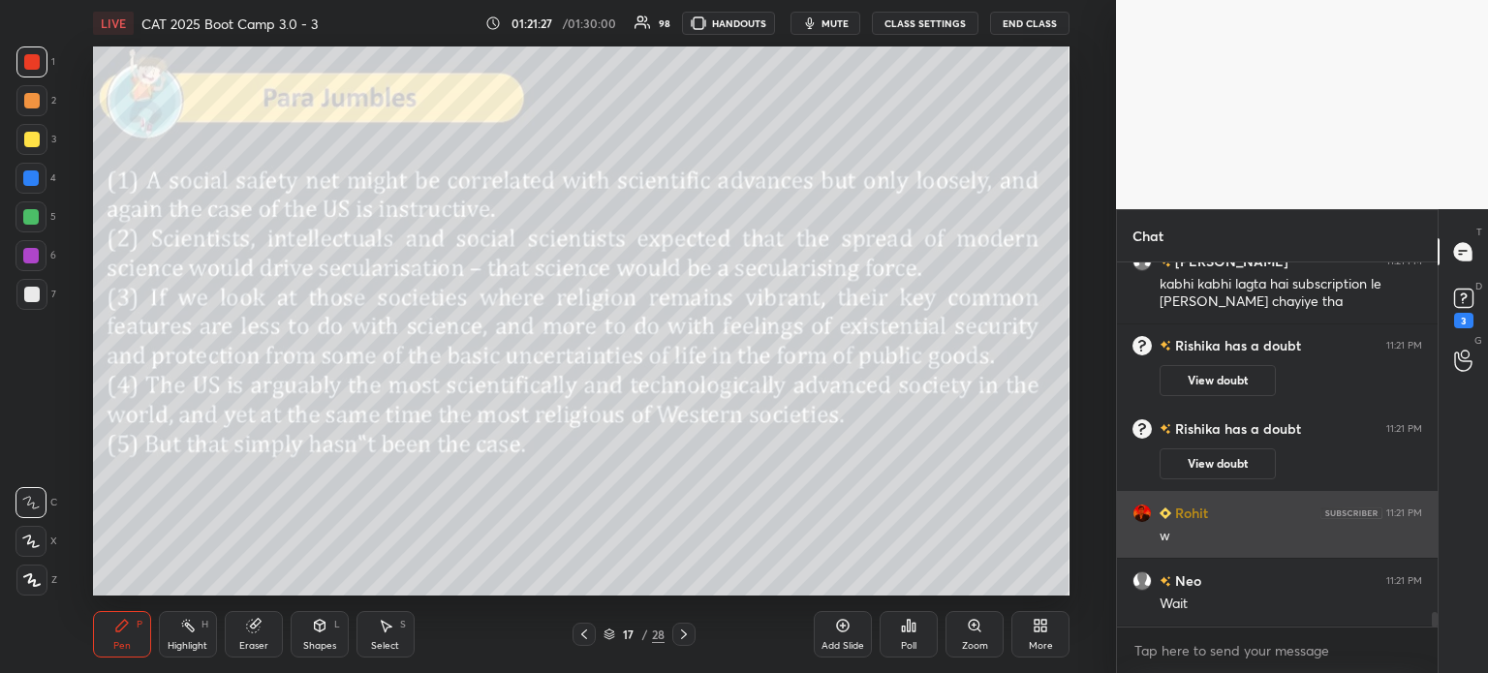
scroll to position [8644, 0]
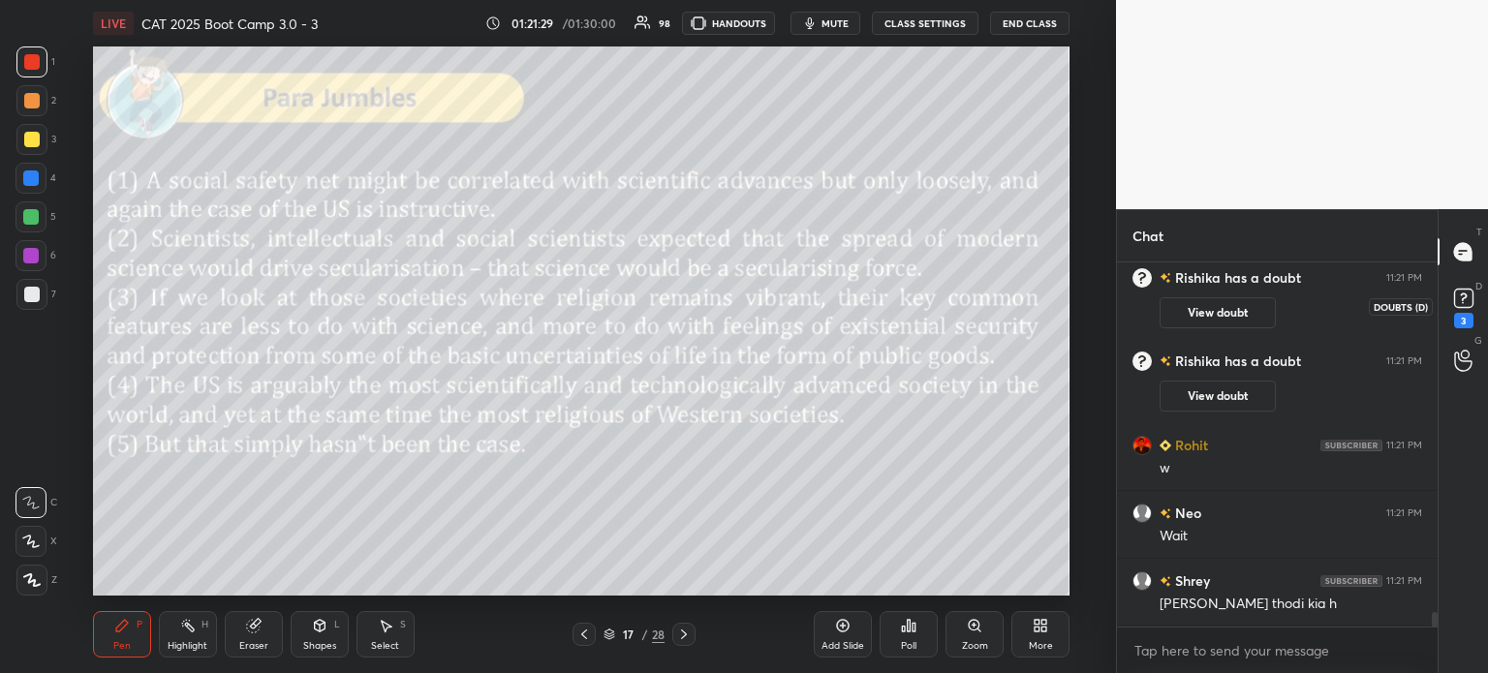
click at [1457, 297] on rect at bounding box center [1463, 299] width 18 height 18
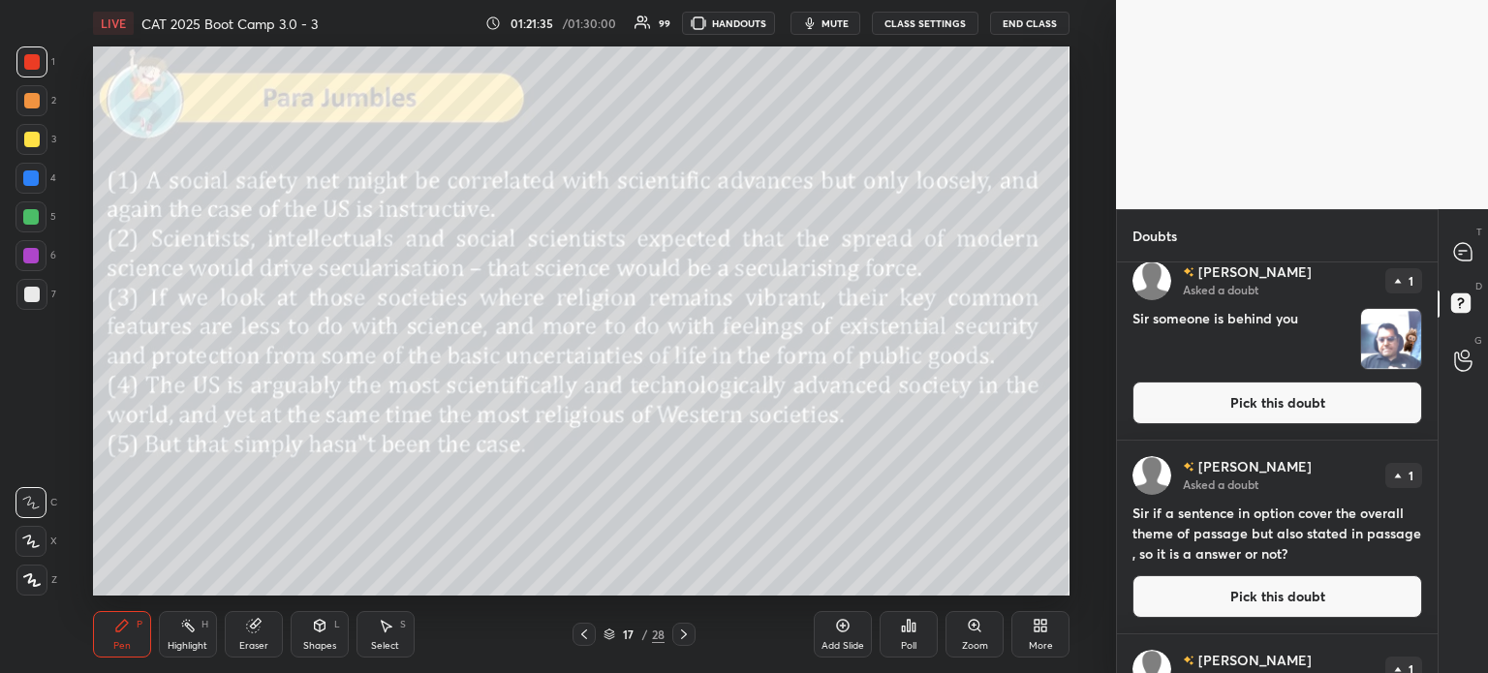
scroll to position [559, 0]
click at [1385, 336] on img "grid" at bounding box center [1391, 338] width 60 height 60
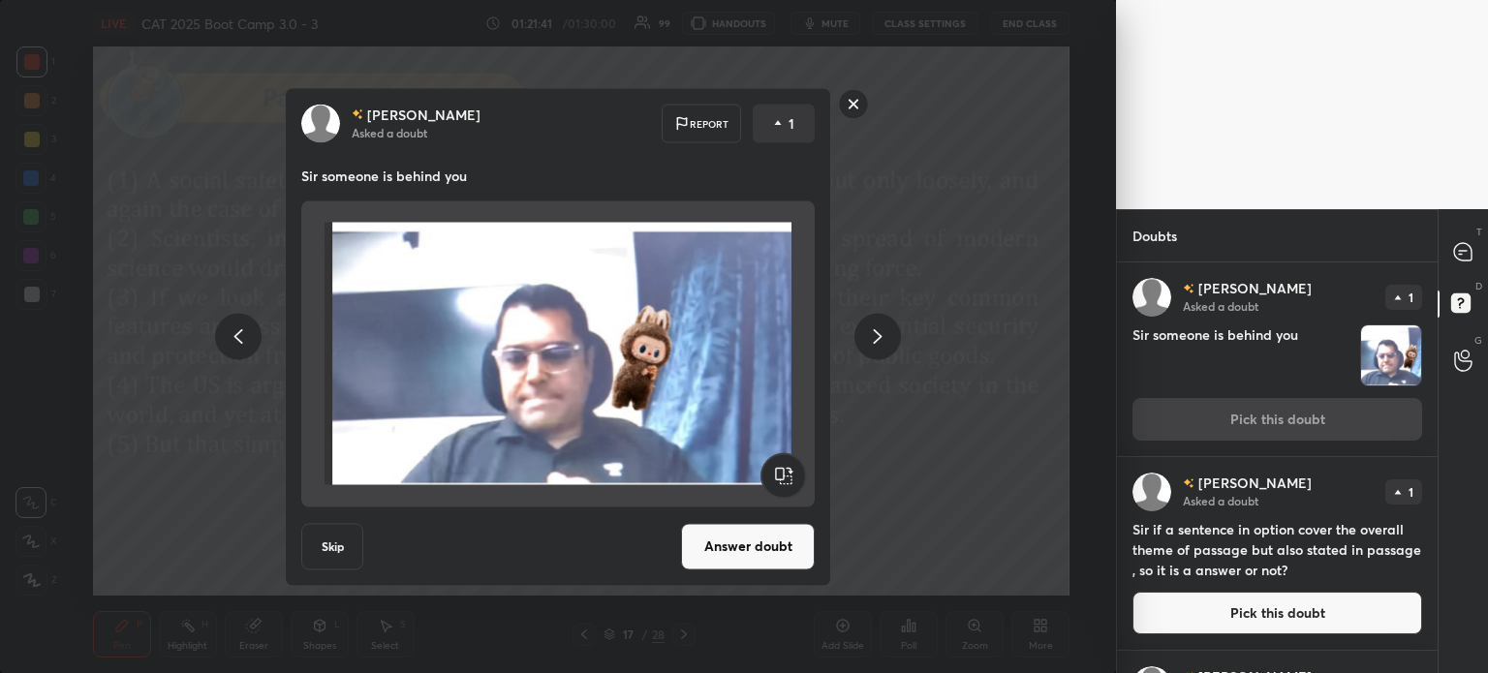
click at [853, 108] on rect at bounding box center [854, 104] width 30 height 30
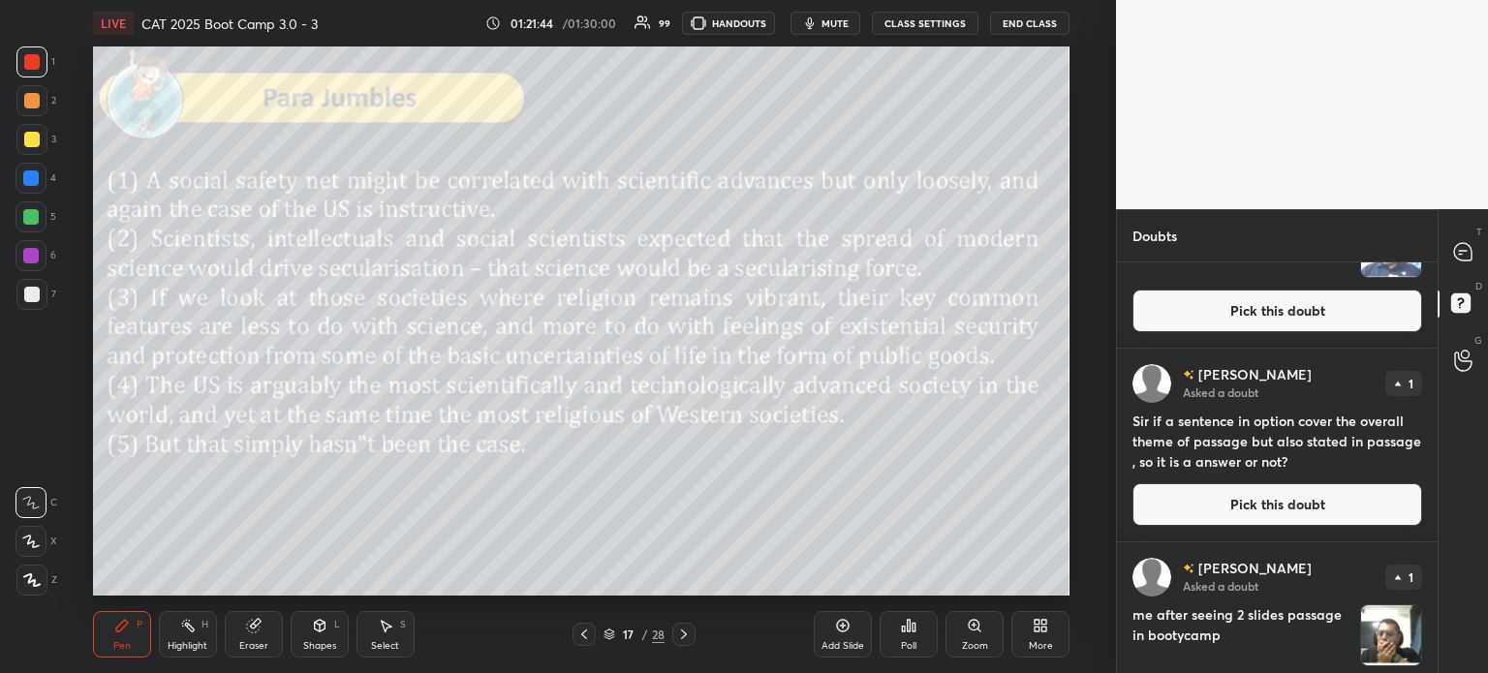
scroll to position [713, 0]
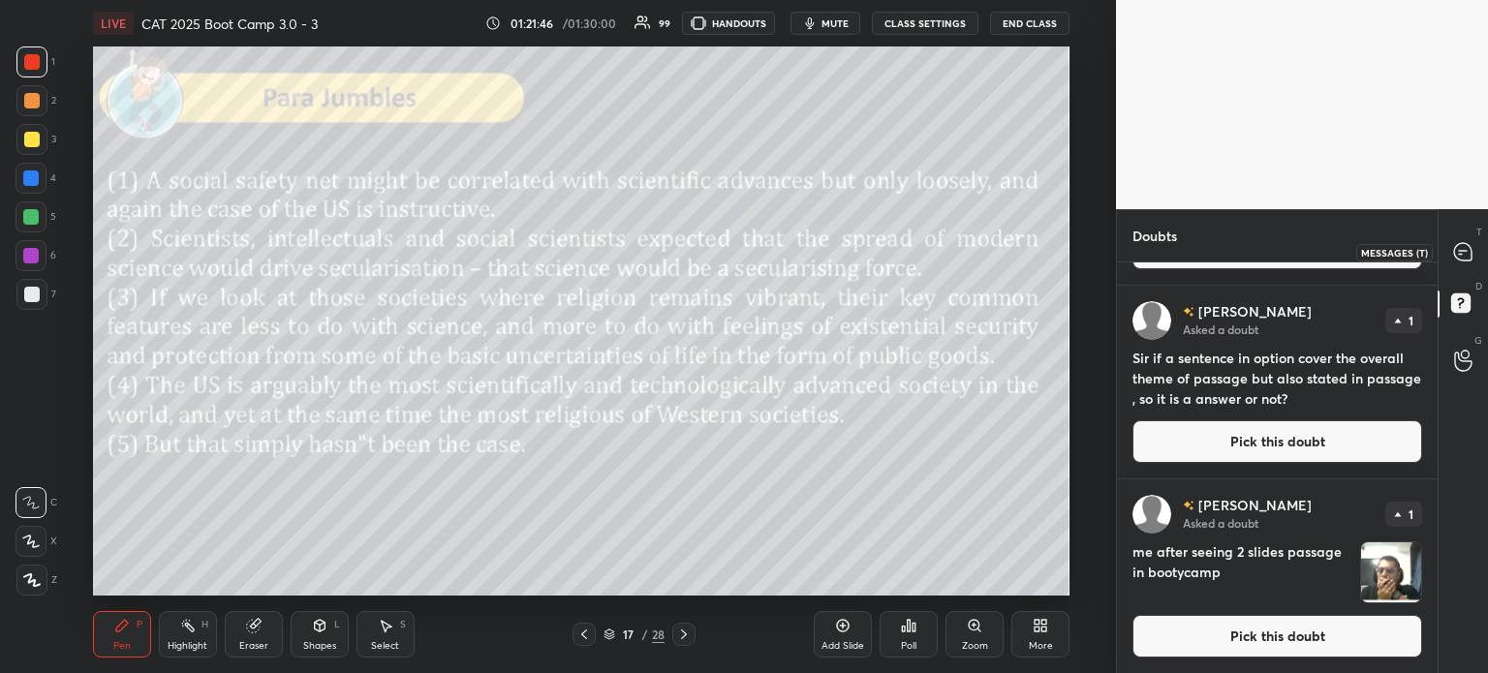
click at [1454, 253] on icon at bounding box center [1462, 251] width 17 height 17
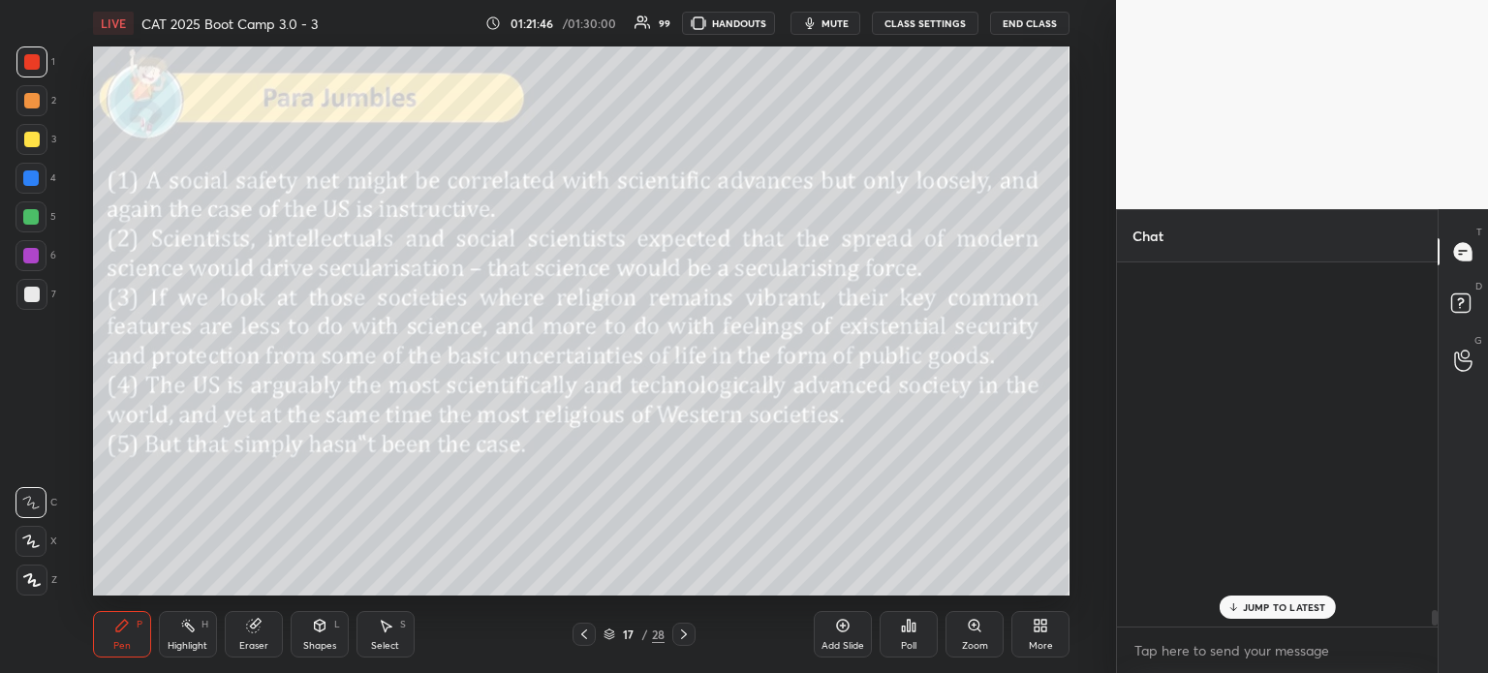
scroll to position [358, 315]
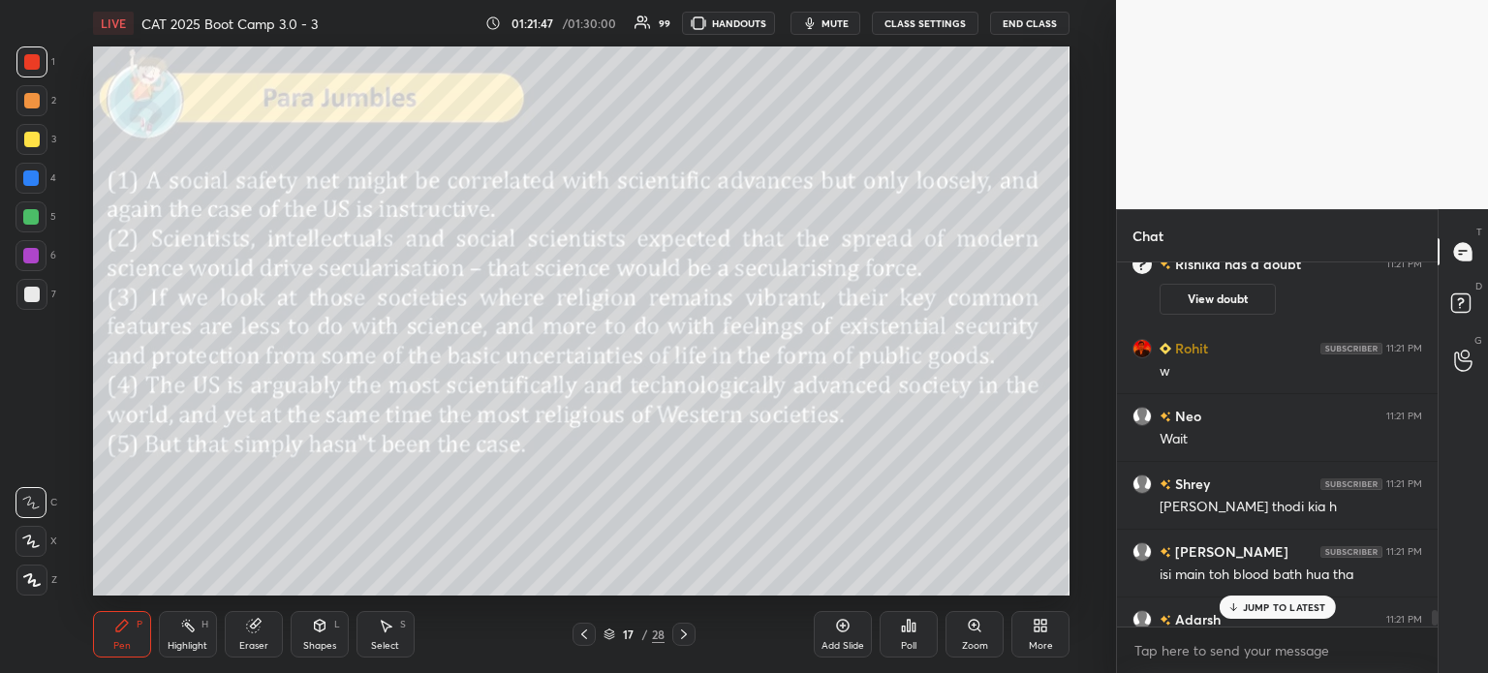
click at [1267, 601] on div "JUMP TO LATEST" at bounding box center [1277, 607] width 116 height 23
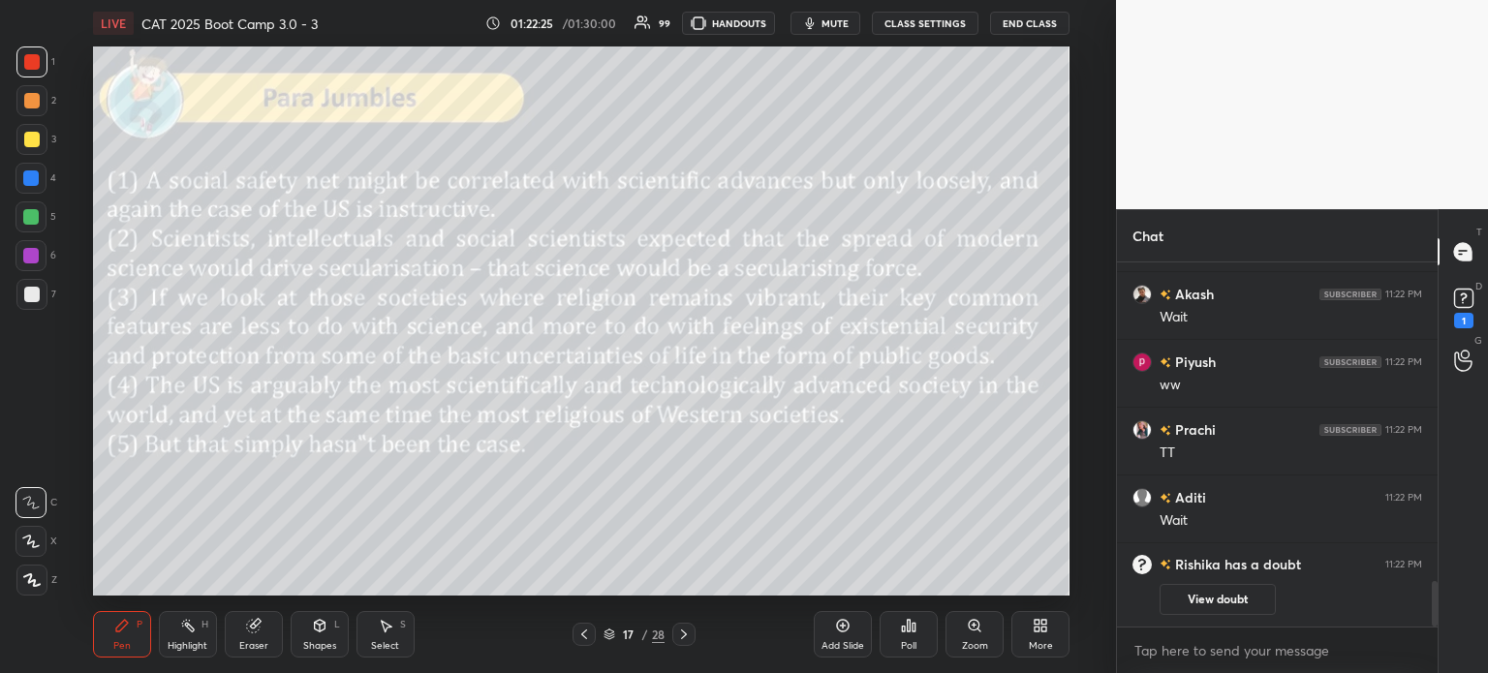
scroll to position [2557, 0]
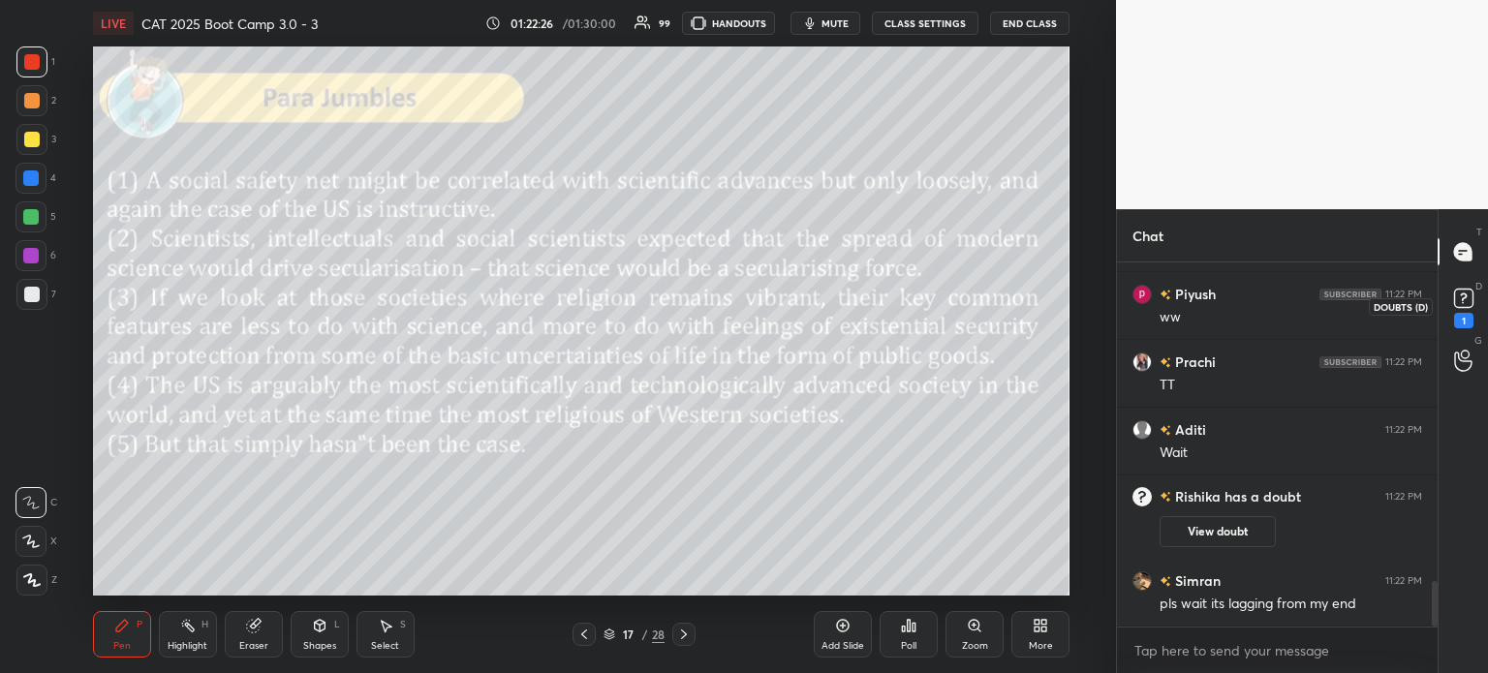
click at [1466, 300] on rect at bounding box center [1463, 299] width 18 height 18
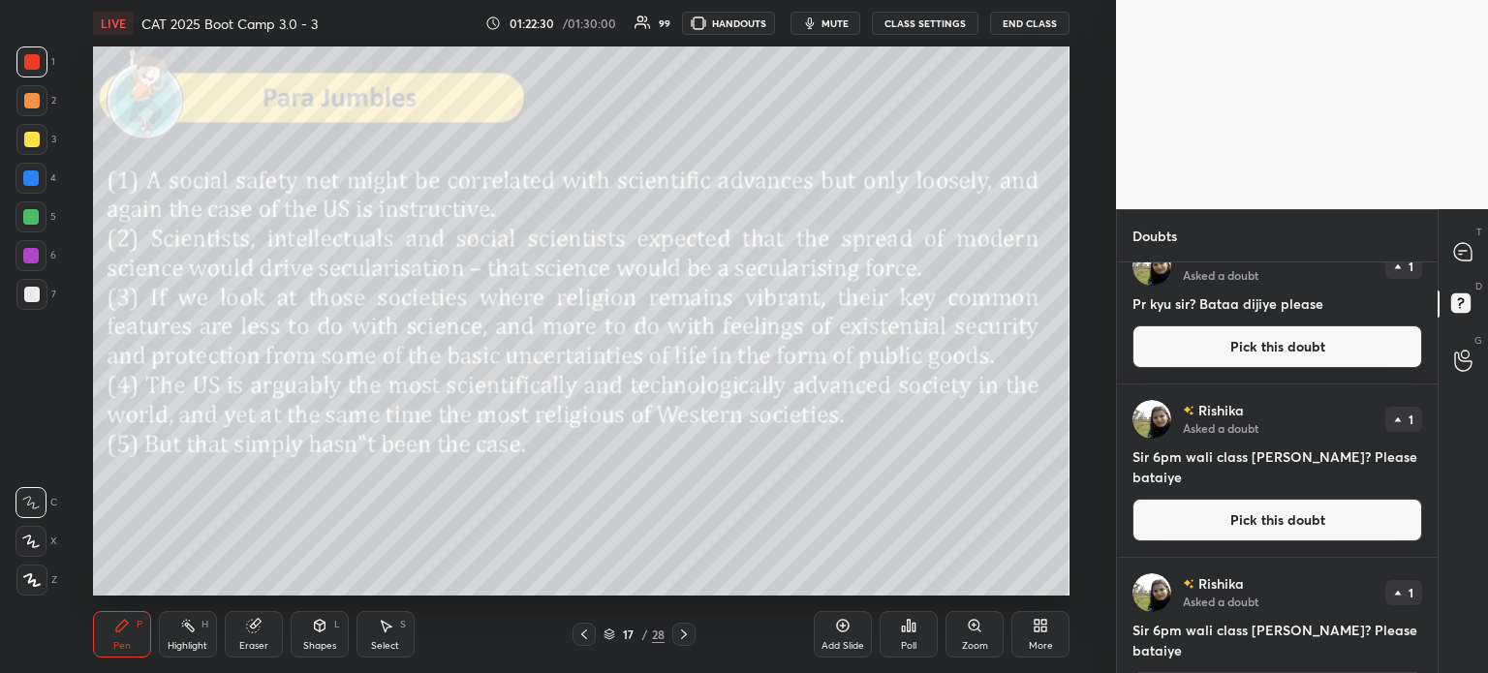
scroll to position [228, 0]
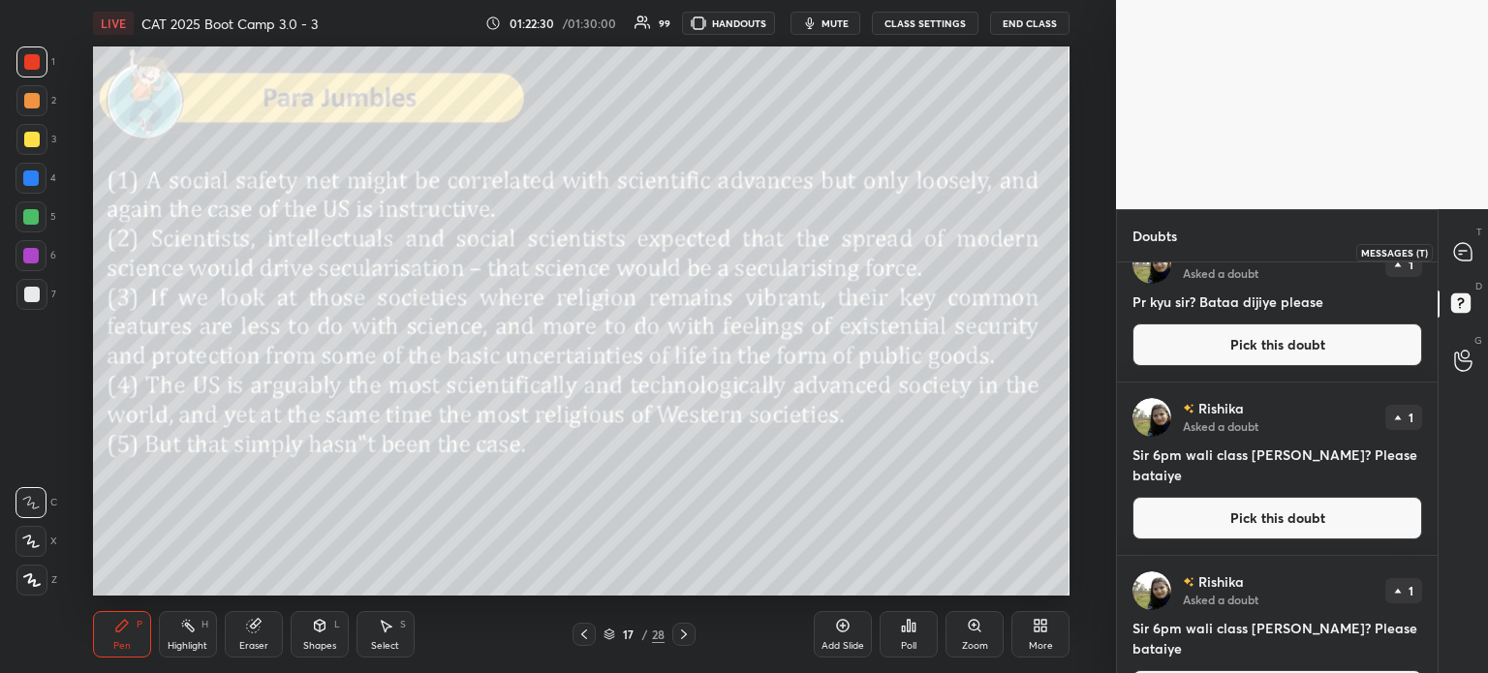
click at [1459, 251] on icon at bounding box center [1463, 251] width 8 height 0
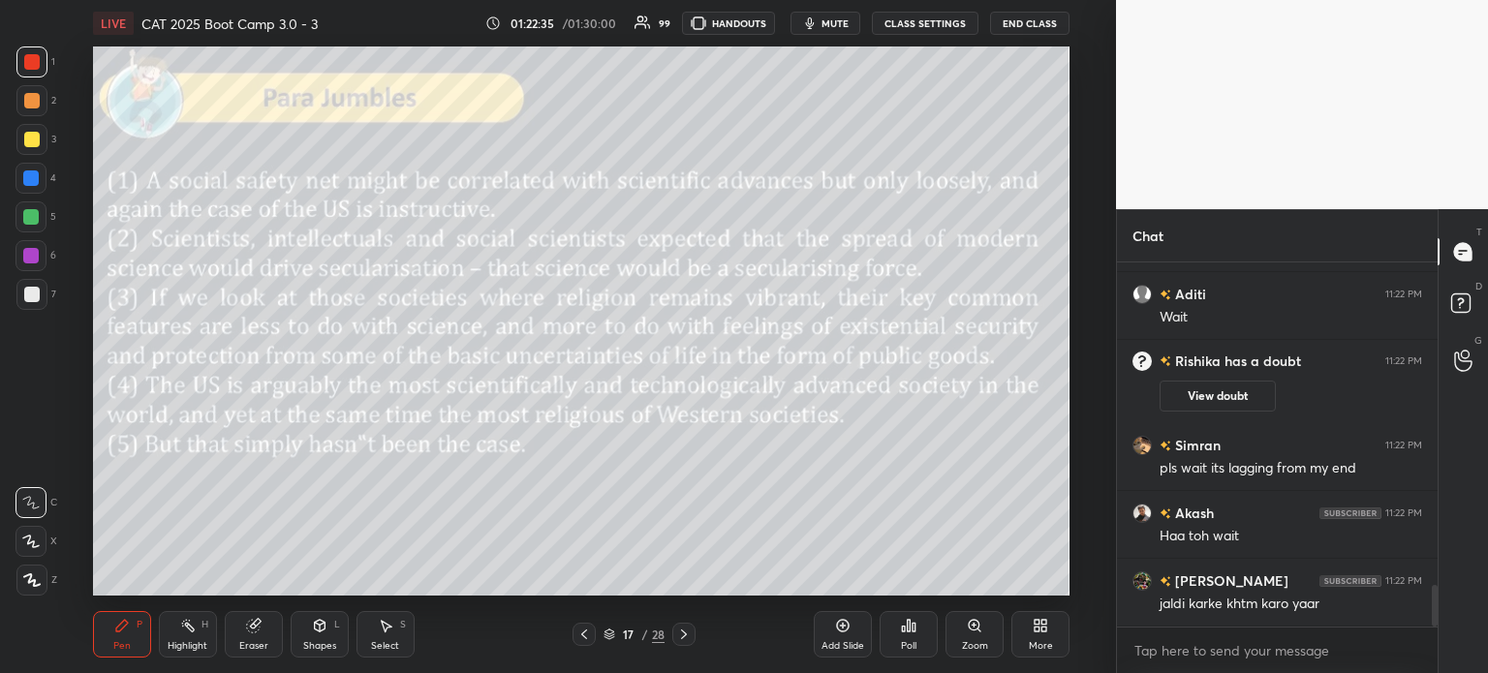
scroll to position [2896, 0]
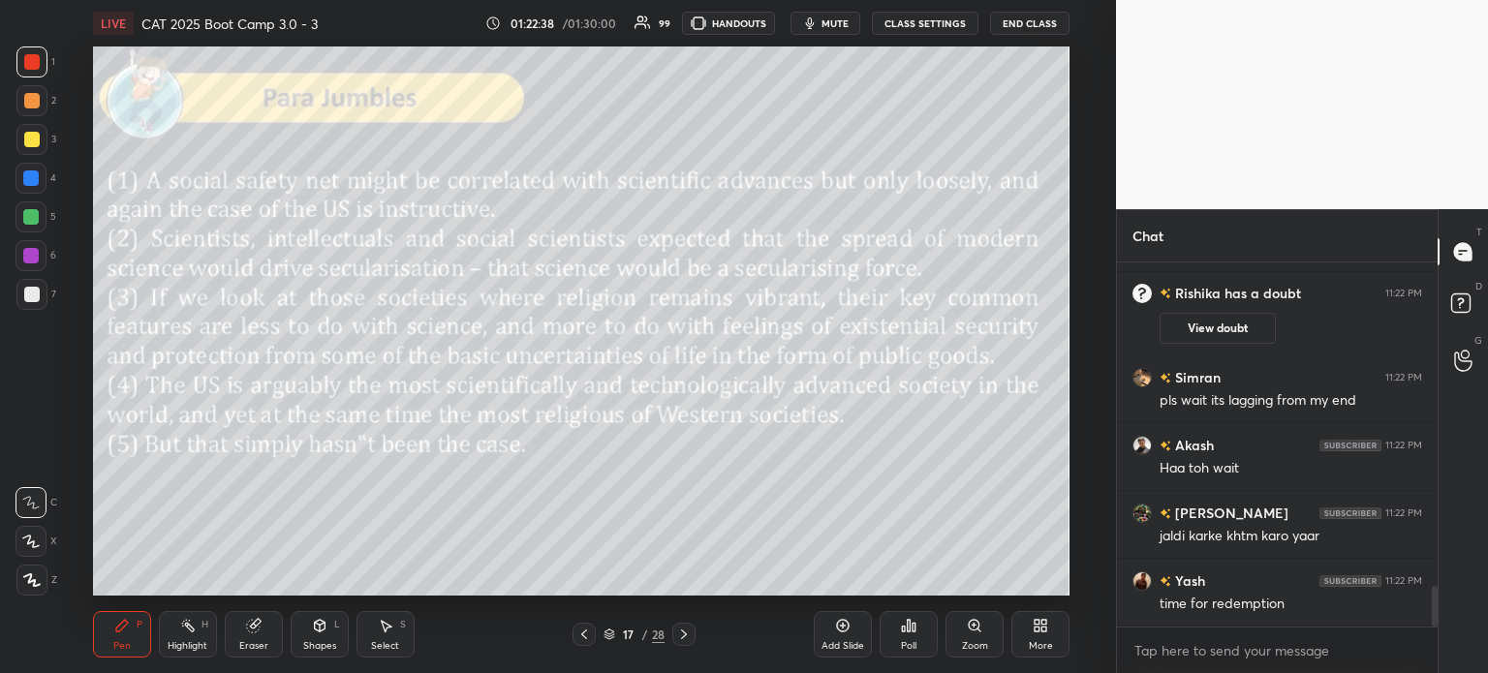
click at [256, 631] on icon at bounding box center [252, 626] width 13 height 13
click at [31, 582] on span "Erase all" at bounding box center [30, 580] width 29 height 14
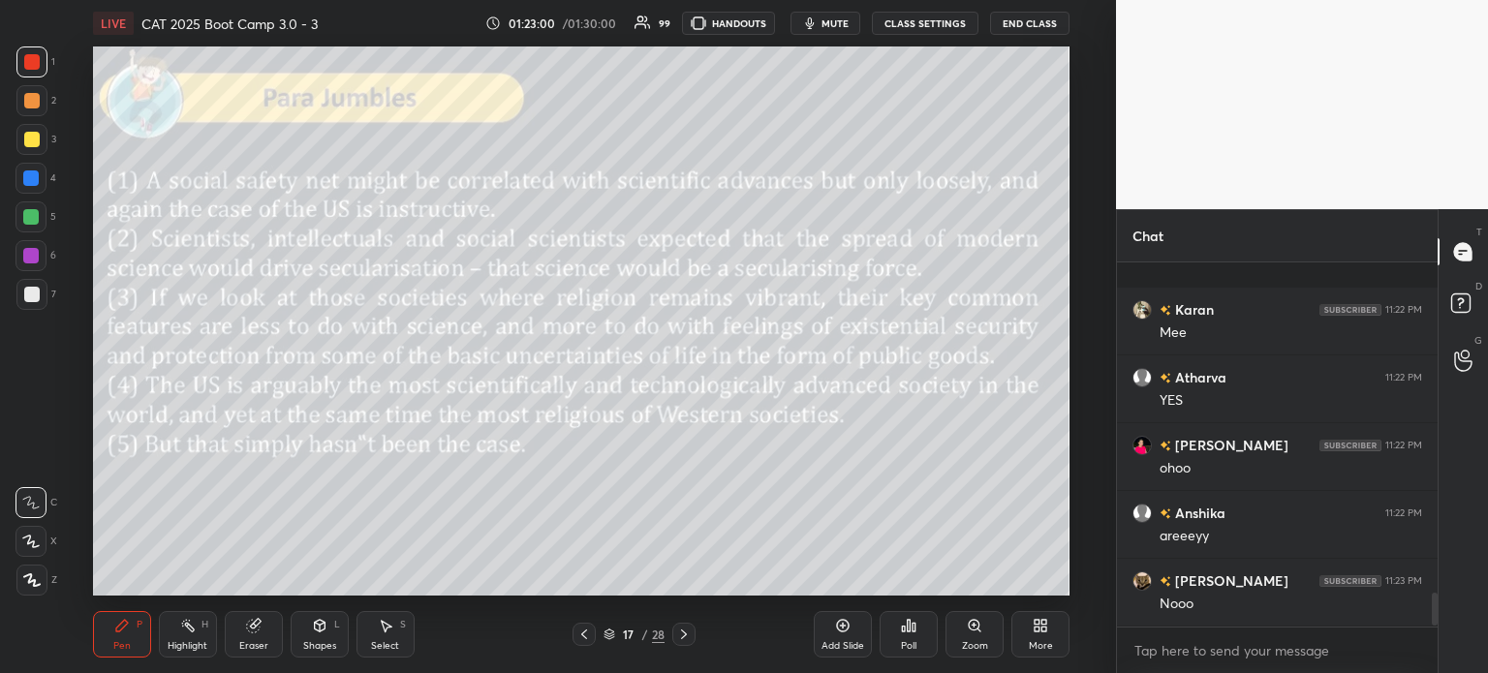
scroll to position [3642, 0]
click at [249, 631] on icon at bounding box center [252, 626] width 13 height 13
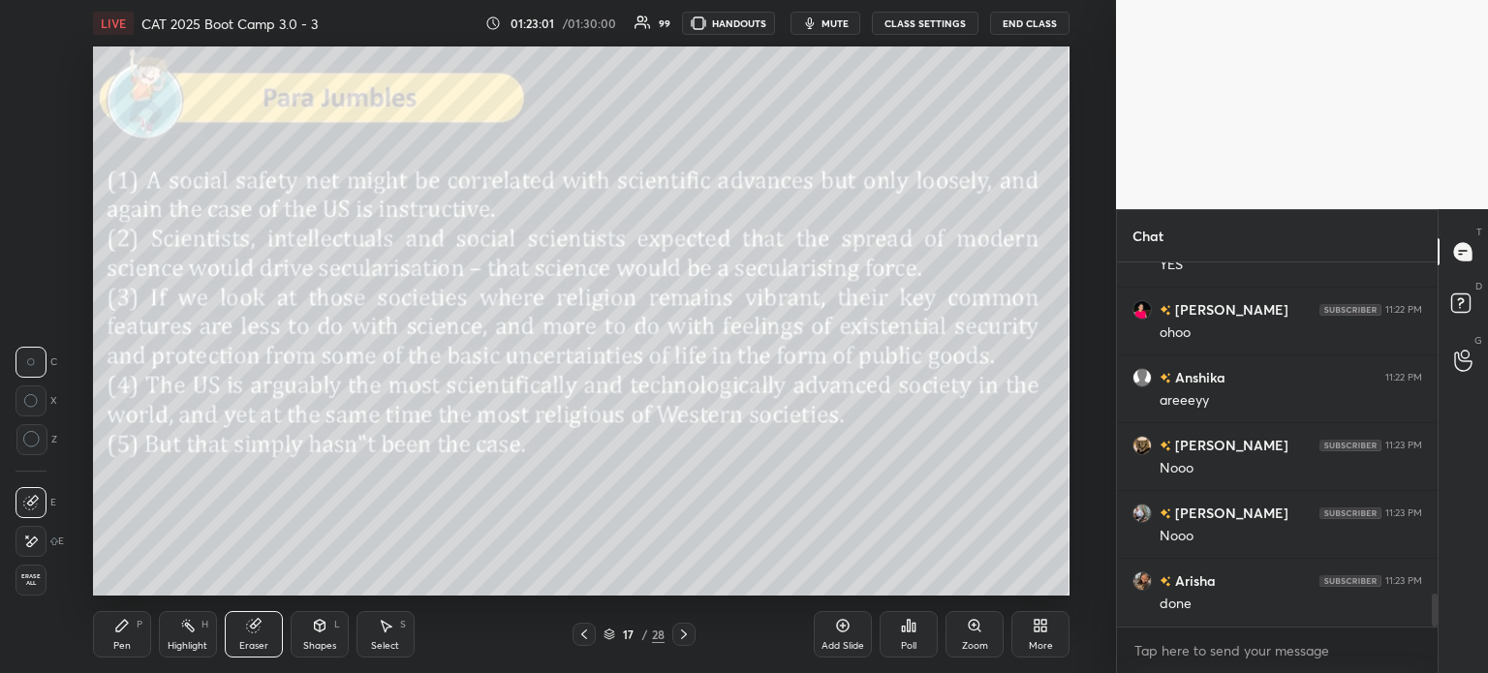
click at [30, 585] on span "Erase all" at bounding box center [30, 580] width 29 height 14
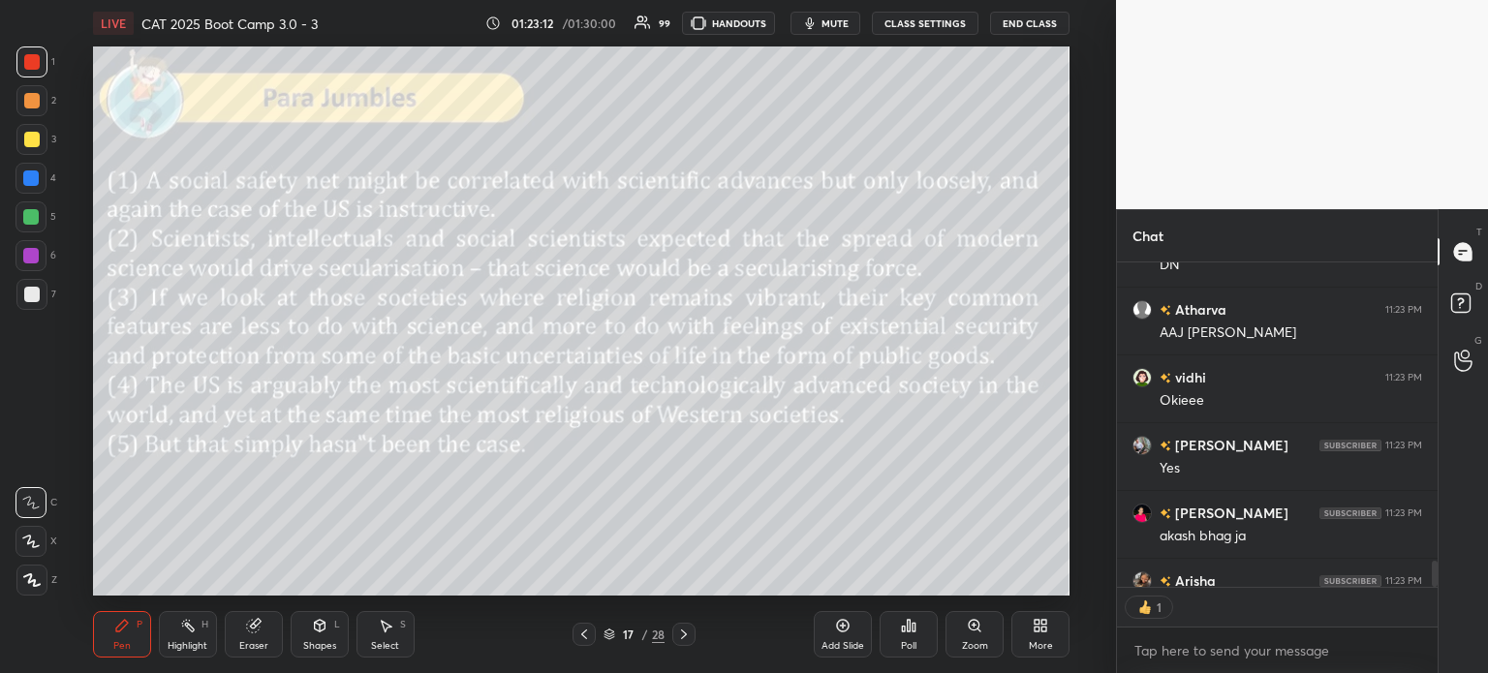
scroll to position [320, 315]
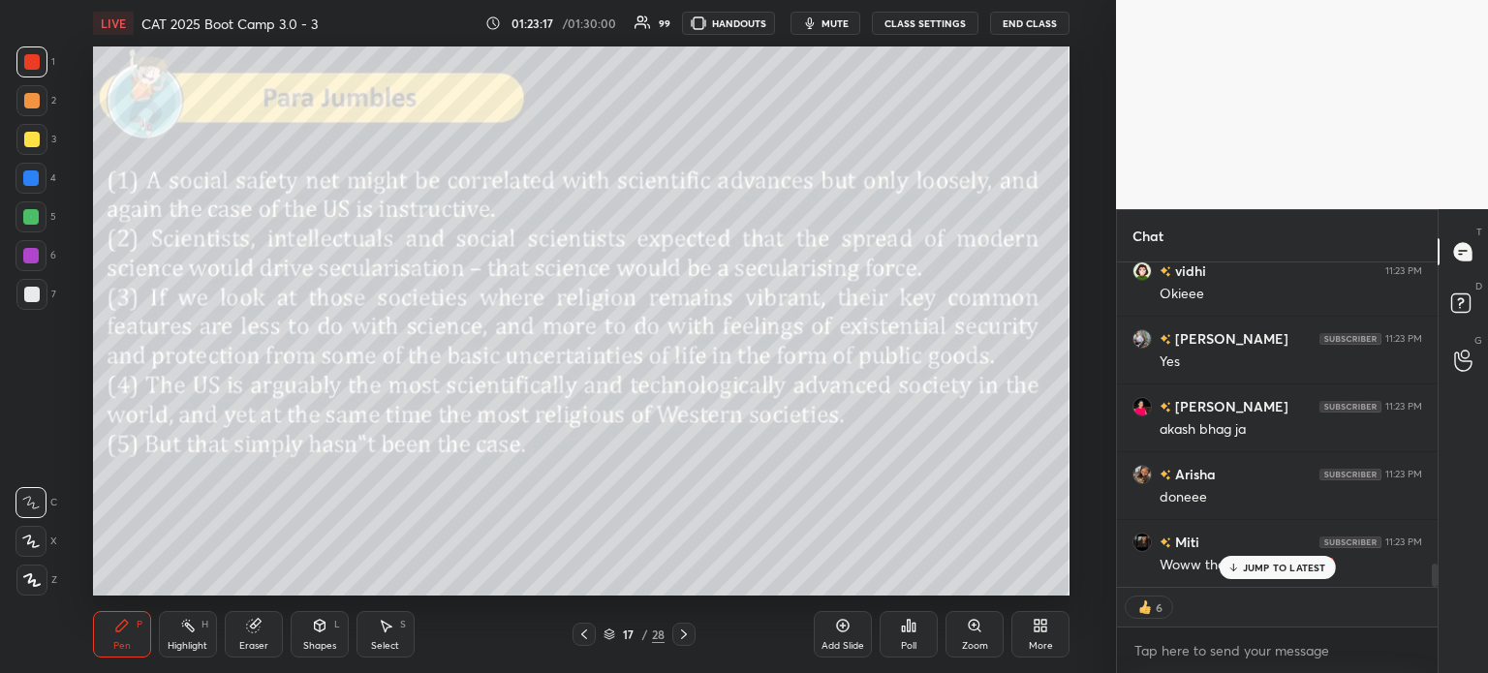
click at [1267, 562] on p "JUMP TO LATEST" at bounding box center [1284, 568] width 83 height 12
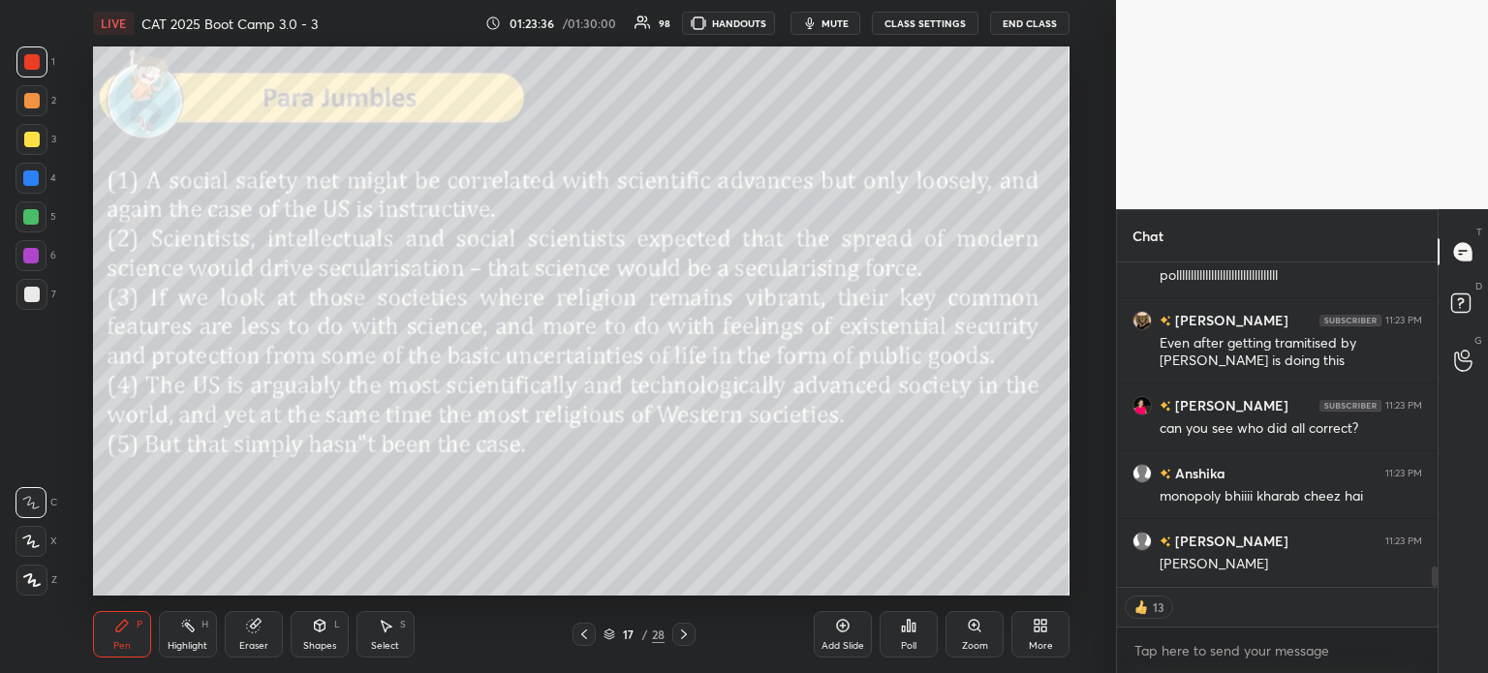
scroll to position [7, 6]
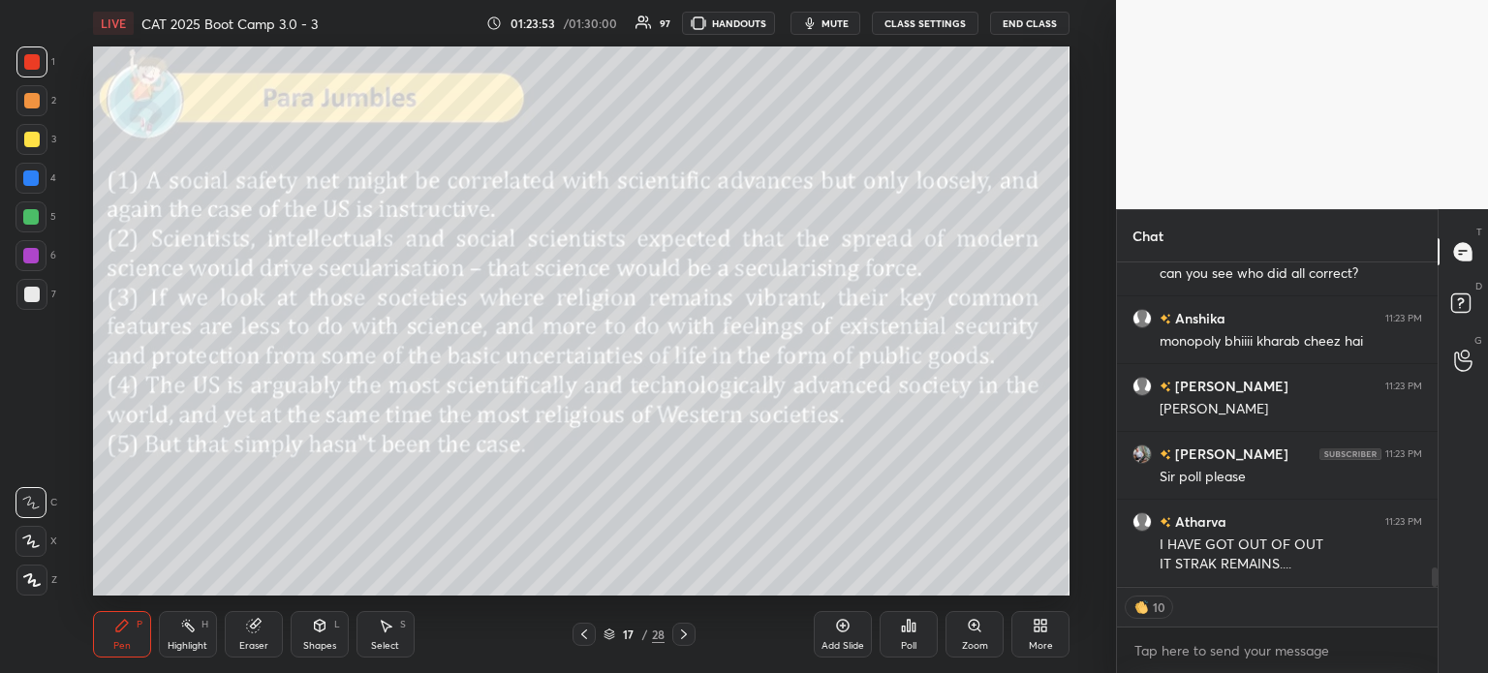
click at [903, 632] on icon at bounding box center [904, 629] width 3 height 5
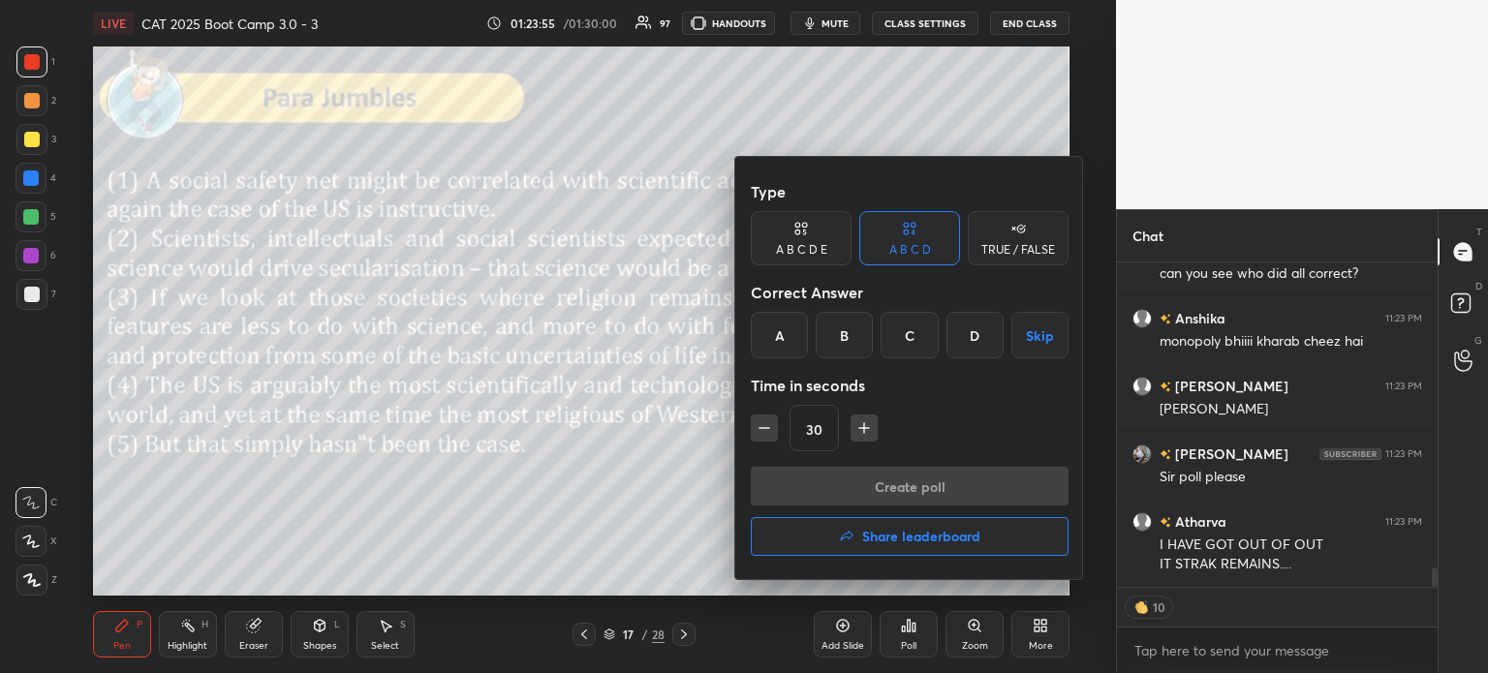
click at [814, 241] on div "A B C D E" at bounding box center [801, 238] width 101 height 54
click at [825, 336] on div "B" at bounding box center [828, 335] width 46 height 46
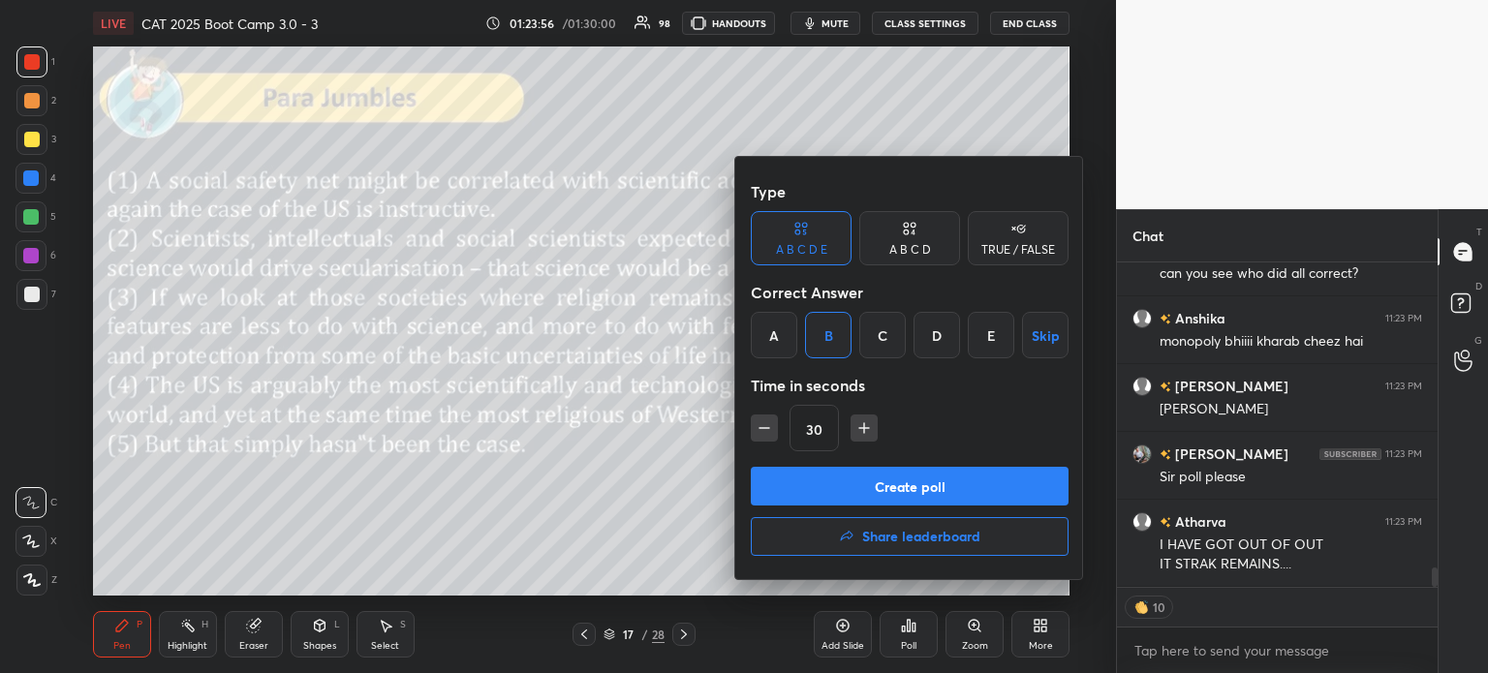
click at [903, 494] on button "Create poll" at bounding box center [910, 486] width 318 height 39
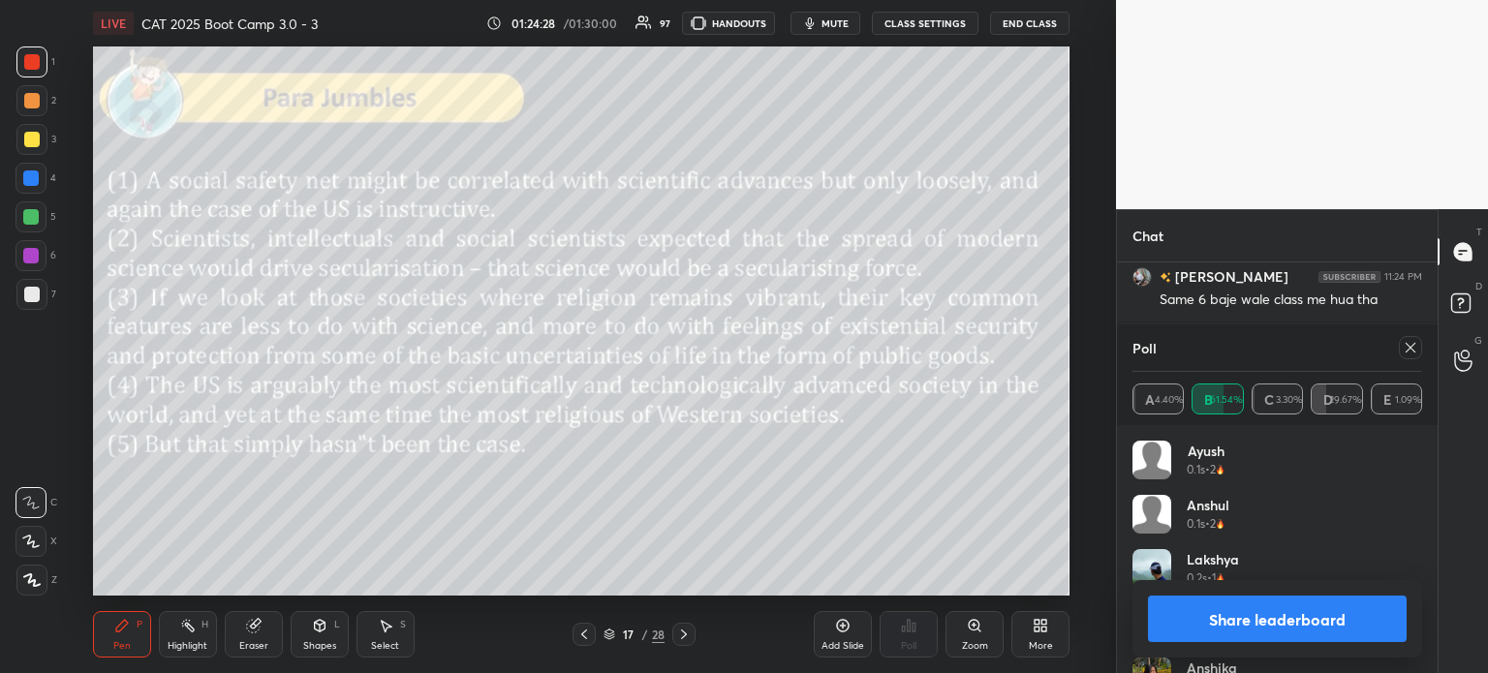
click at [1241, 621] on button "Share leaderboard" at bounding box center [1277, 619] width 259 height 46
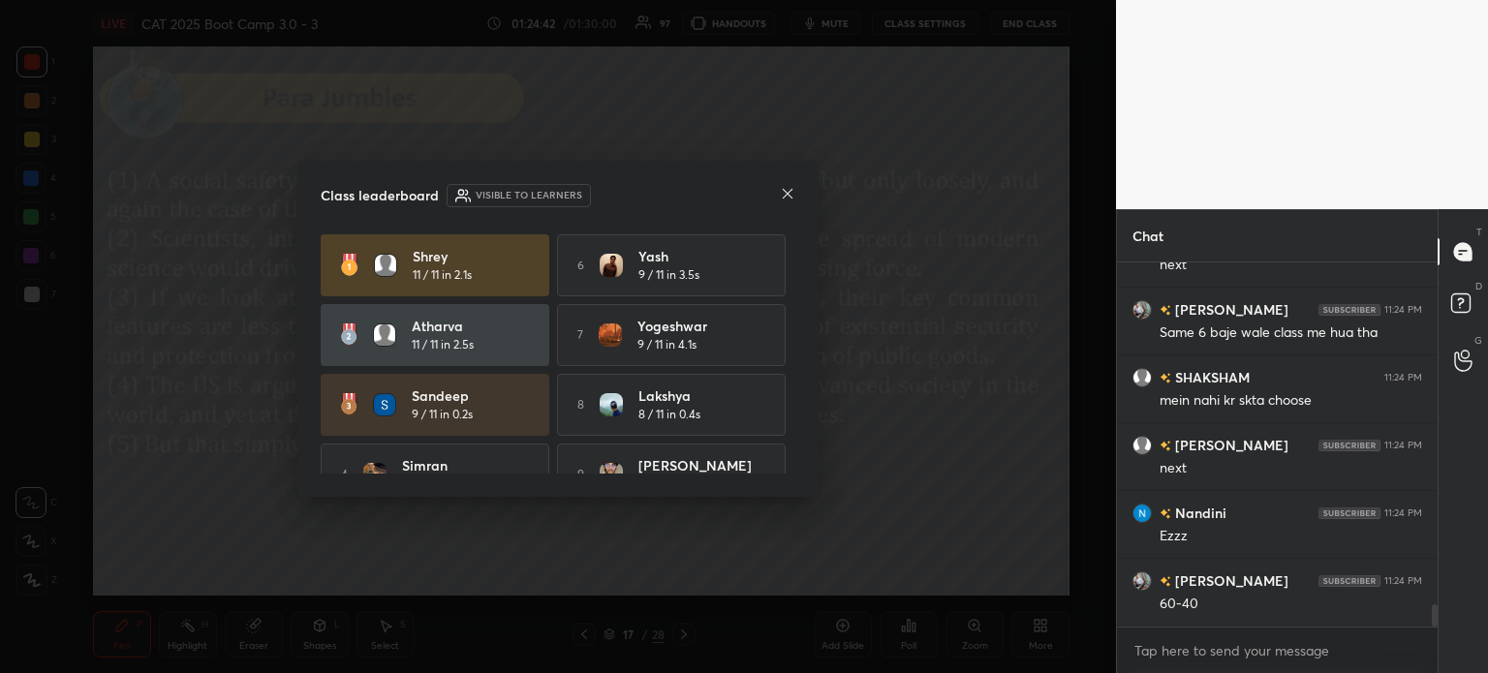
click at [781, 196] on icon at bounding box center [787, 193] width 15 height 15
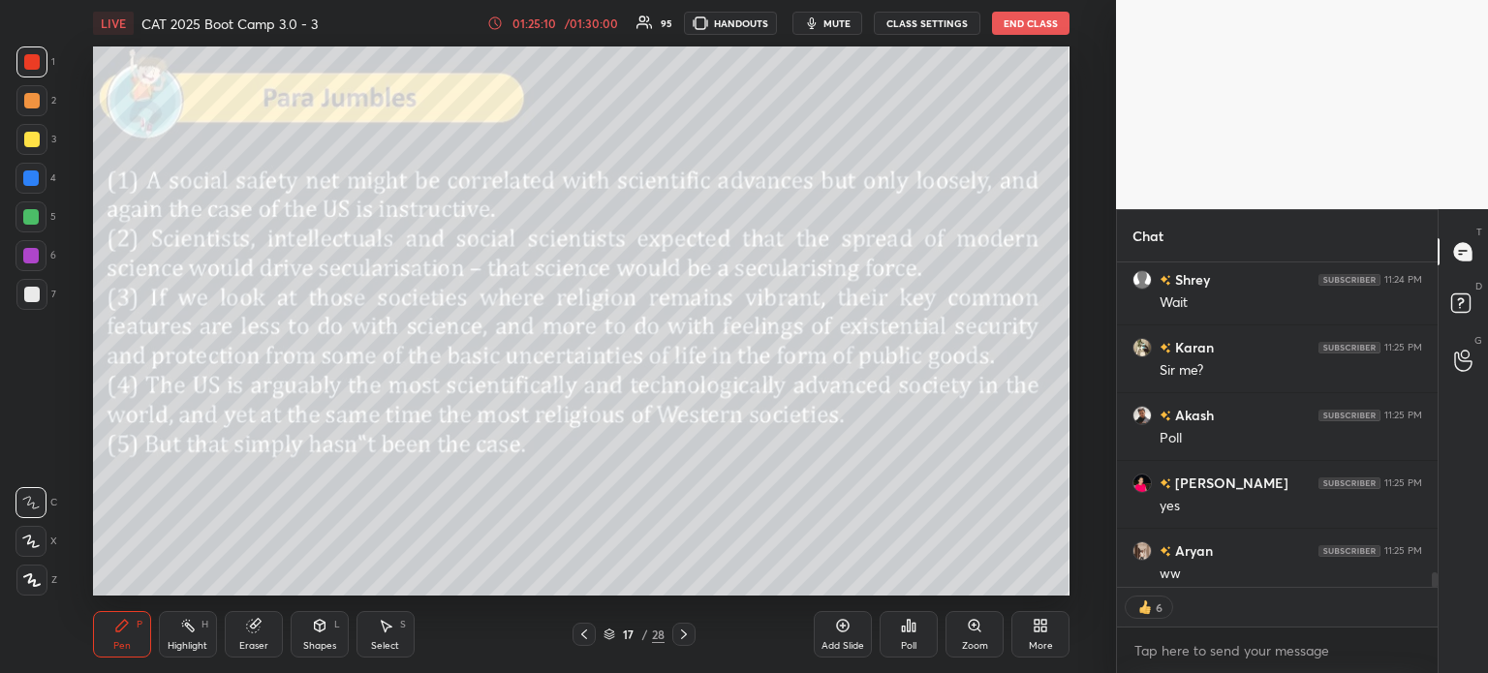
type textarea "x"
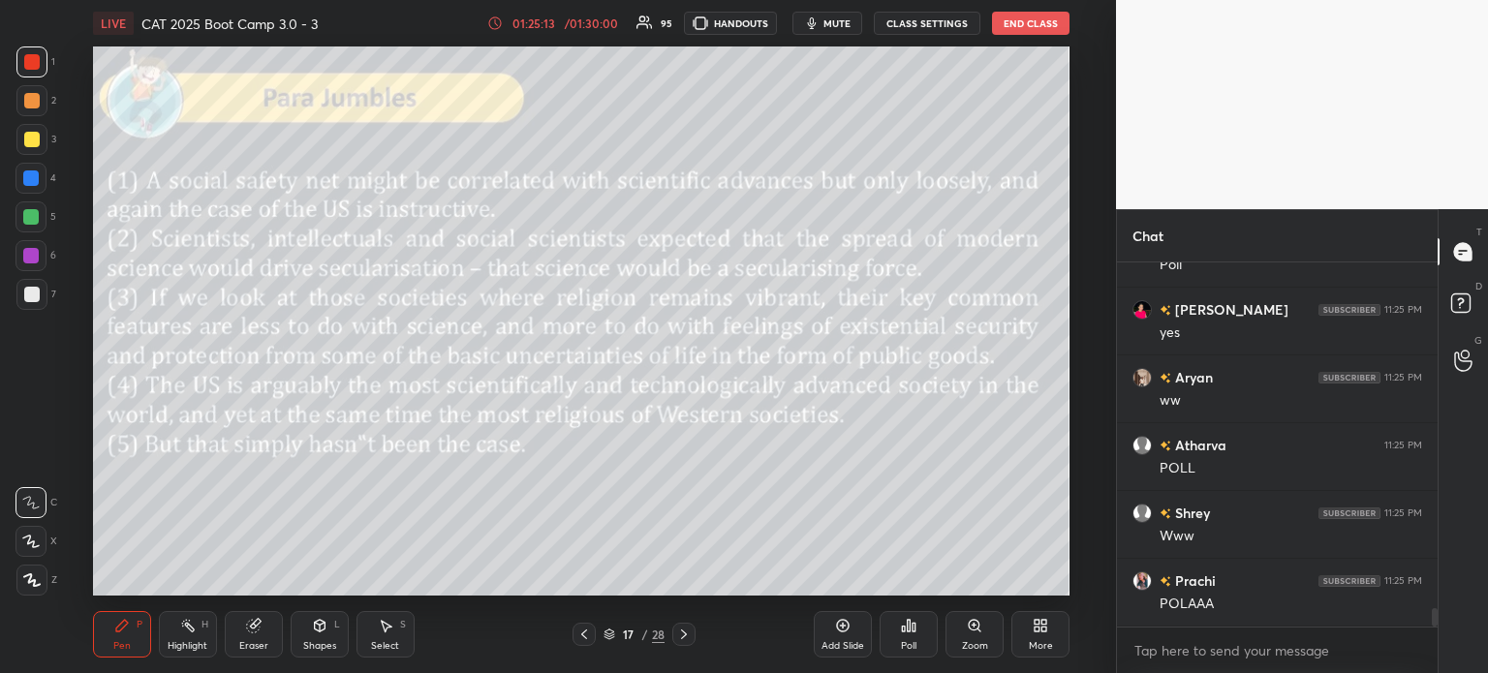
click at [905, 634] on div "Poll" at bounding box center [908, 634] width 58 height 46
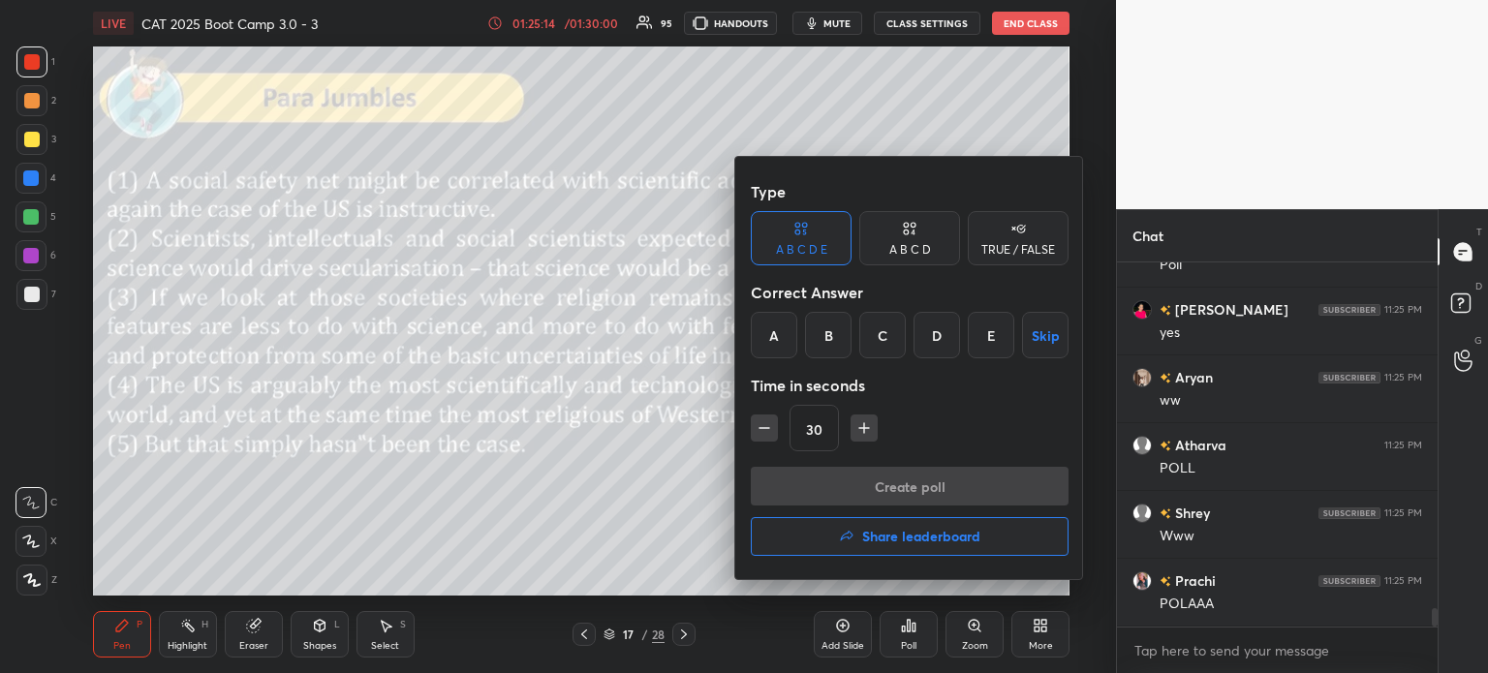
click at [994, 334] on div "E" at bounding box center [991, 335] width 46 height 46
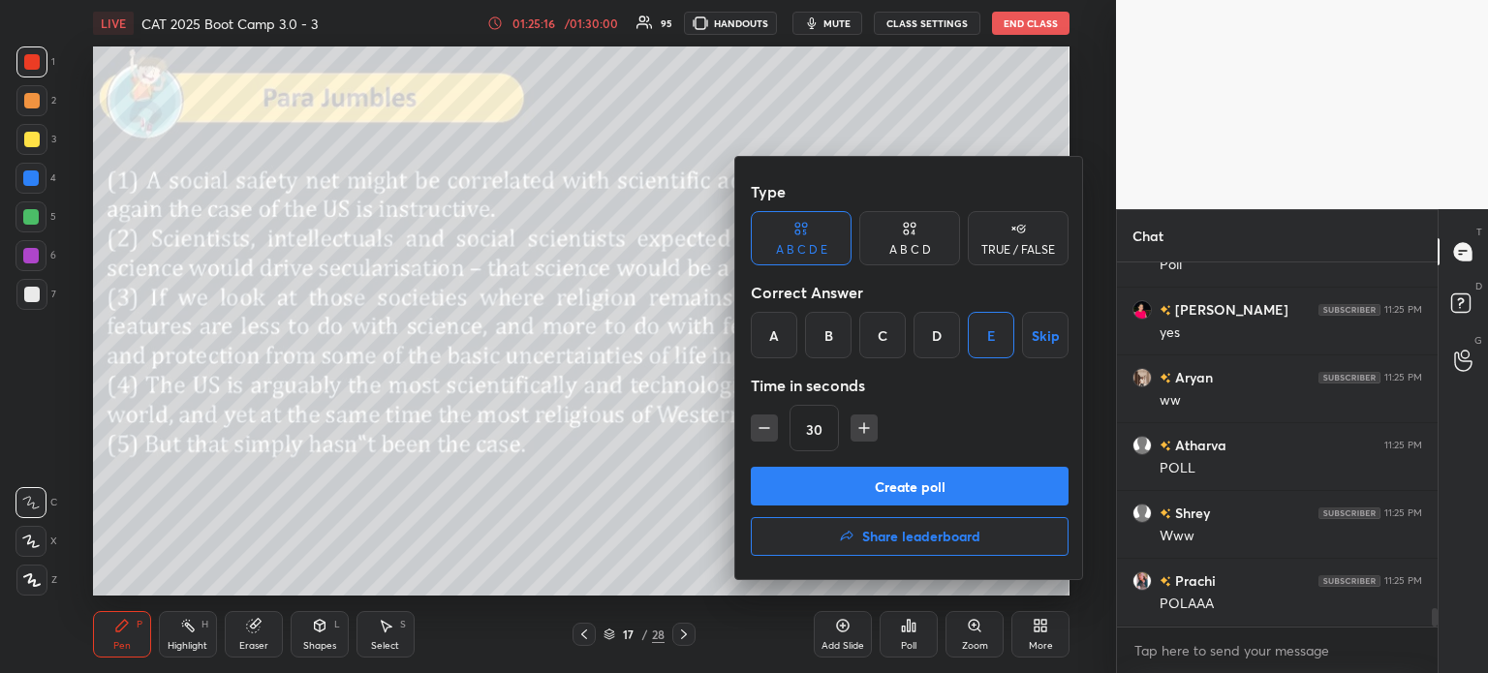
click at [763, 438] on button "button" at bounding box center [764, 428] width 27 height 27
type input "15"
click at [965, 487] on button "Create poll" at bounding box center [910, 486] width 318 height 39
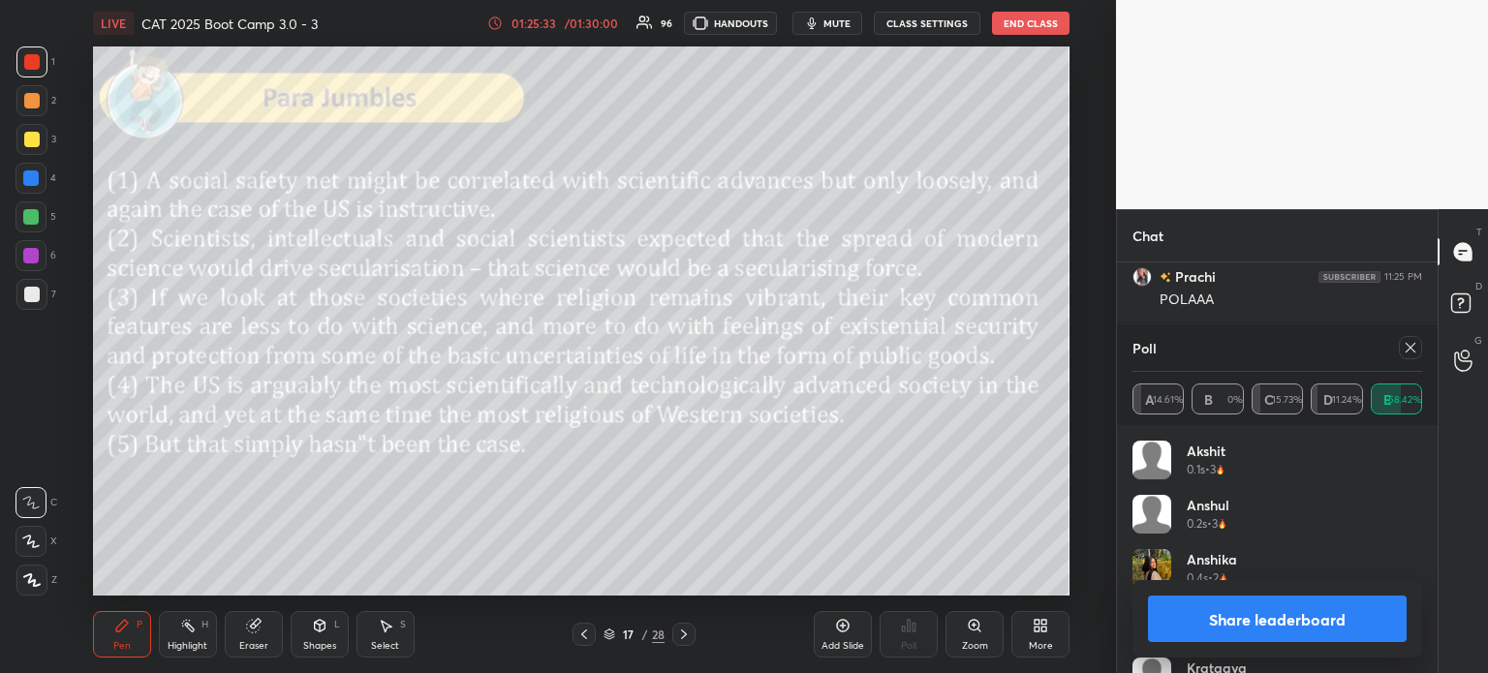
click at [1218, 617] on button "Share leaderboard" at bounding box center [1277, 619] width 259 height 46
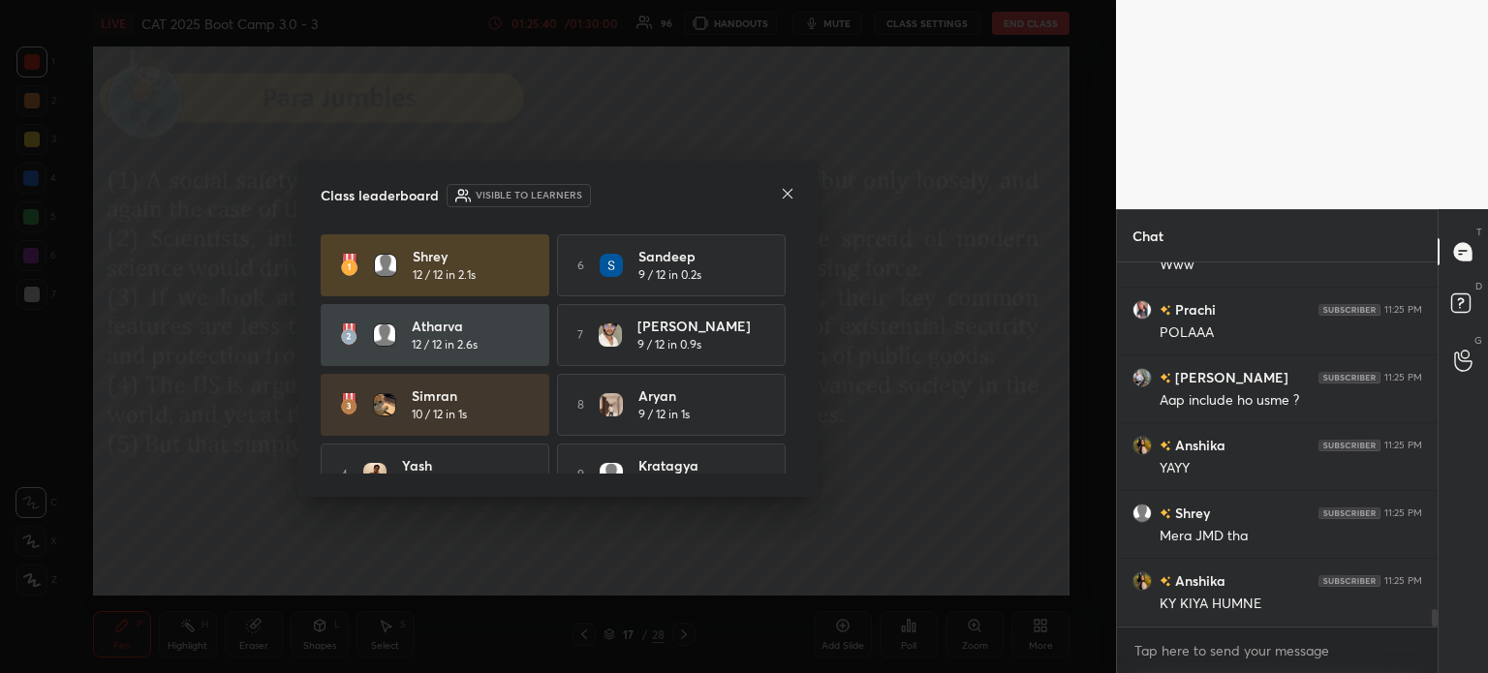
click at [784, 198] on icon at bounding box center [787, 193] width 15 height 15
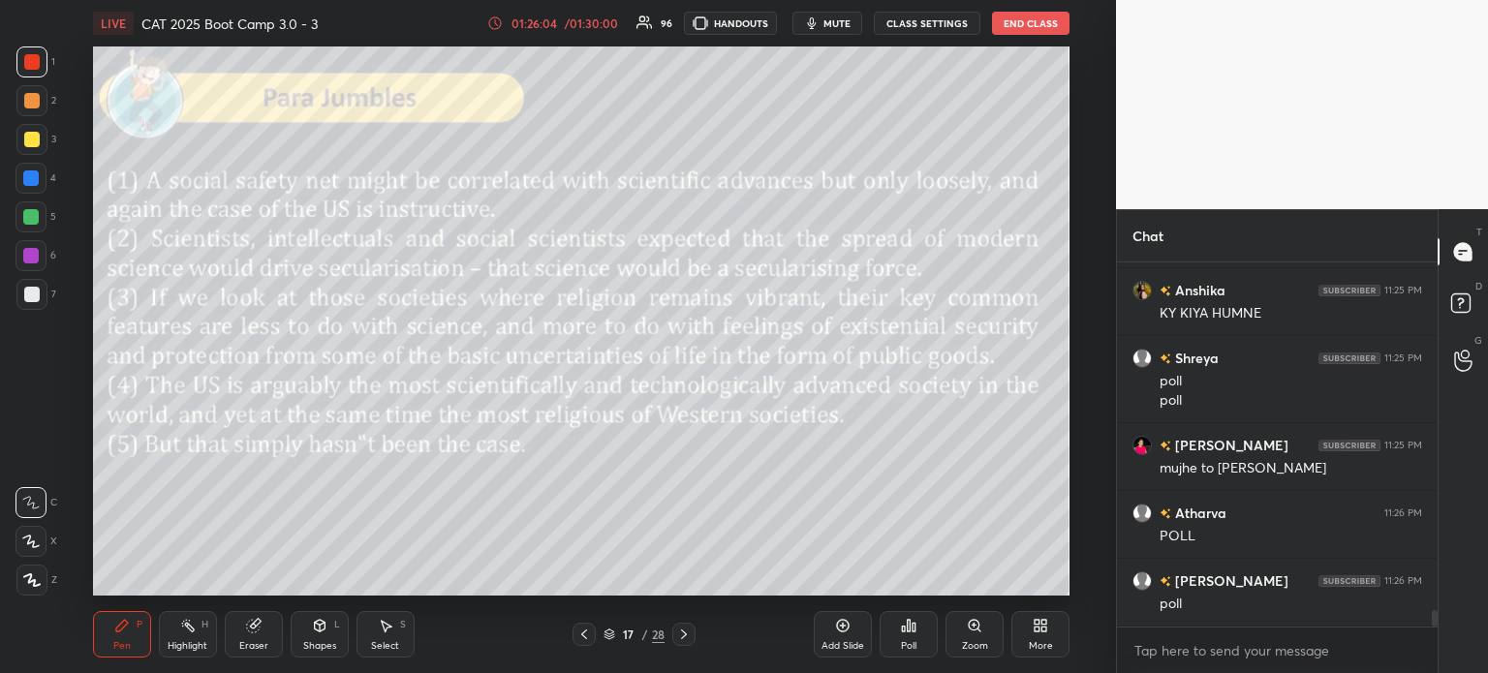
click at [907, 629] on icon at bounding box center [908, 625] width 15 height 15
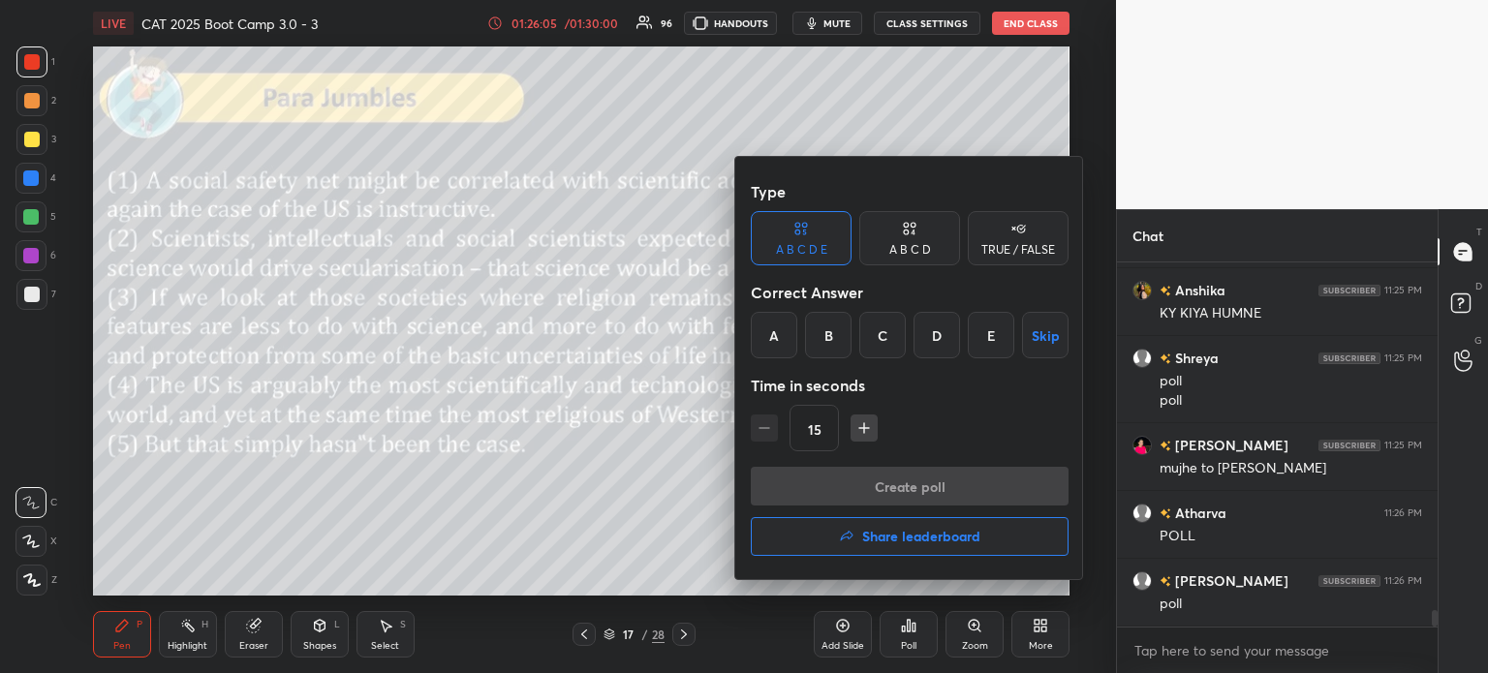
click at [874, 336] on div "C" at bounding box center [882, 335] width 46 height 46
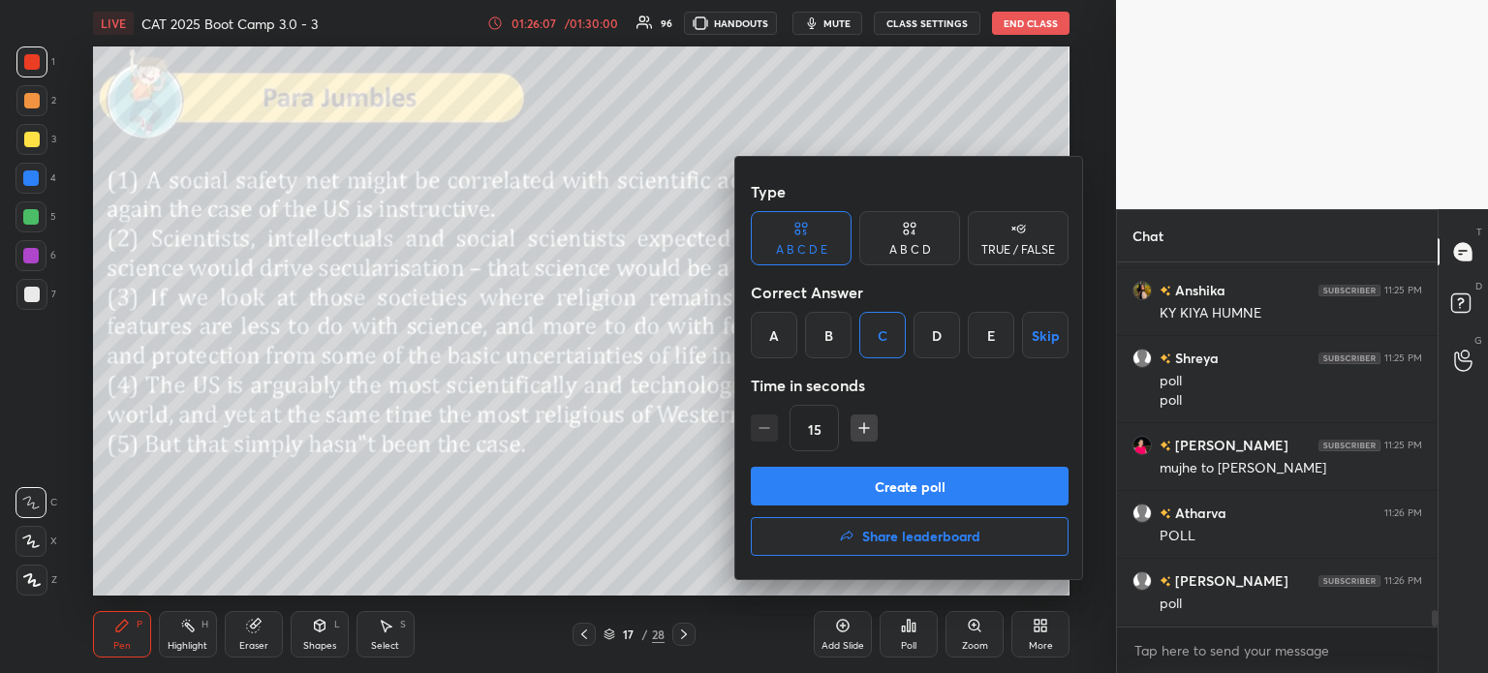
click at [954, 494] on button "Create poll" at bounding box center [910, 486] width 318 height 39
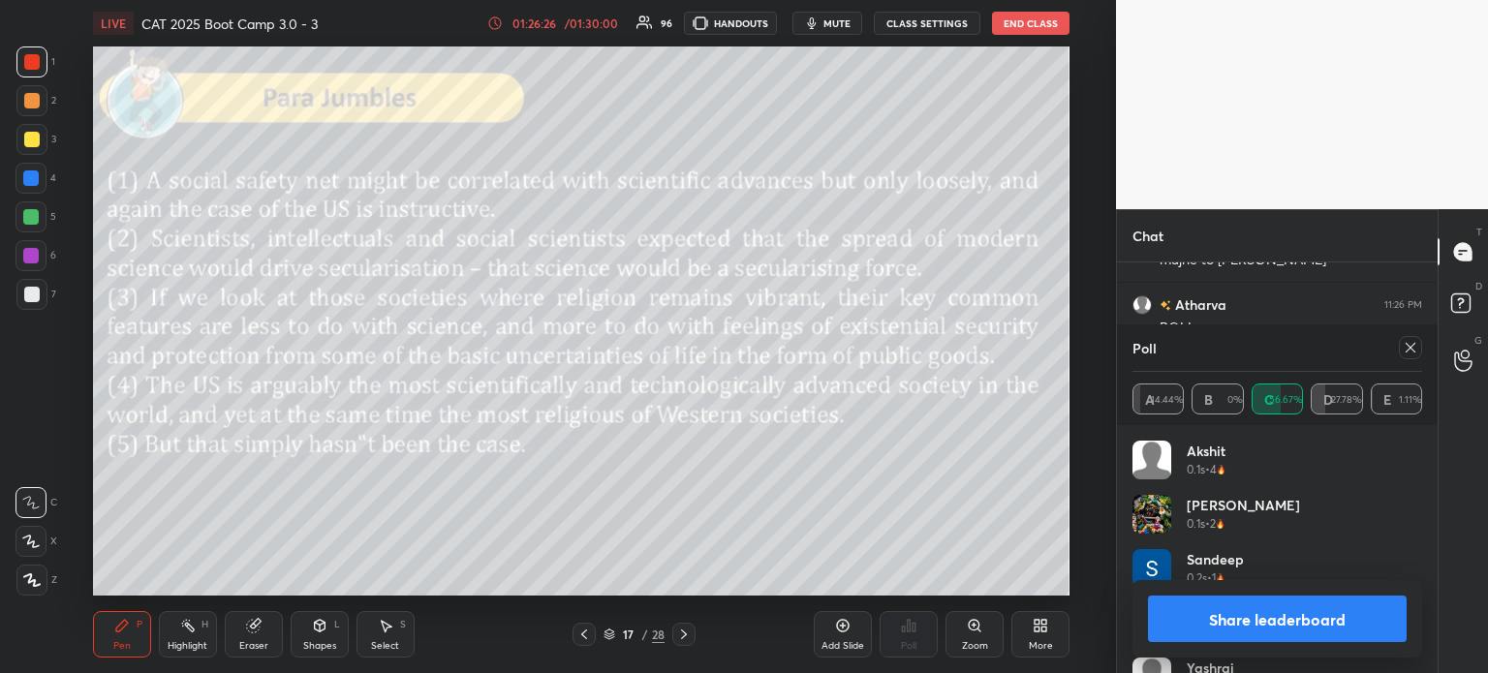
click at [1216, 603] on button "Share leaderboard" at bounding box center [1277, 619] width 259 height 46
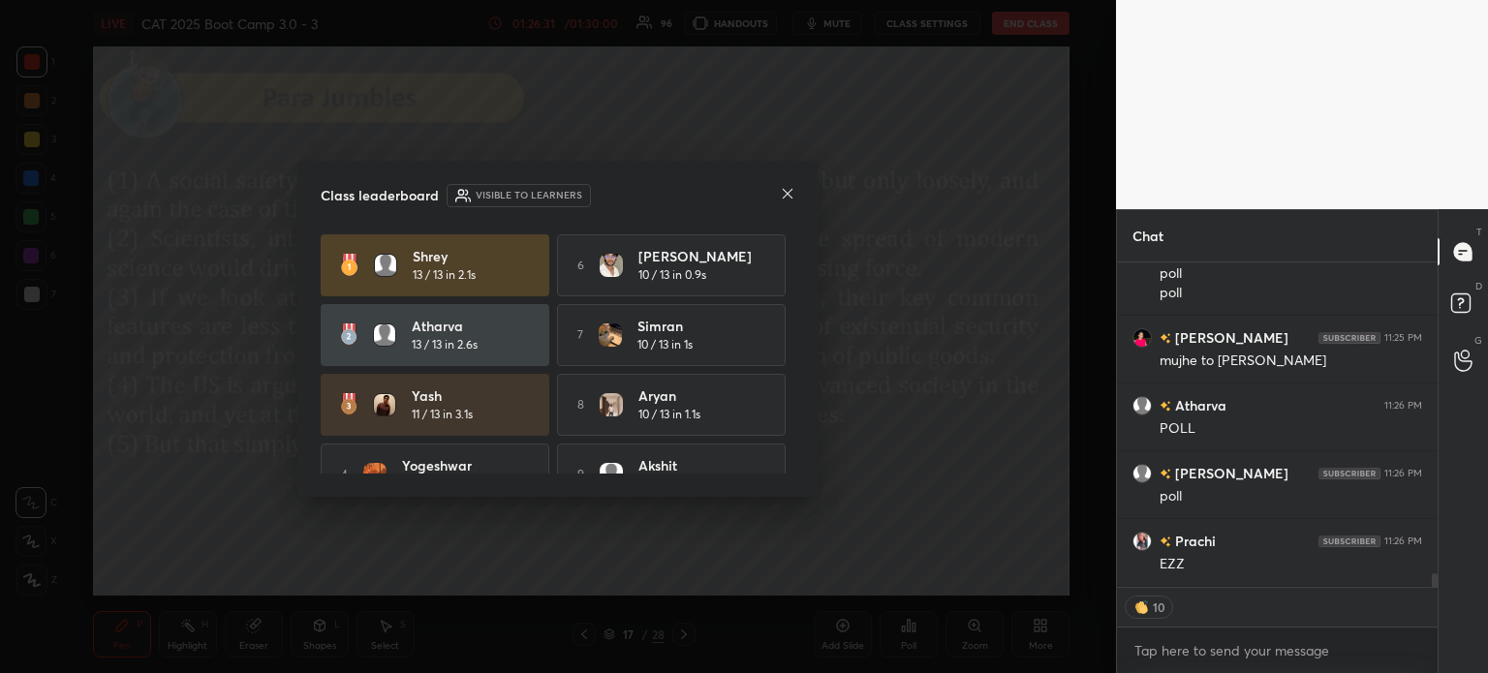
click at [787, 194] on icon at bounding box center [788, 194] width 10 height 10
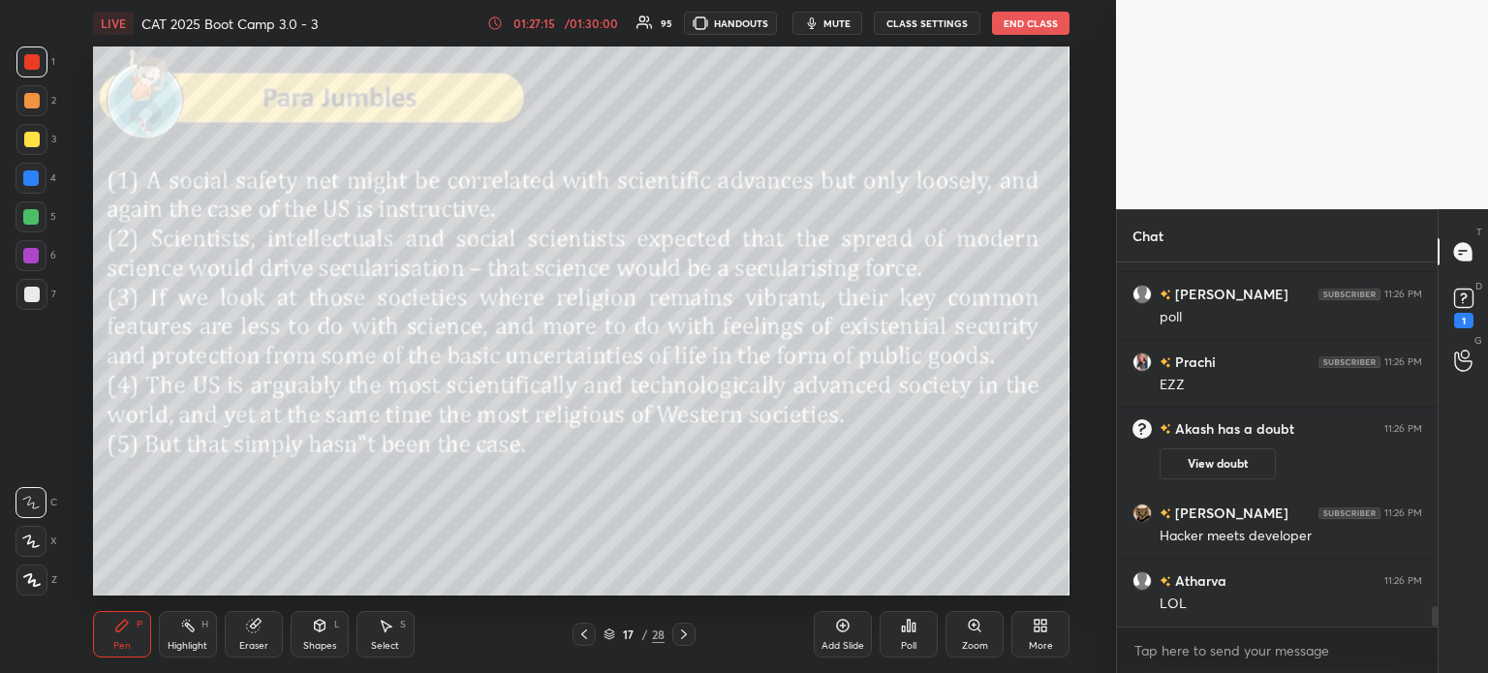
click at [918, 635] on div "Poll" at bounding box center [908, 634] width 58 height 46
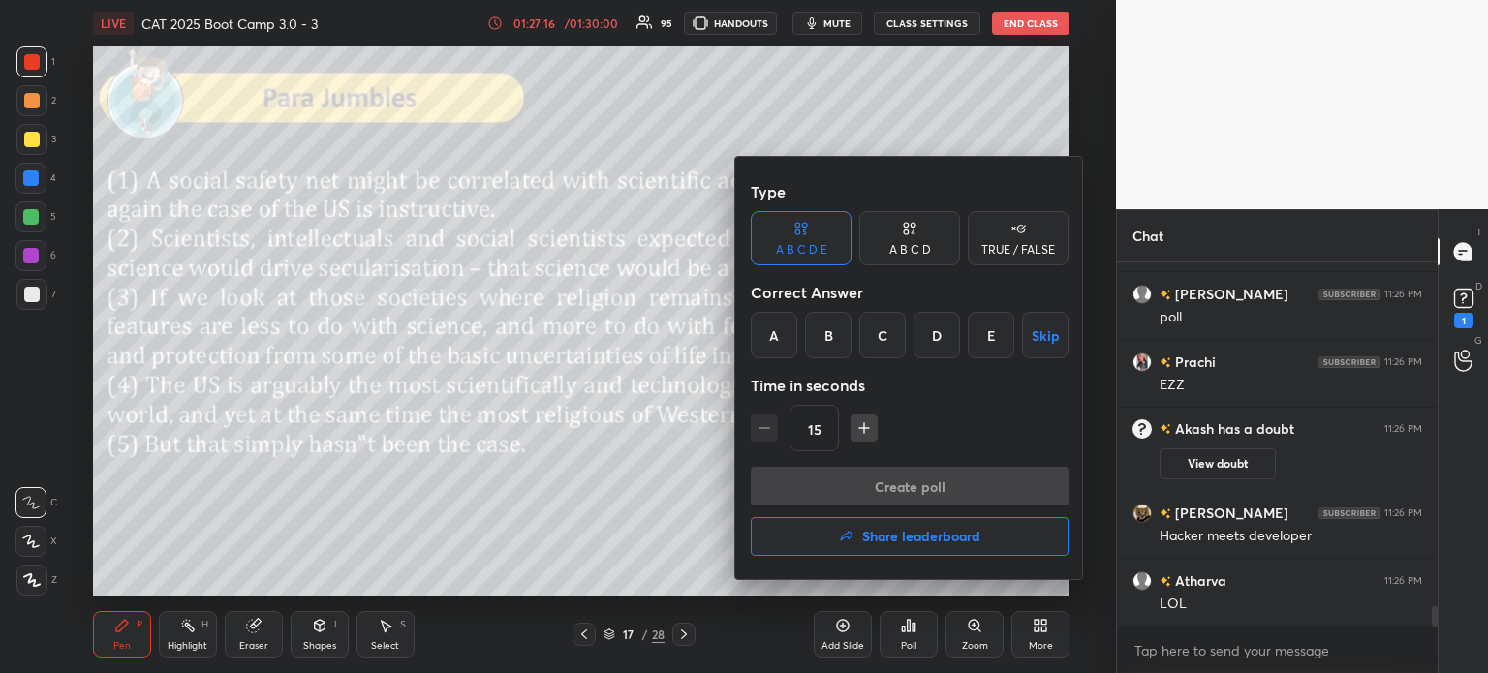
click at [778, 345] on div "A" at bounding box center [774, 335] width 46 height 46
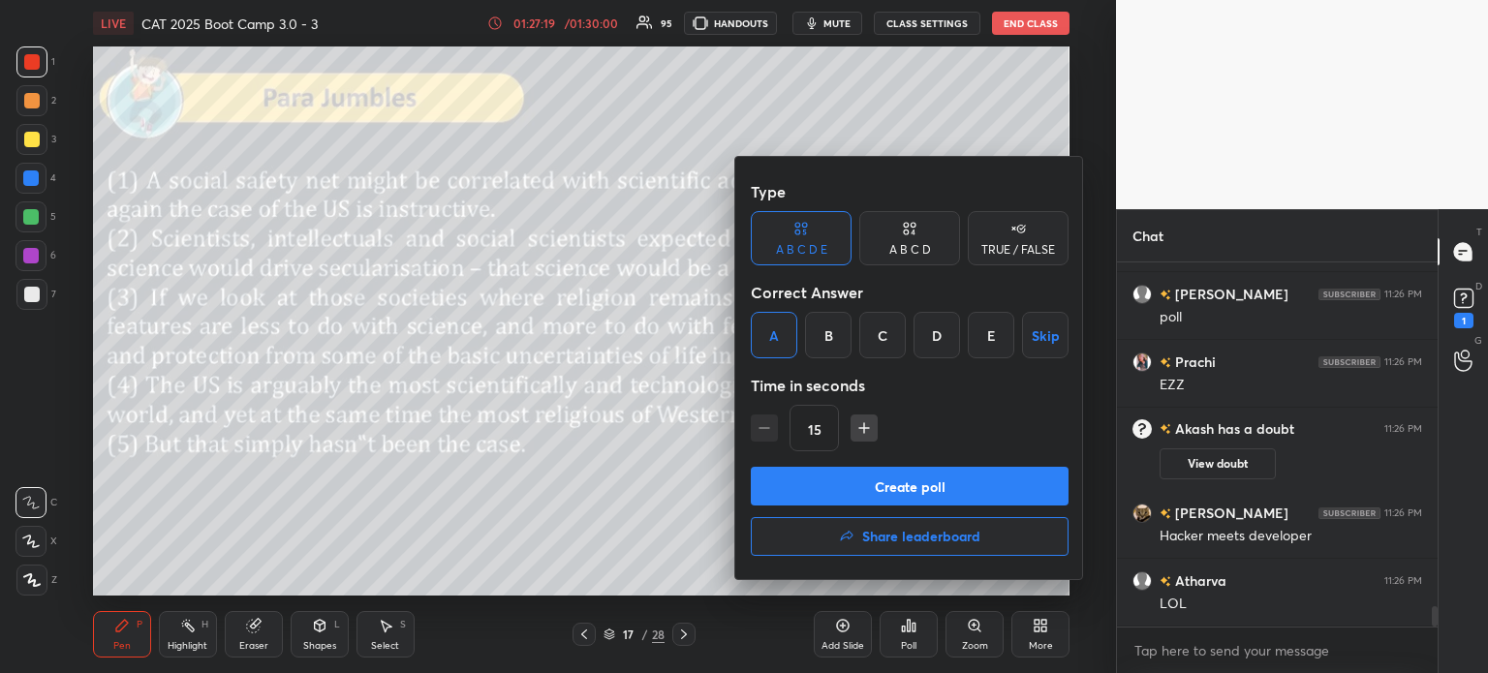
click at [951, 487] on button "Create poll" at bounding box center [910, 486] width 318 height 39
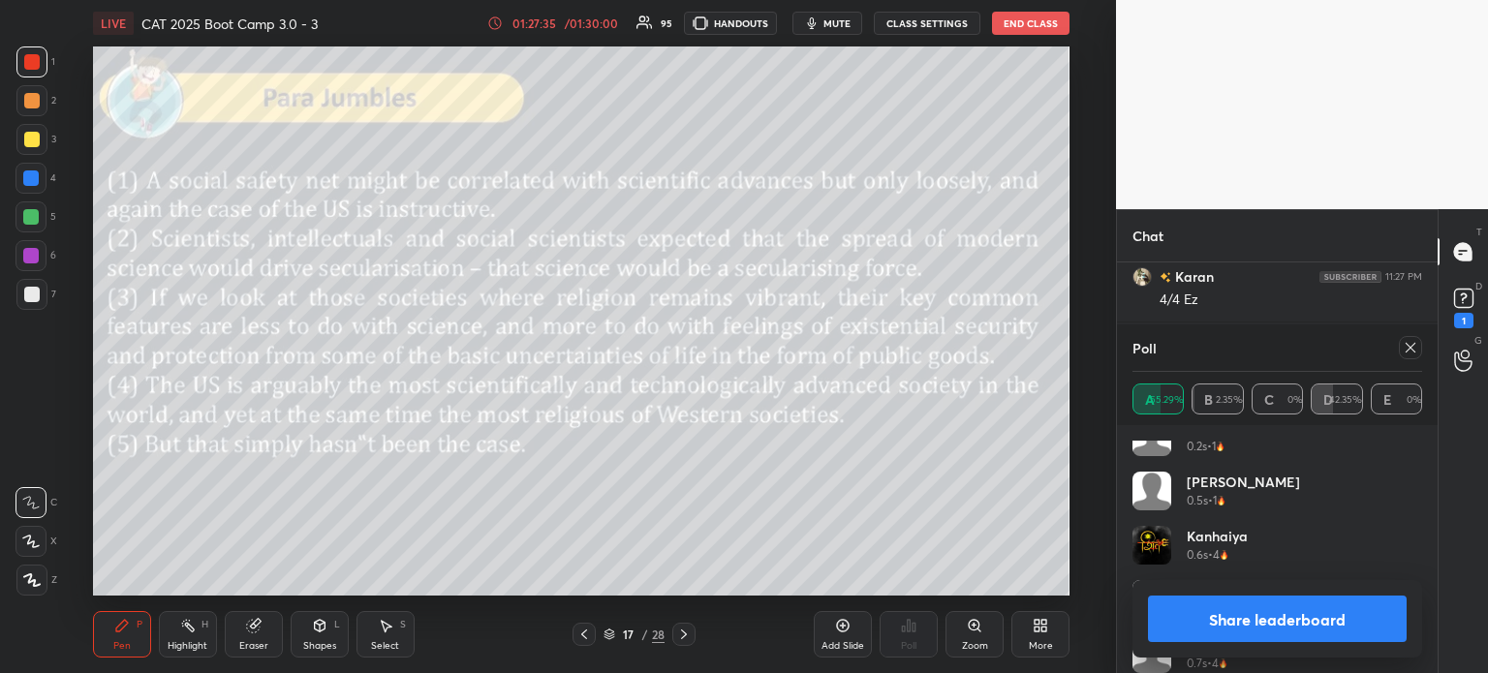
scroll to position [0, 0]
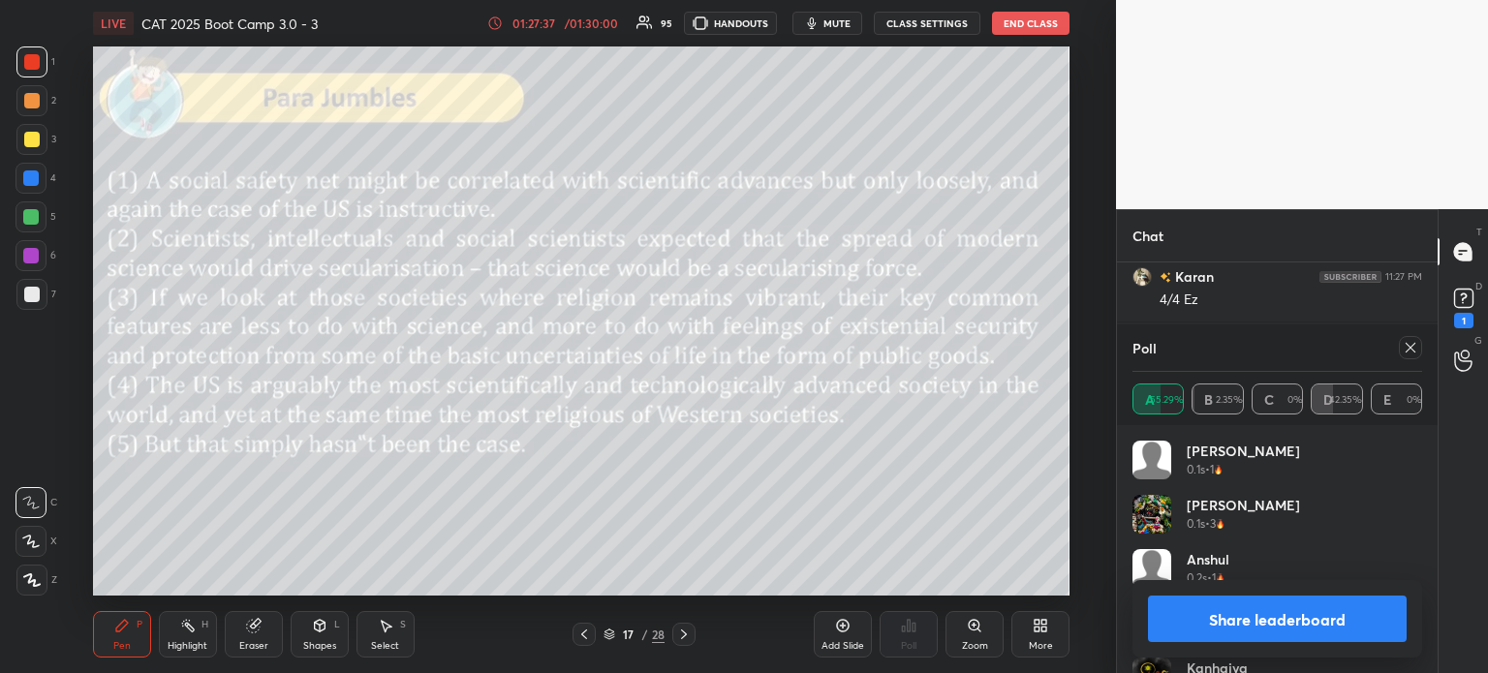
click at [1227, 620] on button "Share leaderboard" at bounding box center [1277, 619] width 259 height 46
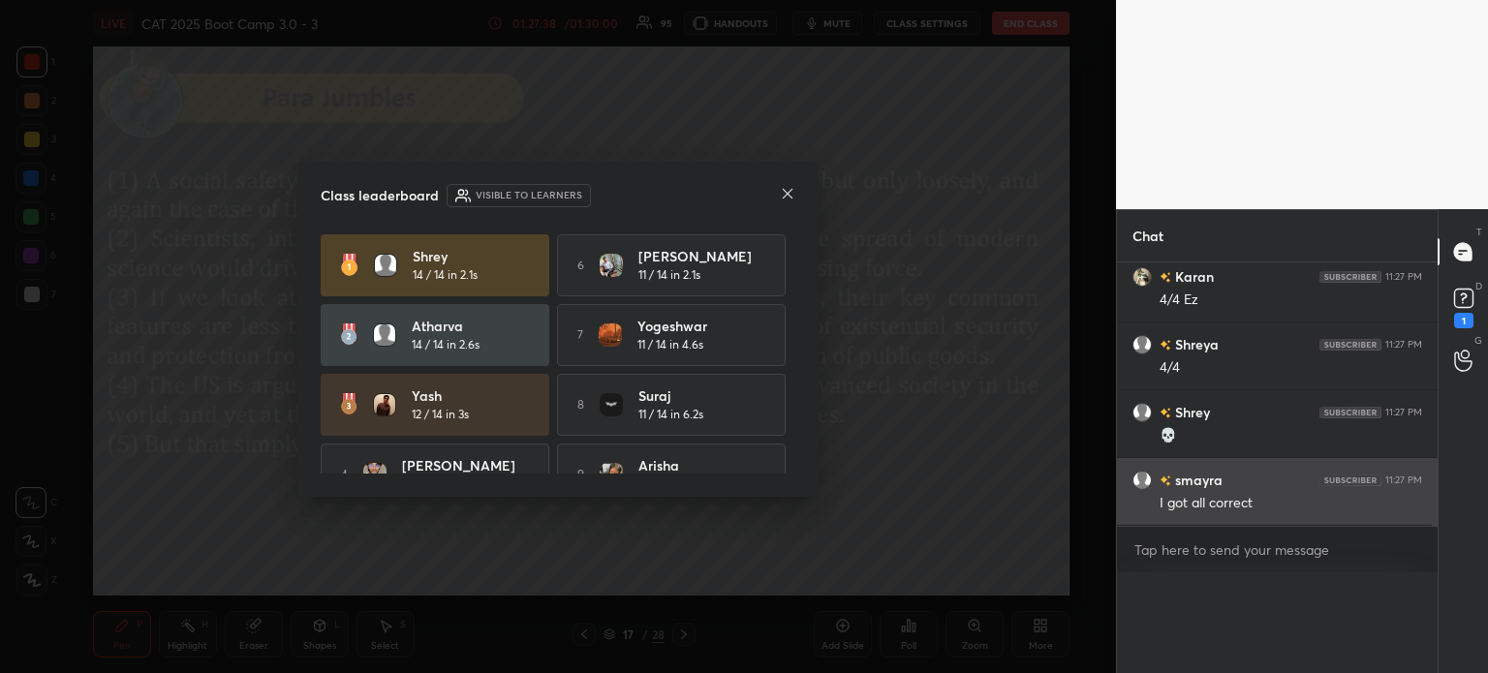
scroll to position [0, 6]
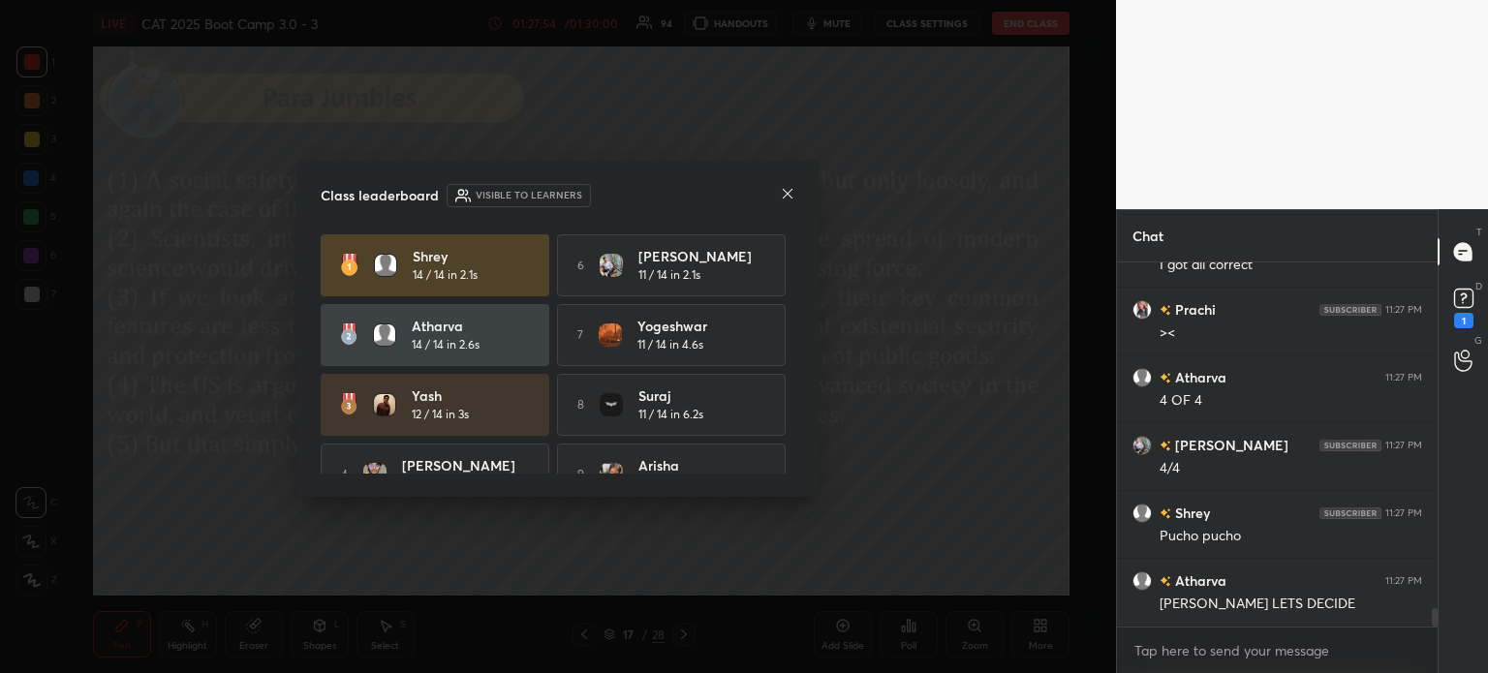
click at [794, 198] on icon at bounding box center [787, 193] width 15 height 15
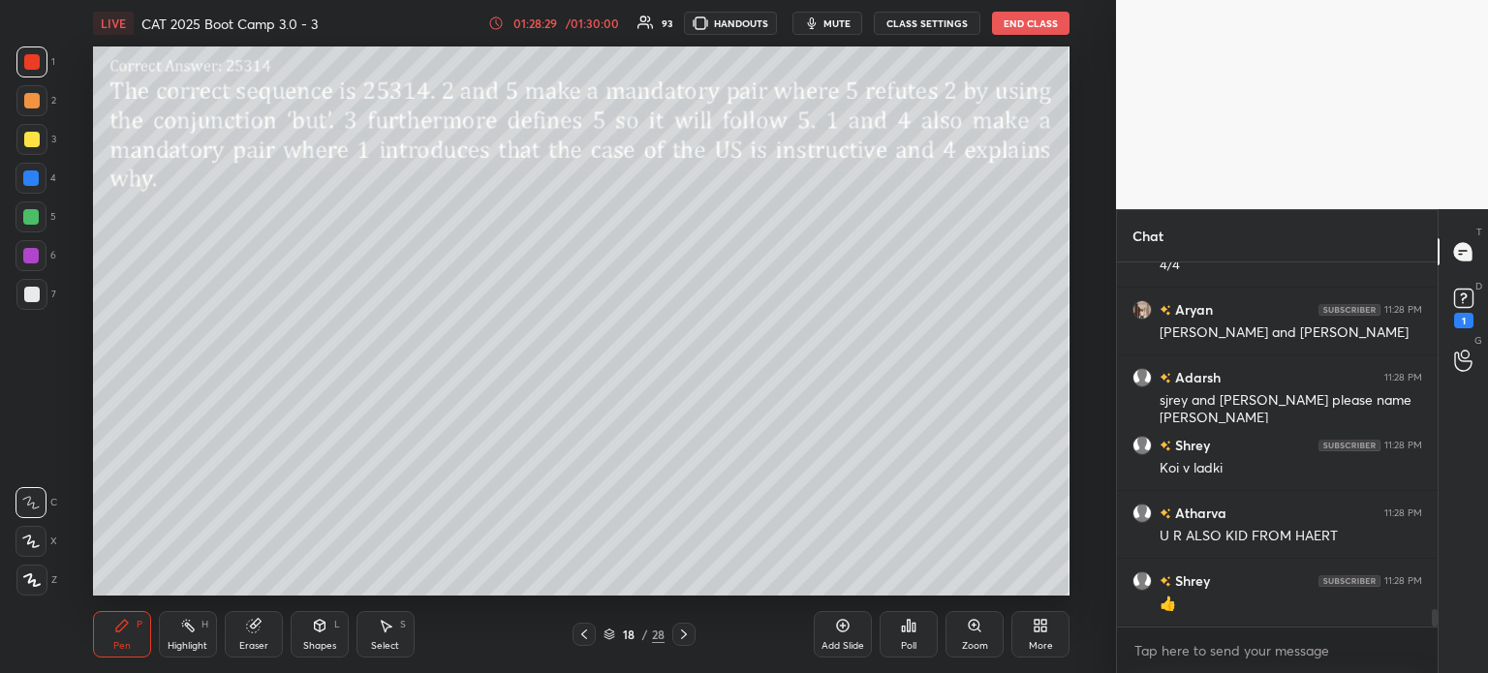
click at [643, 636] on div "/" at bounding box center [645, 635] width 6 height 12
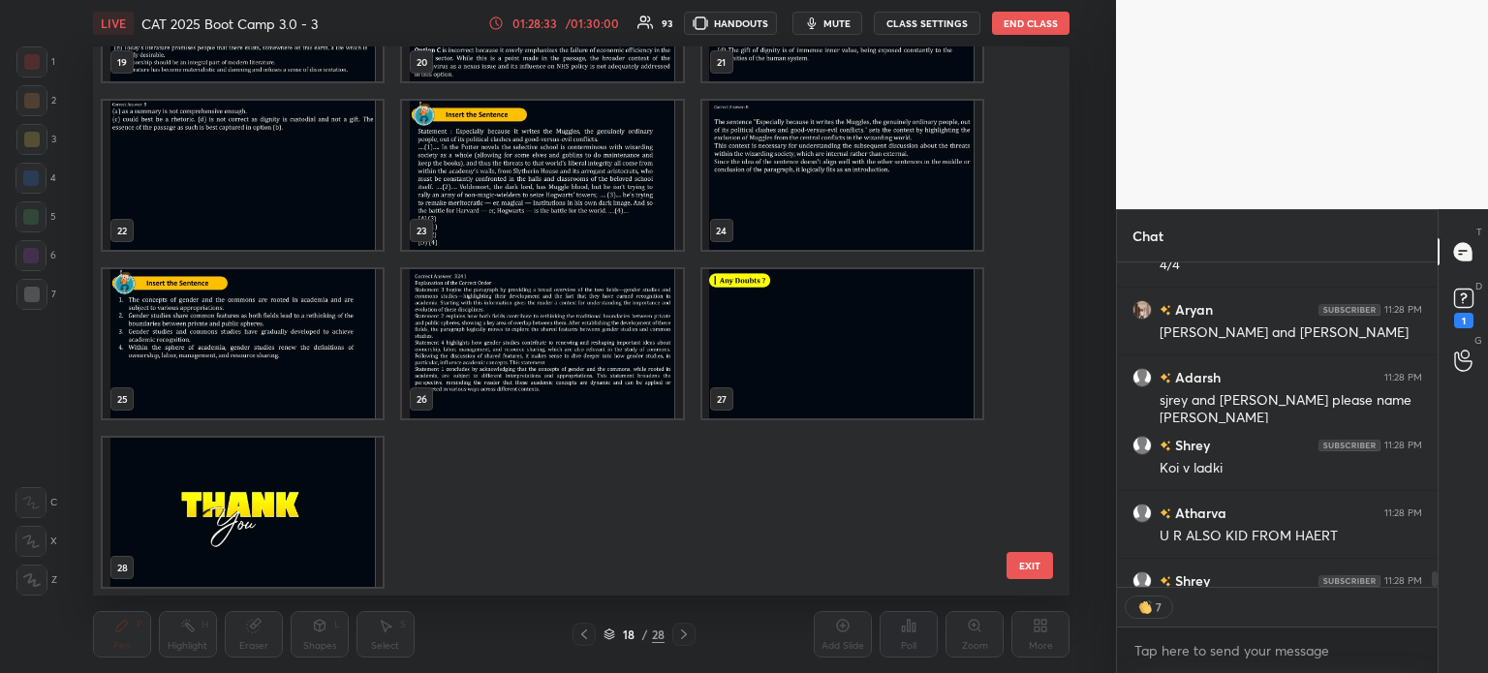
click at [257, 510] on img "grid" at bounding box center [243, 512] width 280 height 149
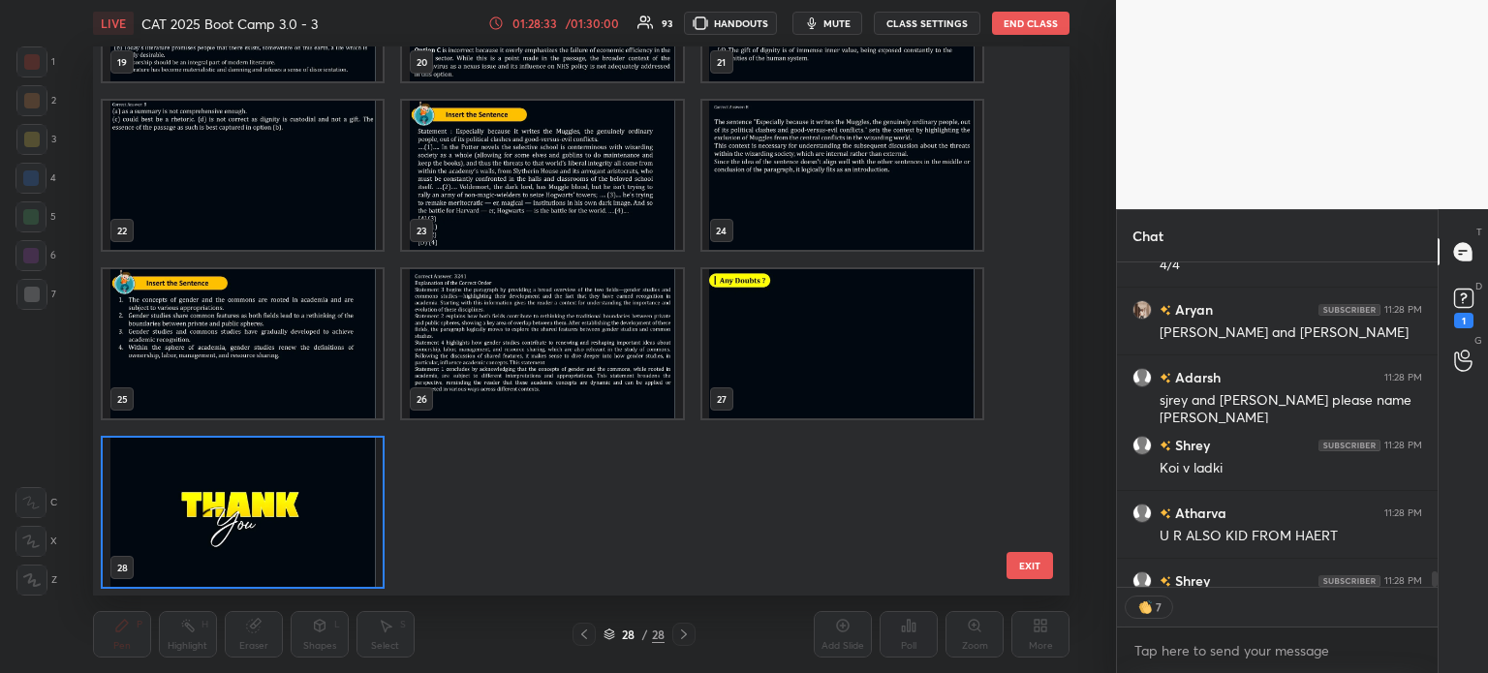
click at [271, 504] on img "grid" at bounding box center [243, 512] width 280 height 149
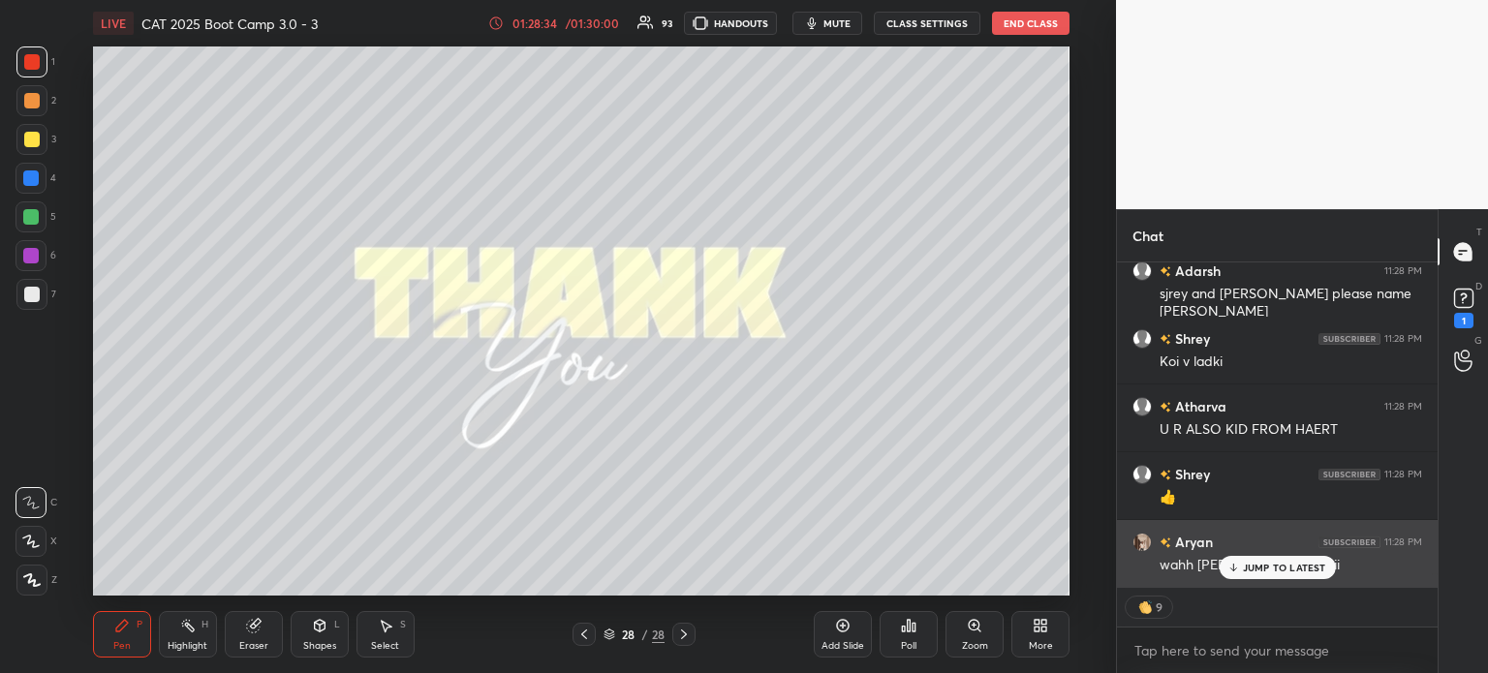
click at [1263, 569] on p "JUMP TO LATEST" at bounding box center [1284, 568] width 83 height 12
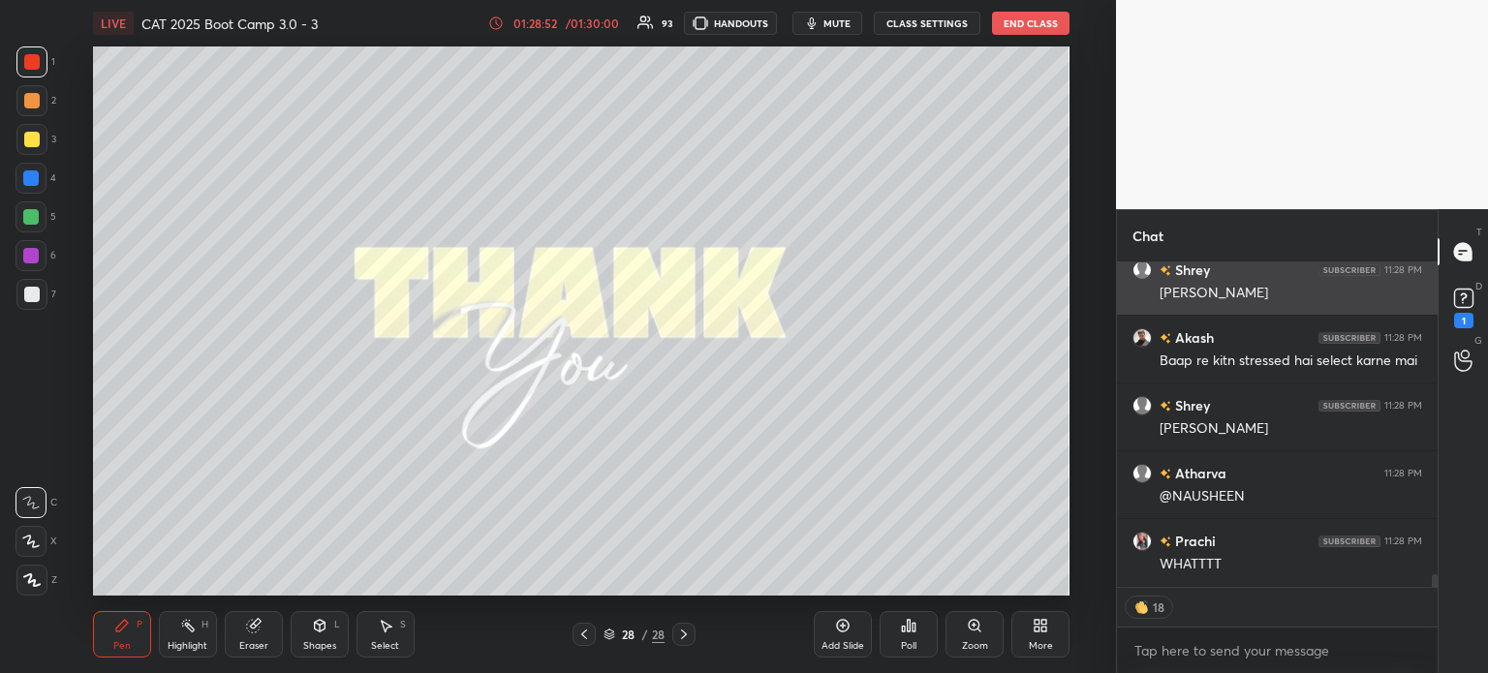
scroll to position [7946, 0]
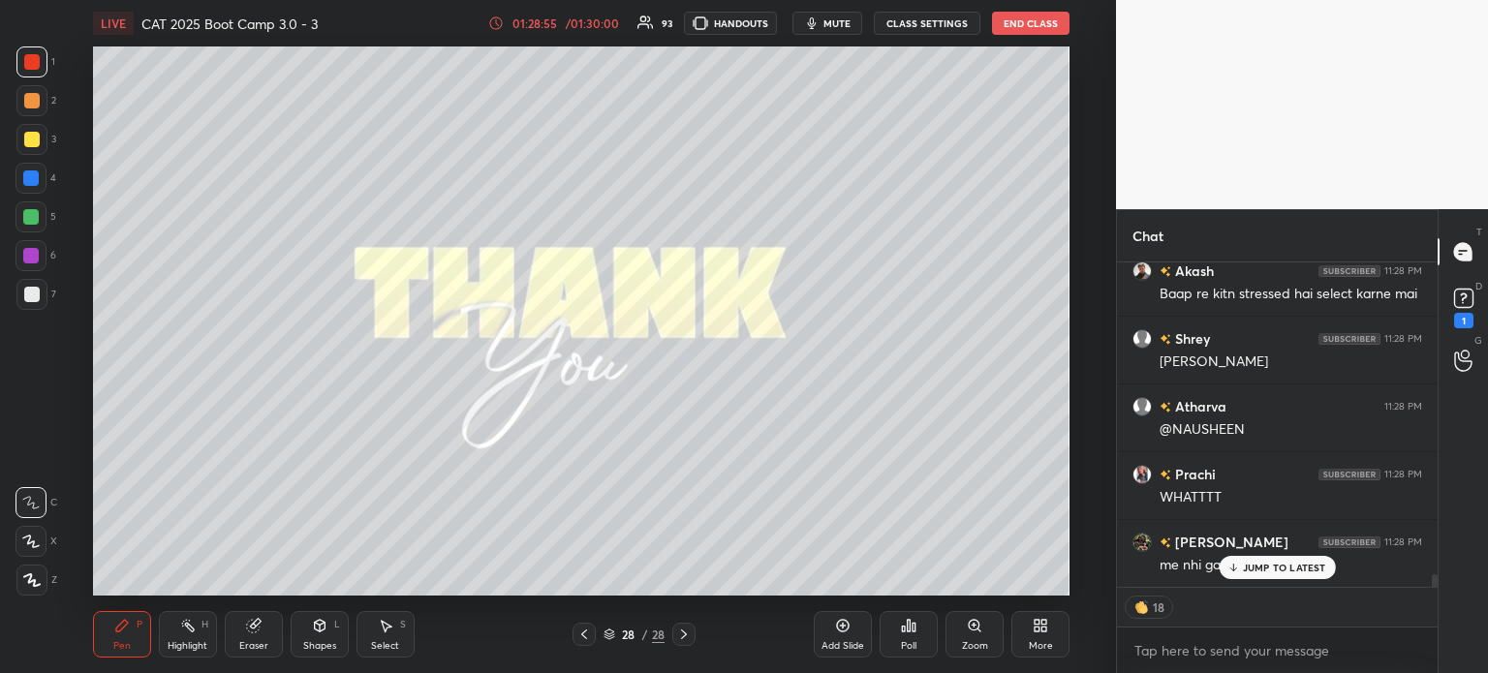
click at [1259, 558] on div "JUMP TO LATEST" at bounding box center [1277, 567] width 116 height 23
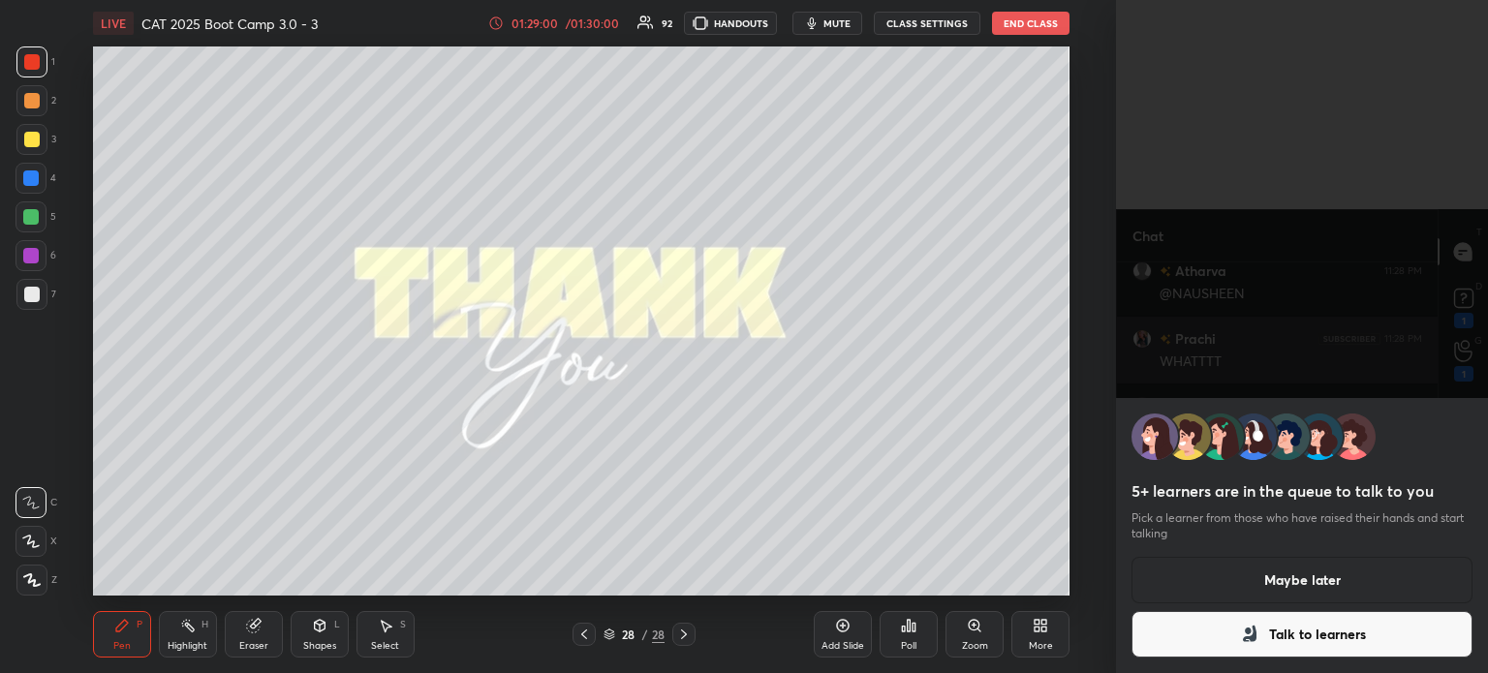
scroll to position [8151, 0]
click at [1261, 631] on button "Talk to learners" at bounding box center [1301, 634] width 341 height 46
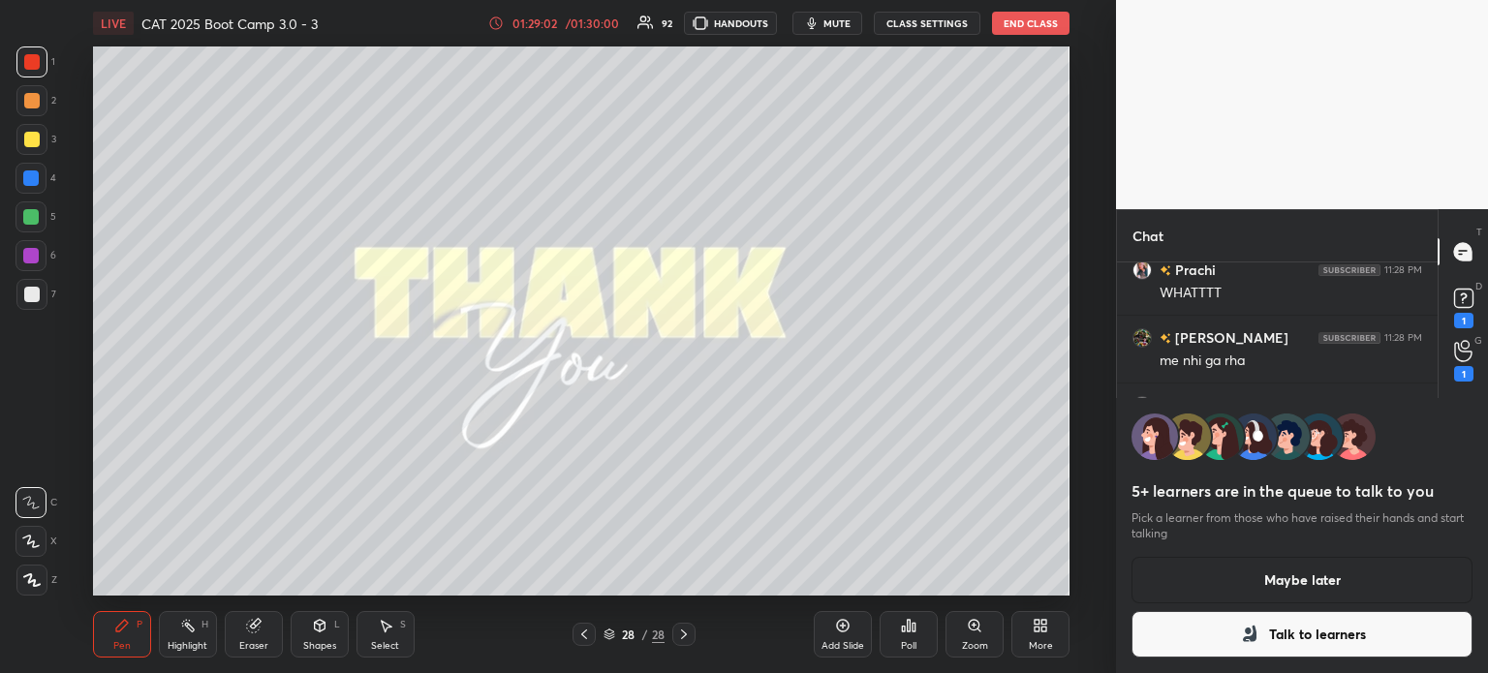
scroll to position [5, 6]
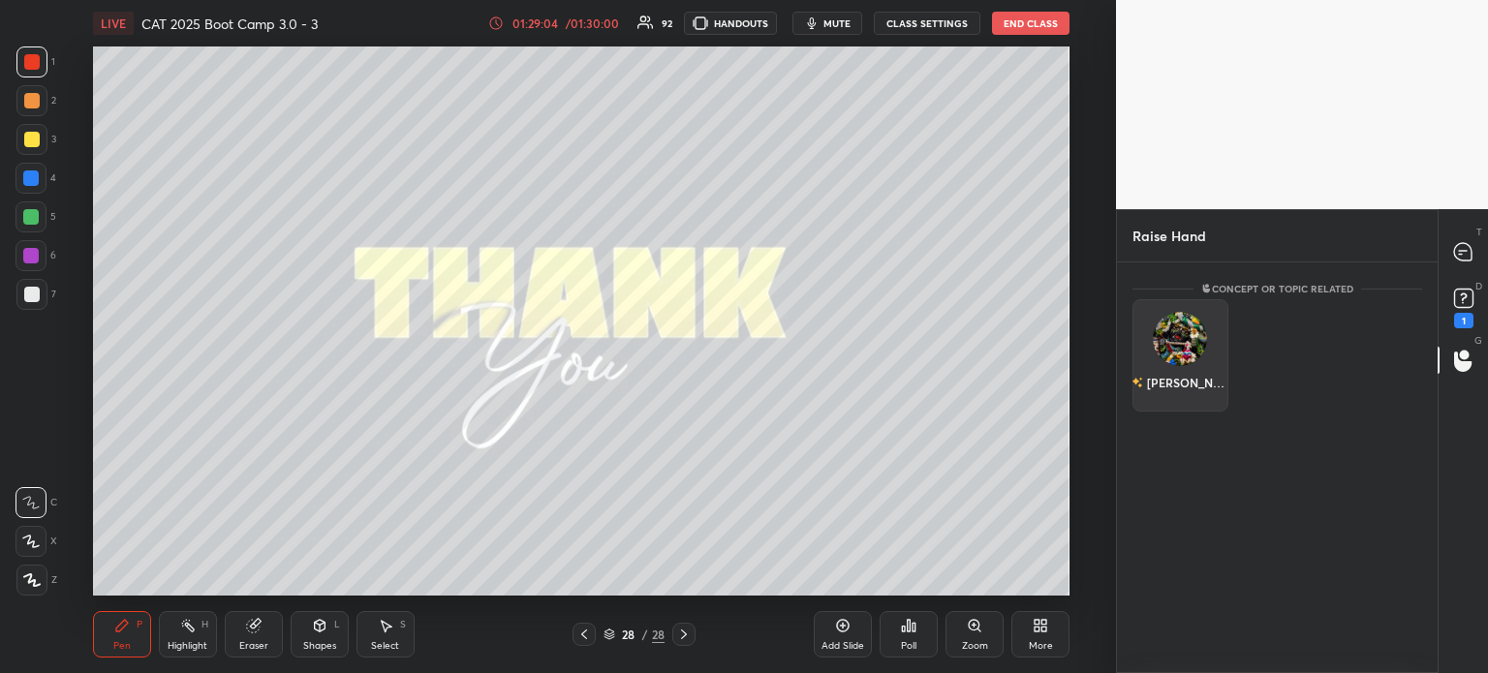
click at [1171, 367] on div "[PERSON_NAME]" at bounding box center [1179, 382] width 97 height 33
click at [1182, 397] on button "INVITE" at bounding box center [1180, 396] width 78 height 25
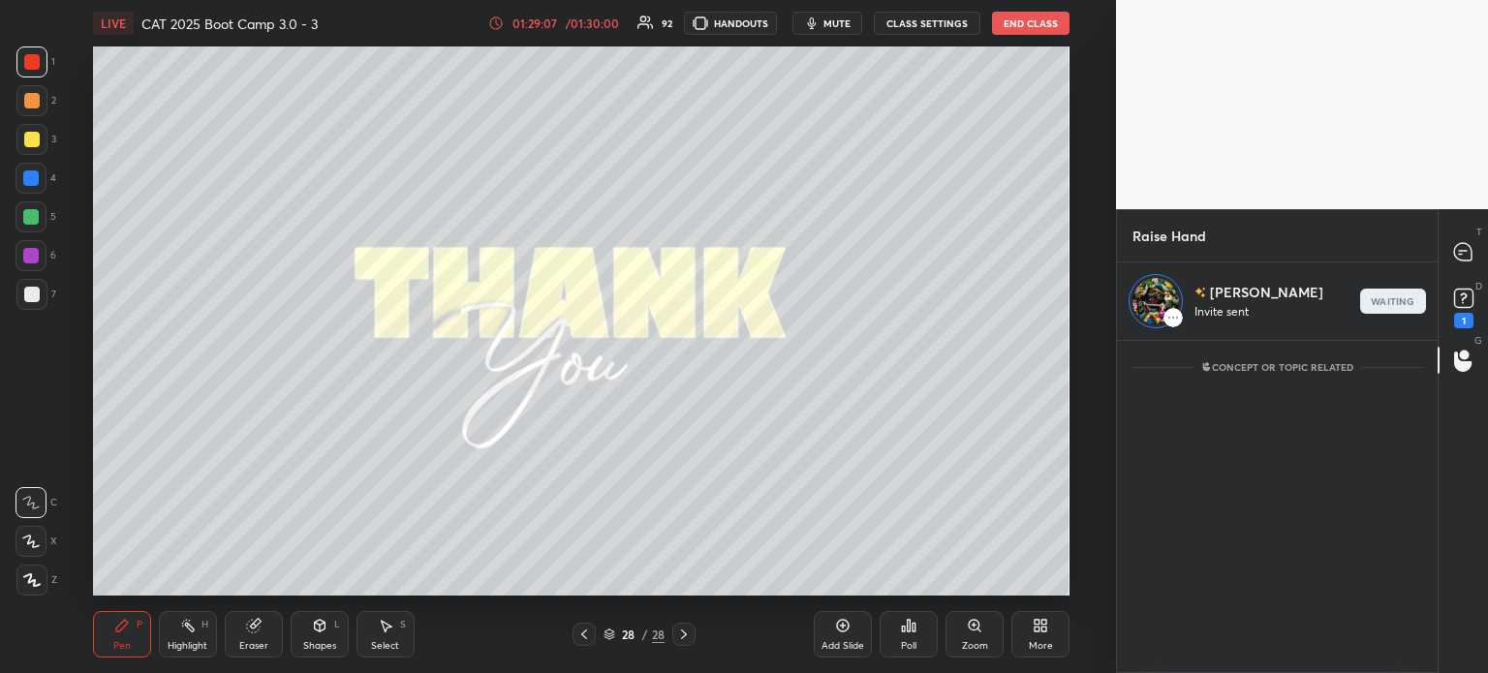
click at [1090, 534] on div "Setting up your live class Poll for secs No correct answer Start poll" at bounding box center [581, 320] width 1038 height 549
click at [1462, 252] on icon at bounding box center [1462, 251] width 17 height 17
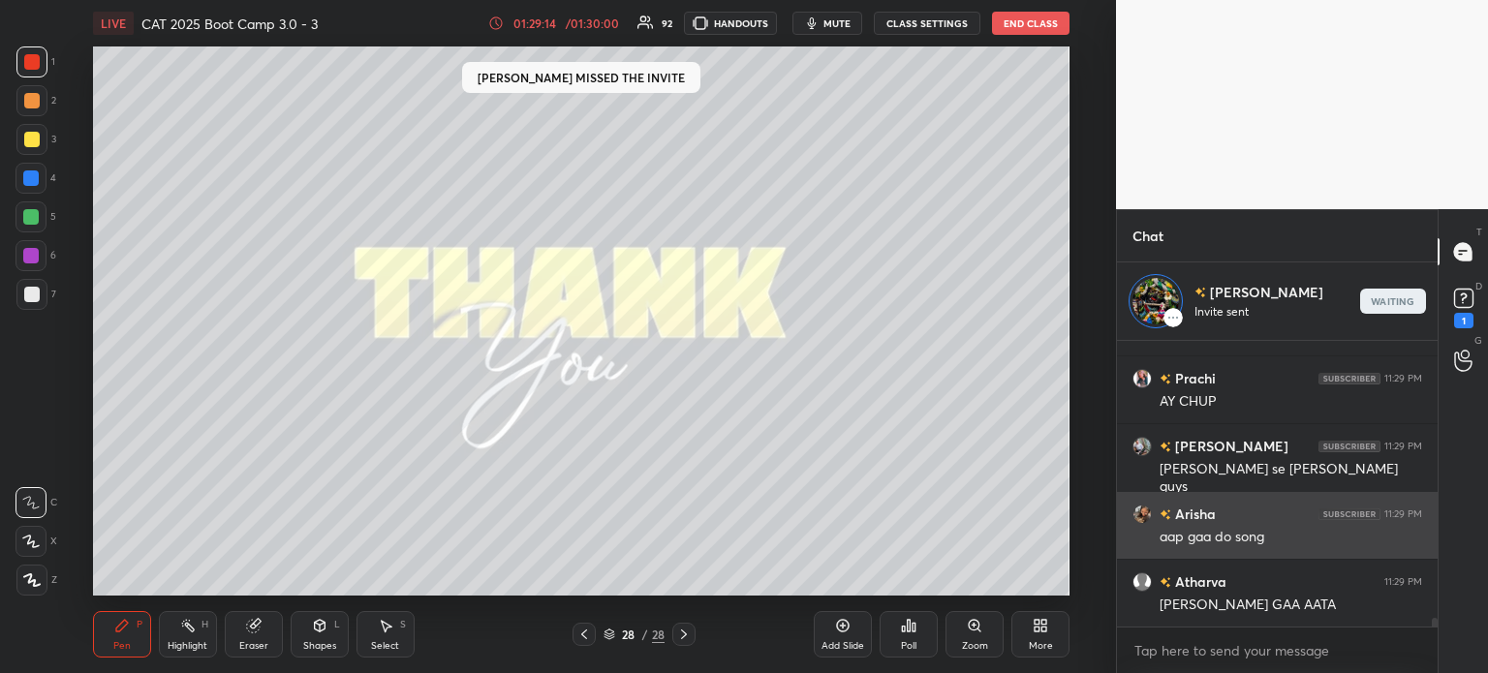
scroll to position [5, 6]
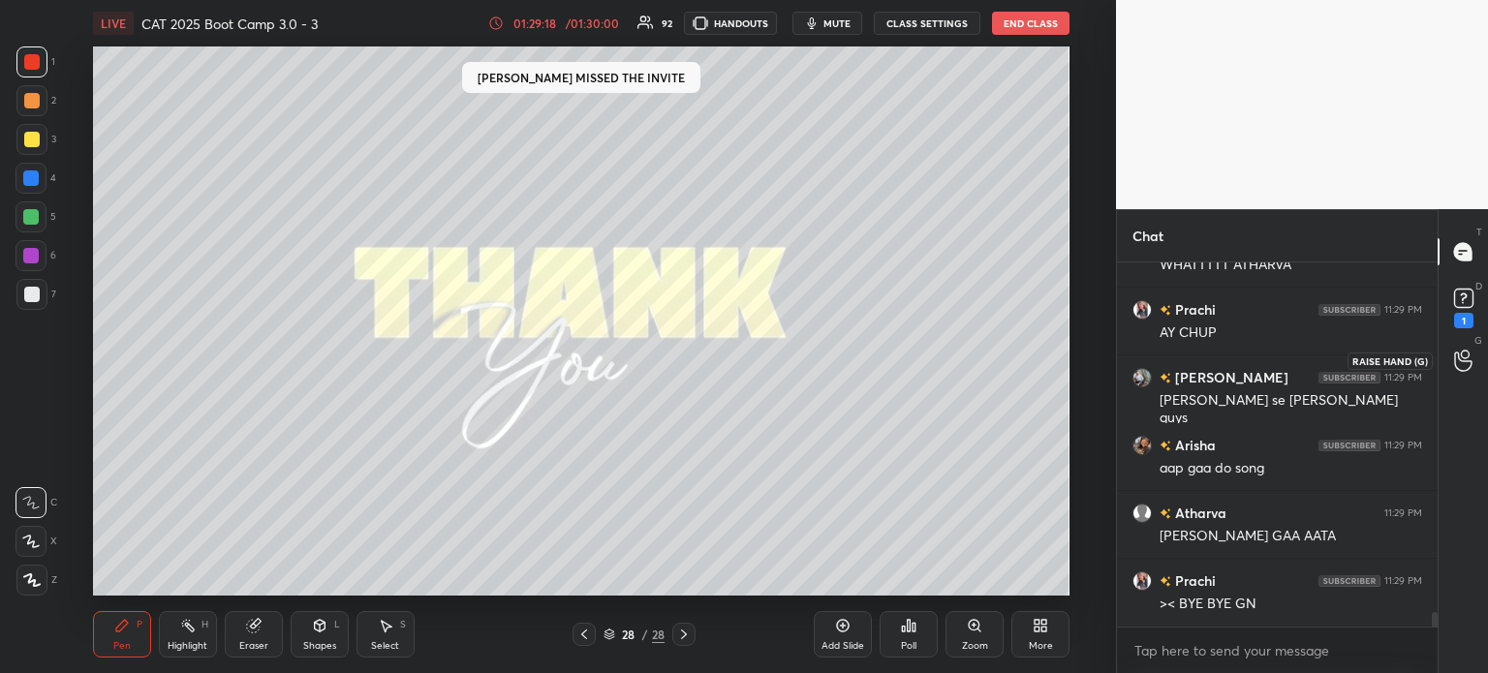
click at [1457, 370] on icon at bounding box center [1463, 361] width 18 height 22
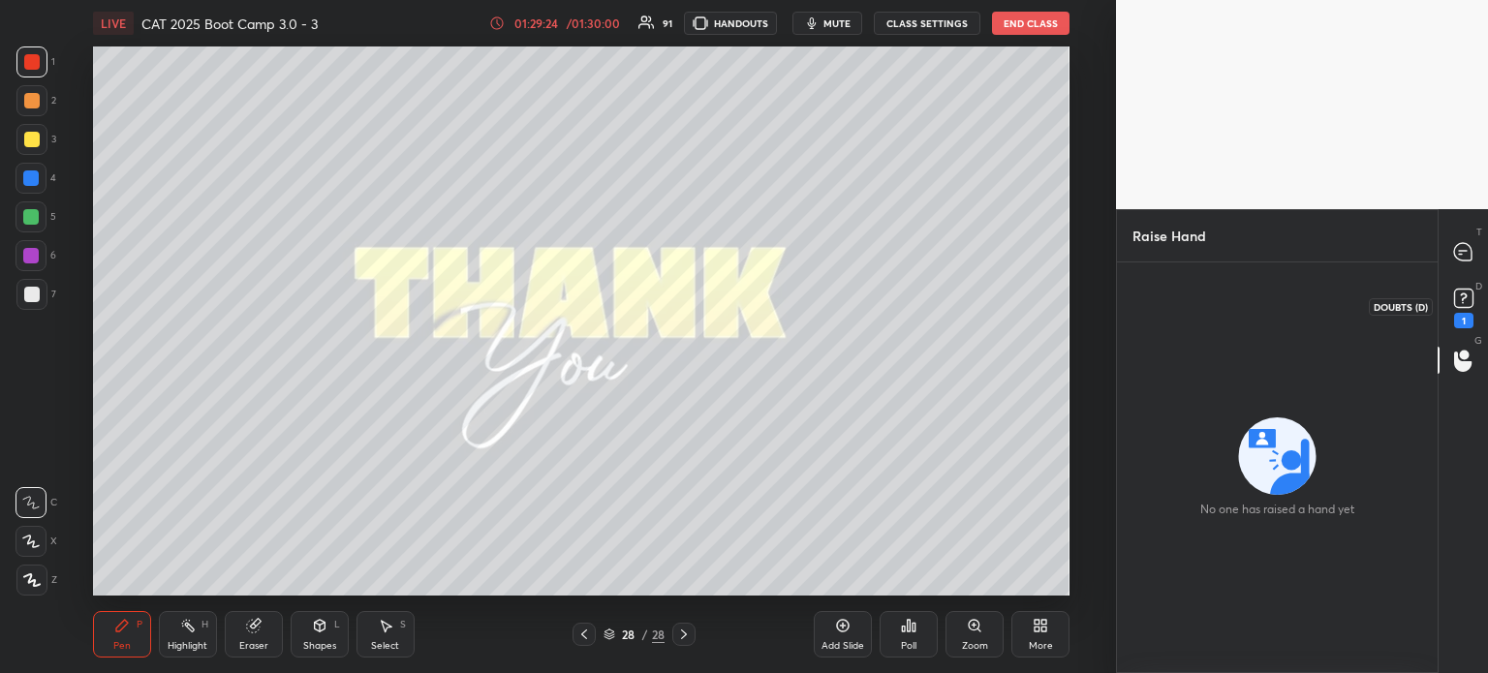
click at [1466, 298] on rect at bounding box center [1463, 299] width 18 height 18
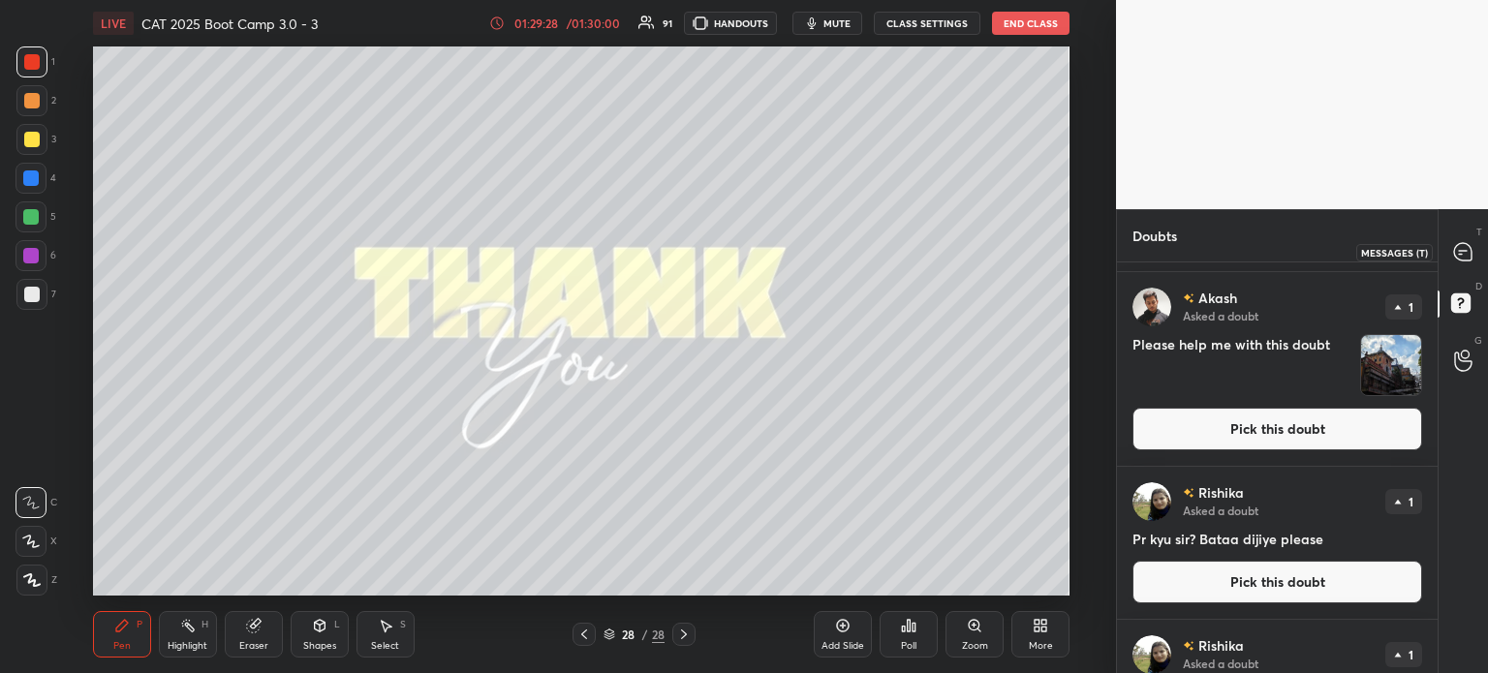
click at [1474, 260] on div at bounding box center [1463, 251] width 39 height 35
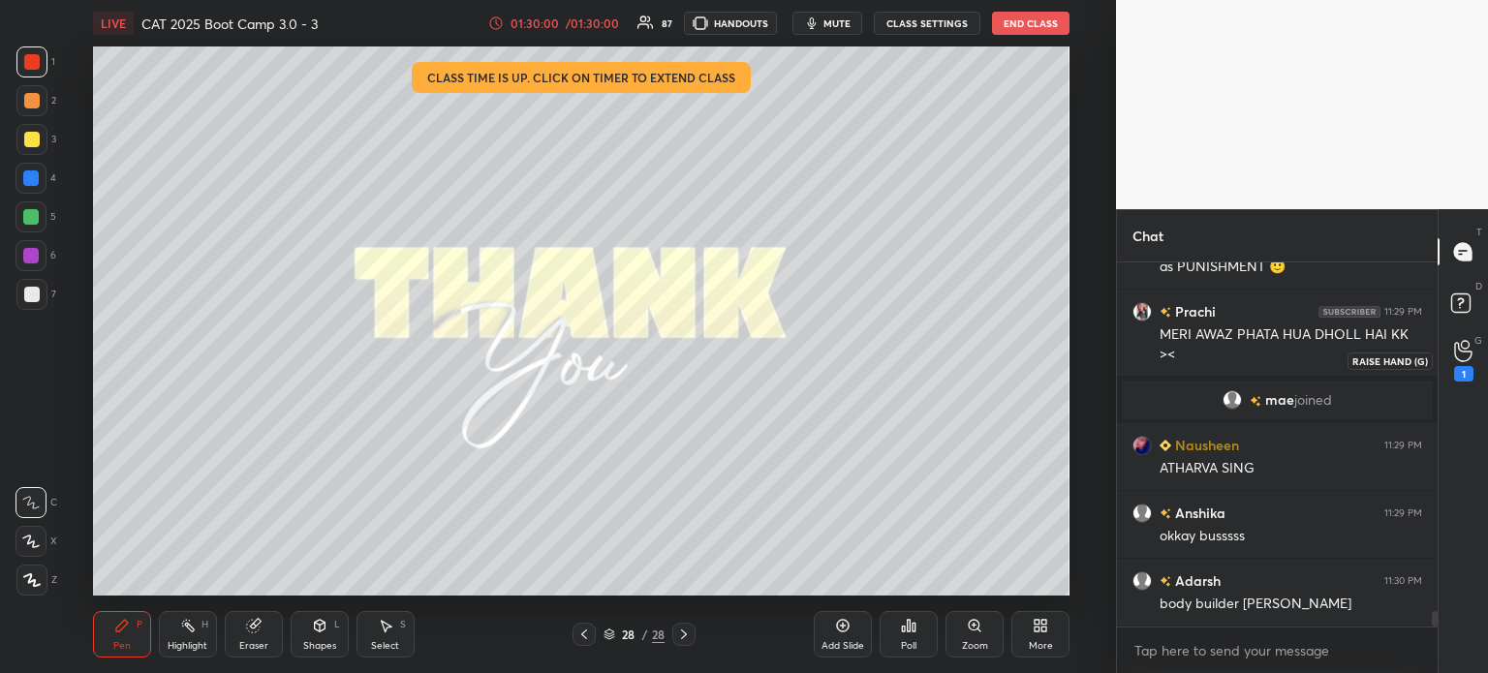
click at [1465, 358] on icon at bounding box center [1463, 351] width 18 height 22
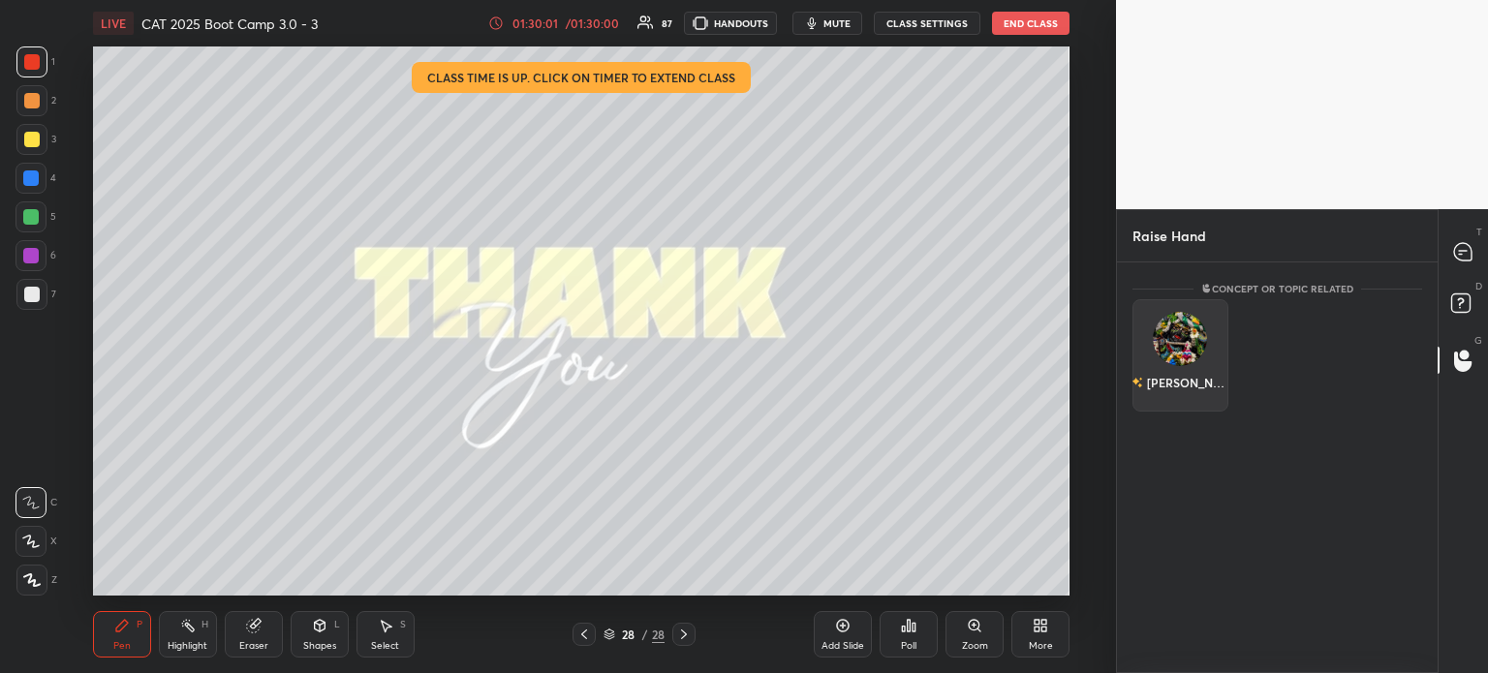
click at [1177, 355] on div "[PERSON_NAME]" at bounding box center [1180, 355] width 96 height 112
click at [1179, 394] on button "INVITE" at bounding box center [1180, 396] width 78 height 25
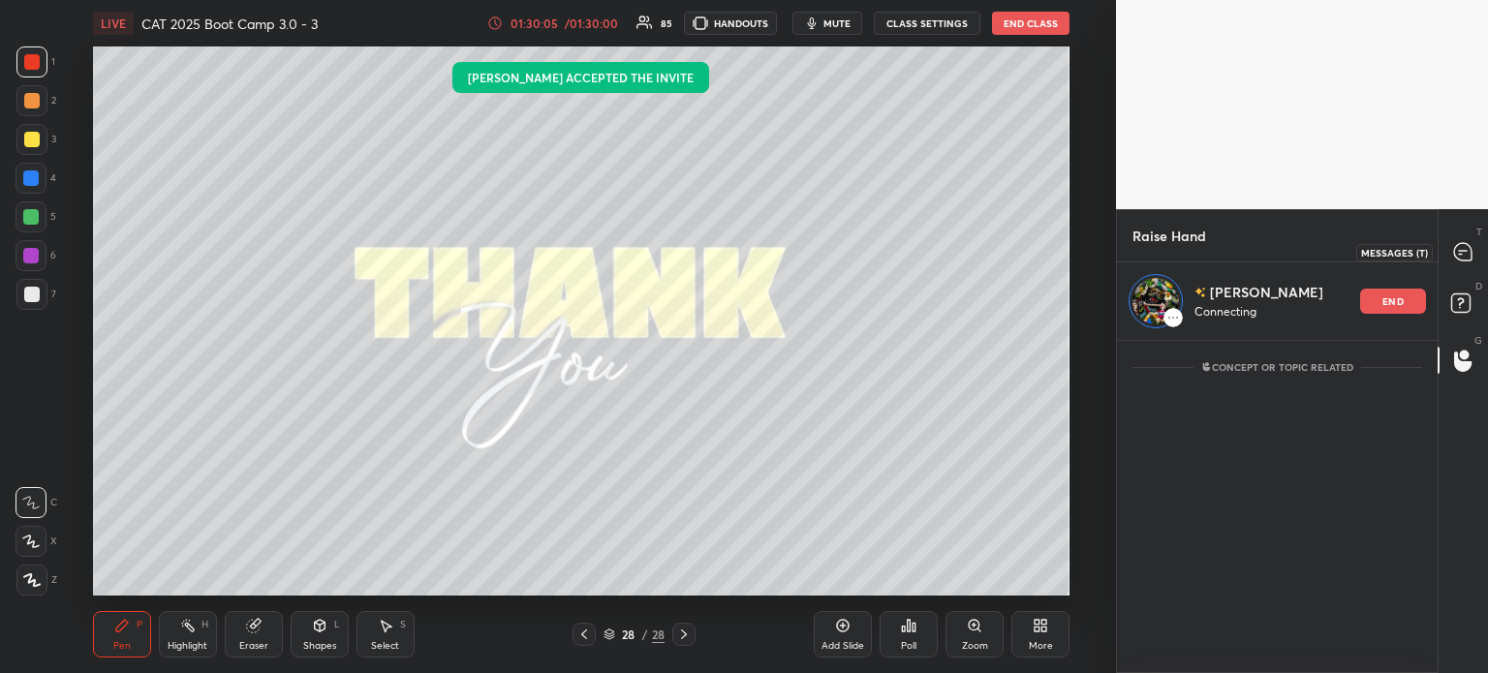
click at [1462, 256] on icon at bounding box center [1462, 251] width 17 height 17
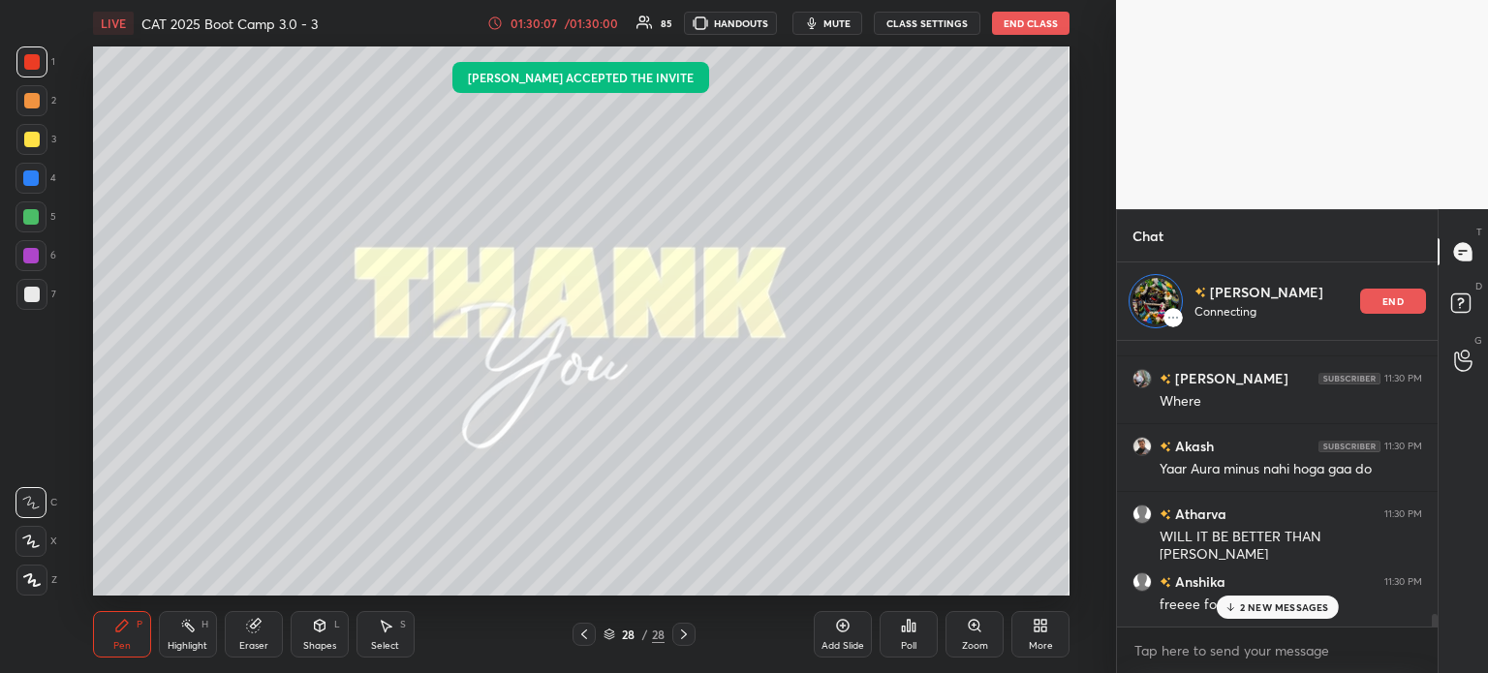
click at [1297, 602] on p "2 NEW MESSAGES" at bounding box center [1284, 608] width 89 height 12
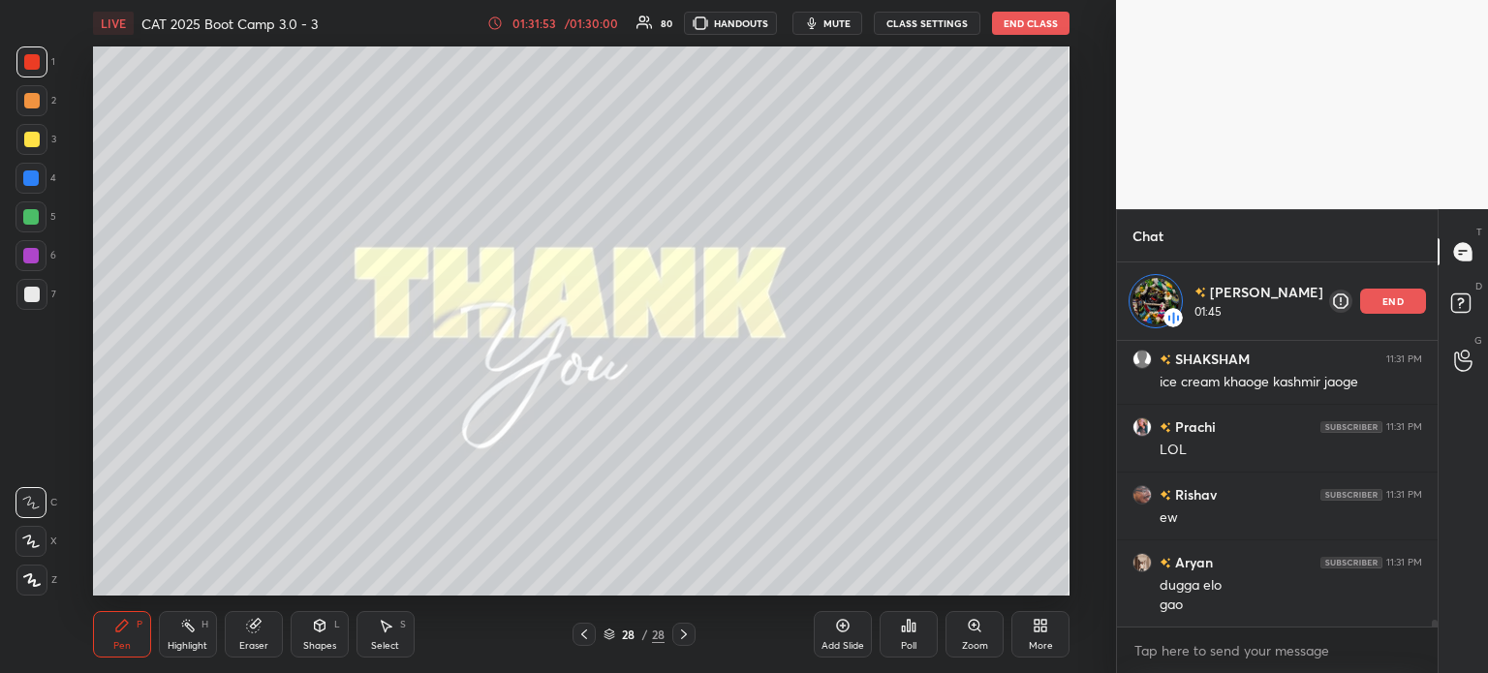
scroll to position [12485, 0]
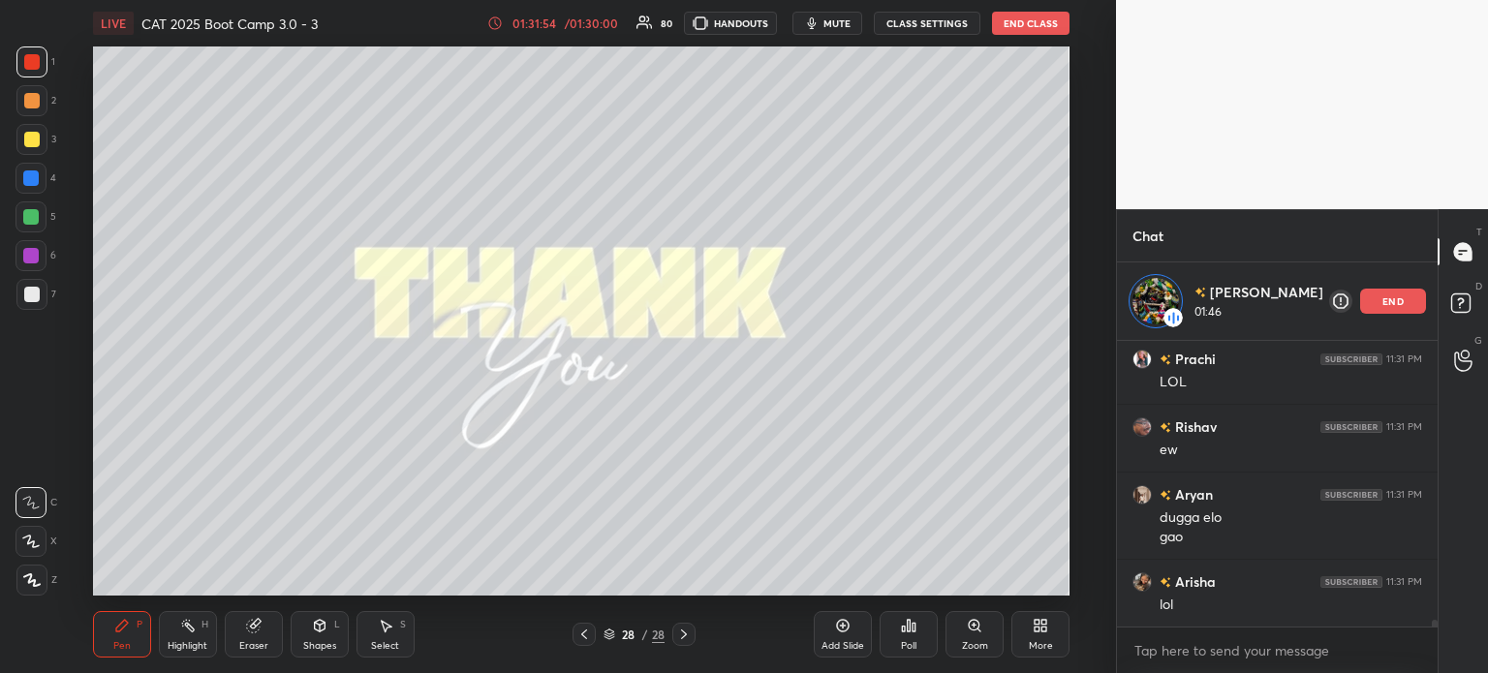
click at [259, 628] on icon at bounding box center [252, 626] width 13 height 13
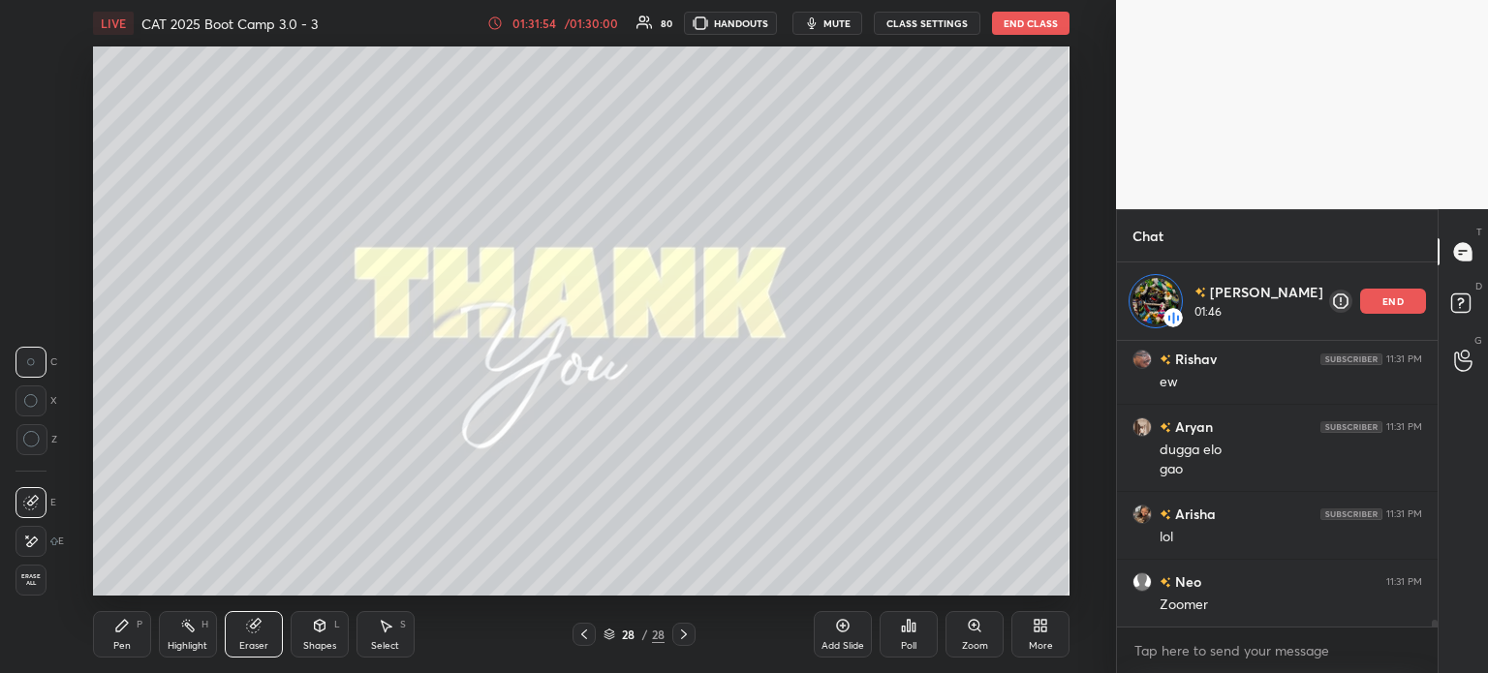
click at [38, 583] on span "Erase all" at bounding box center [30, 580] width 29 height 14
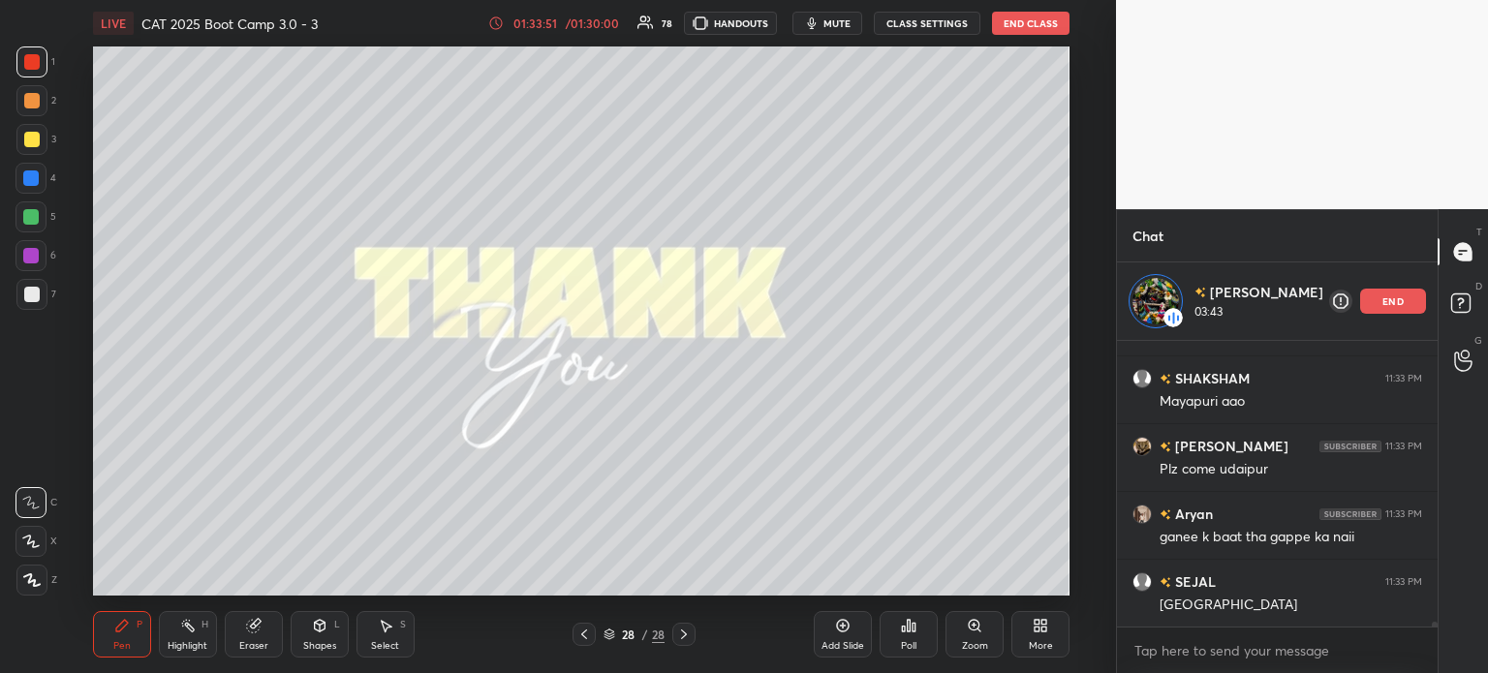
scroll to position [16555, 0]
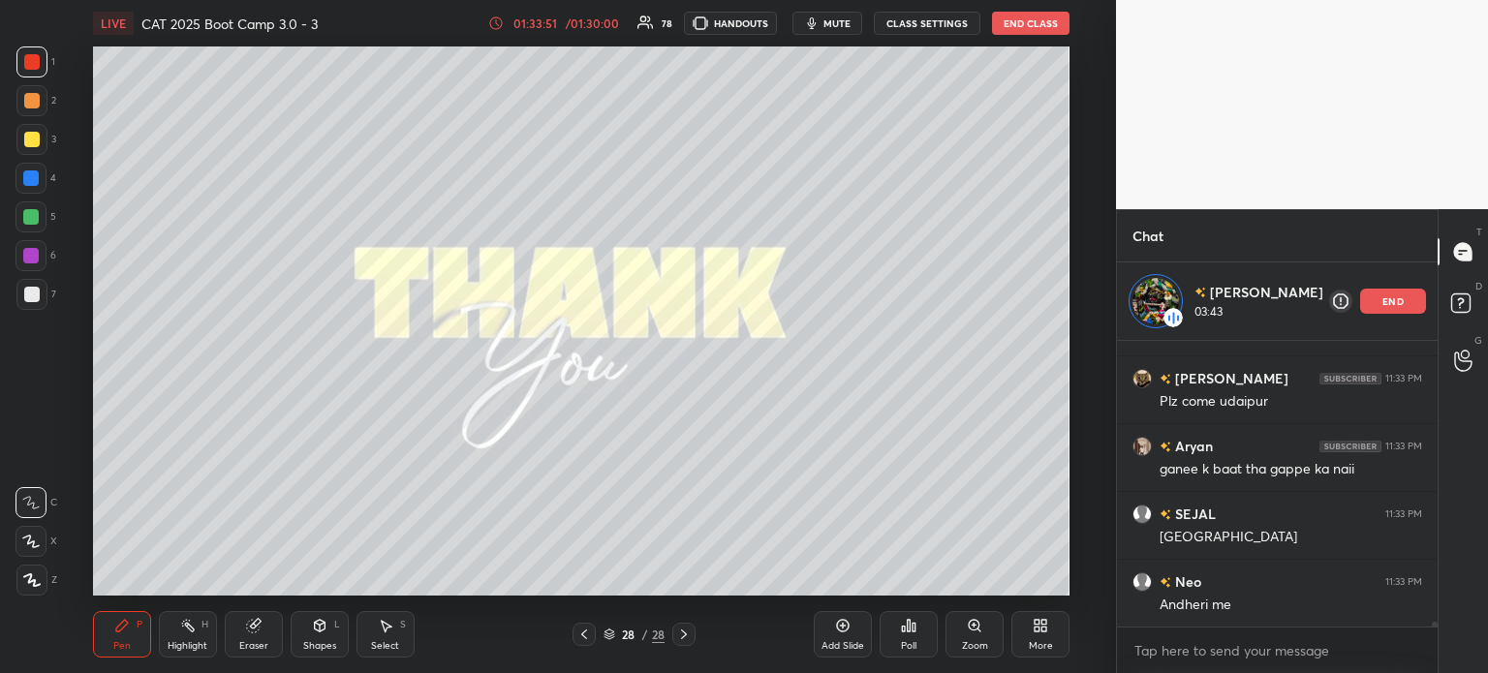
click at [256, 635] on div "Eraser" at bounding box center [254, 634] width 58 height 46
click at [26, 588] on div "Erase all" at bounding box center [30, 580] width 31 height 31
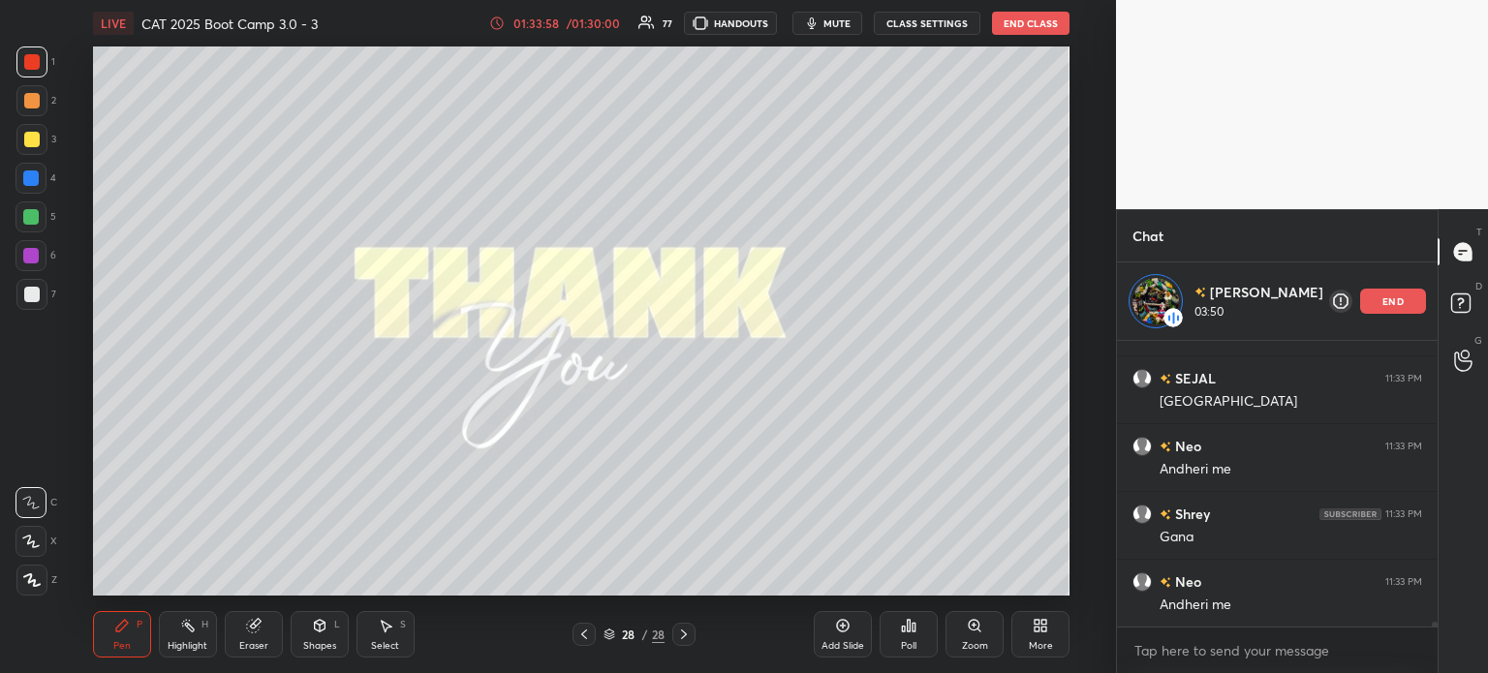
scroll to position [16759, 0]
click at [1383, 296] on p "end" at bounding box center [1392, 301] width 21 height 10
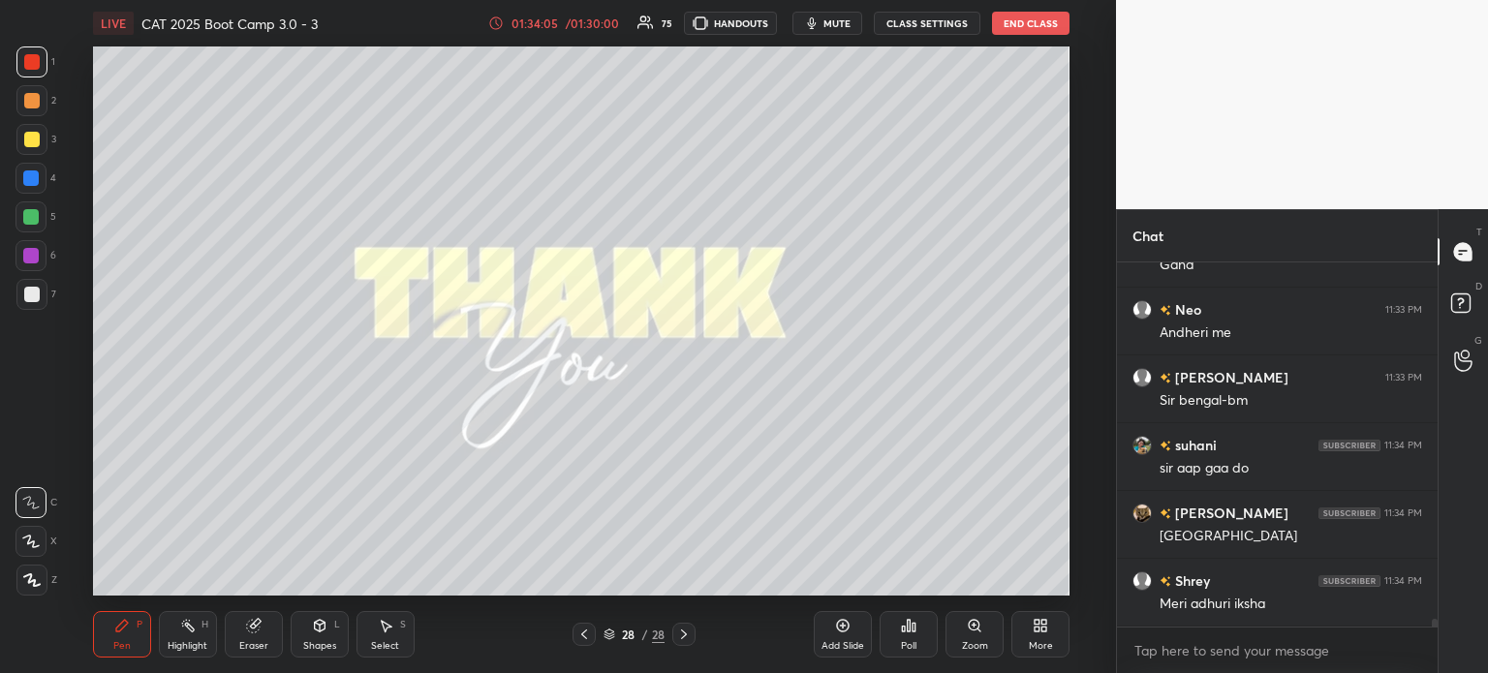
scroll to position [16953, 0]
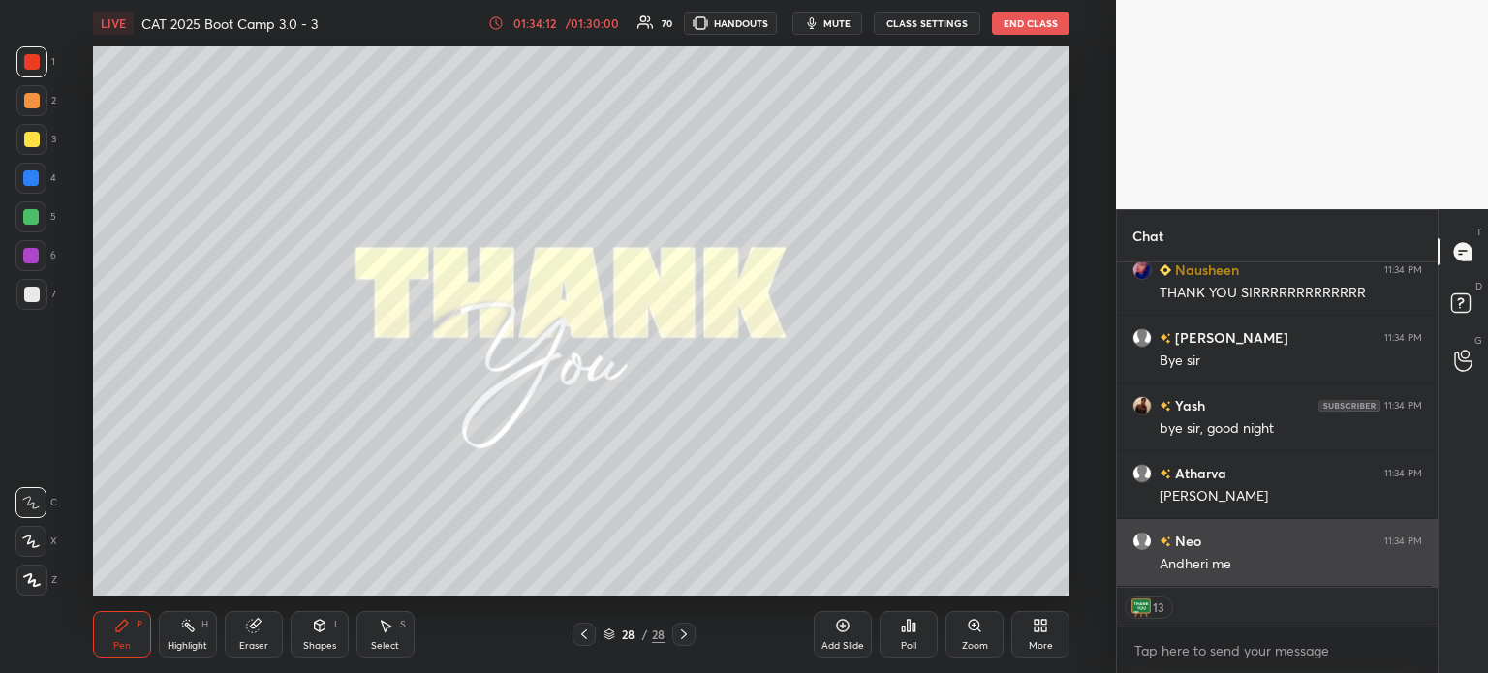
click at [1240, 566] on div "Andheri me" at bounding box center [1290, 564] width 262 height 19
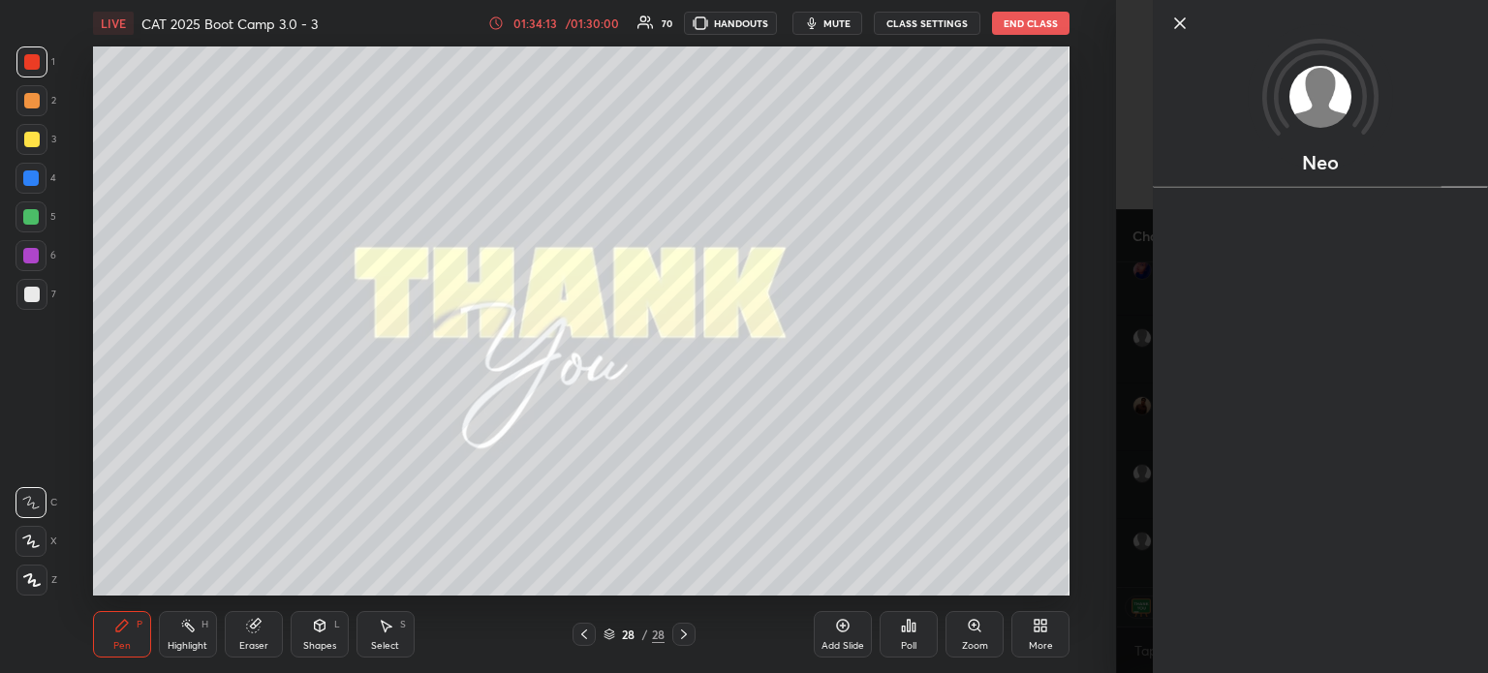
click at [1183, 21] on icon at bounding box center [1180, 23] width 10 height 10
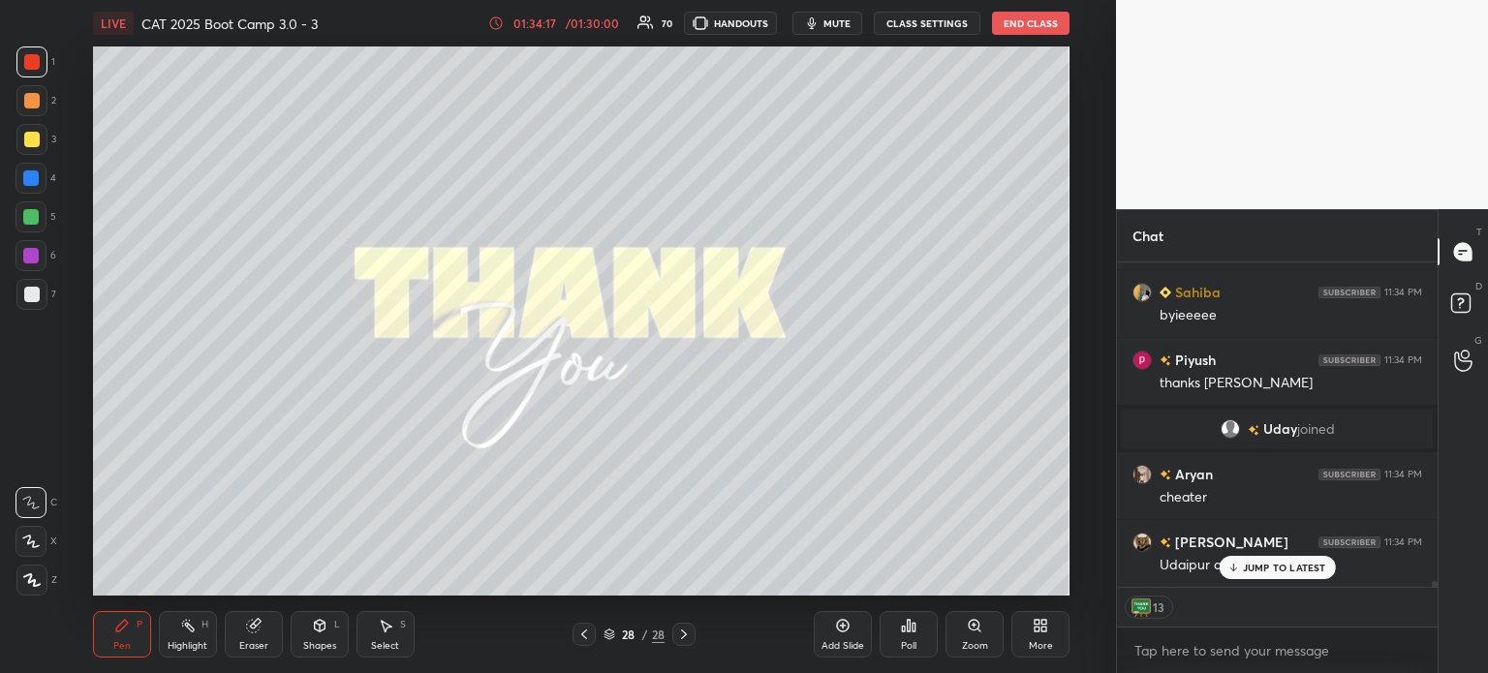
click at [1031, 28] on button "End Class" at bounding box center [1030, 23] width 77 height 23
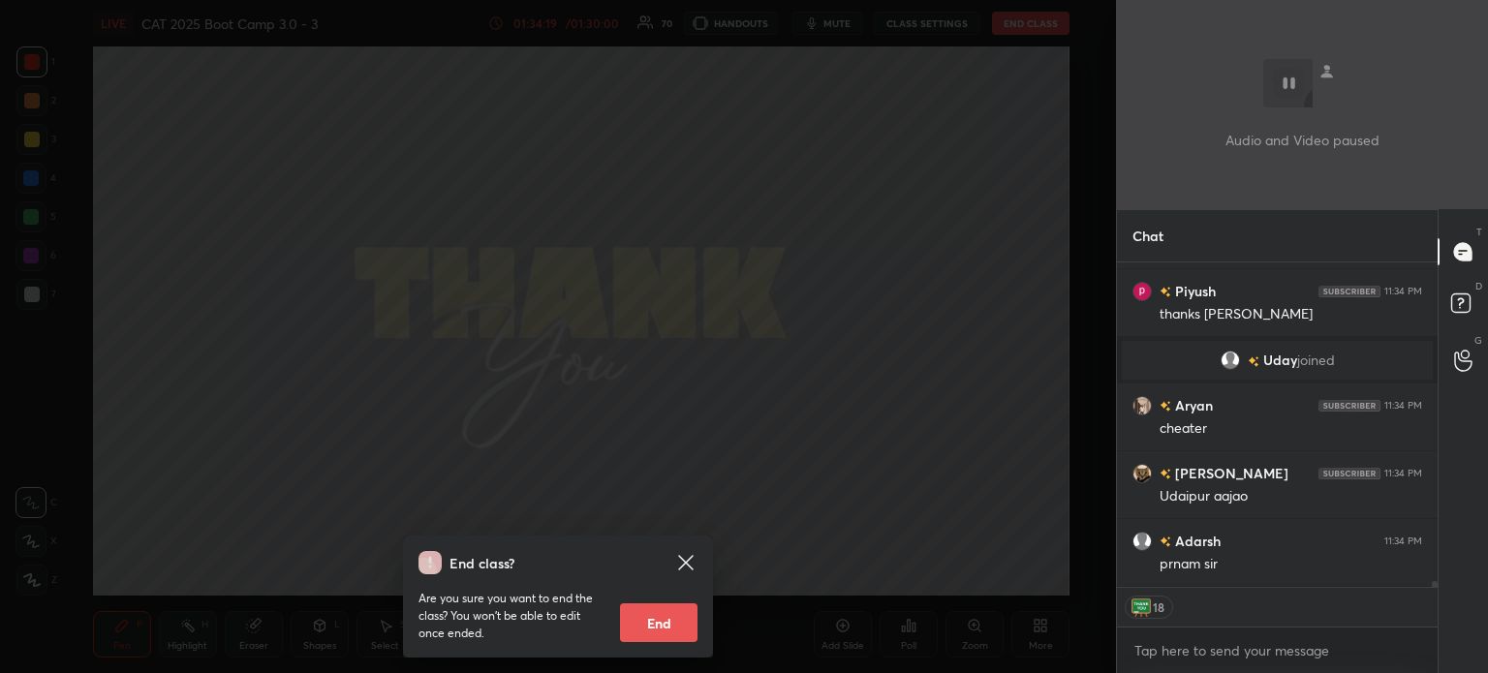
click at [659, 619] on button "End" at bounding box center [658, 622] width 77 height 39
type textarea "x"
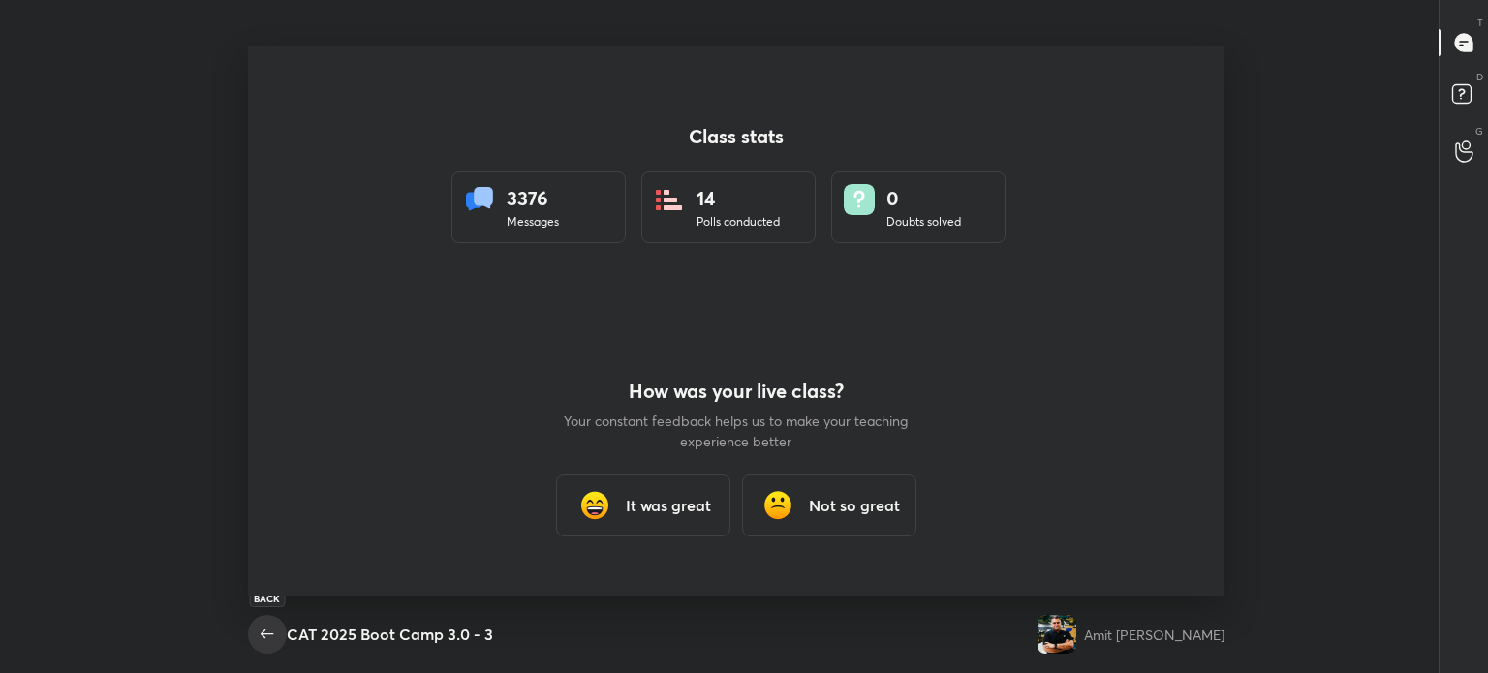
click at [248, 629] on button "button" at bounding box center [267, 634] width 39 height 39
